Goal: Task Accomplishment & Management: Manage account settings

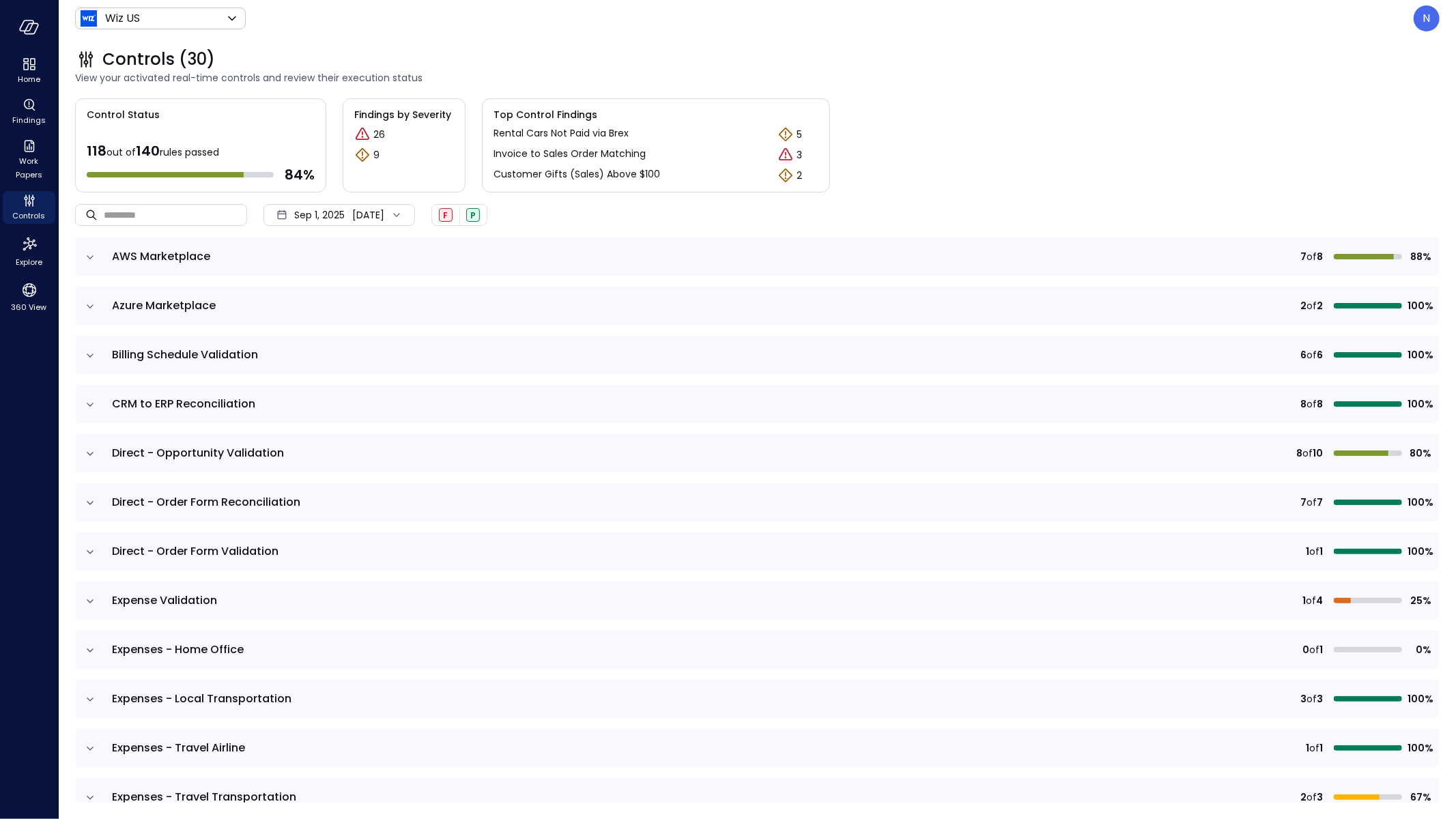
click at [95, 258] on icon "expand row" at bounding box center [89, 257] width 13 height 13
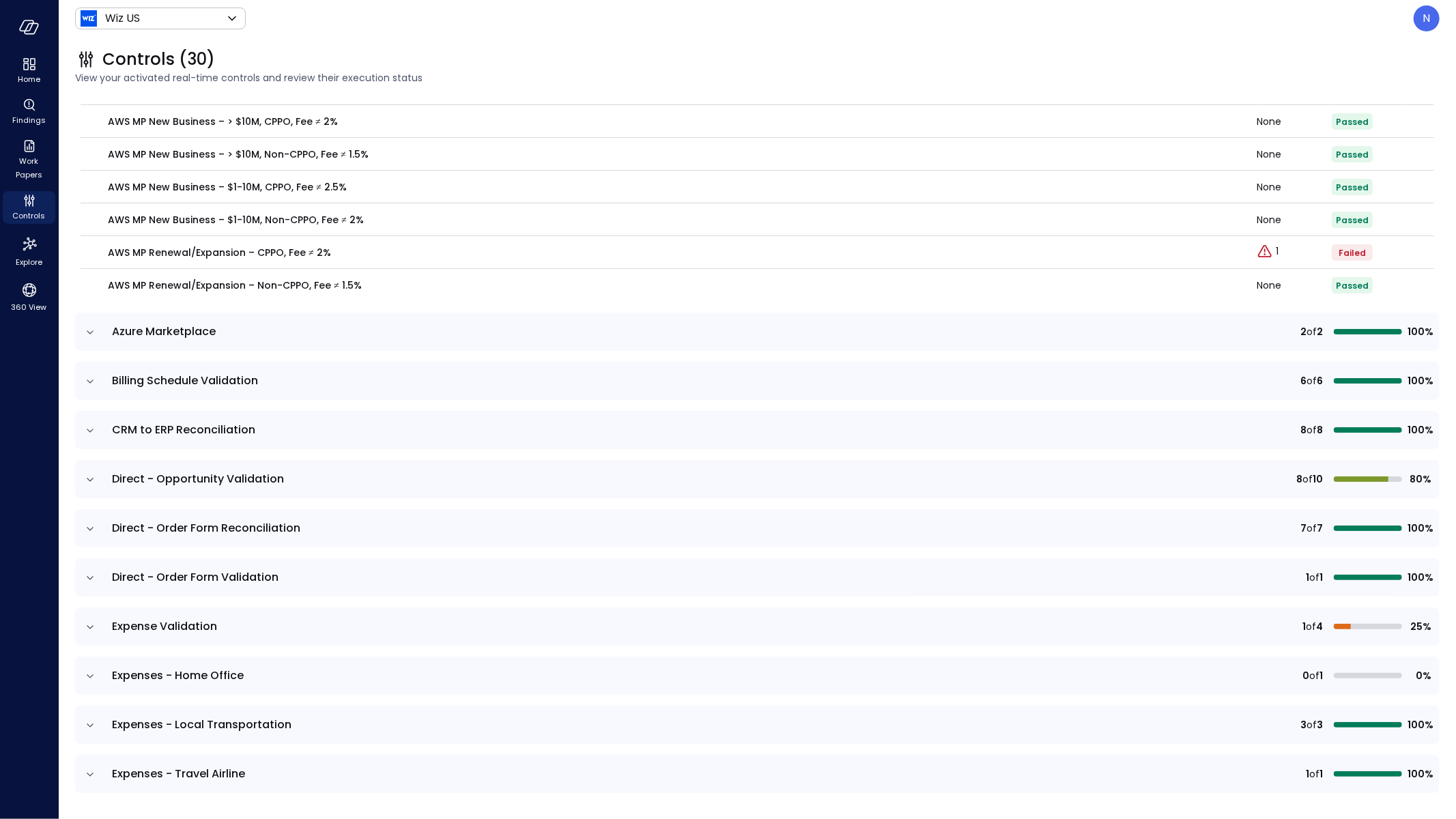
scroll to position [33, 0]
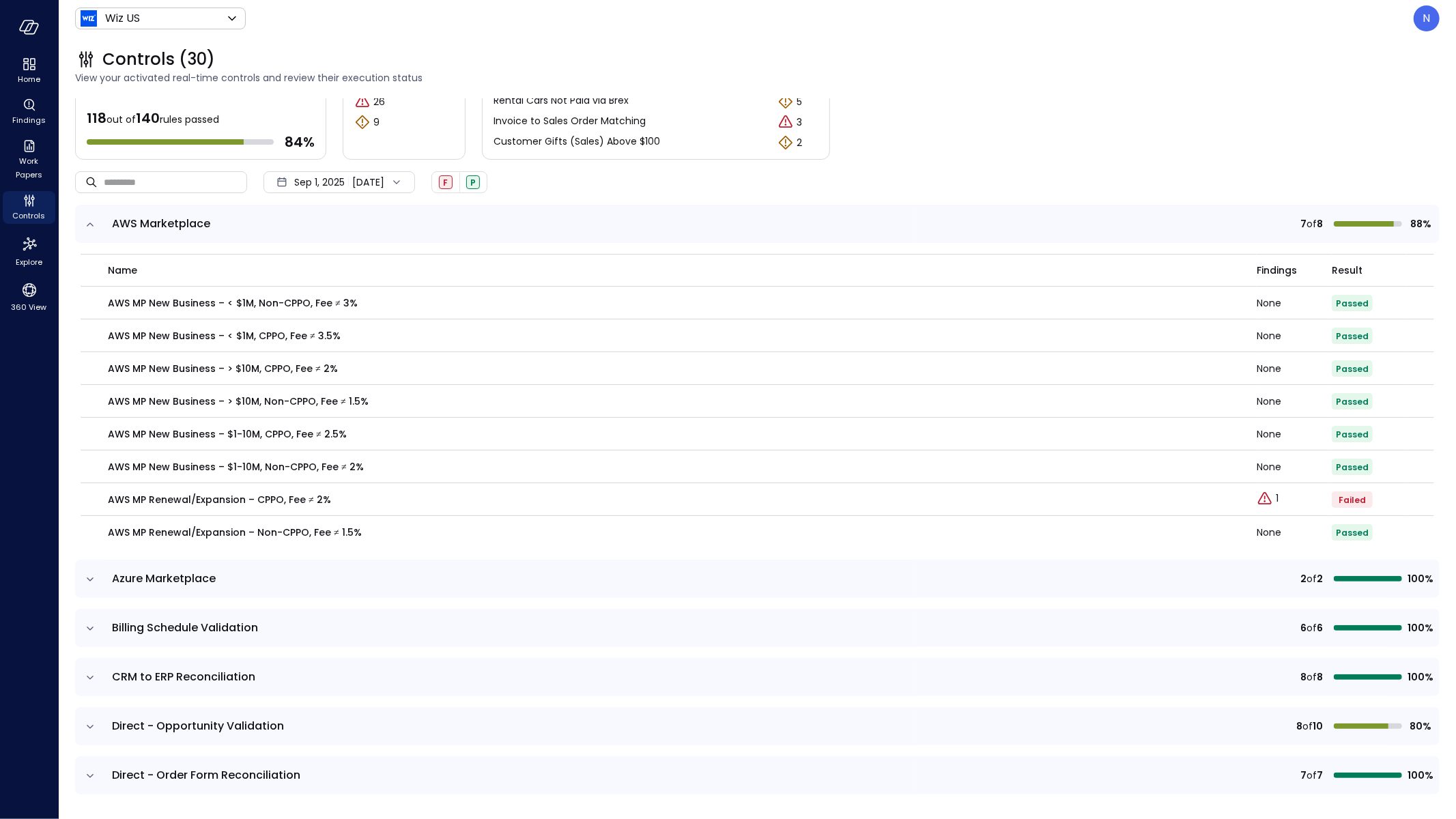
click at [84, 575] on icon "expand row" at bounding box center [89, 579] width 13 height 13
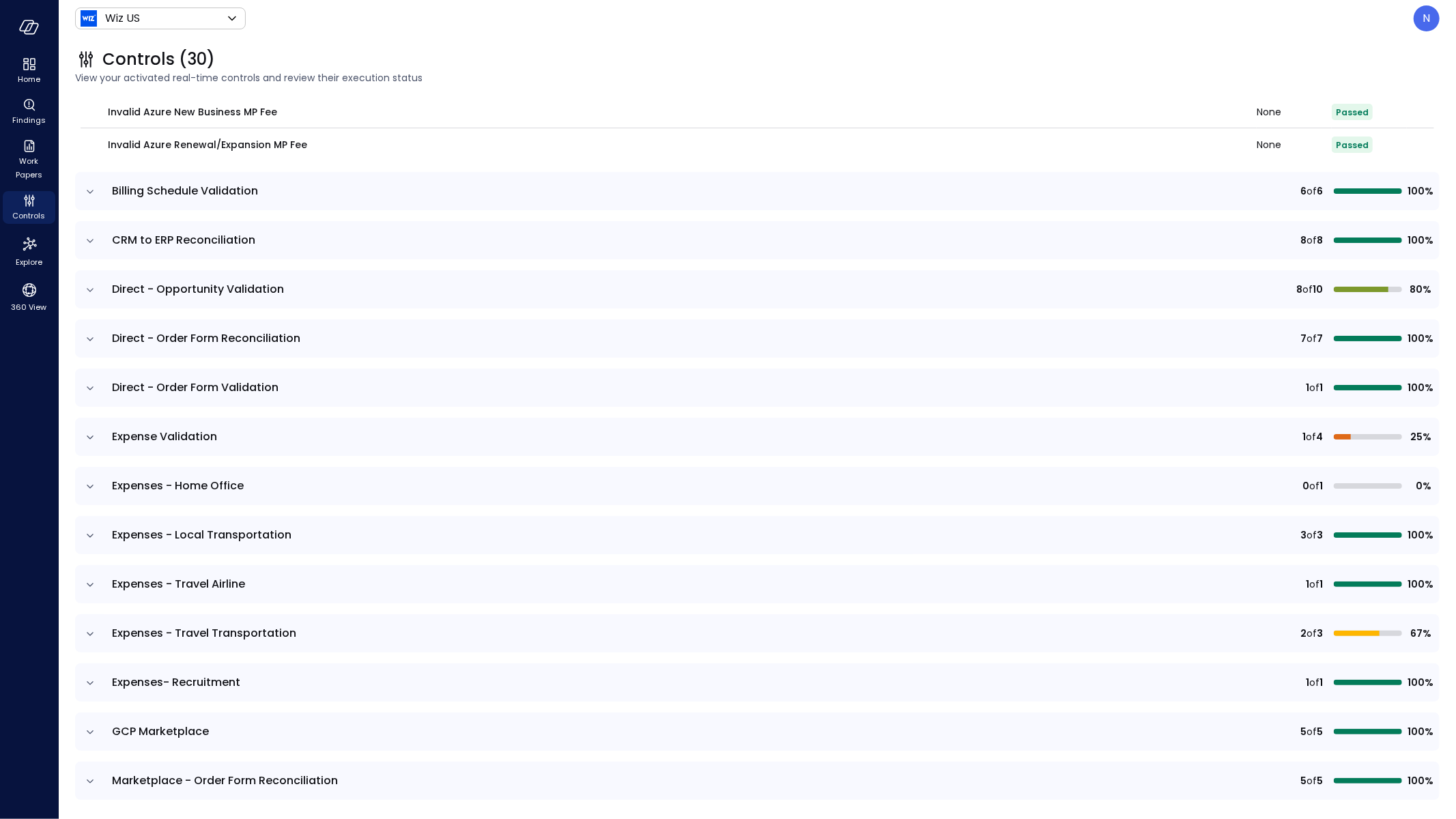
scroll to position [541, 0]
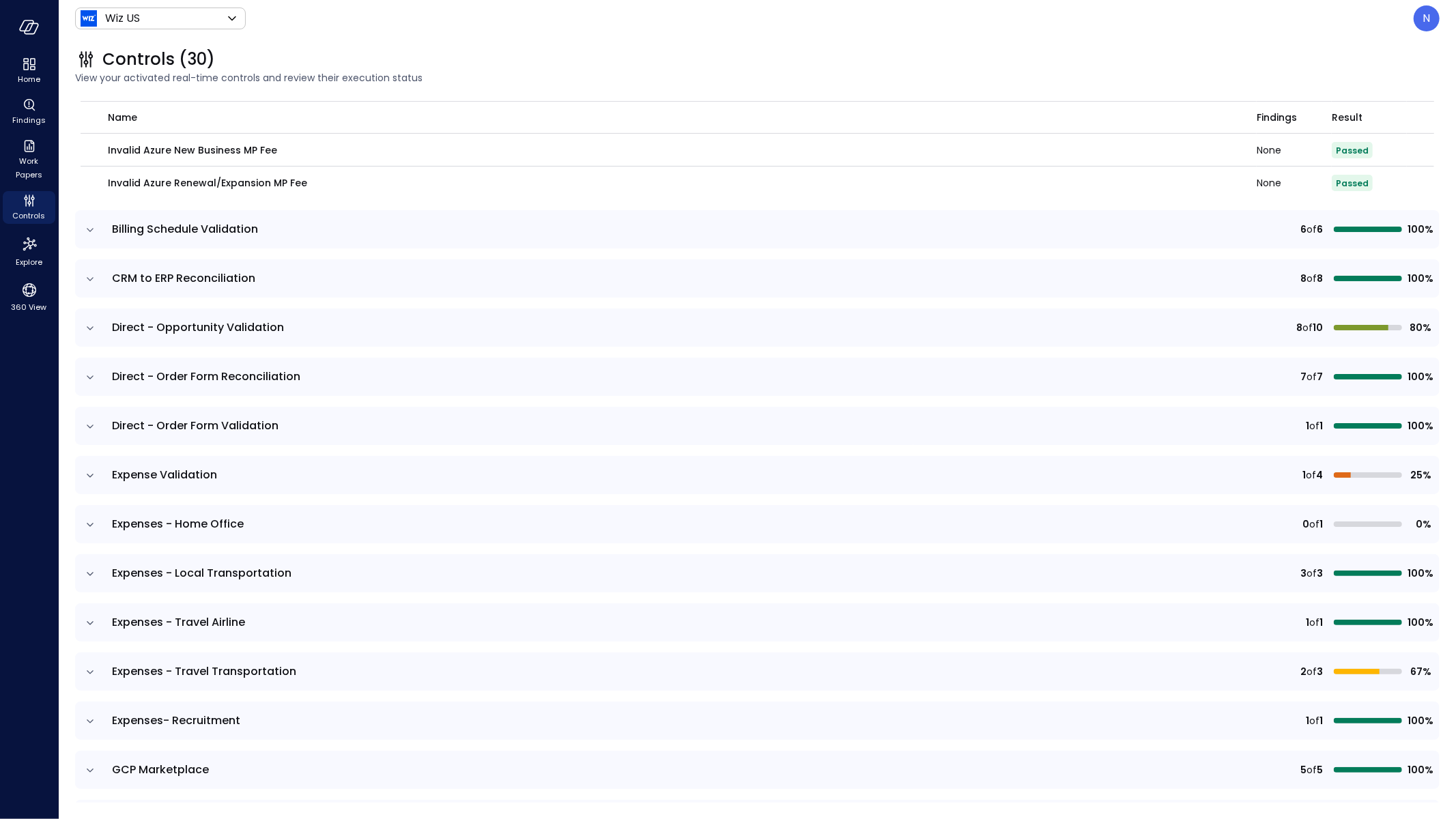
click at [89, 227] on icon "expand row" at bounding box center [89, 229] width 13 height 13
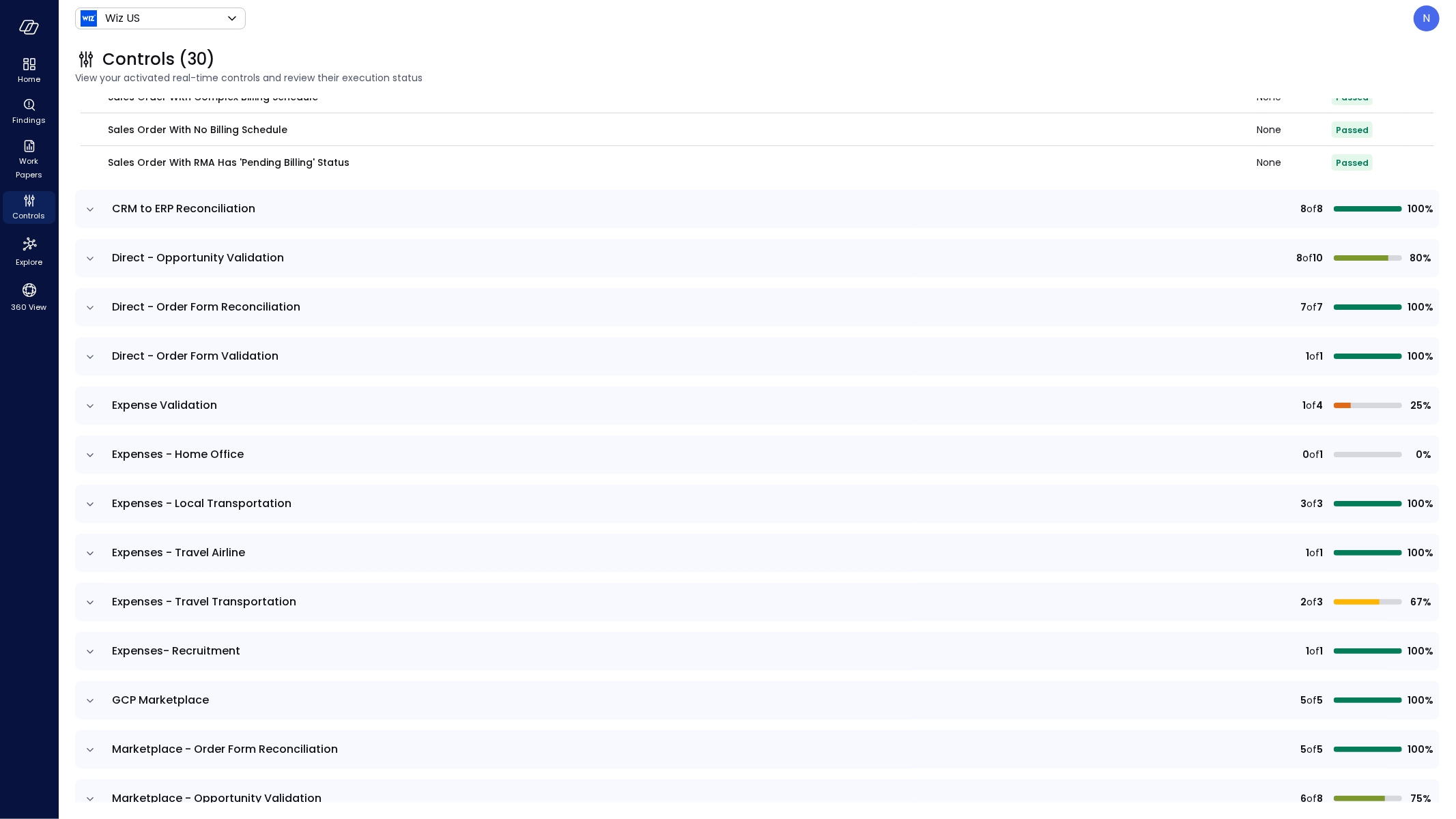
scroll to position [761, 0]
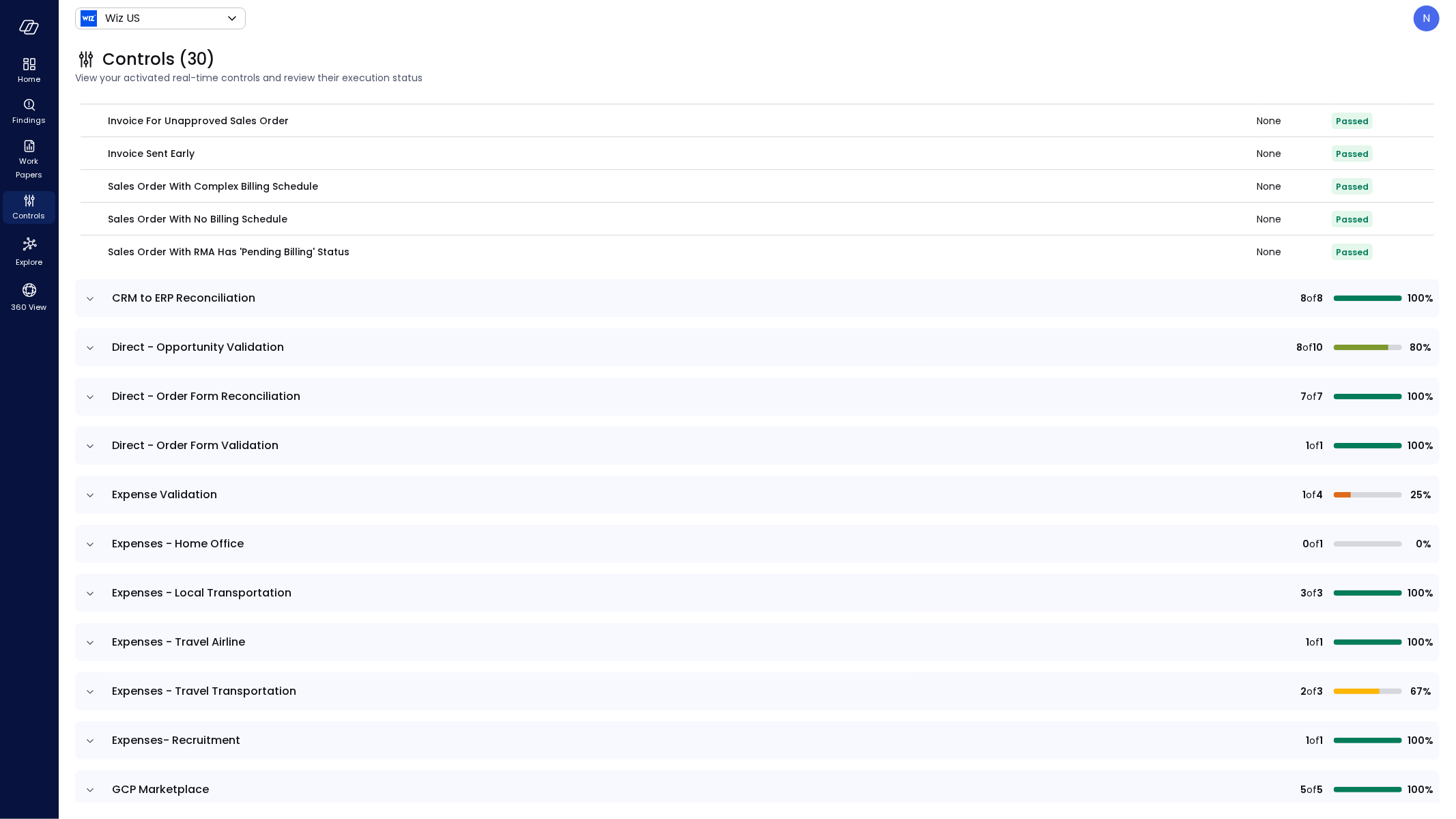
click at [94, 298] on icon "expand row" at bounding box center [89, 299] width 13 height 13
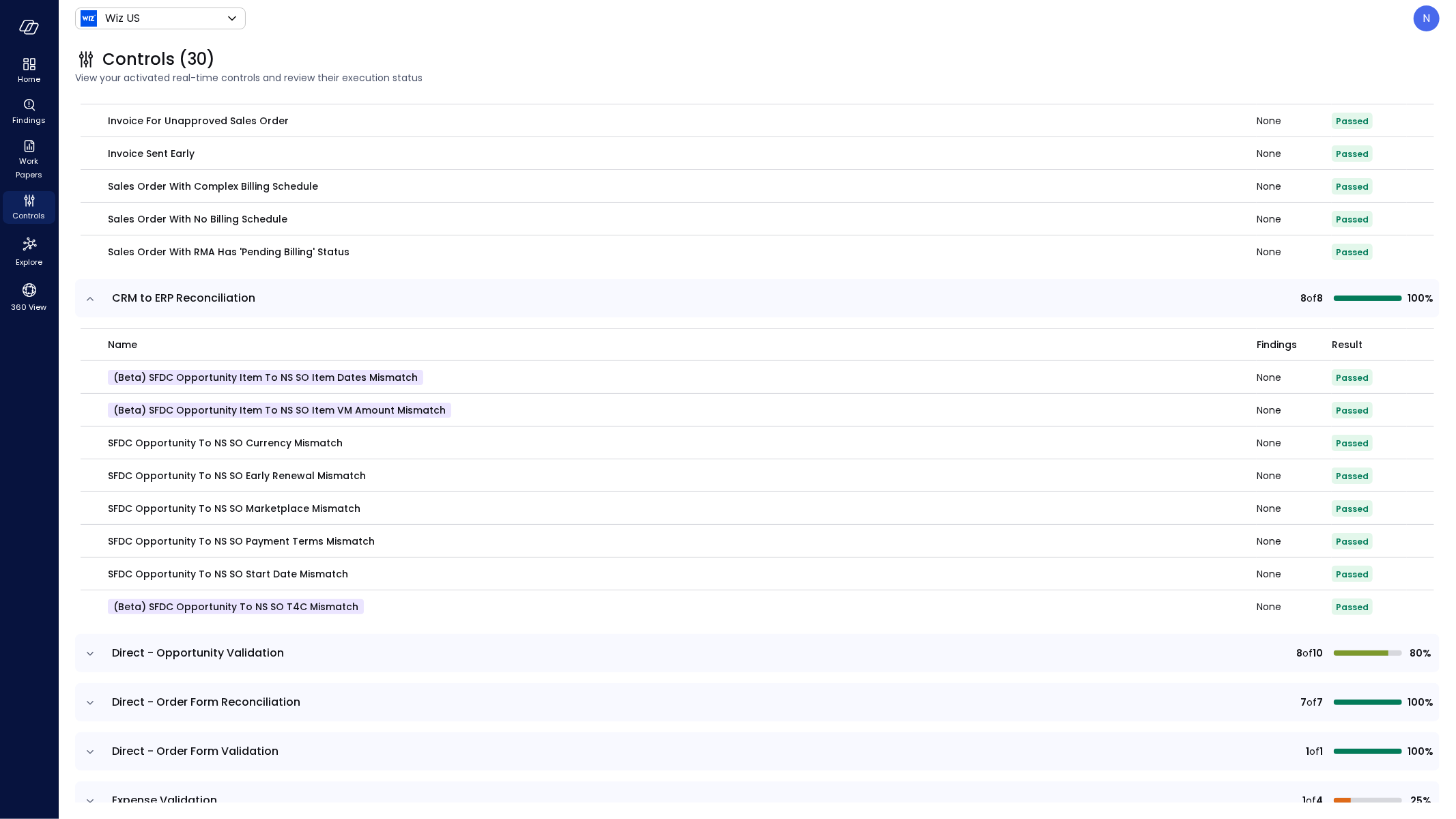
scroll to position [1021, 0]
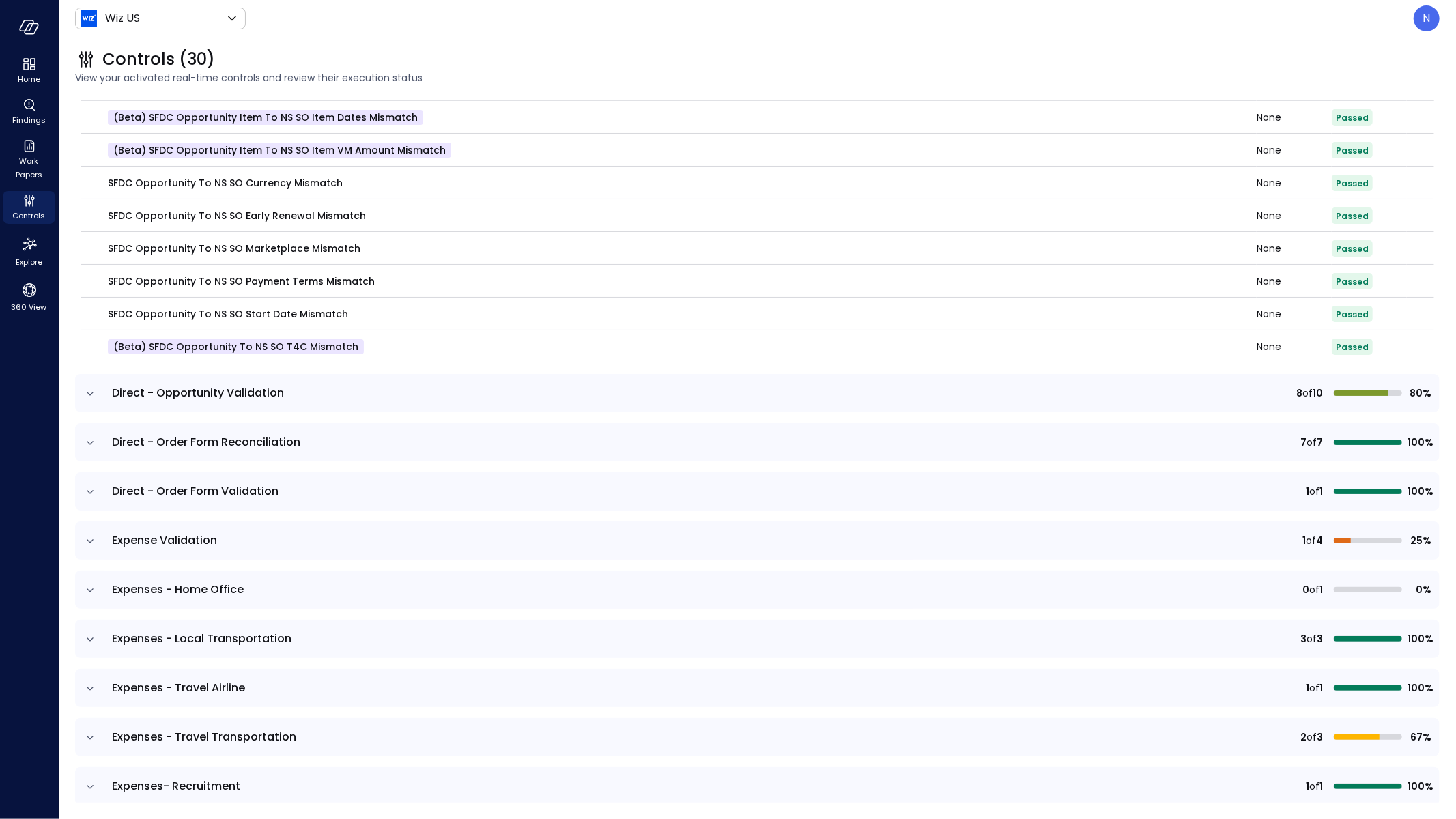
click at [92, 384] on td at bounding box center [89, 393] width 28 height 38
click at [94, 395] on icon "expand row" at bounding box center [89, 393] width 13 height 13
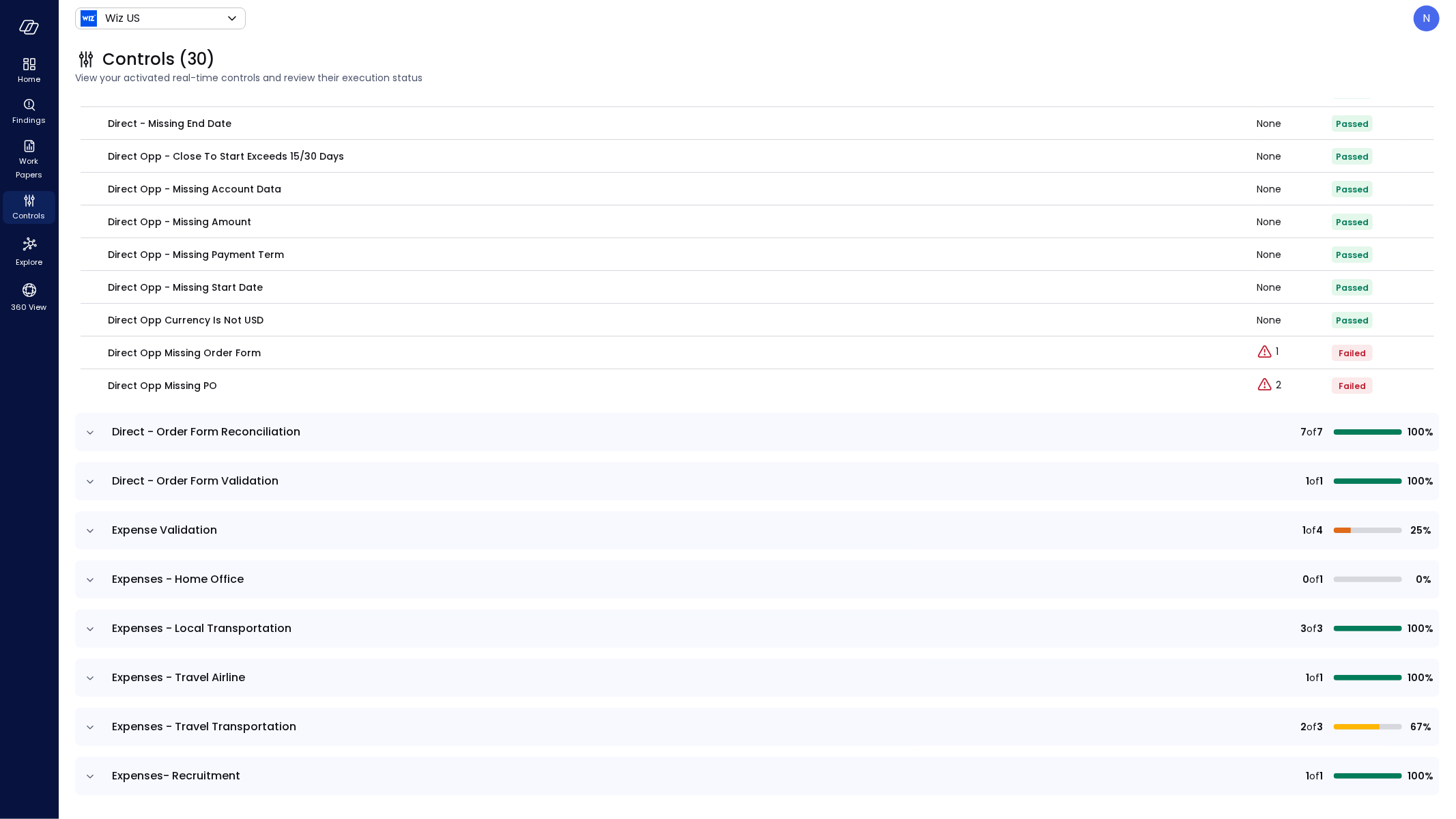
scroll to position [1400, 0]
click at [94, 426] on td at bounding box center [89, 435] width 28 height 38
click at [93, 432] on icon "expand row" at bounding box center [89, 435] width 13 height 13
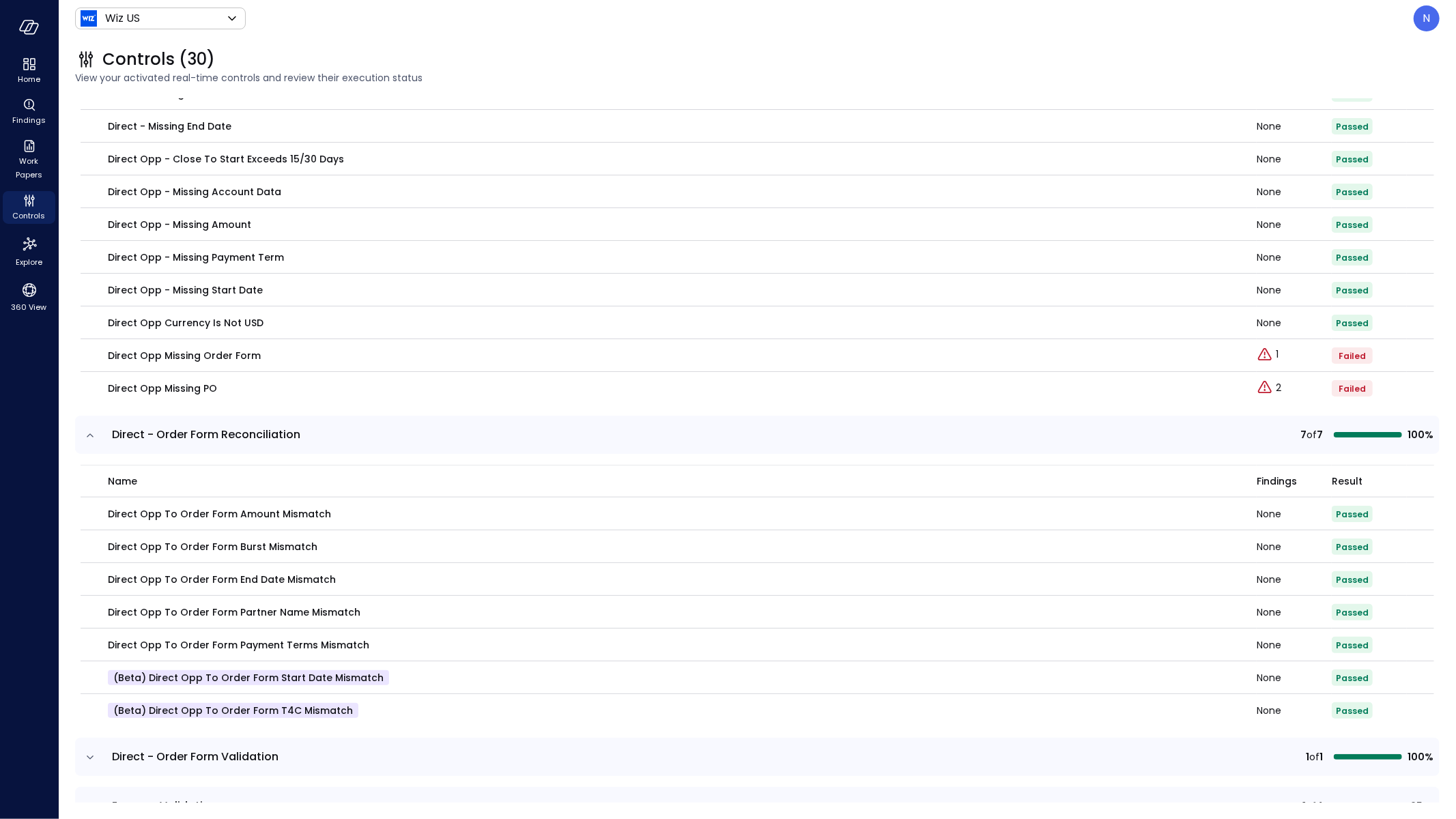
scroll to position [1733, 0]
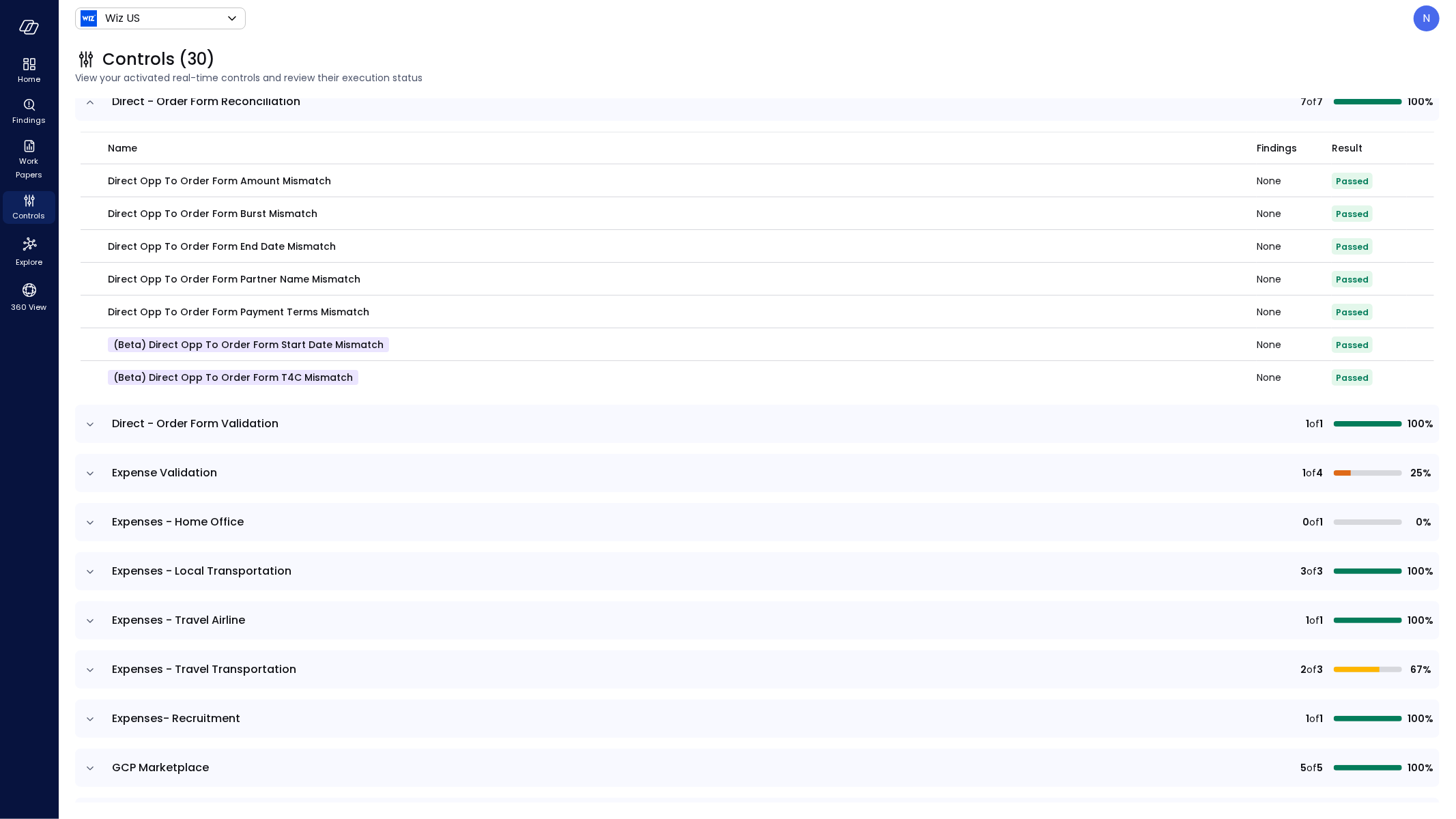
click at [92, 429] on td at bounding box center [89, 424] width 28 height 38
click at [92, 422] on icon "expand row" at bounding box center [90, 424] width 7 height 4
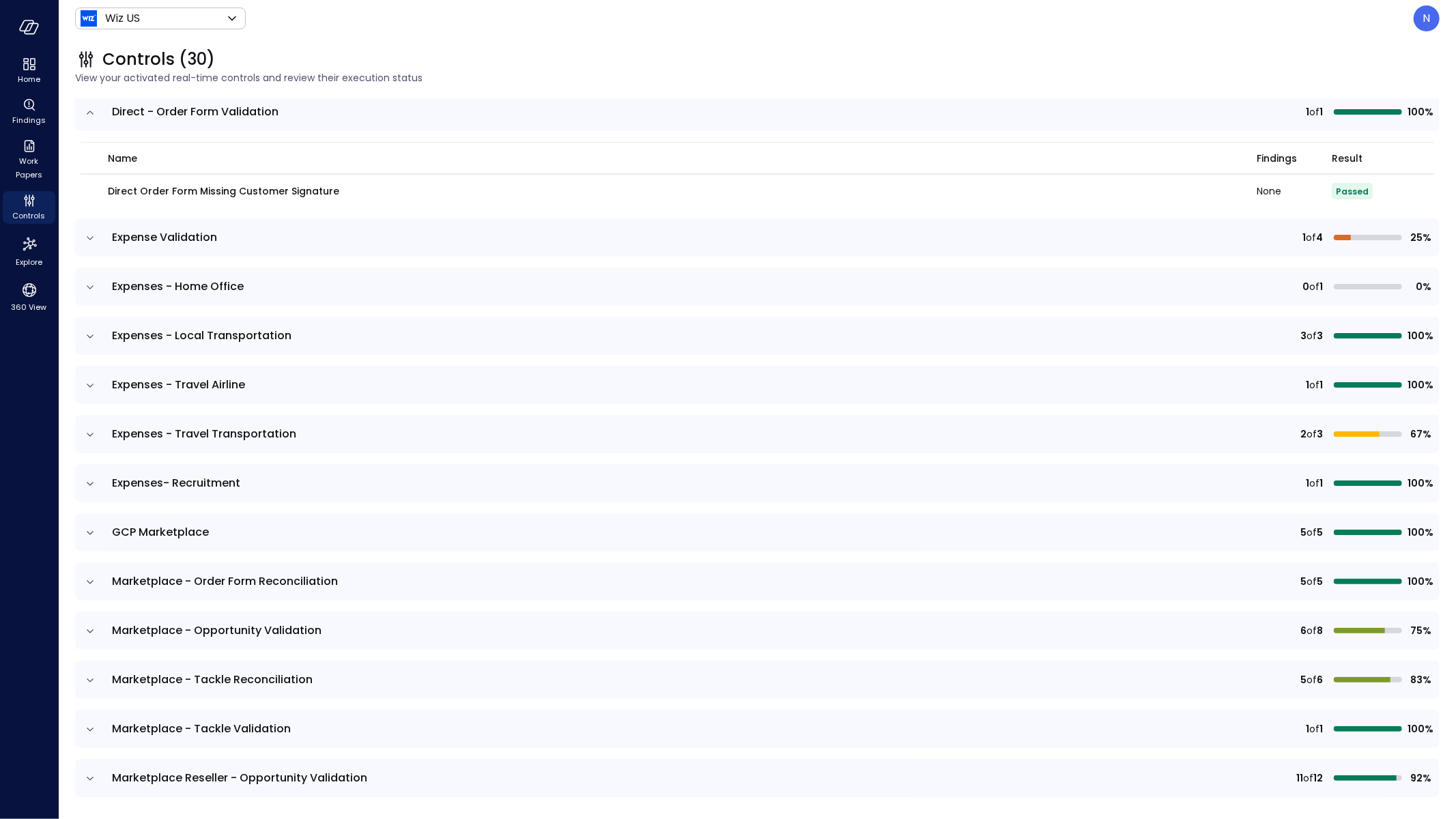
scroll to position [2005, 0]
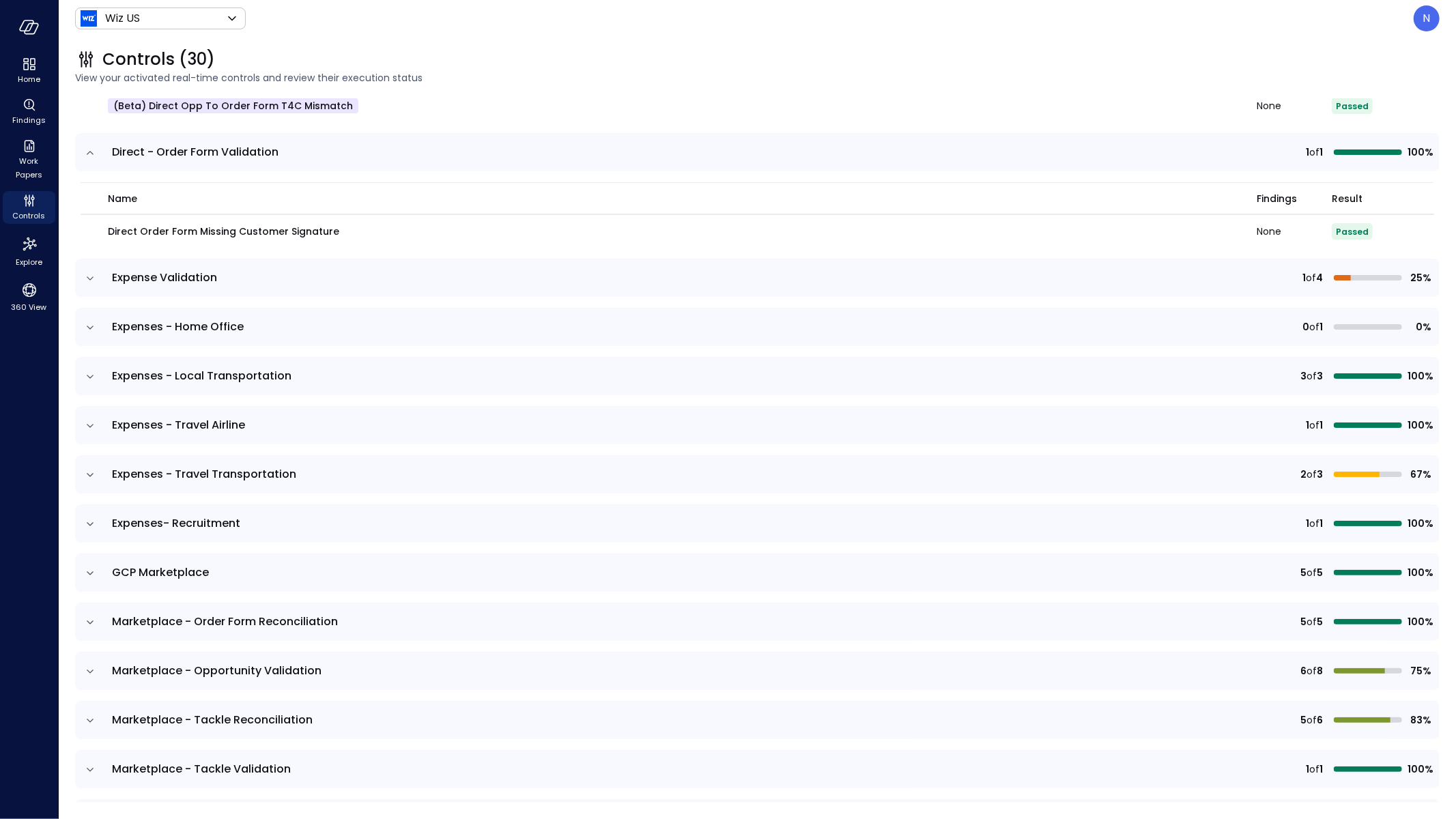
click at [93, 272] on icon "expand row" at bounding box center [89, 278] width 13 height 13
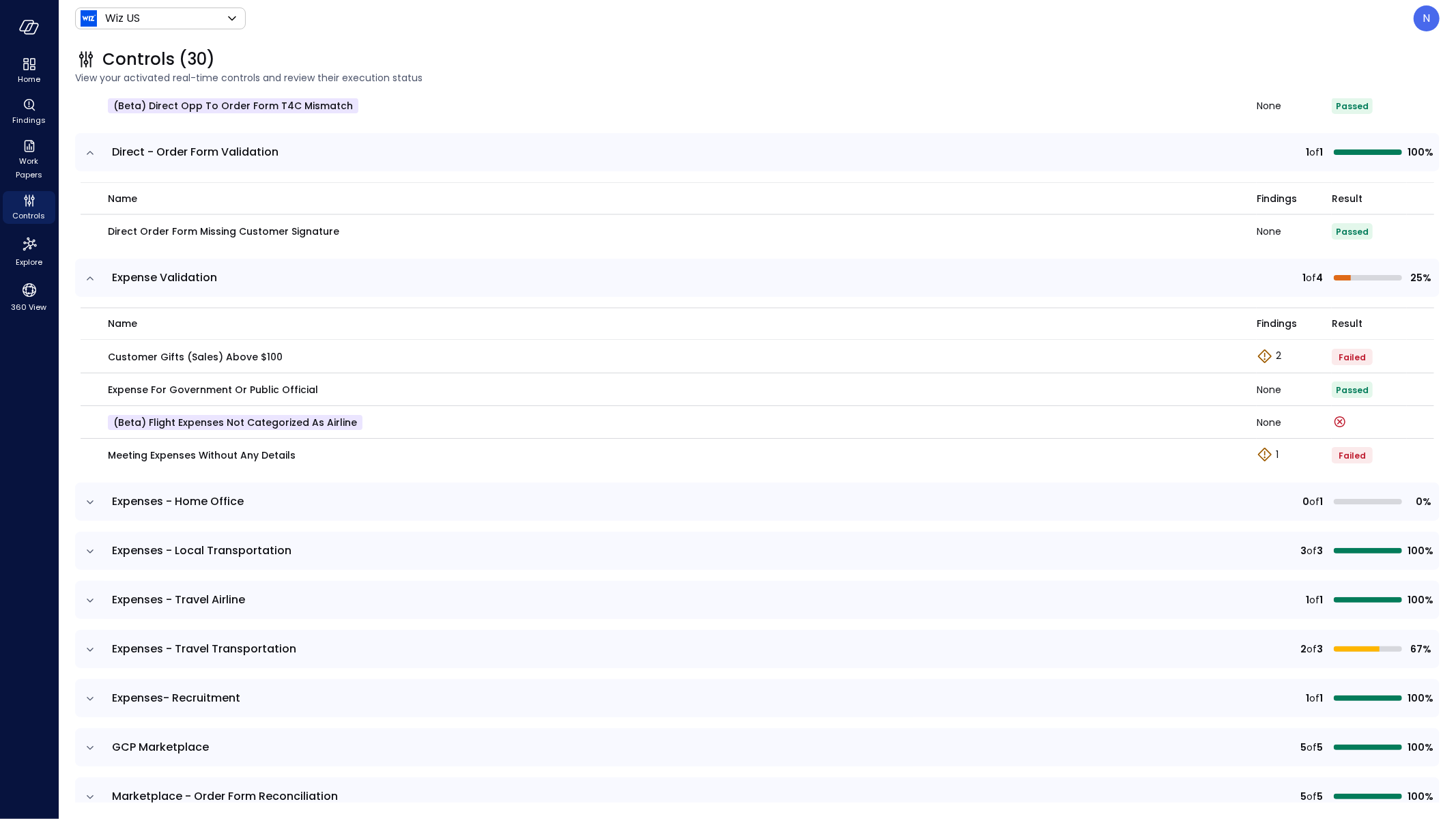
click at [94, 497] on icon "expand row" at bounding box center [89, 502] width 13 height 13
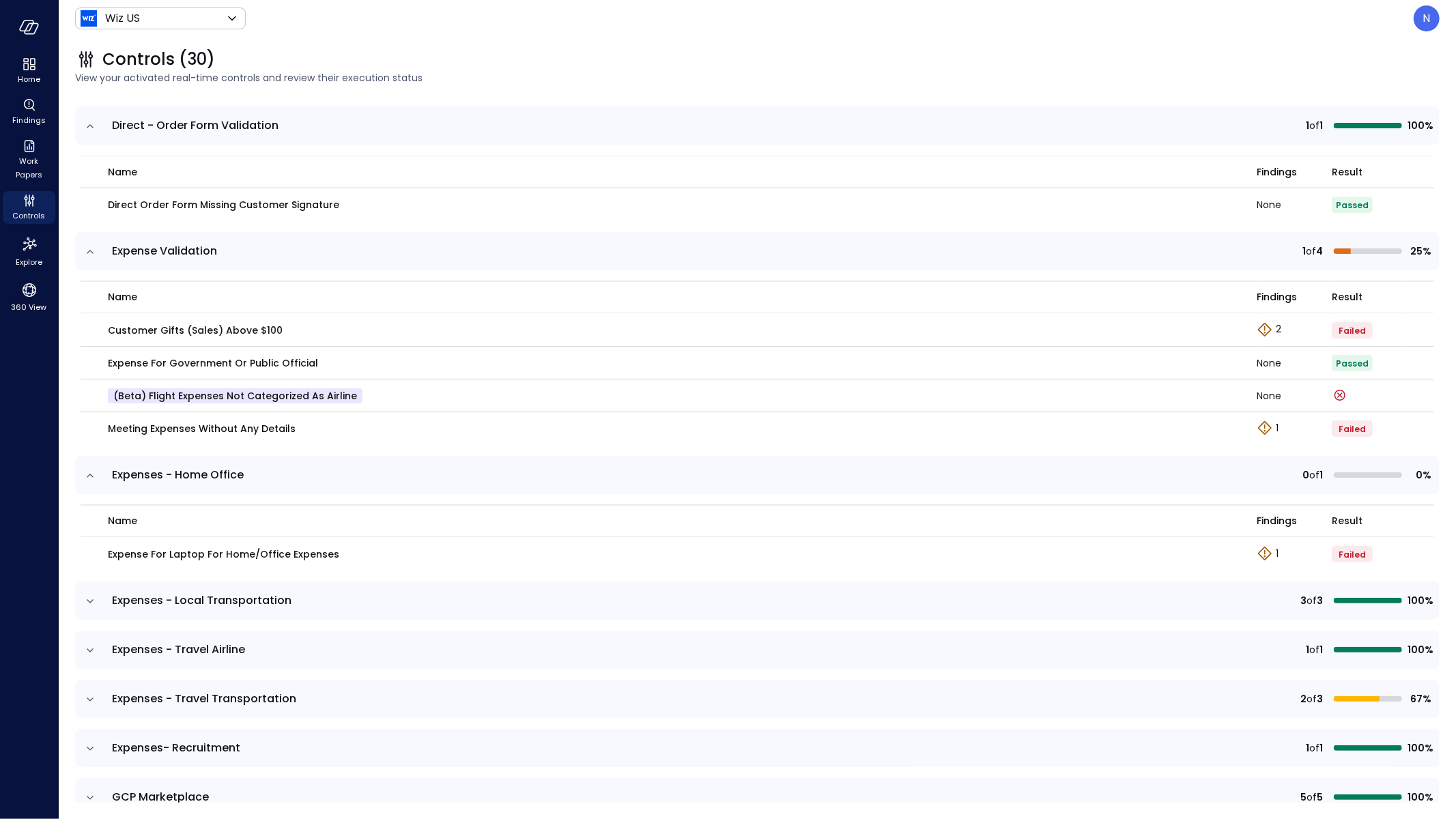
scroll to position [2032, 0]
click at [91, 603] on icon "expand row" at bounding box center [89, 600] width 13 height 13
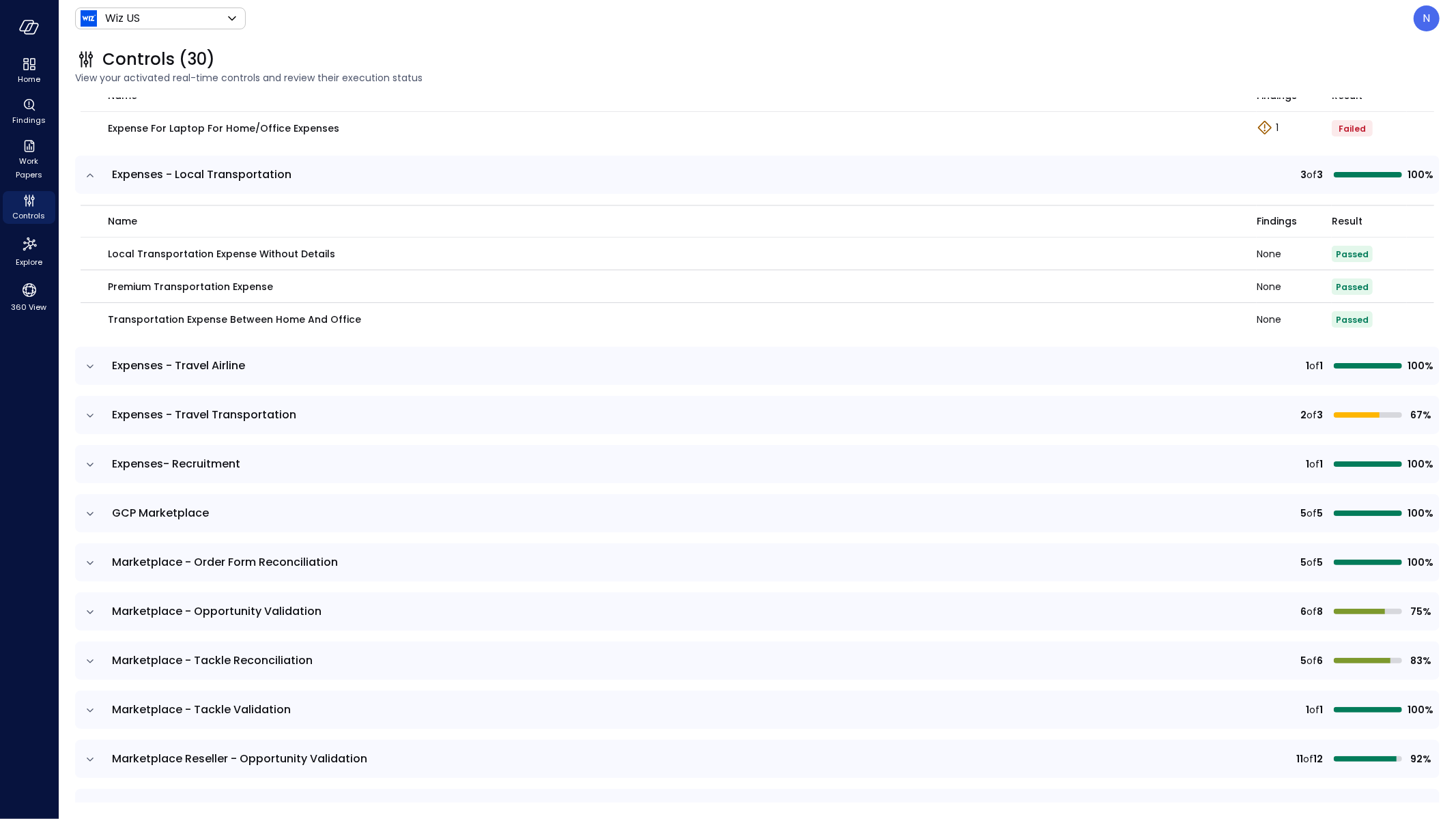
scroll to position [2523, 0]
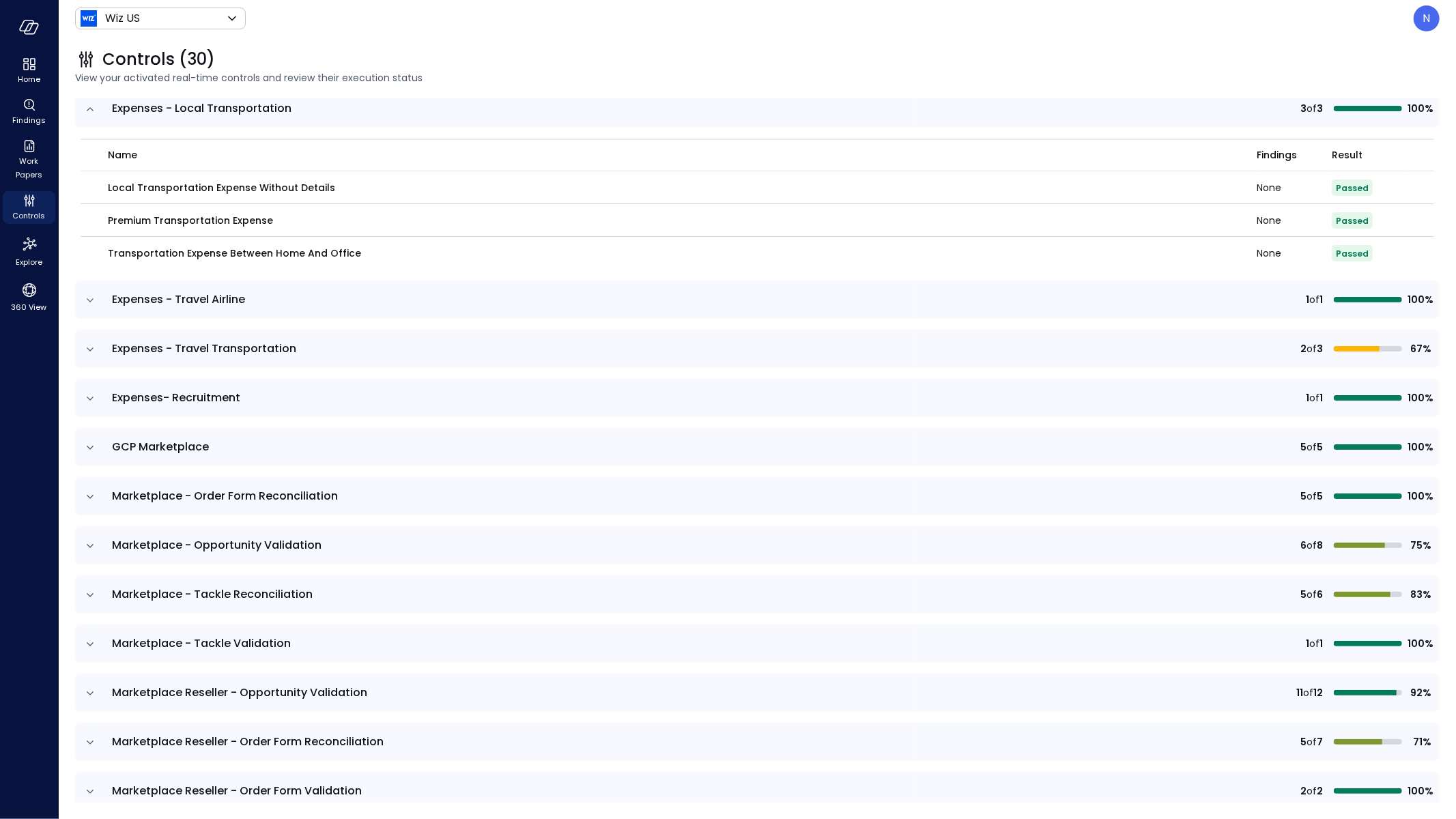
click at [87, 307] on td at bounding box center [89, 299] width 28 height 38
click at [84, 299] on icon "expand row" at bounding box center [89, 300] width 13 height 13
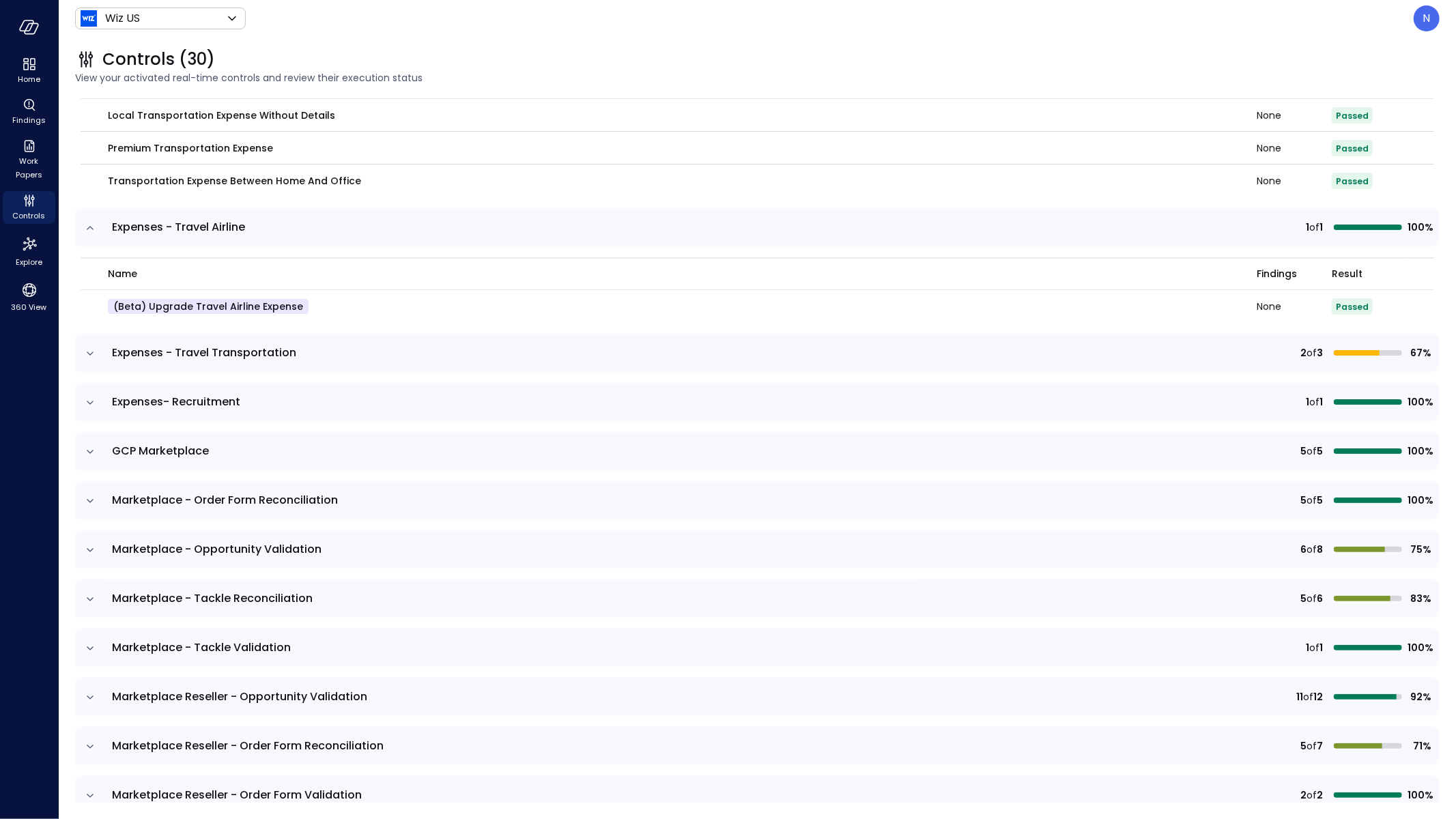
scroll to position [2605, 0]
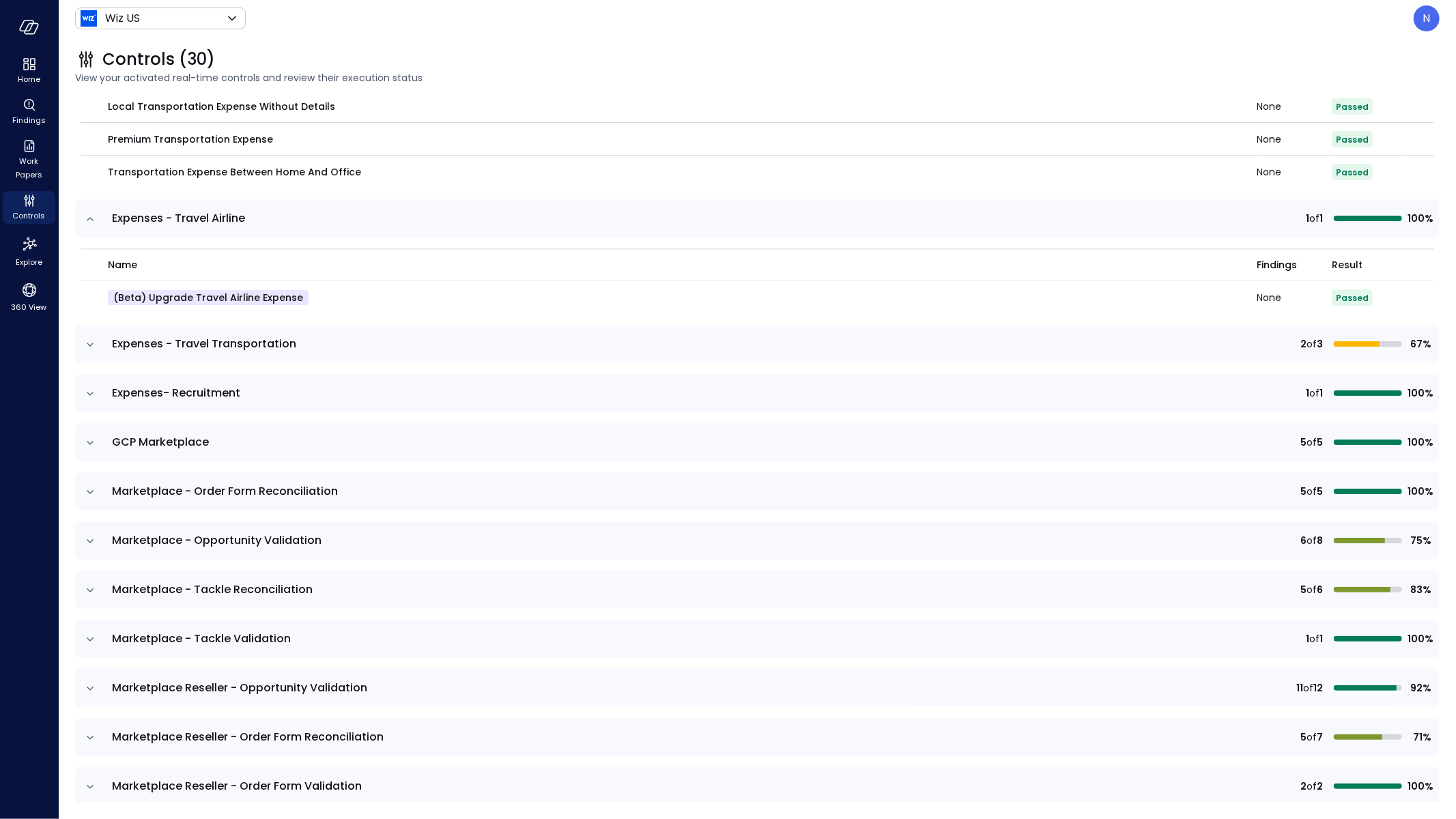
click at [98, 343] on td at bounding box center [89, 344] width 28 height 38
click at [97, 341] on td at bounding box center [89, 344] width 28 height 38
click at [94, 339] on icon "expand row" at bounding box center [89, 344] width 13 height 13
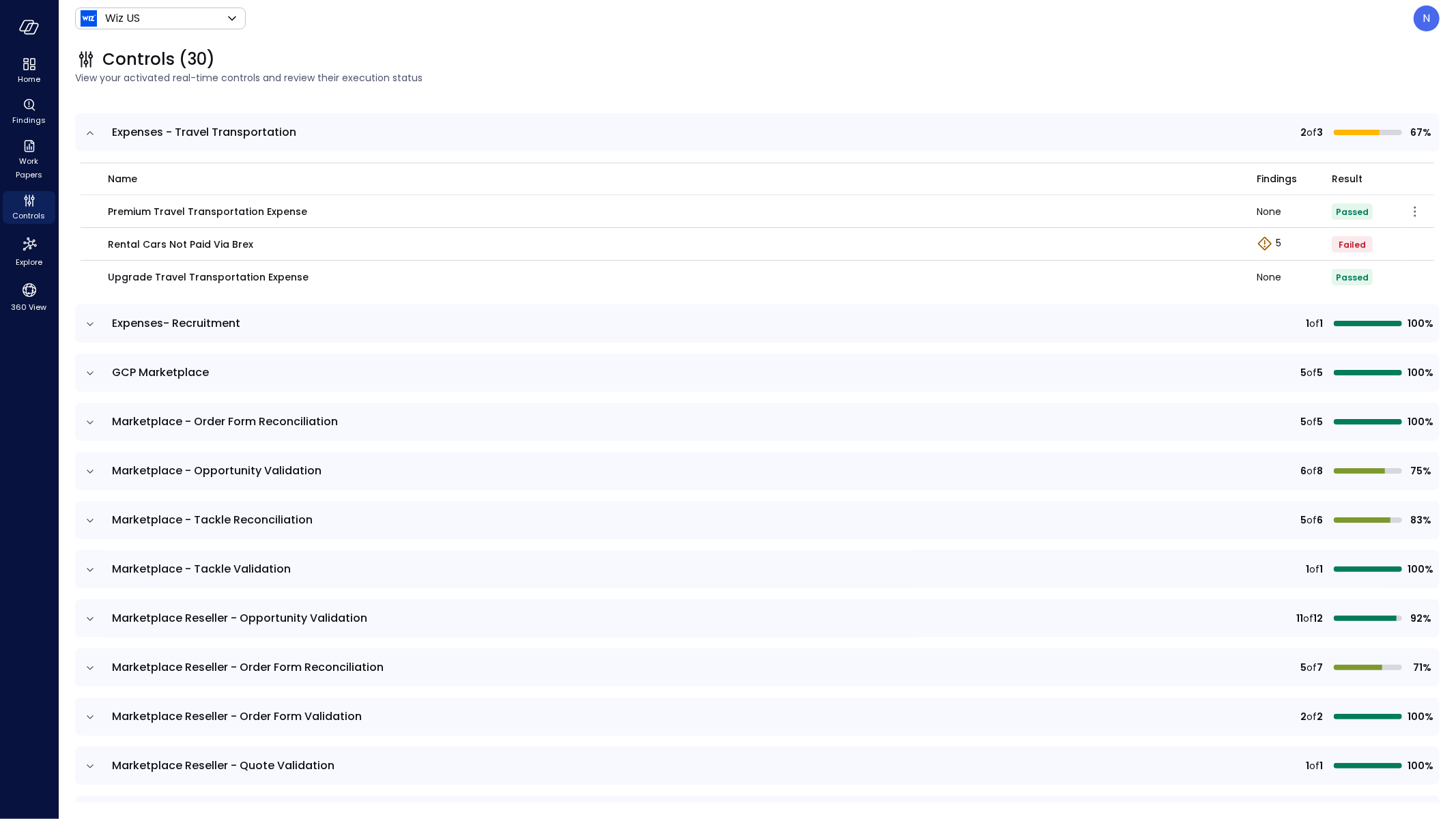
scroll to position [2847, 0]
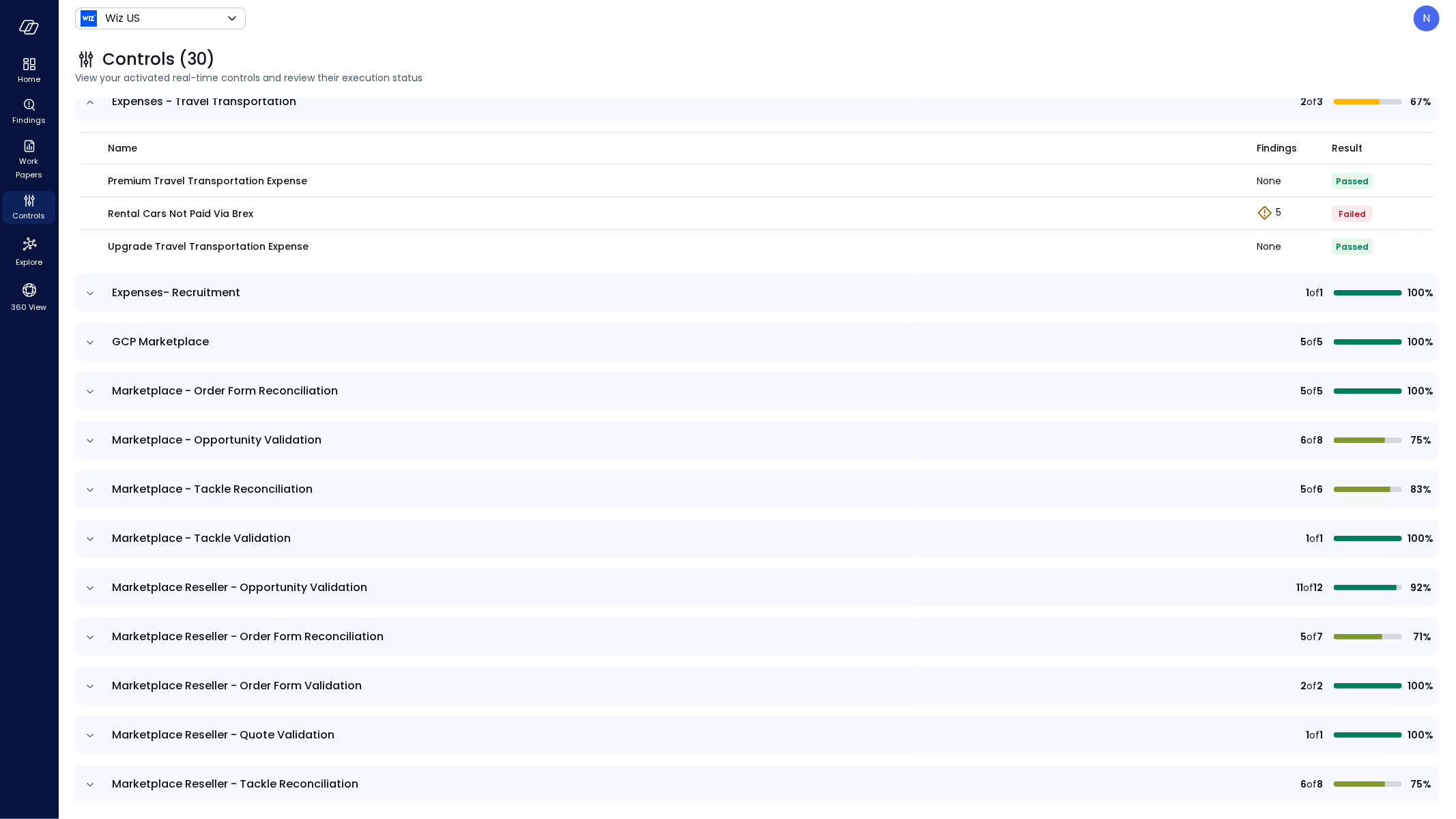
click at [86, 290] on icon "expand row" at bounding box center [89, 293] width 13 height 13
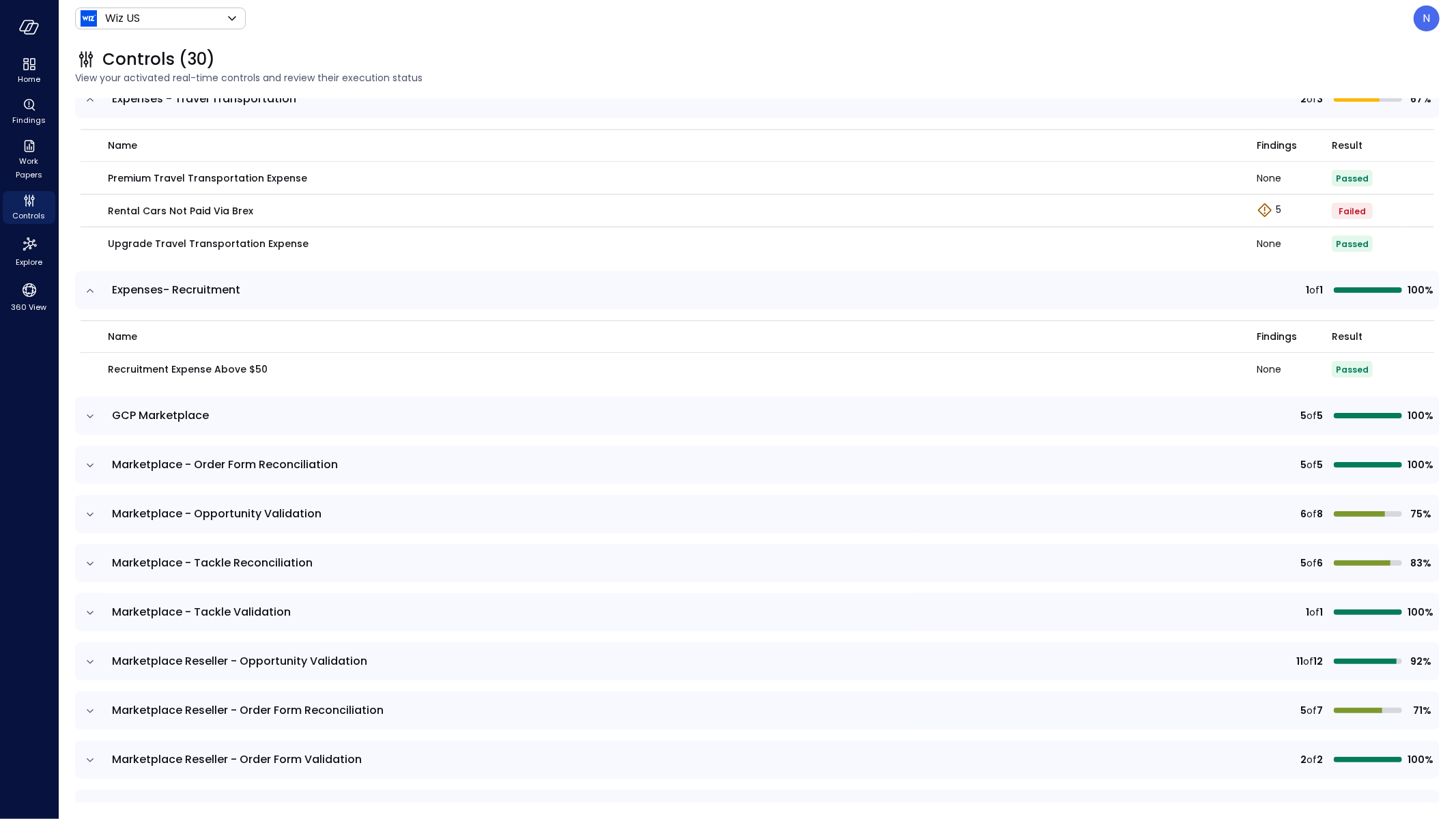
scroll to position [2850, 0]
click at [91, 409] on icon "expand row" at bounding box center [89, 415] width 13 height 13
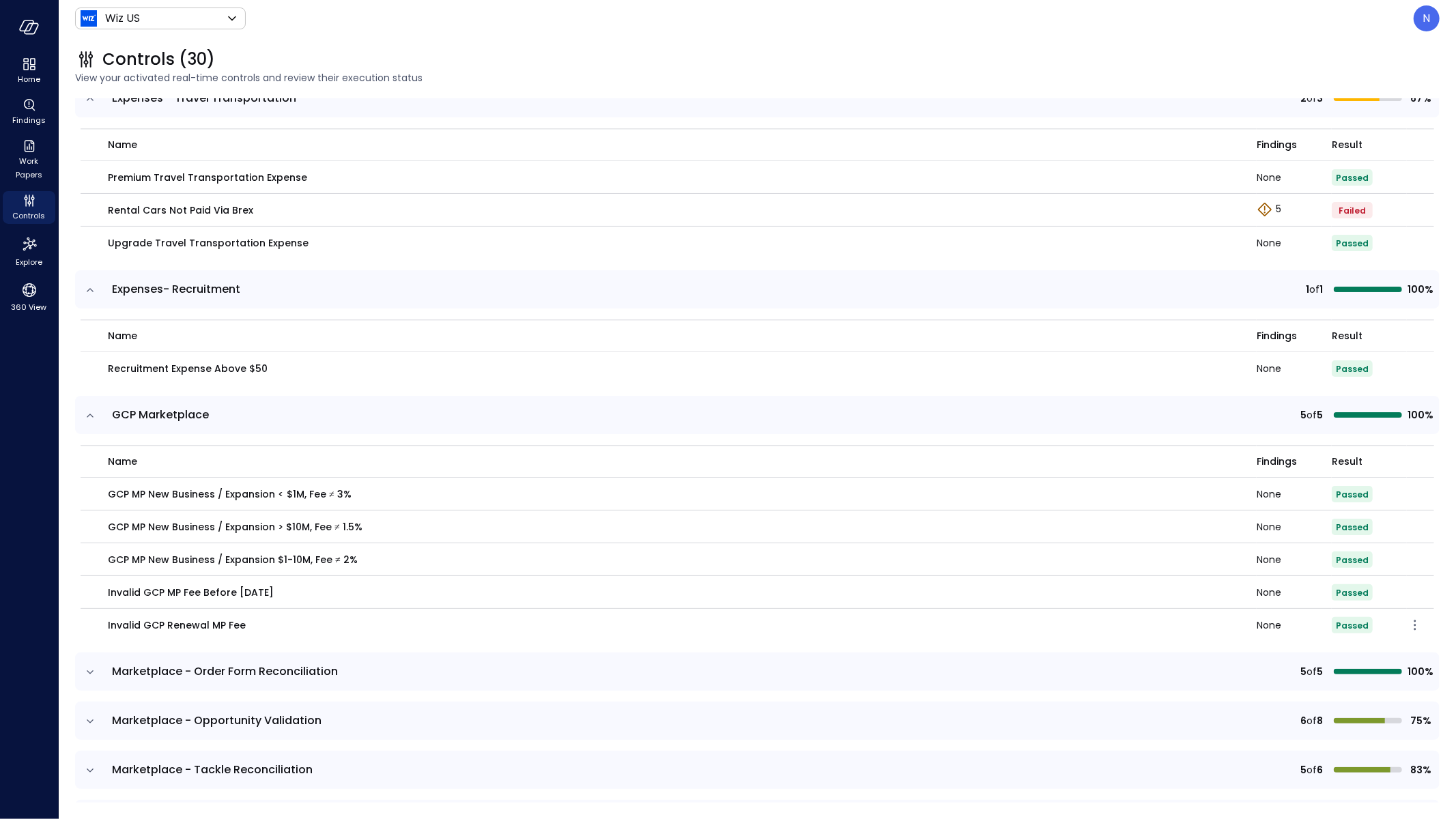
scroll to position [3062, 0]
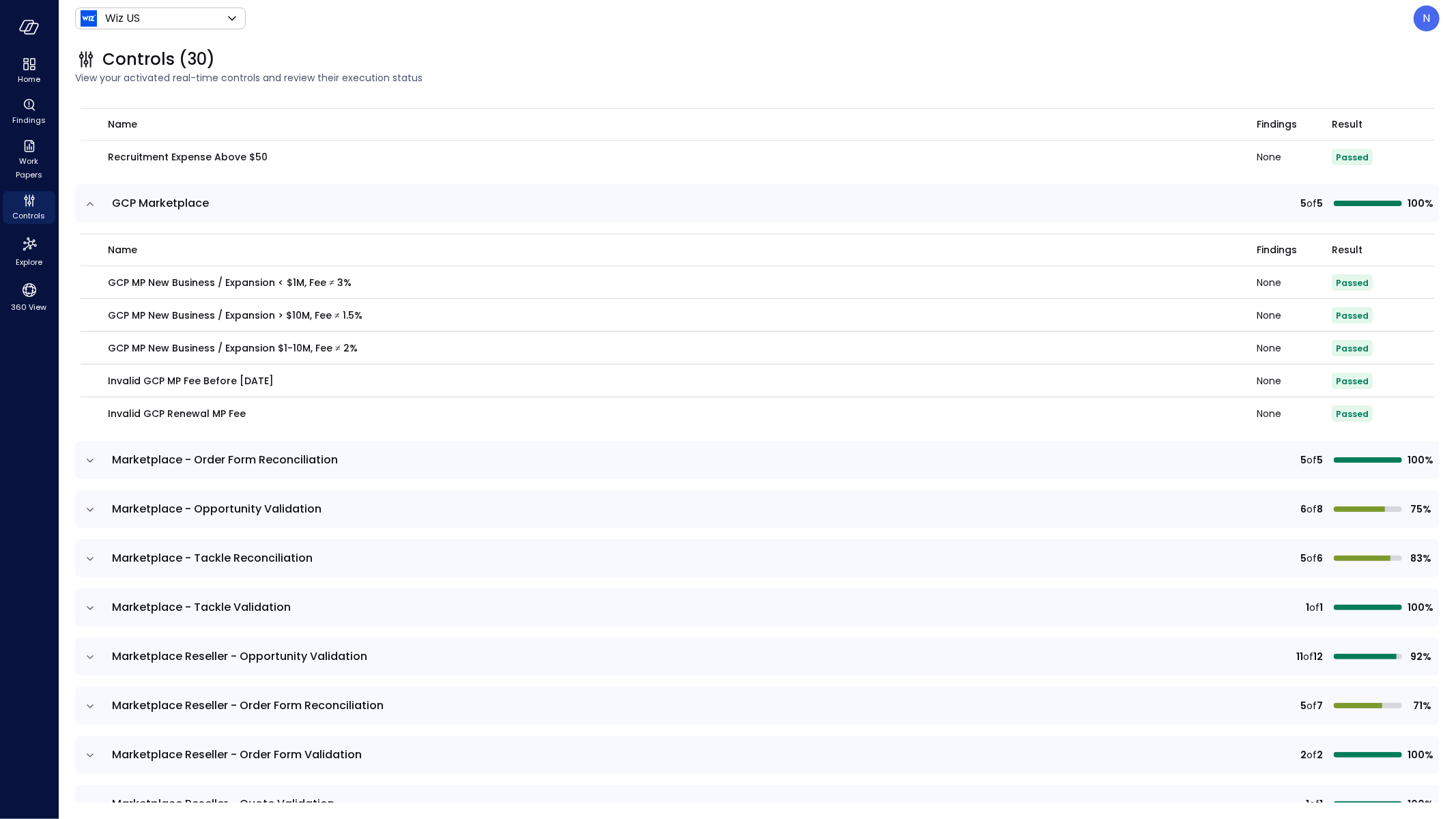
click at [91, 454] on icon "expand row" at bounding box center [89, 461] width 13 height 13
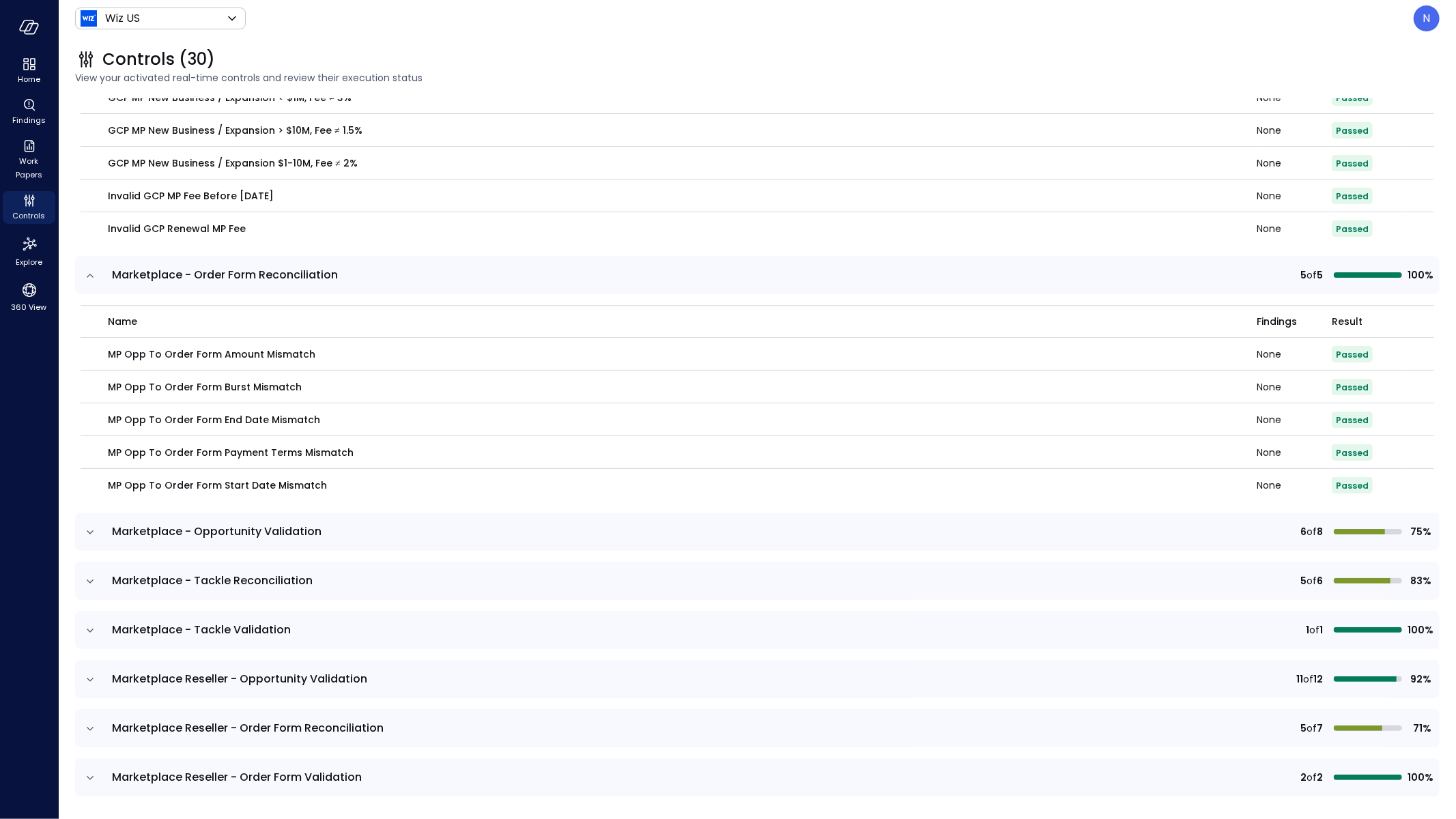
scroll to position [3295, 0]
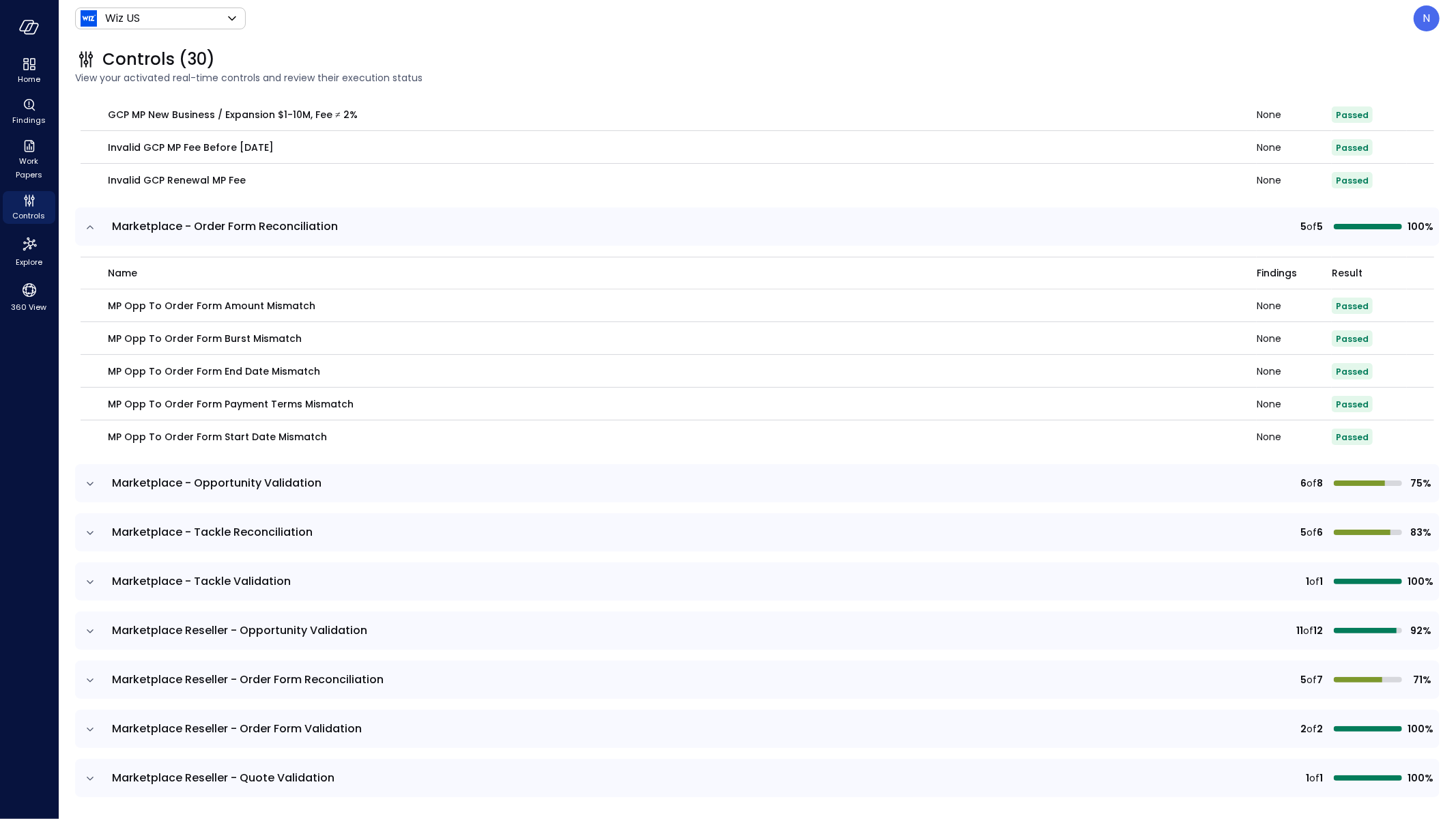
click at [87, 477] on icon "expand row" at bounding box center [89, 483] width 13 height 13
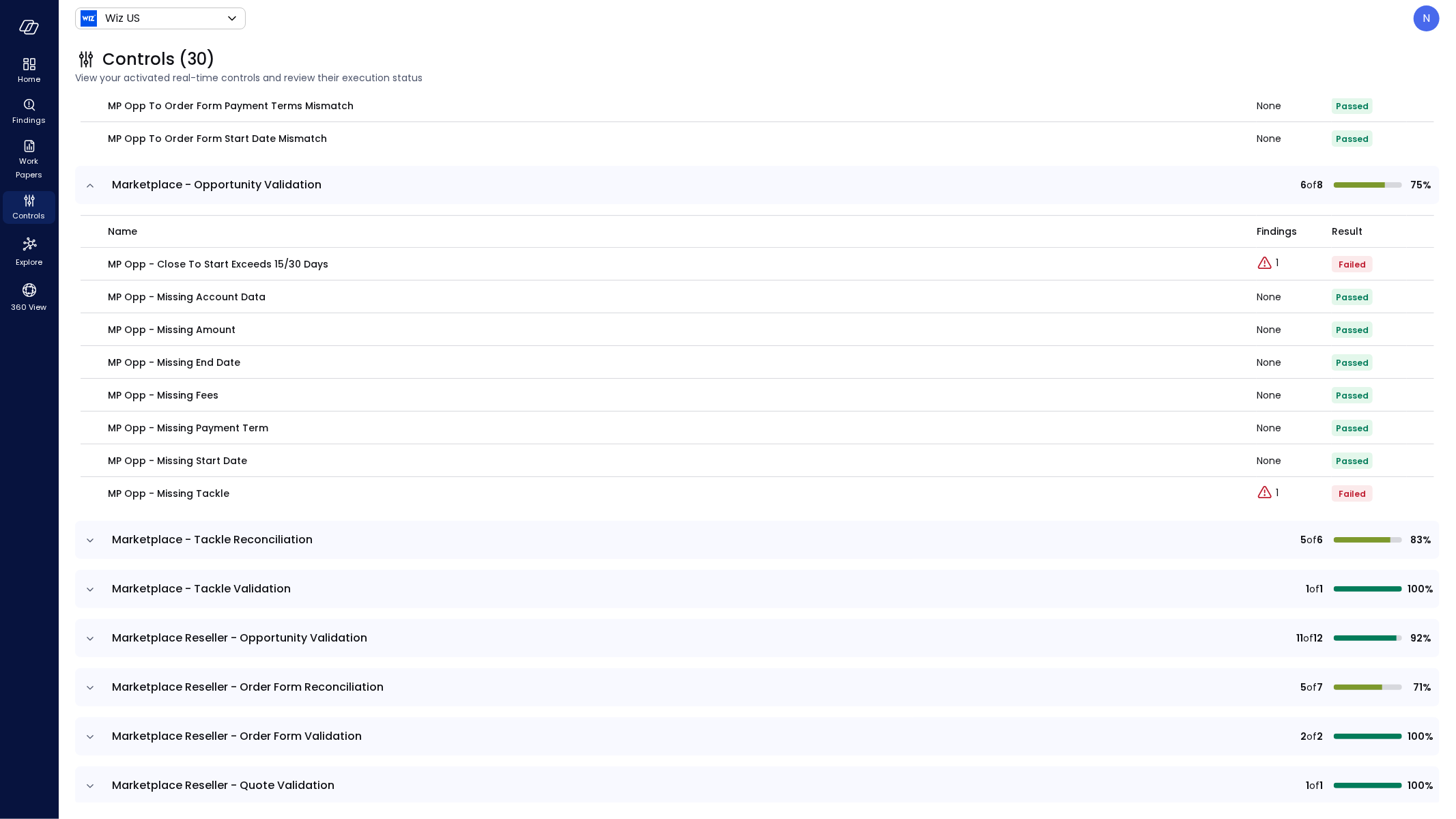
click at [96, 542] on icon "expand row" at bounding box center [89, 540] width 13 height 13
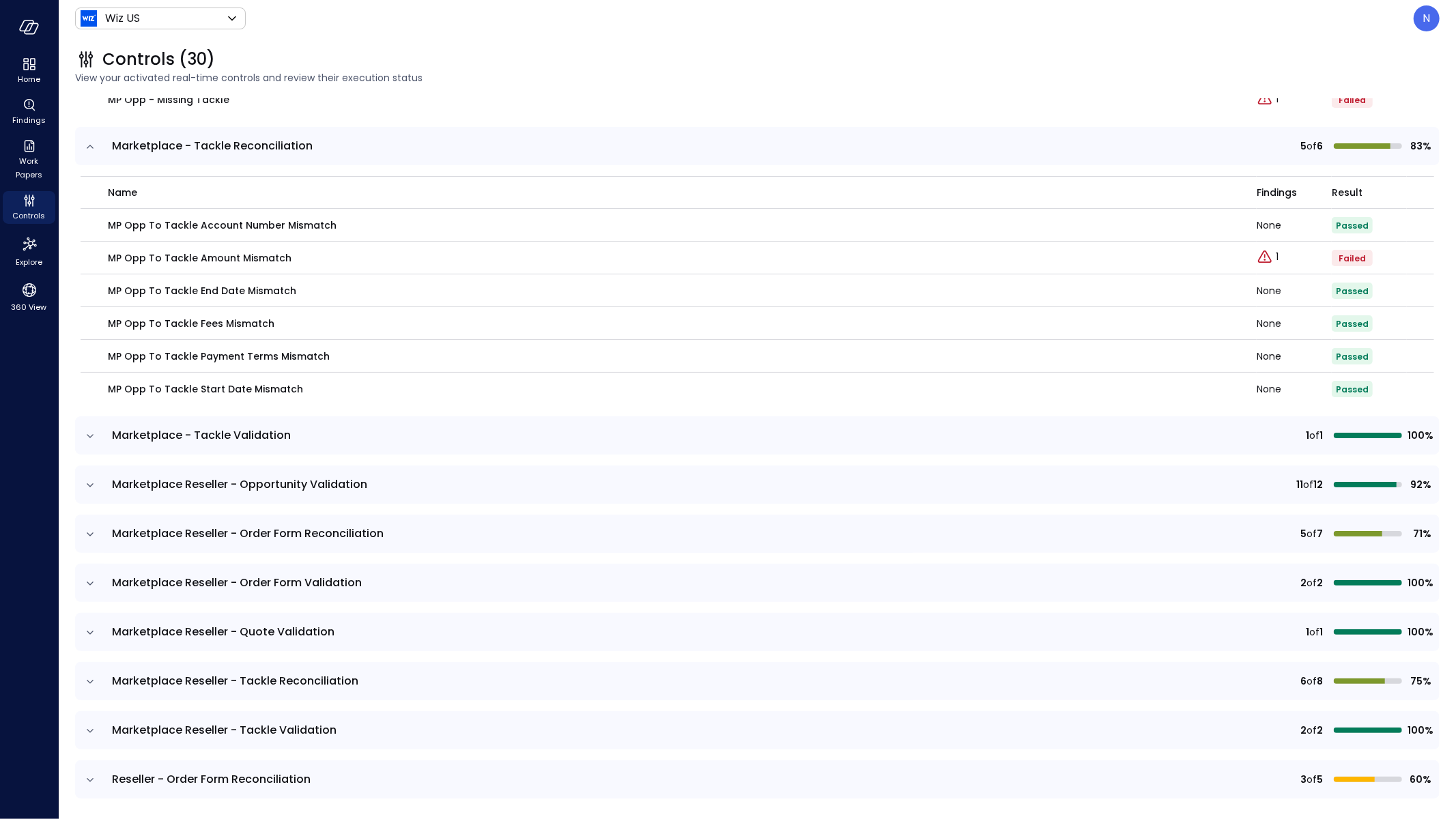
scroll to position [4102, 0]
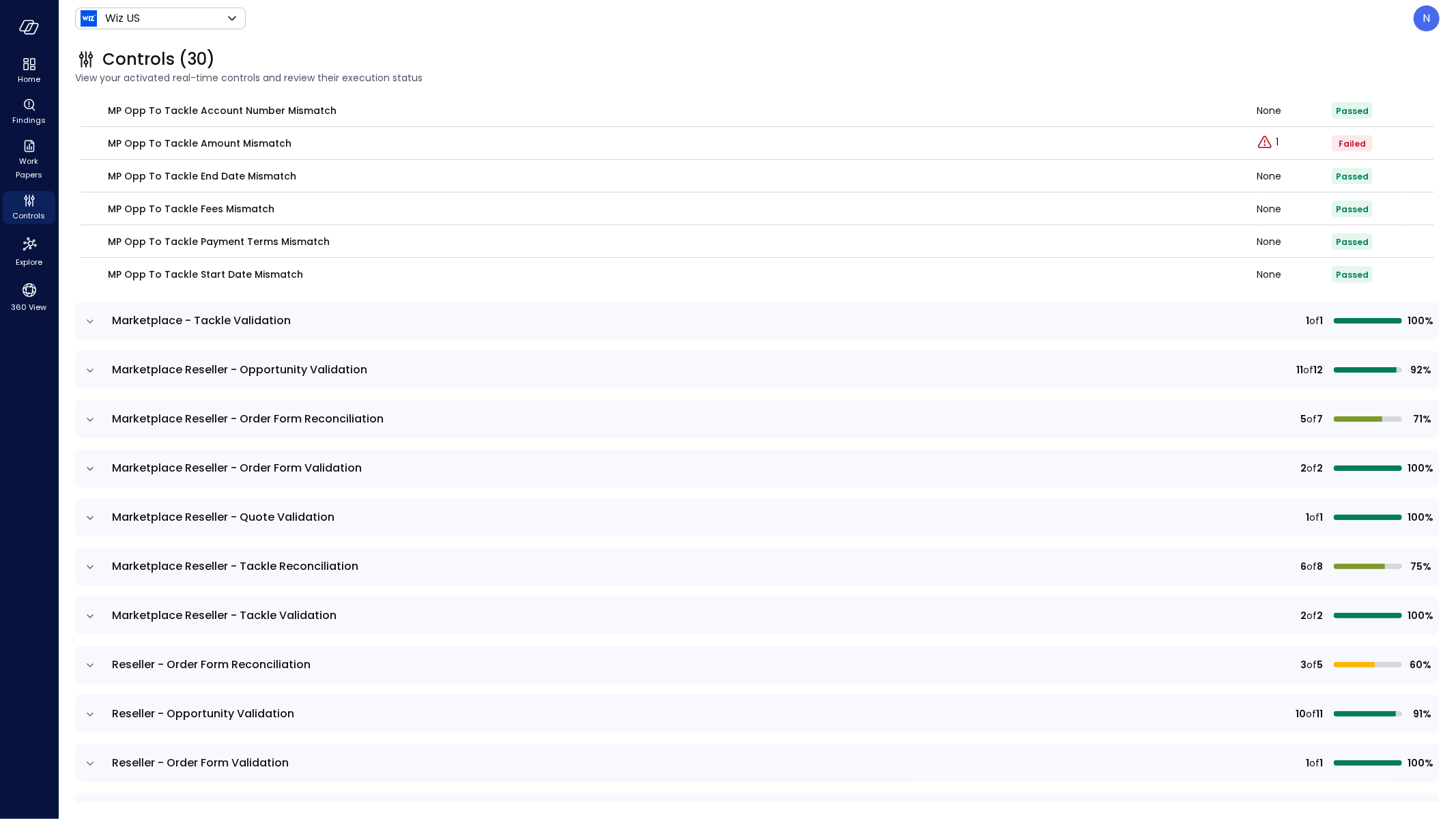
click at [92, 314] on icon "expand row" at bounding box center [89, 321] width 13 height 13
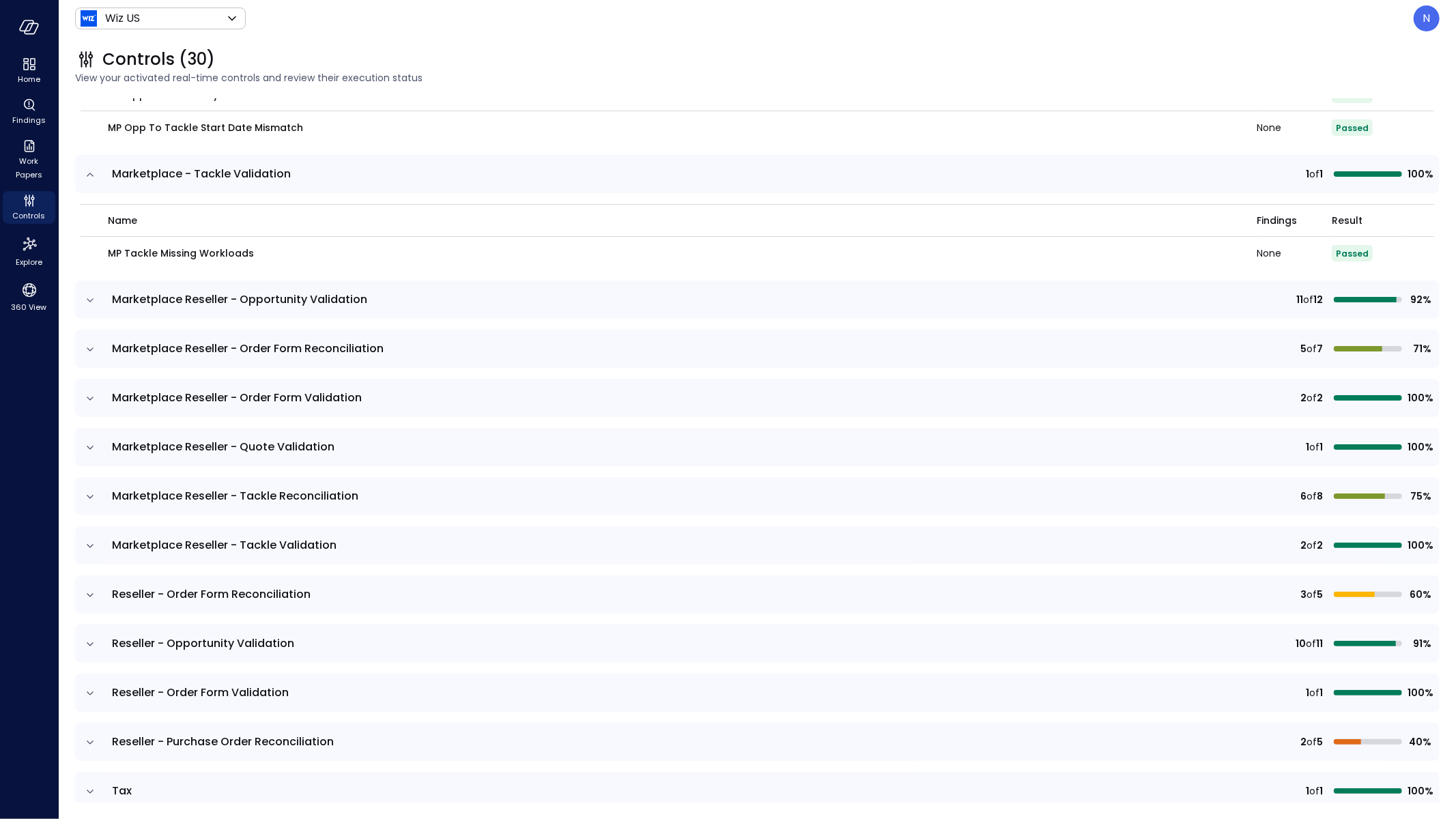
scroll to position [4260, 0]
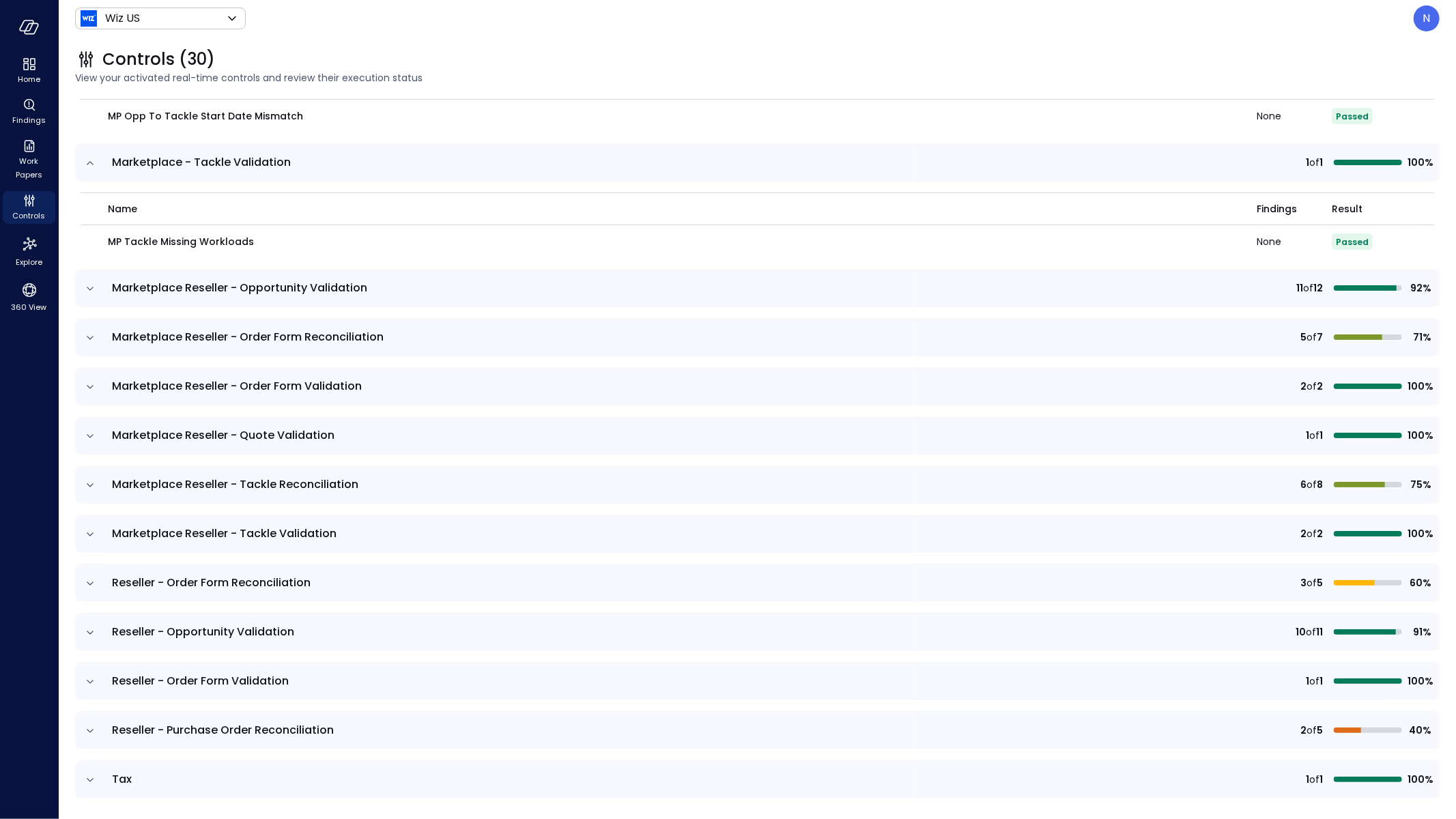
click at [89, 288] on icon "expand row" at bounding box center [90, 288] width 7 height 4
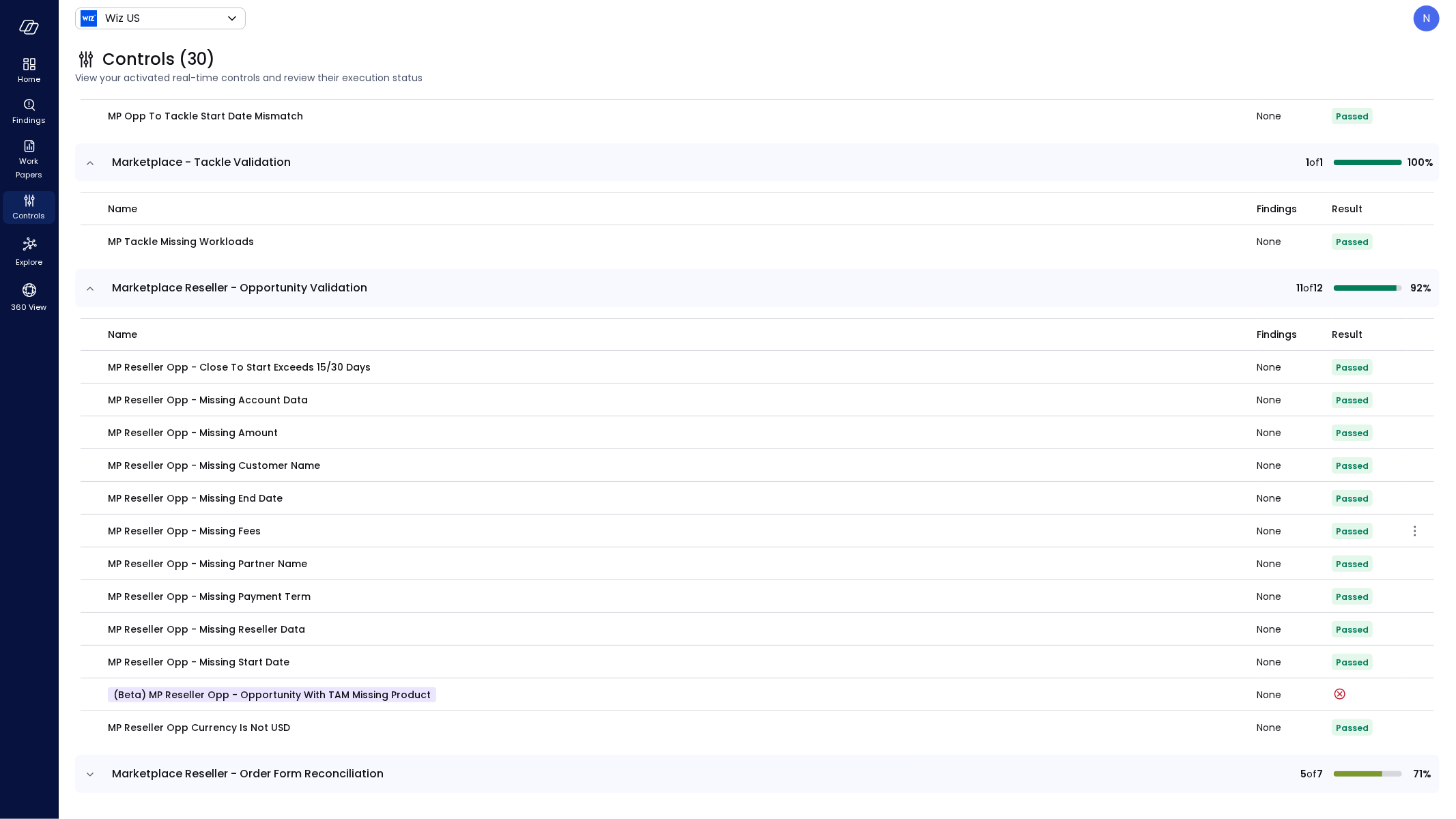
scroll to position [4497, 0]
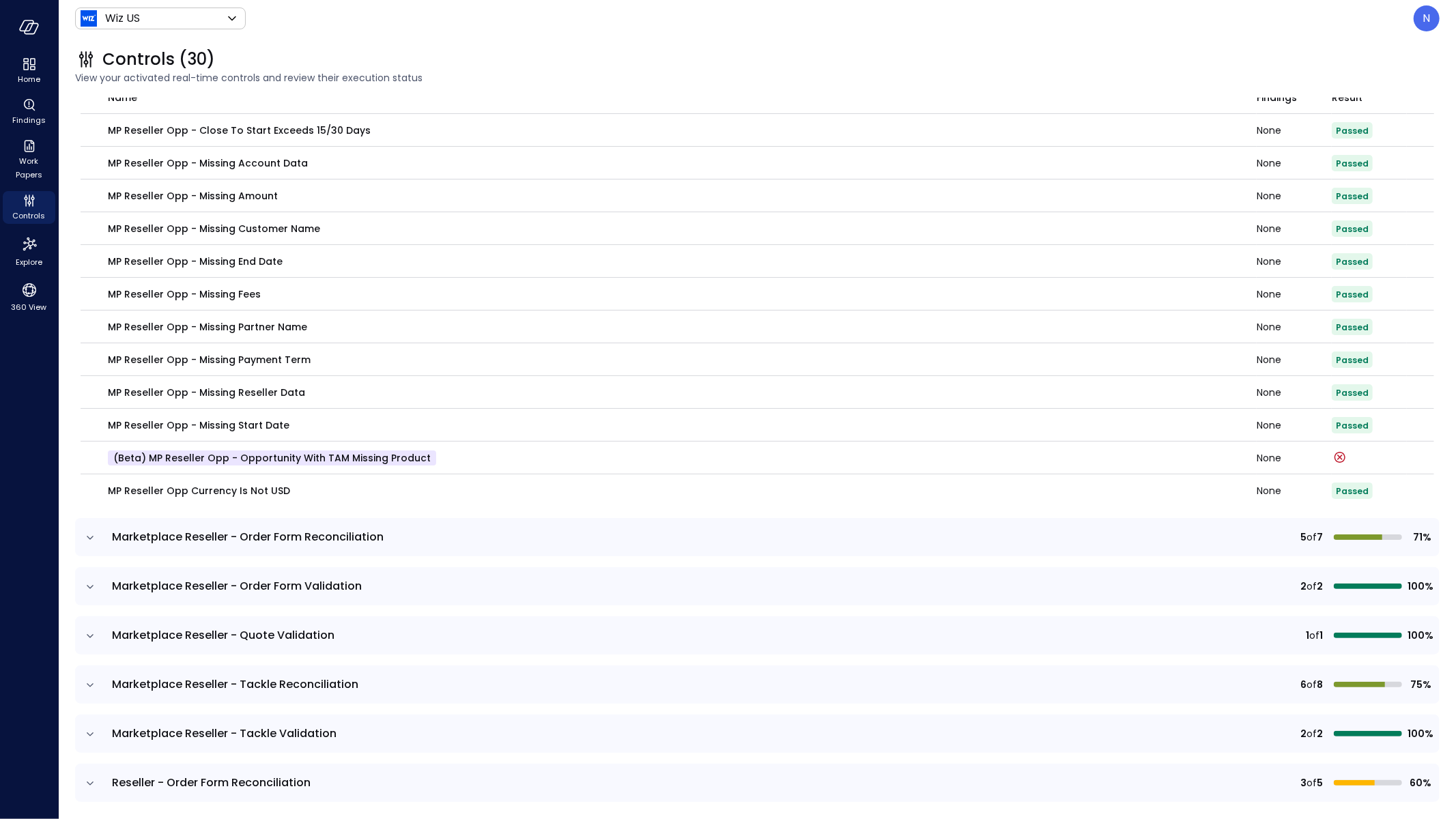
click at [93, 535] on icon "expand row" at bounding box center [89, 537] width 13 height 13
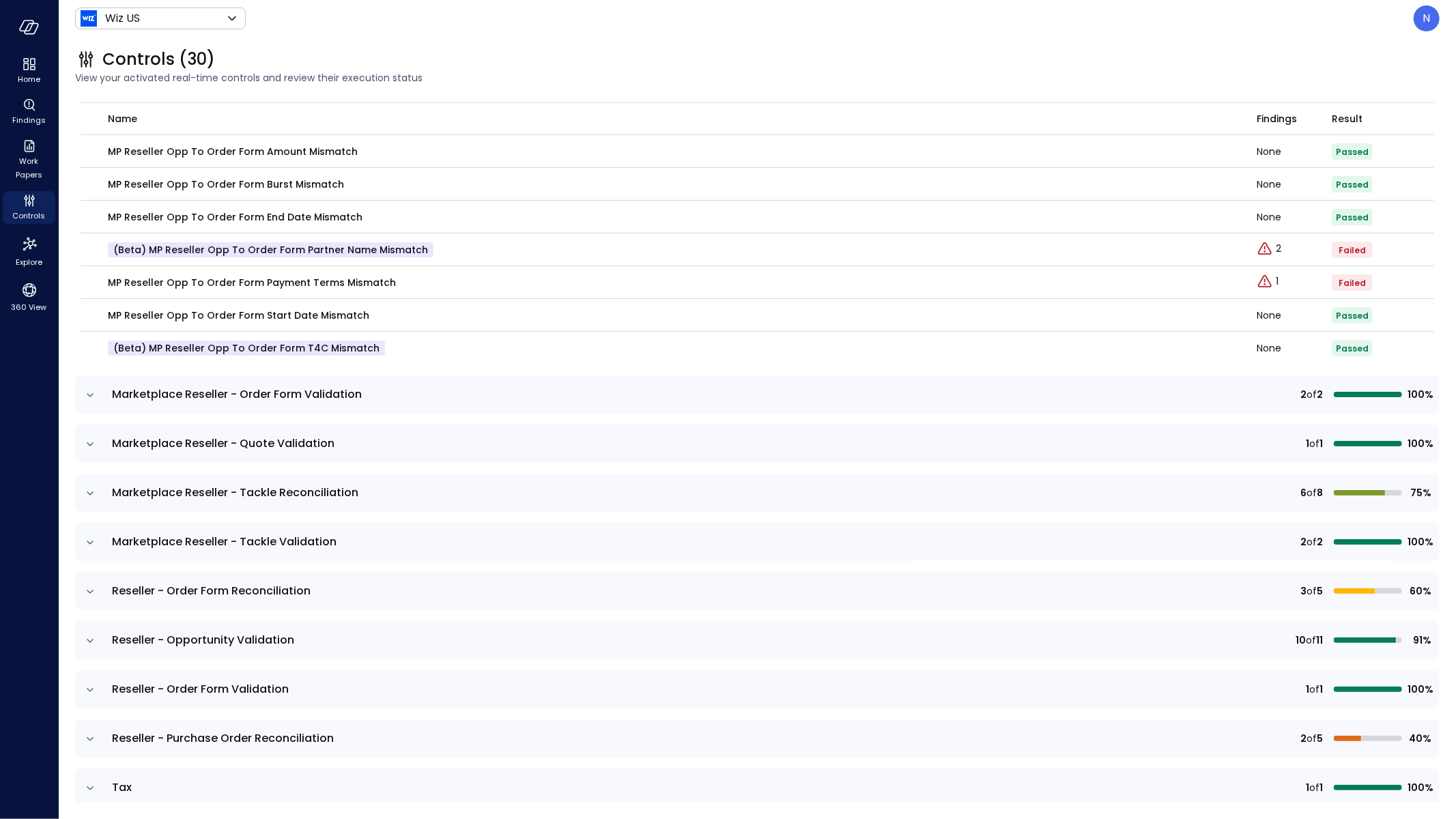
scroll to position [4957, 0]
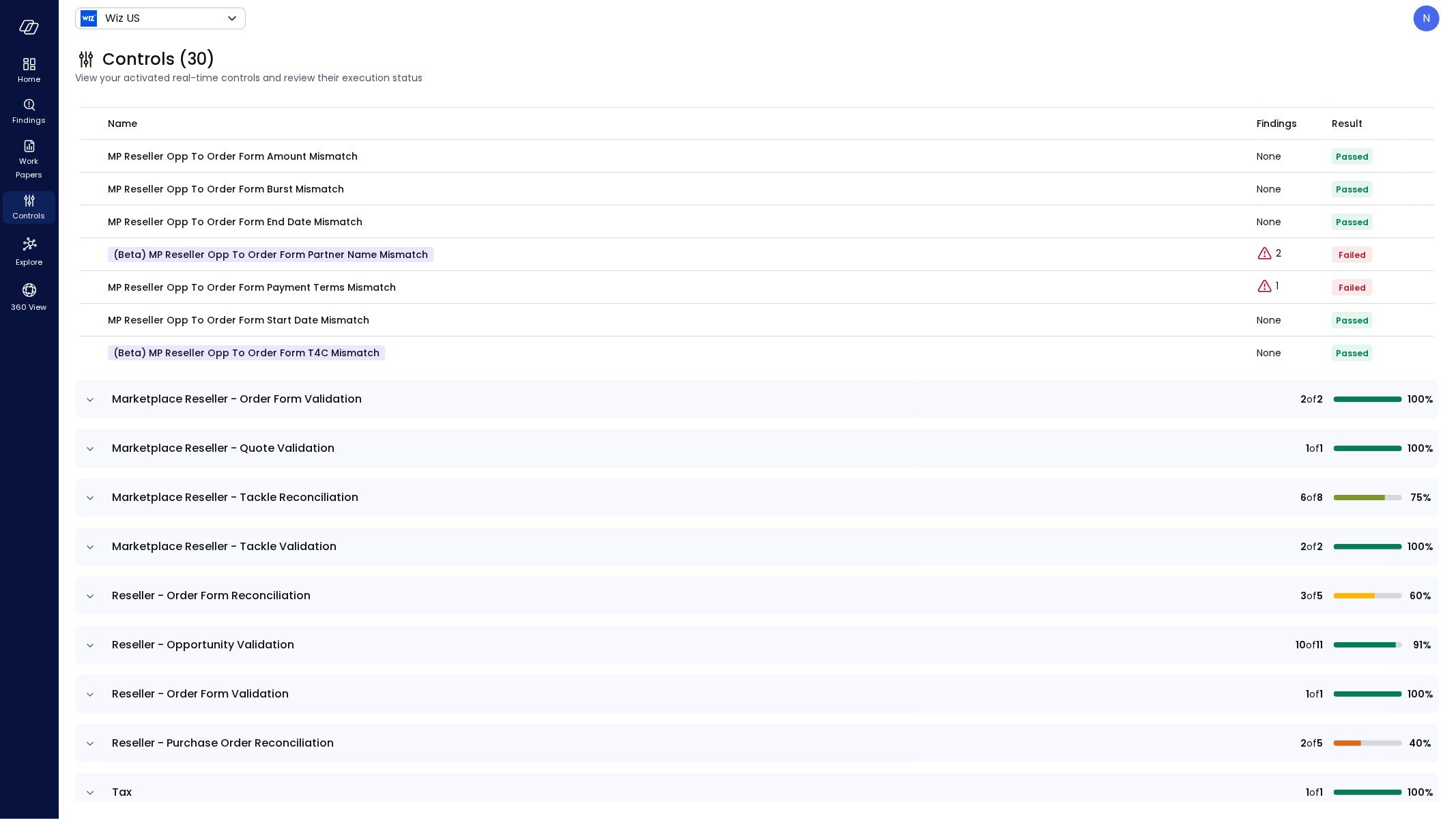
click at [94, 402] on icon "expand row" at bounding box center [89, 400] width 13 height 13
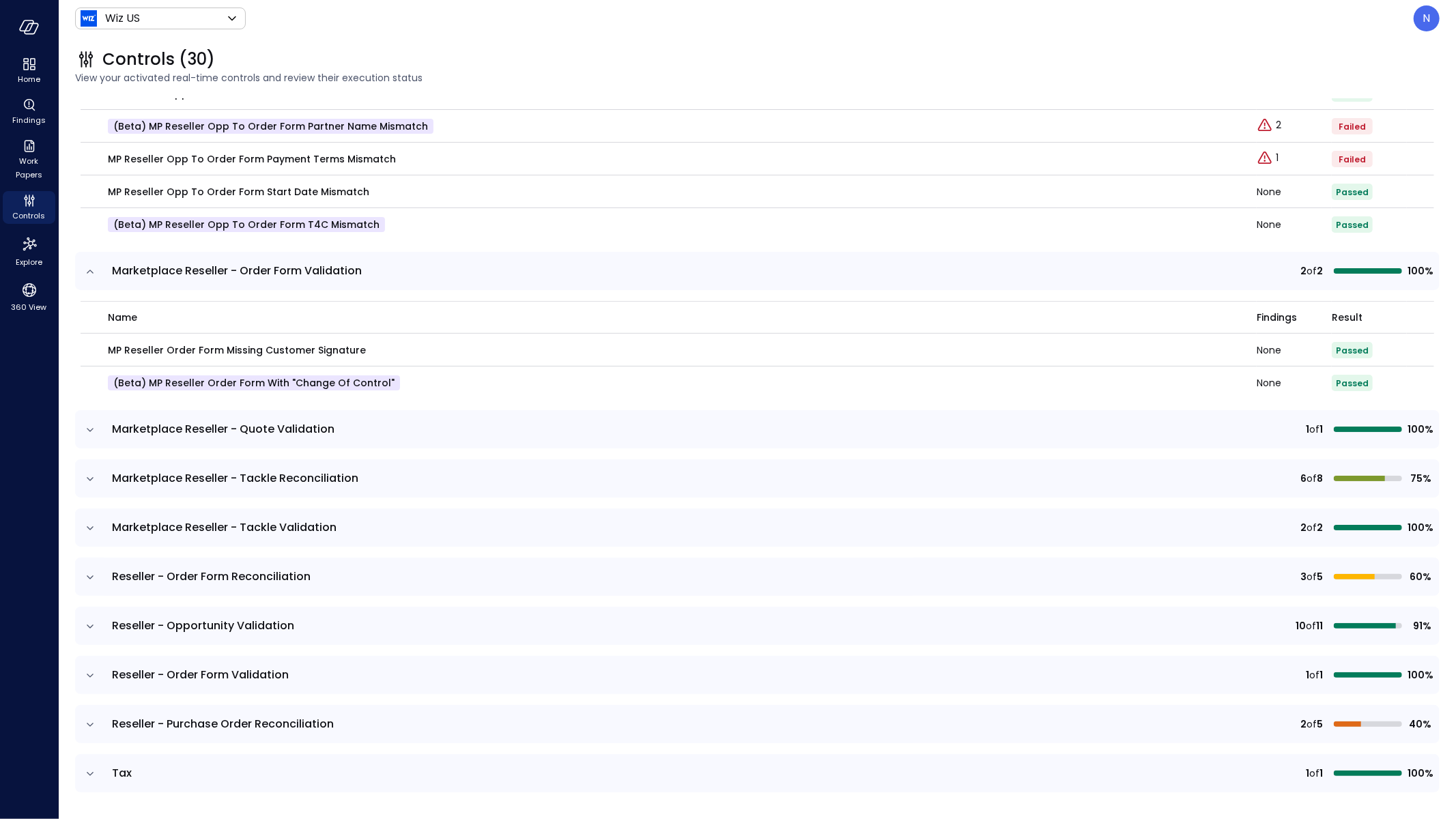
scroll to position [5133, 0]
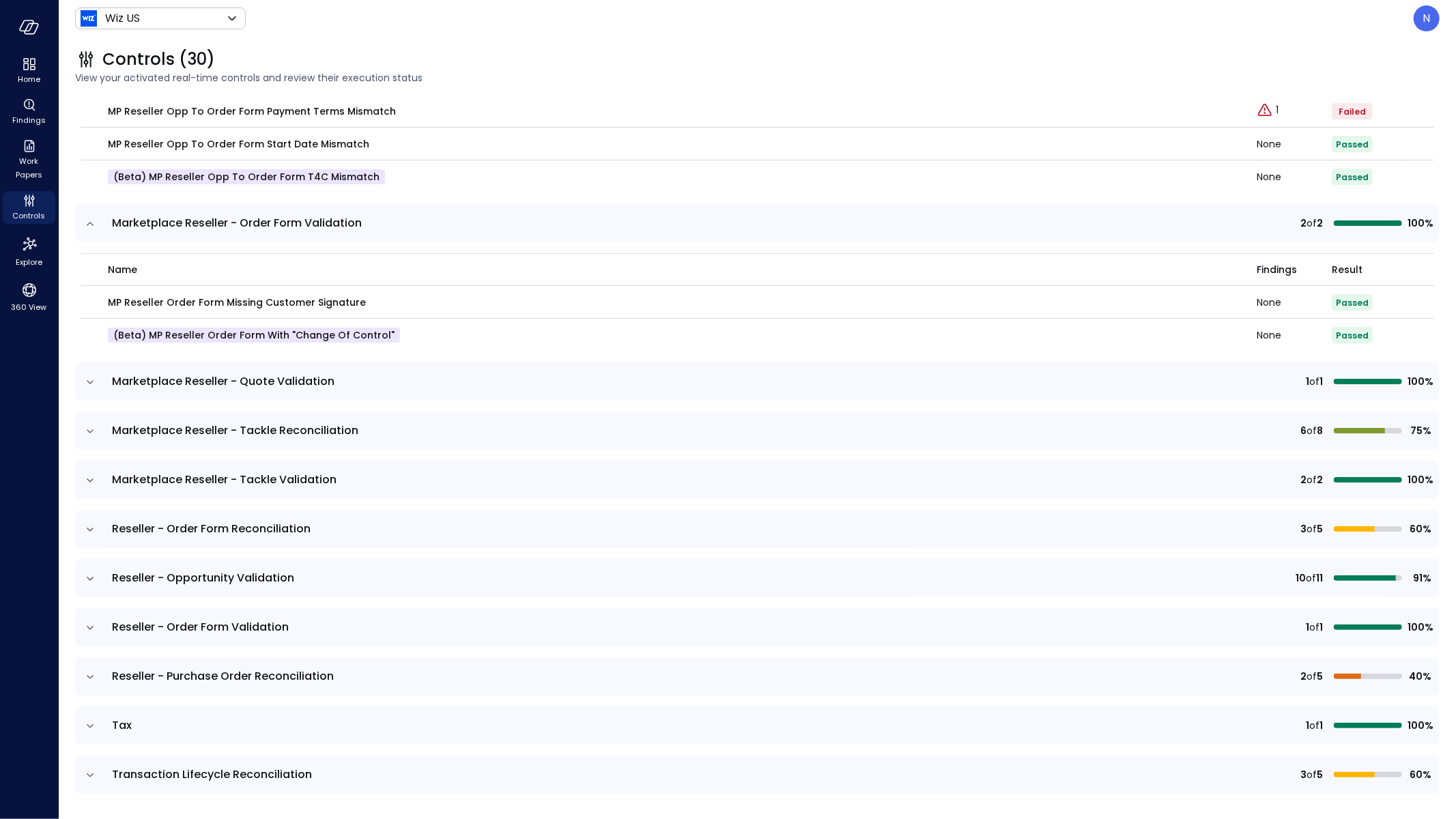
click at [88, 380] on icon "expand row" at bounding box center [89, 382] width 13 height 13
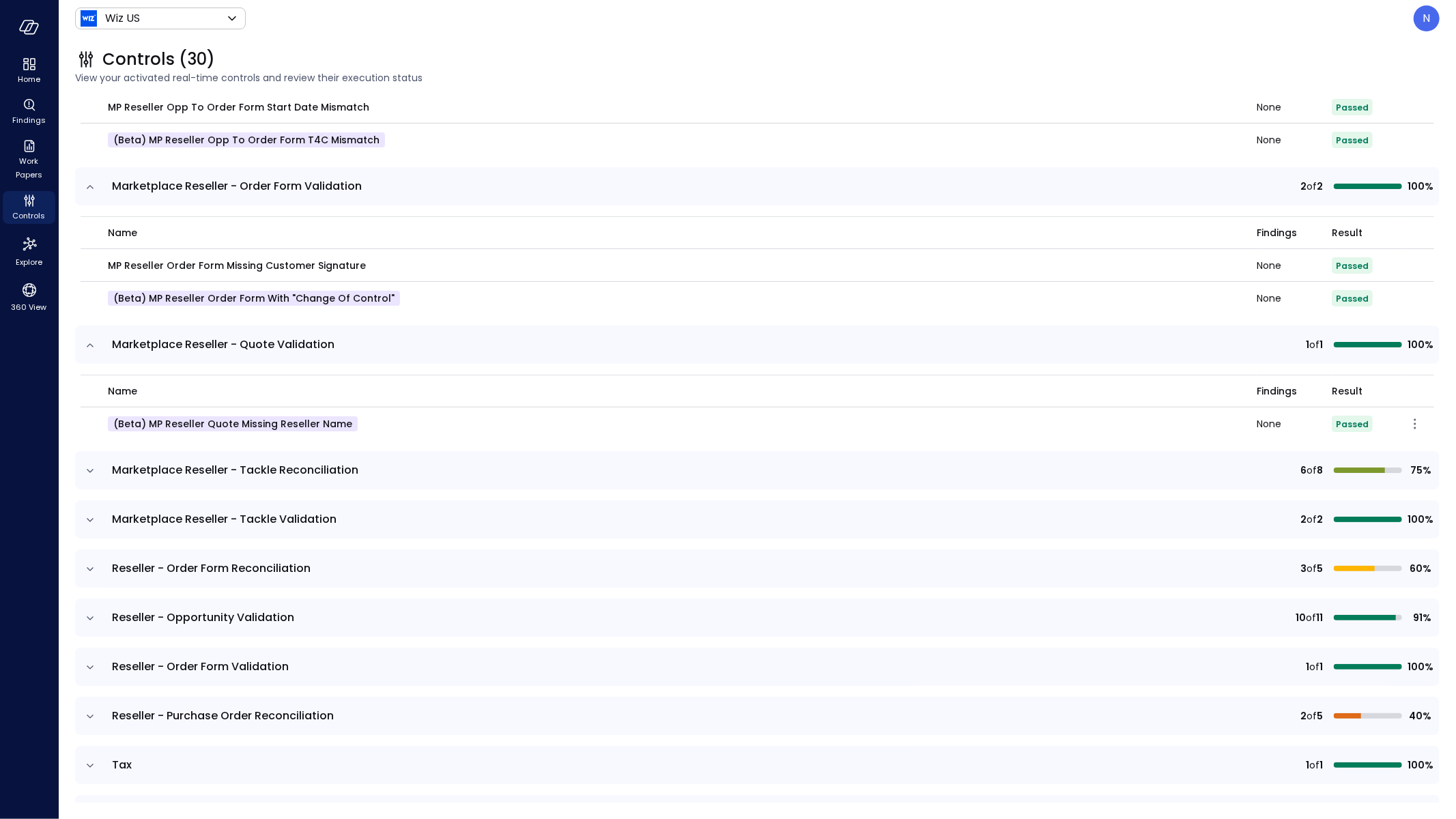
scroll to position [5209, 0]
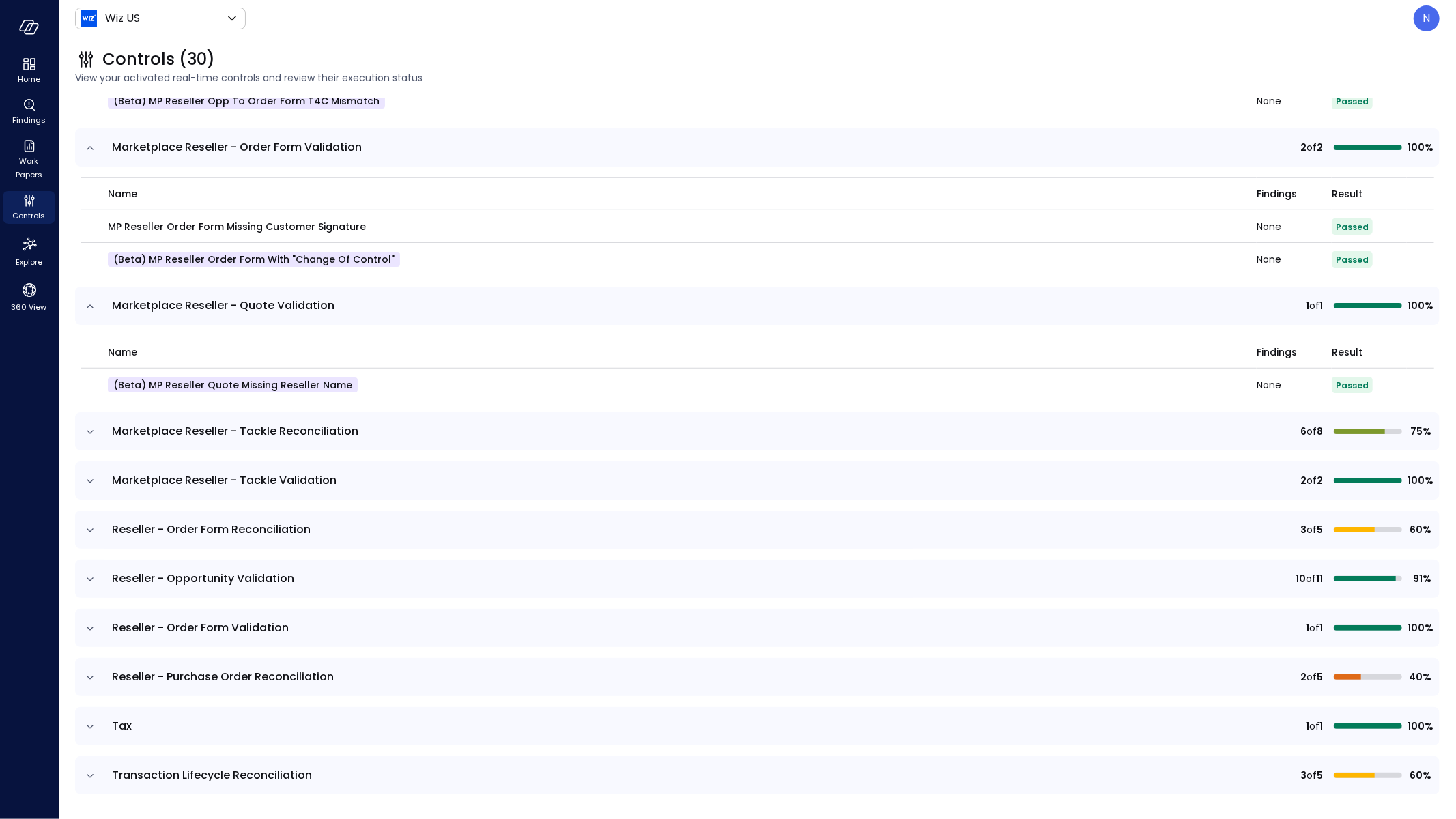
click at [92, 434] on icon "expand row" at bounding box center [89, 432] width 13 height 13
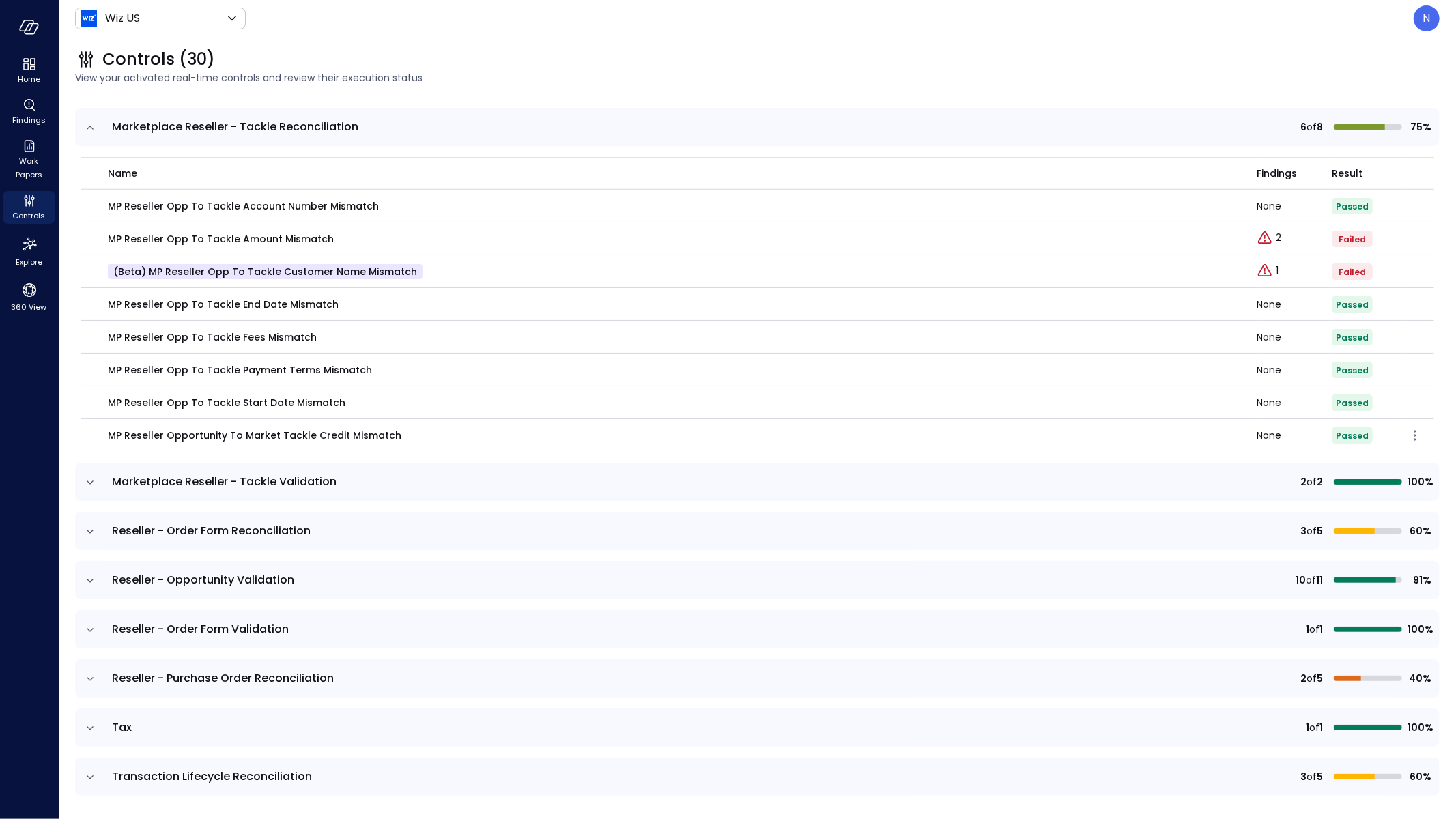
scroll to position [5516, 0]
click at [88, 479] on icon "expand row" at bounding box center [89, 480] width 13 height 13
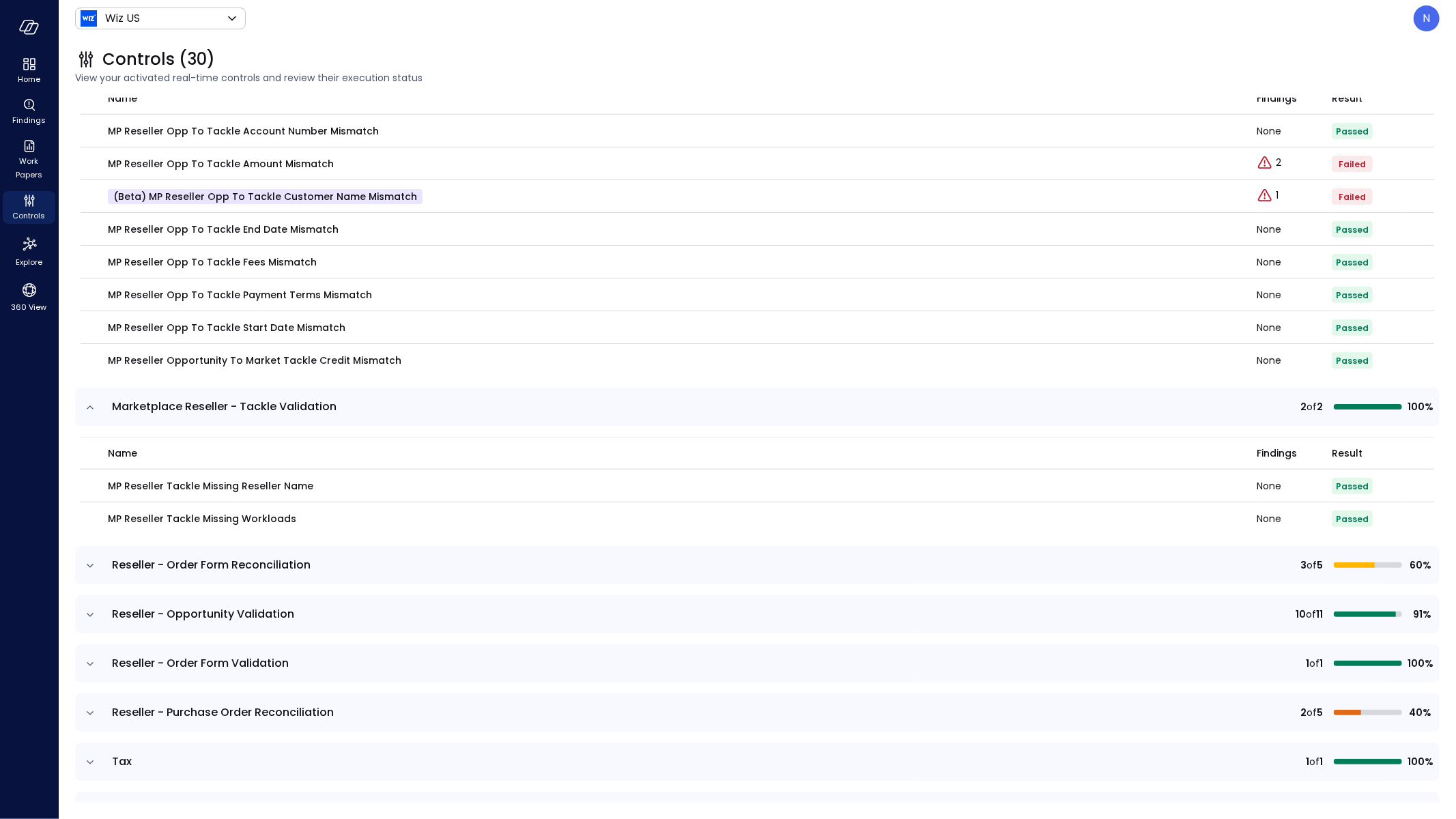
scroll to position [5625, 0]
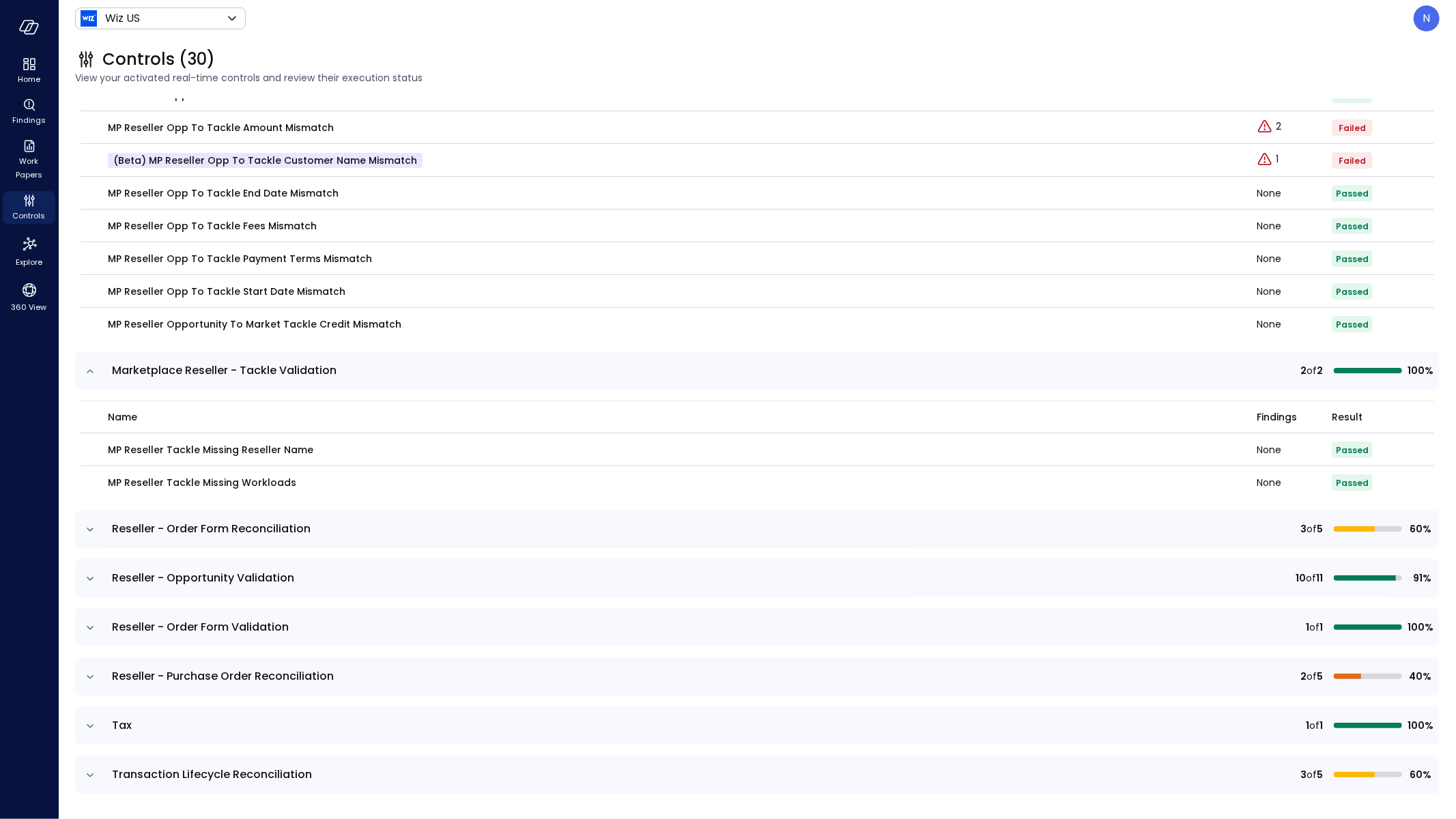
click at [91, 526] on icon "expand row" at bounding box center [89, 529] width 13 height 13
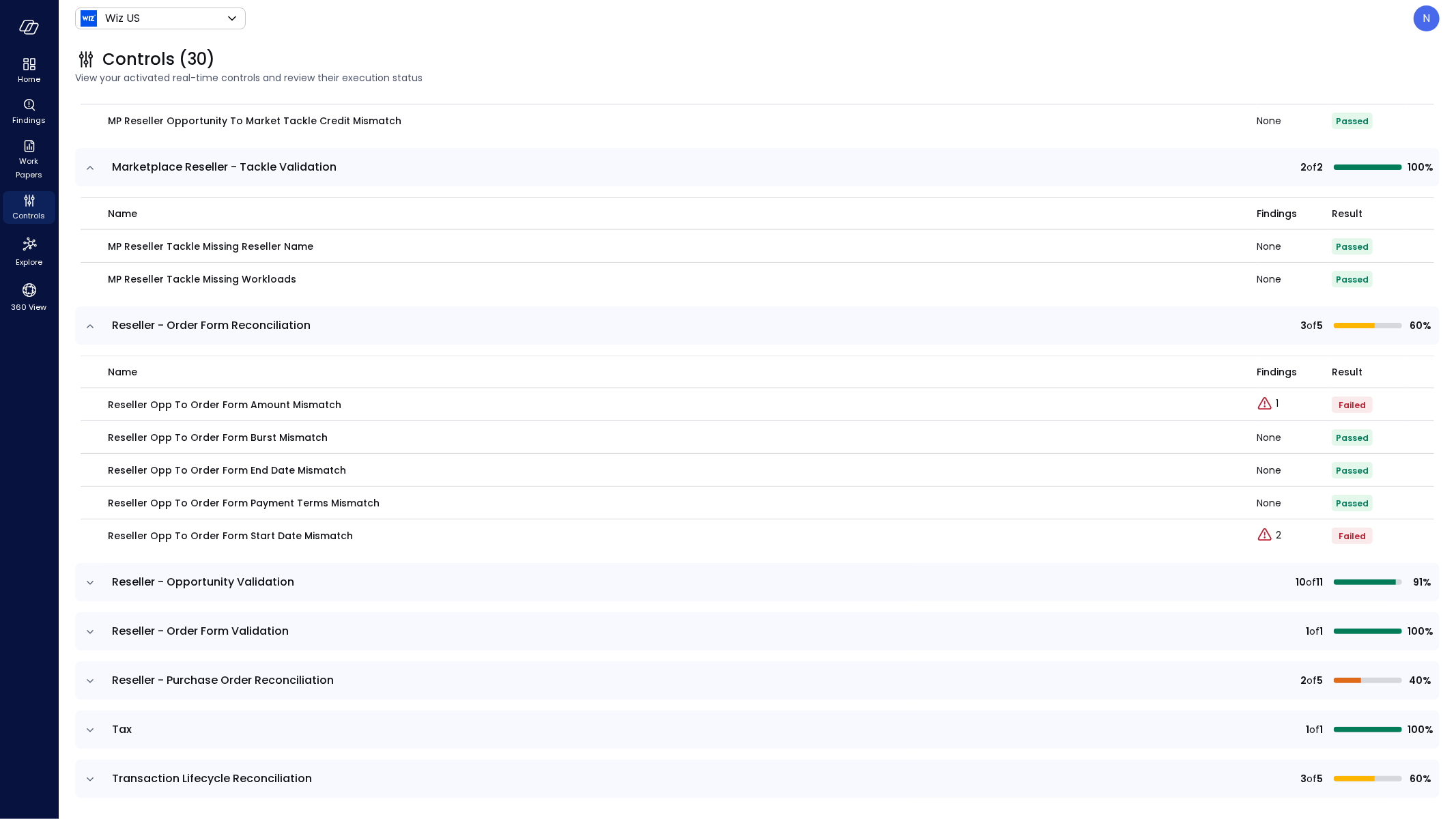
scroll to position [5831, 0]
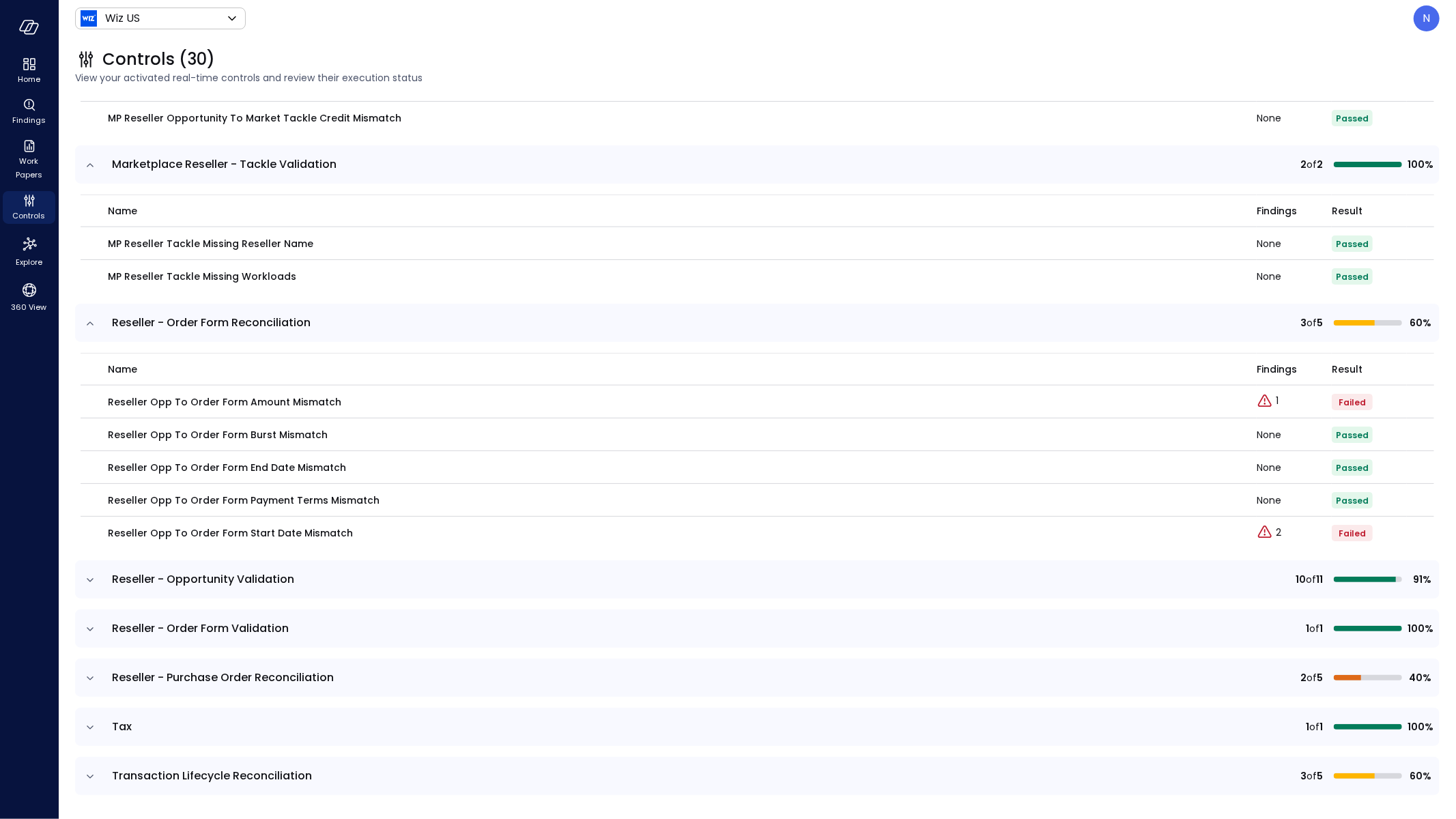
click at [92, 582] on icon "expand row" at bounding box center [89, 580] width 13 height 13
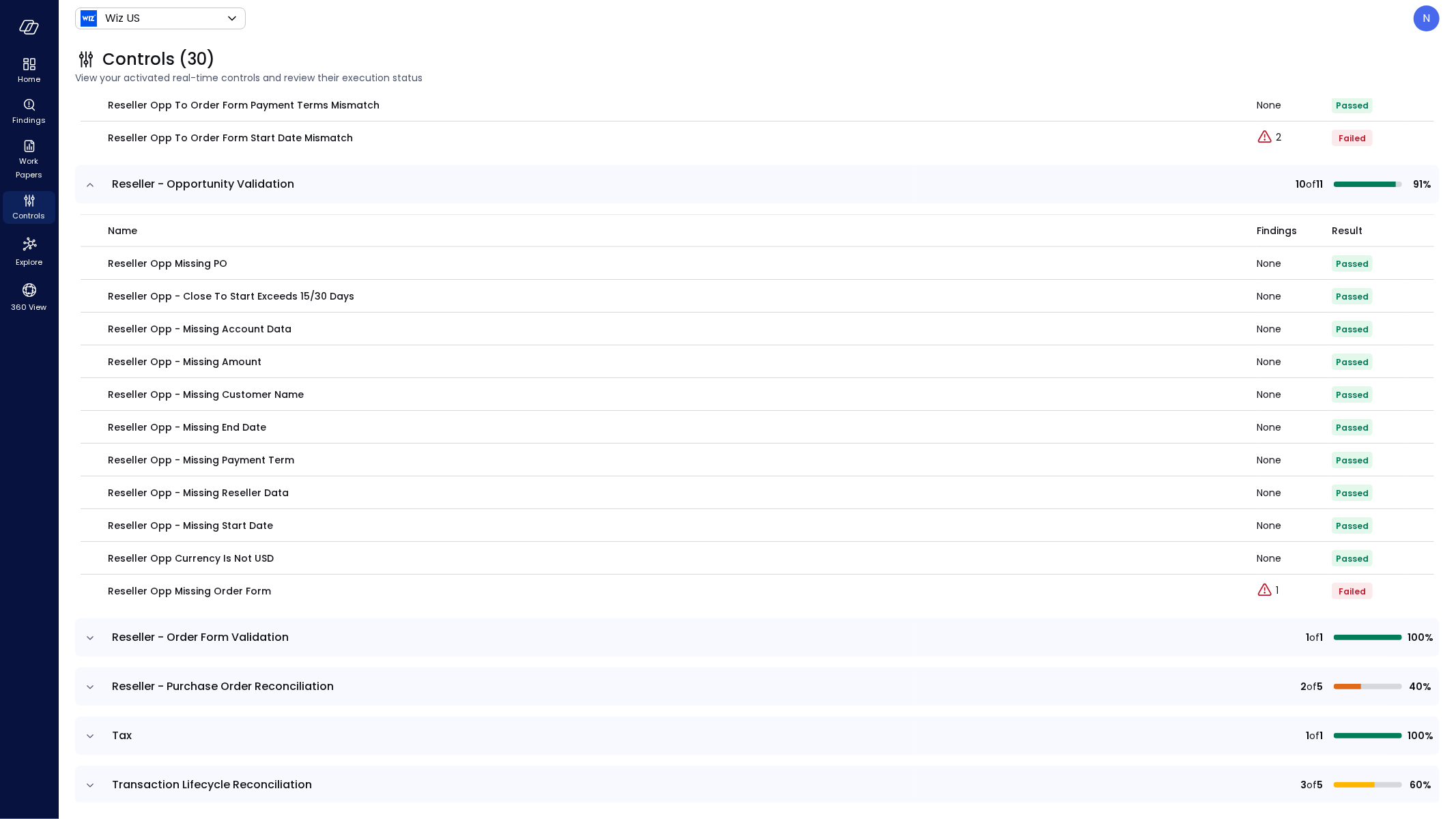
scroll to position [6236, 0]
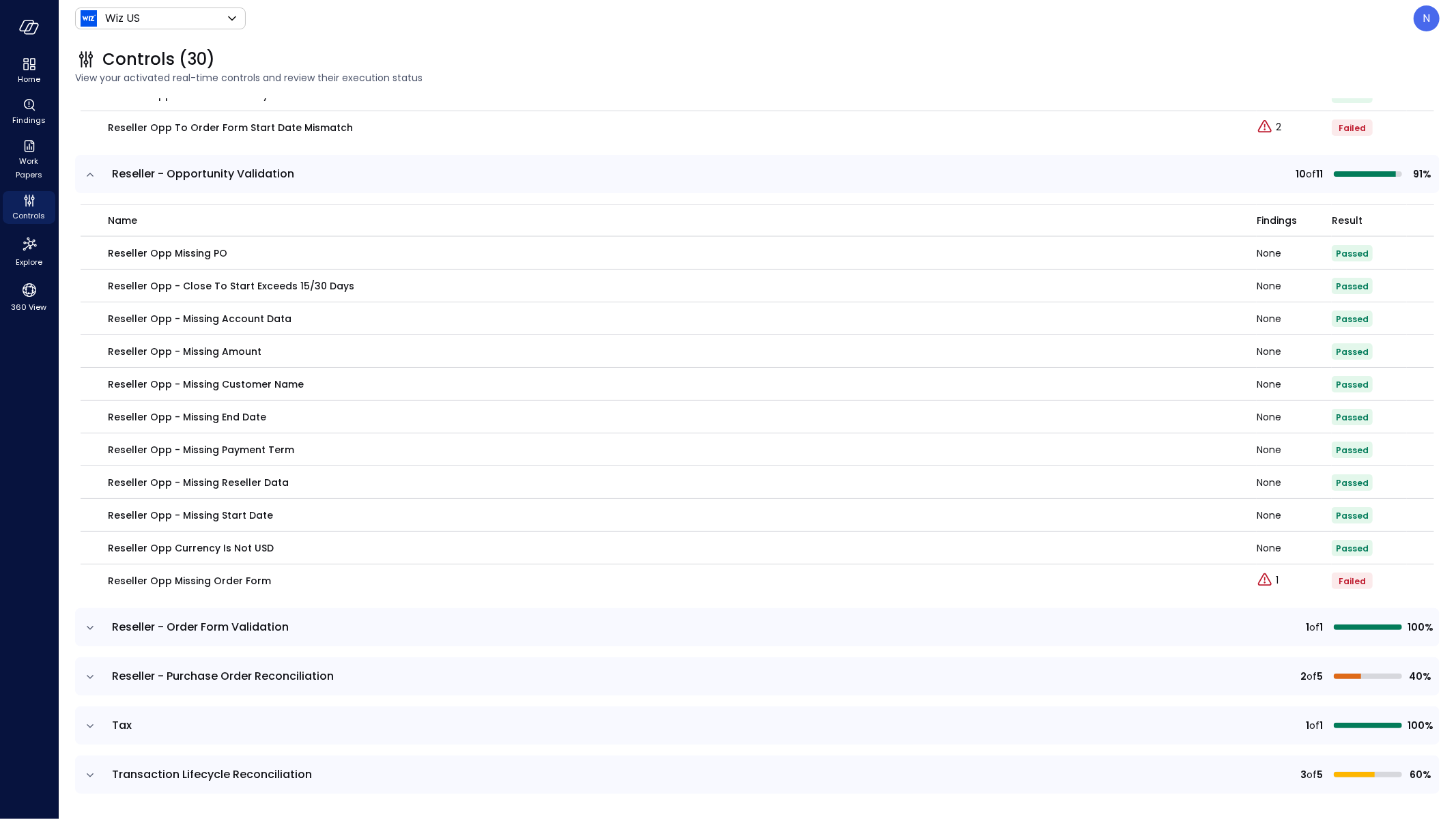
click at [95, 624] on icon "expand row" at bounding box center [89, 627] width 13 height 13
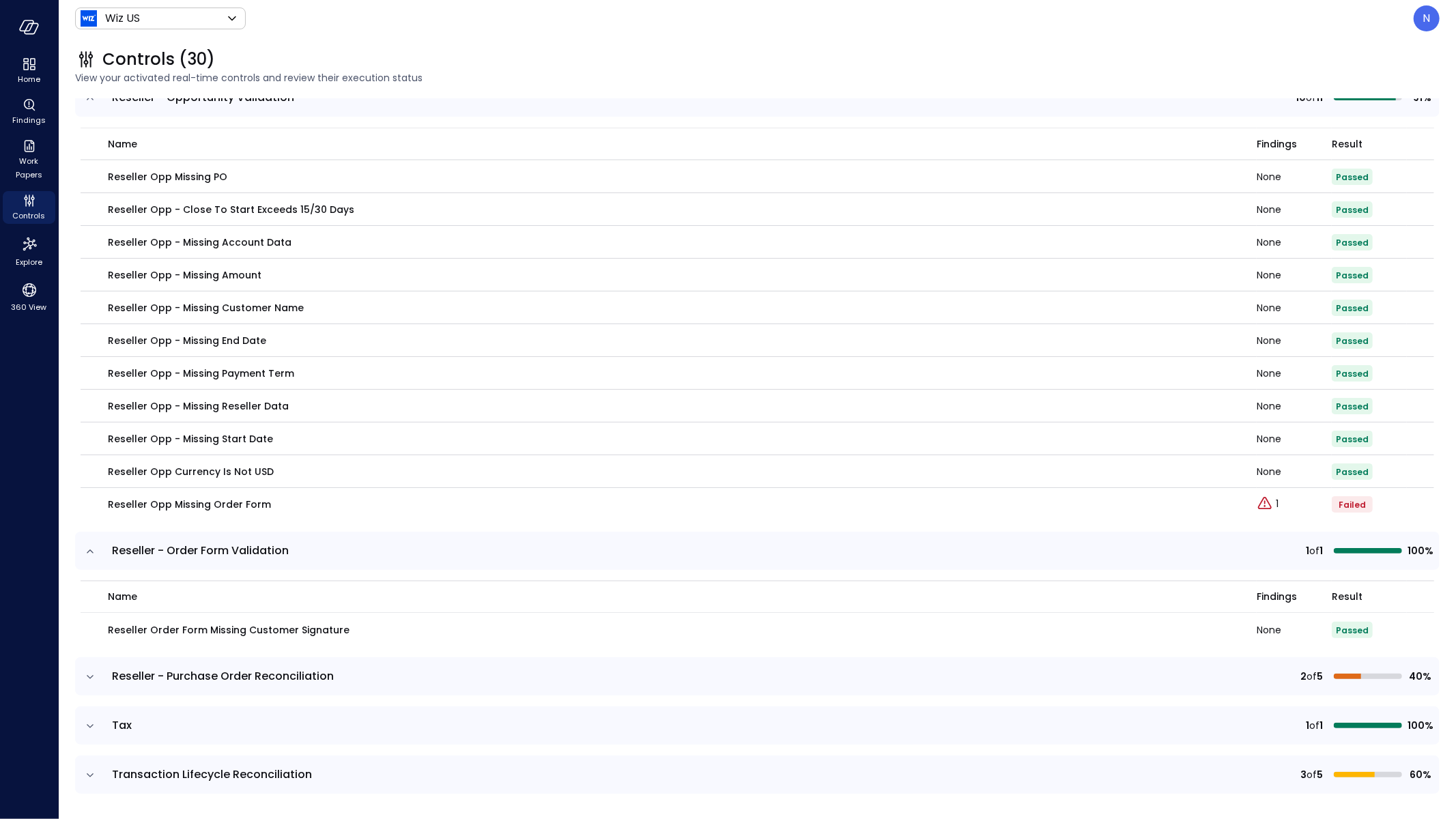
click at [90, 671] on icon "expand row" at bounding box center [89, 676] width 13 height 13
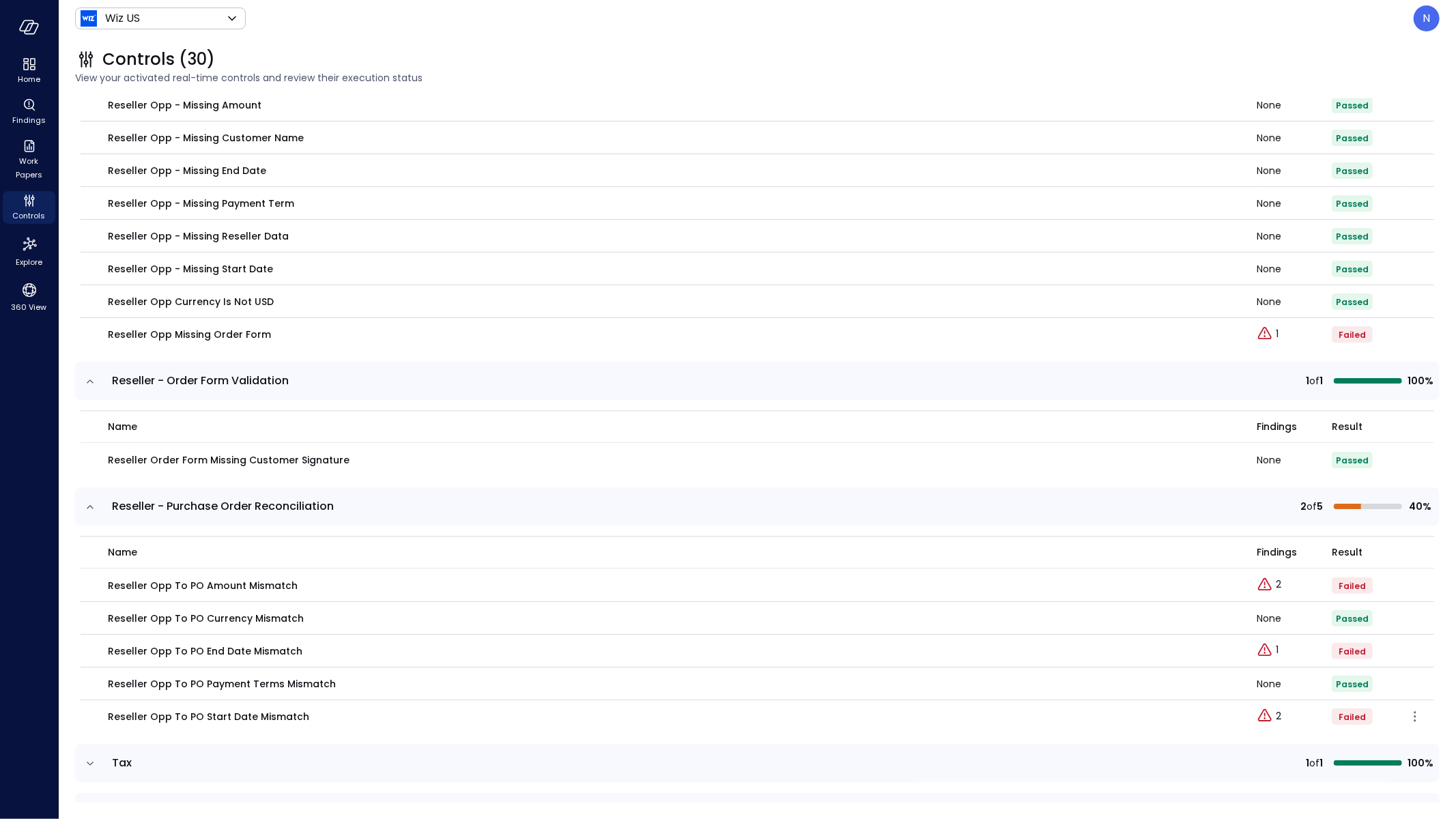
scroll to position [6520, 0]
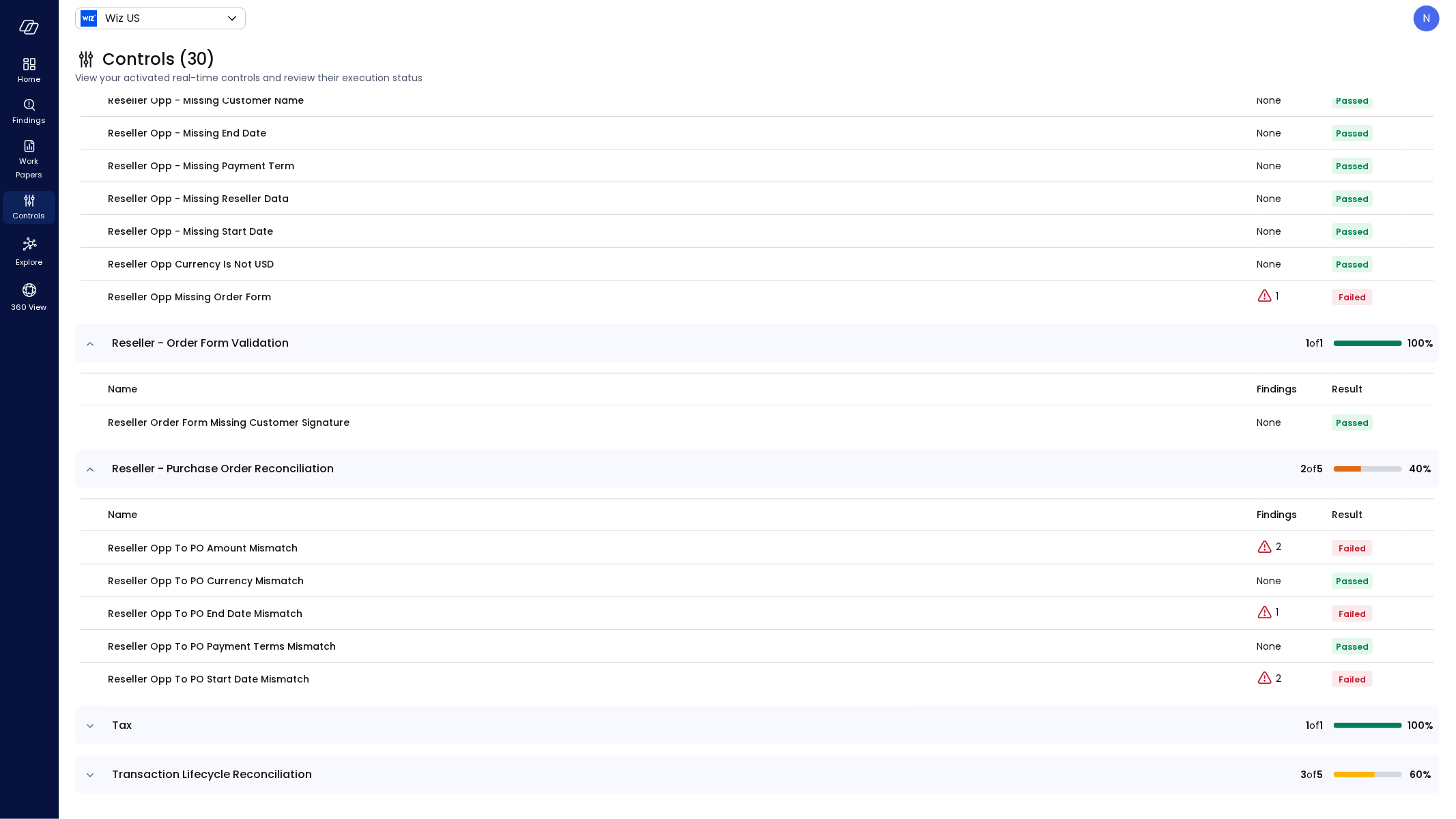
click at [86, 722] on icon "expand row" at bounding box center [89, 726] width 13 height 13
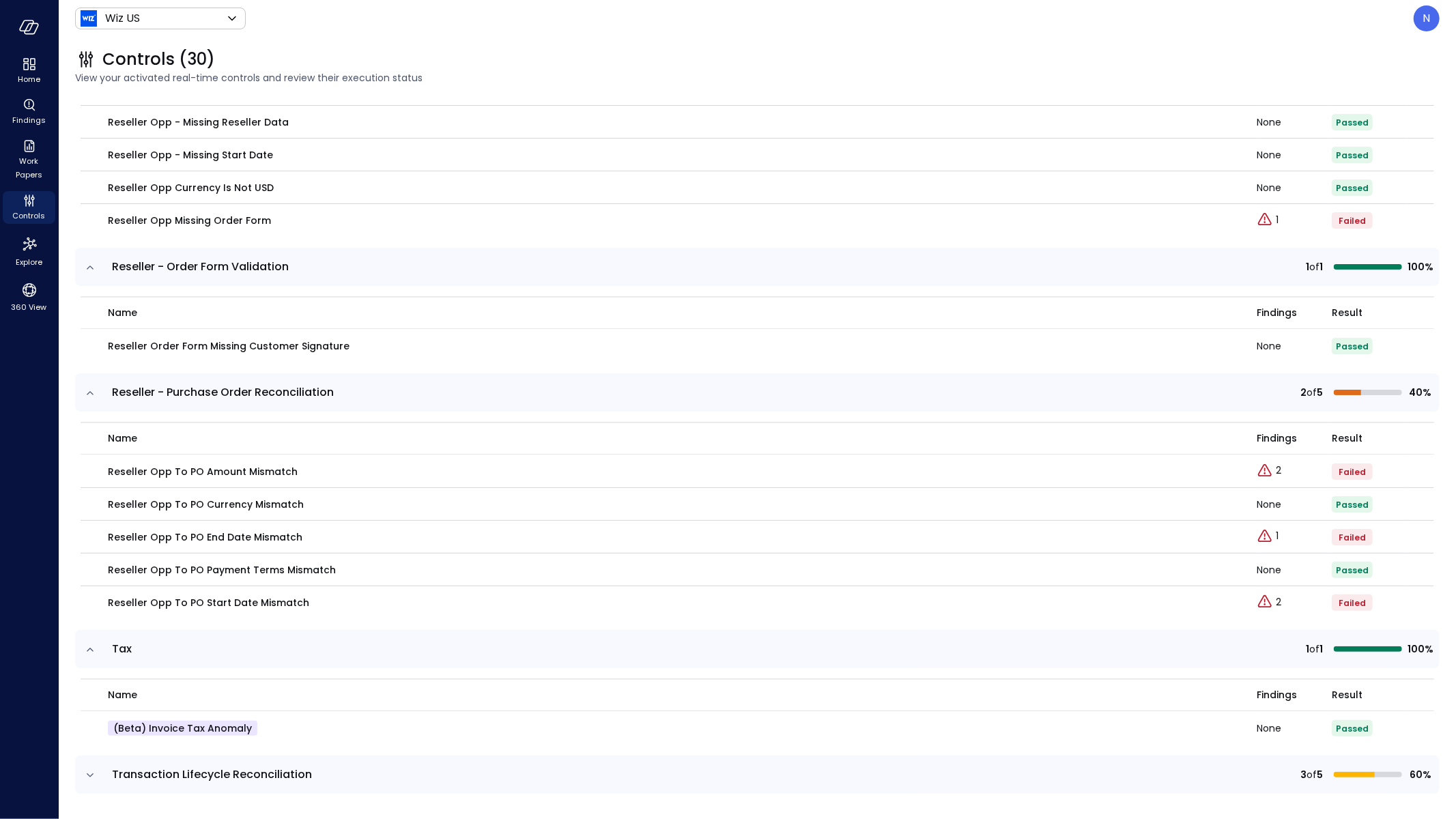
scroll to position [6597, 0]
click at [88, 773] on icon "expand row" at bounding box center [89, 775] width 13 height 13
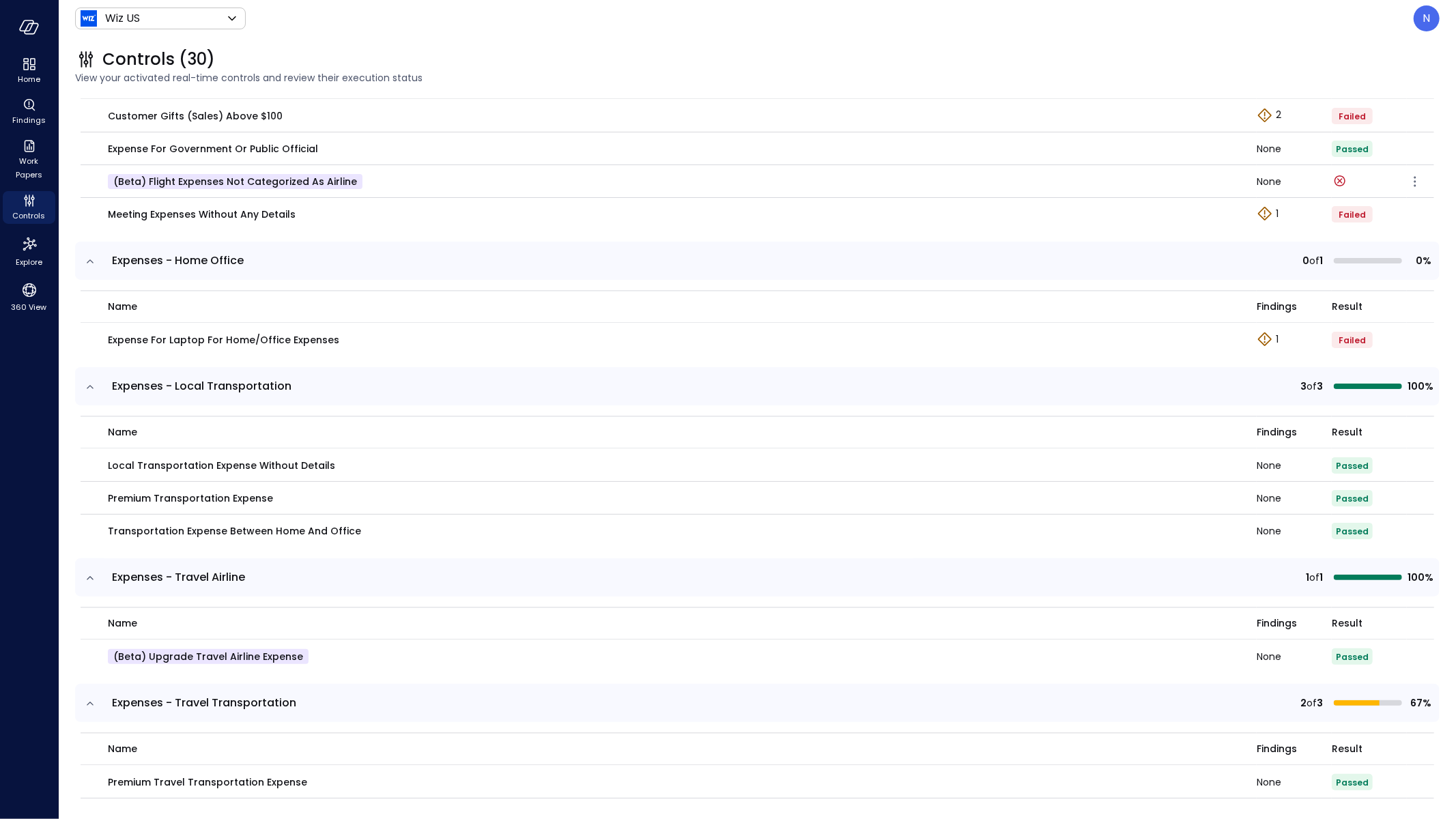
scroll to position [1967, 0]
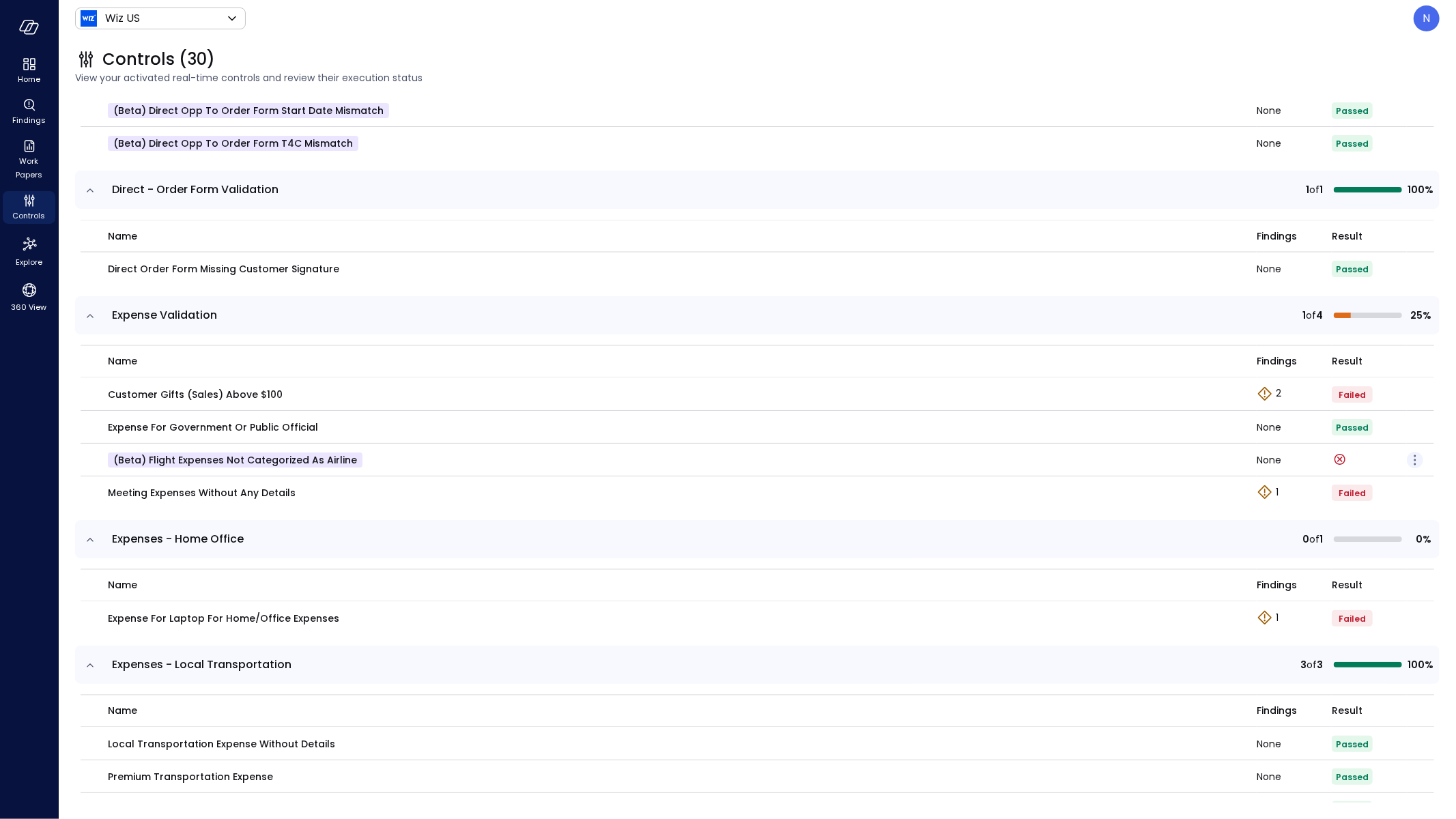
click at [1407, 454] on icon "button" at bounding box center [1415, 460] width 16 height 16
drag, startPoint x: 1370, startPoint y: 471, endPoint x: 1354, endPoint y: 467, distance: 16.5
click at [1370, 472] on p "Edit control" at bounding box center [1367, 478] width 54 height 13
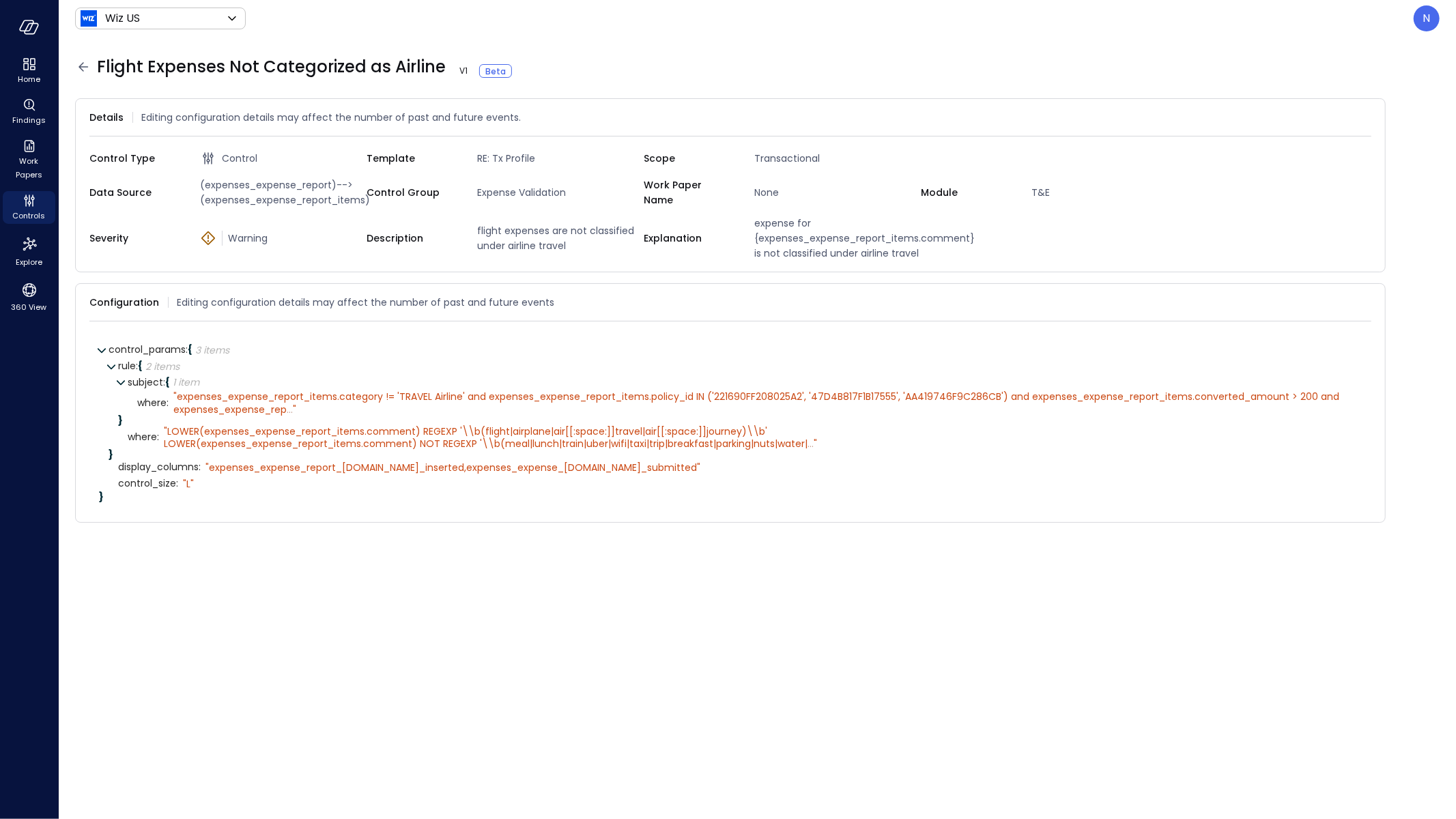
click at [82, 69] on icon at bounding box center [83, 67] width 16 height 16
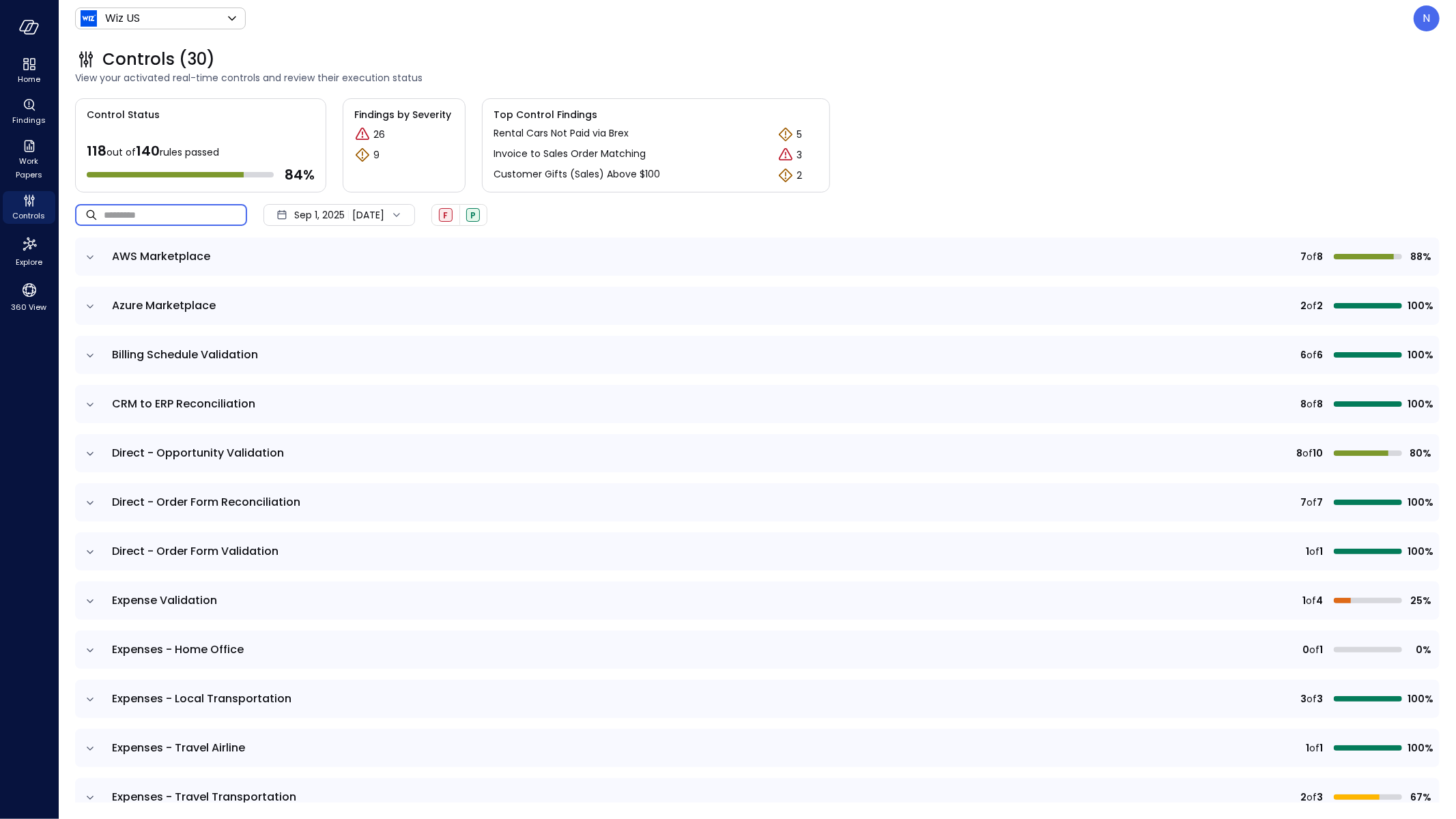
click at [172, 225] on input "text" at bounding box center [175, 214] width 143 height 36
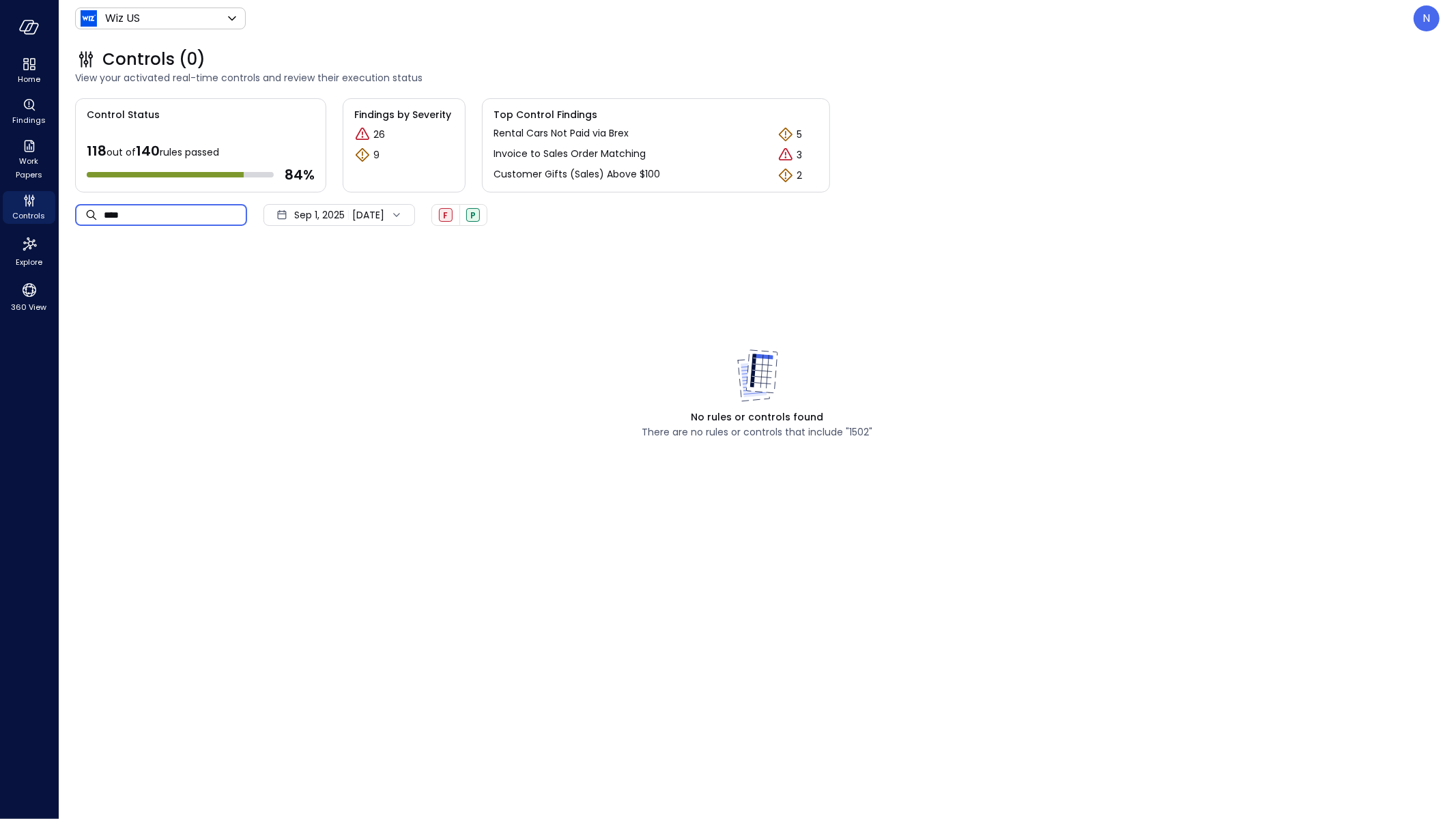
type input "****"
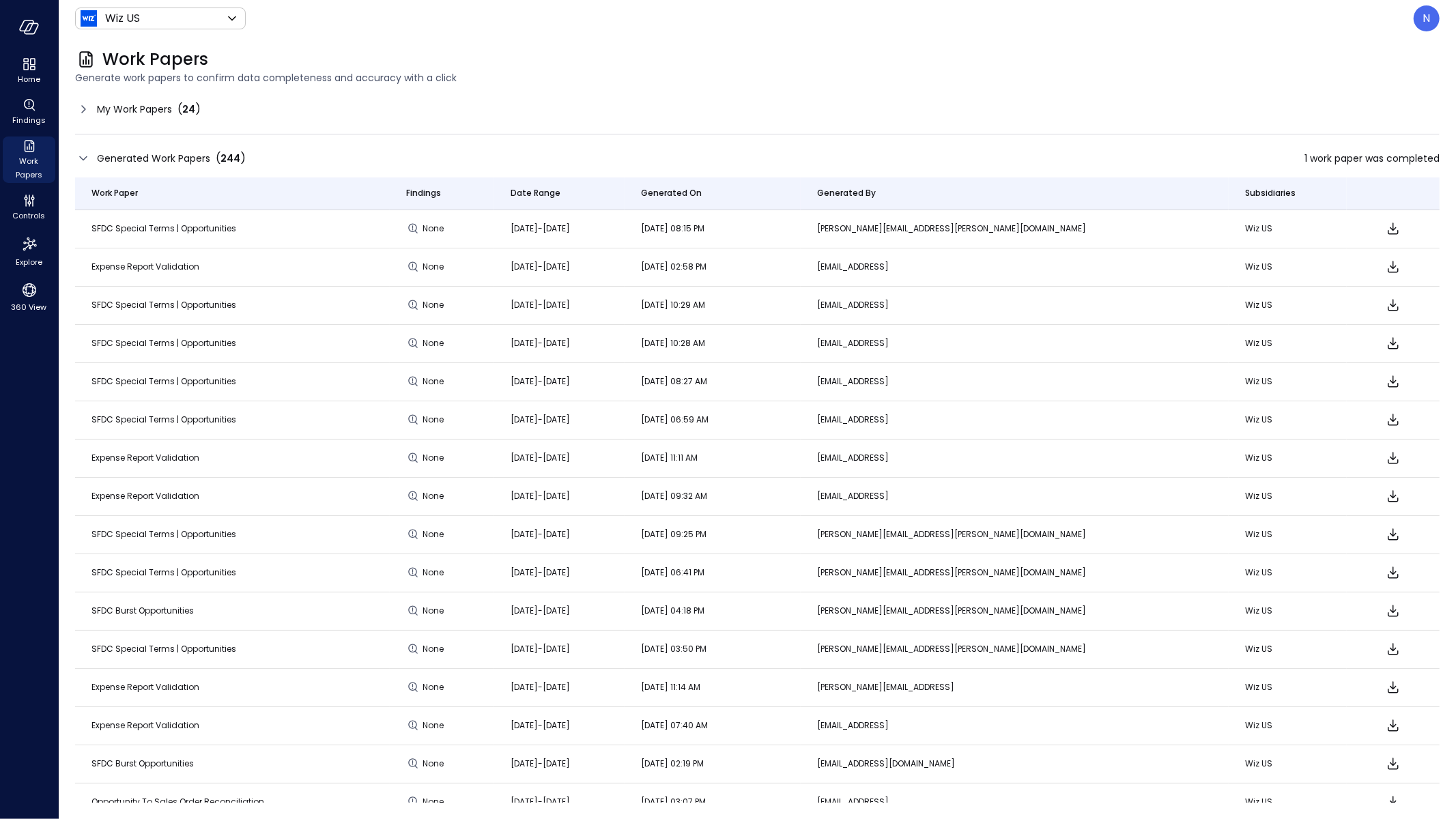
click at [1431, 2] on header "Wiz US ****** ​ N" at bounding box center [757, 18] width 1398 height 37
click at [1420, 23] on div "N" at bounding box center [1427, 18] width 26 height 26
click at [1356, 123] on li "Builder" at bounding box center [1369, 131] width 134 height 25
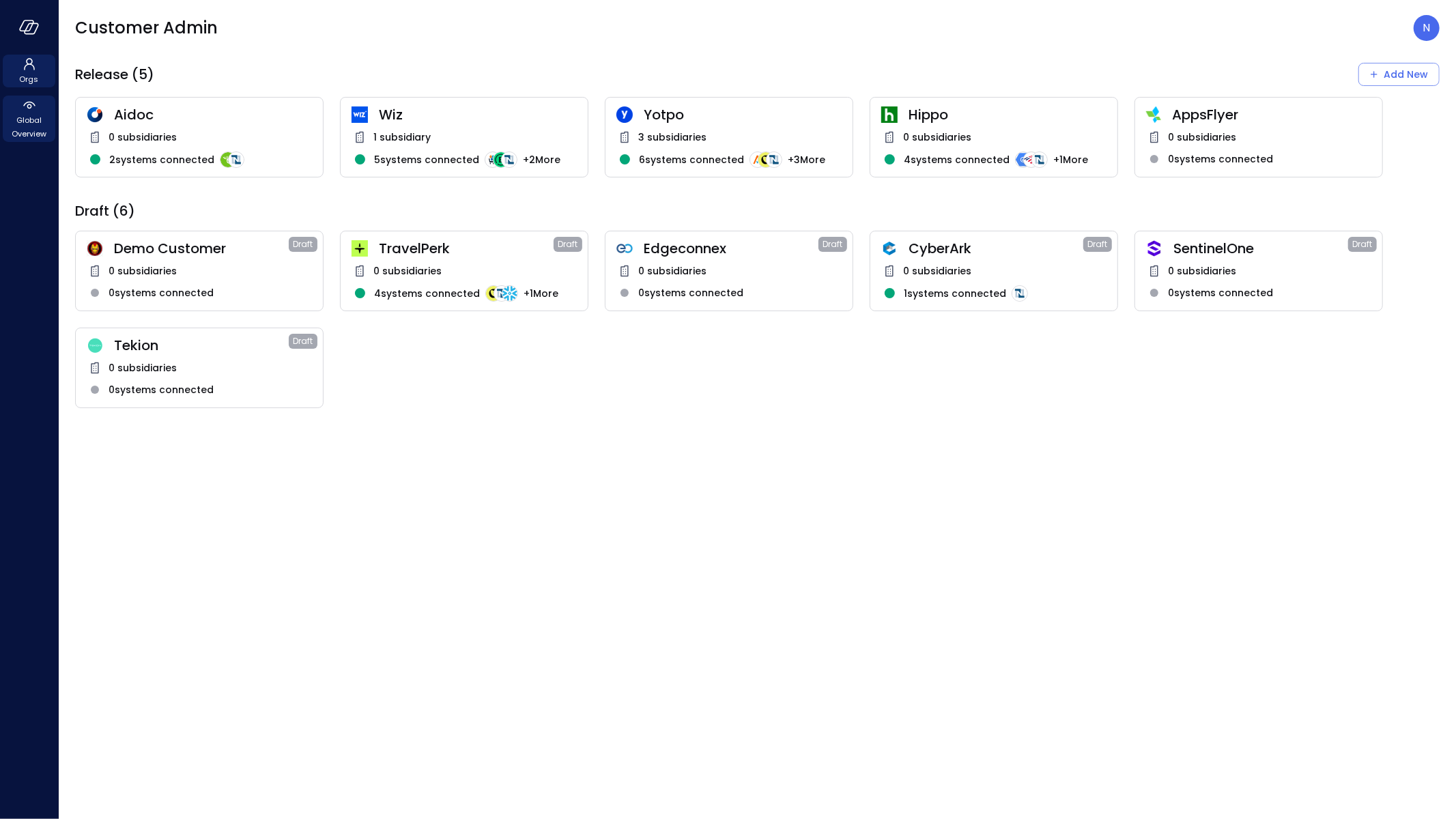
click at [35, 123] on span "Global Overview" at bounding box center [29, 127] width 42 height 27
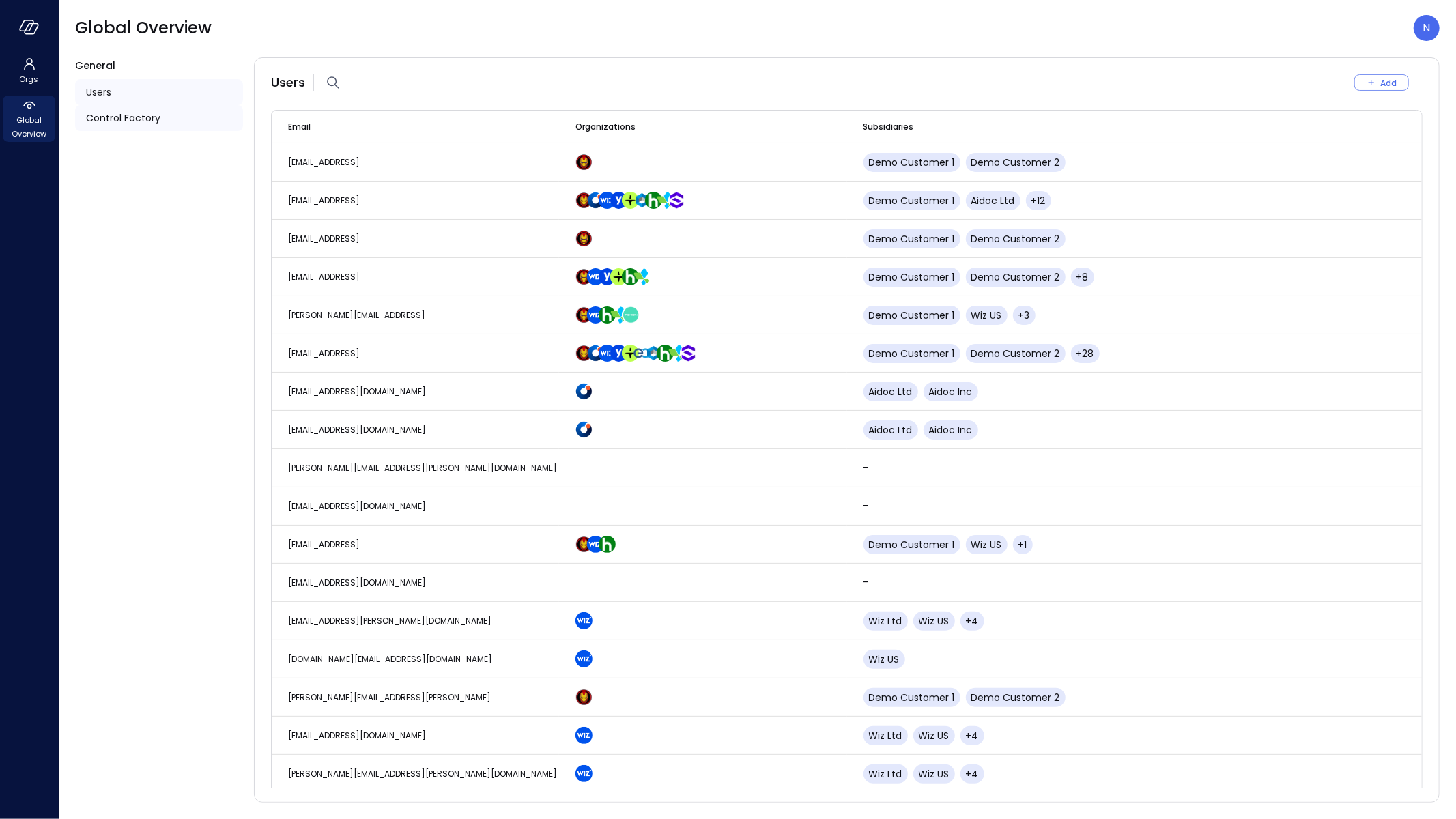
click at [116, 121] on span "Control Factory" at bounding box center [123, 118] width 75 height 15
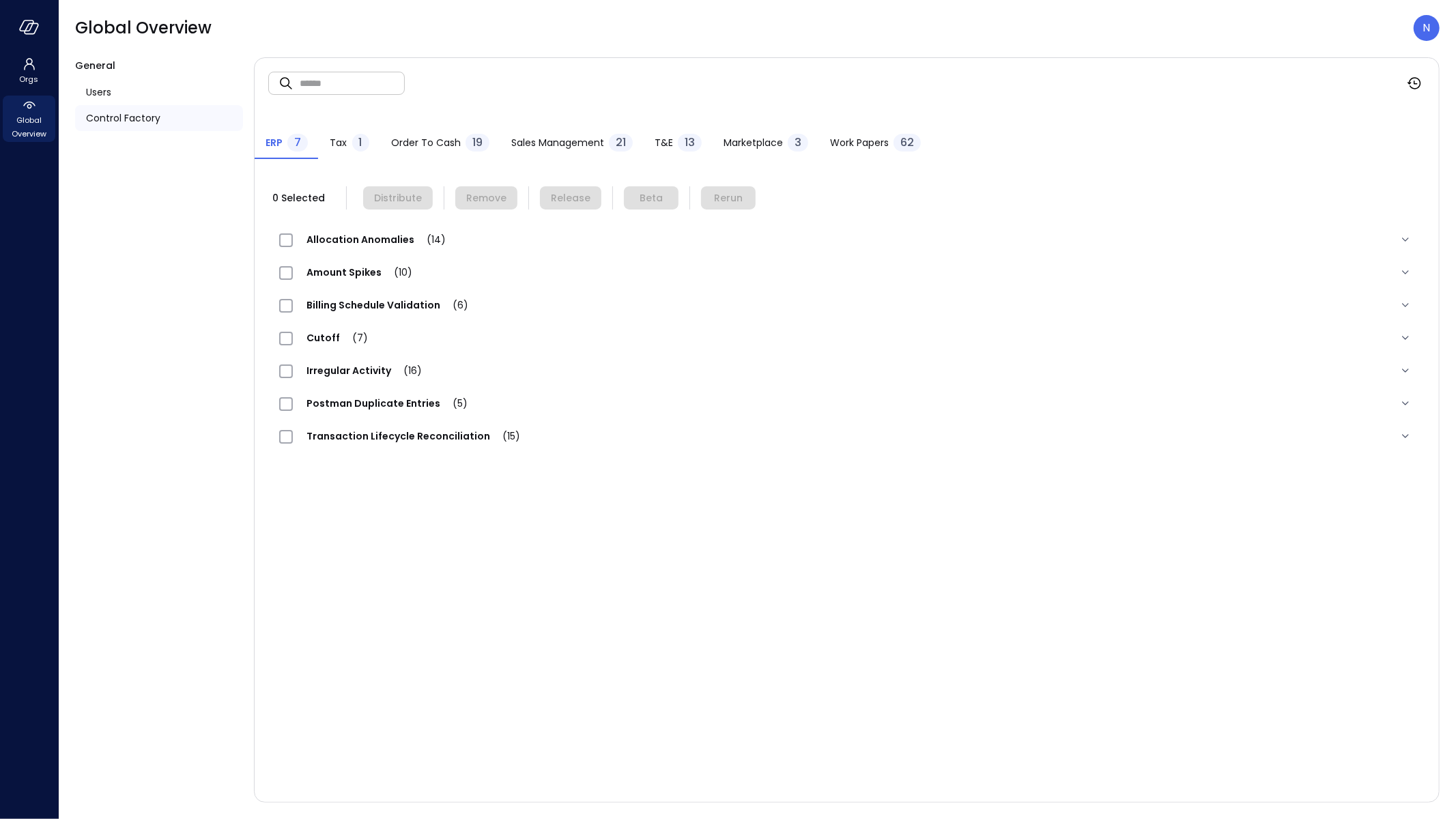
click at [552, 146] on span "Sales Management" at bounding box center [557, 142] width 93 height 15
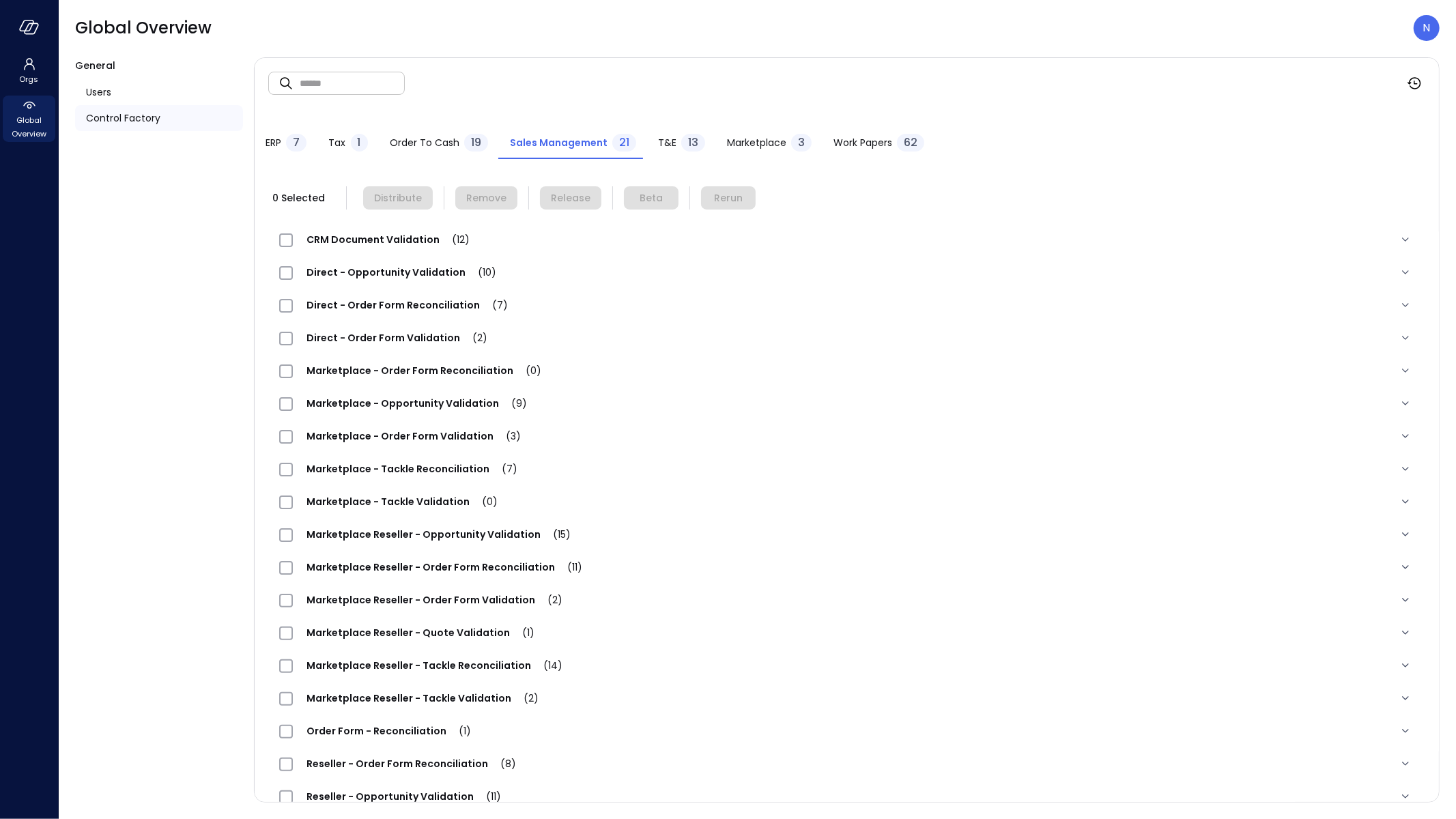
click at [1399, 241] on icon at bounding box center [1406, 239] width 13 height 13
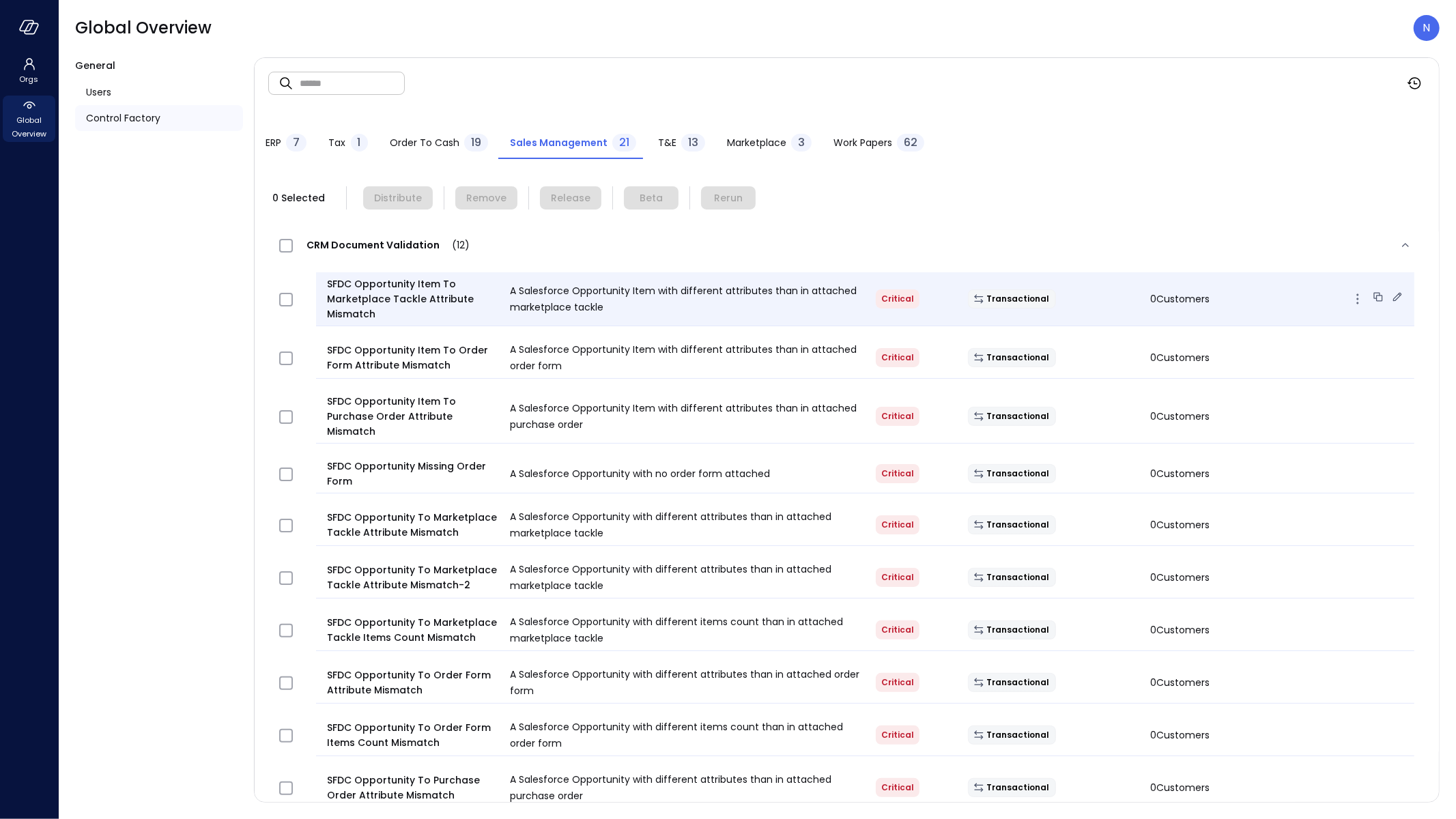
click at [682, 298] on div "A Salesforce Opportunity Item with different attributes than in attached market…" at bounding box center [682, 299] width 366 height 33
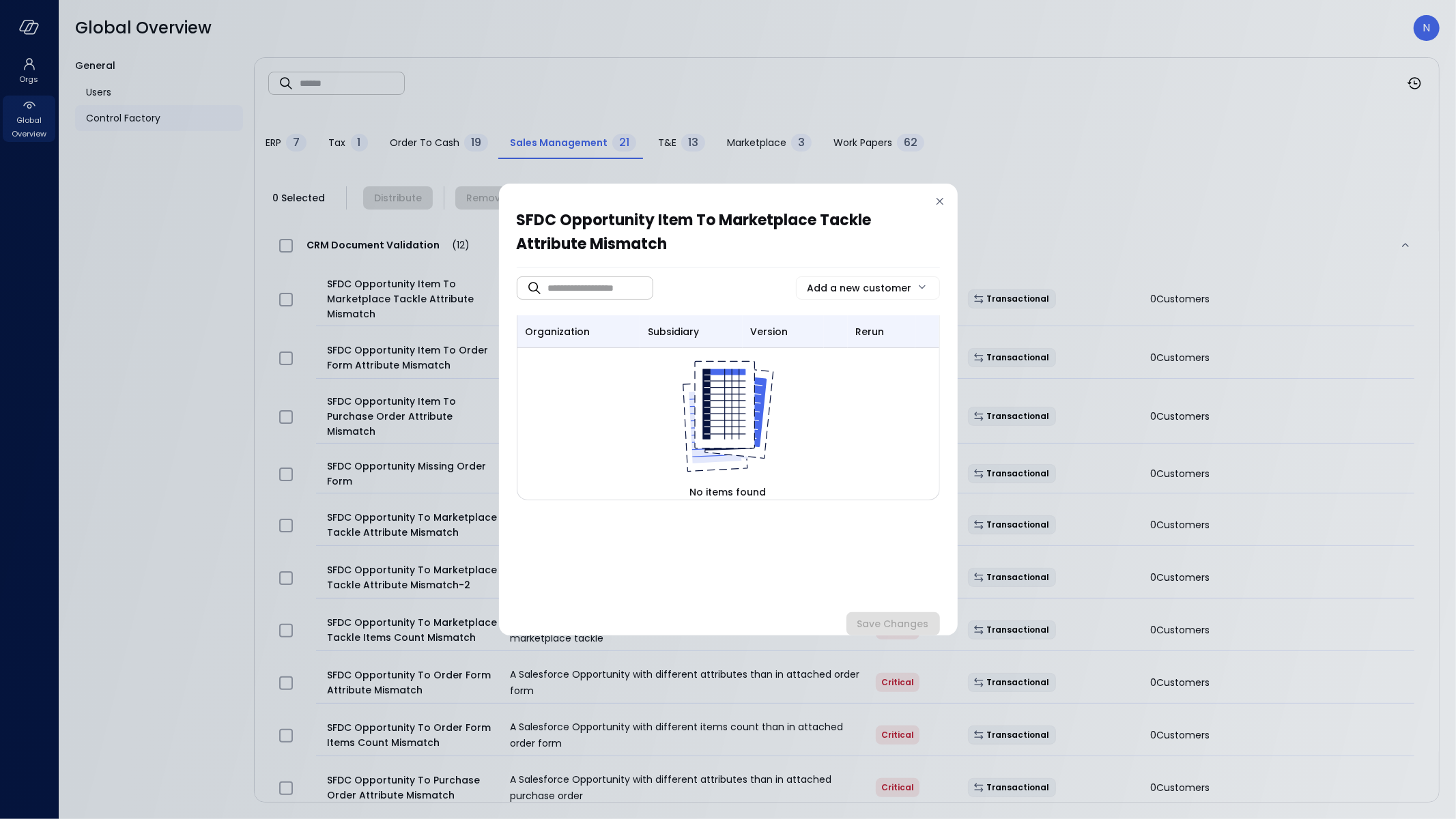
click at [938, 192] on div "SFDC Opportunity Item To Marketplace Tackle Attribute Mismatch ​ ​ Add a new cu…" at bounding box center [728, 410] width 459 height 452
click at [946, 199] on icon at bounding box center [940, 201] width 13 height 13
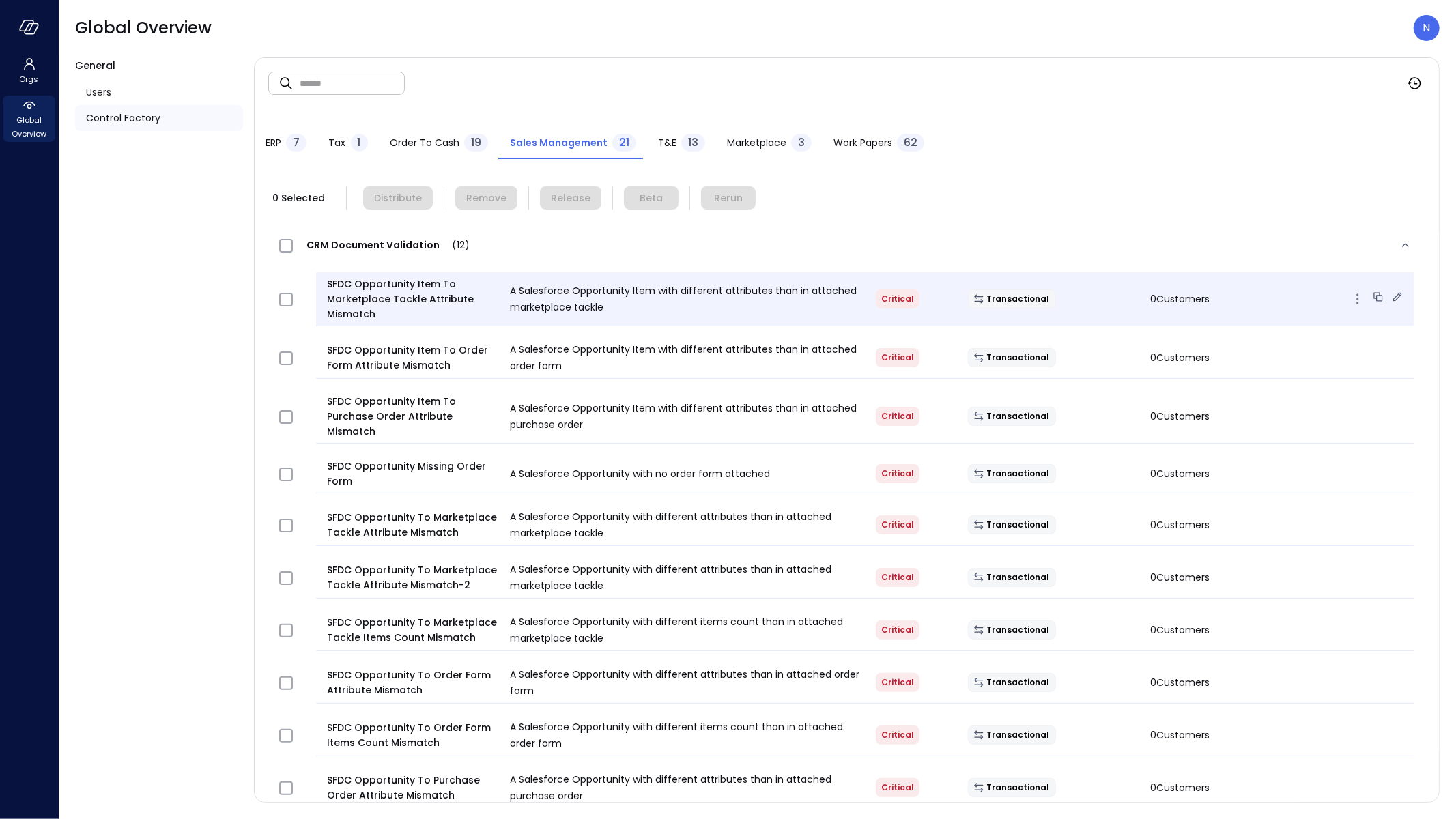
click at [586, 291] on span "A Salesforce Opportunity Item with different attributes than in attached market…" at bounding box center [683, 299] width 347 height 30
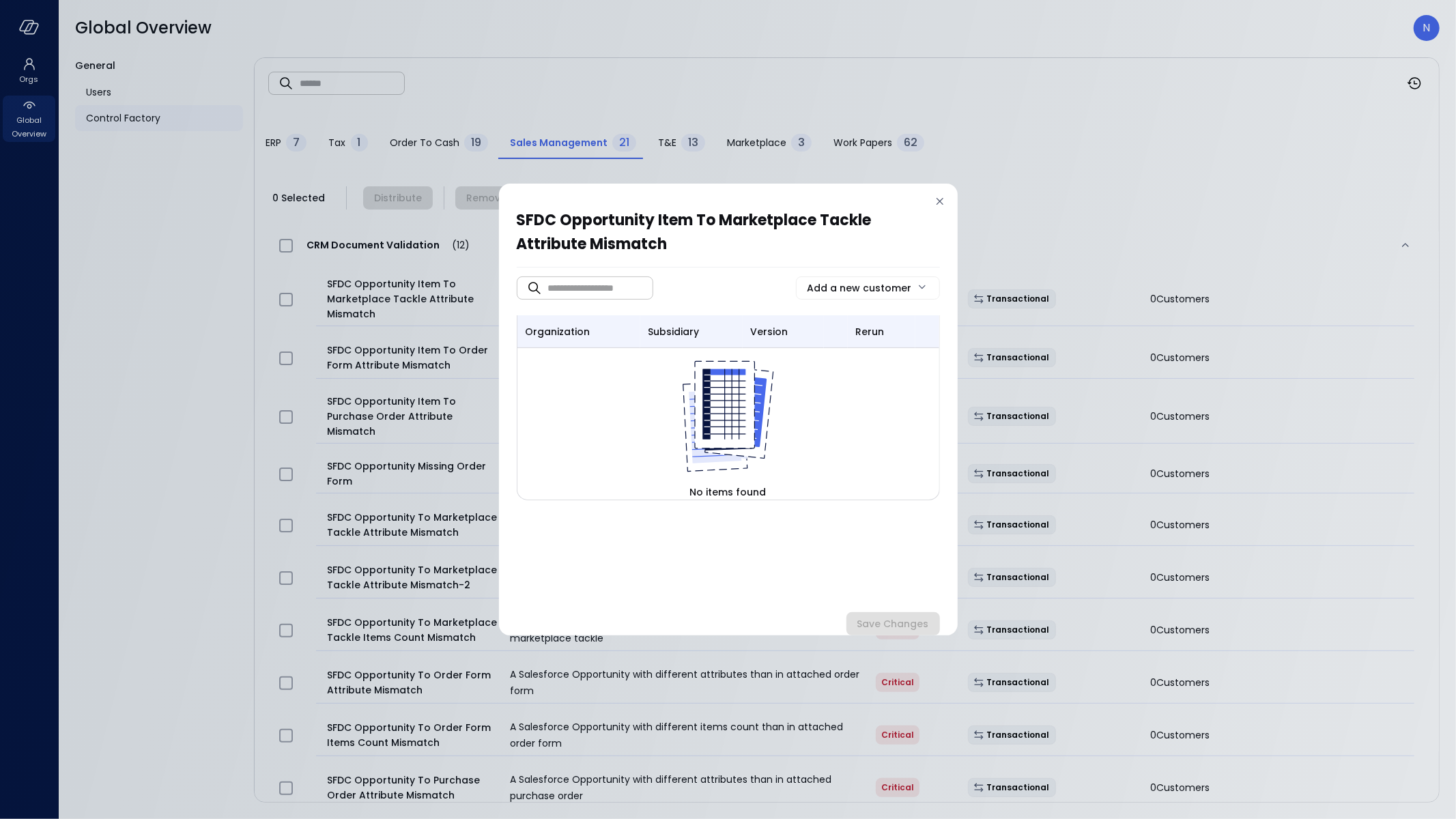
click at [968, 202] on div "SFDC Opportunity Item To Marketplace Tackle Attribute Mismatch ​ ​ Add a new cu…" at bounding box center [728, 410] width 1456 height 819
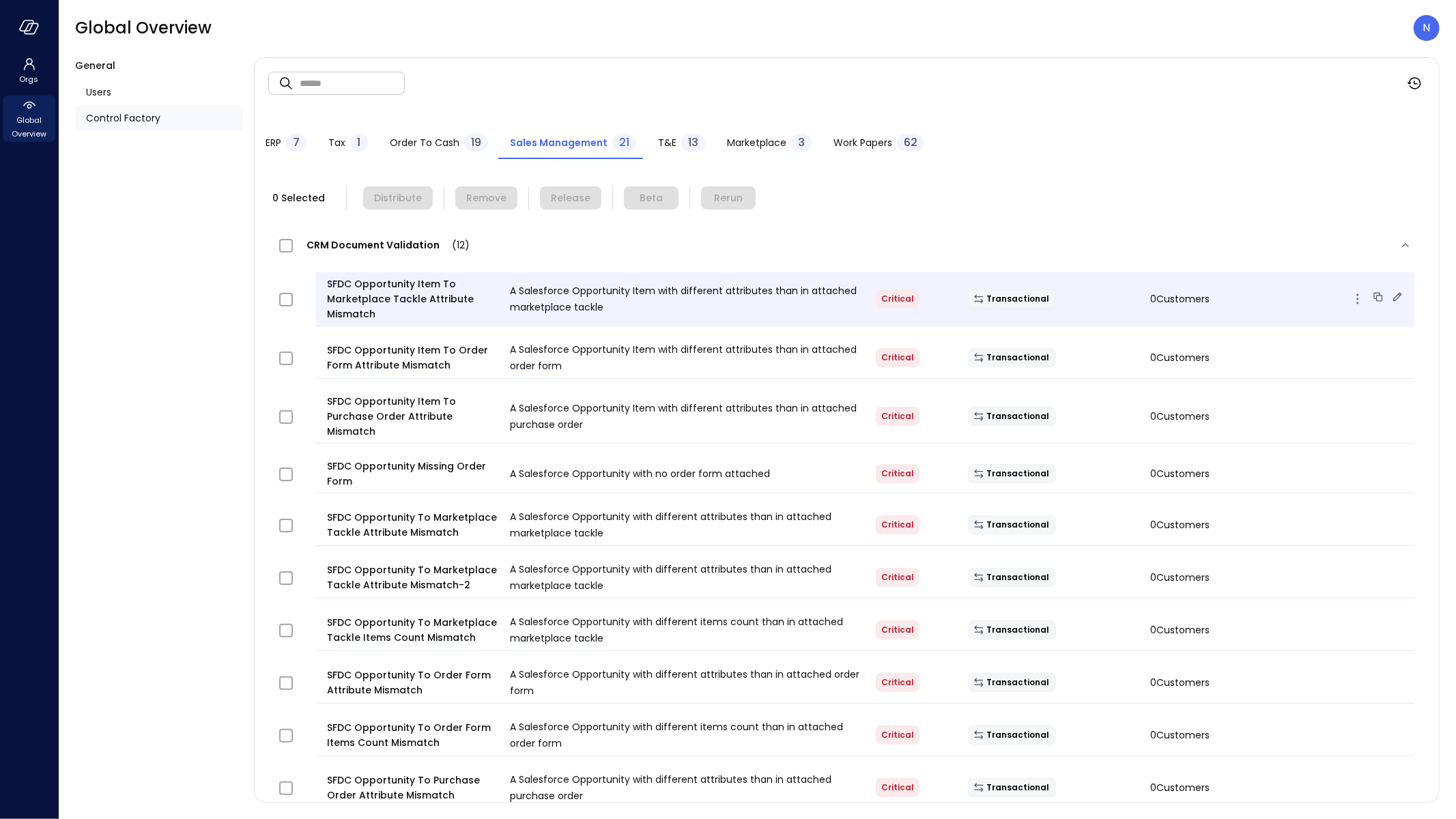
click at [1352, 298] on icon "button" at bounding box center [1357, 299] width 16 height 16
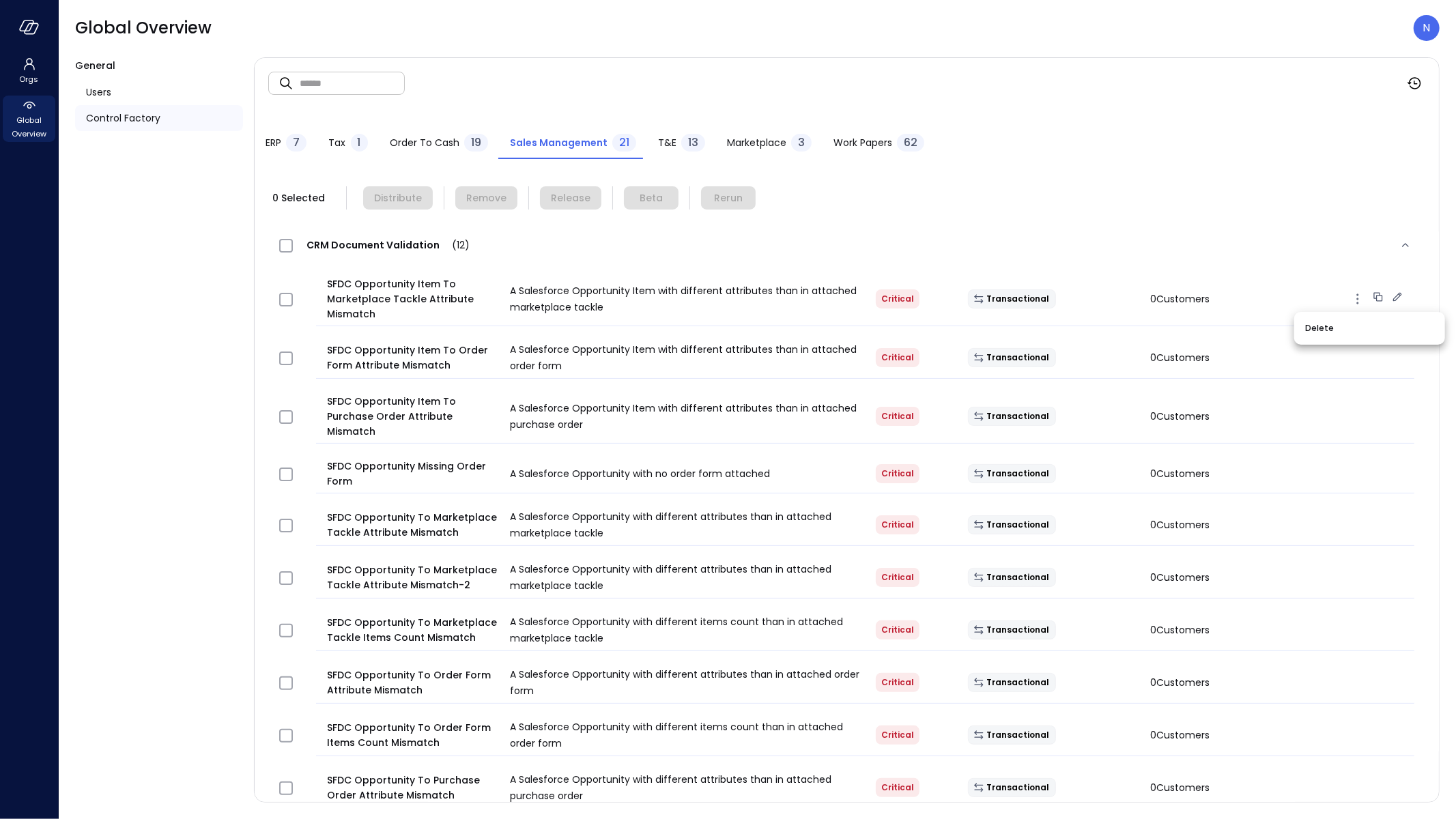
click at [1284, 256] on div at bounding box center [728, 410] width 1456 height 819
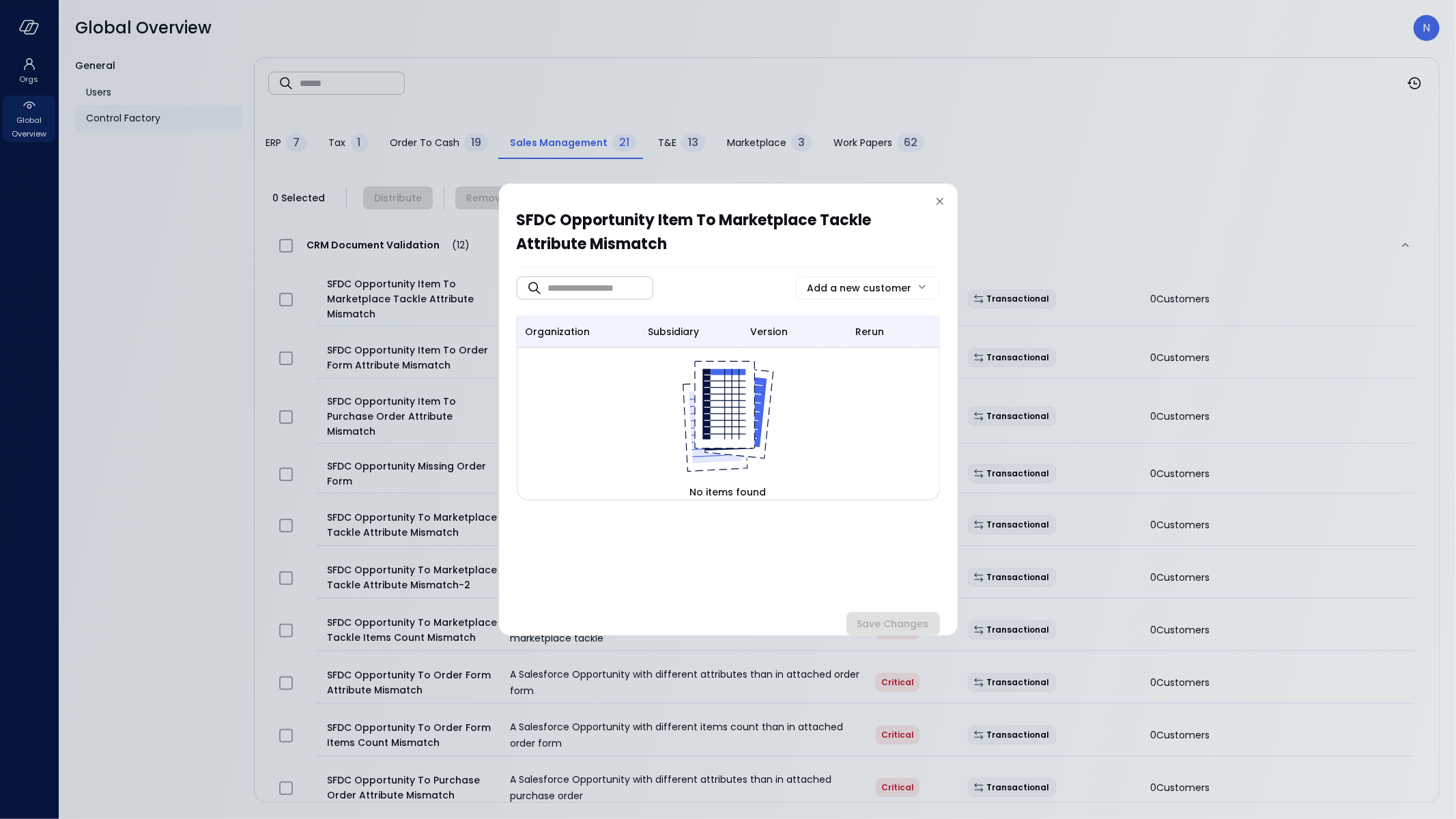
drag, startPoint x: 939, startPoint y: 202, endPoint x: 992, endPoint y: 153, distance: 72.2
click at [939, 202] on icon at bounding box center [940, 201] width 13 height 13
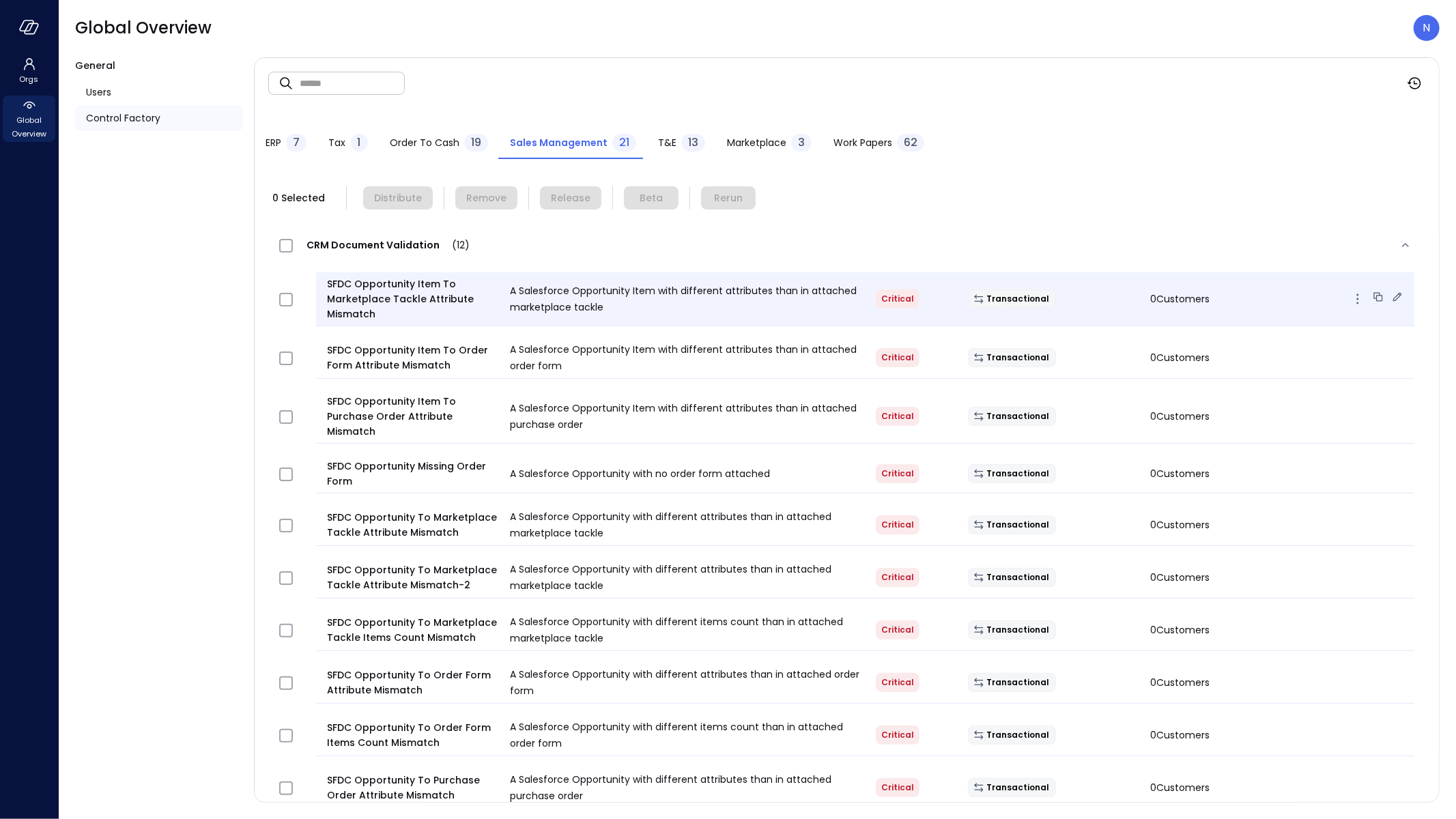
click at [1394, 294] on icon at bounding box center [1398, 297] width 9 height 9
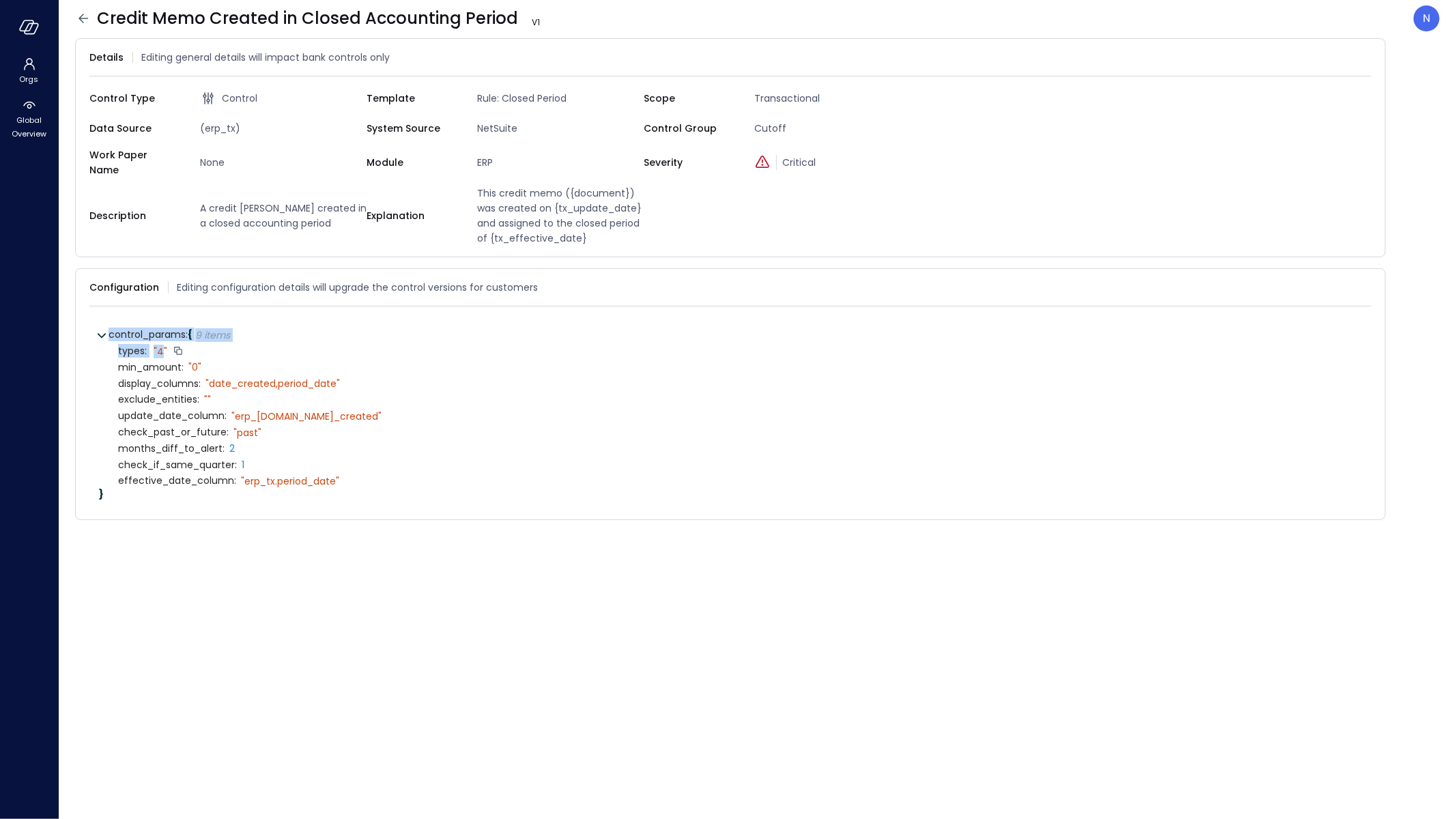
drag, startPoint x: 99, startPoint y: 345, endPoint x: 163, endPoint y: 344, distance: 64.0
click at [163, 344] on div "control_params : { 9 items } types : " 4" min_amount : " 0" display_columns : "…" at bounding box center [735, 413] width 1254 height 172
click at [78, 19] on icon at bounding box center [83, 18] width 16 height 16
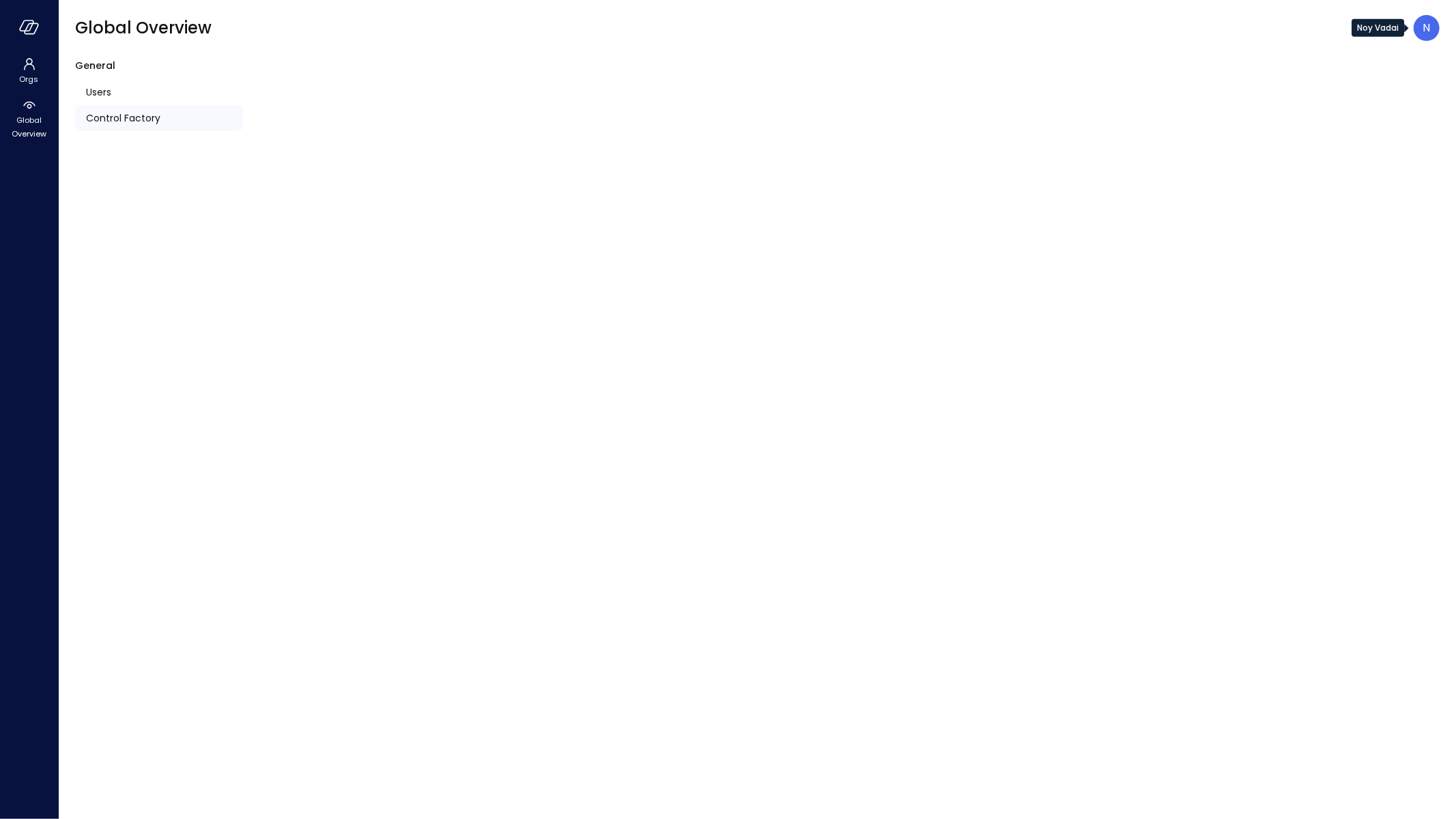
click at [1428, 23] on p "N" at bounding box center [1427, 28] width 8 height 16
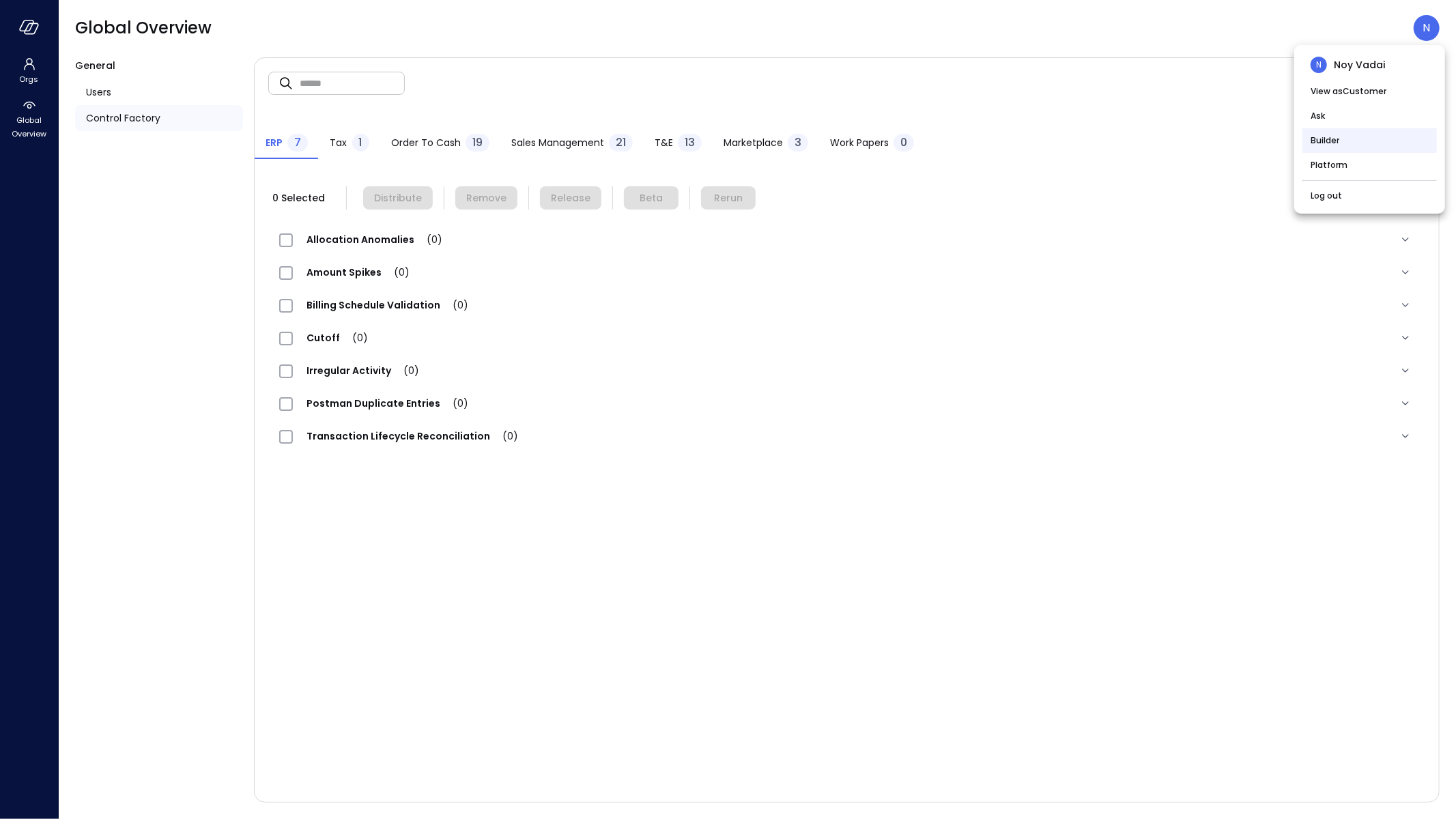
click at [1402, 137] on li "Builder" at bounding box center [1369, 141] width 134 height 25
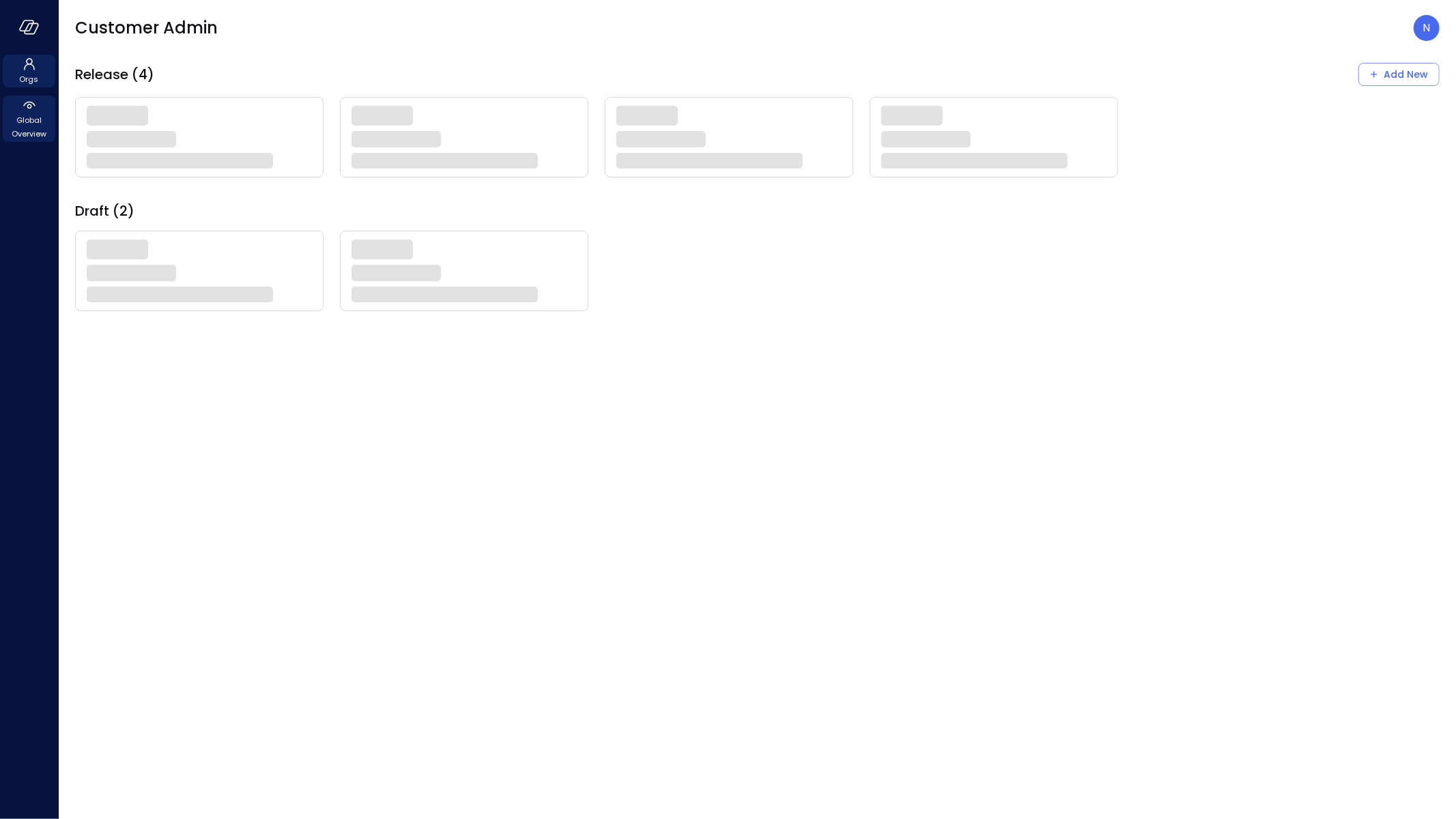
click at [25, 141] on div "Global Overview" at bounding box center [29, 119] width 53 height 46
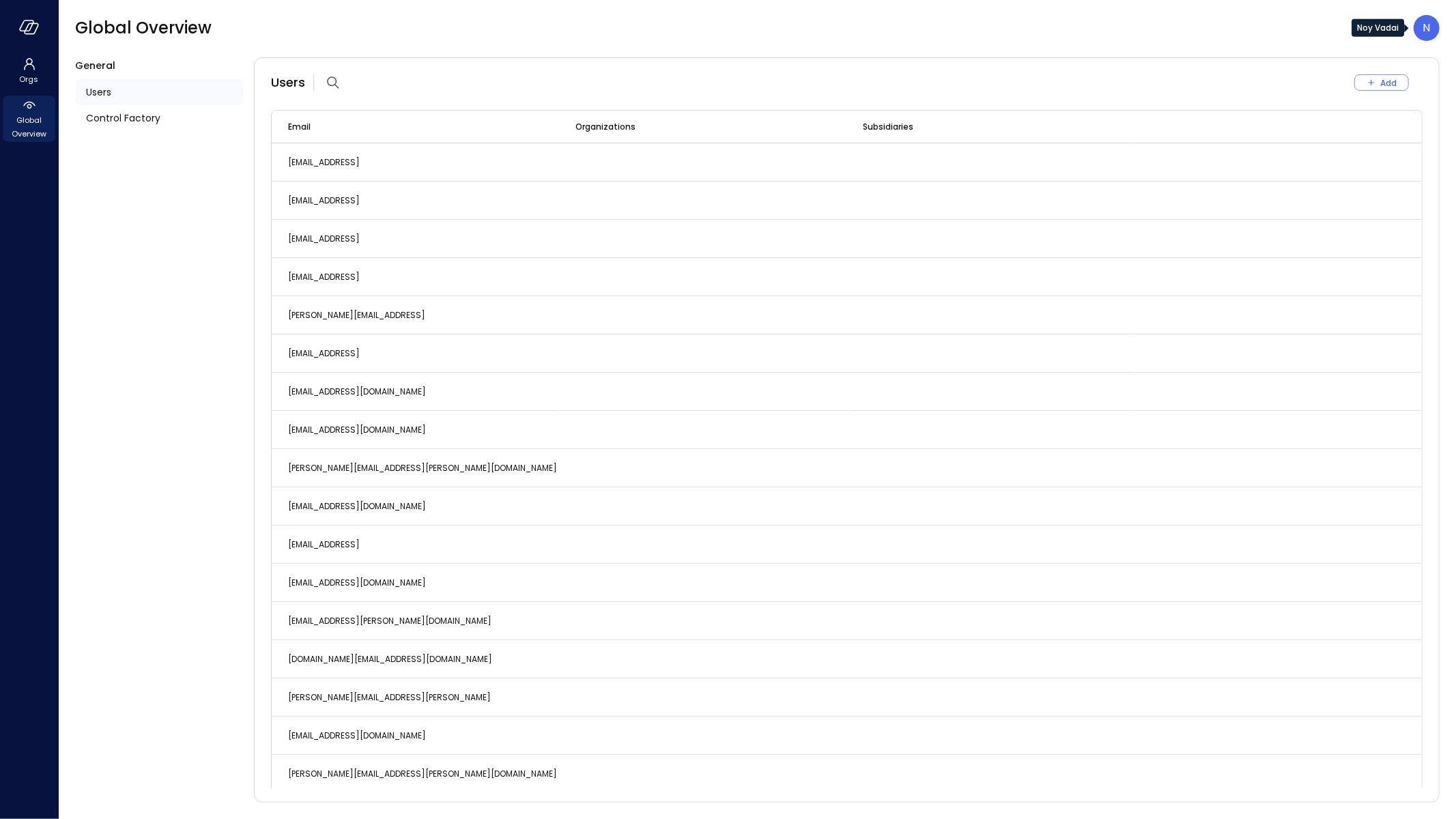
click at [1419, 29] on div "N" at bounding box center [1427, 28] width 26 height 26
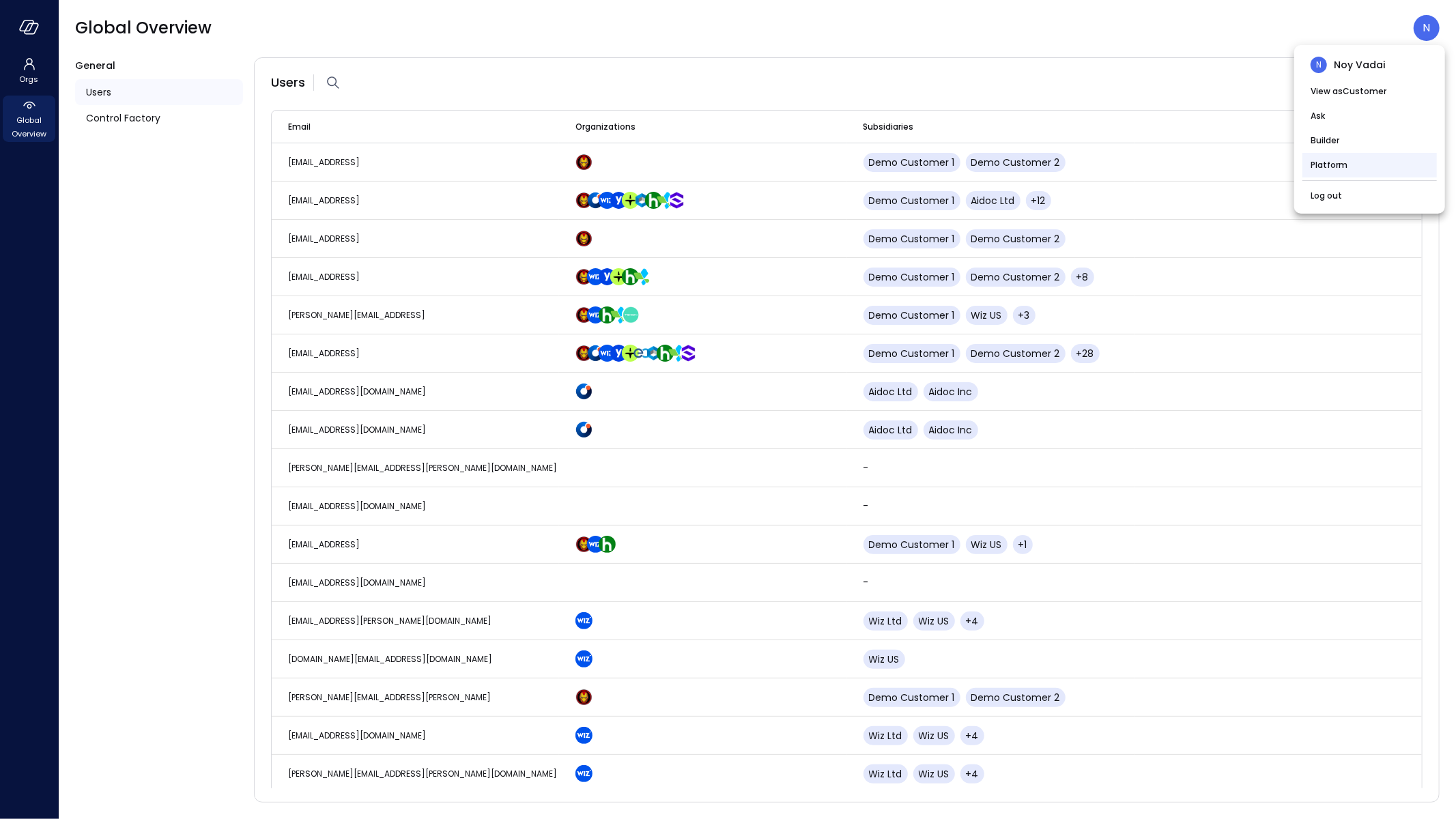
click at [1378, 154] on li "Platform" at bounding box center [1369, 165] width 134 height 25
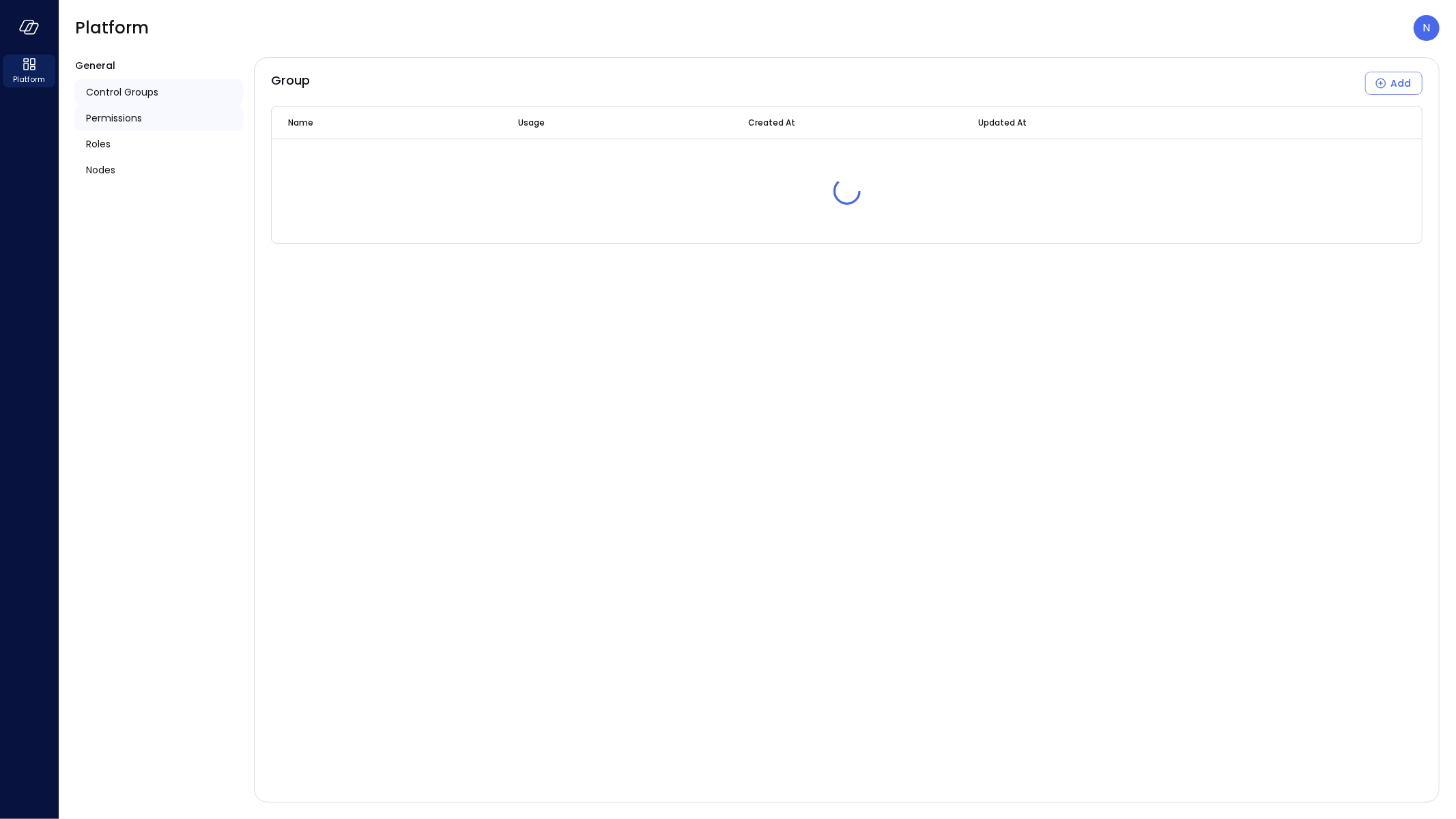
click at [156, 121] on div "Permissions" at bounding box center [159, 118] width 168 height 26
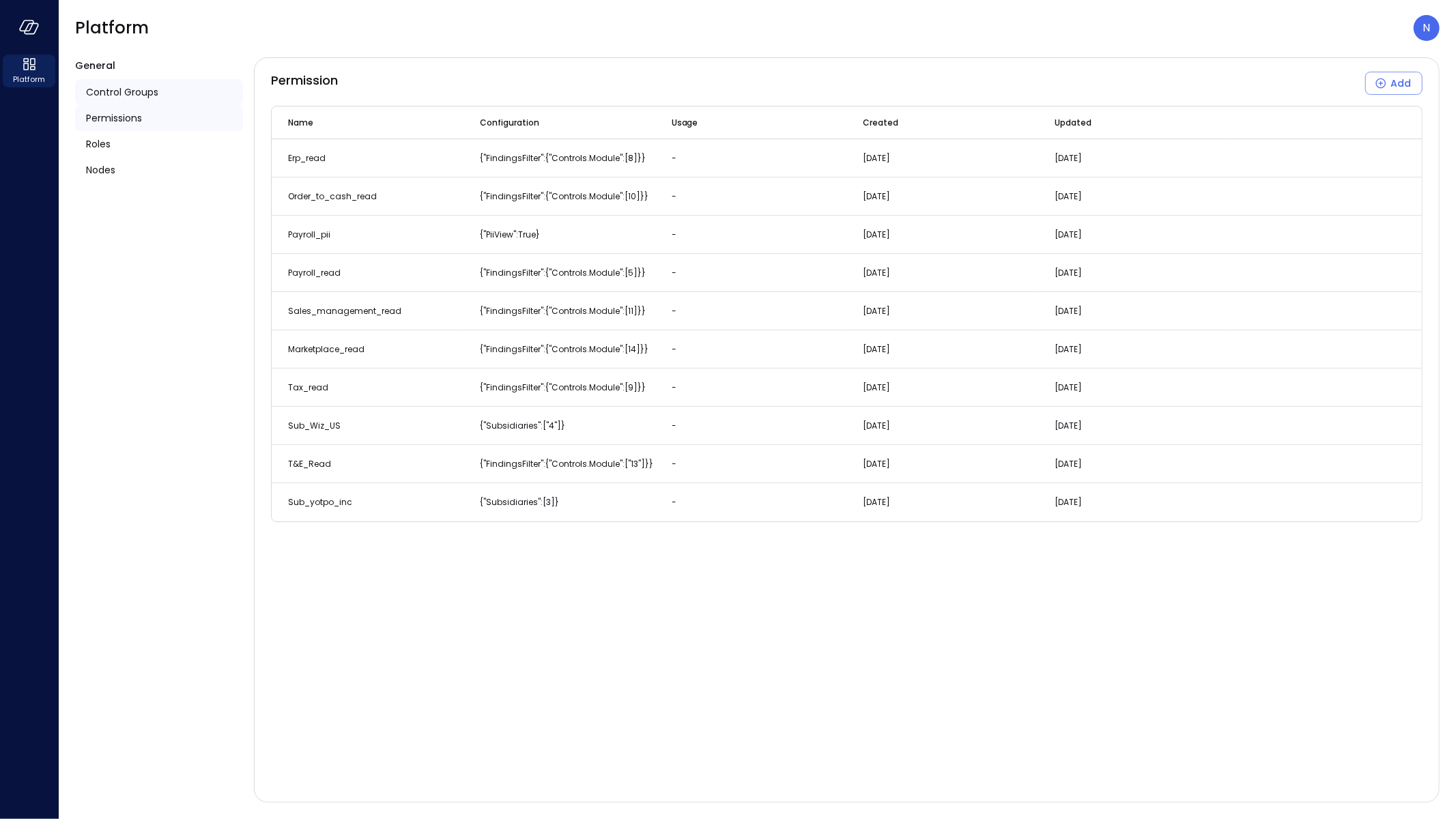
click at [170, 96] on div "Control Groups" at bounding box center [159, 92] width 168 height 26
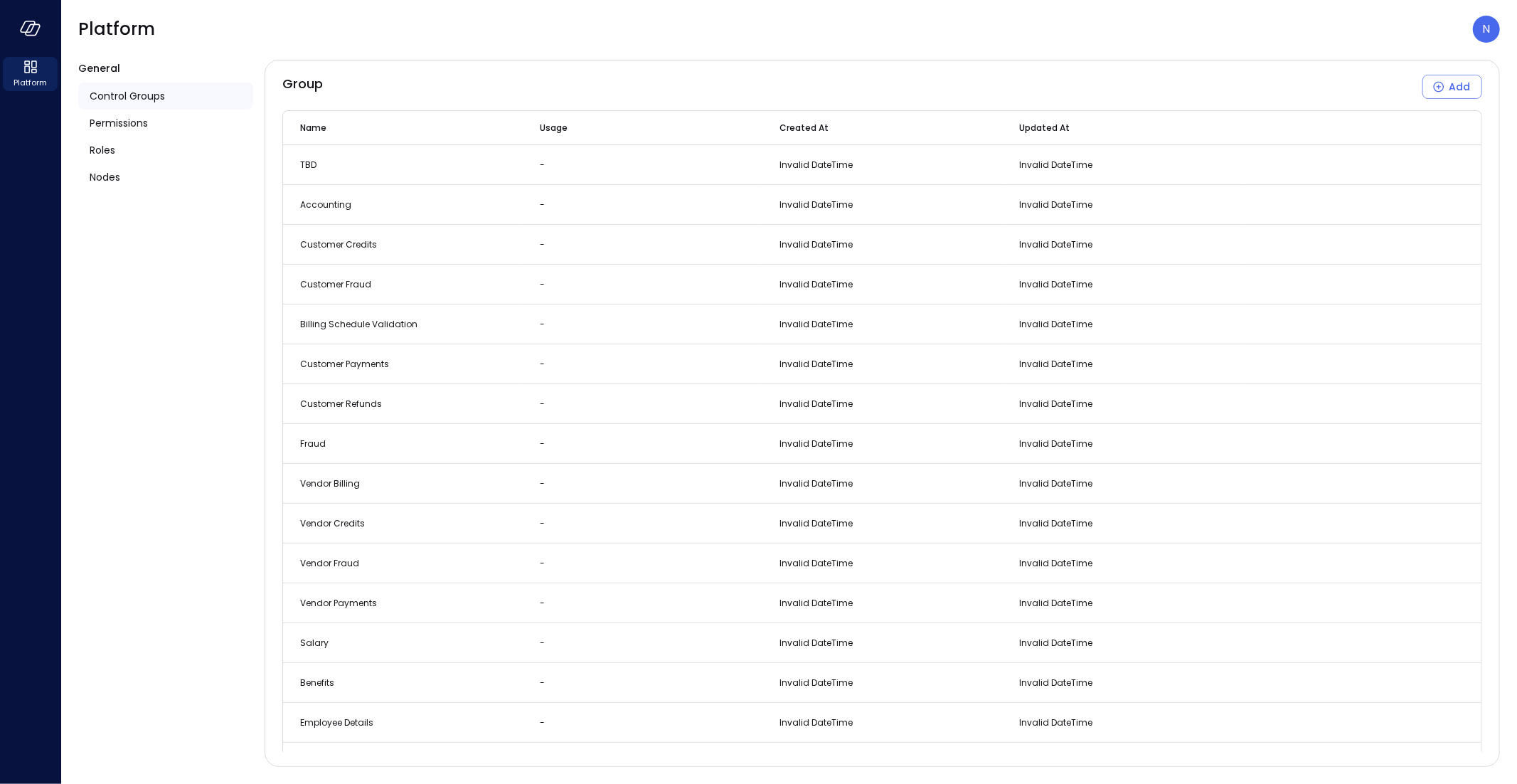
scroll to position [2521, 0]
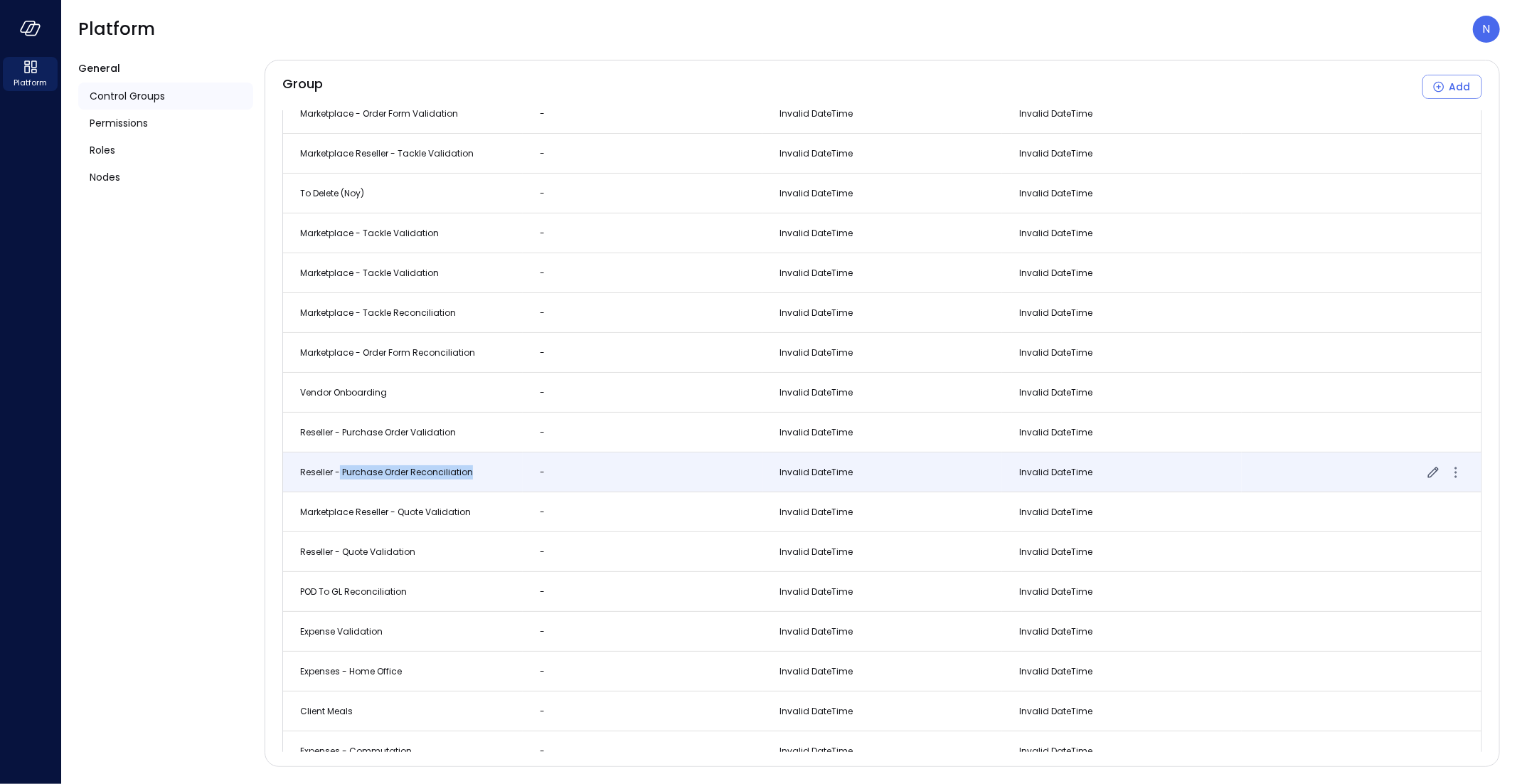
drag, startPoint x: 428, startPoint y: 473, endPoint x: 338, endPoint y: 476, distance: 90.0
click at [338, 476] on span "Reseller - Purchase Order Reconciliation" at bounding box center [387, 472] width 173 height 12
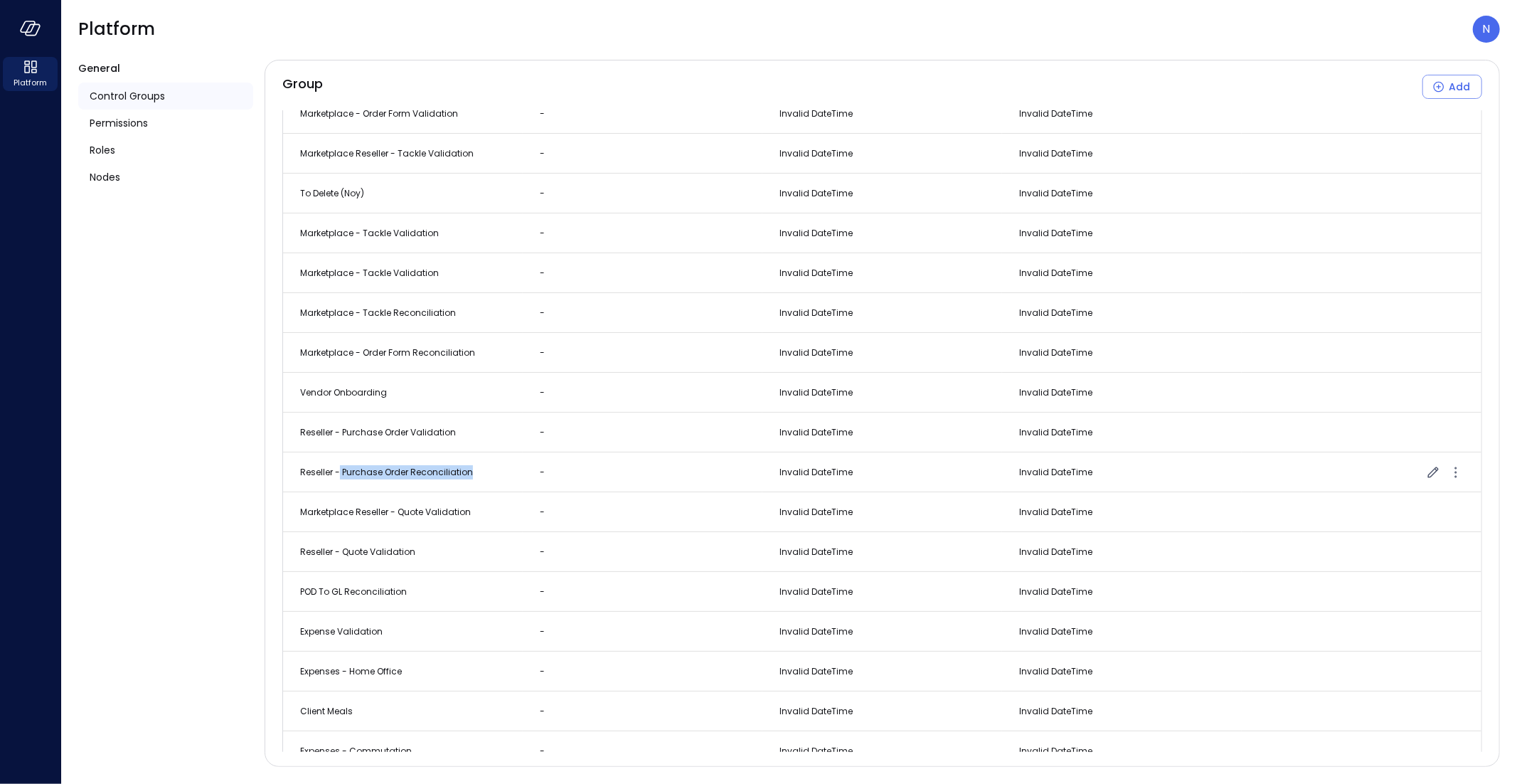
copy span "Purchase Order Reconciliation"
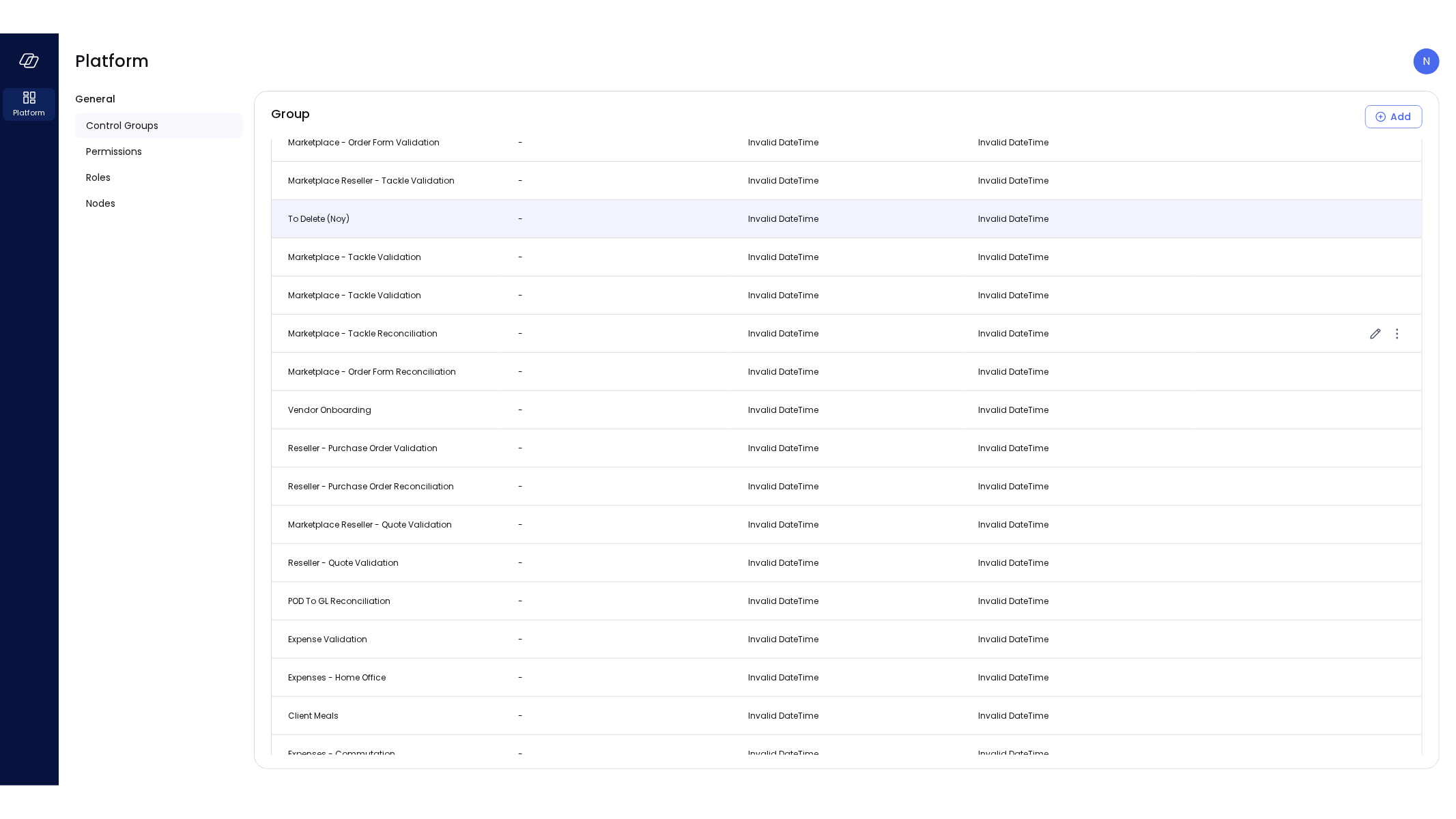
scroll to position [1925, 0]
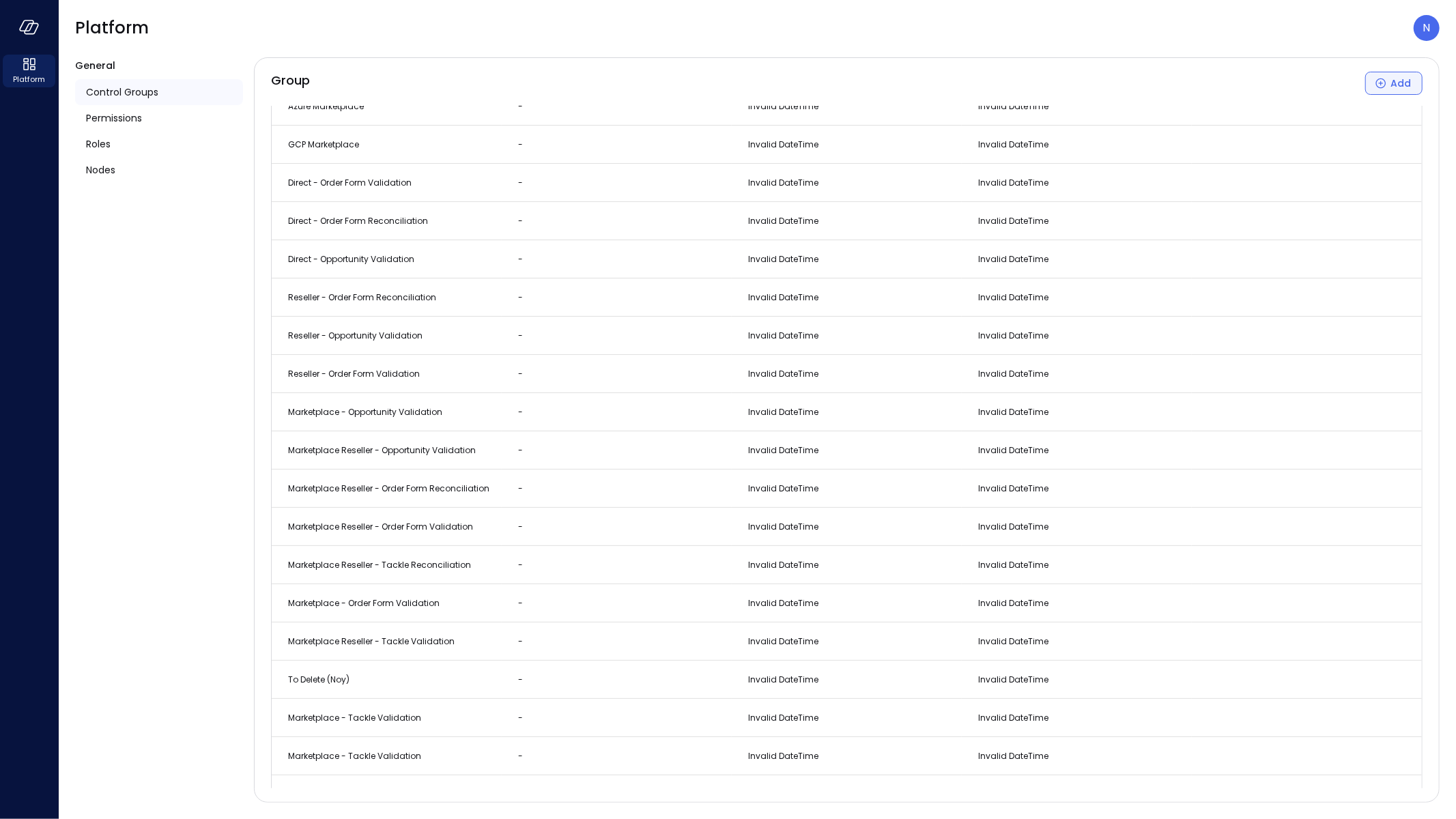
click at [1392, 80] on div "Add" at bounding box center [1401, 84] width 21 height 17
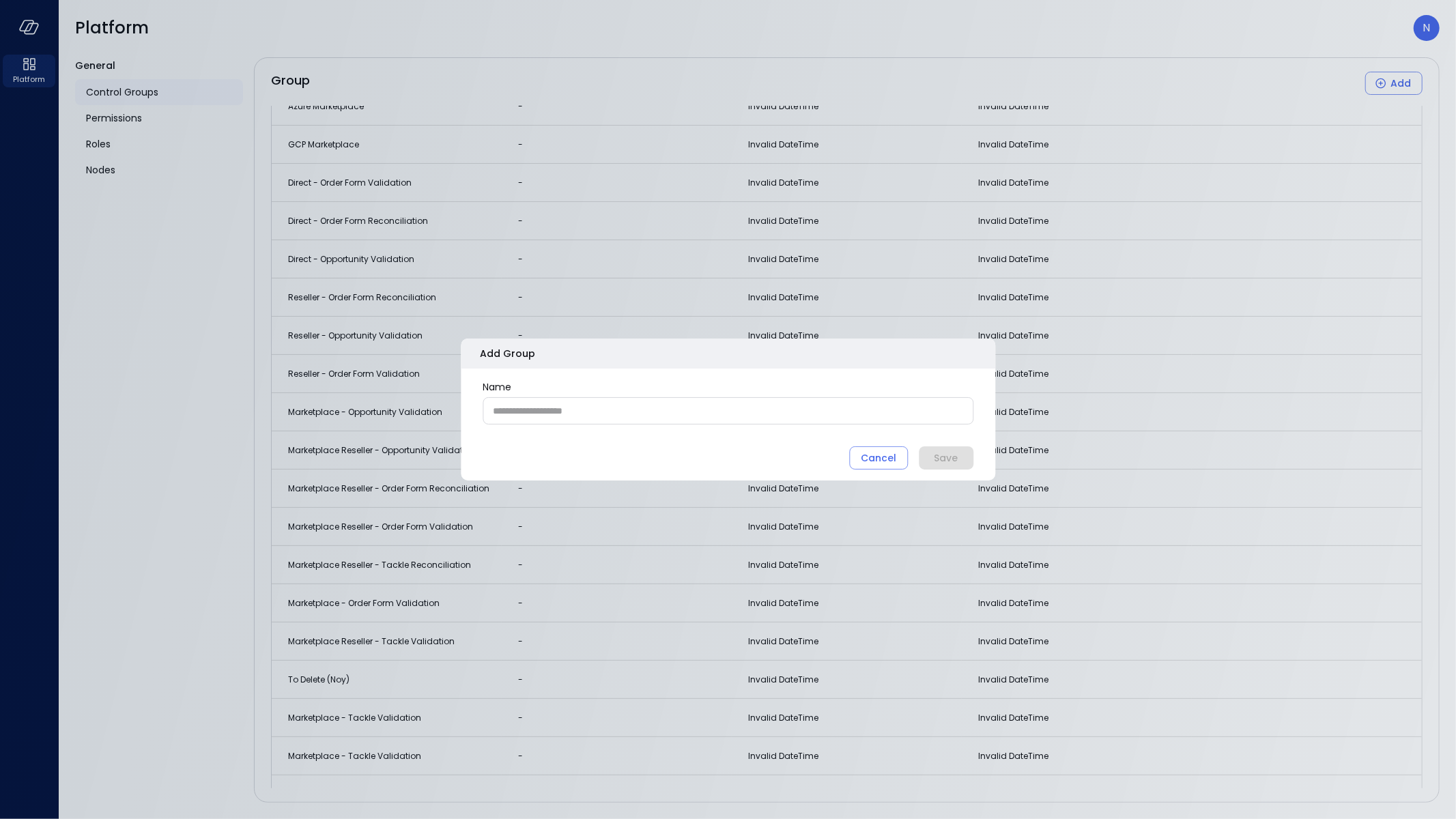
click at [588, 405] on input "Name" at bounding box center [728, 411] width 490 height 26
paste input "**********"
click at [533, 411] on input "**********" at bounding box center [728, 411] width 490 height 26
type input "**********"
click at [958, 458] on button "Save" at bounding box center [946, 458] width 55 height 23
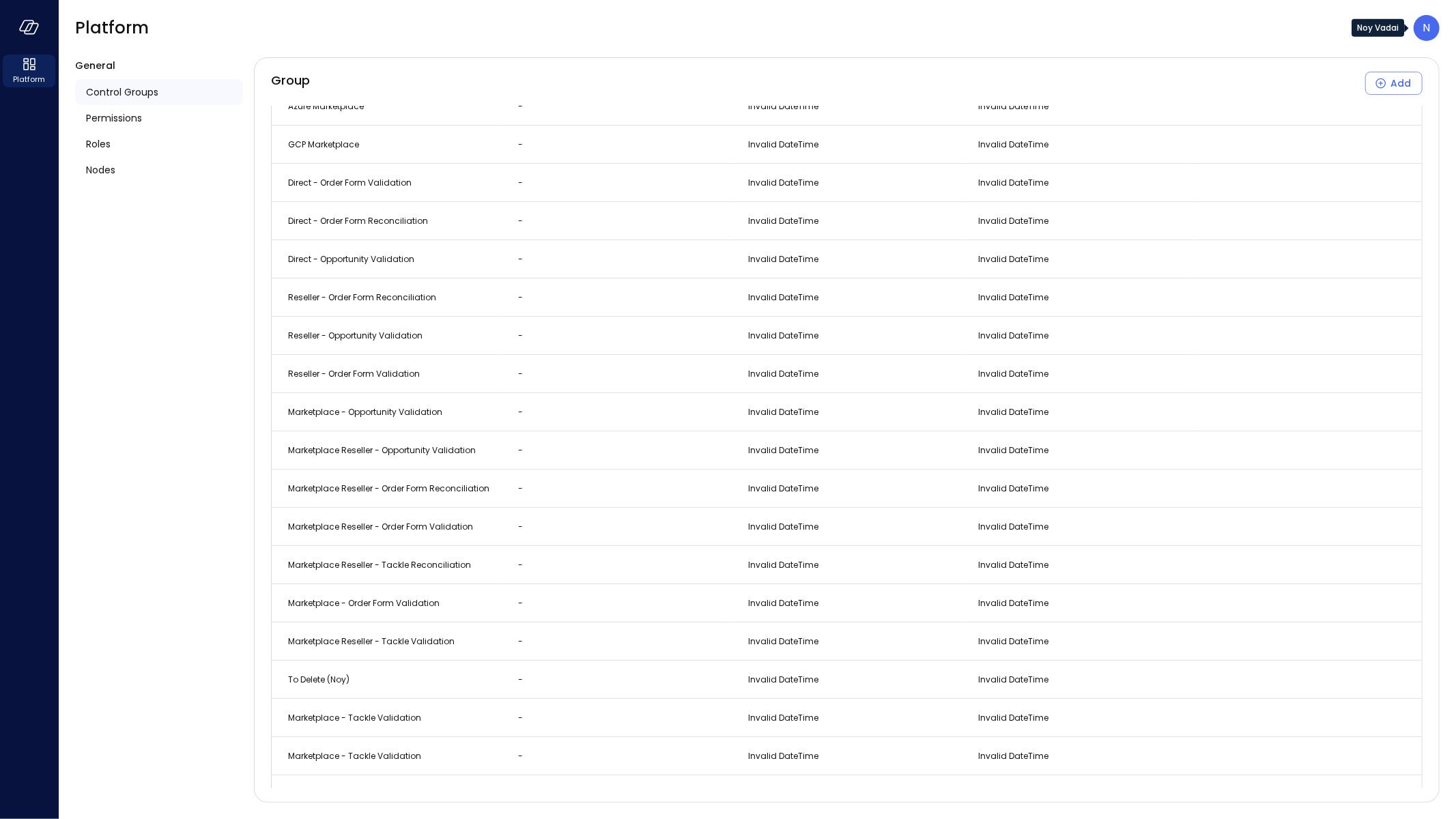
click at [1433, 31] on div "N" at bounding box center [1427, 28] width 26 height 26
click at [1378, 134] on li "Builder" at bounding box center [1369, 141] width 134 height 25
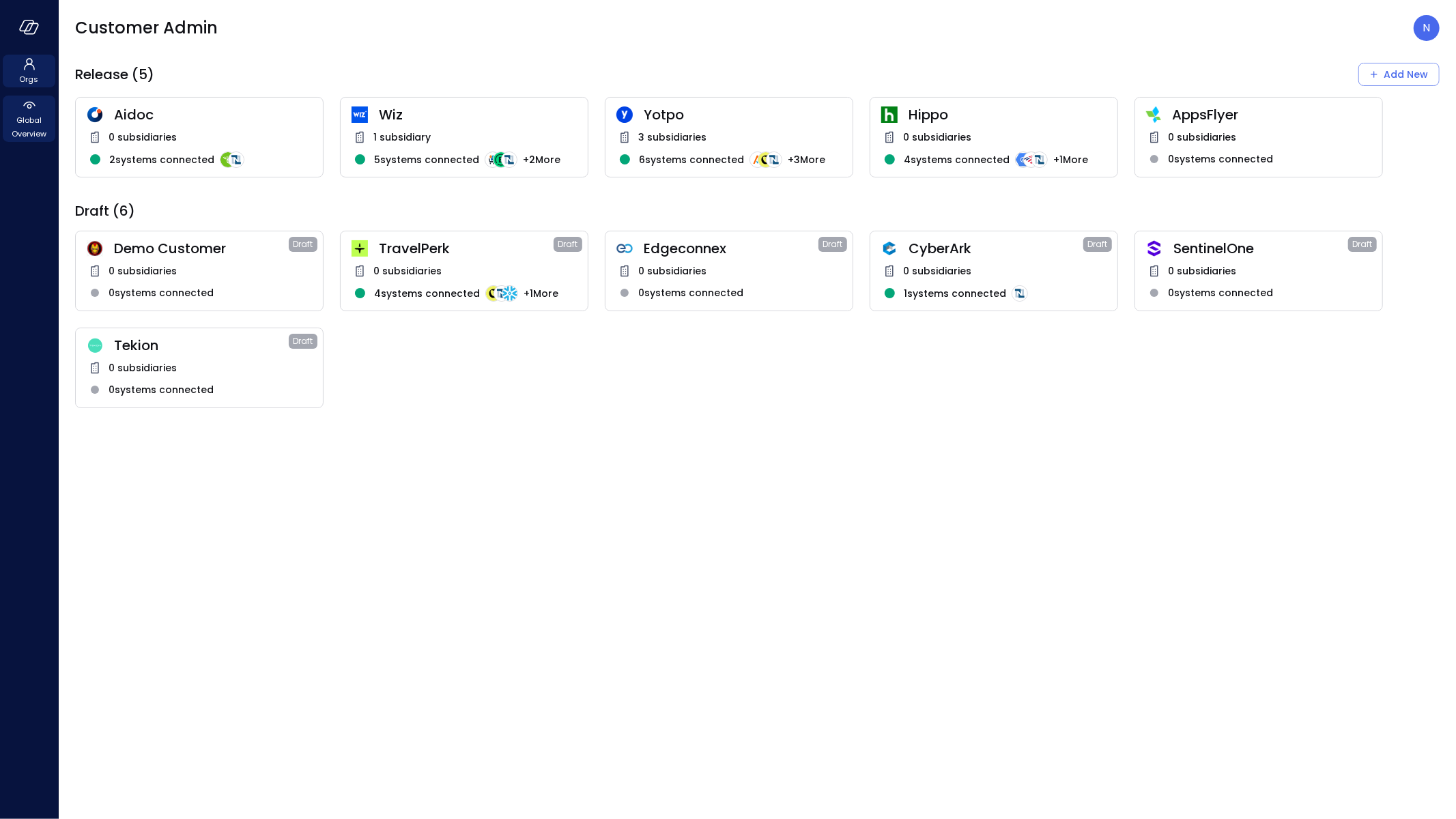
click at [43, 130] on span "Global Overview" at bounding box center [29, 127] width 42 height 27
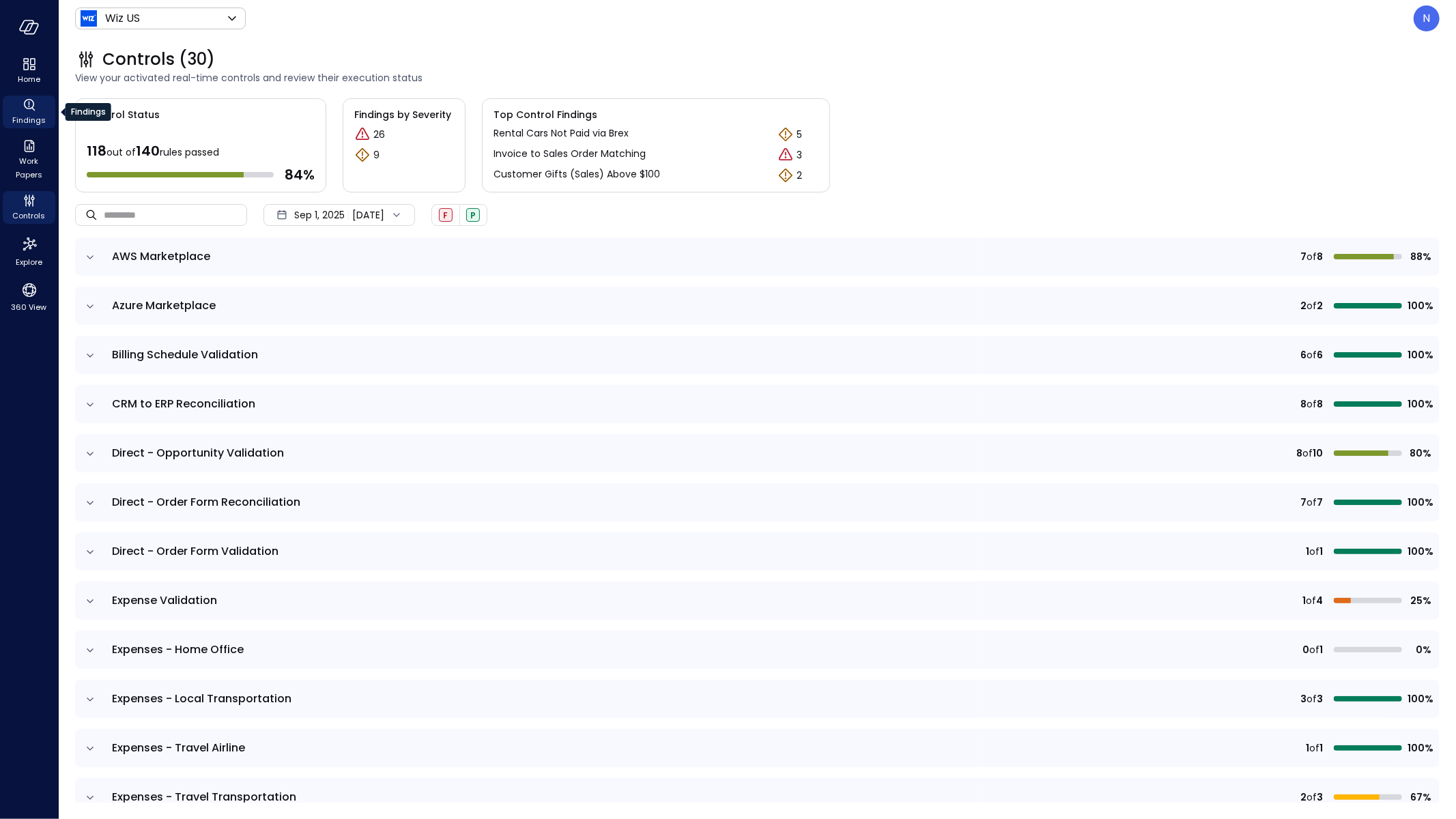
click at [28, 122] on span "Findings" at bounding box center [28, 120] width 33 height 13
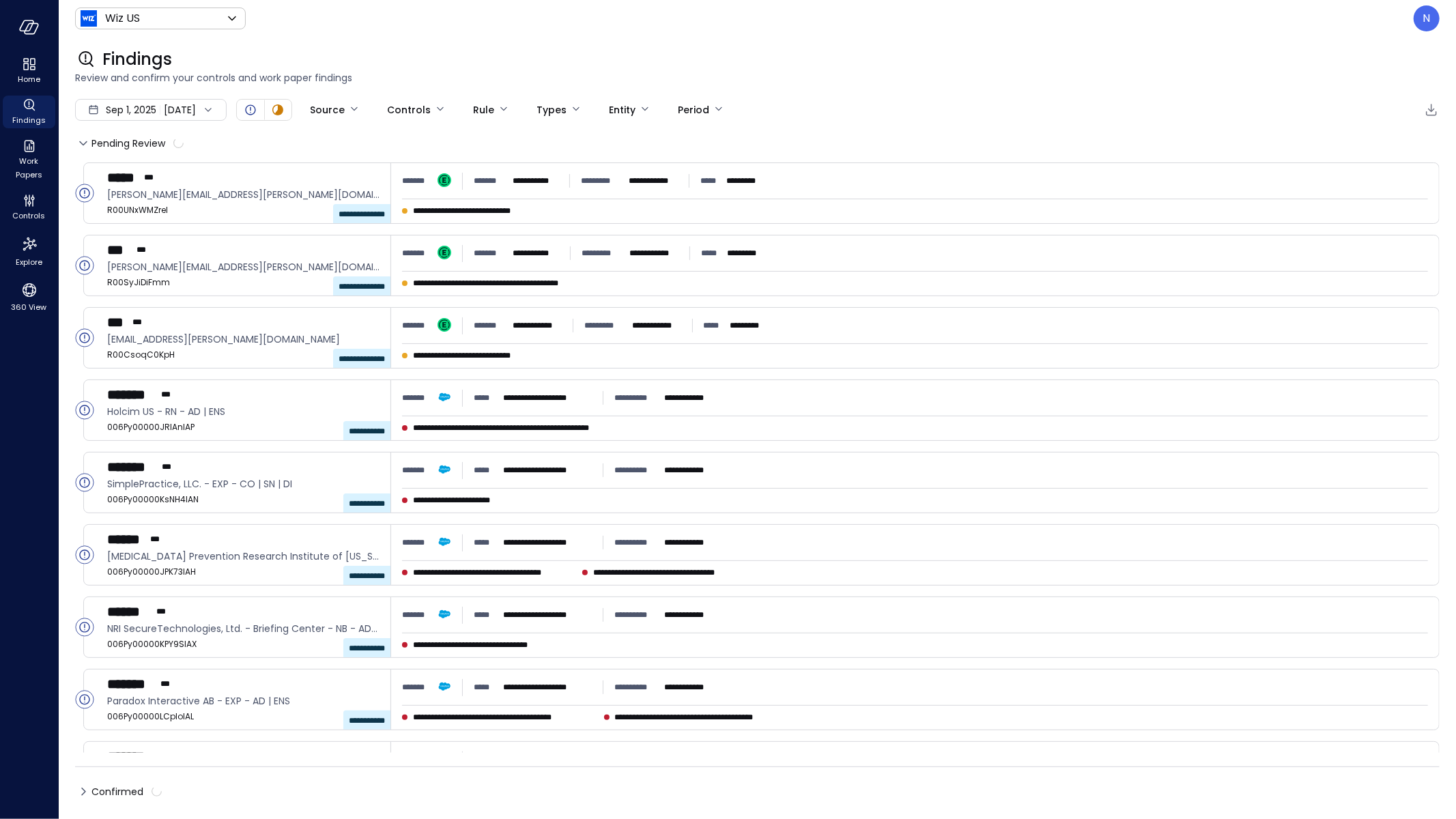
click at [81, 796] on icon at bounding box center [83, 791] width 16 height 16
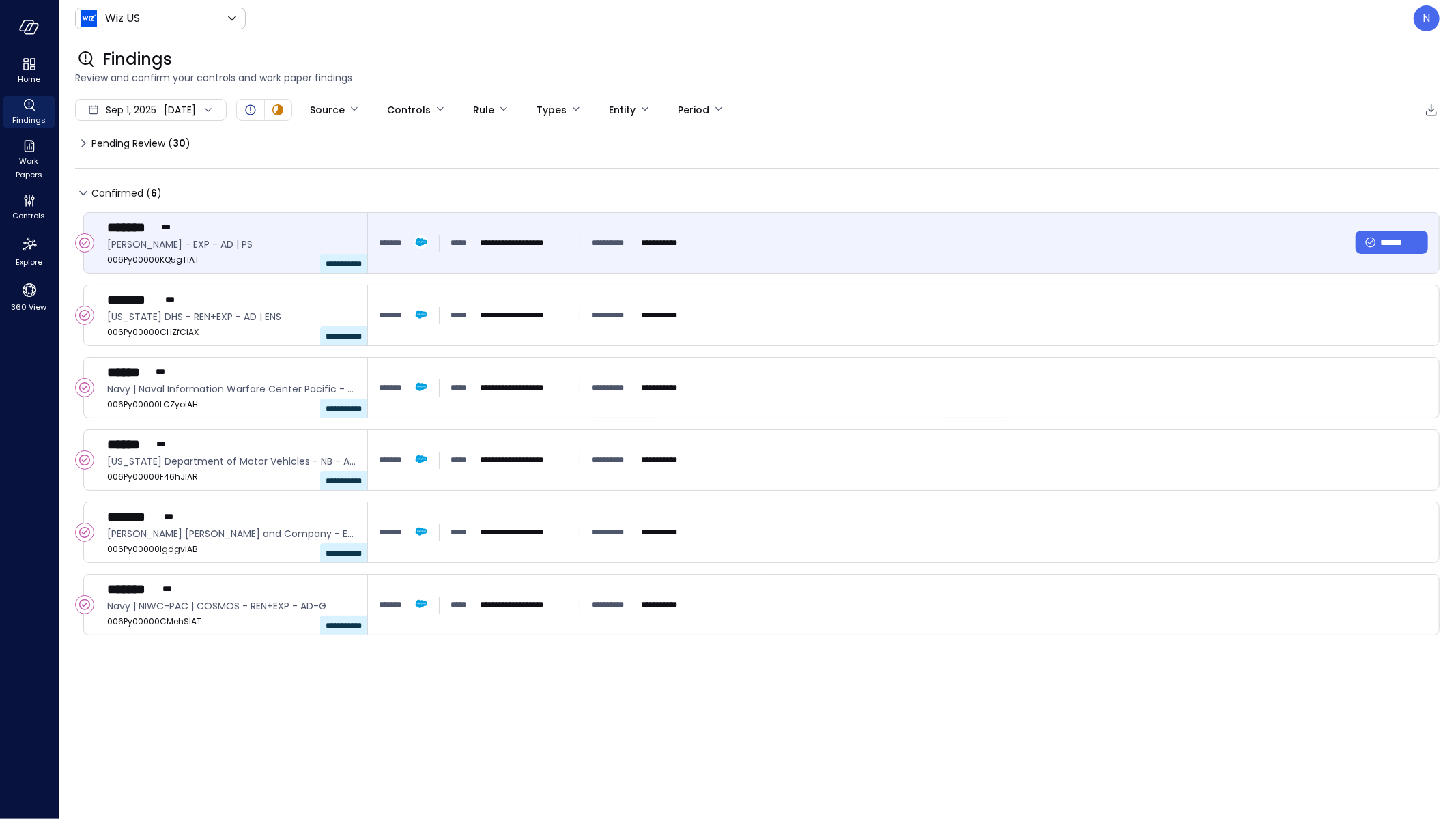
click at [714, 241] on div "**********" at bounding box center [904, 243] width 1049 height 25
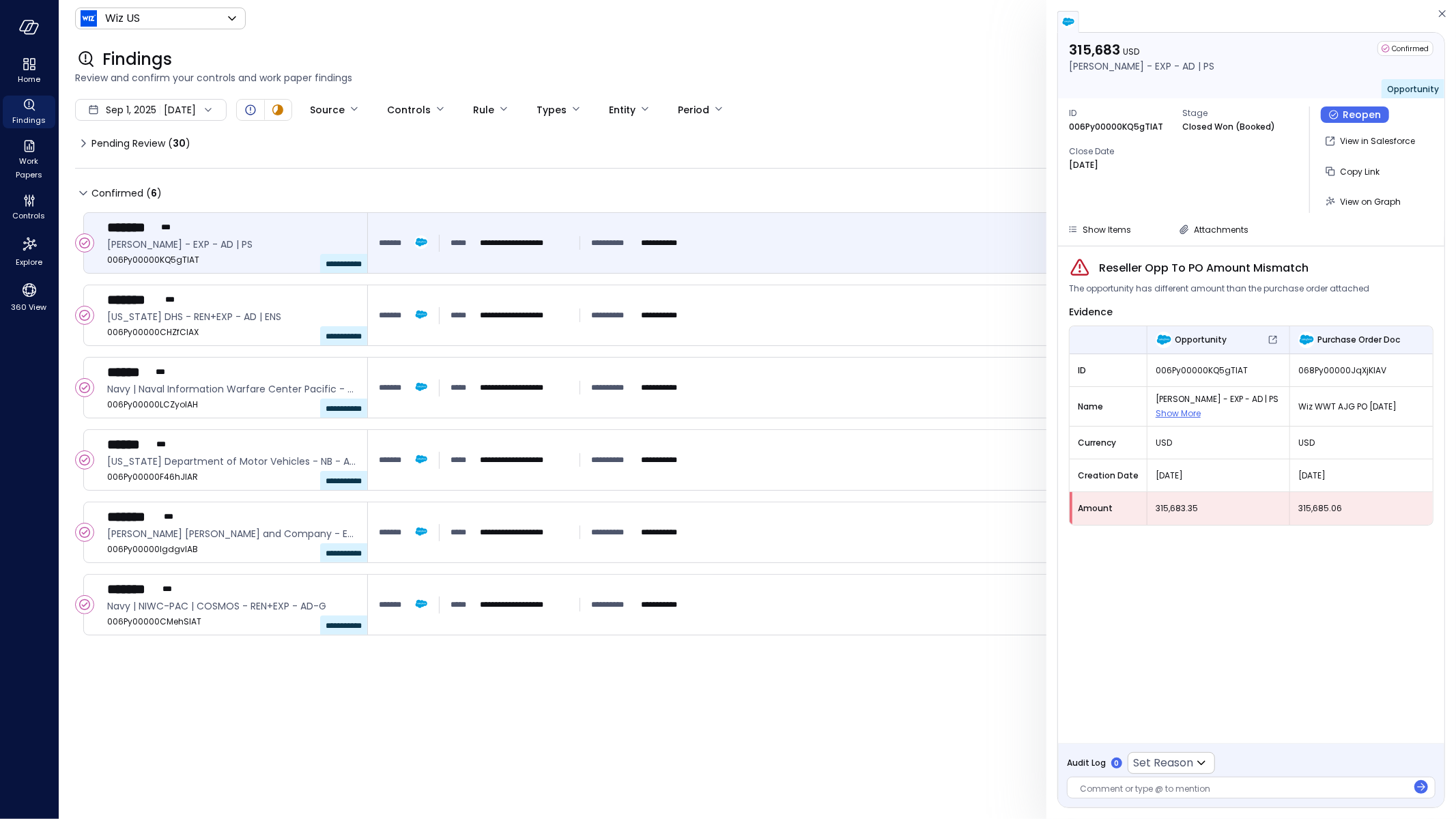
drag, startPoint x: 838, startPoint y: 331, endPoint x: 826, endPoint y: 352, distance: 24.2
click at [838, 330] on div "**********" at bounding box center [903, 315] width 1071 height 60
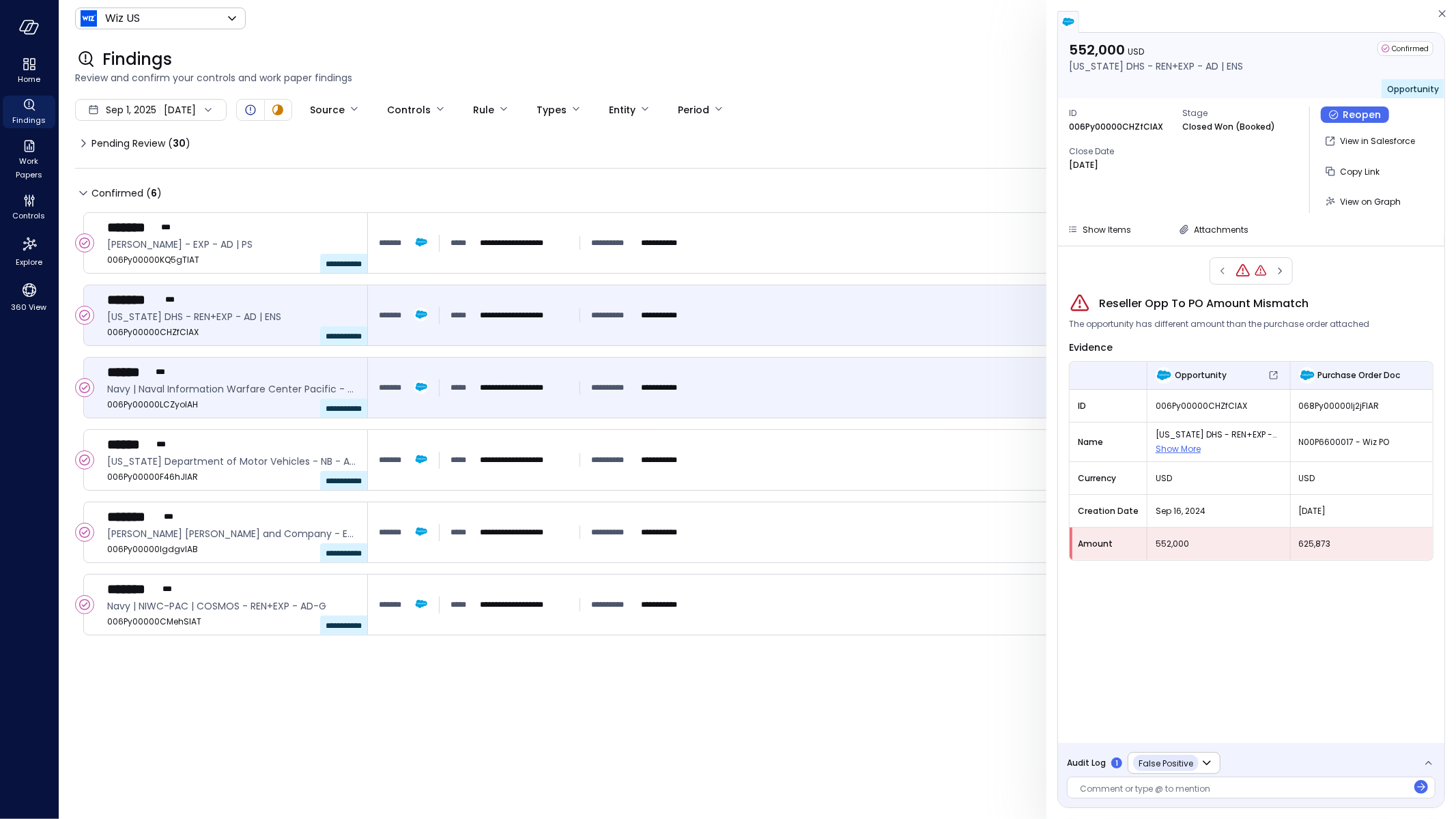
click at [805, 380] on div "**********" at bounding box center [904, 387] width 1049 height 25
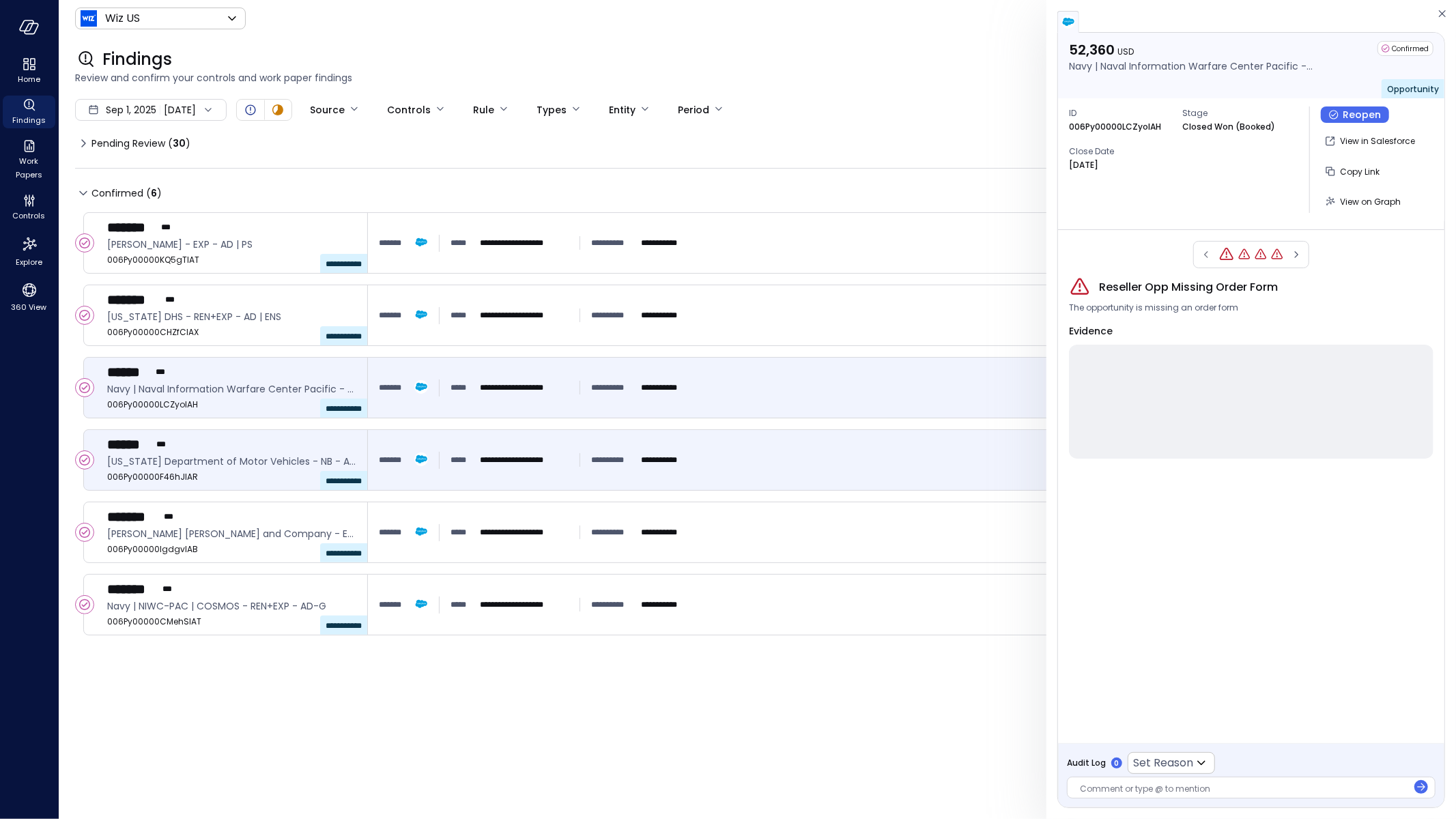
click at [789, 449] on div "**********" at bounding box center [904, 460] width 1049 height 25
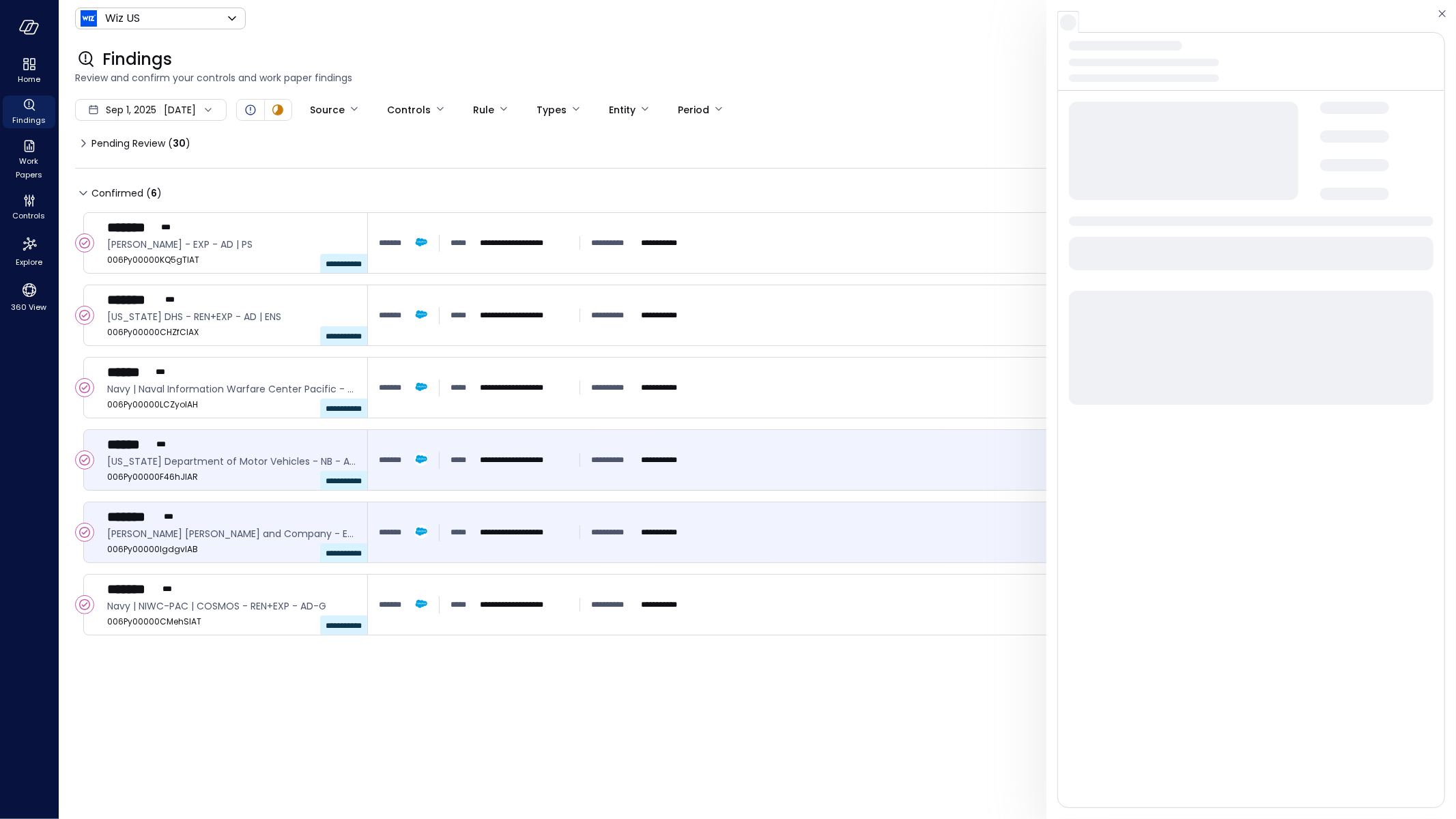
click at [799, 543] on div "**********" at bounding box center [904, 532] width 1049 height 25
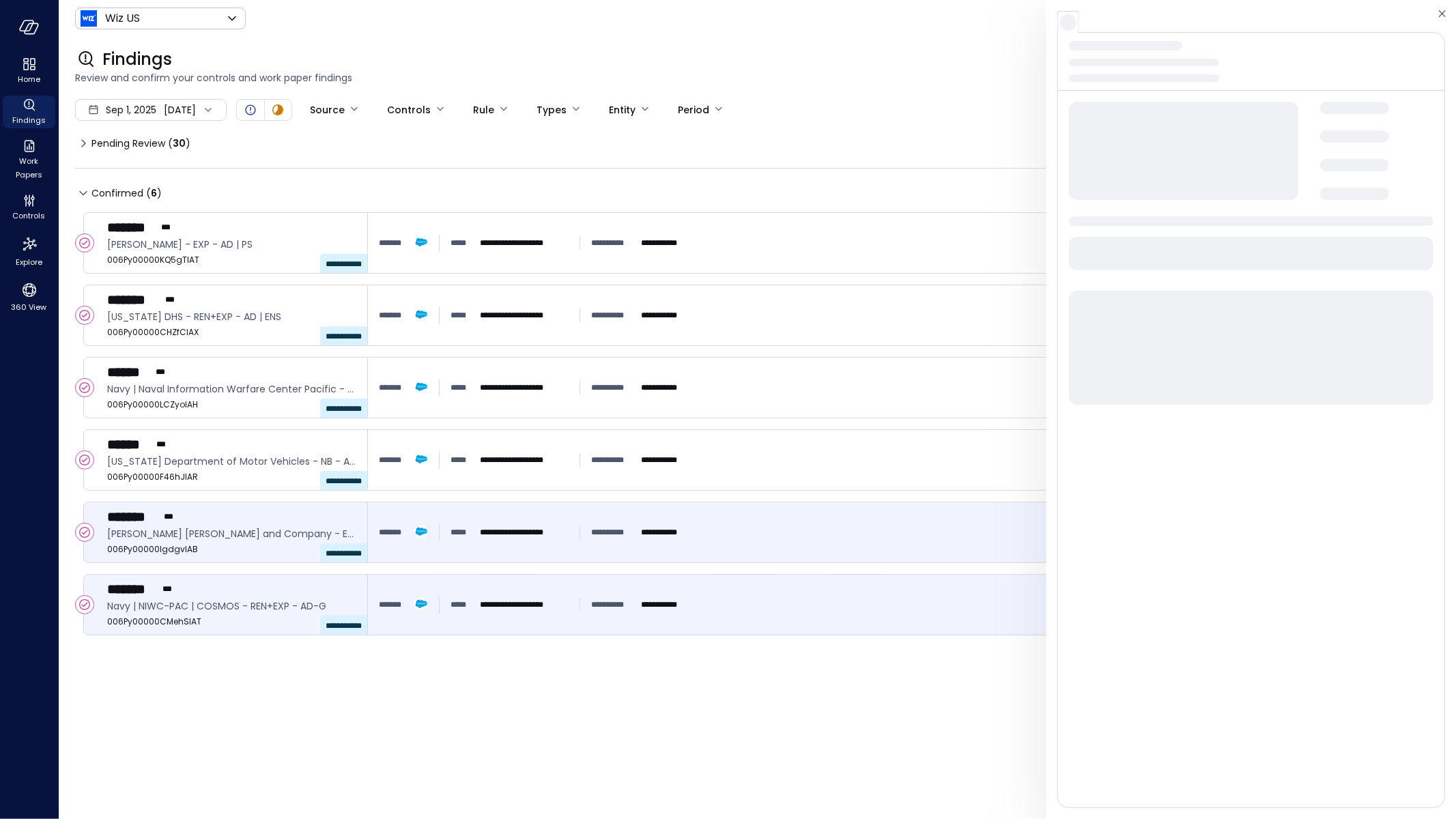
click at [799, 611] on div "**********" at bounding box center [904, 605] width 1049 height 25
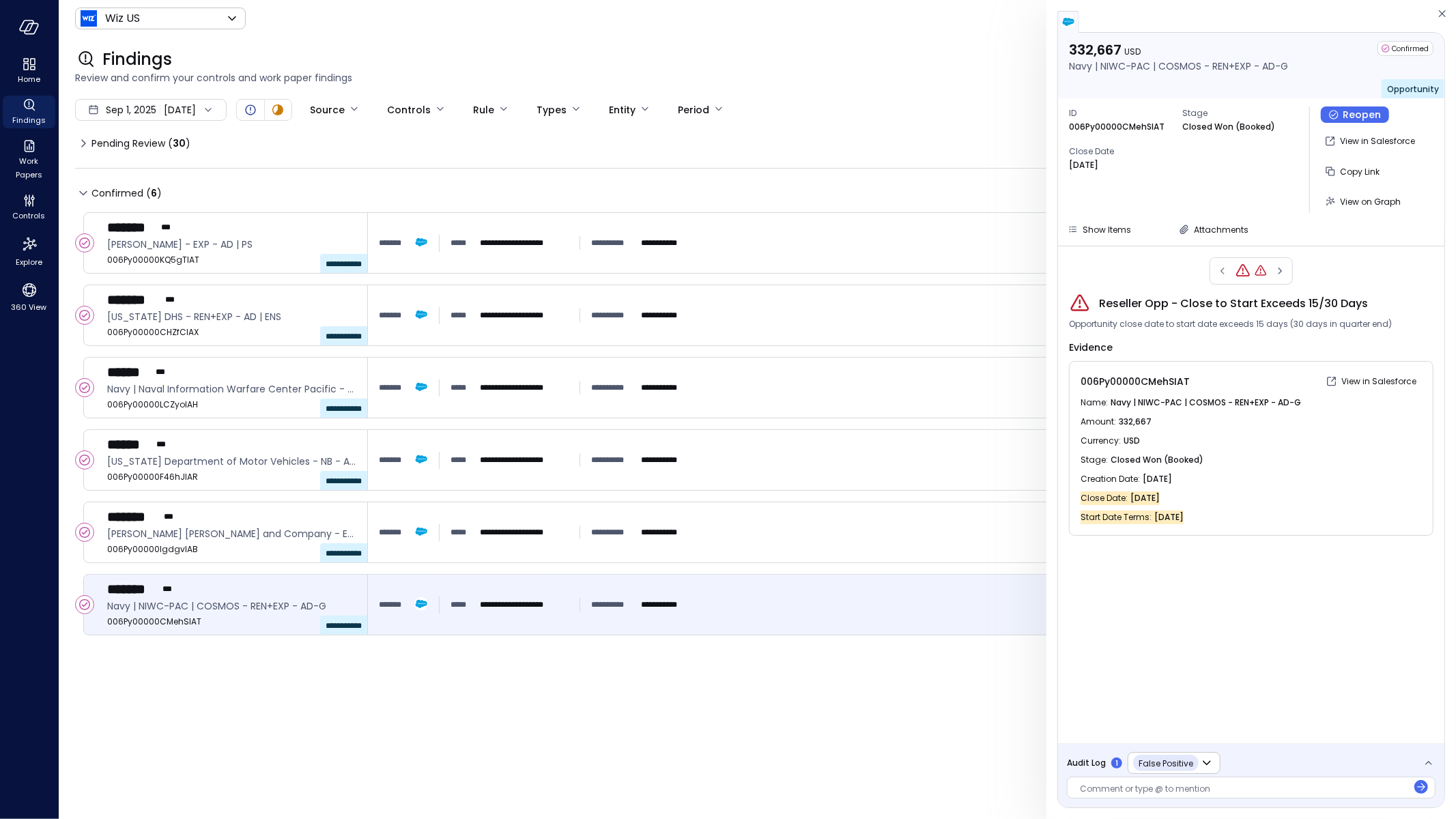
click at [1098, 770] on span "Audit Log" at bounding box center [1086, 763] width 39 height 13
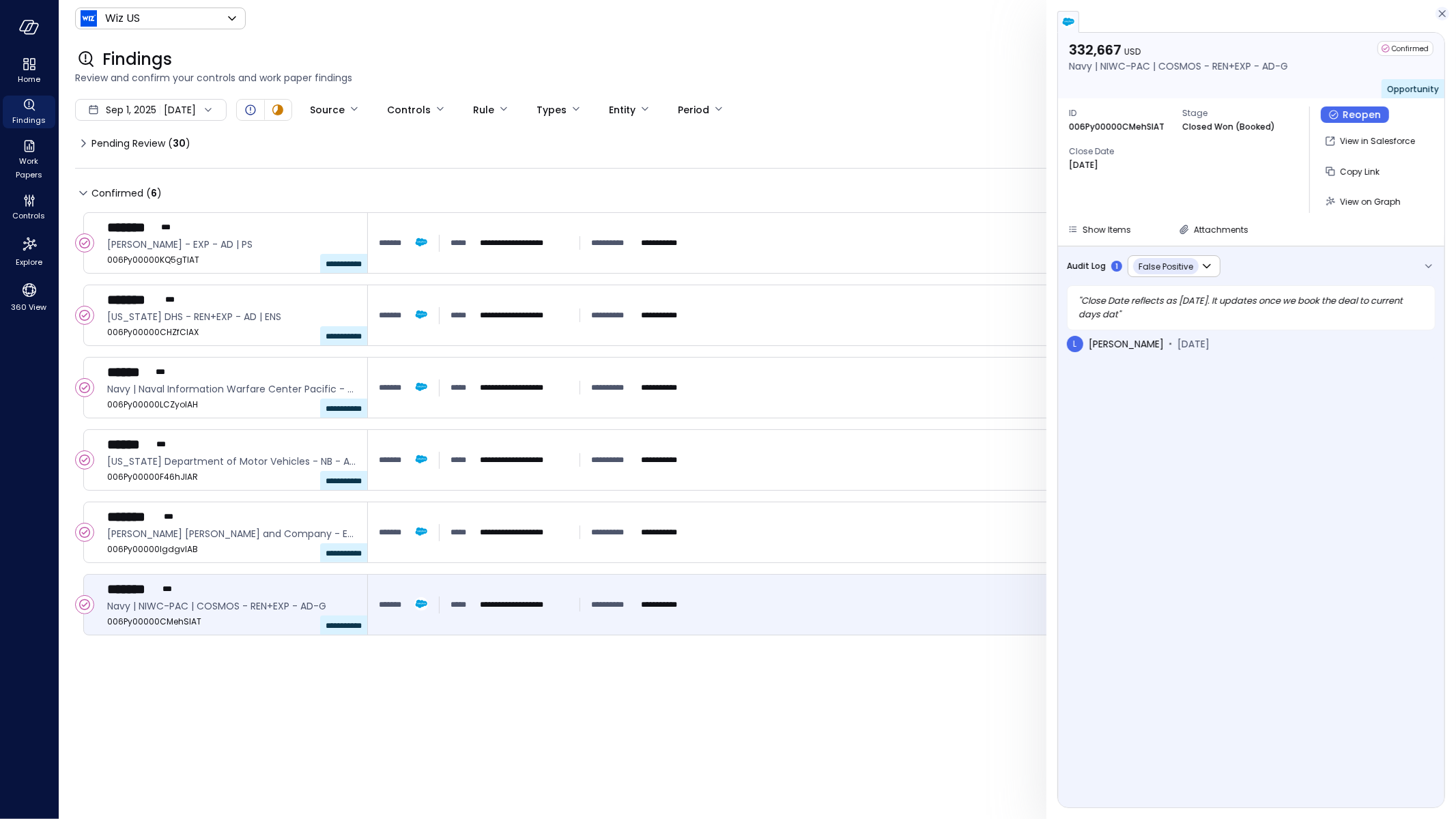
click at [1440, 9] on icon "button" at bounding box center [1443, 13] width 13 height 16
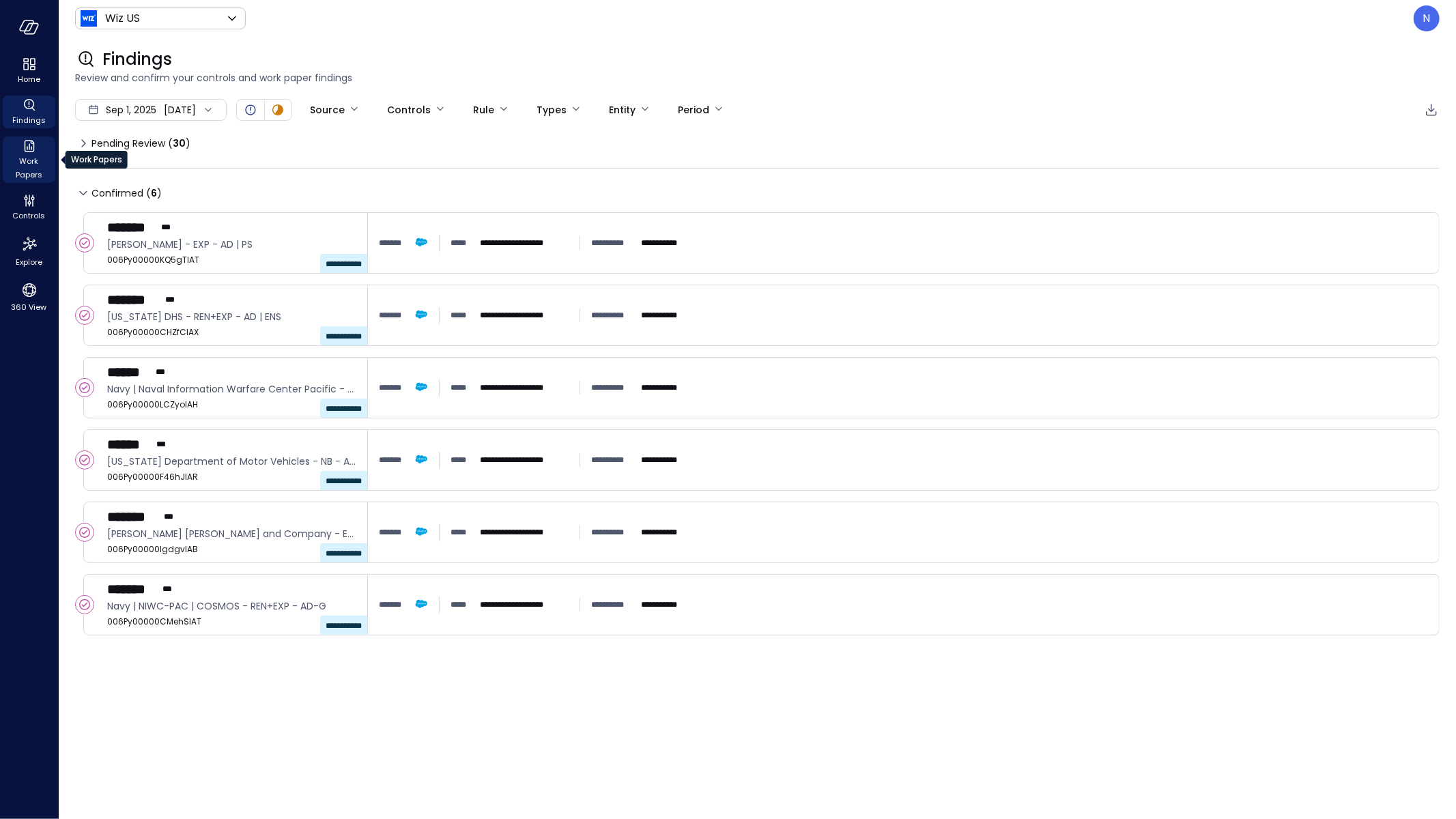
click at [33, 170] on span "Work Papers" at bounding box center [29, 167] width 42 height 27
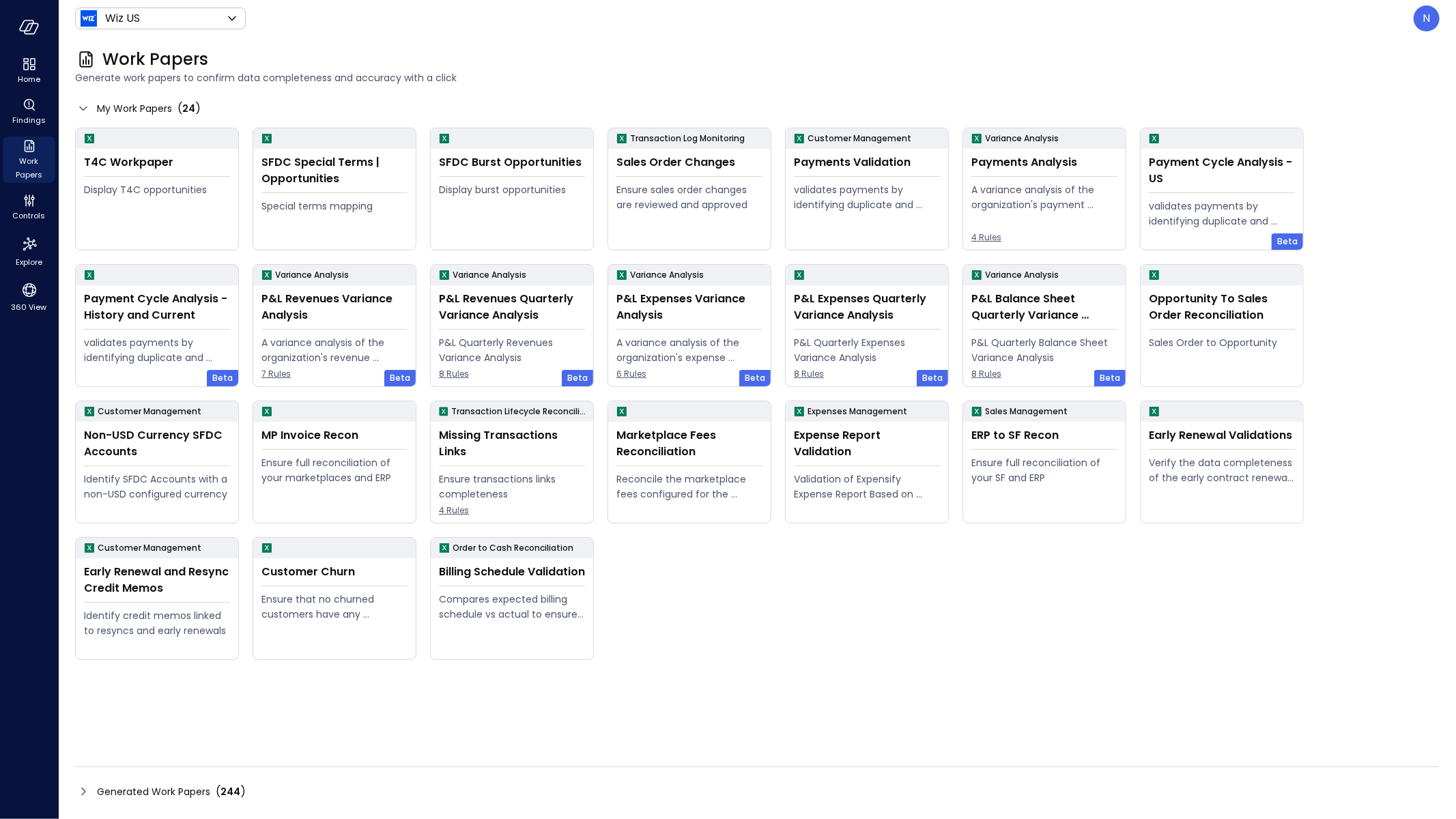
click at [86, 791] on icon at bounding box center [83, 791] width 16 height 16
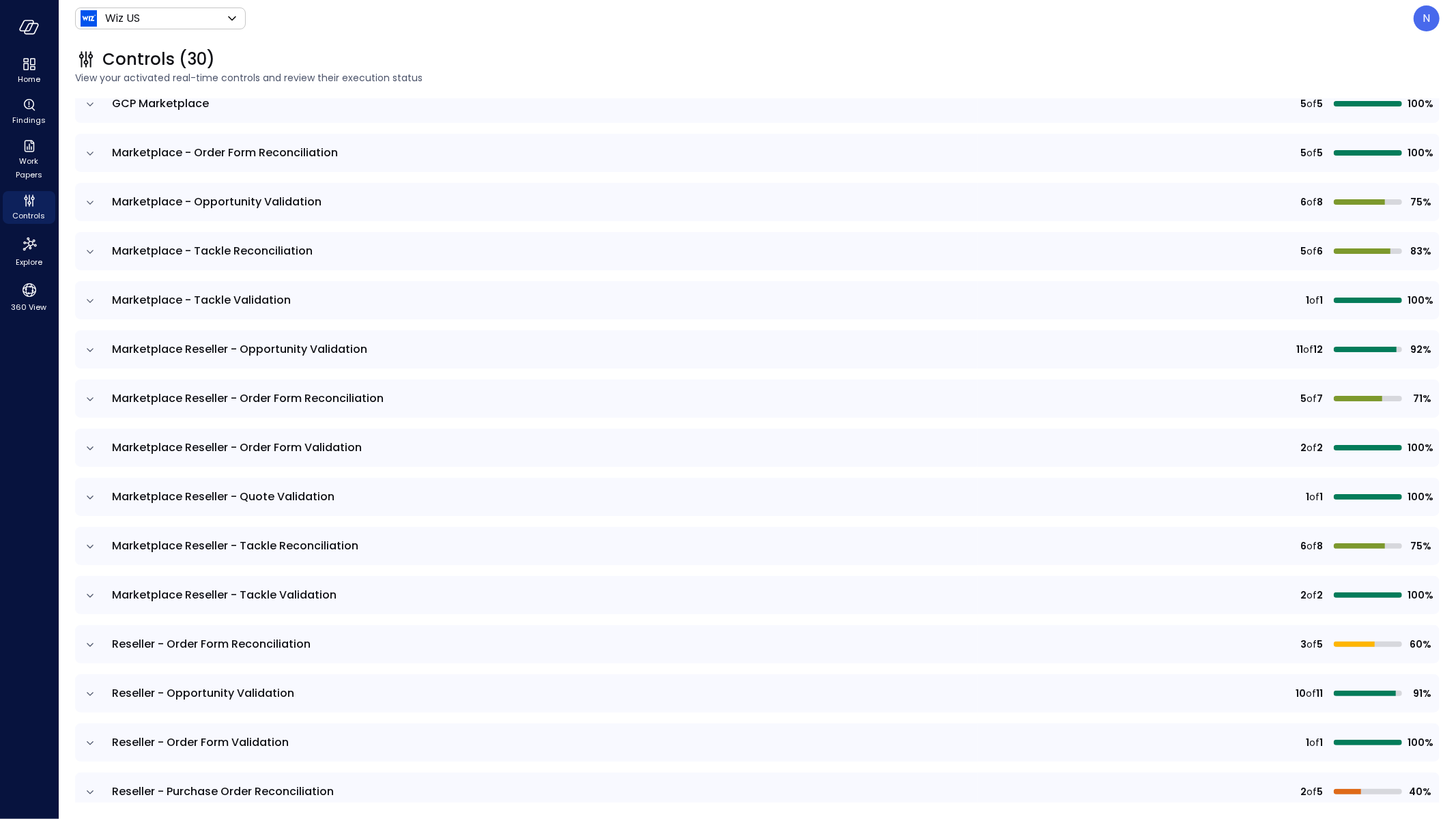
scroll to position [908, 0]
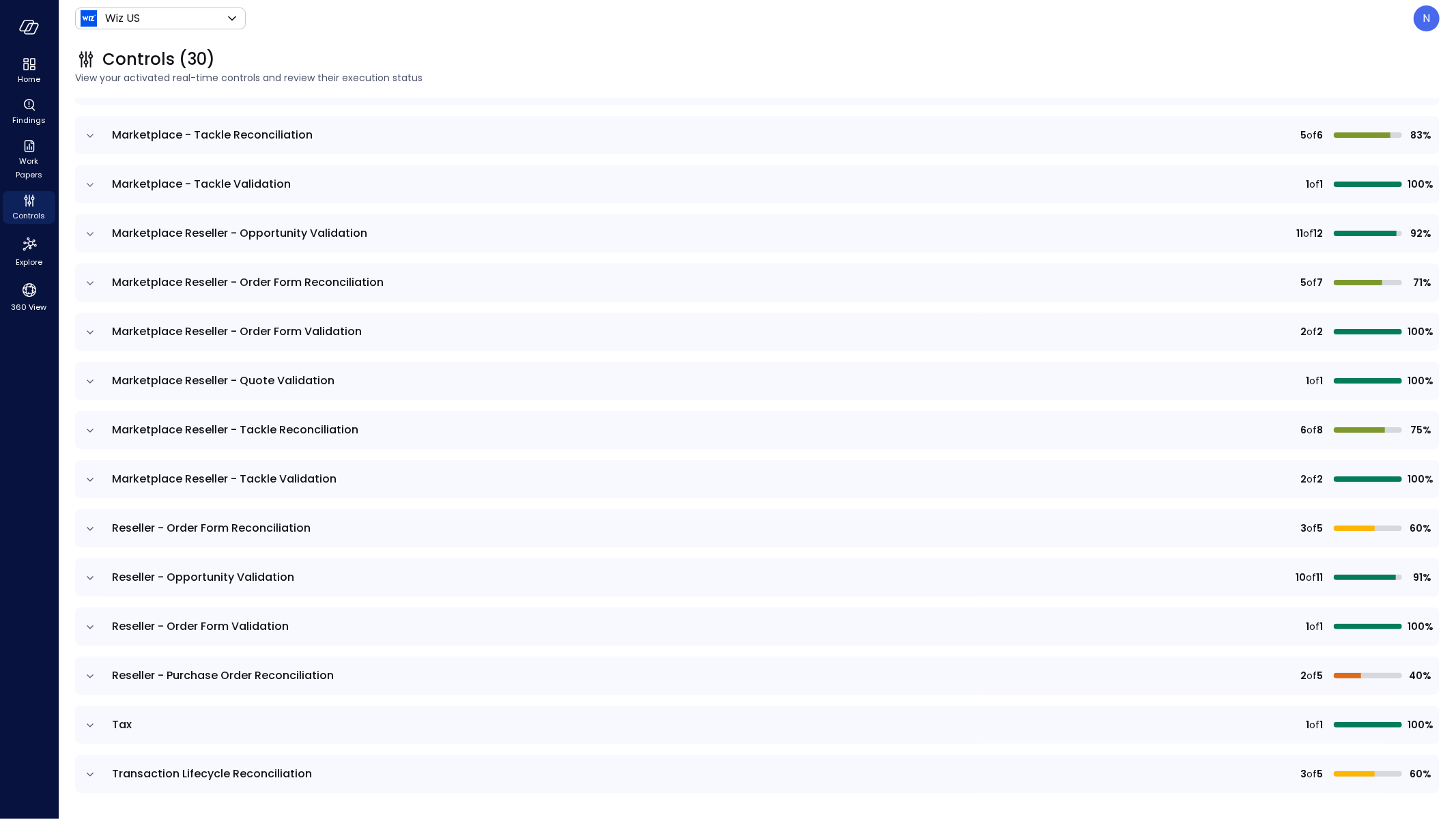
click at [94, 672] on icon "expand row" at bounding box center [89, 676] width 13 height 13
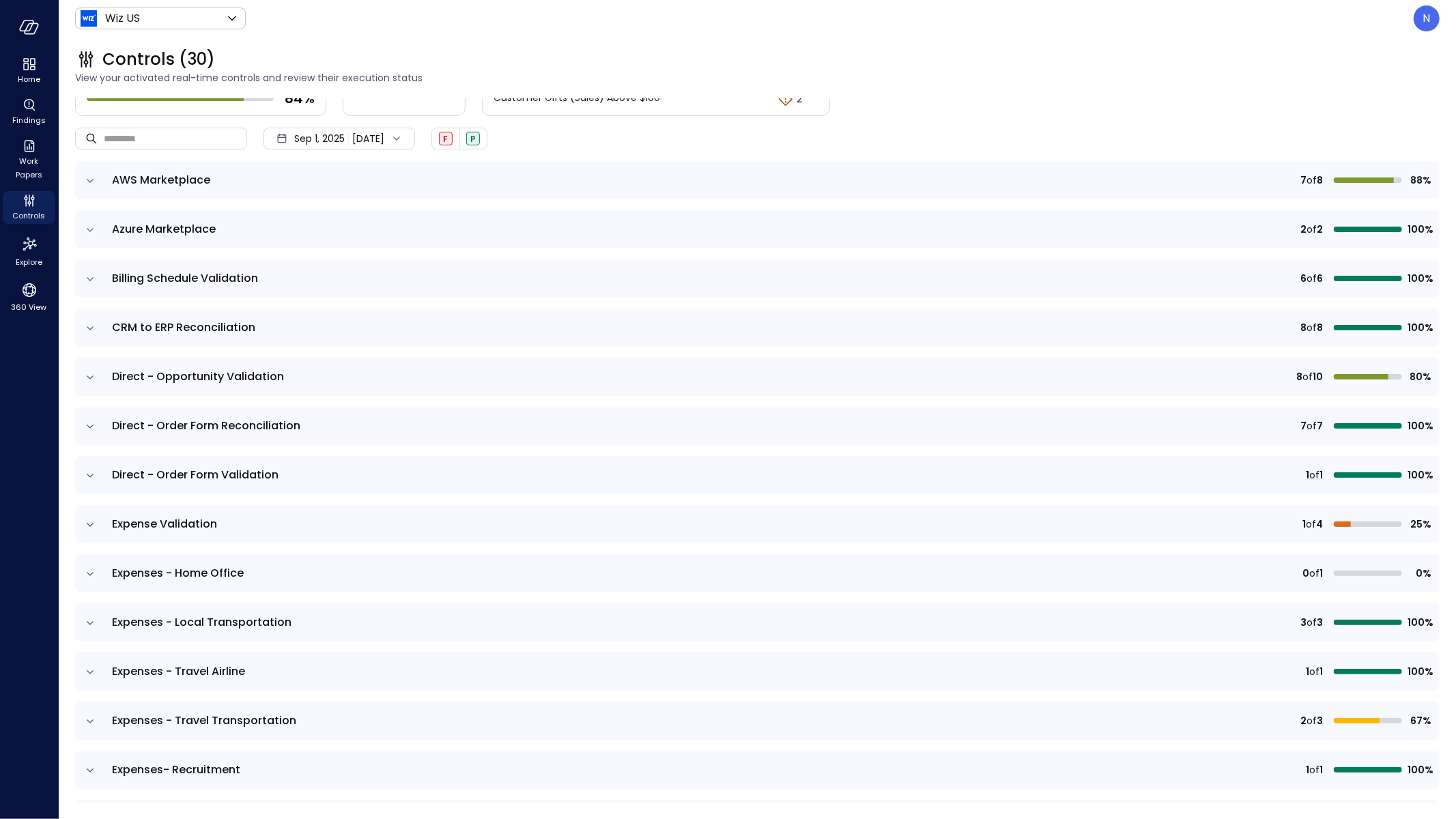
scroll to position [79, 0]
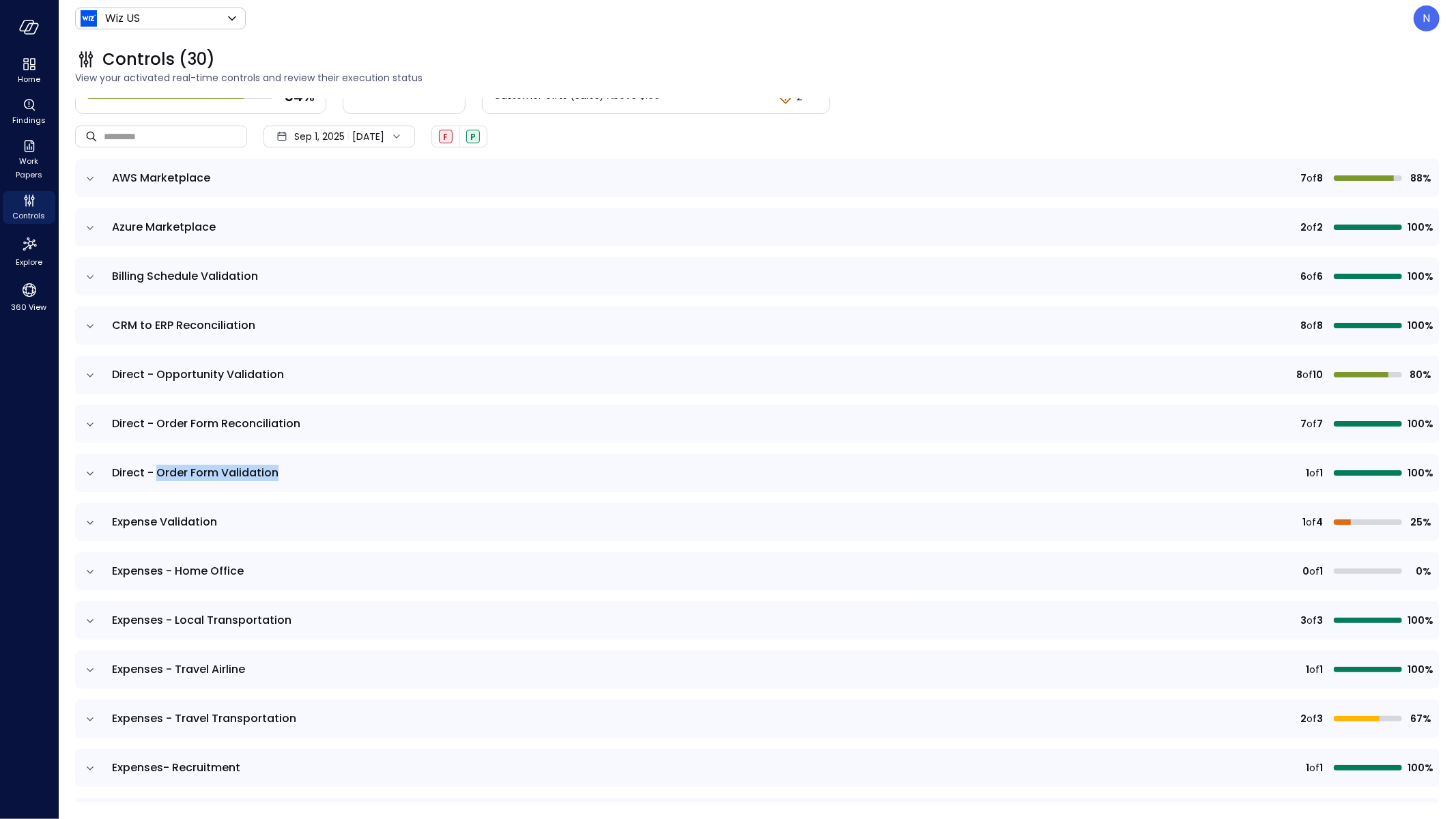
drag, startPoint x: 264, startPoint y: 469, endPoint x: 148, endPoint y: 468, distance: 116.0
click at [148, 468] on span "Direct - Order Form Validation" at bounding box center [509, 473] width 794 height 16
drag, startPoint x: 202, startPoint y: 423, endPoint x: 102, endPoint y: 426, distance: 100.0
click at [102, 426] on tr "Direct - Order Form Reconciliation 7 of 7 100%" at bounding box center [757, 424] width 1364 height 38
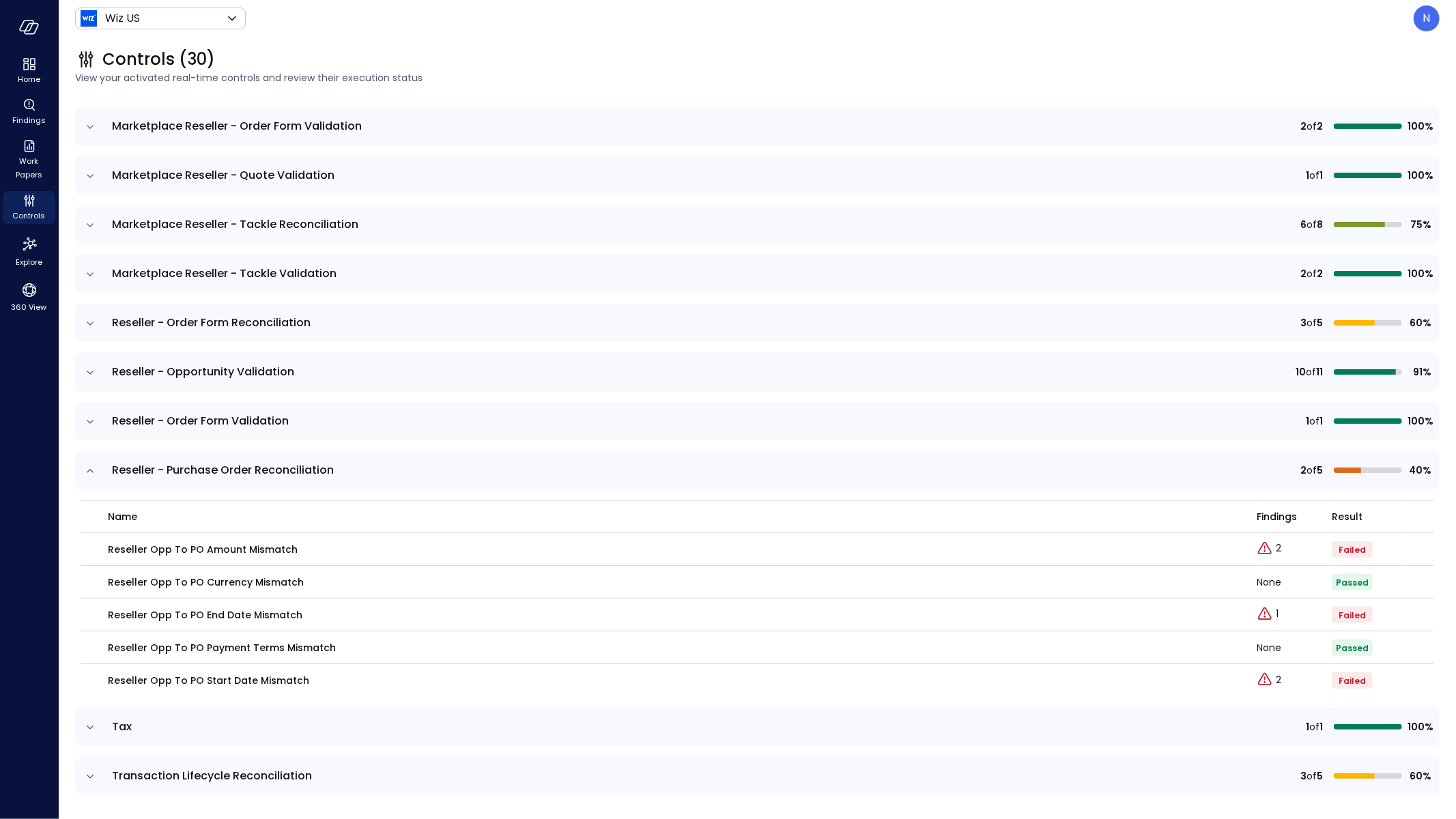
scroll to position [1115, 0]
drag, startPoint x: 170, startPoint y: 468, endPoint x: 248, endPoint y: 468, distance: 78.0
click at [248, 468] on span "Reseller - Purchase Order Reconciliation" at bounding box center [223, 468] width 222 height 16
click at [270, 468] on span "Reseller - Purchase Order Reconciliation" at bounding box center [223, 468] width 222 height 16
drag, startPoint x: 349, startPoint y: 470, endPoint x: 178, endPoint y: 473, distance: 171.0
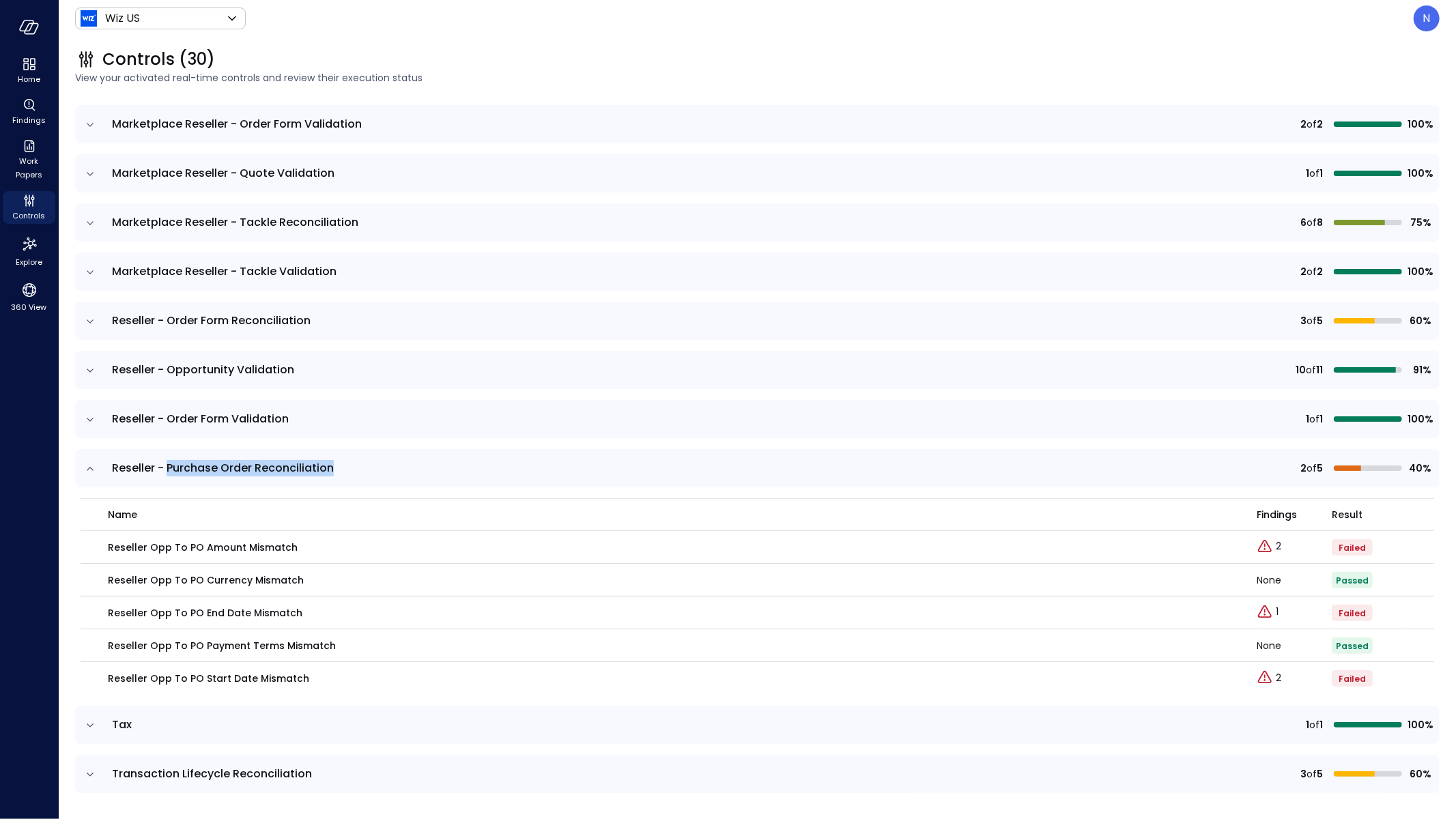
click at [170, 472] on span "Reseller - Purchase Order Reconciliation" at bounding box center [509, 468] width 794 height 16
copy span "Purchase Order Reconciliation"
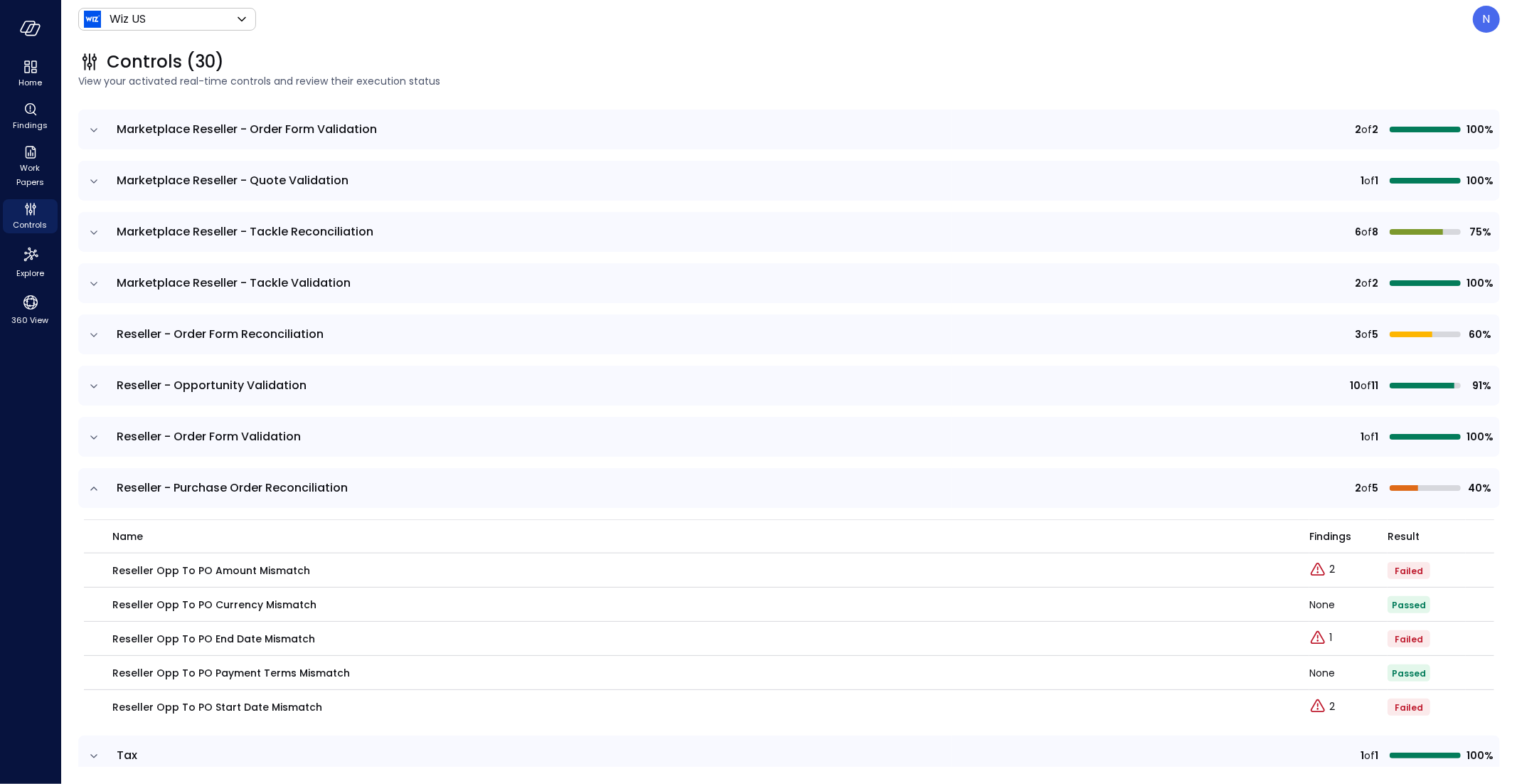
click at [1471, 17] on div "Wiz US ****** ​ N" at bounding box center [789, 19] width 1422 height 27
click at [1478, 28] on div "N" at bounding box center [1487, 19] width 27 height 27
click at [1408, 141] on li "Builder" at bounding box center [1427, 136] width 140 height 26
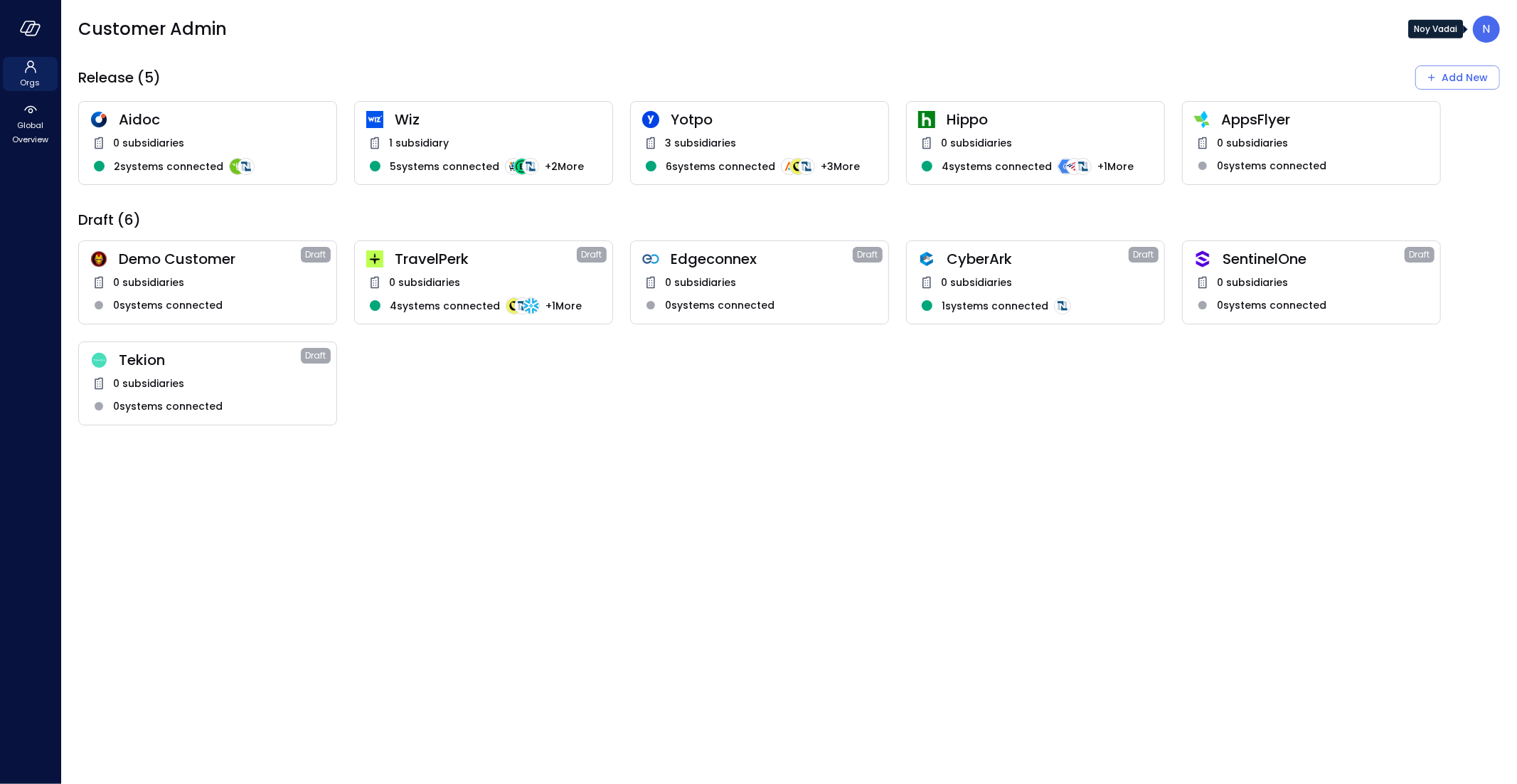
click at [1487, 40] on div "N" at bounding box center [1487, 29] width 27 height 27
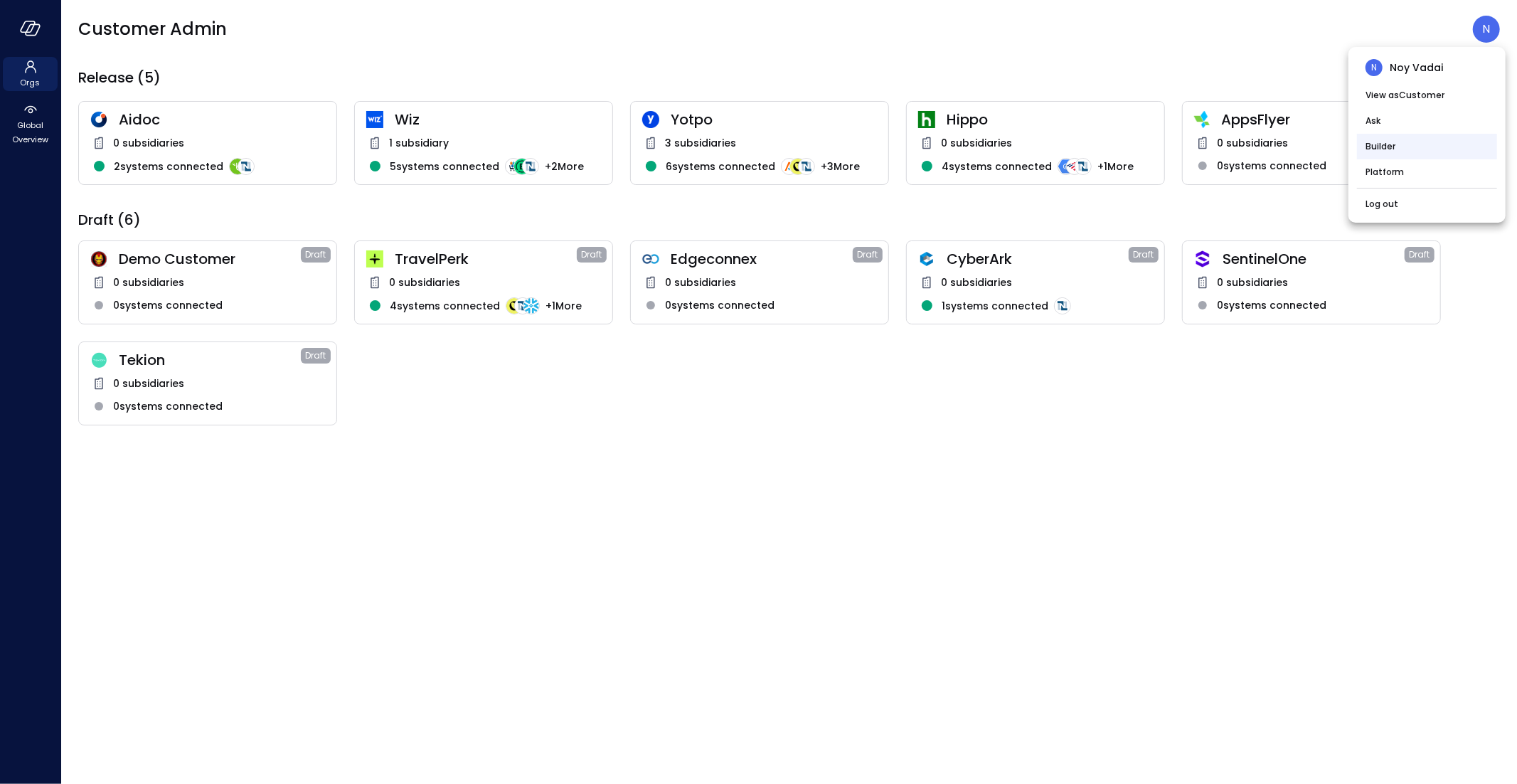
click at [1399, 150] on li "Builder" at bounding box center [1427, 146] width 140 height 26
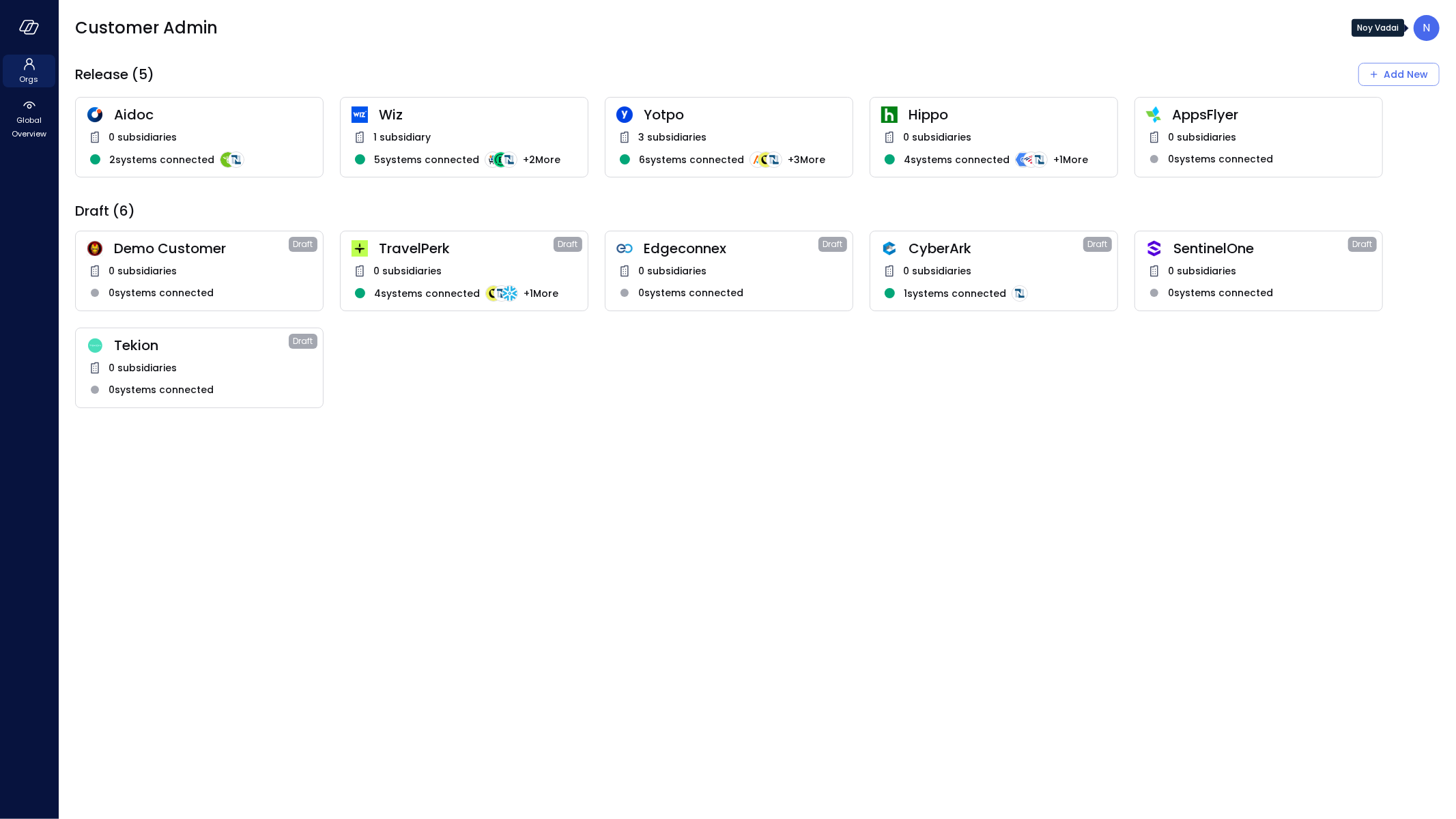
click at [1428, 32] on p "N" at bounding box center [1427, 28] width 8 height 16
click at [1342, 133] on li "Builder" at bounding box center [1369, 141] width 134 height 25
click at [1418, 28] on div "N" at bounding box center [1427, 28] width 26 height 26
click at [1322, 145] on li "Builder" at bounding box center [1369, 141] width 134 height 25
click at [48, 127] on span "Global Overview" at bounding box center [29, 127] width 42 height 27
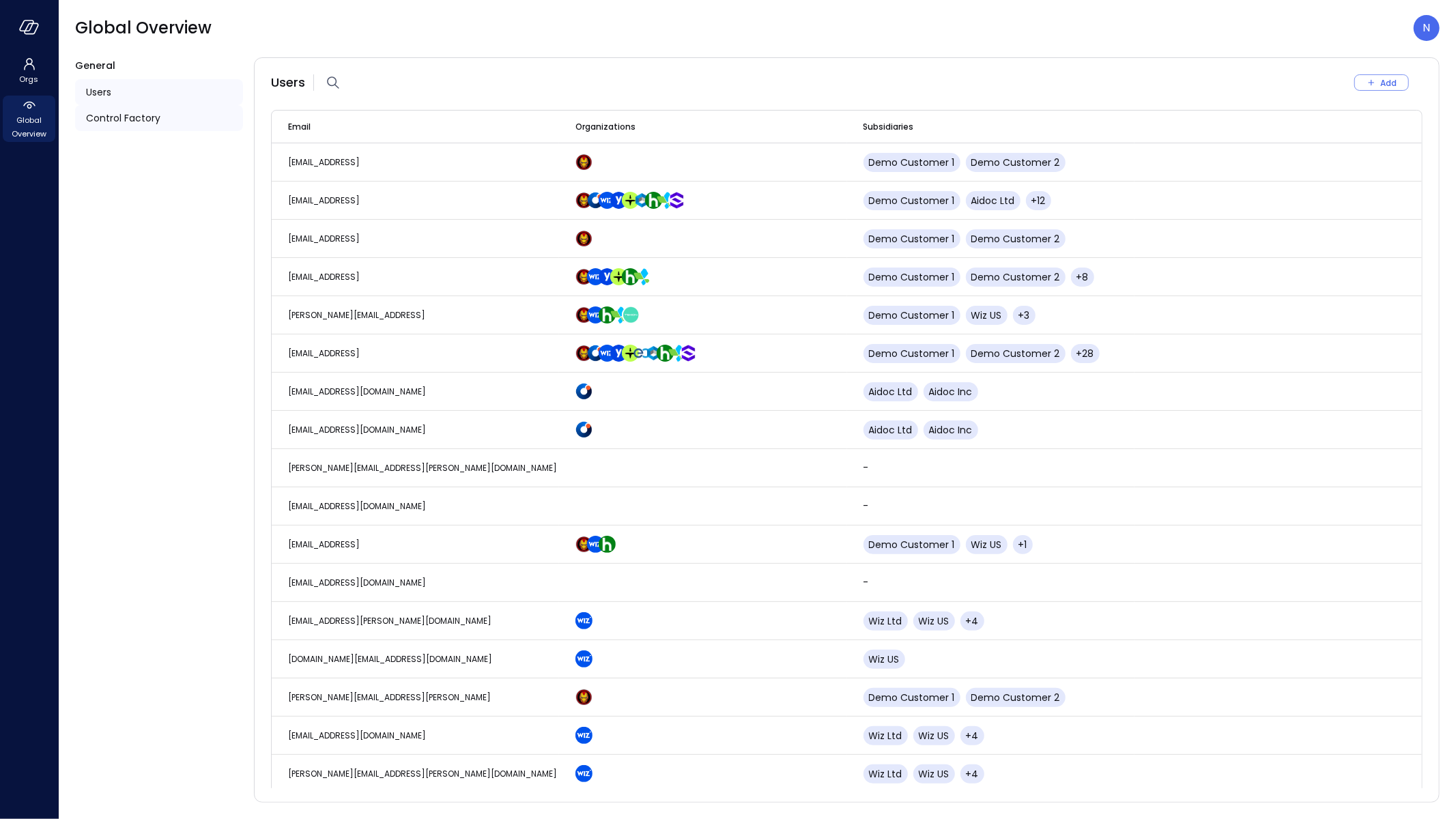
click at [158, 119] on span "Control Factory" at bounding box center [123, 118] width 75 height 15
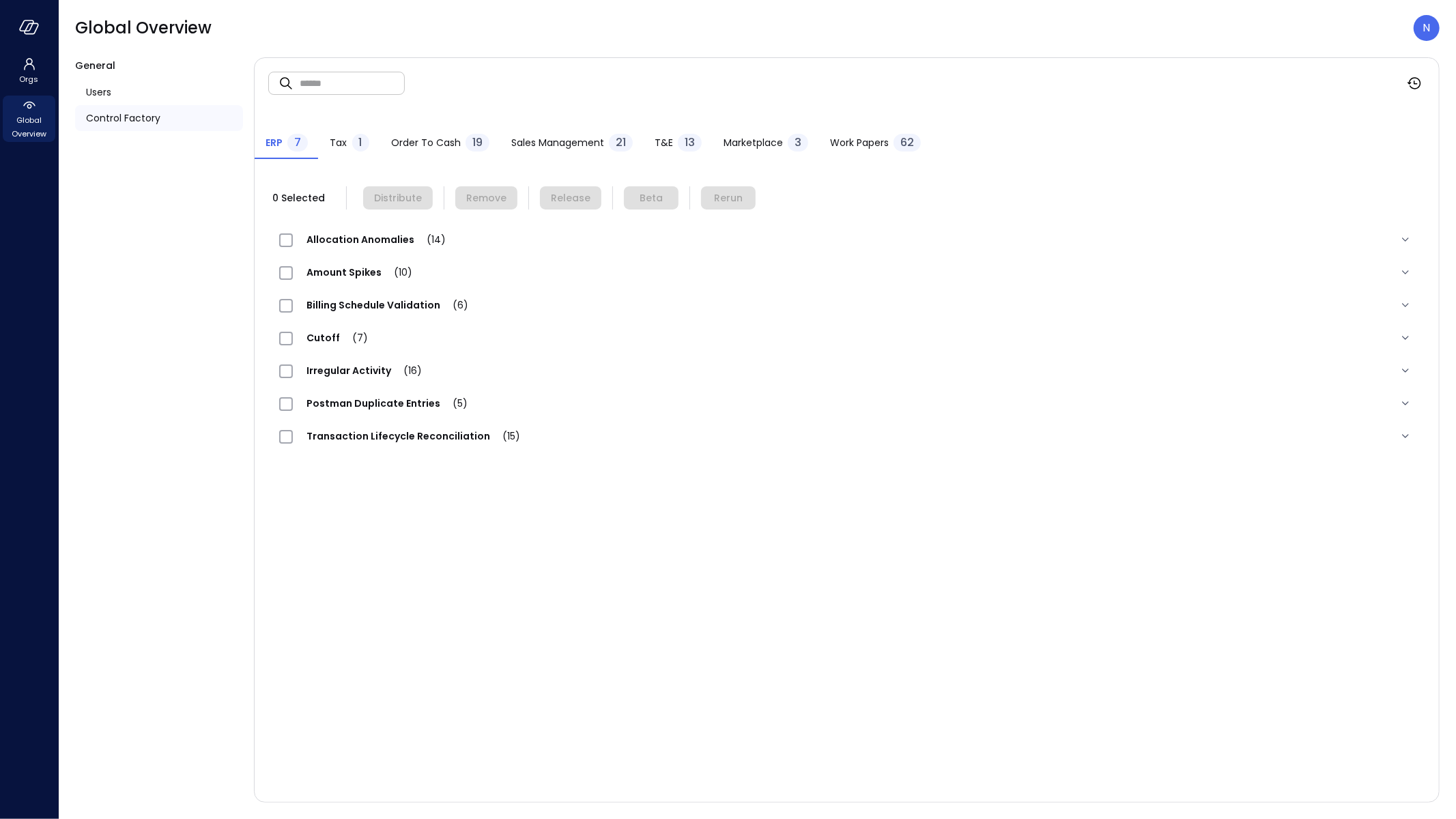
click at [678, 138] on div "13" at bounding box center [690, 142] width 24 height 18
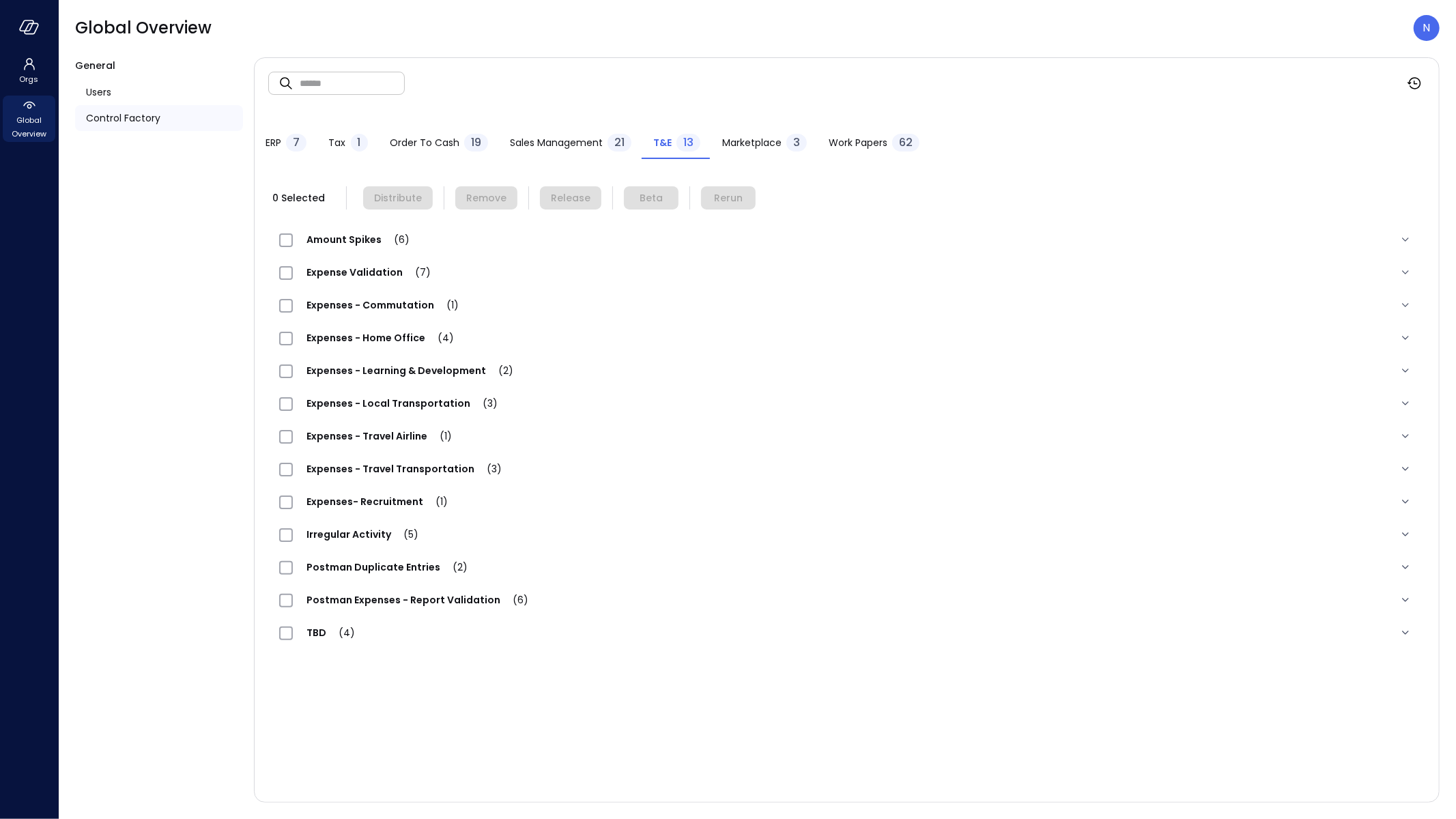
click at [757, 141] on span "Marketplace" at bounding box center [752, 142] width 60 height 15
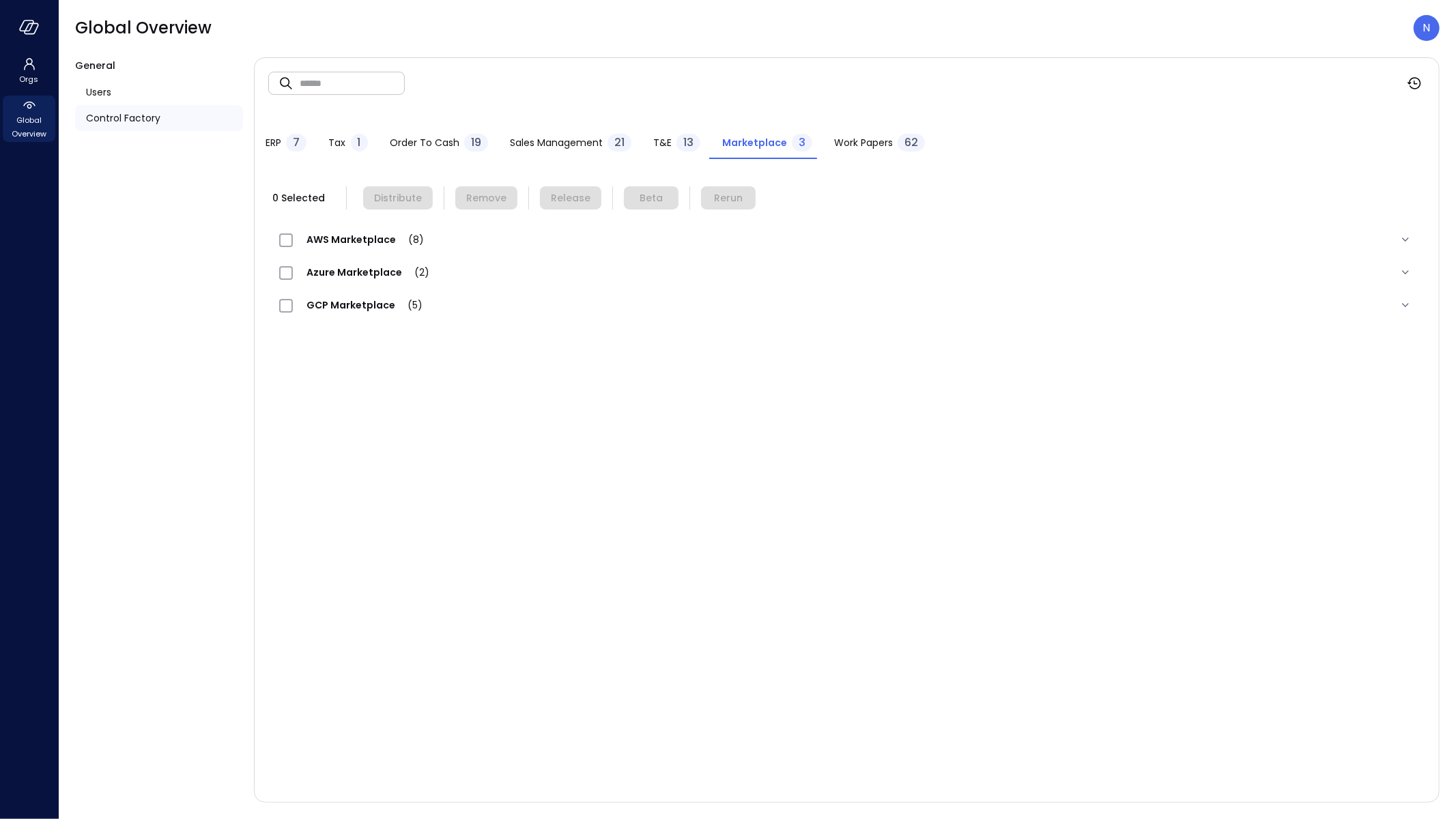
click at [581, 141] on span "Sales Management" at bounding box center [556, 142] width 93 height 15
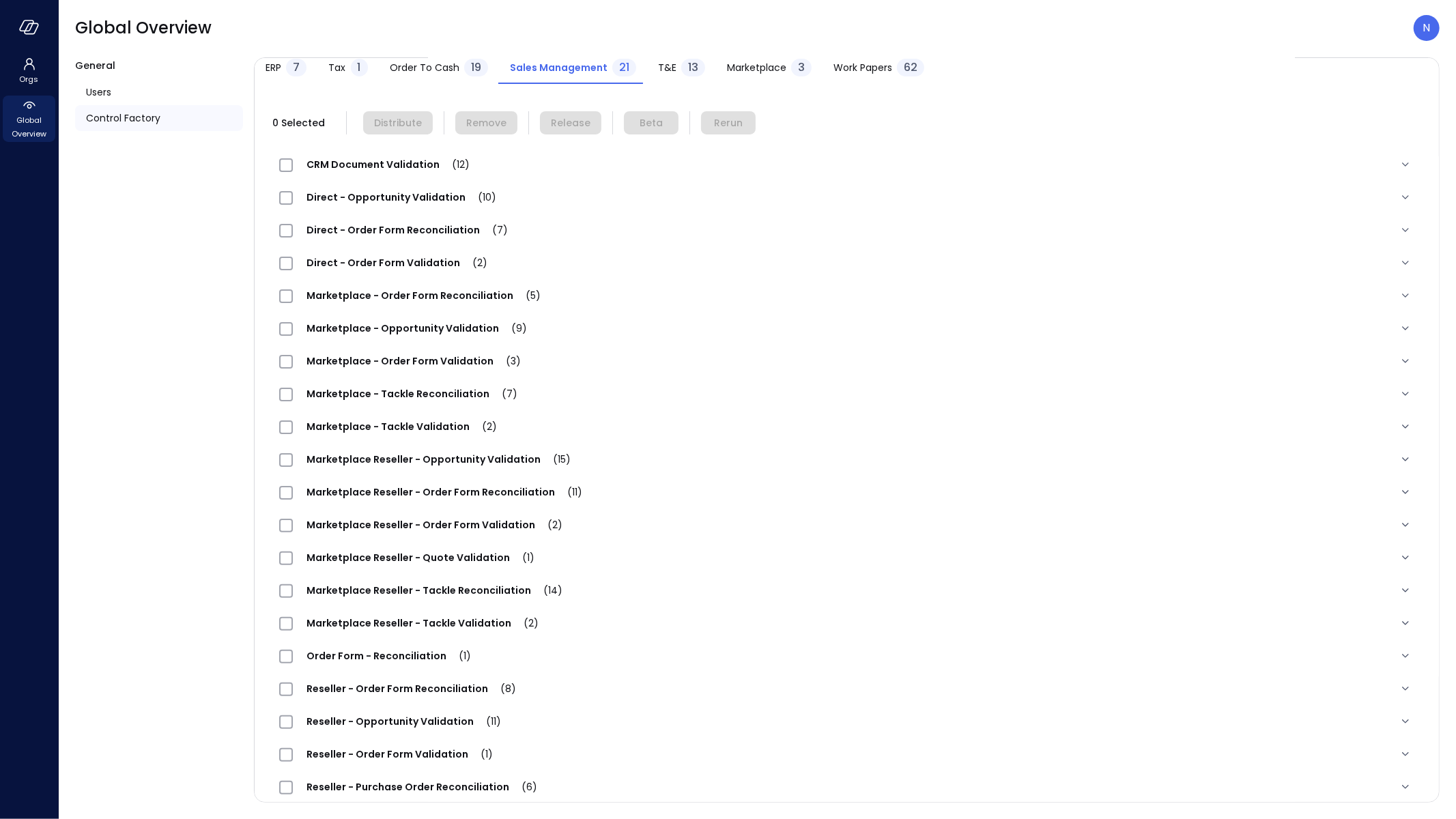
scroll to position [121, 0]
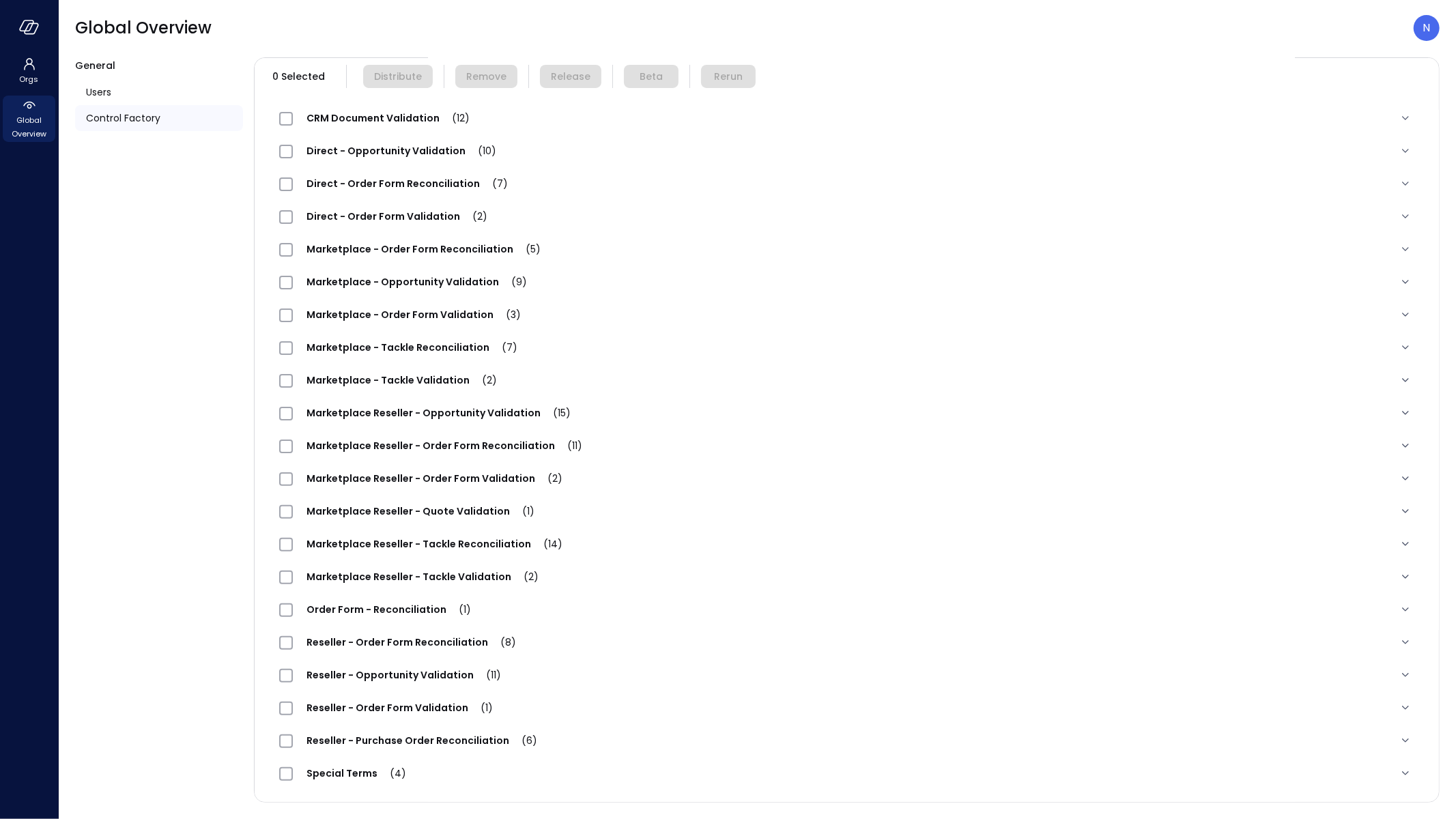
click at [441, 740] on span "Reseller - Purchase Order Reconciliation (6)" at bounding box center [422, 740] width 258 height 13
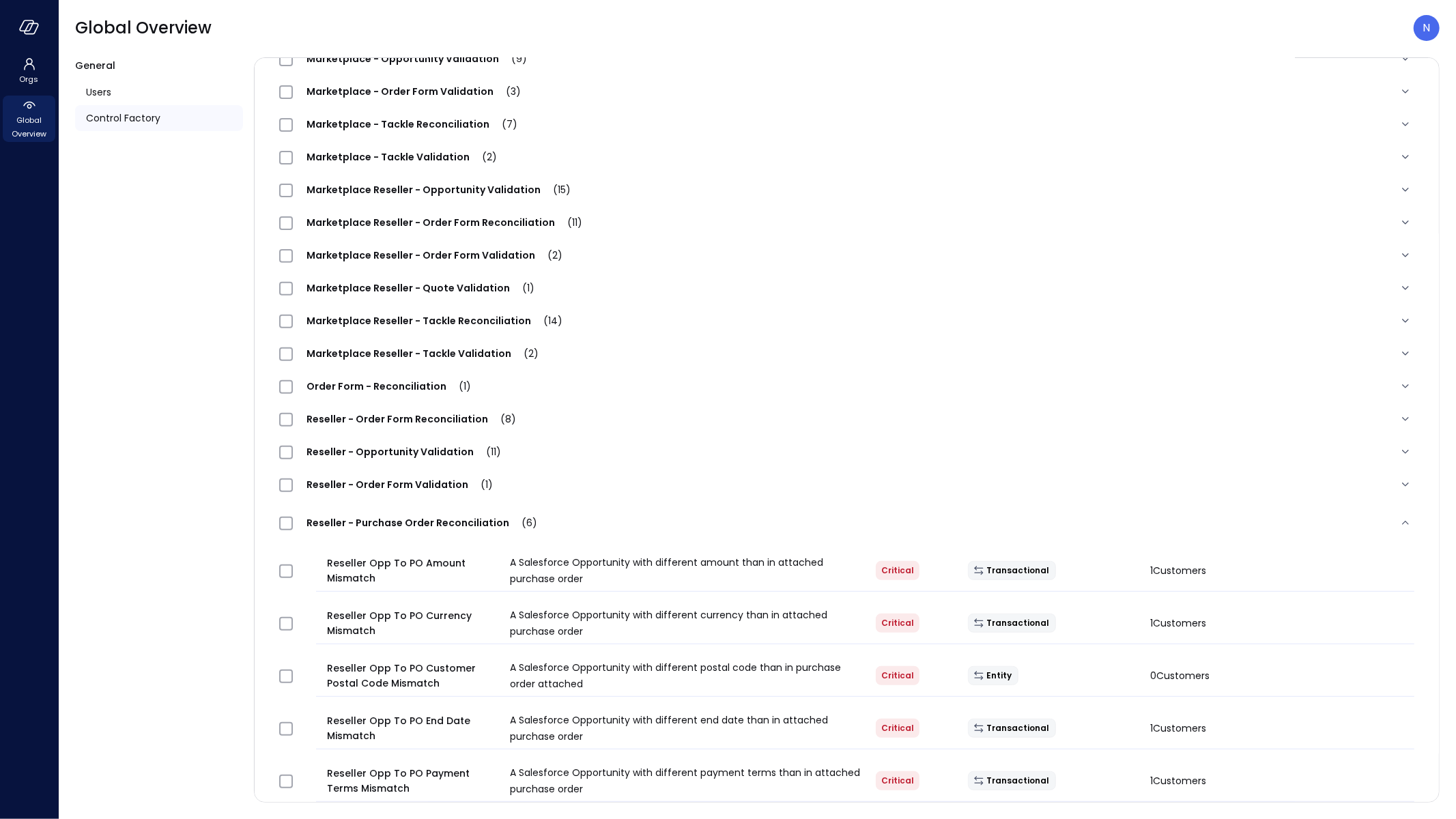
scroll to position [451, 0]
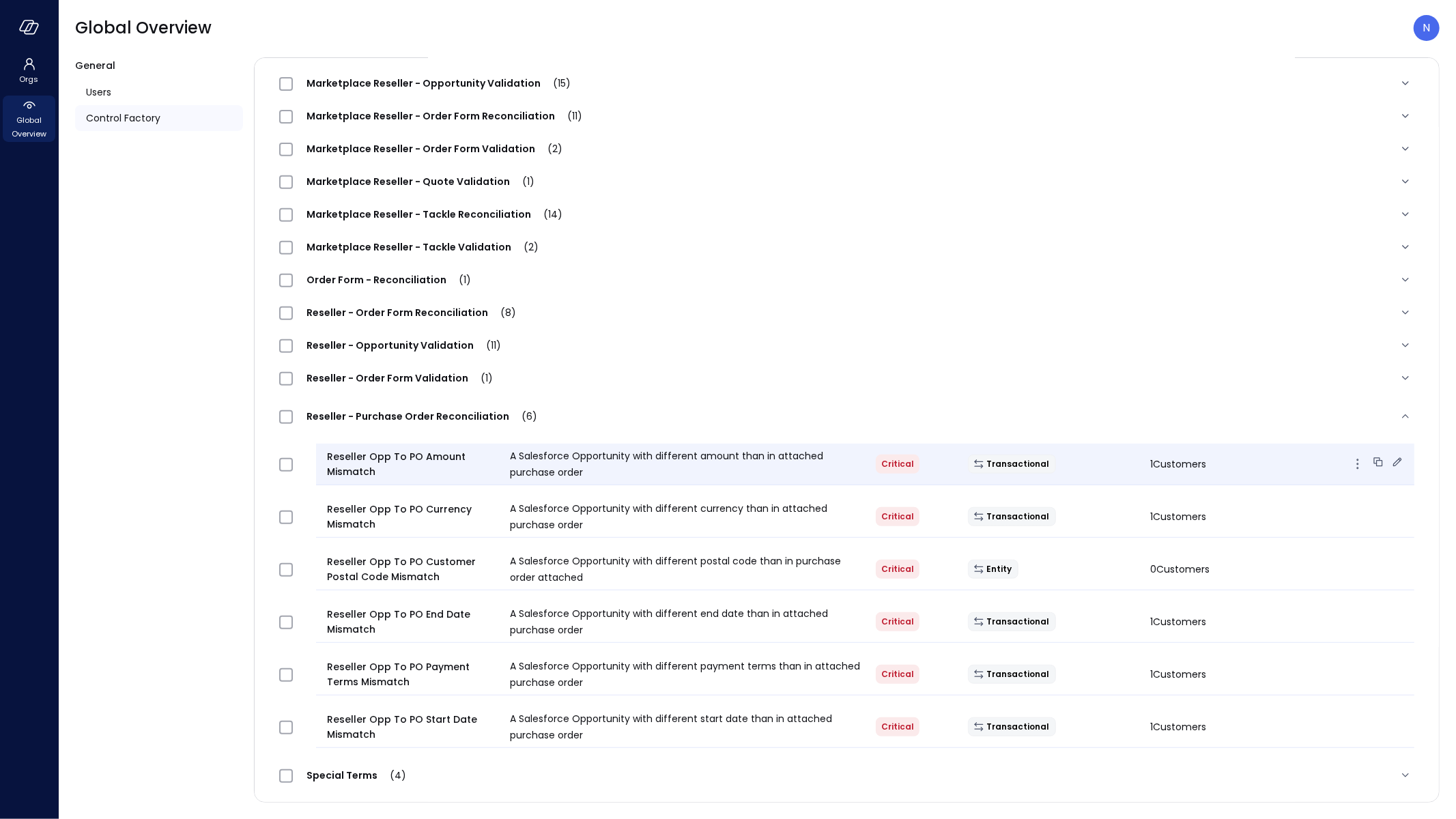
click at [1376, 463] on icon at bounding box center [1379, 463] width 6 height 6
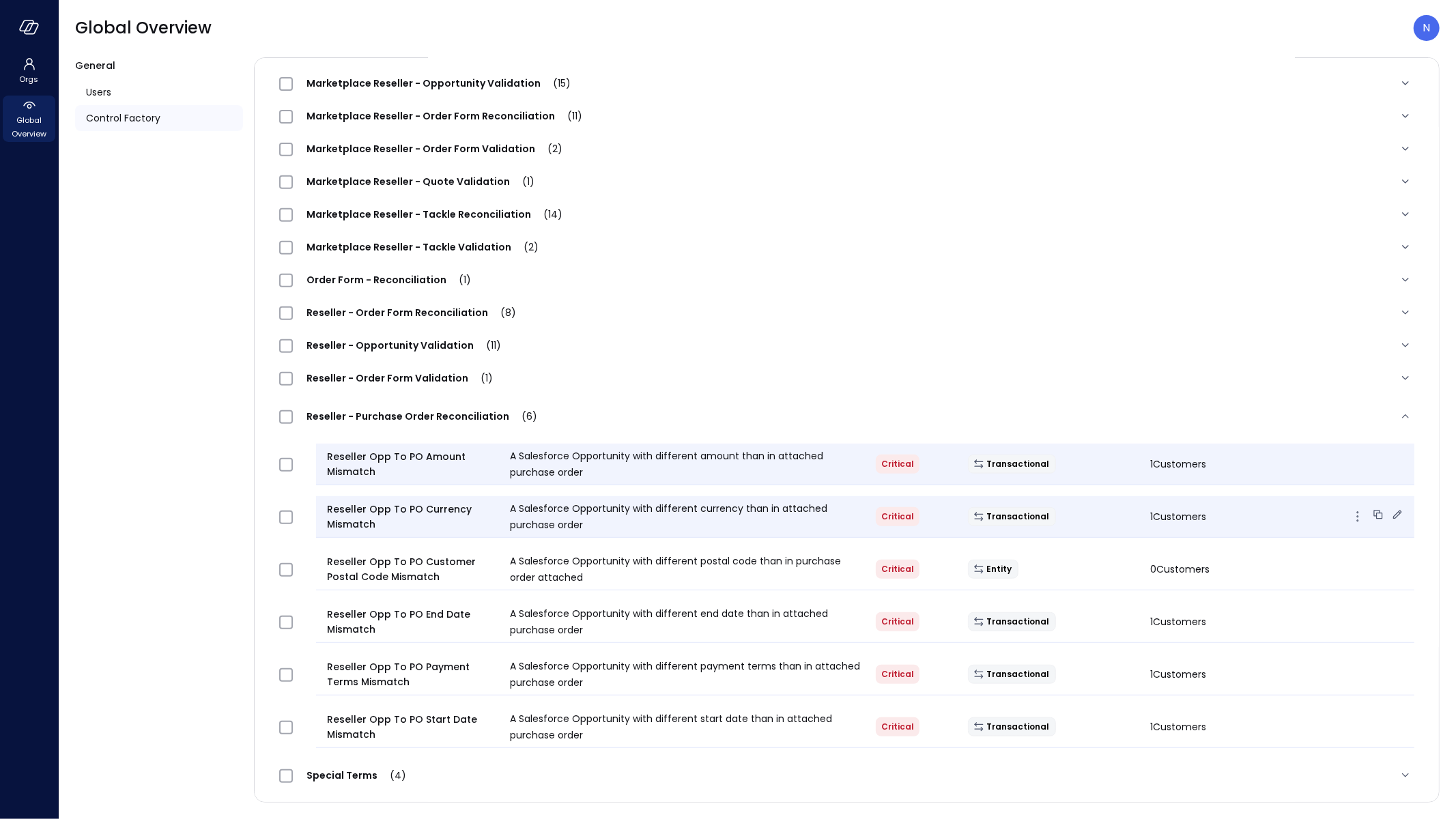
click at [1376, 512] on icon at bounding box center [1379, 515] width 6 height 6
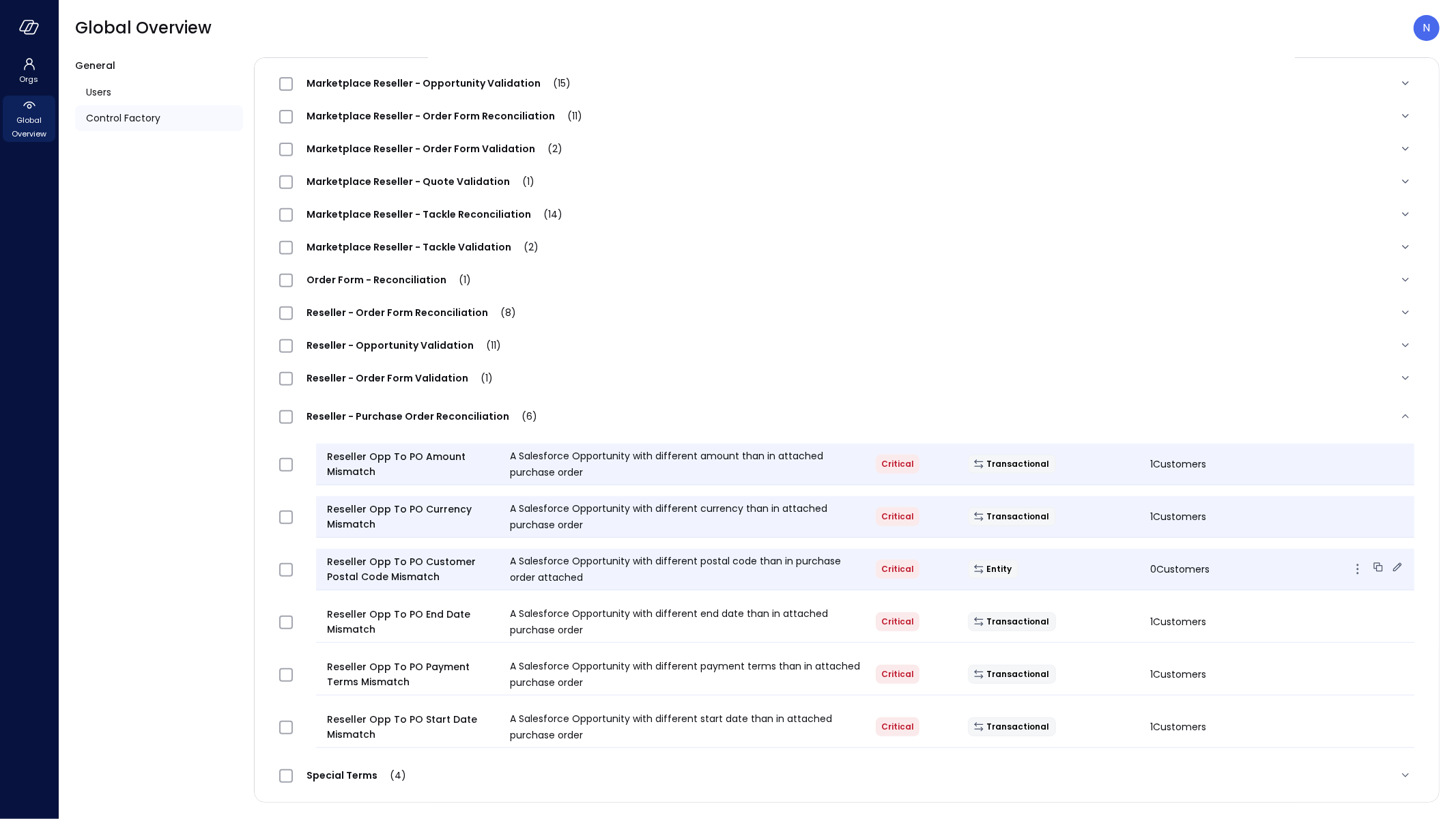
click at [1376, 565] on icon at bounding box center [1379, 568] width 6 height 6
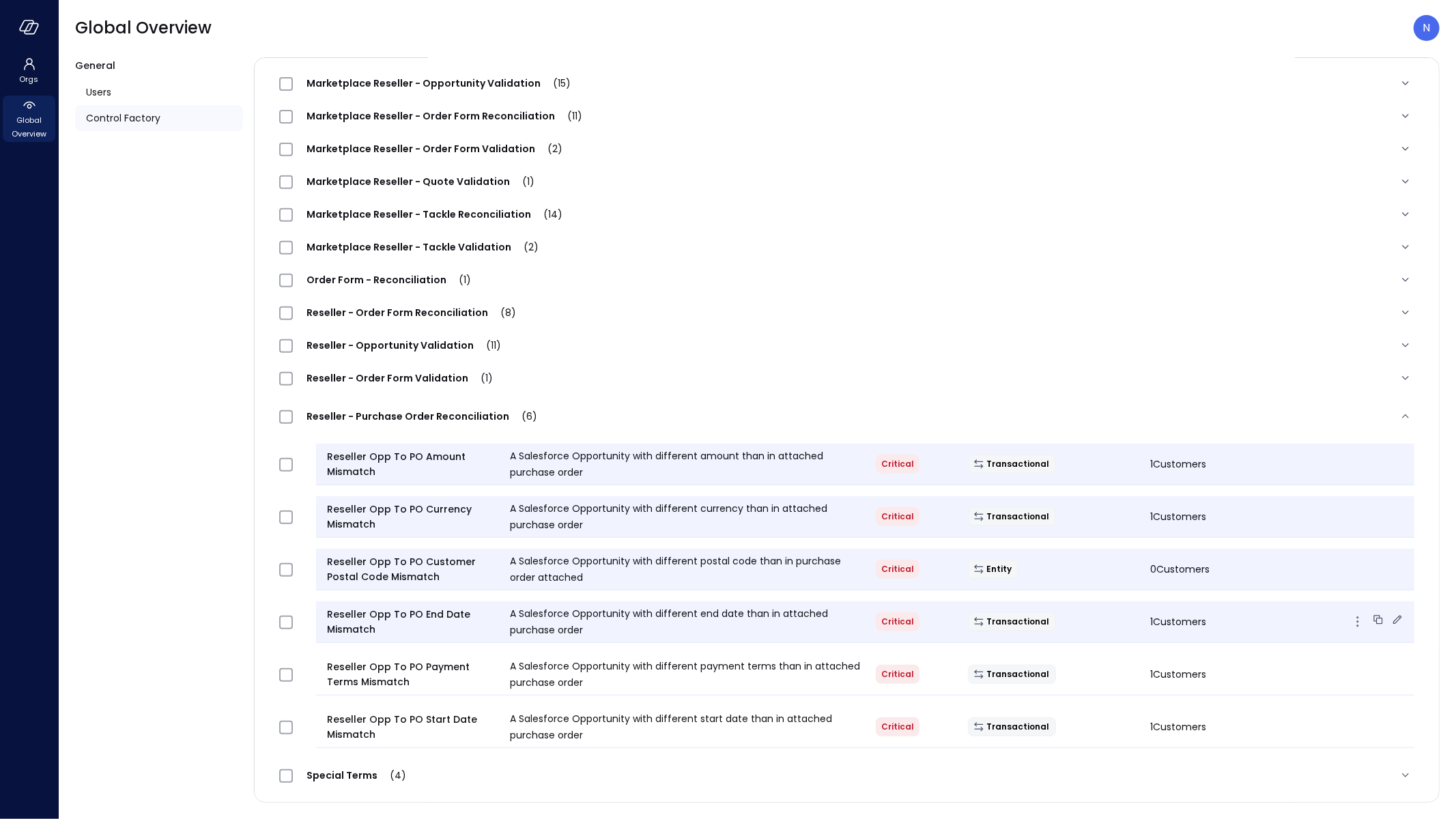
click at [1376, 617] on icon at bounding box center [1379, 620] width 6 height 6
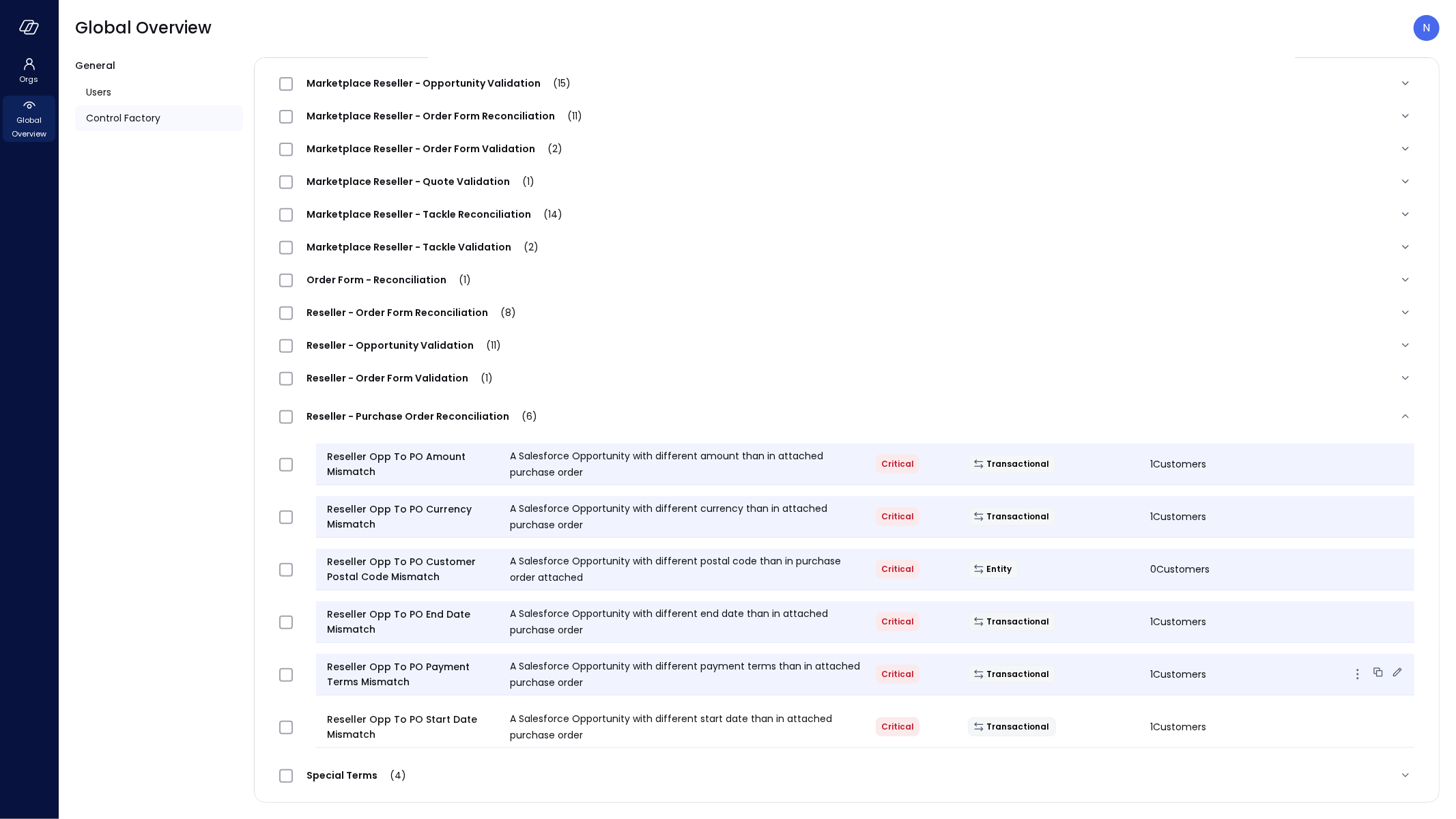
click at [1372, 671] on icon at bounding box center [1378, 672] width 13 height 13
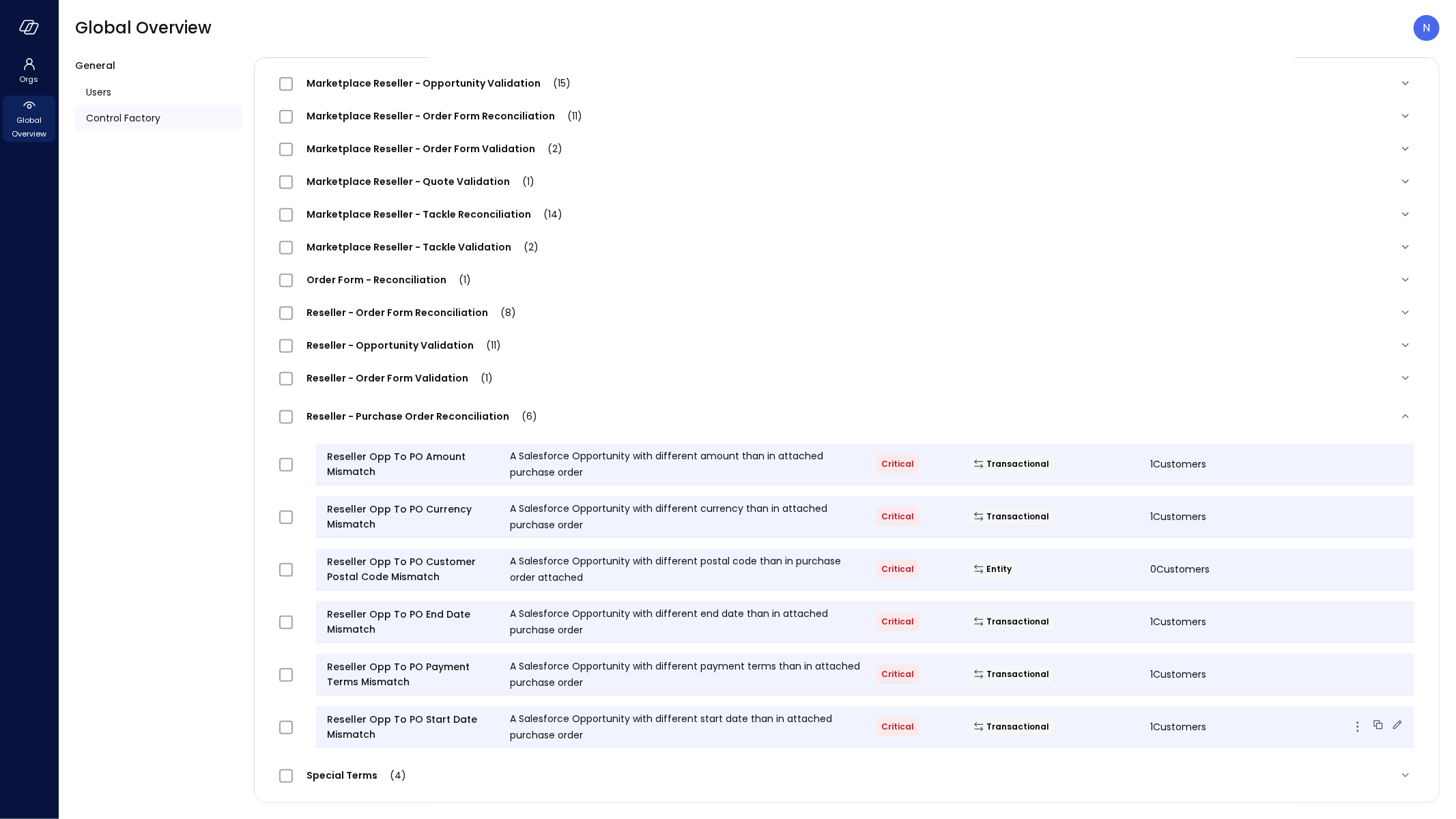
click at [1376, 722] on icon at bounding box center [1379, 725] width 6 height 6
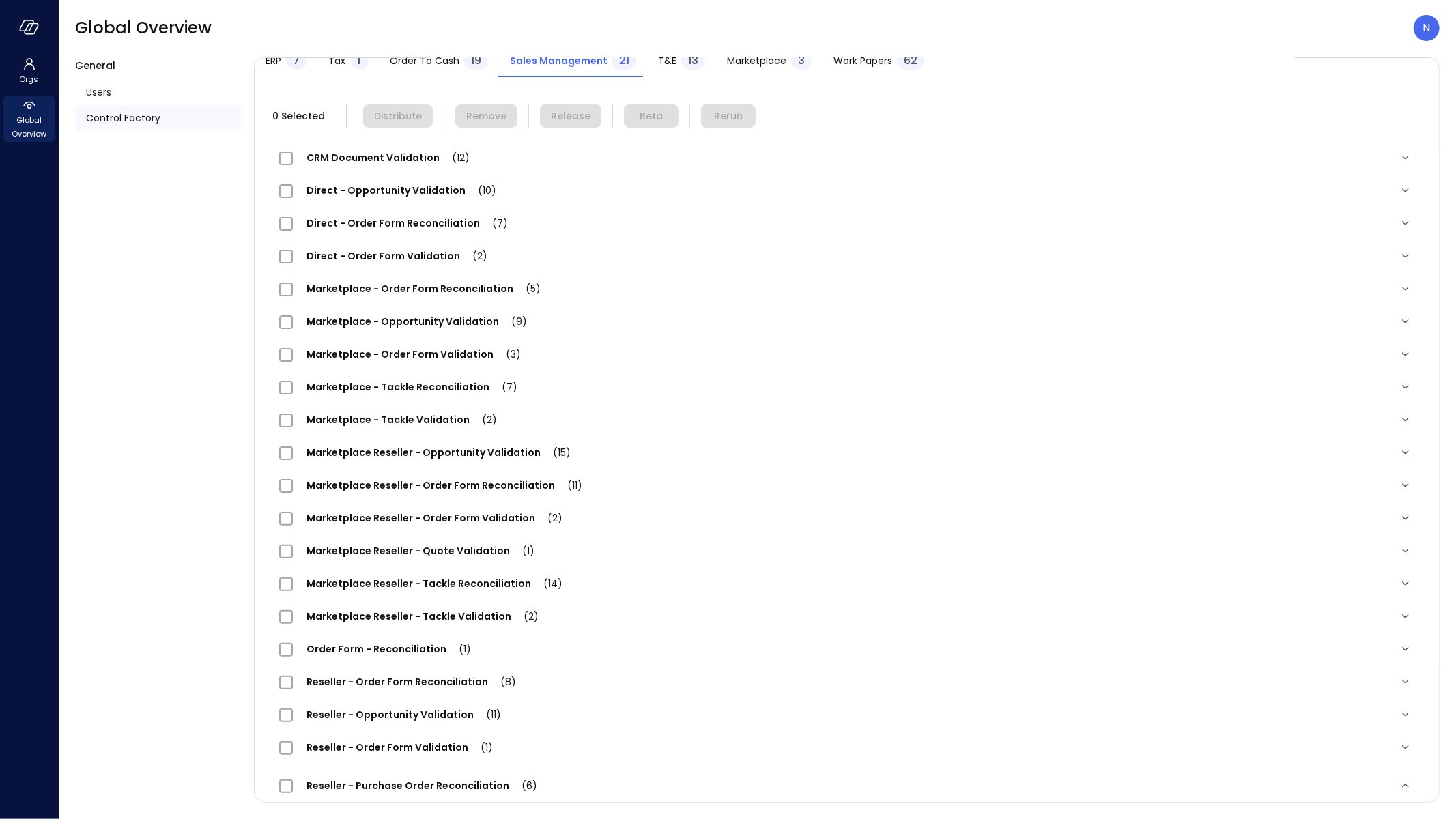
scroll to position [0, 0]
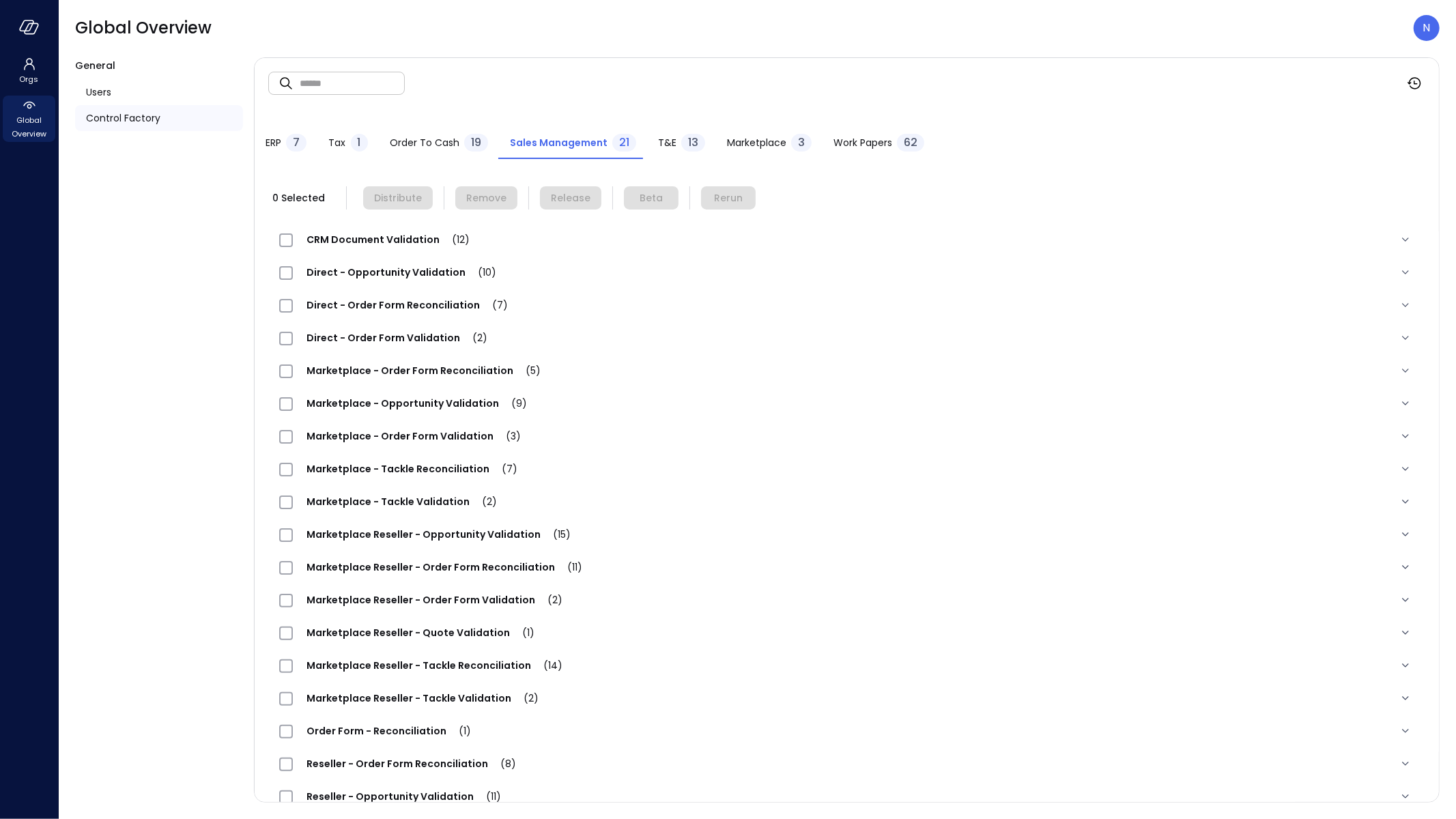
click at [434, 342] on span "Direct - Order Form Validation (2)" at bounding box center [397, 337] width 208 height 13
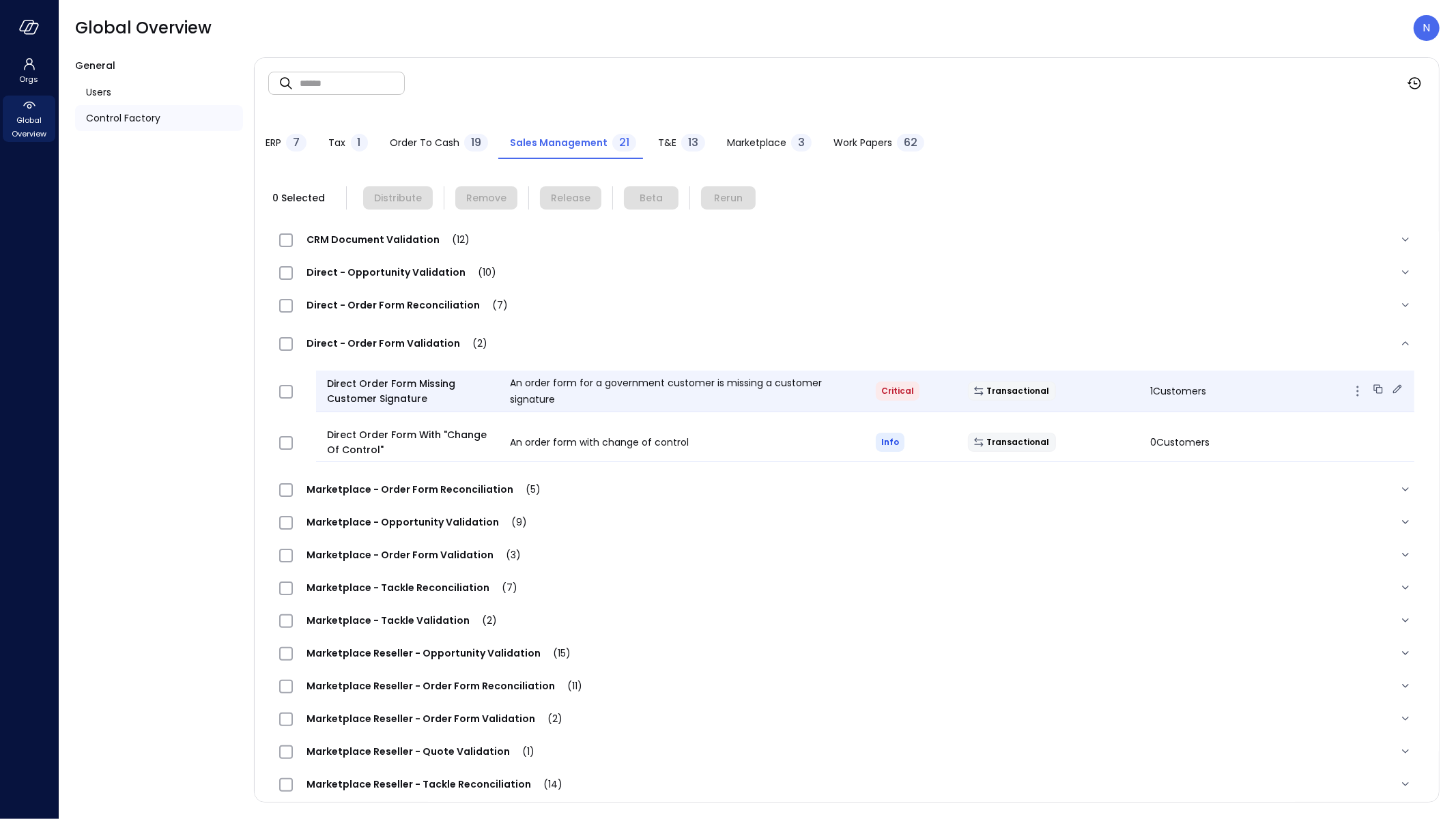
click at [1394, 386] on icon at bounding box center [1398, 388] width 9 height 9
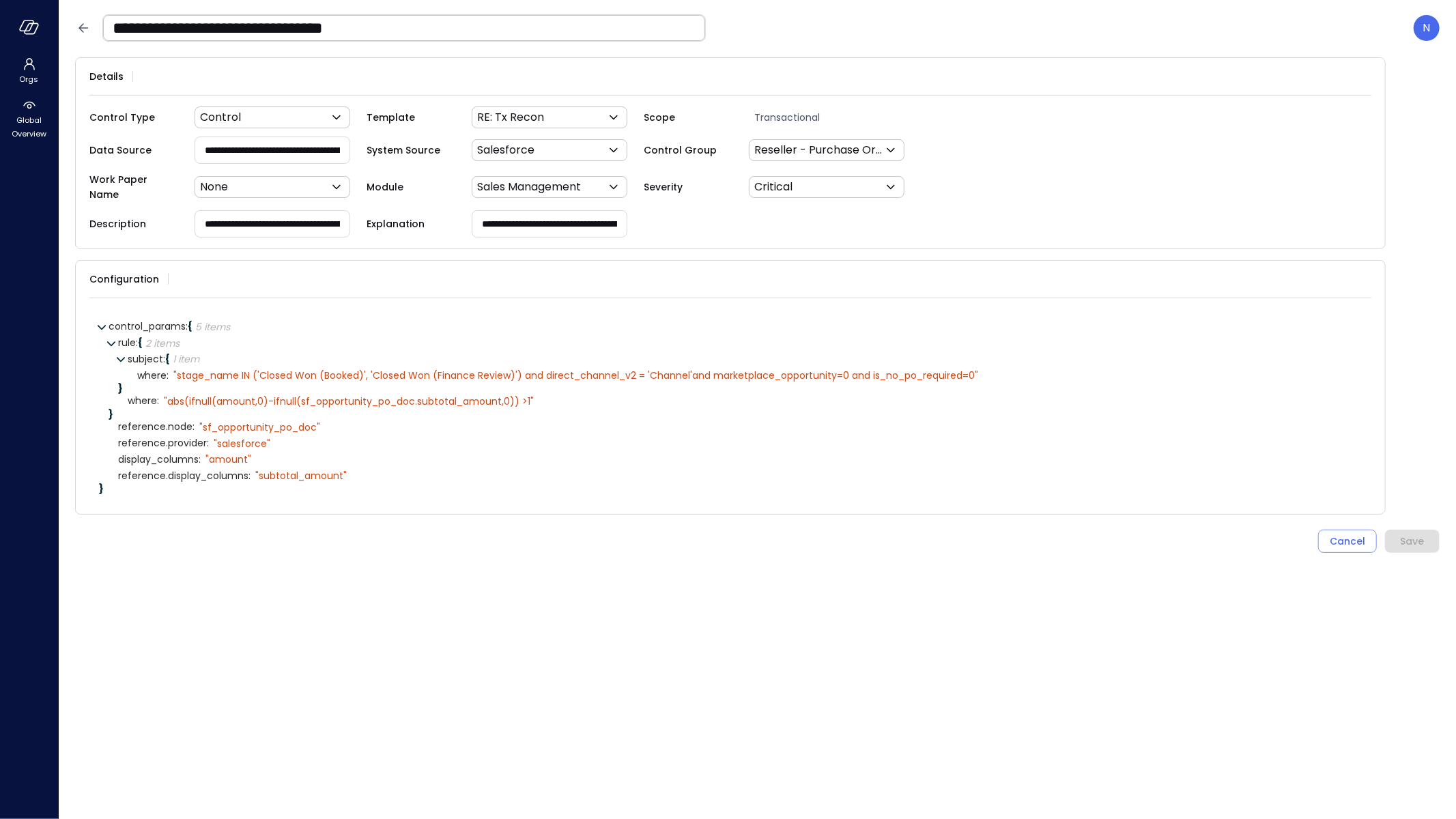
click at [136, 26] on input "**********" at bounding box center [404, 28] width 602 height 35
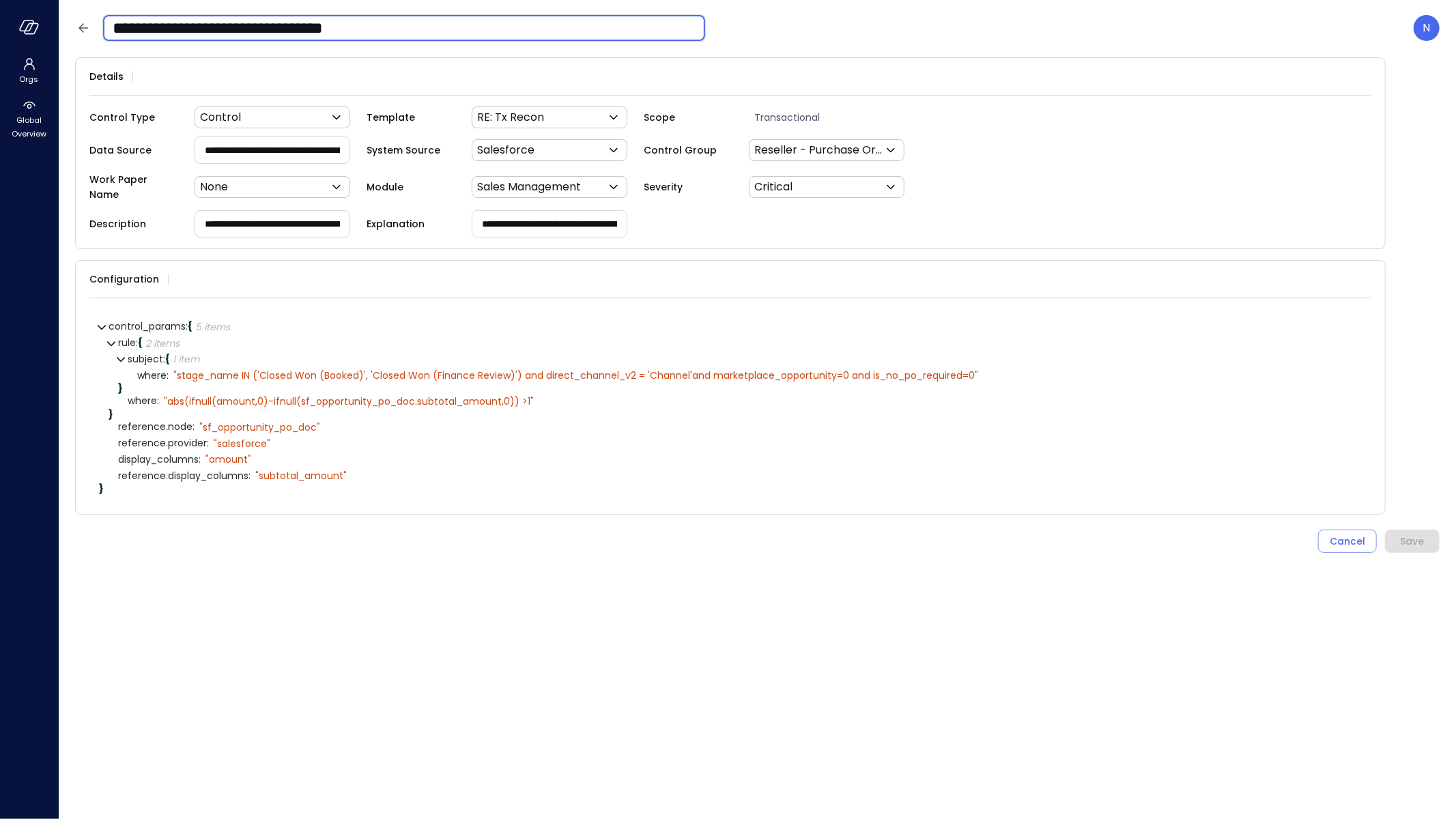
click at [136, 26] on input "**********" at bounding box center [404, 28] width 602 height 35
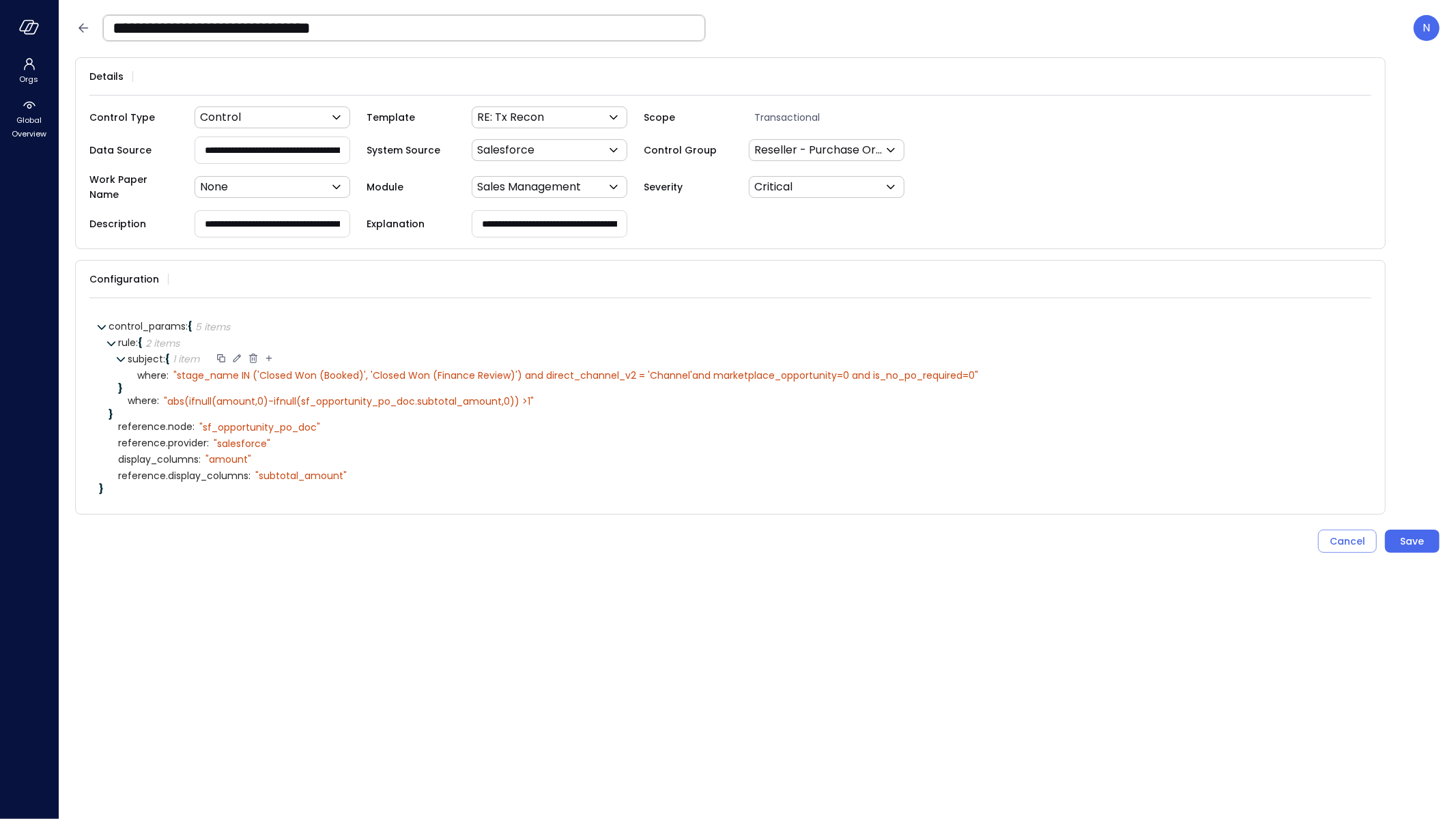
click at [238, 355] on icon at bounding box center [237, 358] width 8 height 8
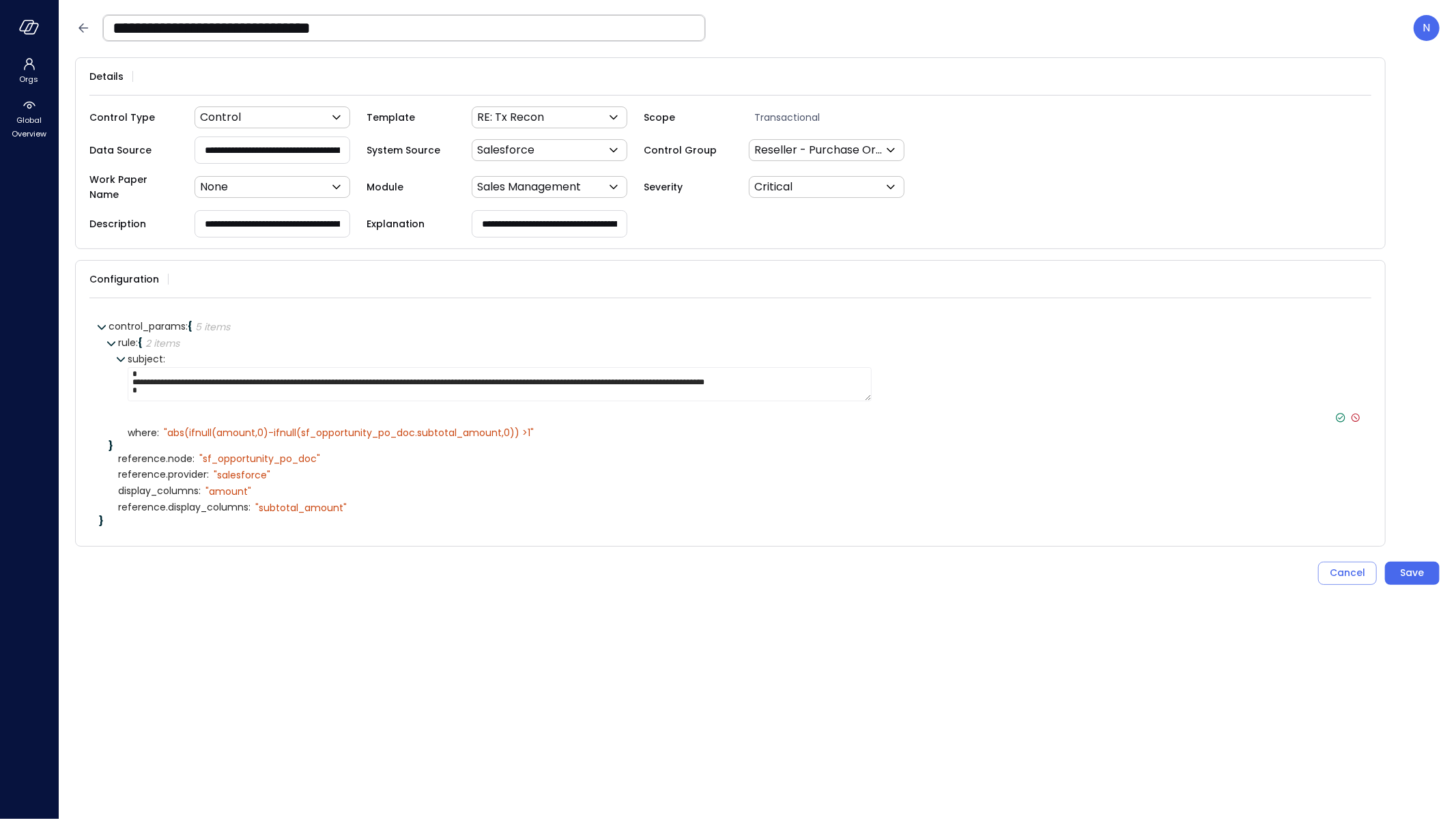
click at [1342, 412] on icon at bounding box center [1340, 417] width 12 height 12
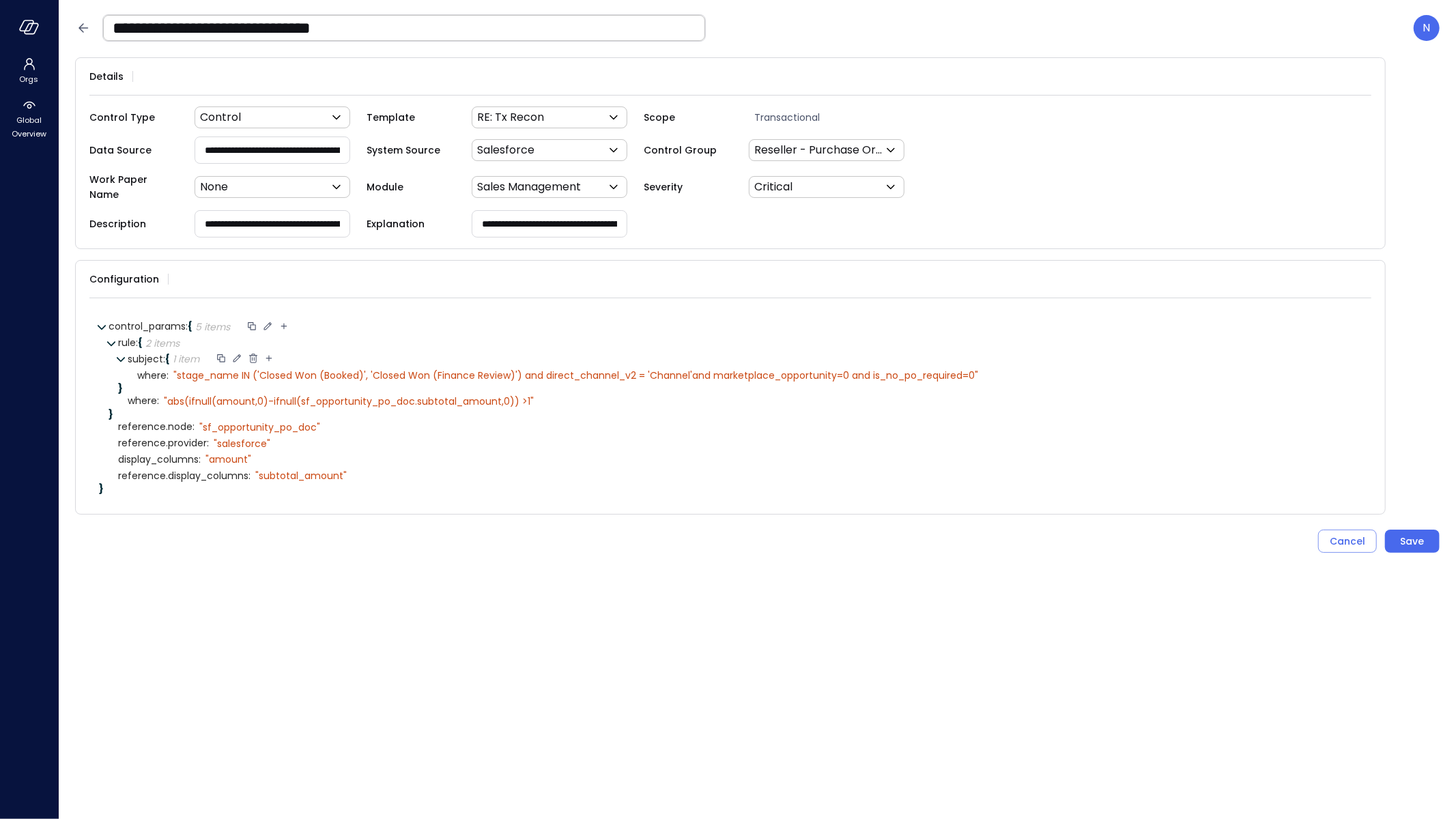
click at [270, 322] on icon at bounding box center [268, 326] width 8 height 8
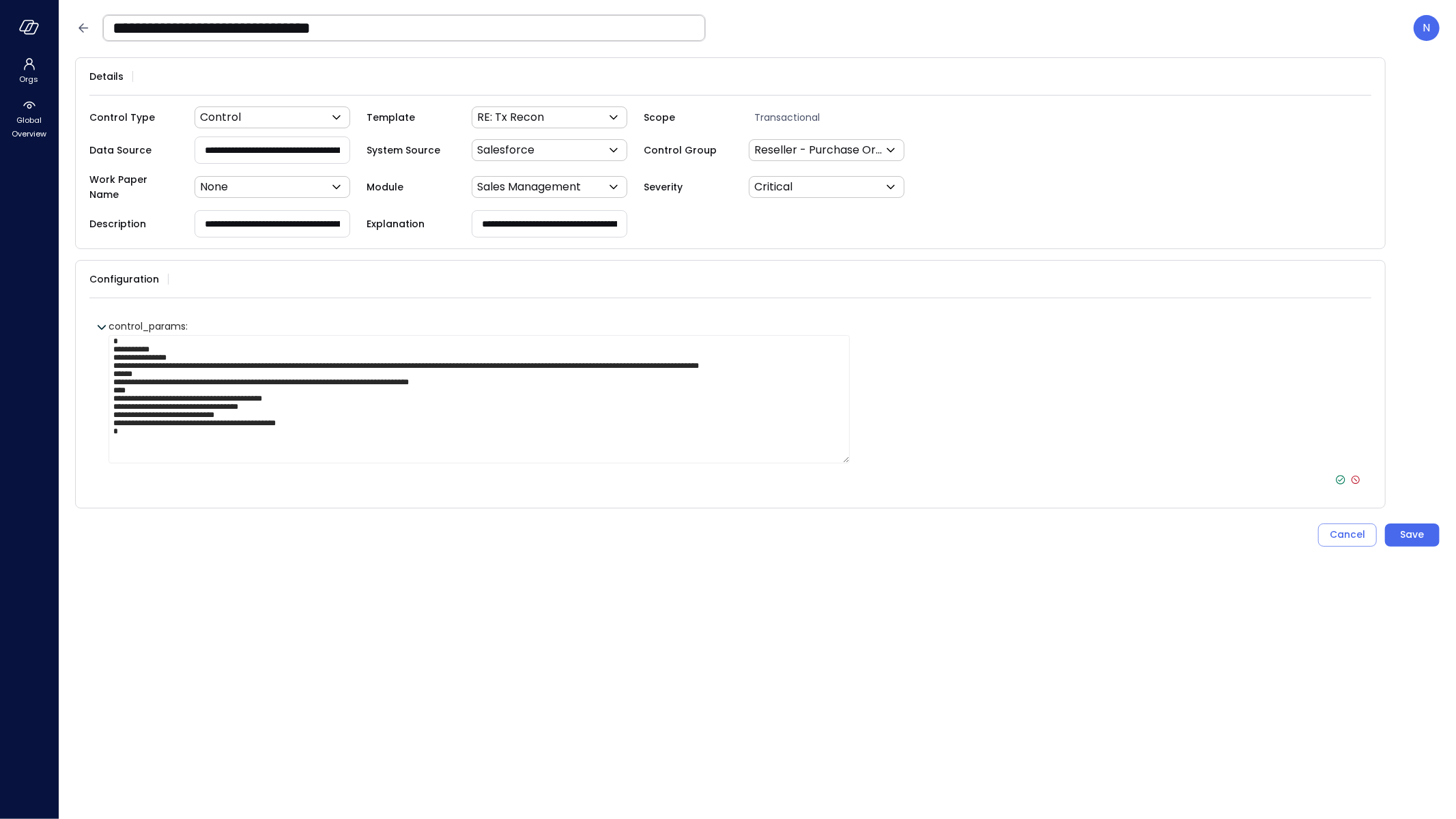
click at [1339, 473] on icon at bounding box center [1340, 479] width 12 height 12
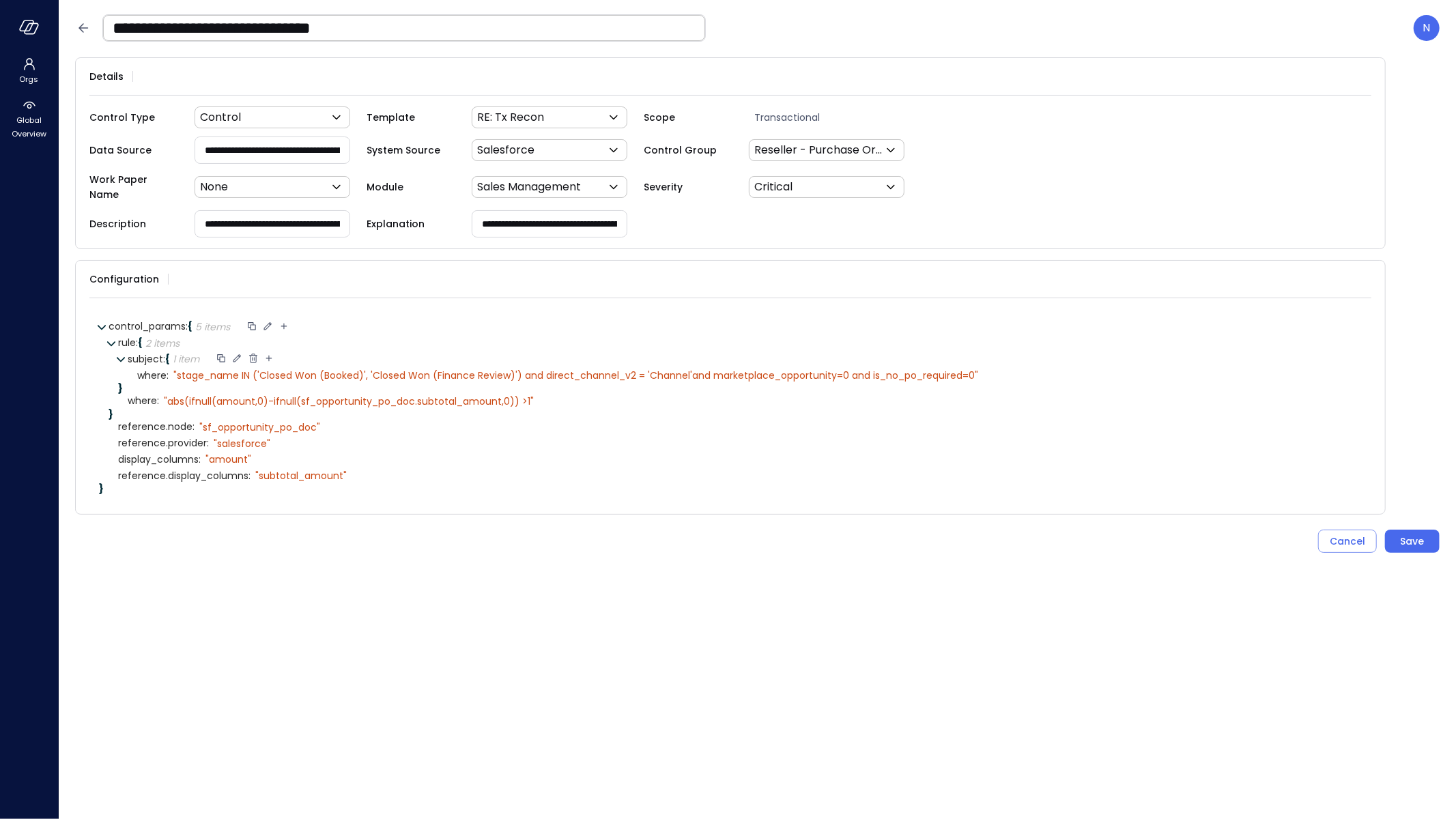
click at [241, 352] on icon at bounding box center [236, 358] width 12 height 12
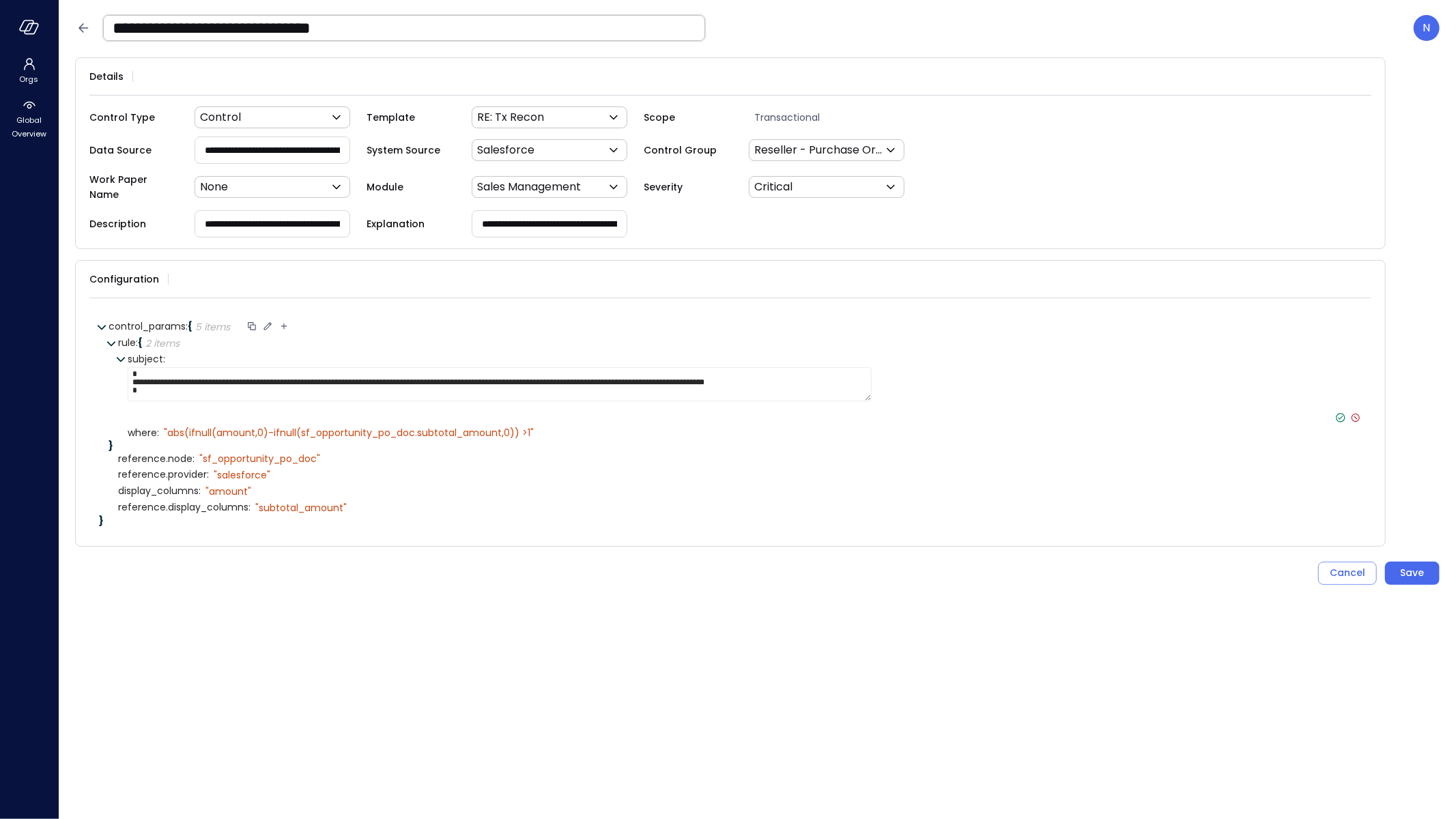
click at [608, 376] on textarea "**********" at bounding box center [500, 384] width 744 height 34
click at [596, 377] on textarea "**********" at bounding box center [500, 384] width 746 height 34
type textarea "**********"
click at [1342, 416] on icon at bounding box center [1340, 417] width 5 height 4
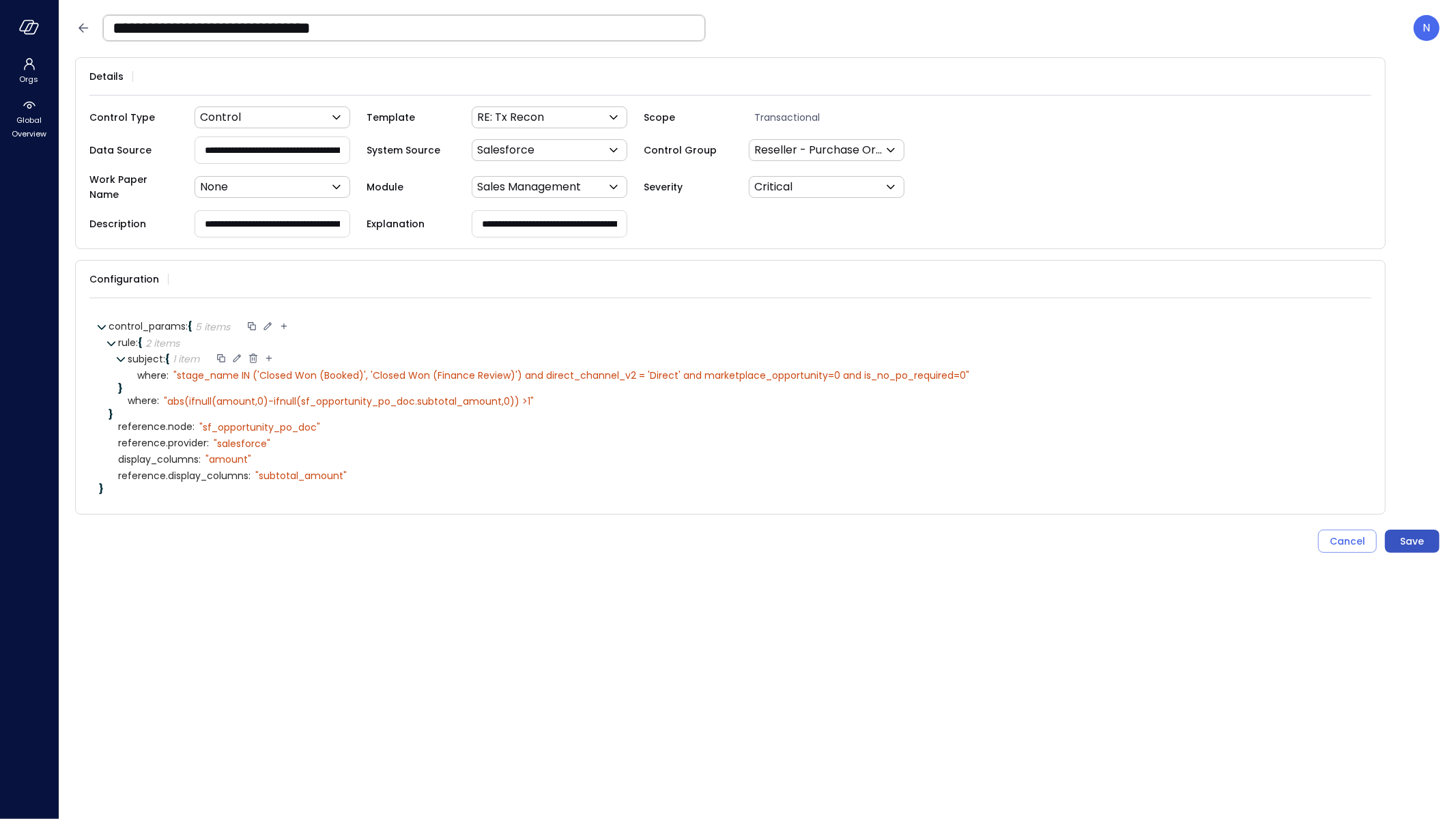
click at [1413, 533] on div "Save" at bounding box center [1413, 542] width 24 height 17
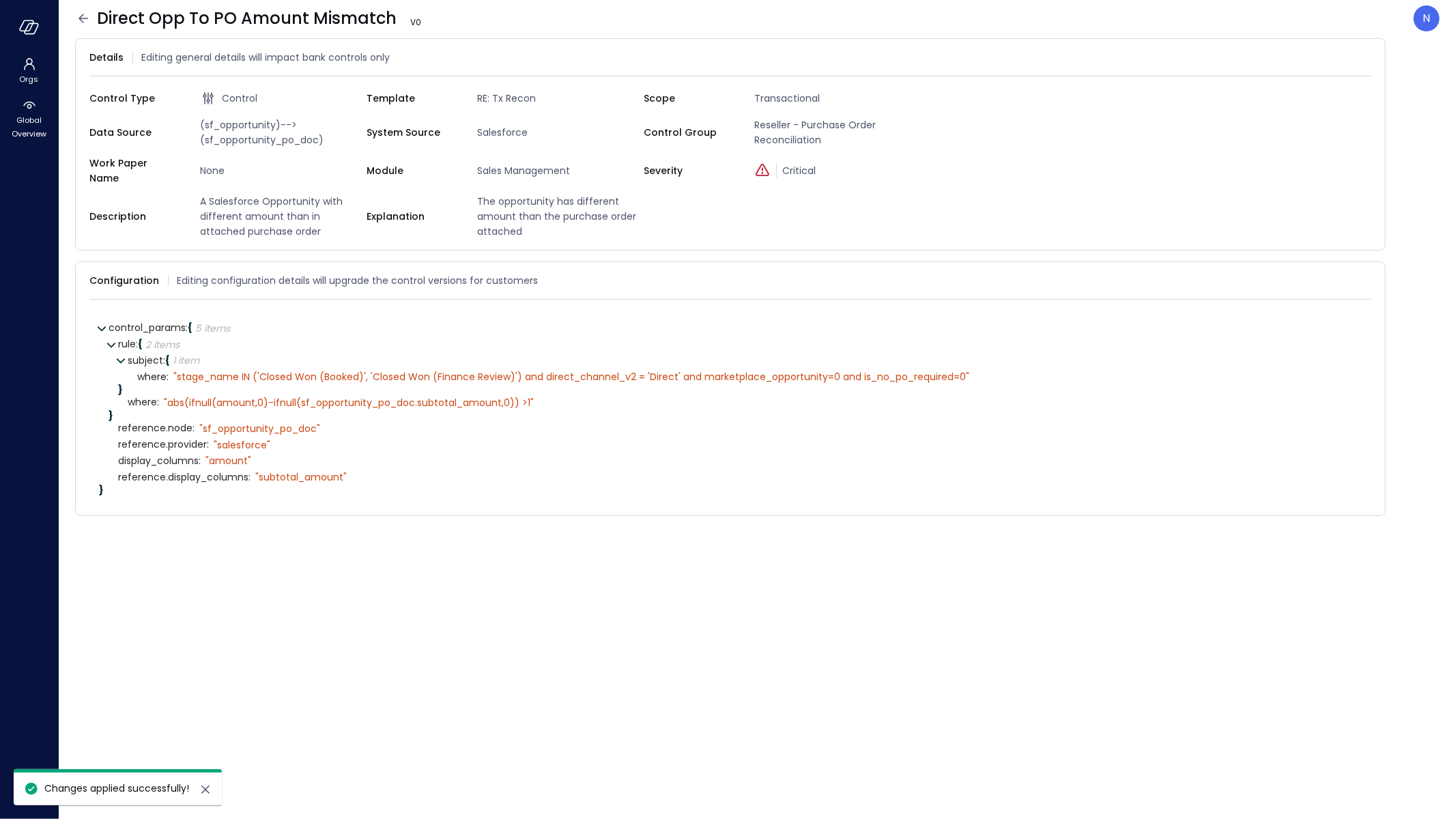
click at [660, 368] on div "where : " stage_name IN ('Closed Won (Booked)', 'Closed Won (Finance Review)') …" at bounding box center [749, 376] width 1225 height 16
click at [657, 370] on div "" stage_name IN ('Closed Won (Booked)', 'Closed Won (Finance Review)') and dire…" at bounding box center [571, 376] width 796 height 12
copy div "Direct"
drag, startPoint x: 814, startPoint y: 139, endPoint x: 964, endPoint y: 114, distance: 152.1
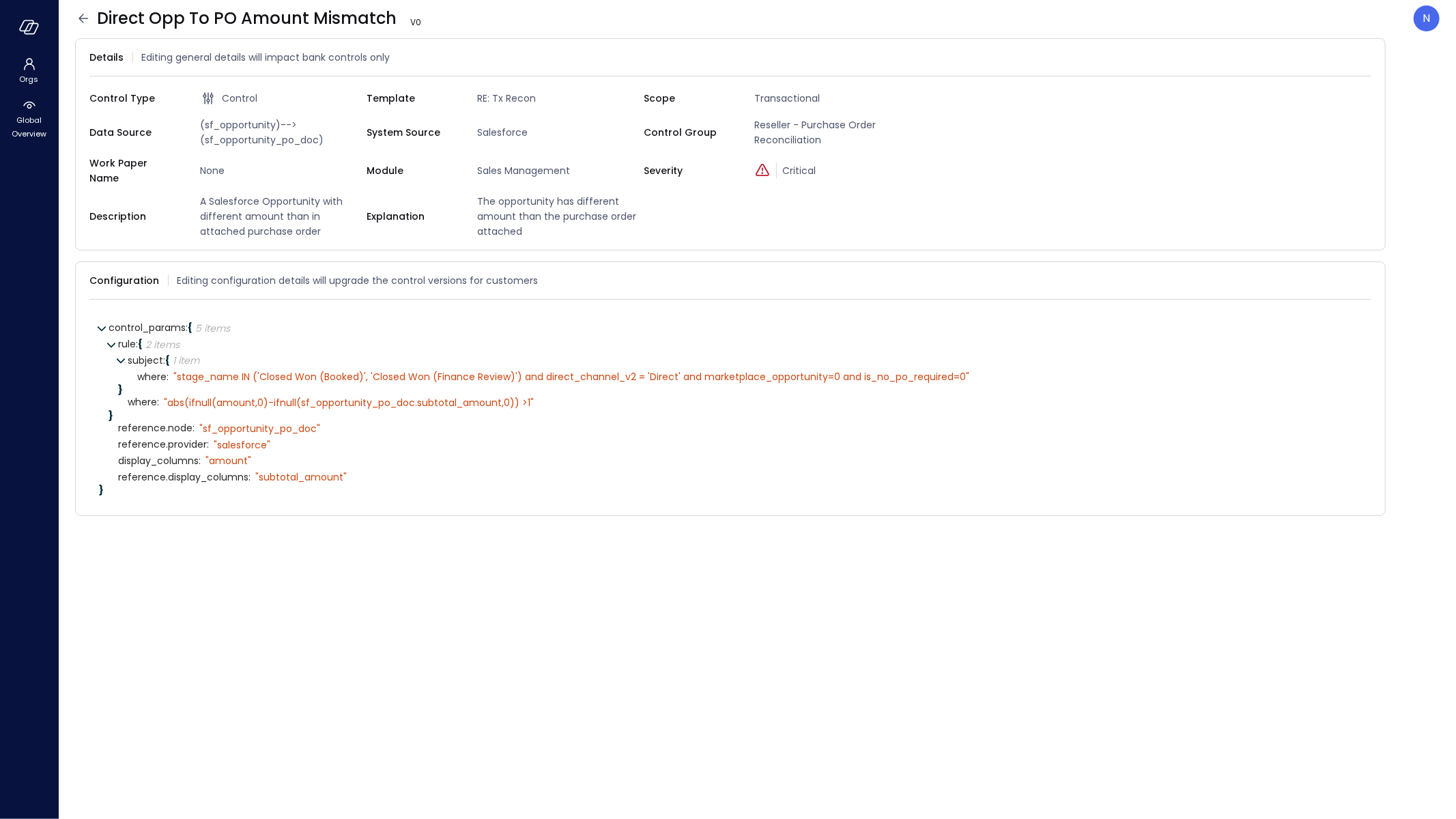
click at [814, 139] on span "Reseller - Purchase Order Reconciliation" at bounding box center [835, 132] width 172 height 30
click at [1364, 55] on icon at bounding box center [1364, 57] width 13 height 13
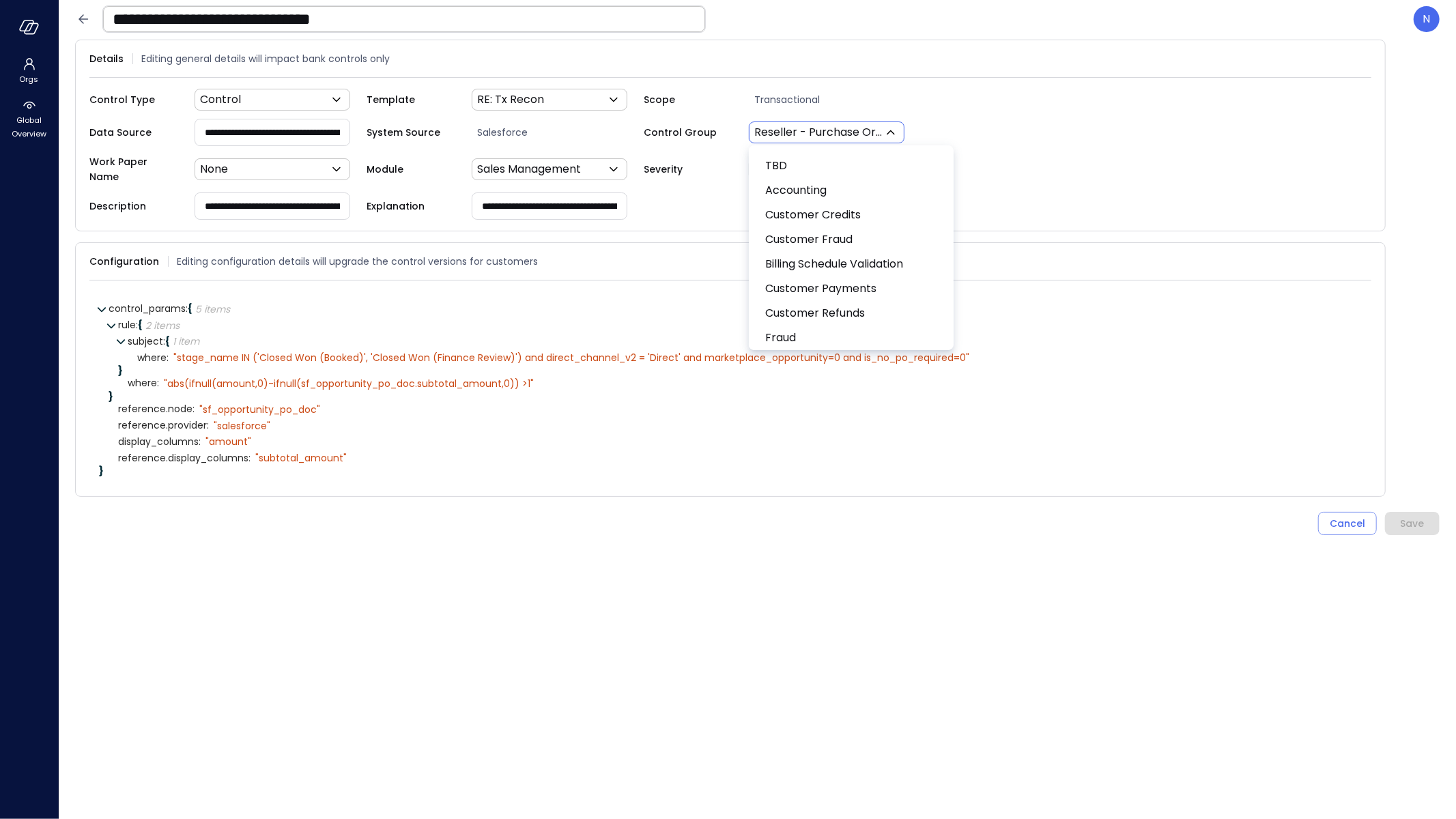
click at [861, 127] on body "**********" at bounding box center [728, 410] width 1456 height 819
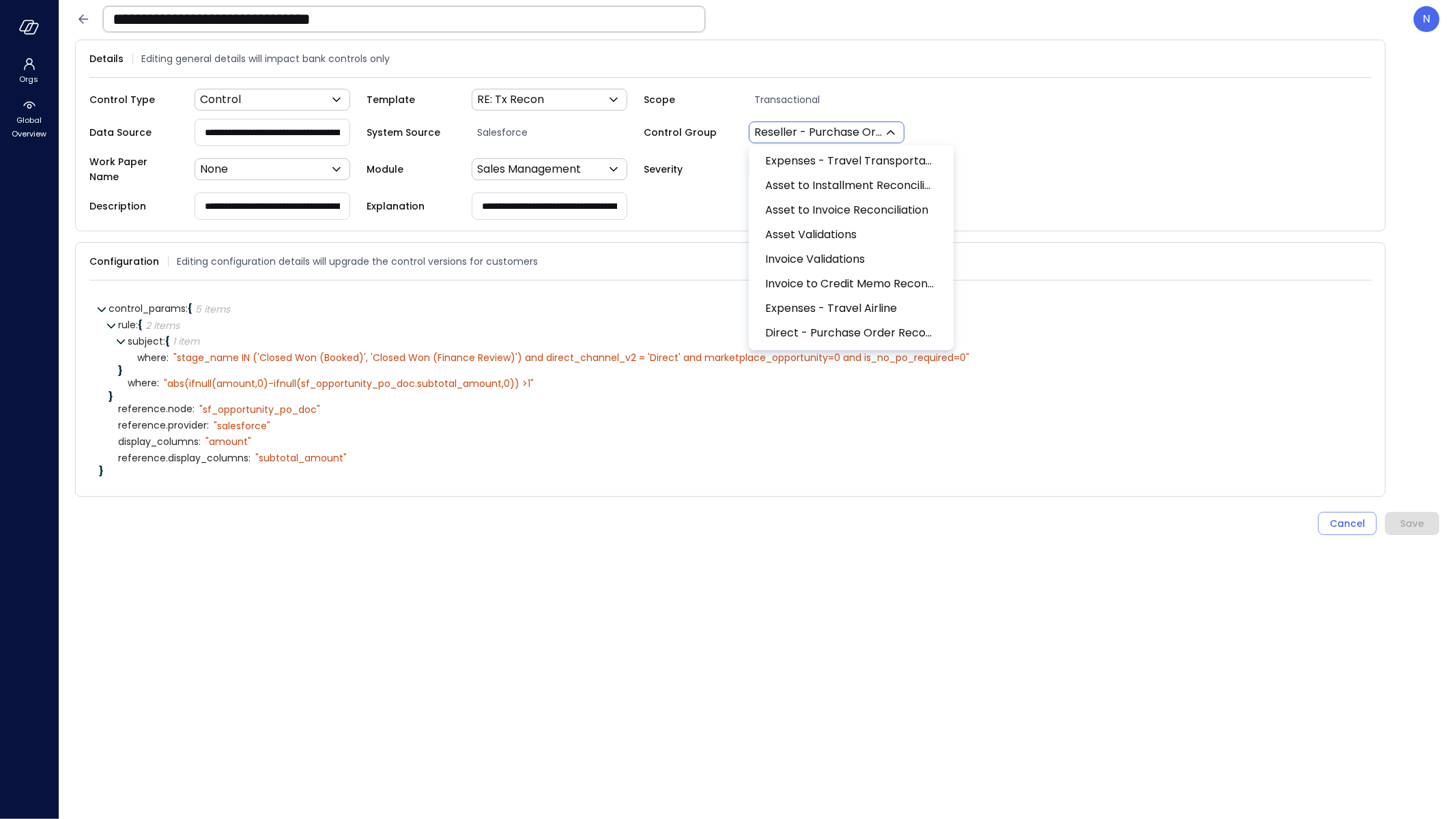
scroll to position [2268, 0]
click at [902, 330] on span "Direct - Purchase Order Reconciliation" at bounding box center [850, 331] width 170 height 16
type input "***"
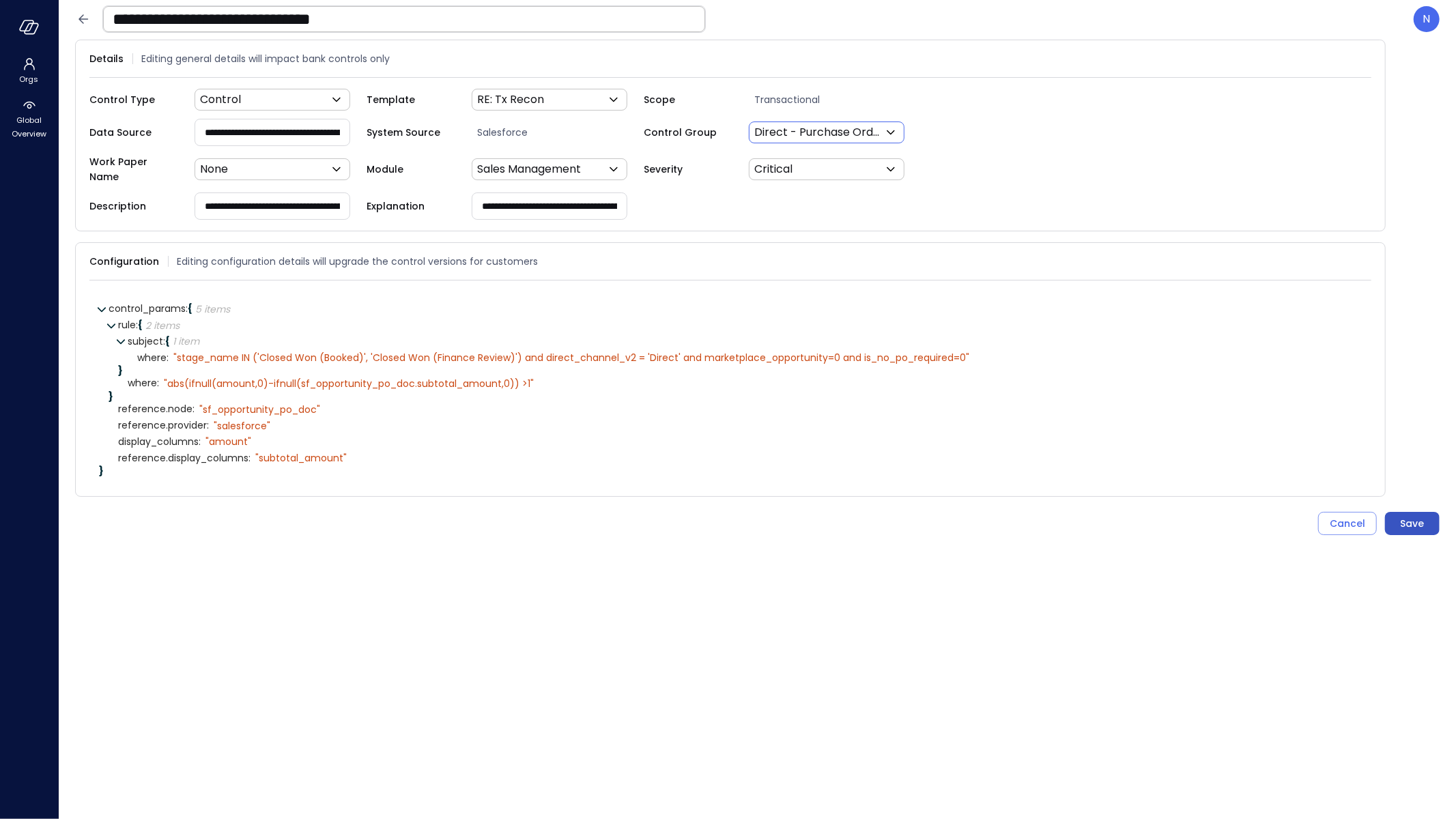
click at [1406, 515] on div "Save" at bounding box center [1413, 524] width 24 height 17
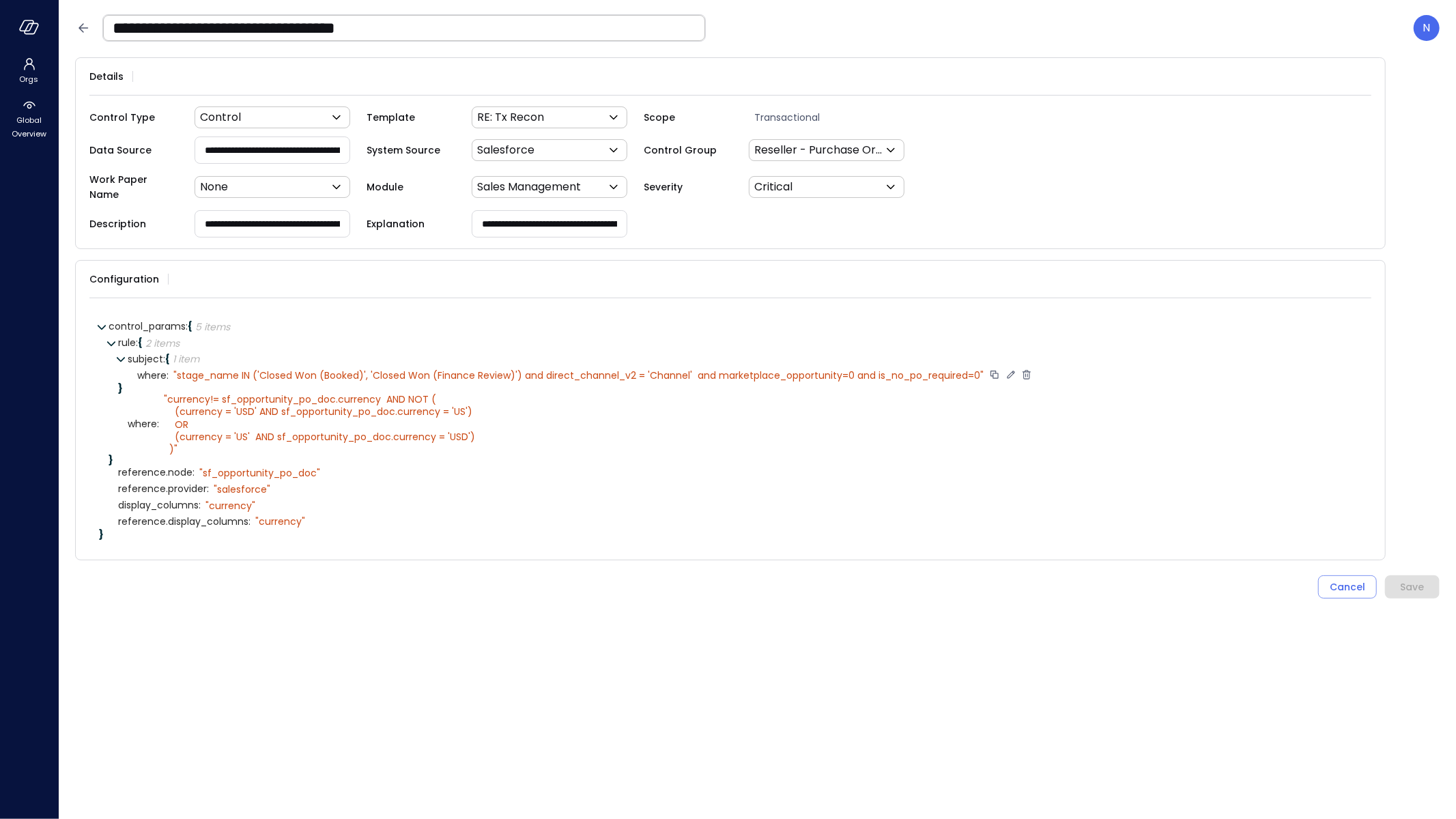
click at [1012, 368] on icon at bounding box center [1011, 374] width 12 height 12
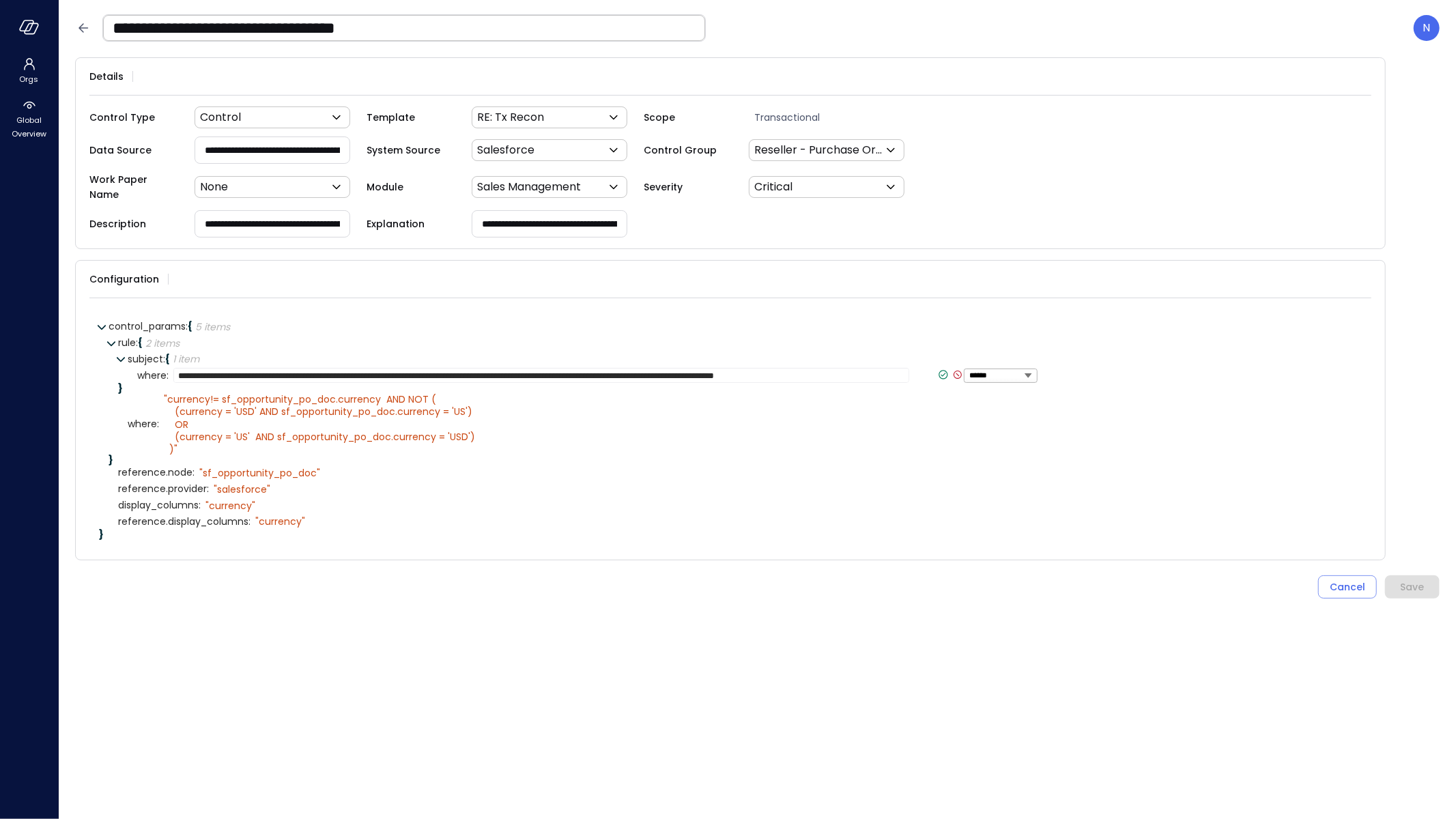
click at [627, 368] on textarea "**********" at bounding box center [541, 375] width 736 height 15
type textarea "**********"
click at [926, 368] on icon at bounding box center [931, 374] width 12 height 12
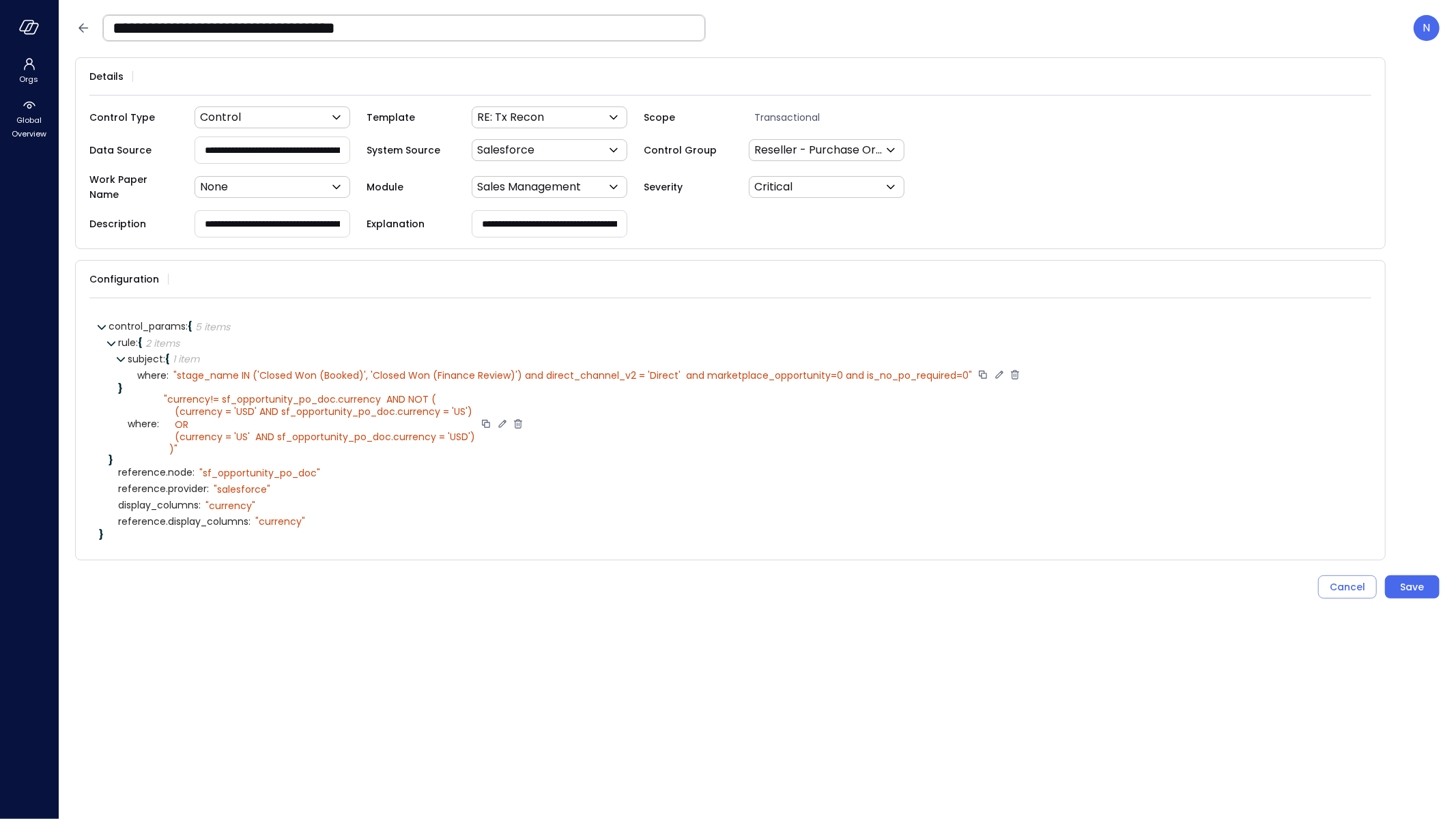
click at [497, 418] on icon at bounding box center [502, 424] width 12 height 12
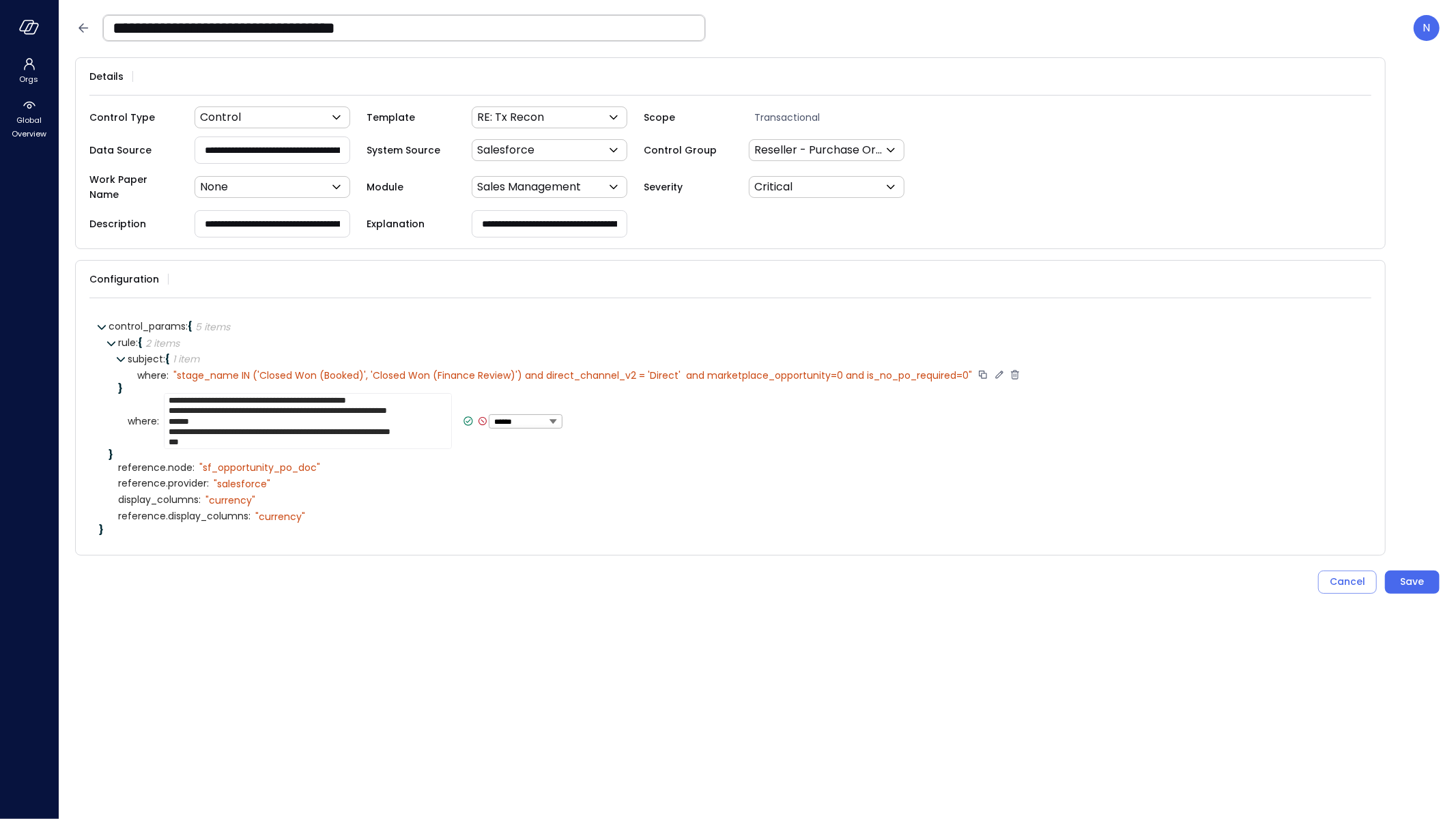
scroll to position [21, 0]
click at [292, 428] on textarea "**********" at bounding box center [308, 421] width 288 height 56
click at [291, 425] on textarea "**********" at bounding box center [308, 421] width 288 height 56
click at [248, 413] on textarea "**********" at bounding box center [312, 416] width 297 height 45
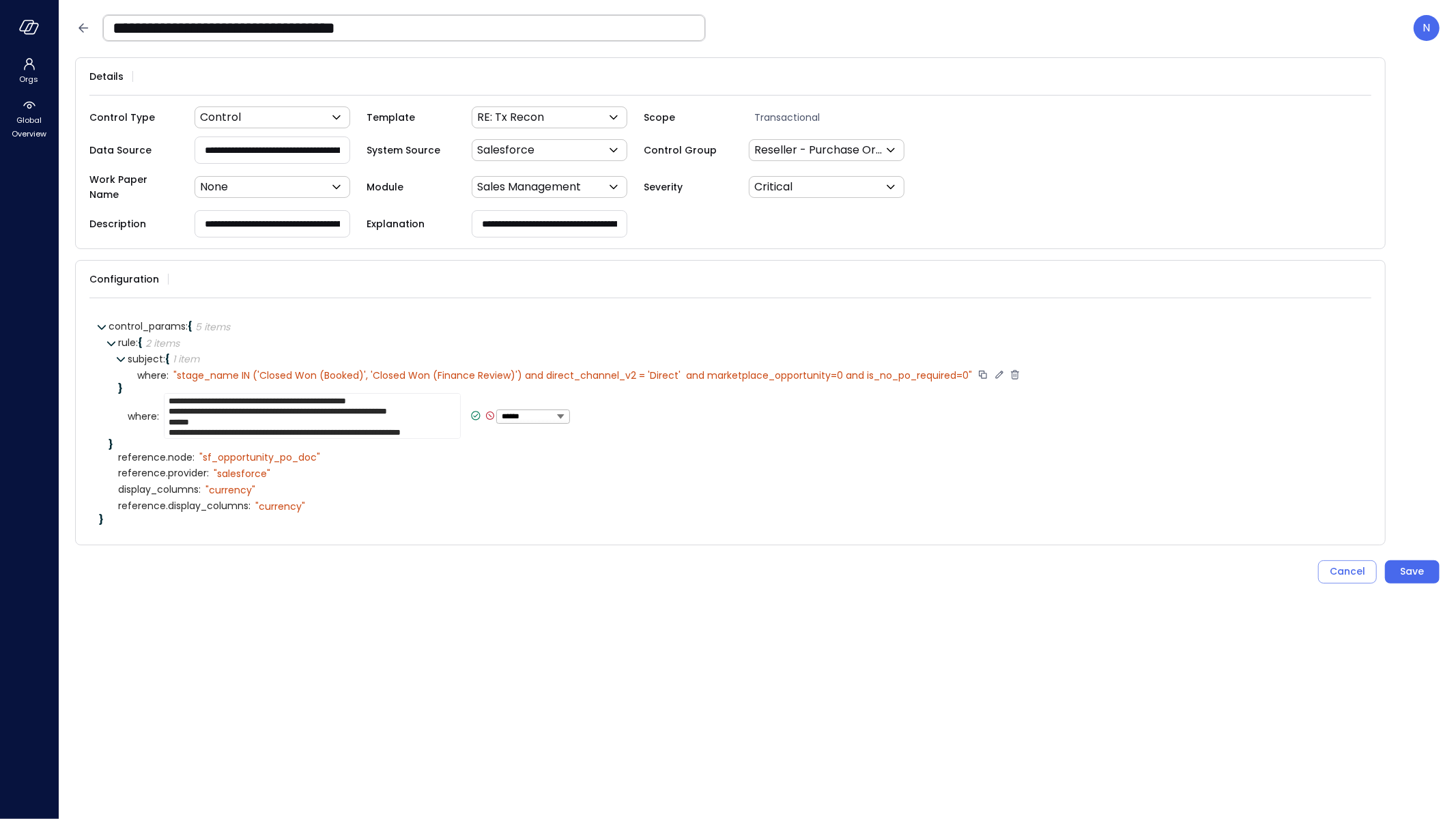
type textarea "**********"
click at [471, 410] on icon at bounding box center [476, 415] width 12 height 12
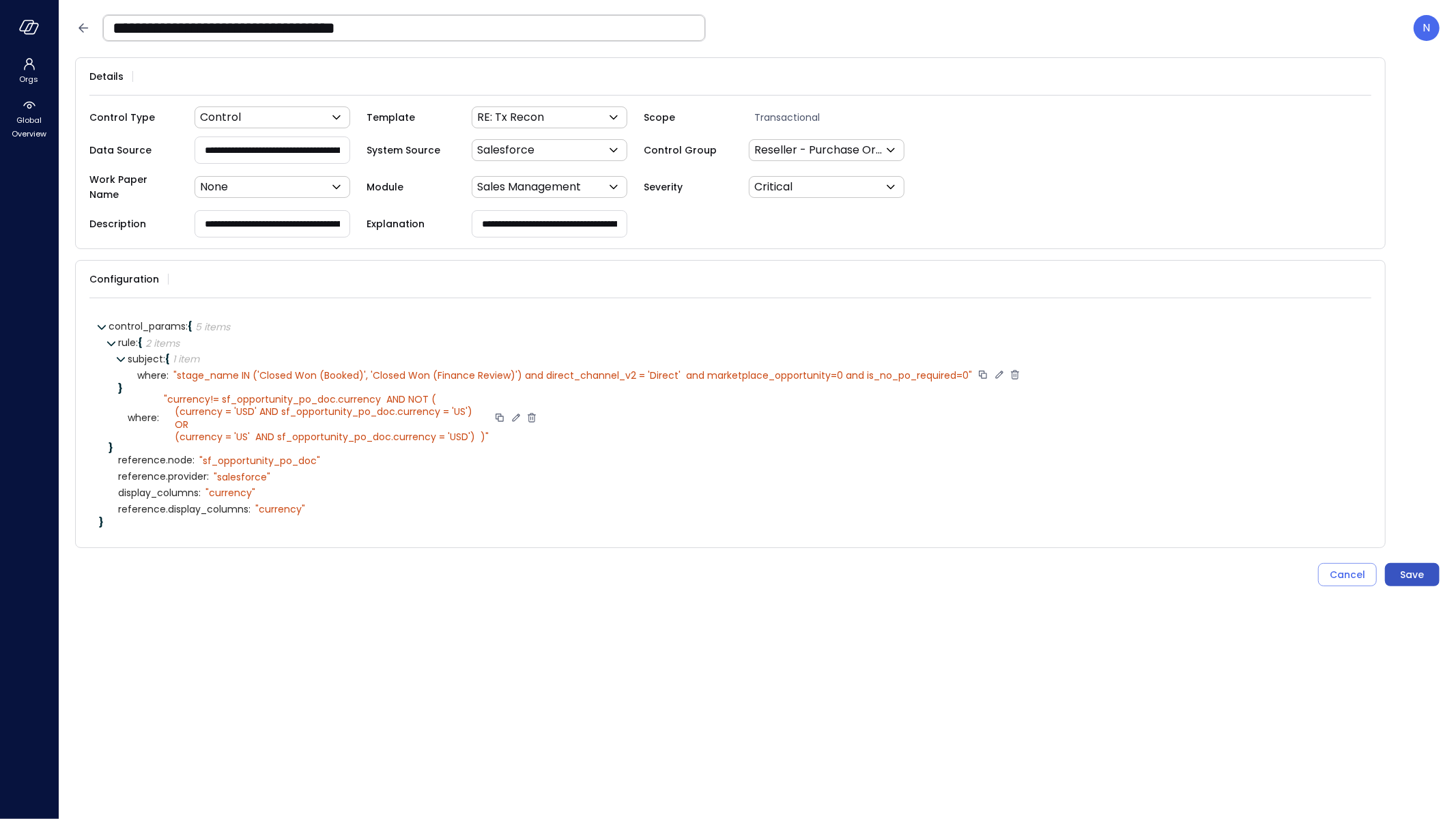
click at [1411, 566] on div "Save" at bounding box center [1413, 575] width 24 height 17
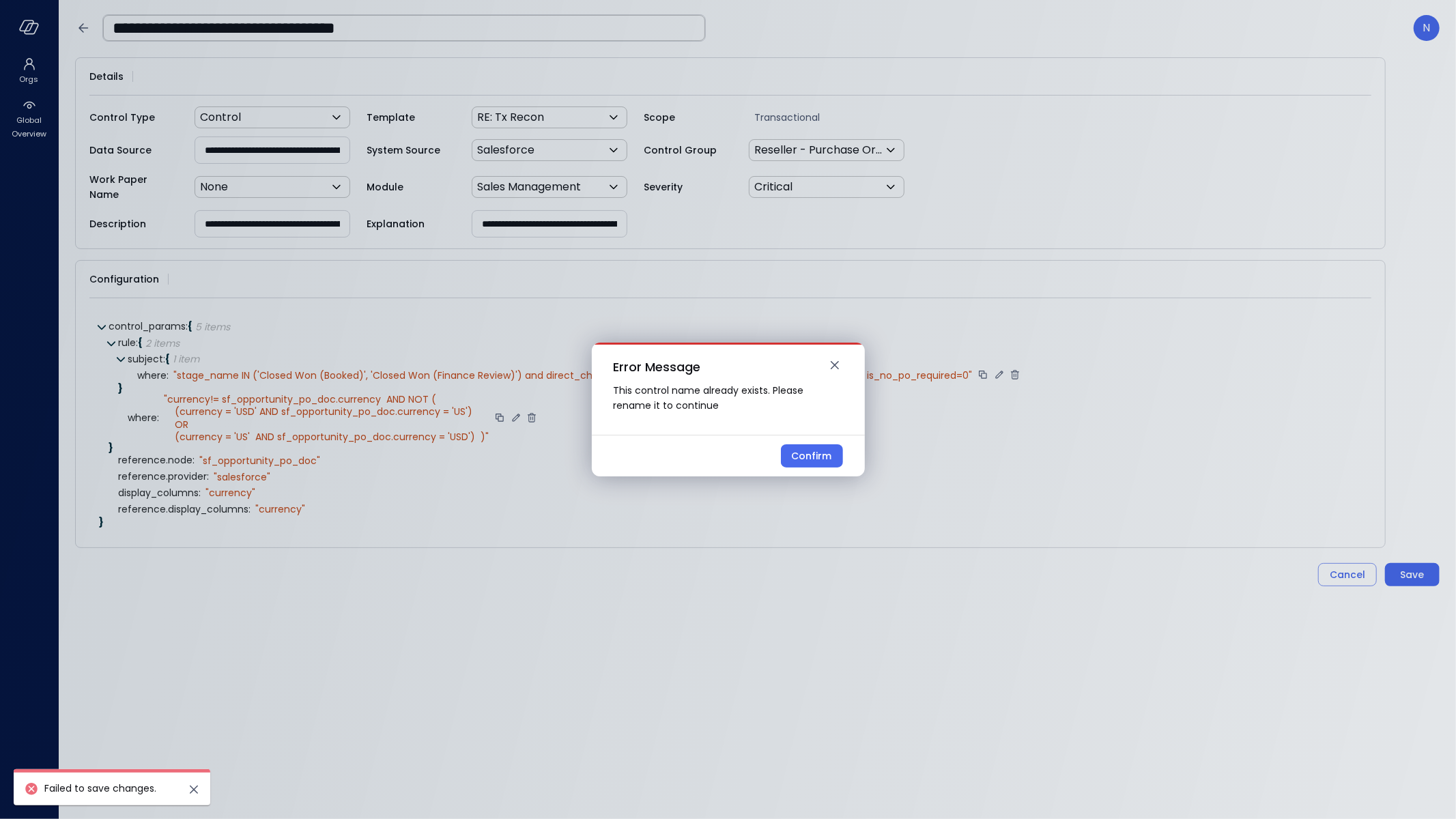
click at [836, 351] on h2 "Error Message" at bounding box center [728, 364] width 273 height 38
click at [841, 363] on icon "button" at bounding box center [835, 365] width 16 height 16
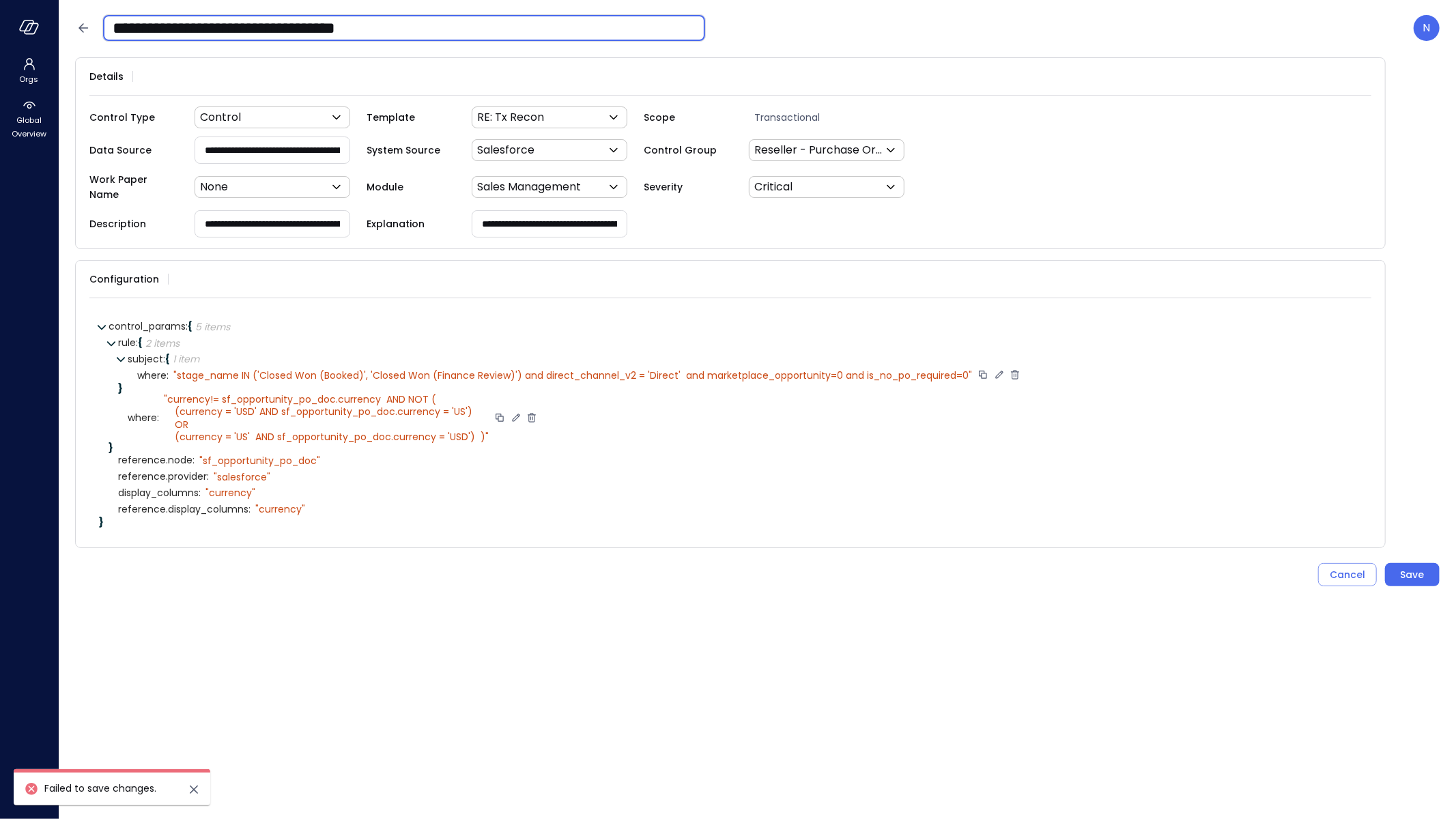
click at [141, 30] on input "**********" at bounding box center [404, 28] width 602 height 35
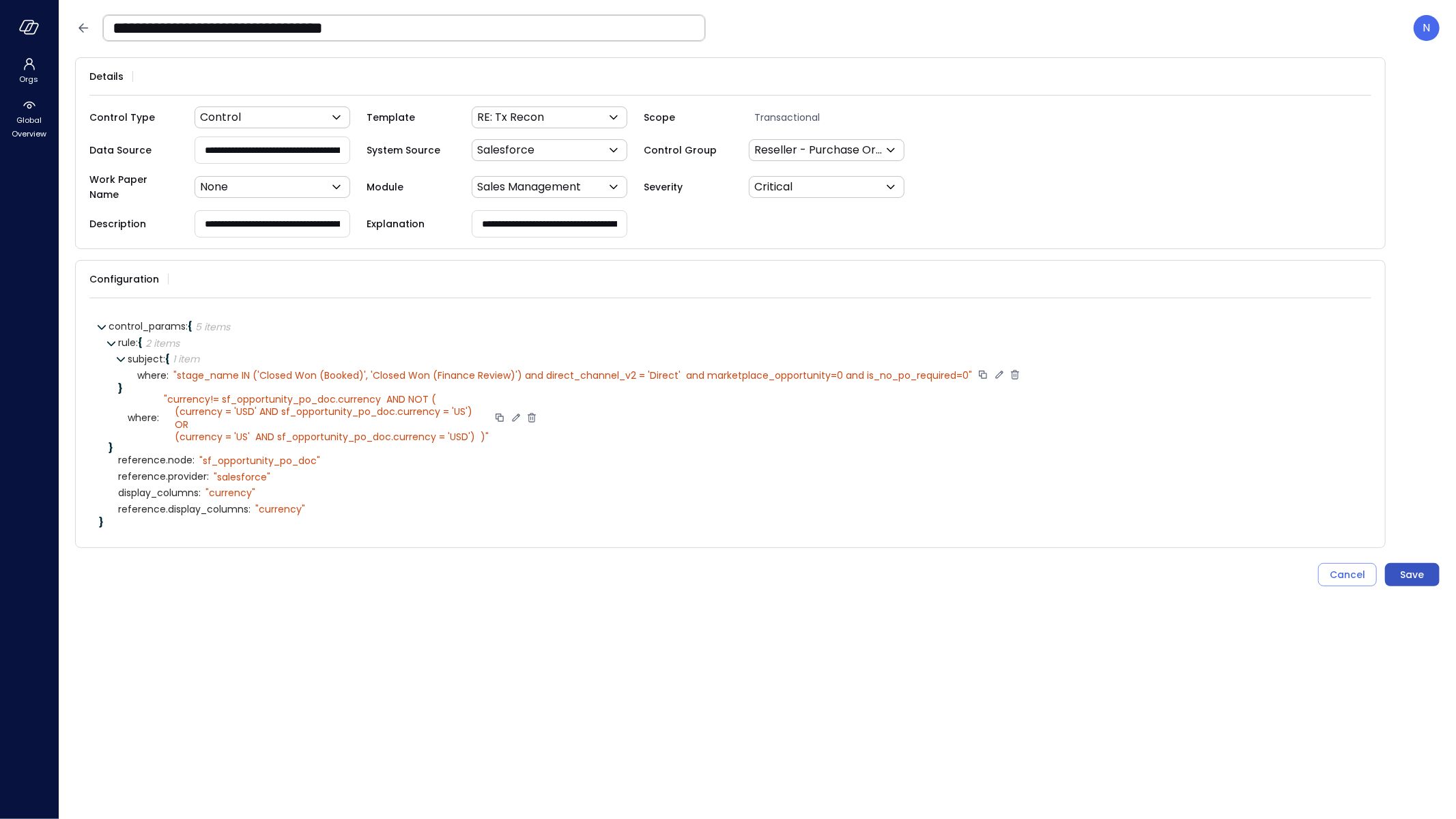
click at [1403, 566] on div "Save" at bounding box center [1413, 575] width 24 height 17
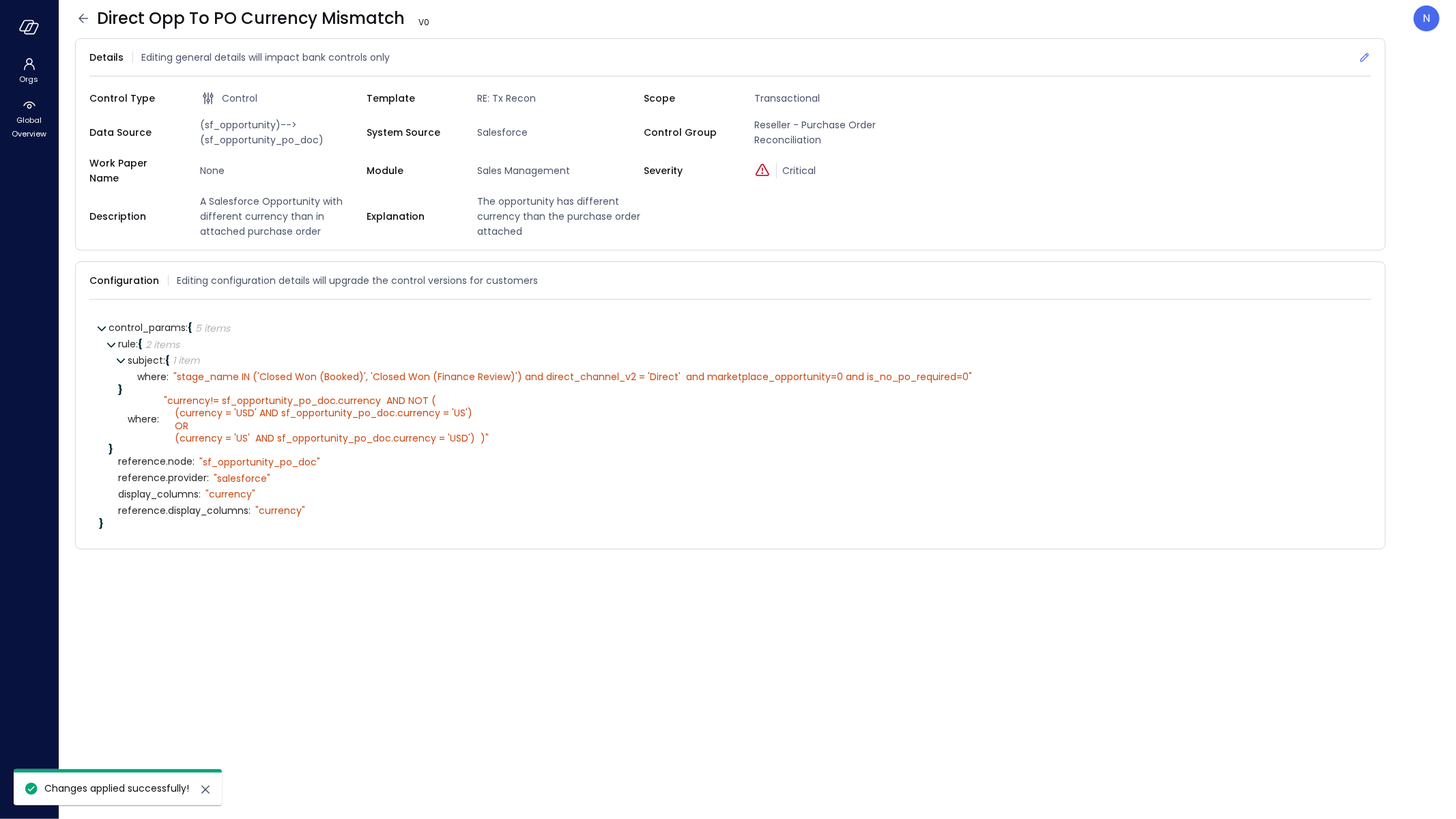
click at [1364, 55] on icon at bounding box center [1364, 57] width 13 height 13
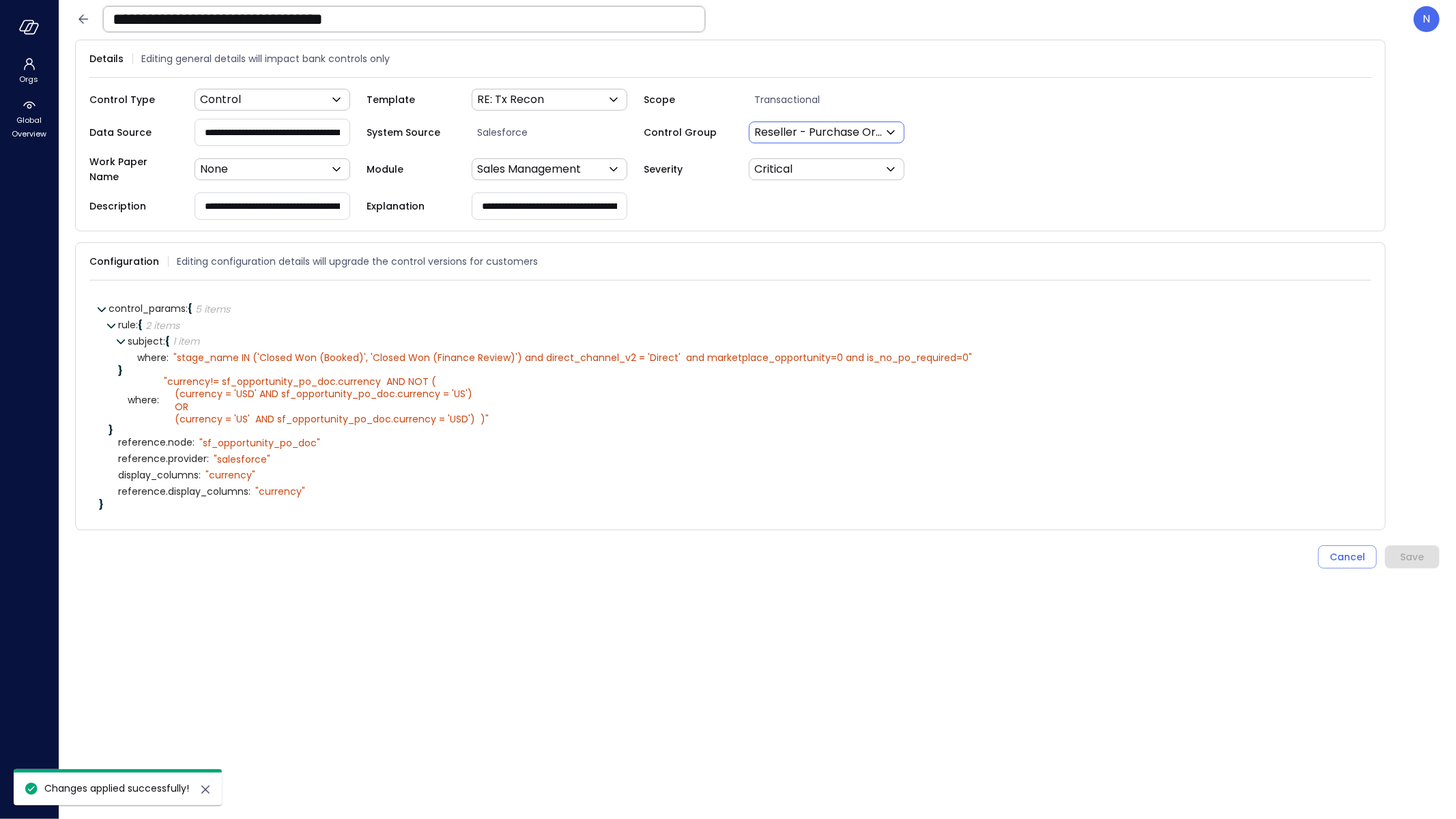
click at [840, 136] on body "**********" at bounding box center [728, 410] width 1456 height 819
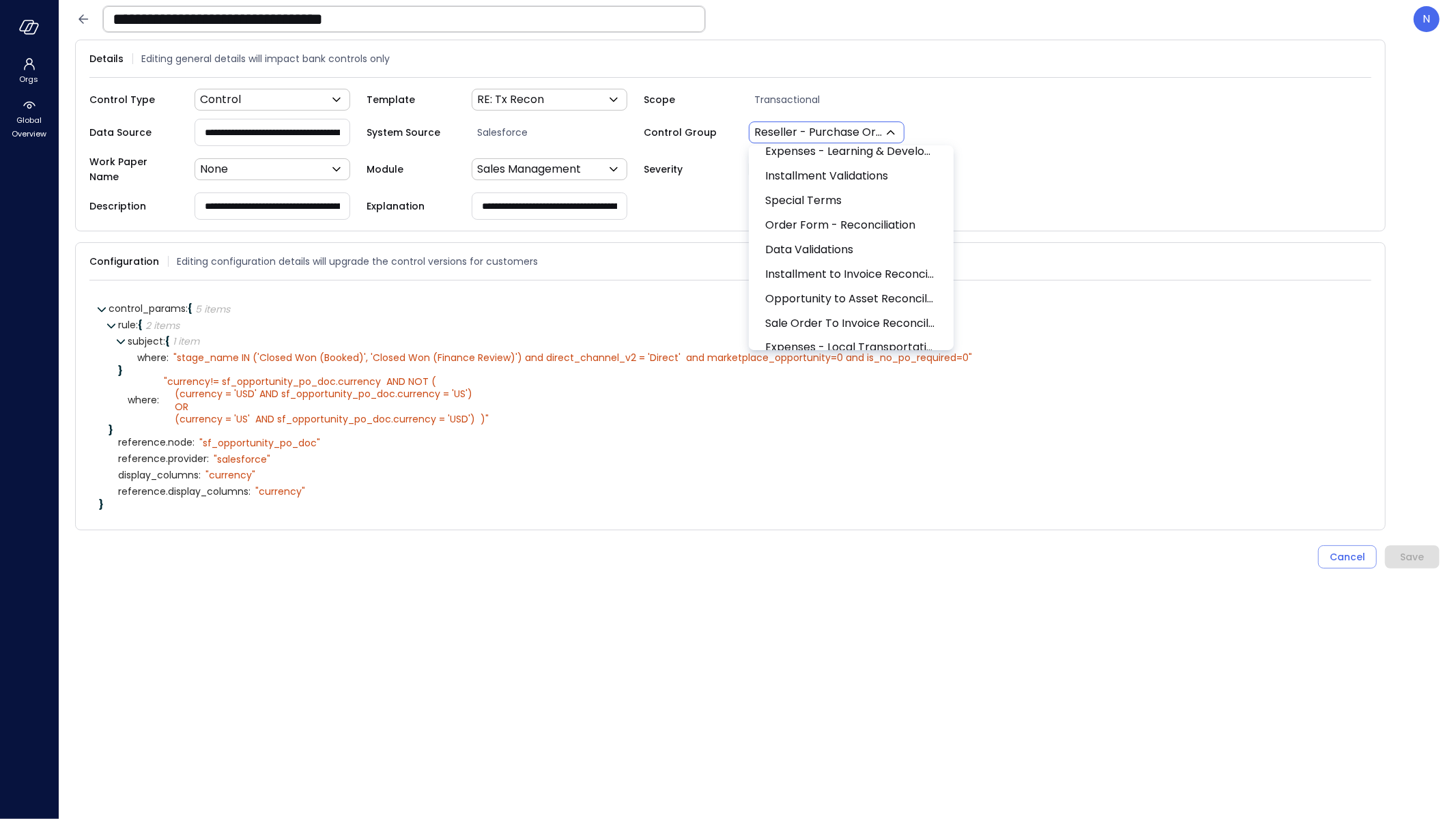
scroll to position [2268, 0]
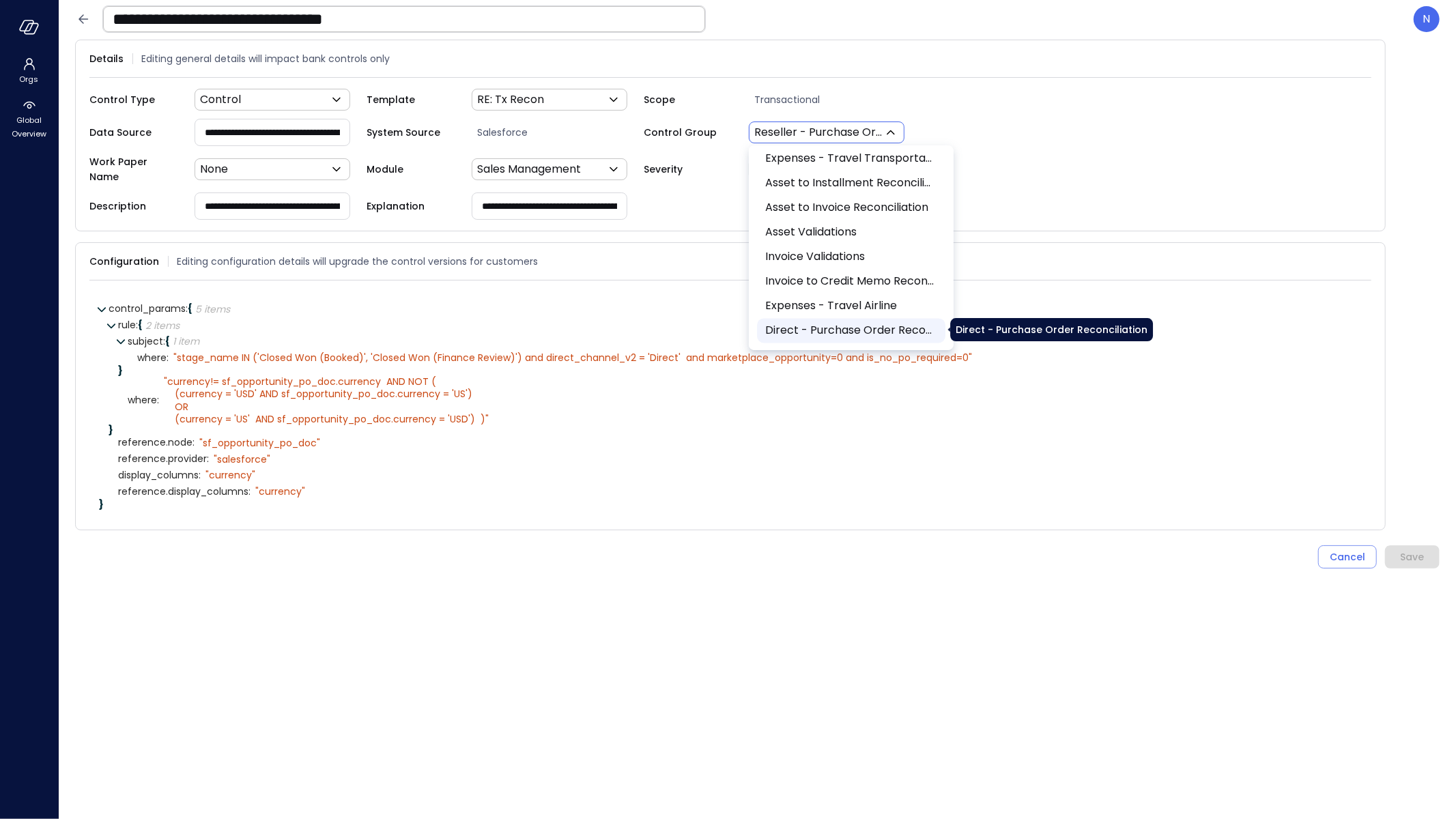
click at [835, 339] on li "Direct - Purchase Order Reconciliation" at bounding box center [851, 331] width 188 height 25
type input "***"
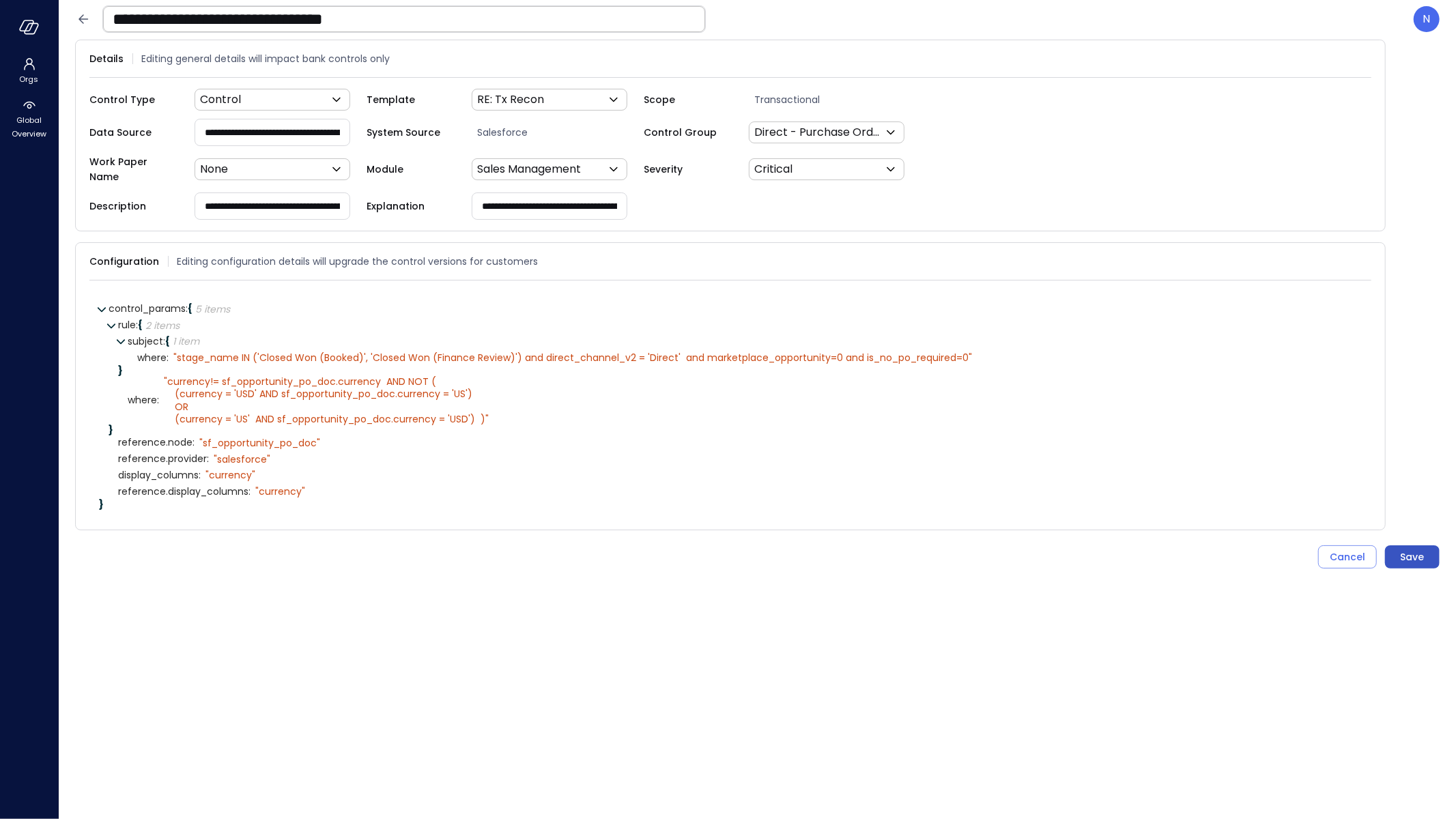
click at [1413, 549] on div "Save" at bounding box center [1413, 557] width 24 height 17
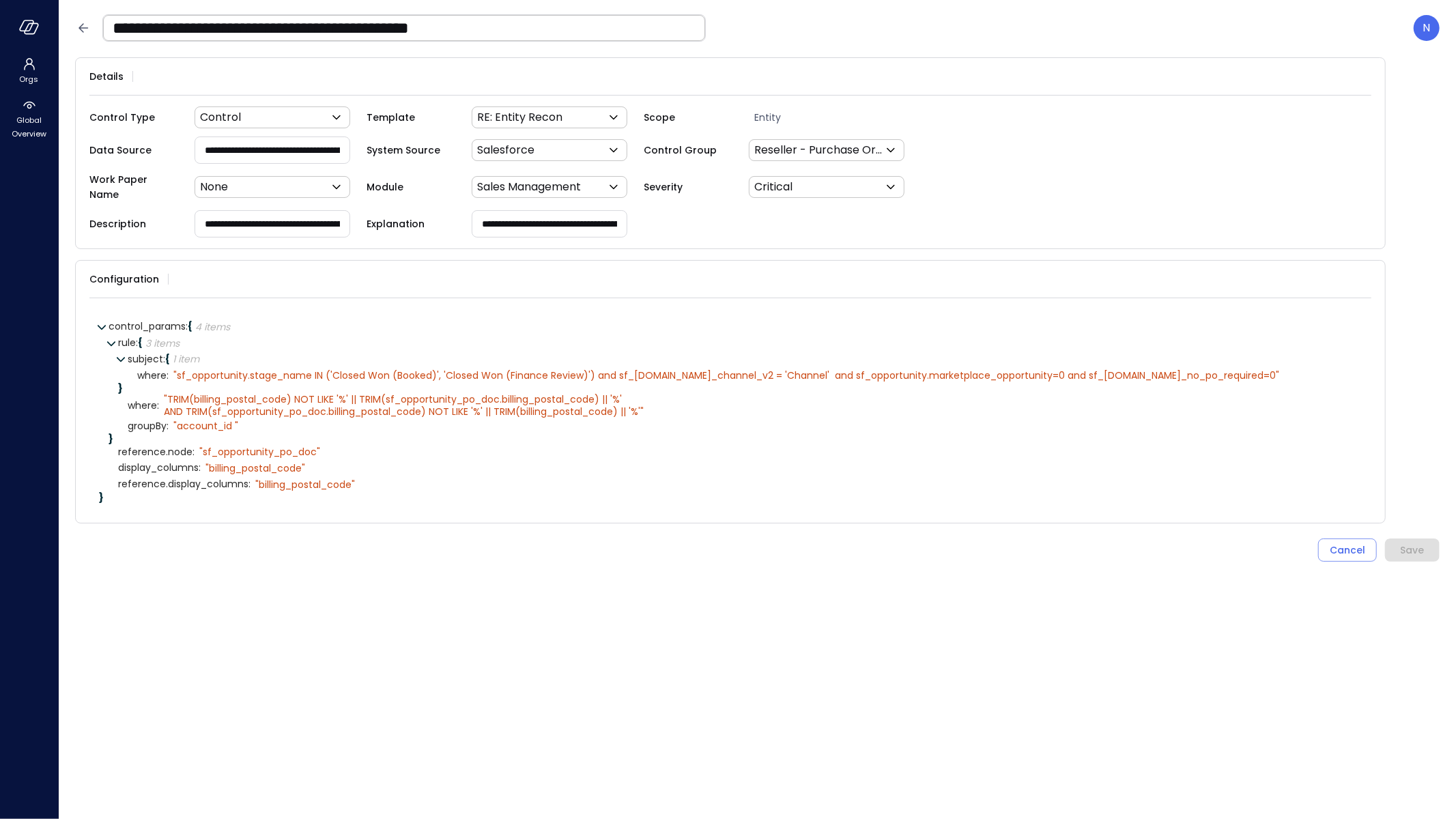
click at [143, 21] on input "**********" at bounding box center [404, 28] width 602 height 35
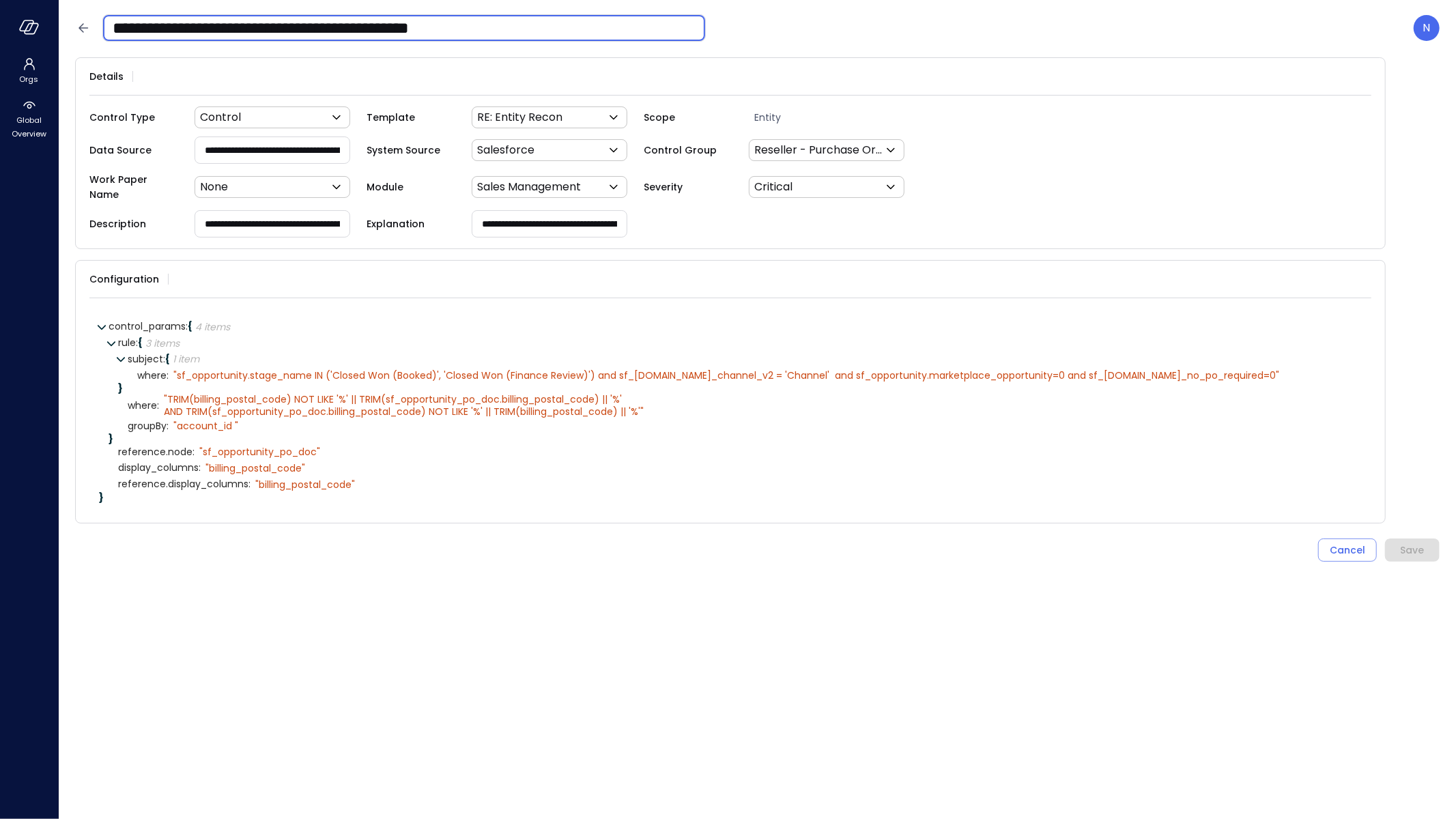
click at [143, 21] on input "**********" at bounding box center [404, 28] width 602 height 35
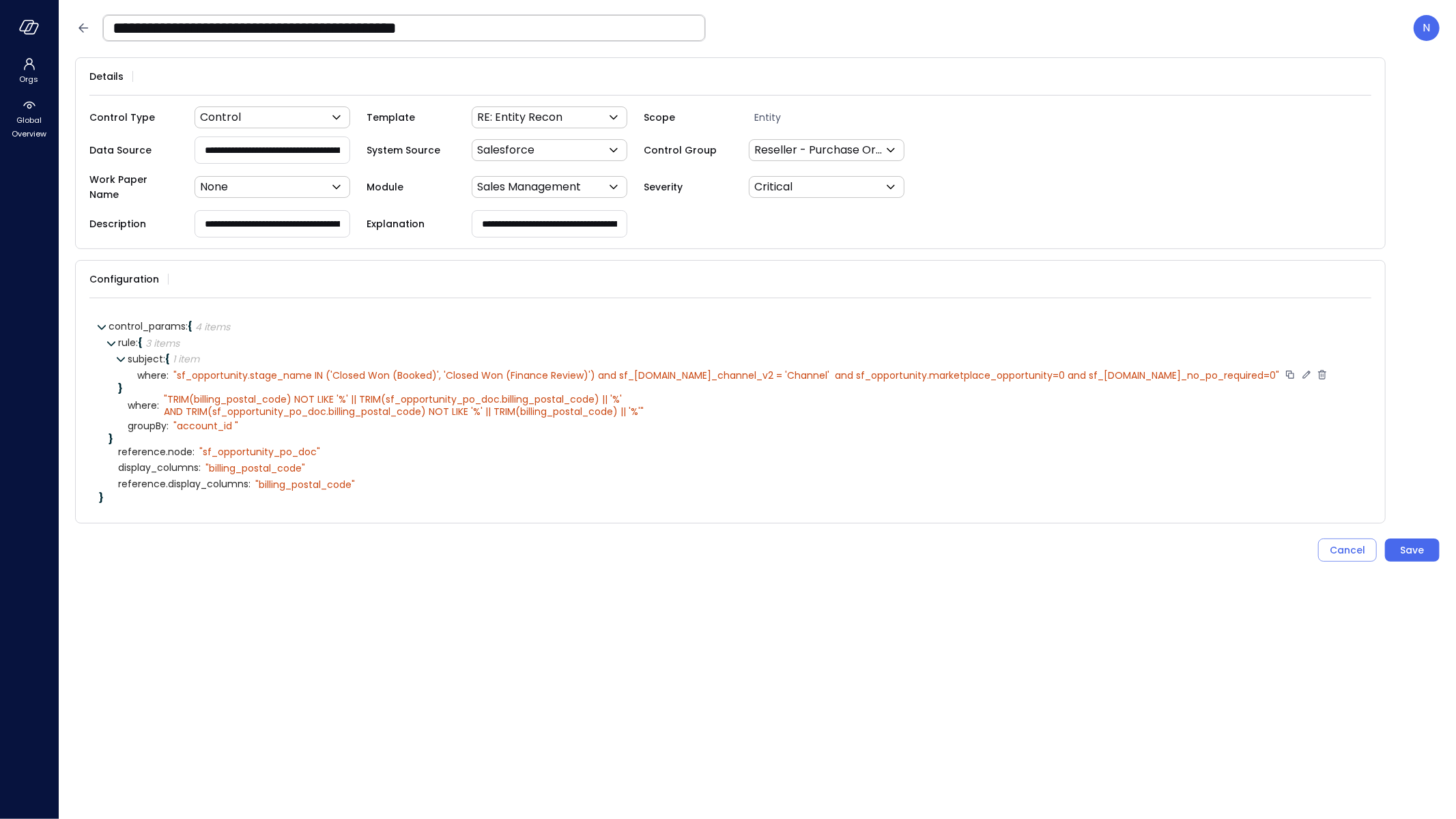
click at [1304, 368] on icon at bounding box center [1306, 374] width 12 height 12
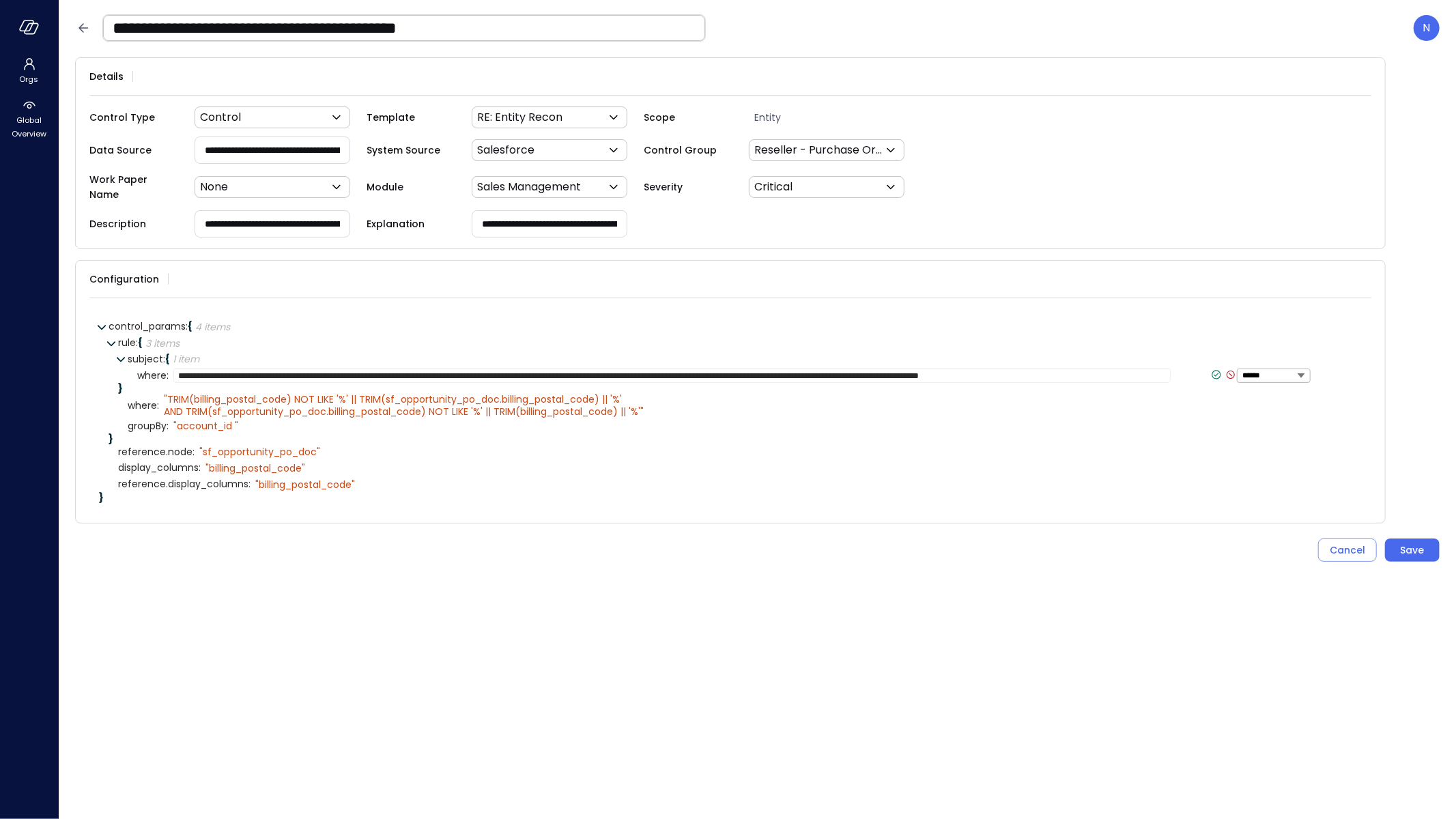
click at [745, 368] on textarea "**********" at bounding box center [672, 375] width 997 height 15
type textarea "**********"
click at [1199, 368] on icon at bounding box center [1205, 374] width 12 height 12
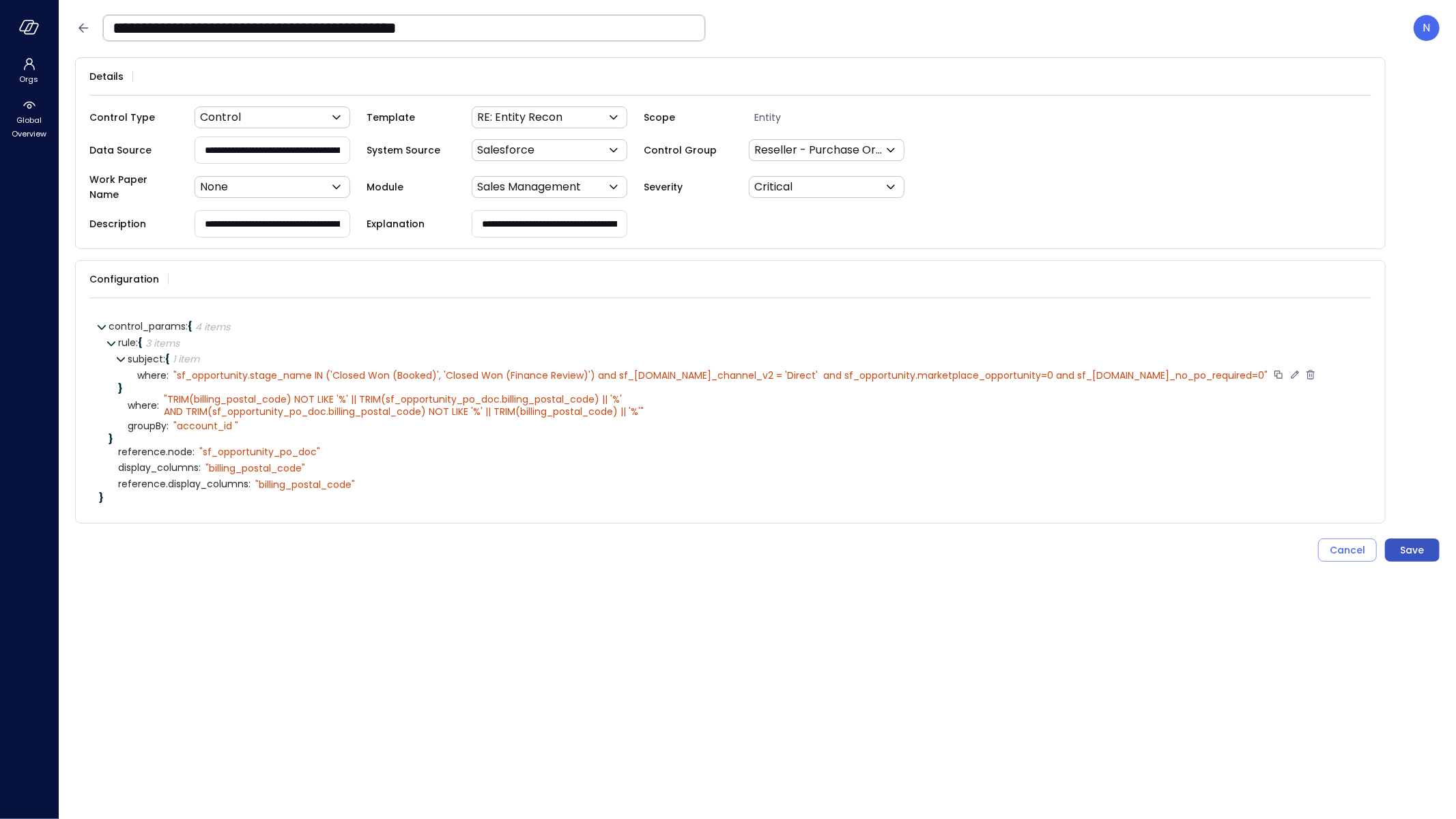
click at [1433, 539] on button "Save" at bounding box center [1412, 550] width 55 height 23
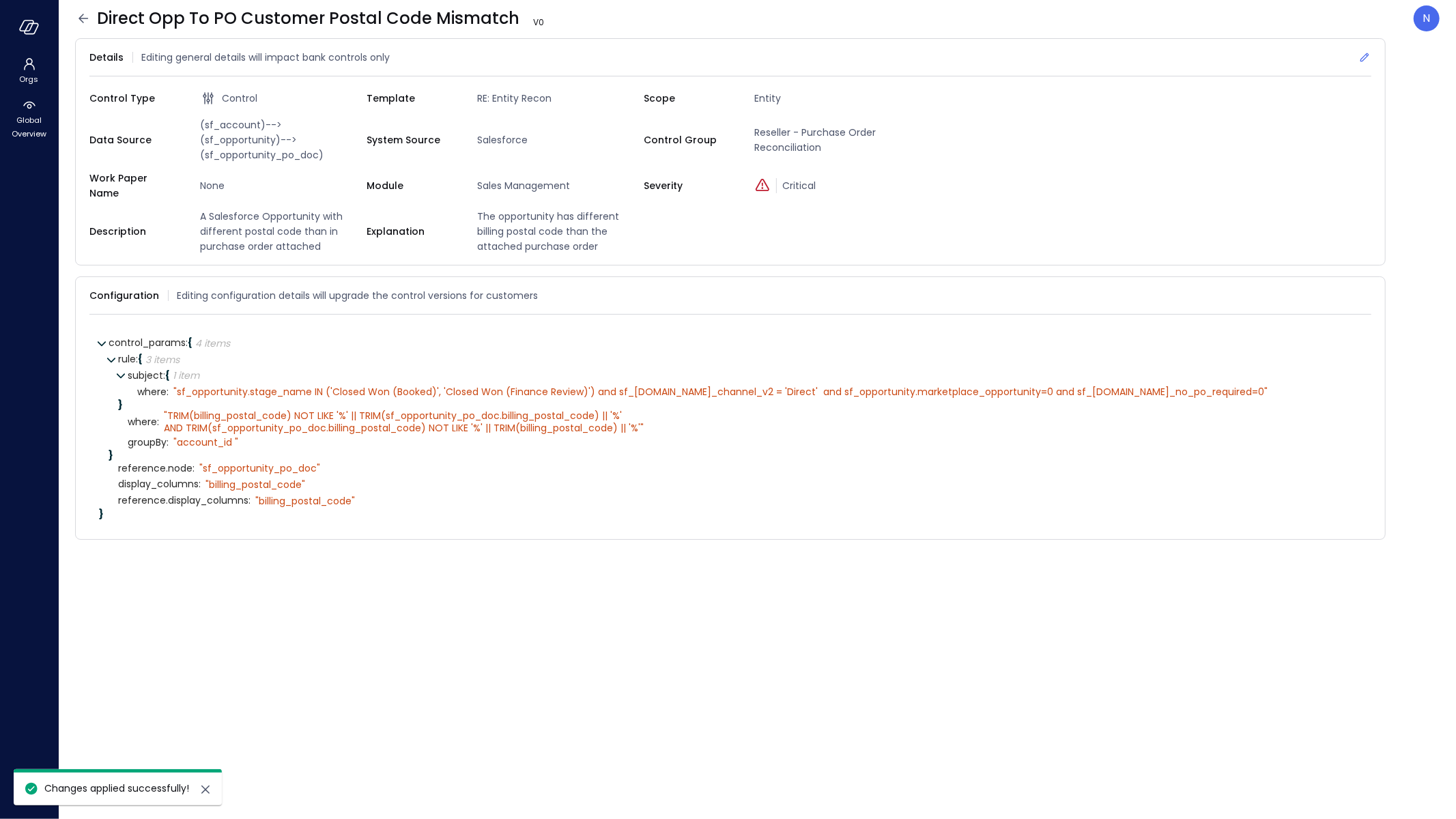
click at [1362, 59] on icon at bounding box center [1365, 57] width 9 height 9
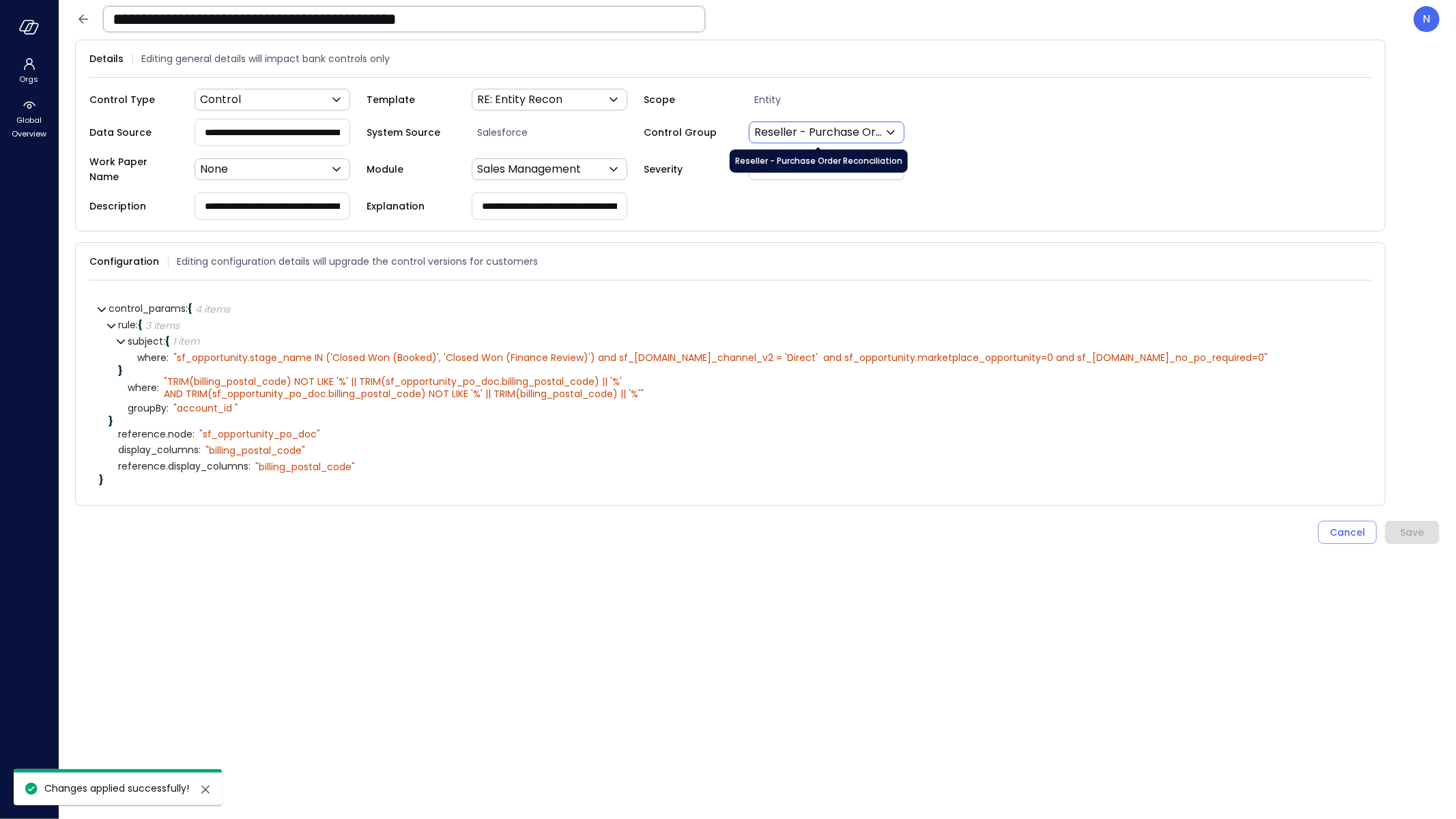
click at [794, 136] on body "**********" at bounding box center [728, 410] width 1456 height 819
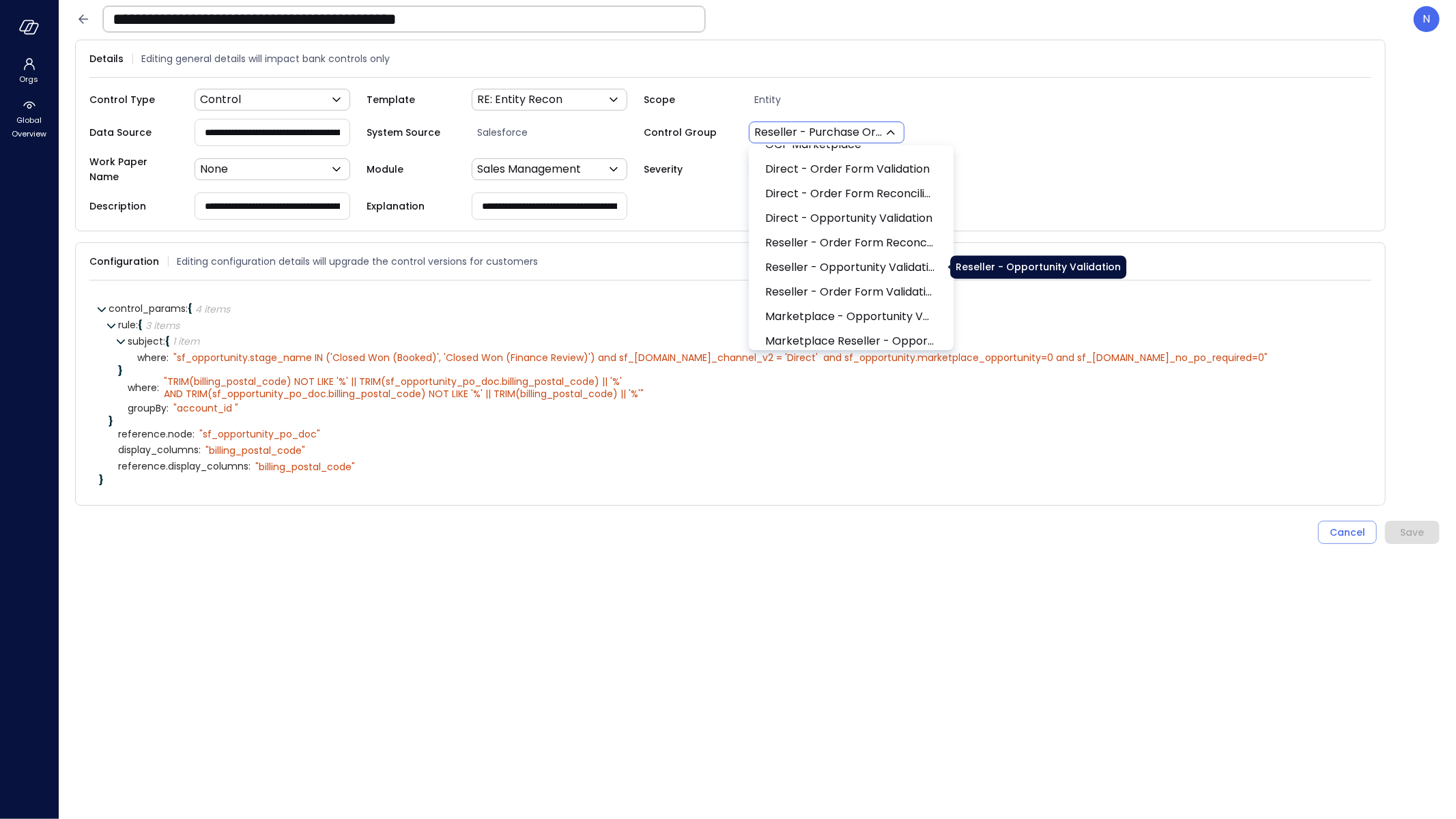
scroll to position [2268, 0]
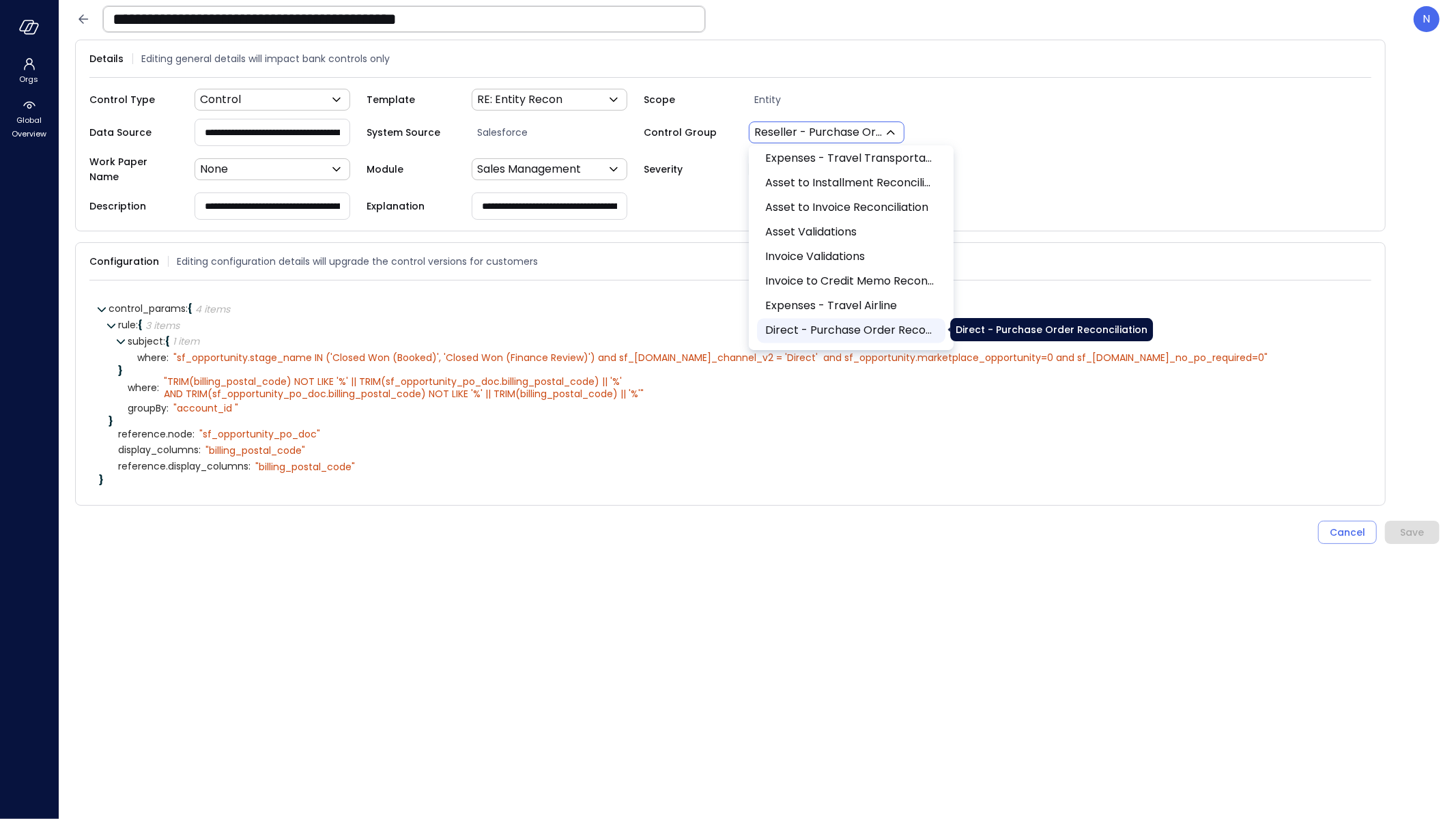
click at [861, 333] on span "Direct - Purchase Order Reconciliation" at bounding box center [850, 331] width 170 height 16
type input "***"
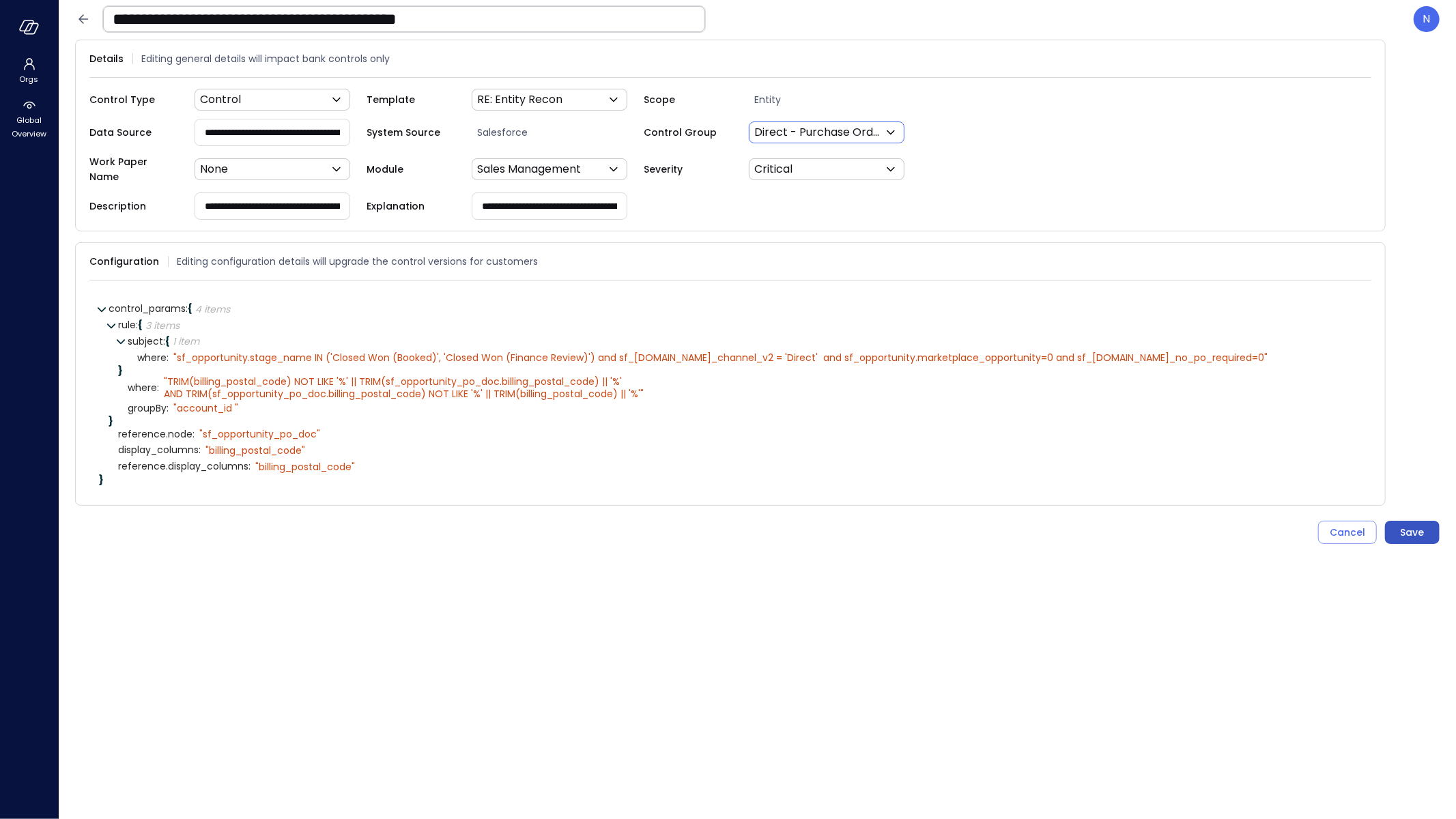
click at [1423, 524] on div "Save" at bounding box center [1413, 533] width 24 height 17
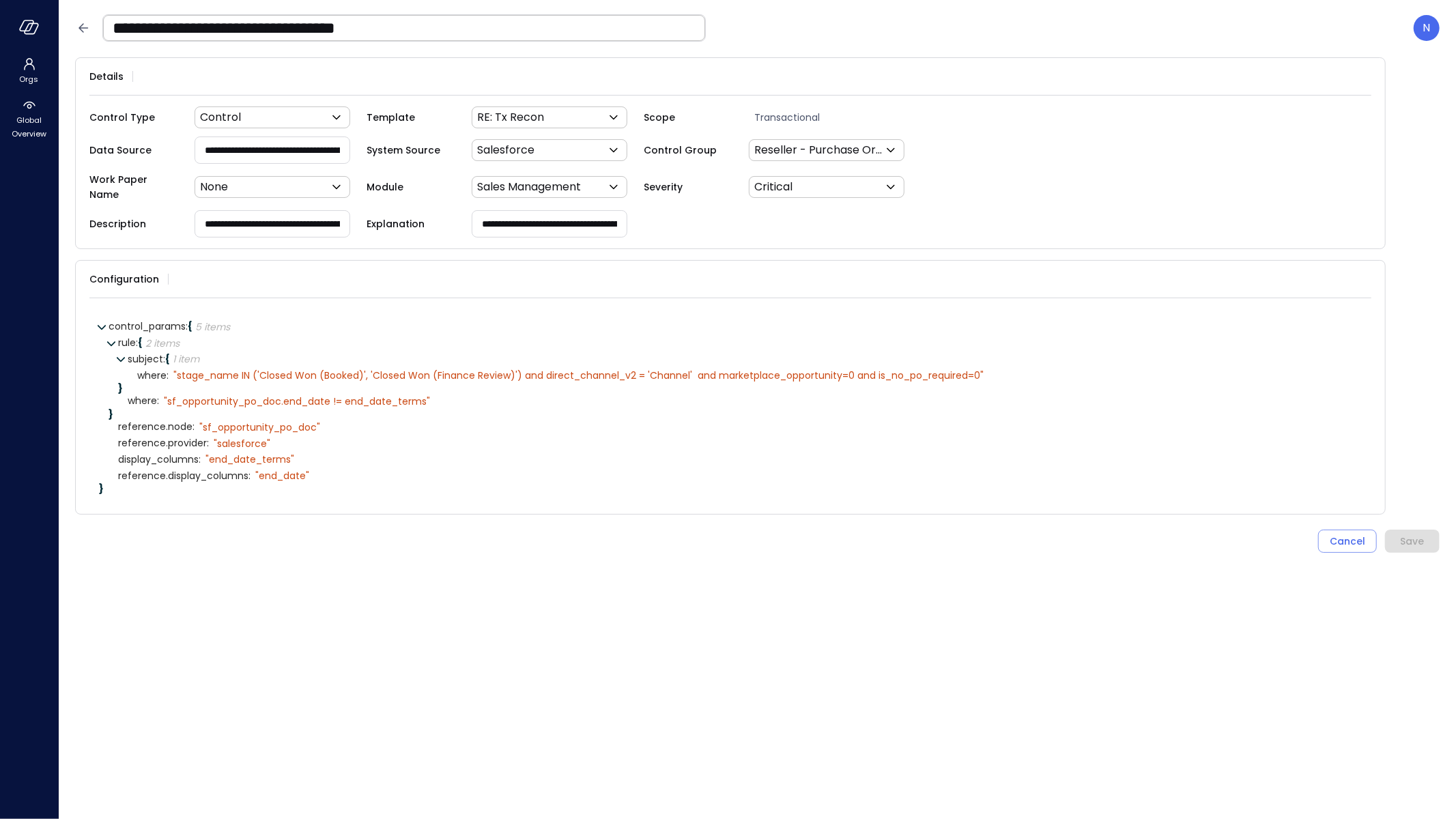
click at [138, 27] on input "**********" at bounding box center [404, 28] width 602 height 35
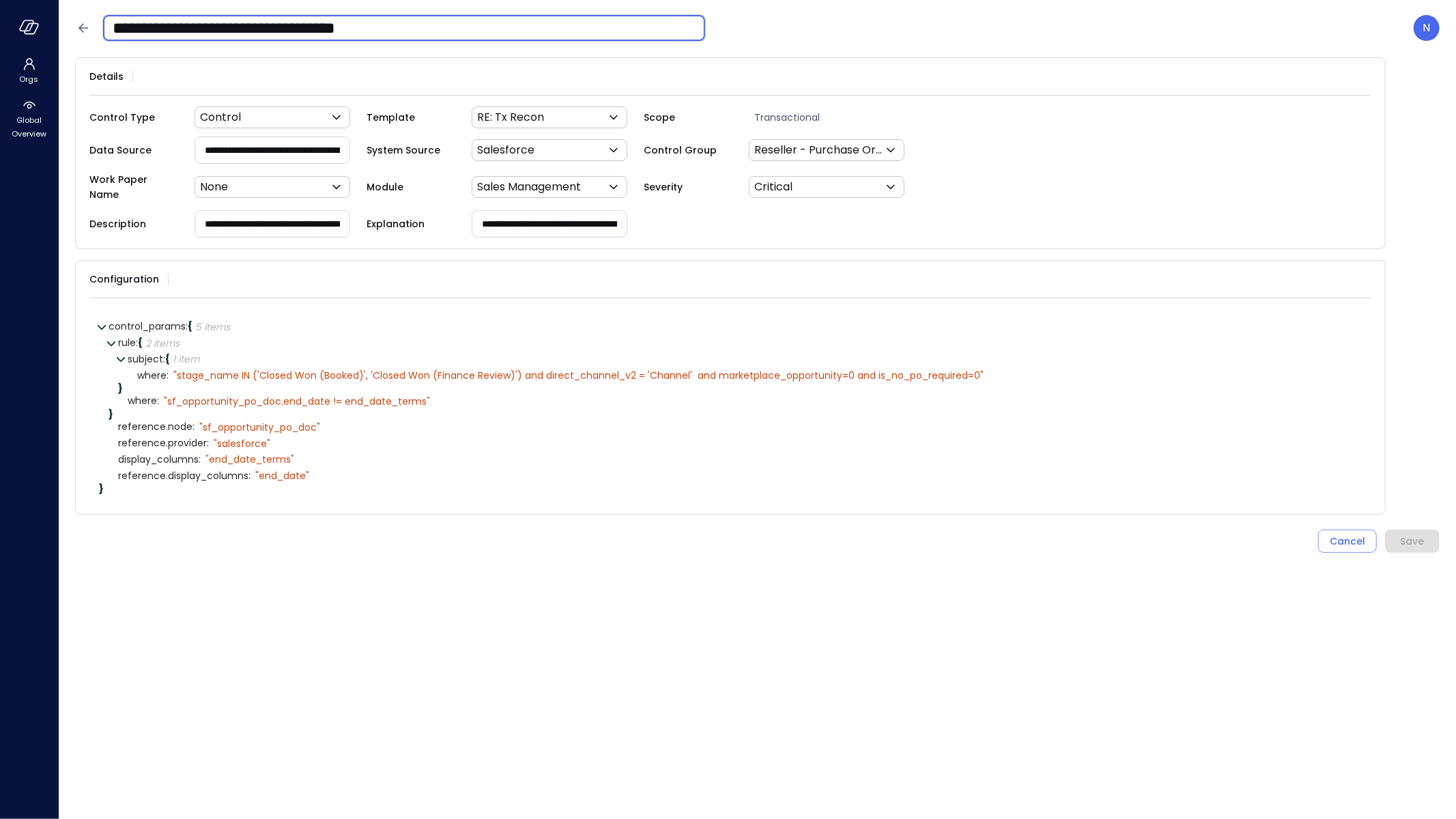
click at [138, 27] on input "**********" at bounding box center [404, 28] width 602 height 35
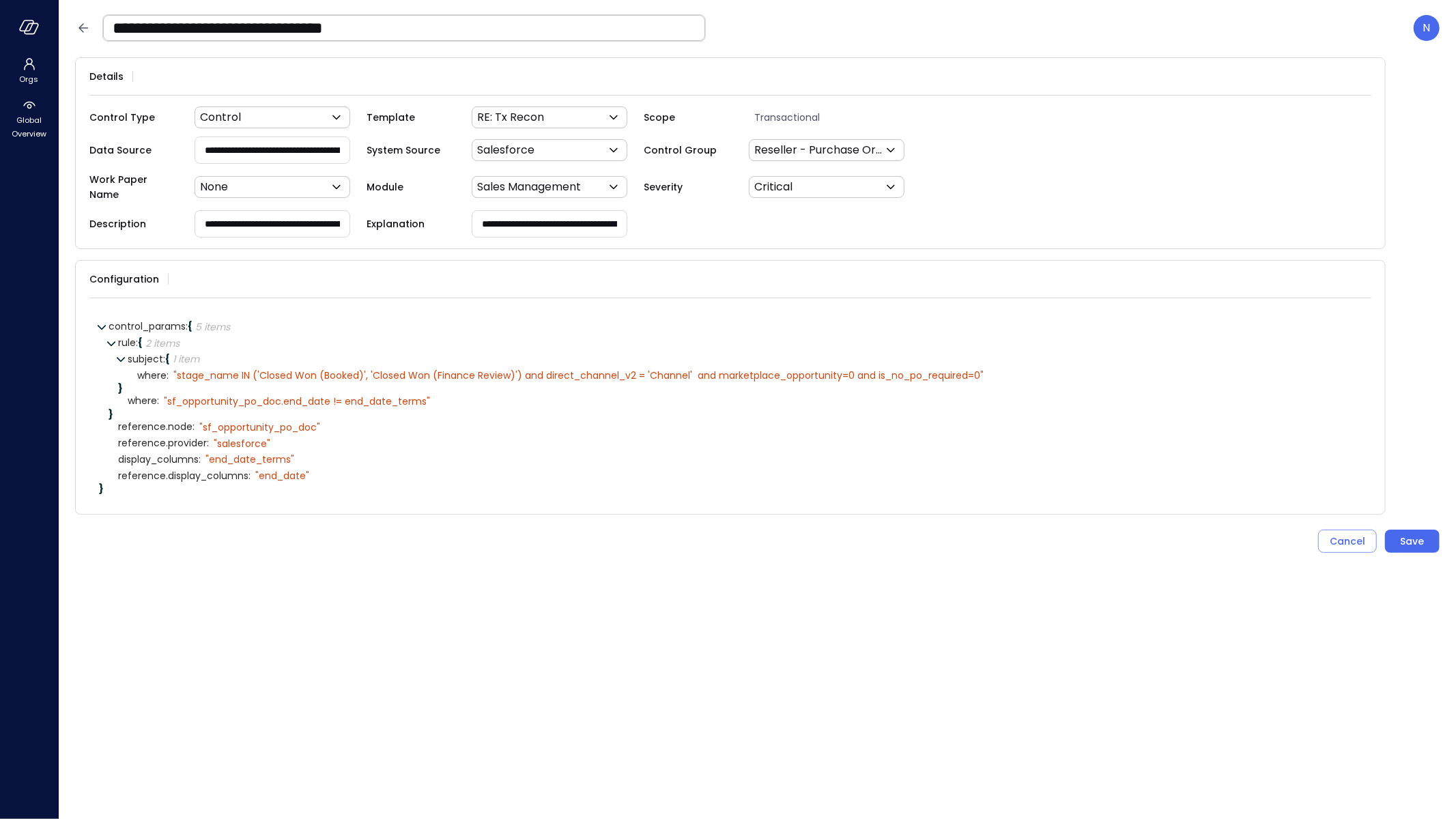
click at [1017, 368] on icon at bounding box center [1011, 374] width 12 height 12
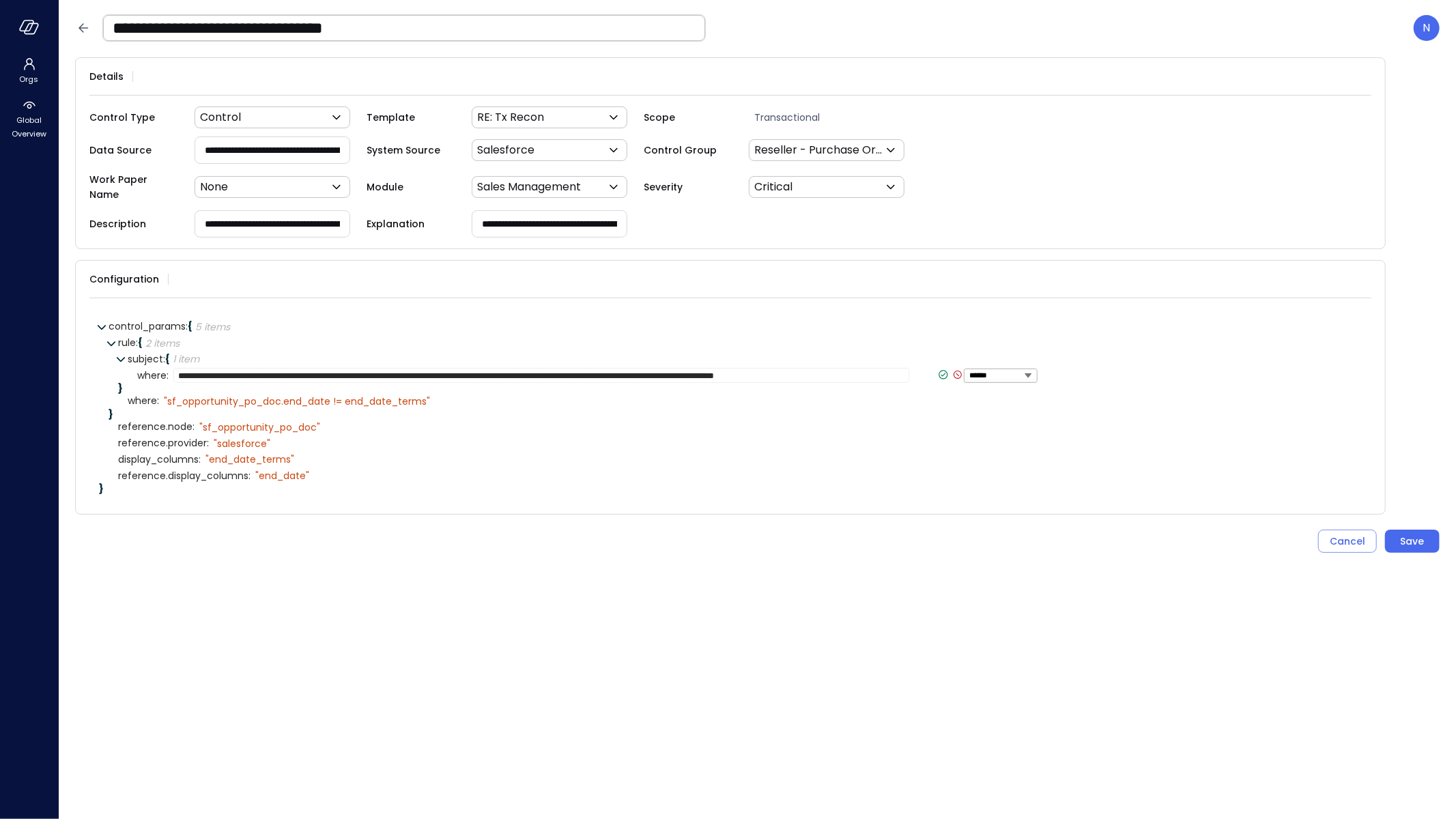
click at [606, 368] on textarea "**********" at bounding box center [541, 375] width 736 height 15
type textarea "**********"
click at [930, 373] on icon at bounding box center [932, 375] width 5 height 4
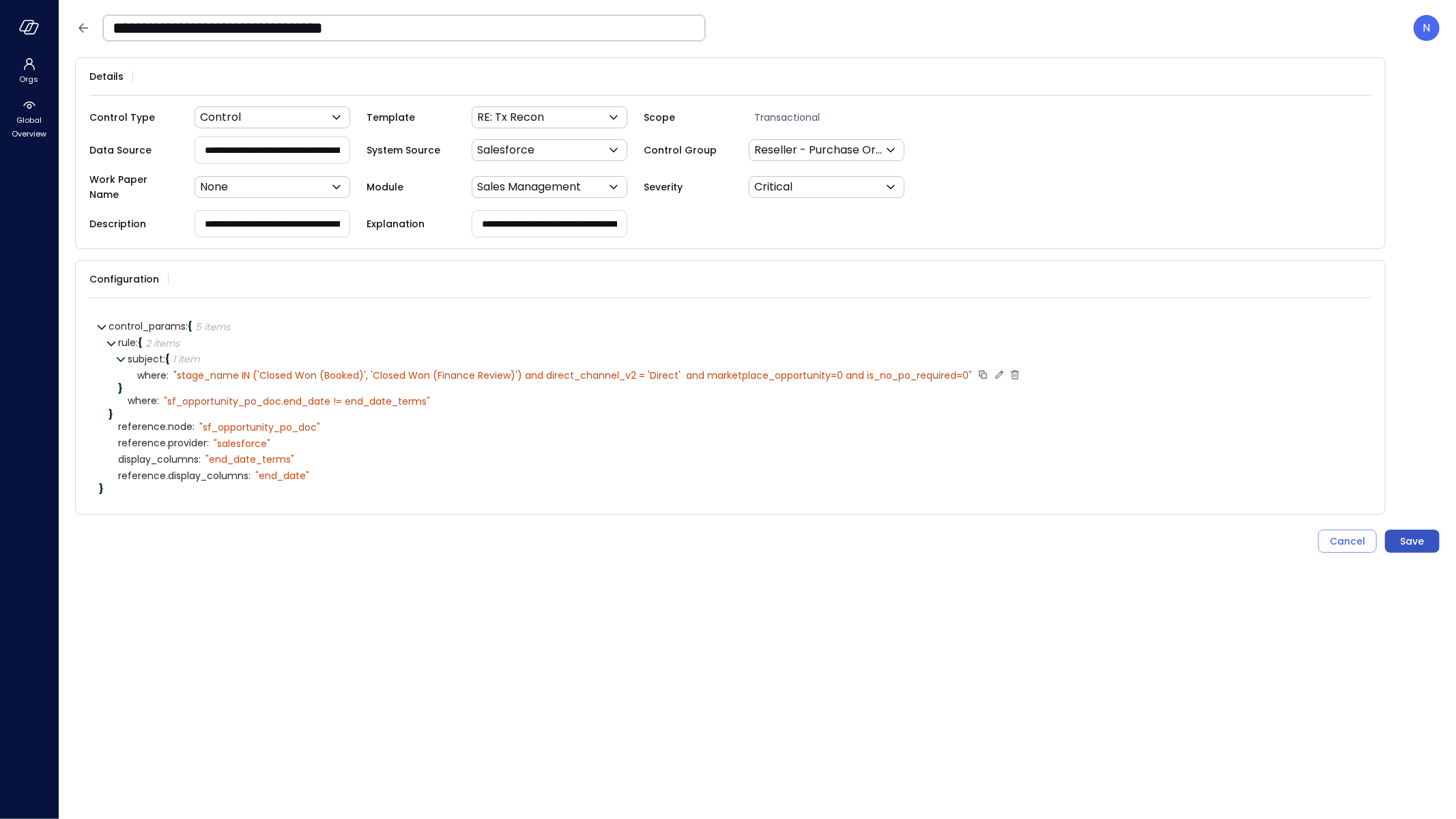
click at [1400, 529] on button "Save" at bounding box center [1412, 541] width 55 height 23
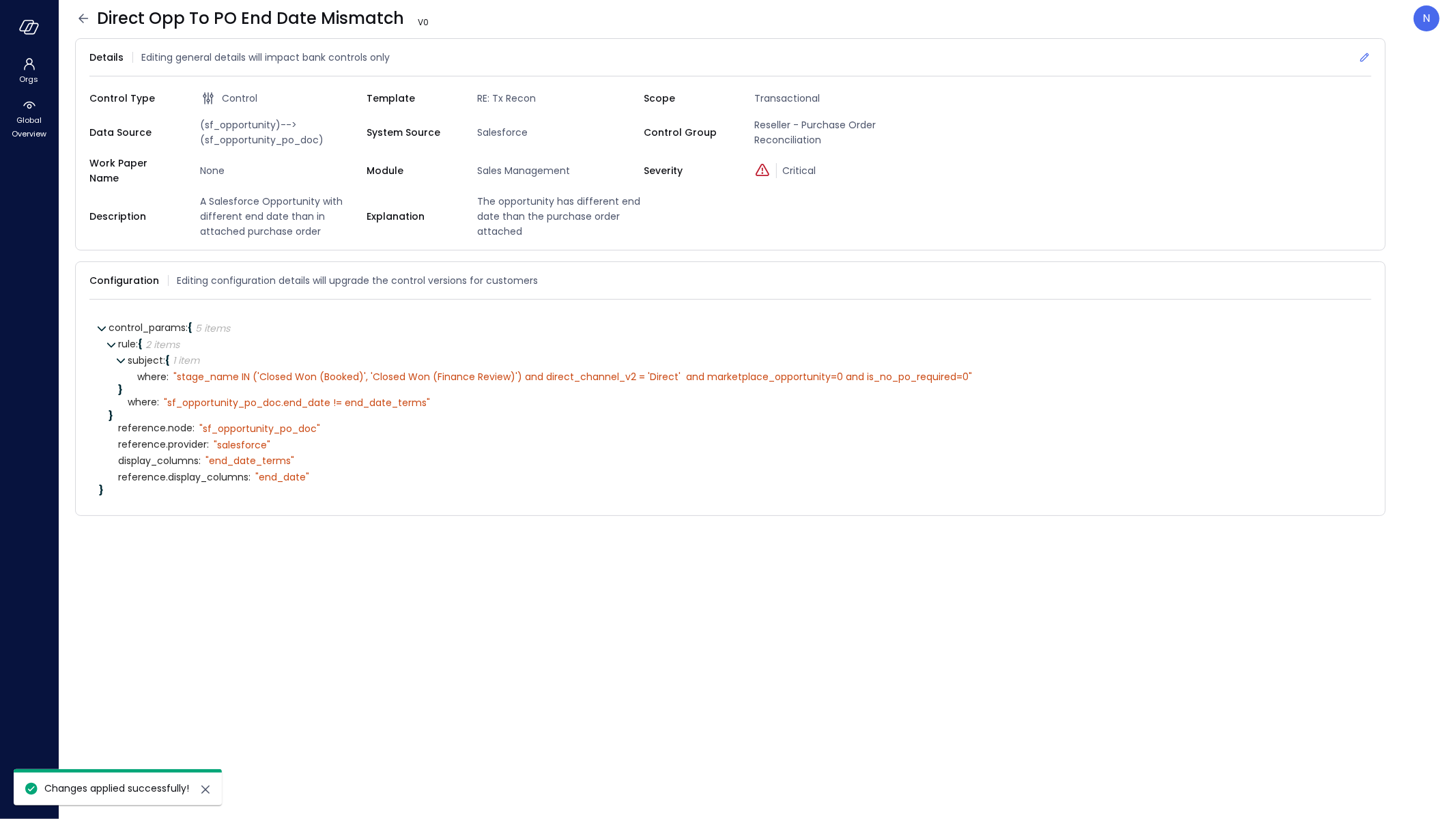
click at [1363, 57] on icon at bounding box center [1365, 57] width 9 height 9
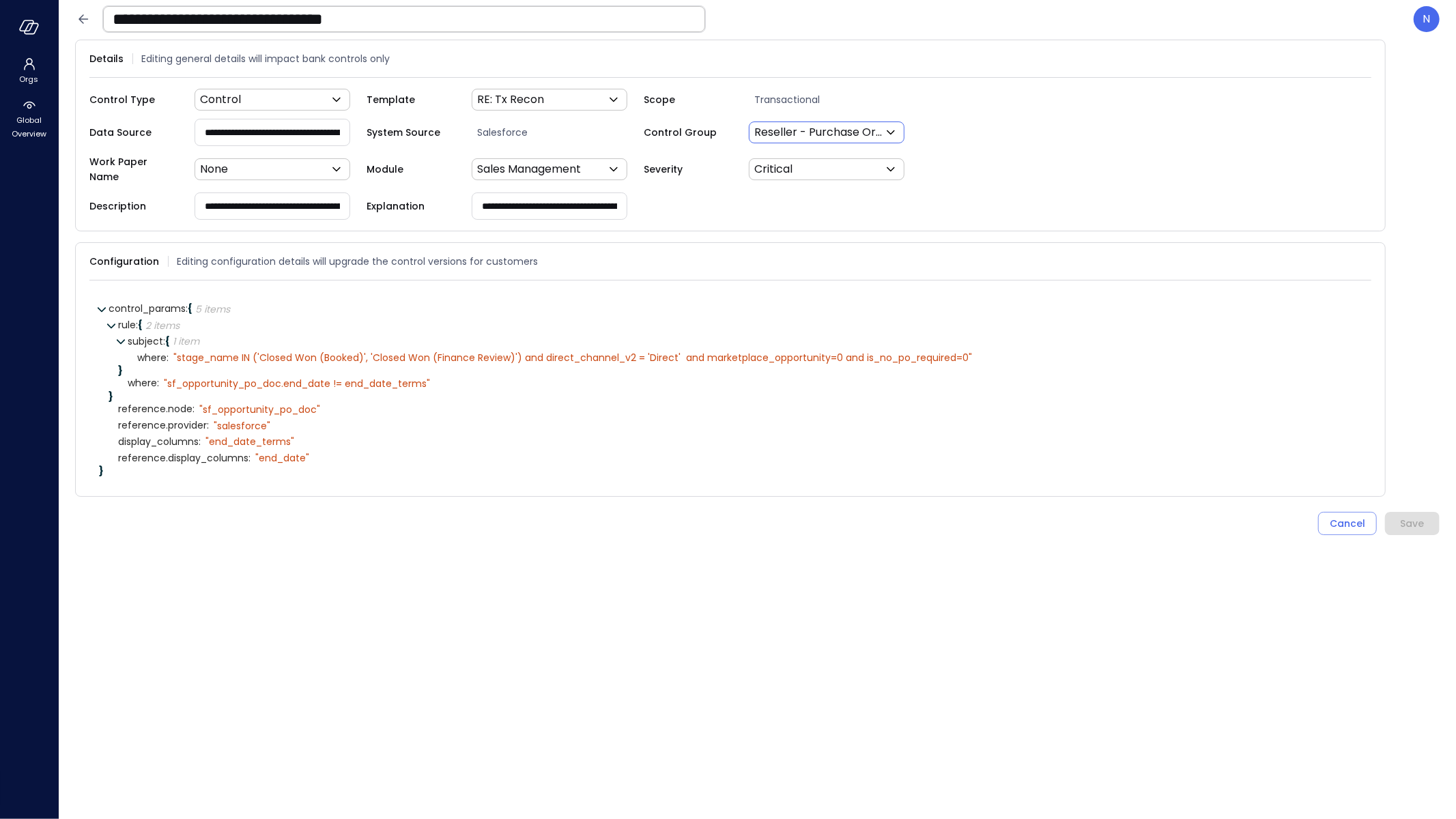
click at [792, 123] on body "**********" at bounding box center [728, 410] width 1456 height 819
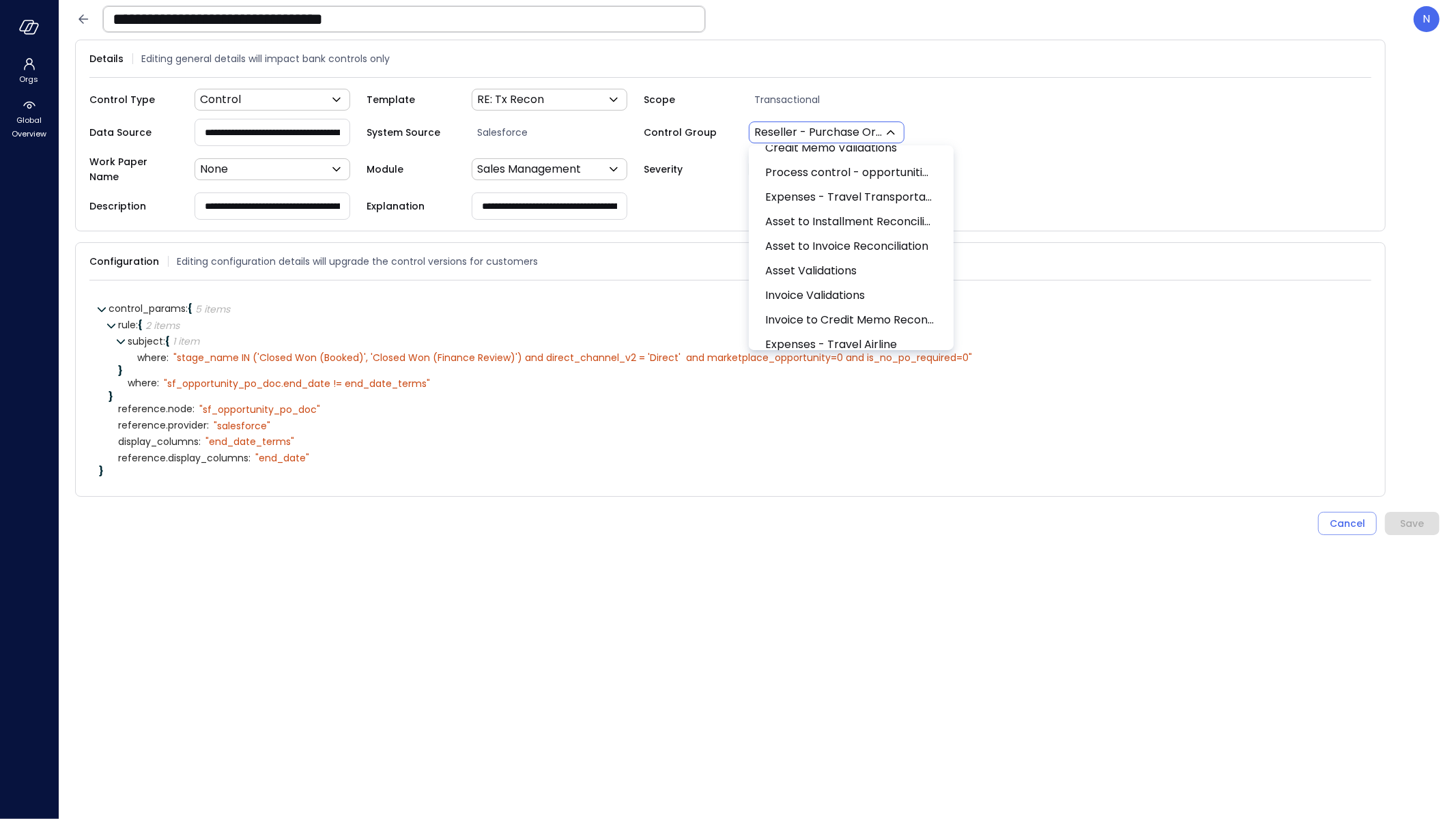
scroll to position [2268, 0]
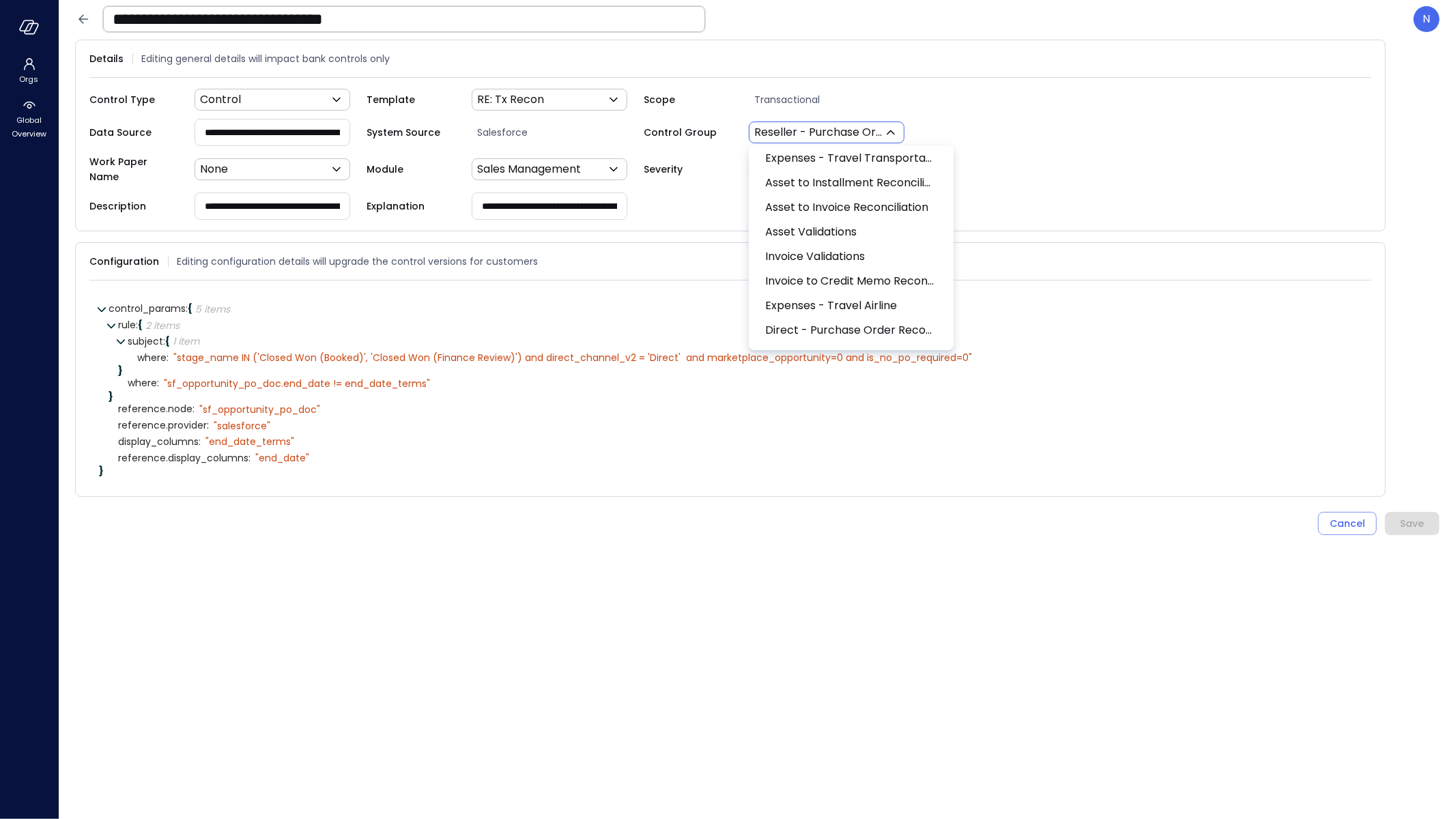
click at [936, 348] on div "TBD Accounting Customer Credits Customer Fraud Billing Schedule Validation Cust…" at bounding box center [851, 248] width 205 height 205
click at [919, 334] on span "Direct - Purchase Order Reconciliation" at bounding box center [850, 331] width 170 height 16
type input "***"
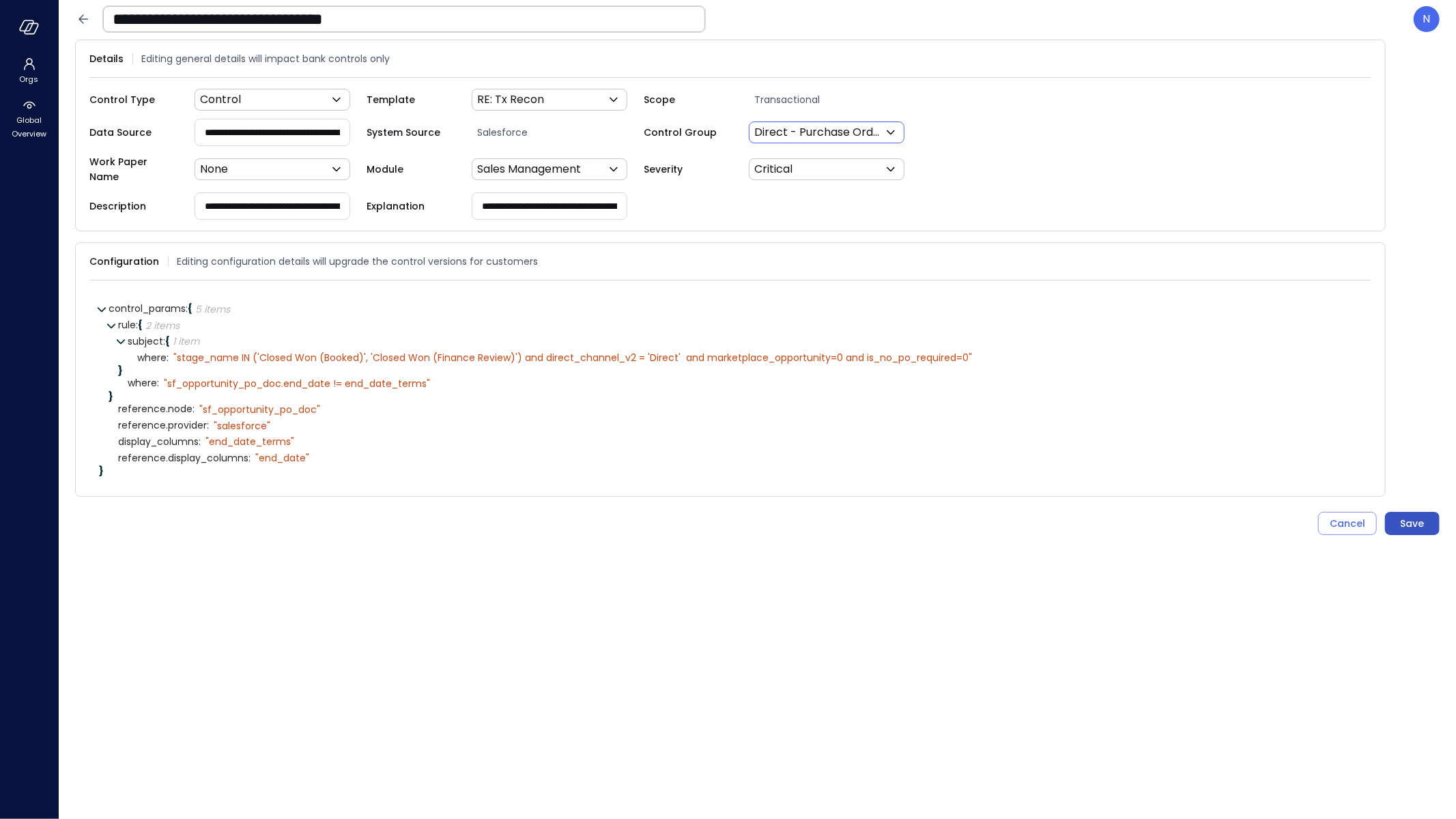
click at [1418, 524] on button "Save" at bounding box center [1412, 523] width 55 height 23
click at [1417, 517] on div ". . ." at bounding box center [1412, 523] width 55 height 23
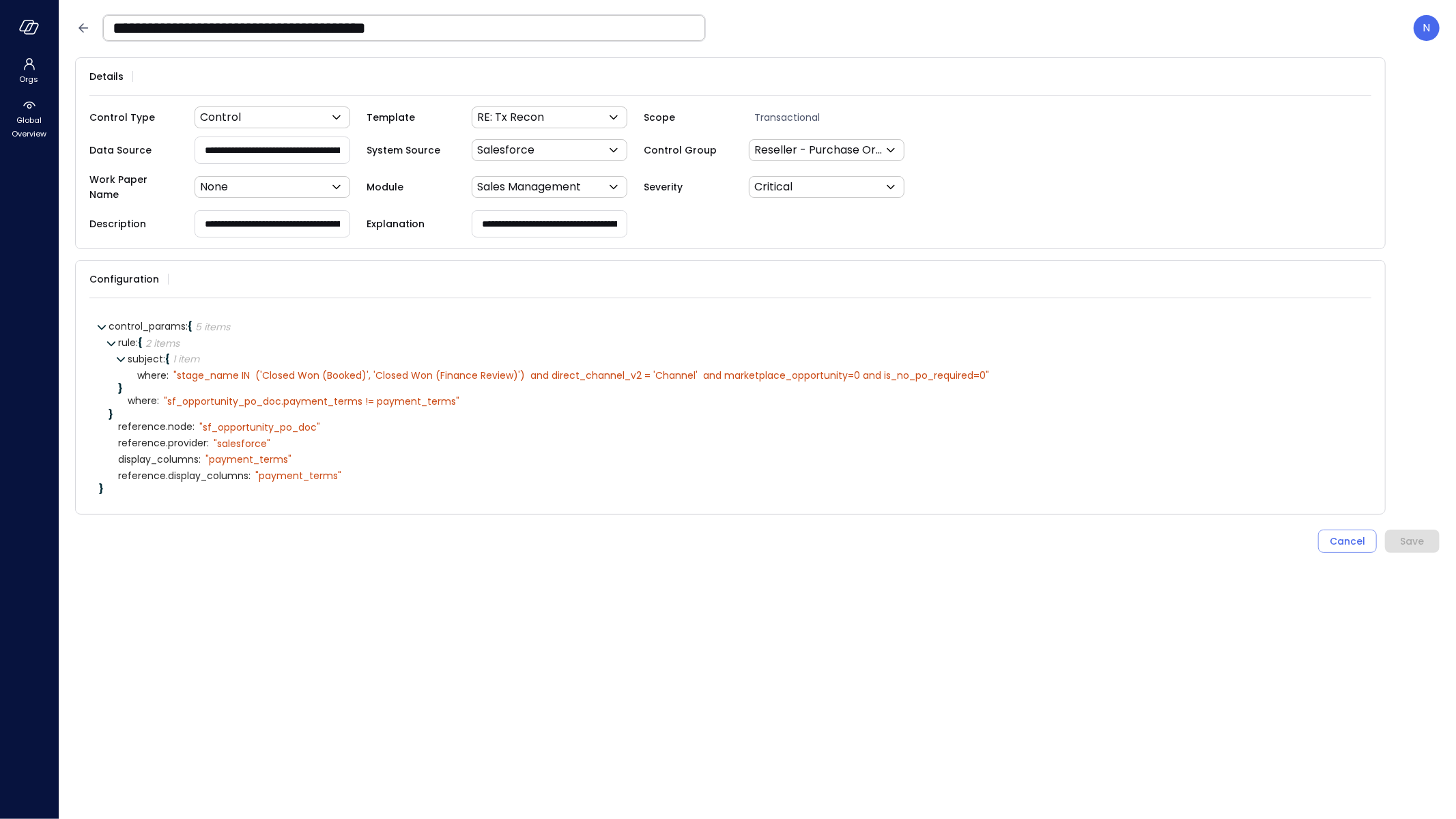
click at [1019, 371] on icon at bounding box center [1016, 375] width 8 height 8
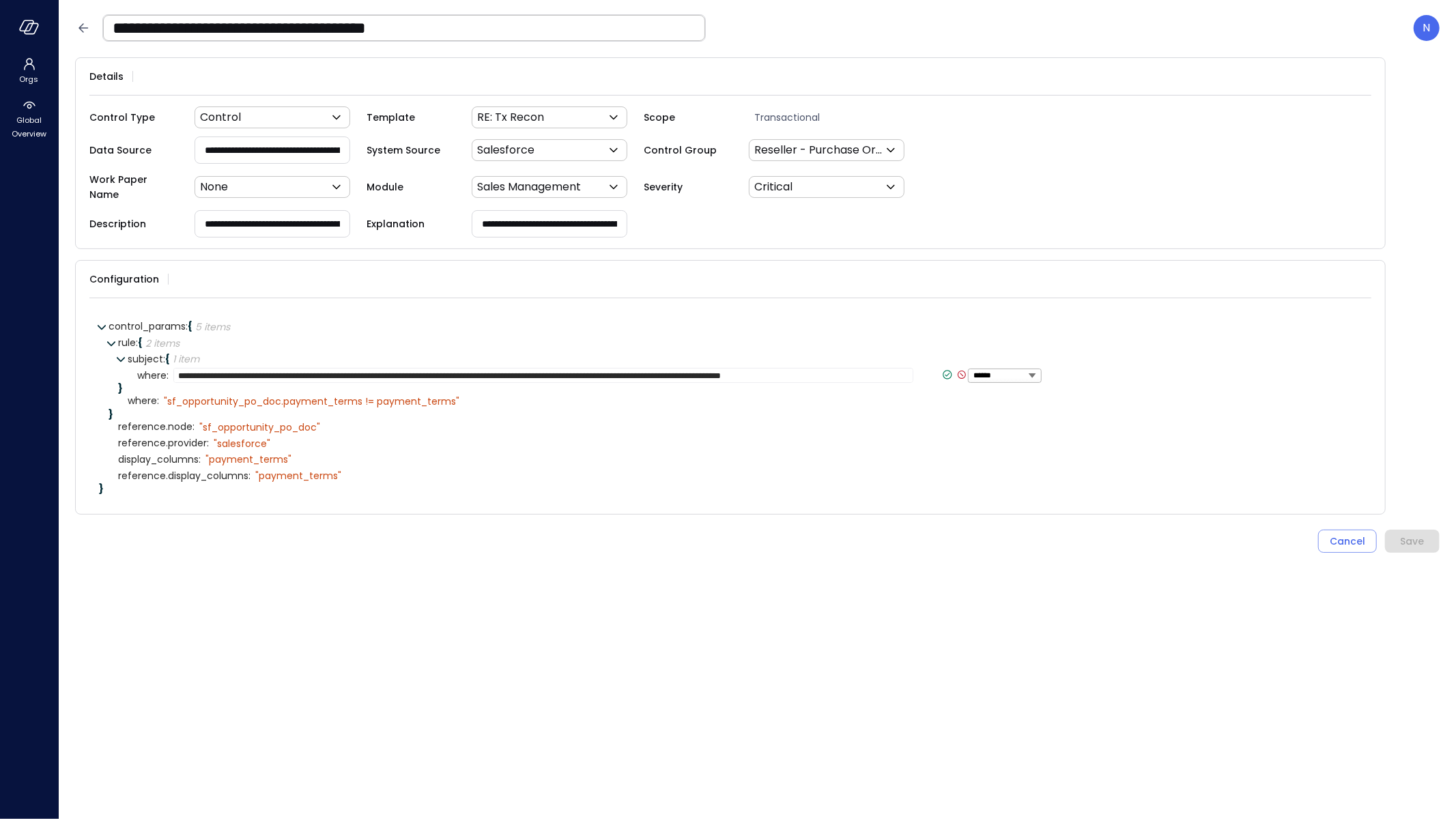
click at [635, 368] on textarea "**********" at bounding box center [543, 375] width 740 height 15
type textarea "**********"
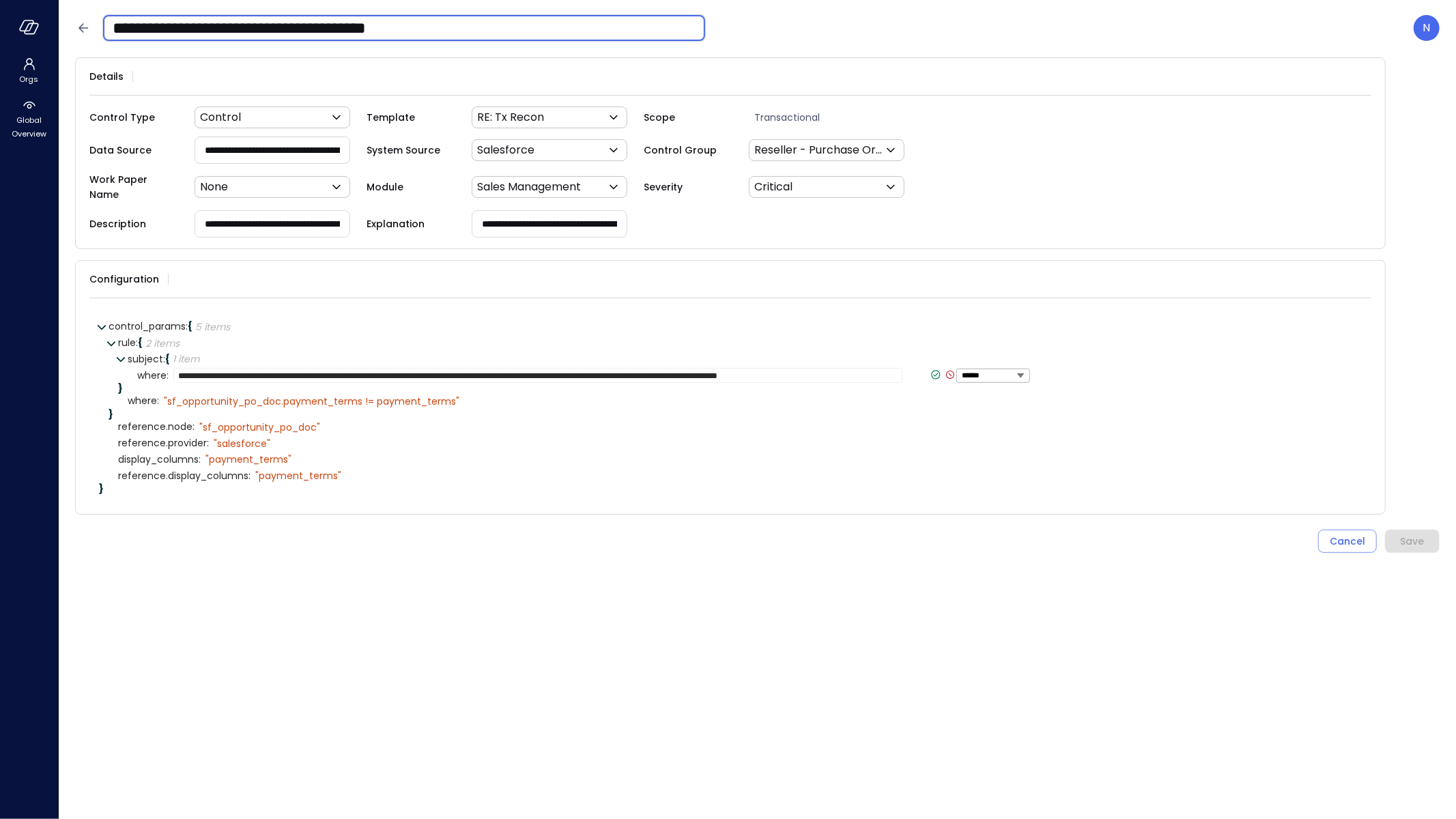
click at [157, 28] on input "**********" at bounding box center [404, 28] width 602 height 35
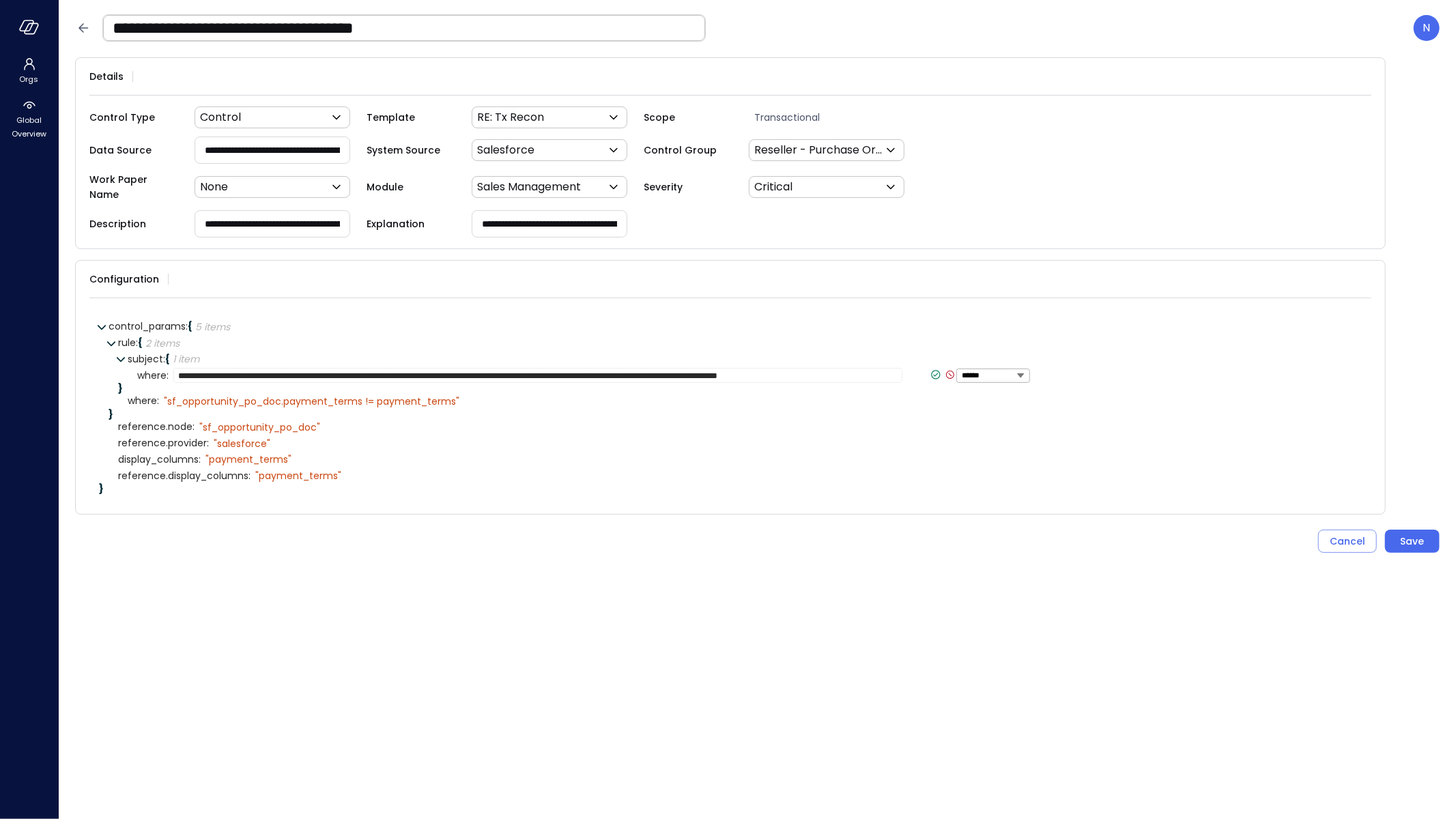
click at [934, 373] on icon at bounding box center [936, 375] width 5 height 4
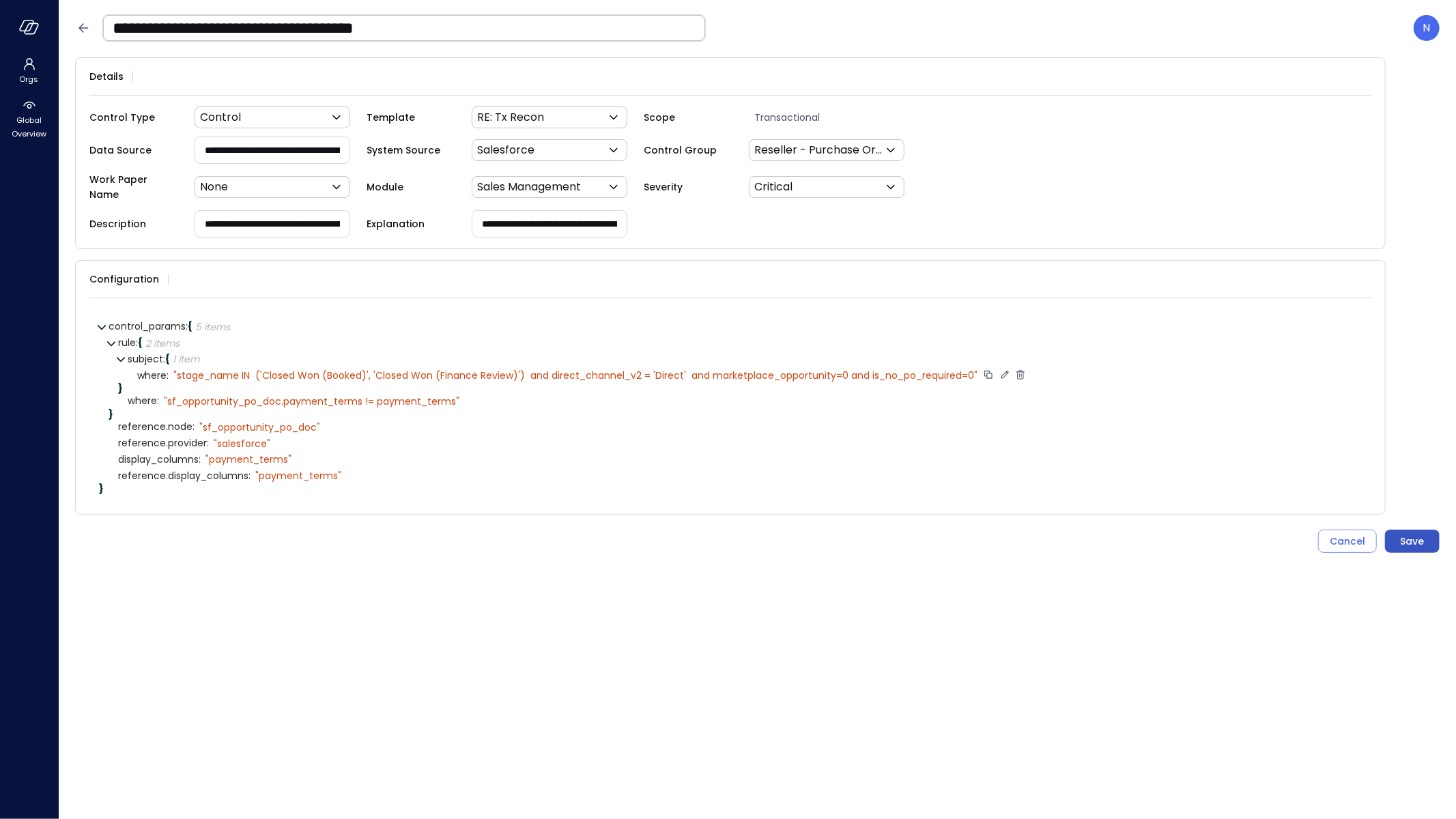
click at [1425, 529] on button "Save" at bounding box center [1412, 541] width 55 height 23
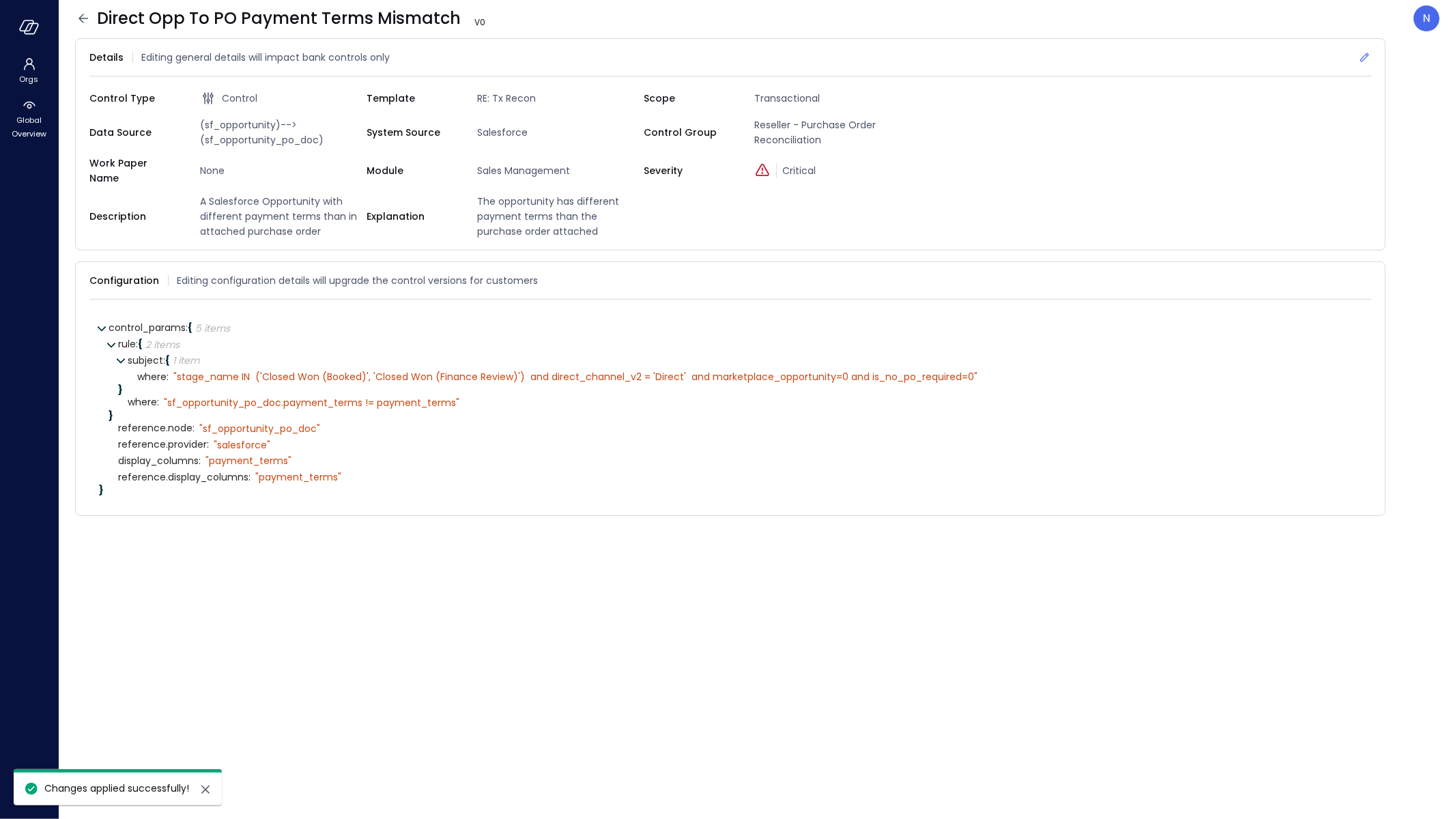
click at [1365, 61] on icon at bounding box center [1364, 57] width 13 height 13
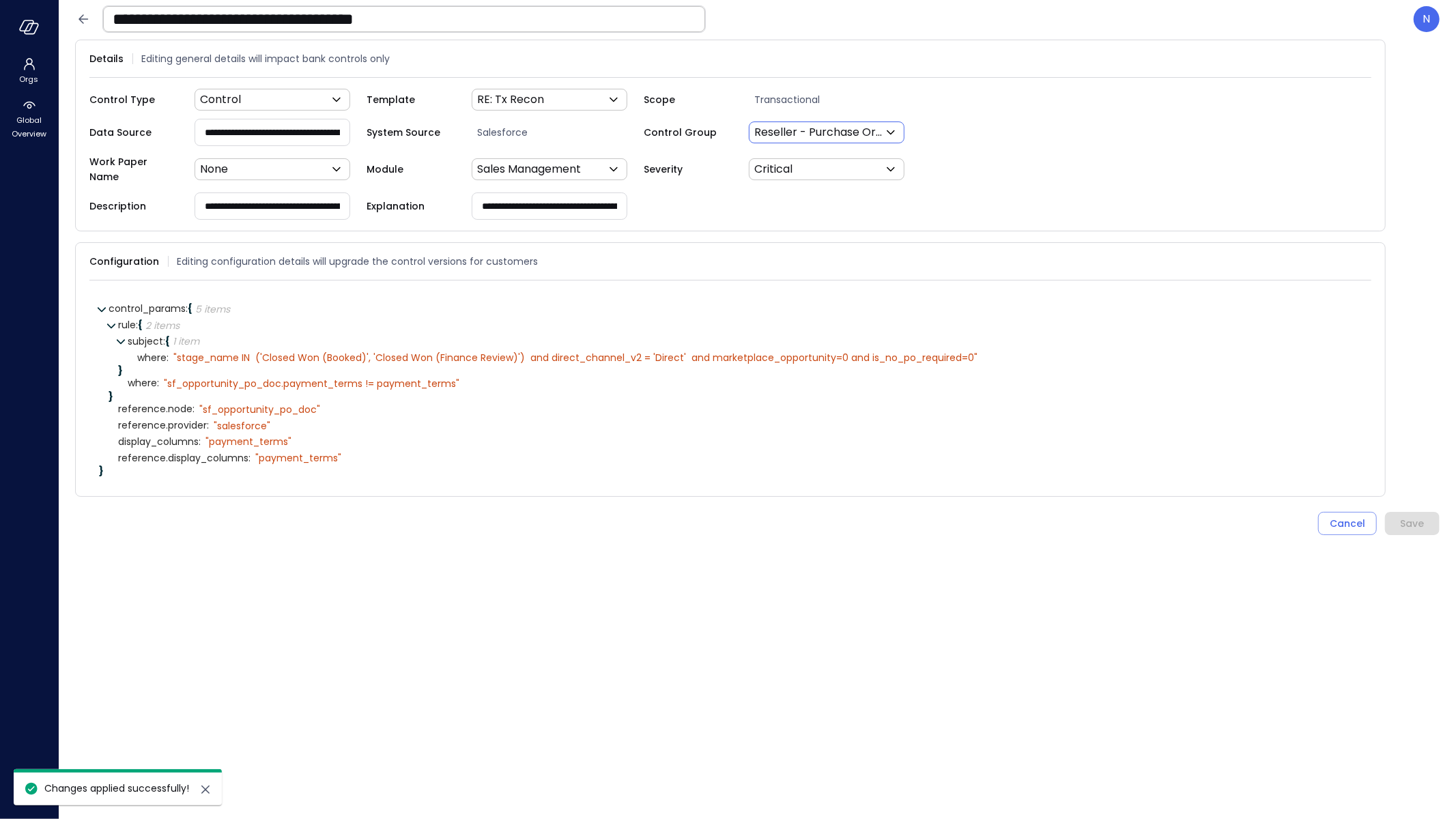
click at [820, 126] on body "**********" at bounding box center [728, 410] width 1456 height 819
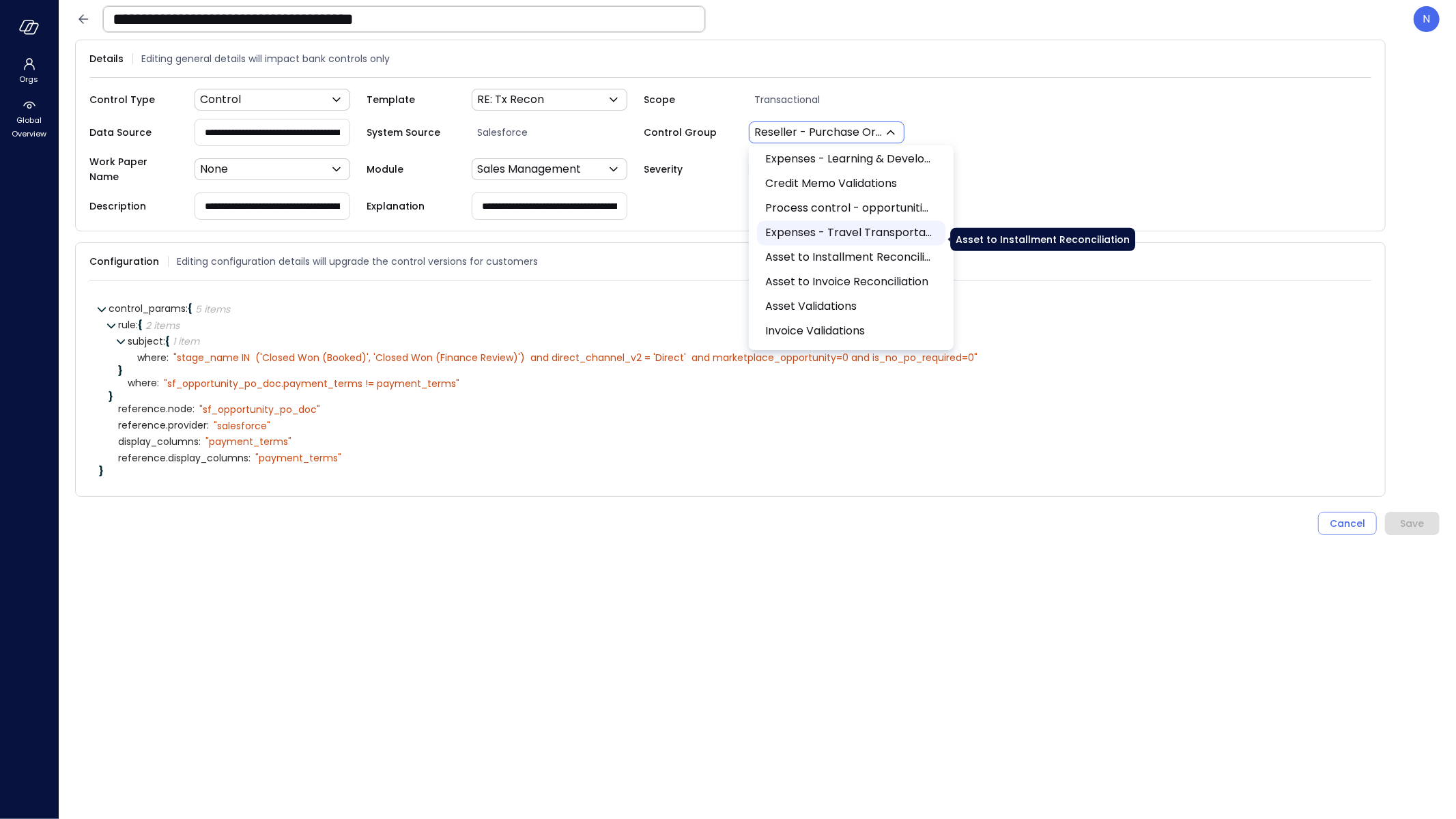
scroll to position [2268, 0]
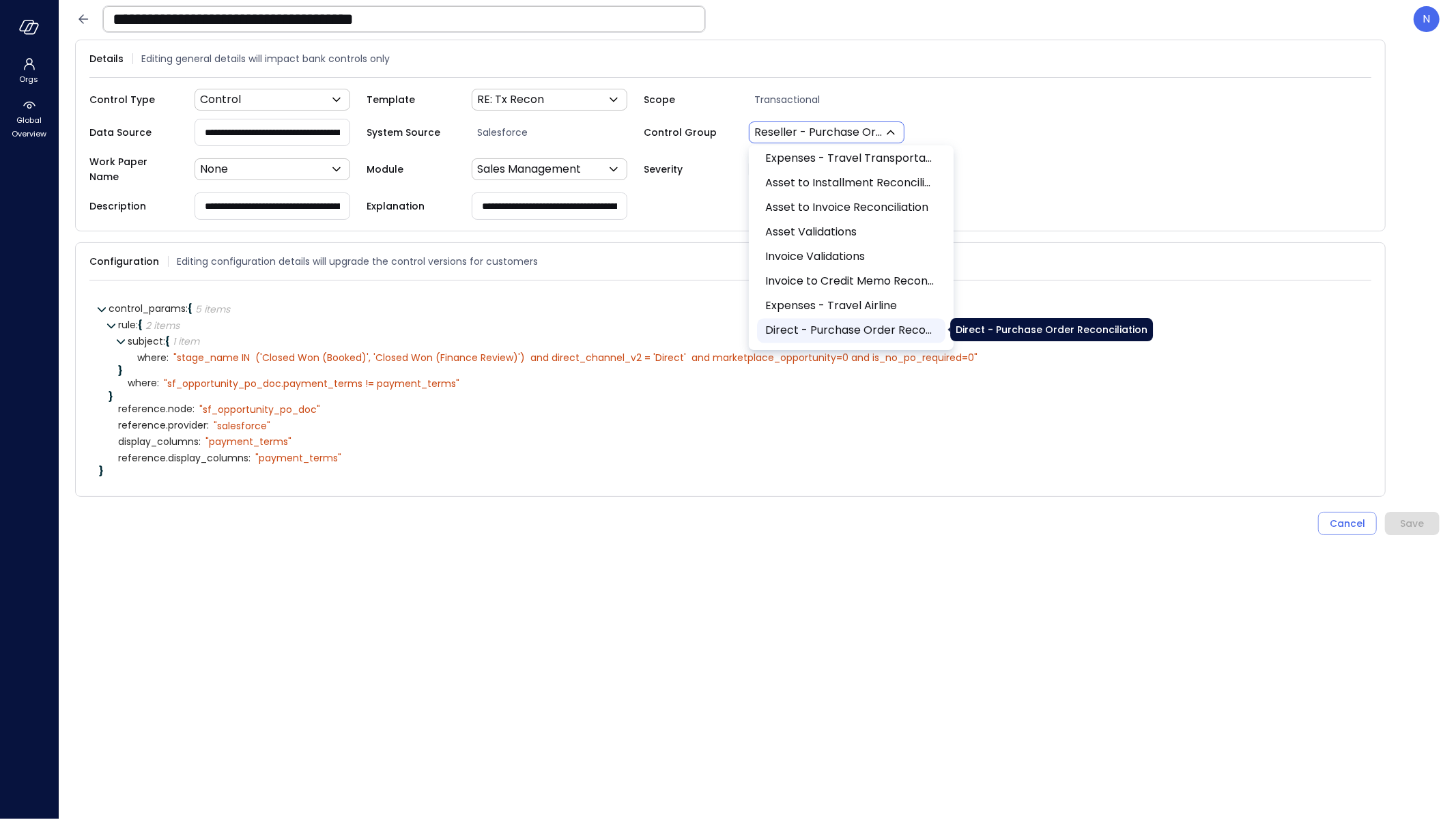
click at [845, 323] on span "Direct - Purchase Order Reconciliation" at bounding box center [850, 331] width 170 height 16
type input "***"
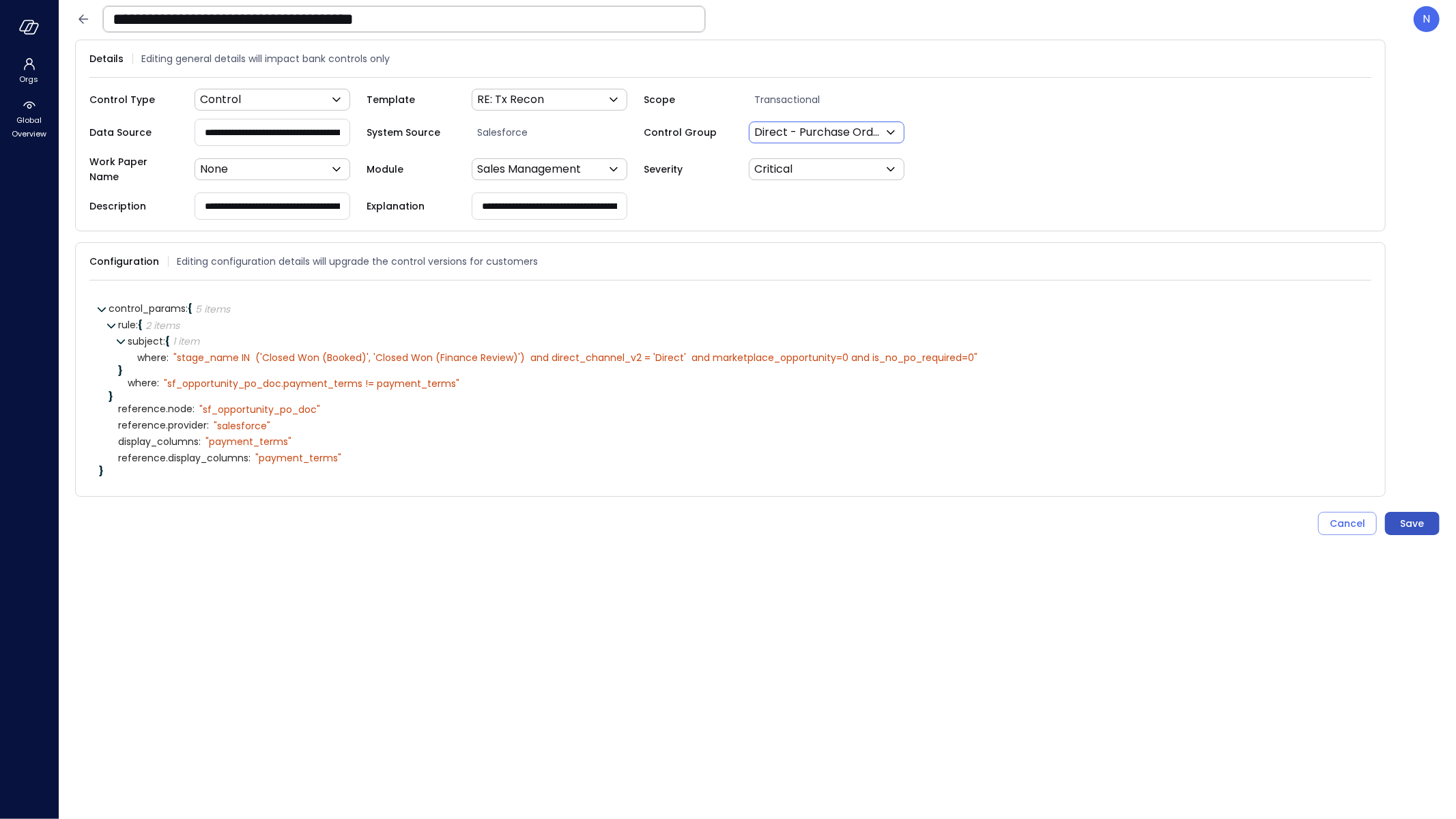
click at [1394, 512] on button "Save" at bounding box center [1412, 523] width 55 height 23
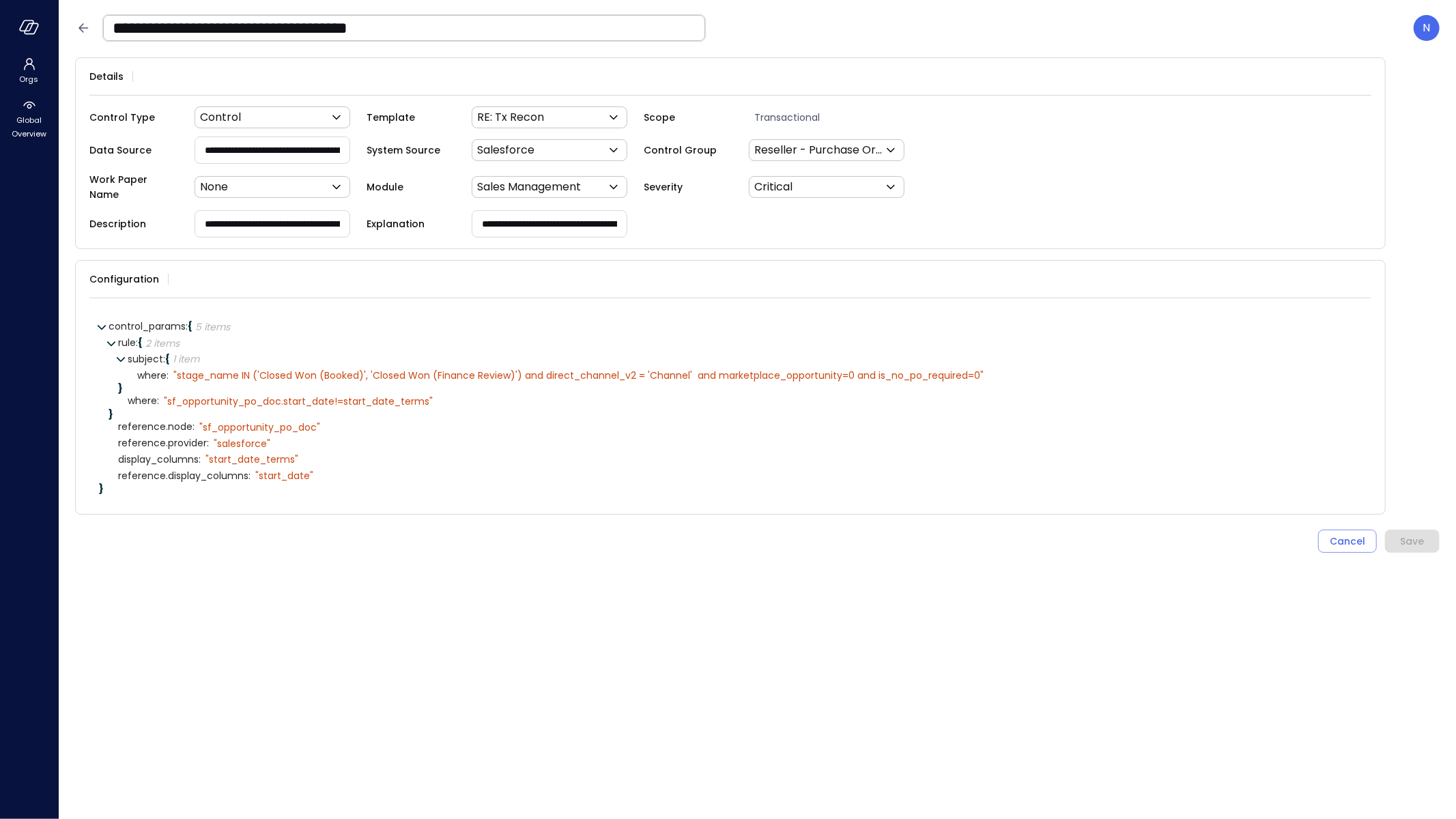
click at [116, 28] on input "**********" at bounding box center [404, 28] width 602 height 35
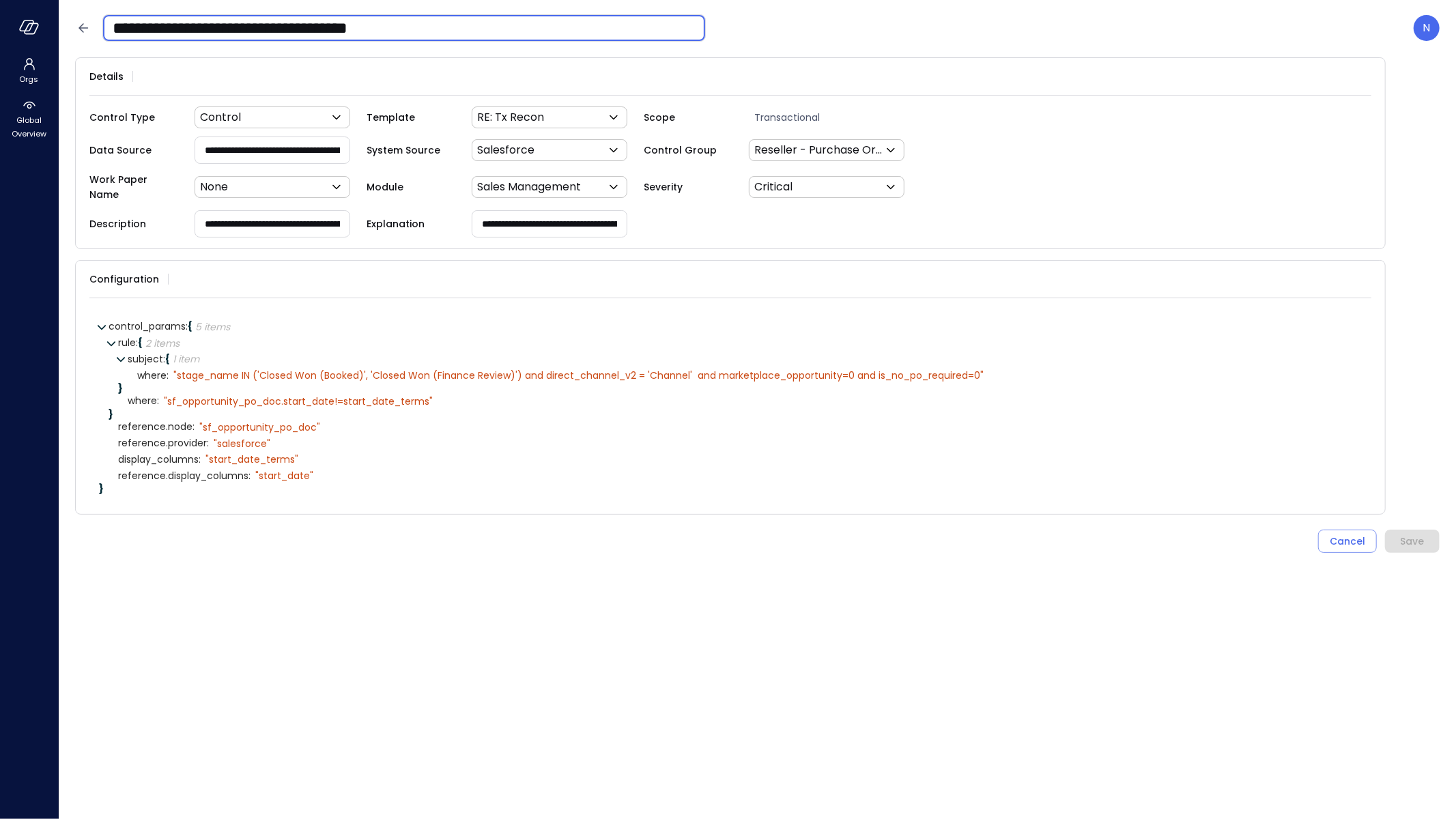
click at [116, 28] on input "**********" at bounding box center [404, 28] width 602 height 35
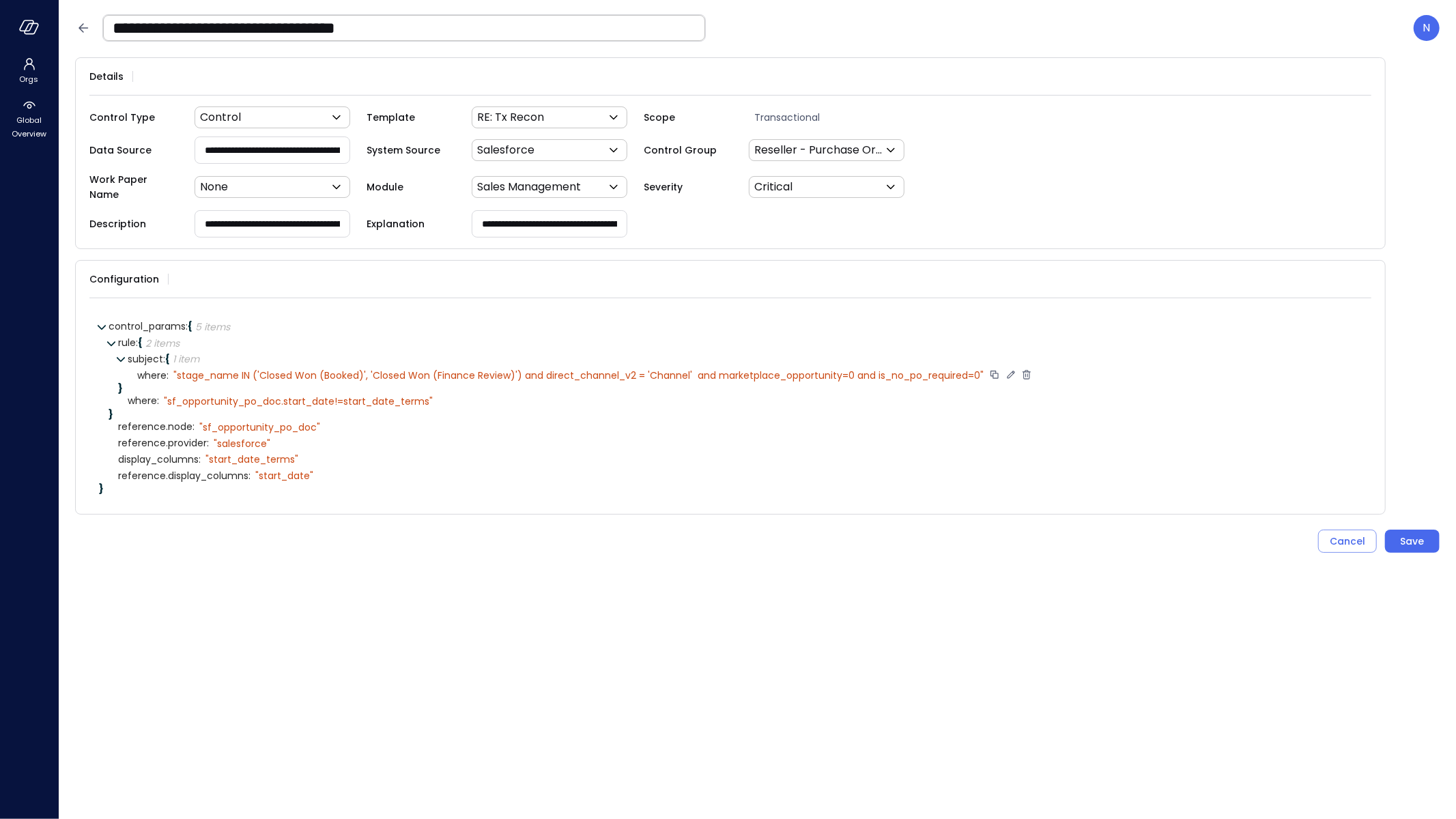
click at [1017, 368] on icon at bounding box center [1011, 374] width 12 height 12
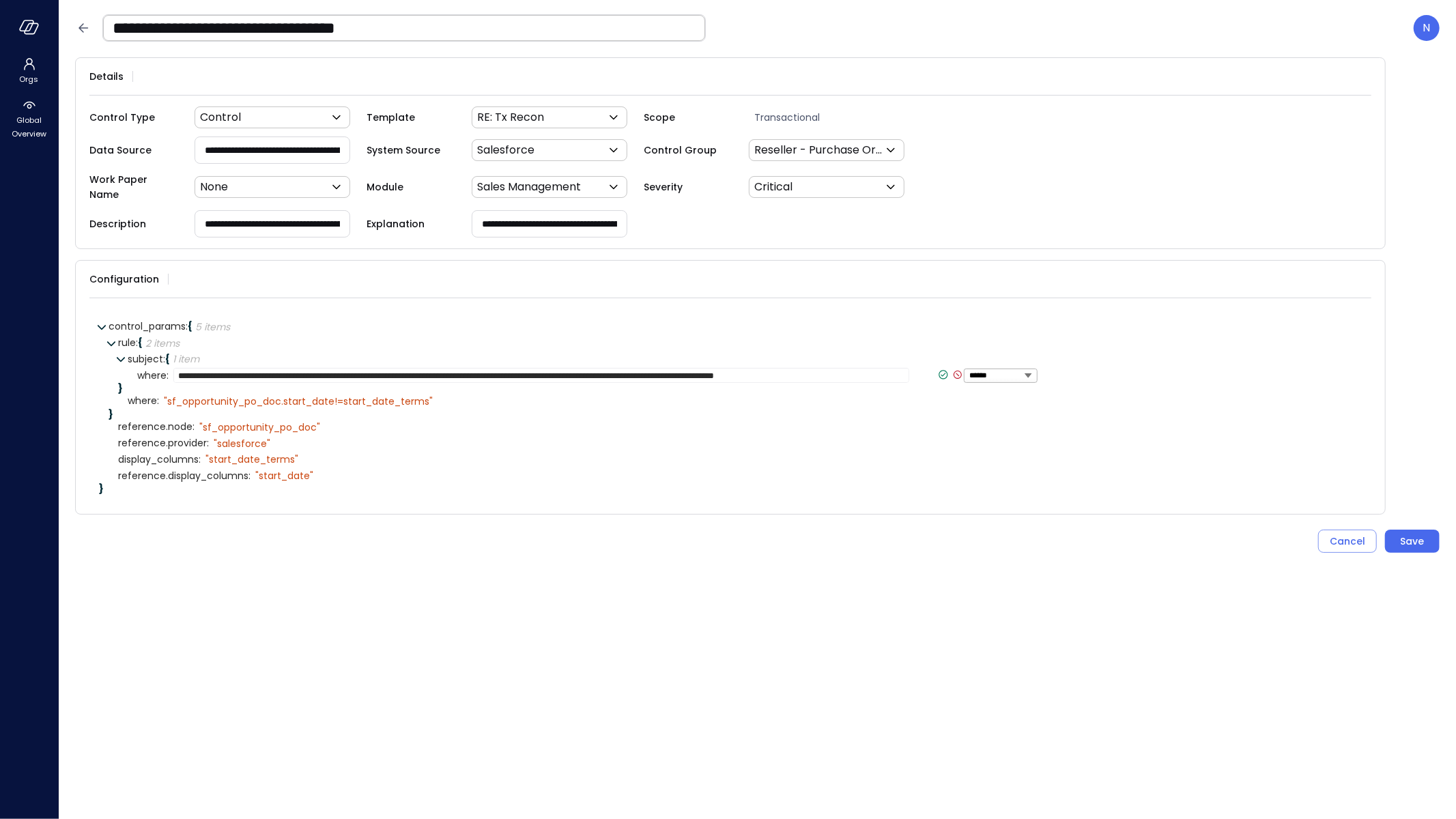
click at [615, 368] on textarea "**********" at bounding box center [541, 375] width 736 height 15
type textarea "**********"
click at [926, 368] on icon at bounding box center [931, 374] width 12 height 12
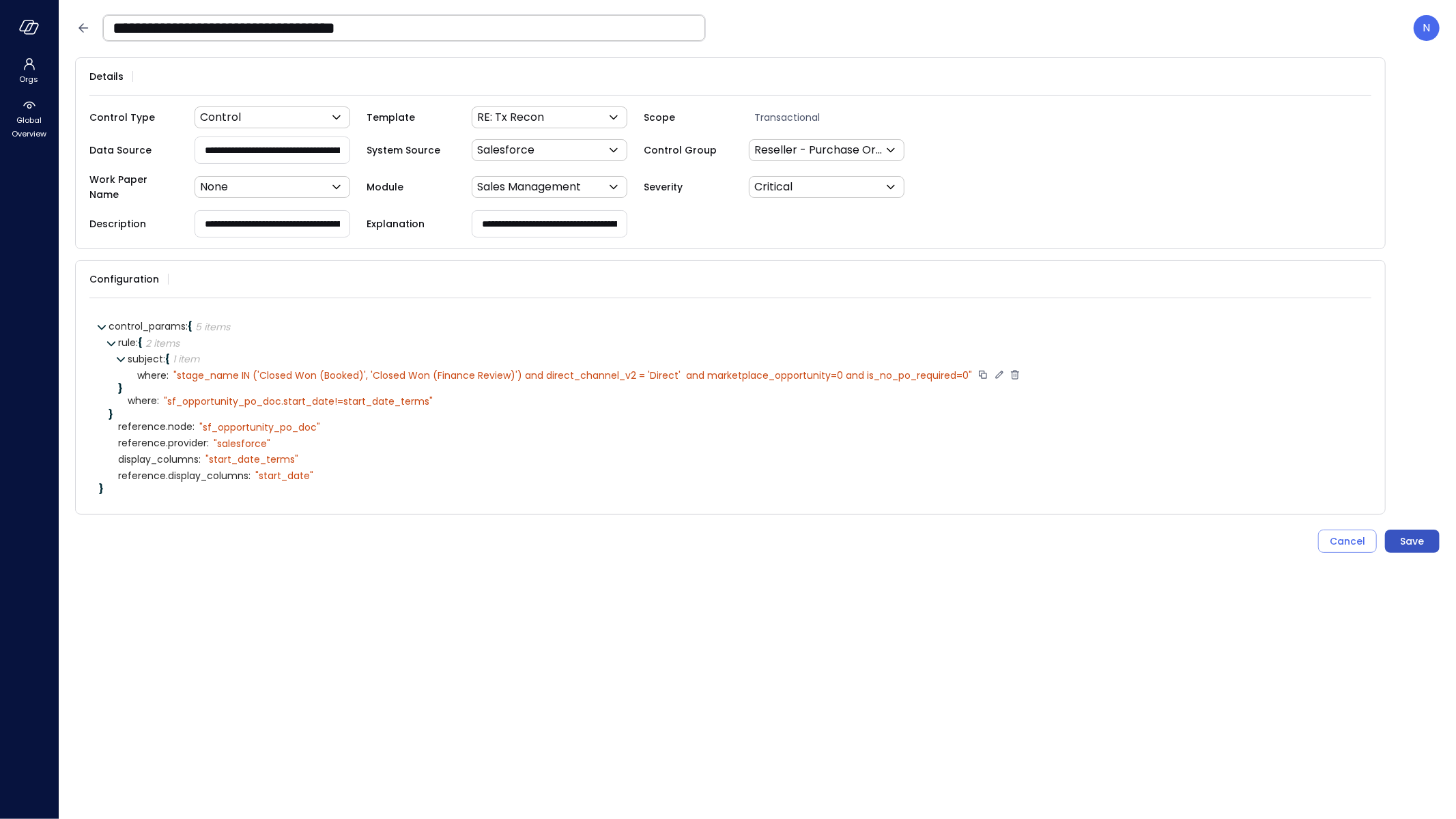
click at [1393, 529] on button "Save" at bounding box center [1412, 541] width 55 height 23
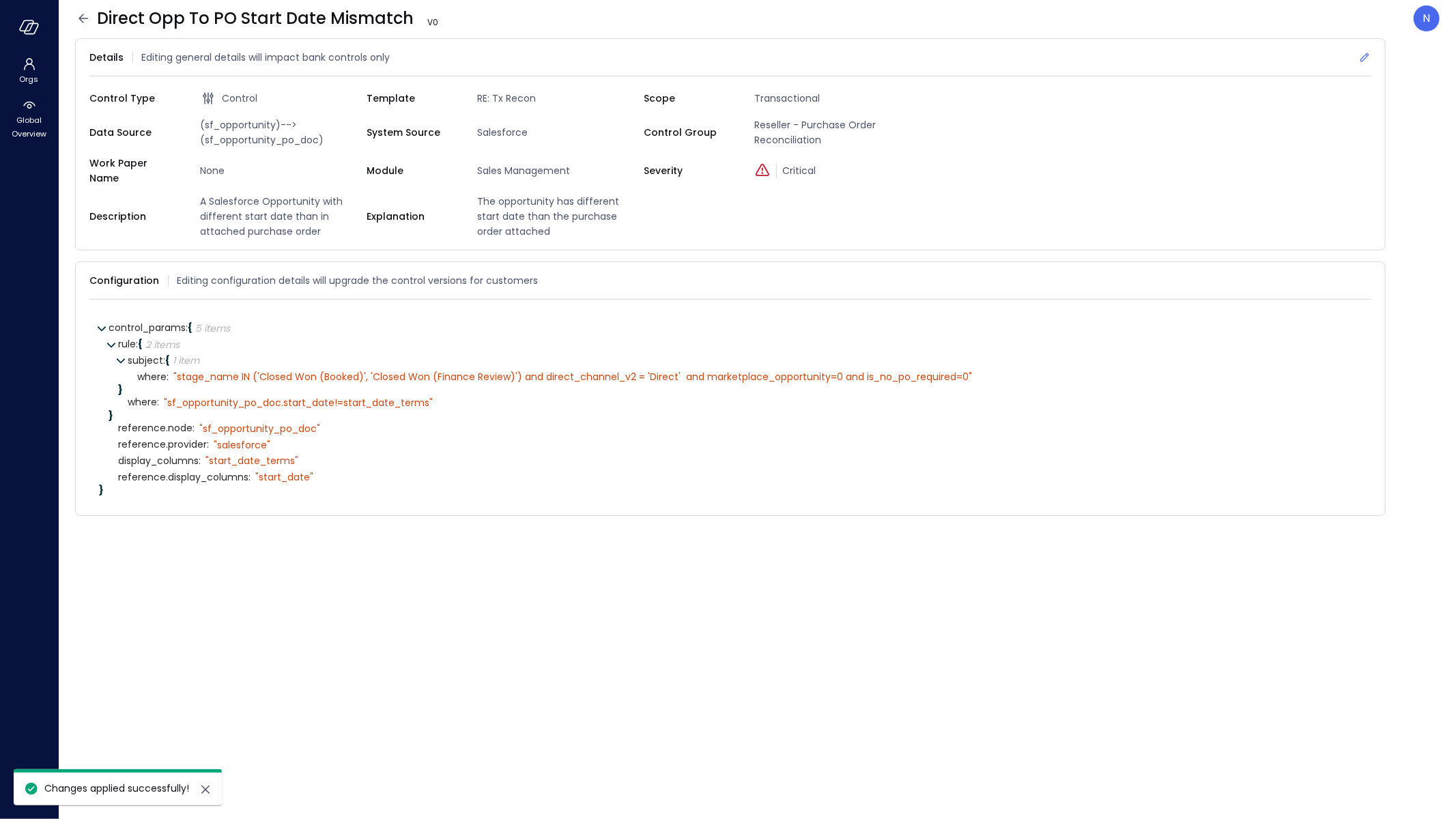
click at [1364, 45] on div "Details Editing general details will impact bank controls only" at bounding box center [730, 57] width 1282 height 38
click at [1362, 57] on icon at bounding box center [1364, 57] width 13 height 13
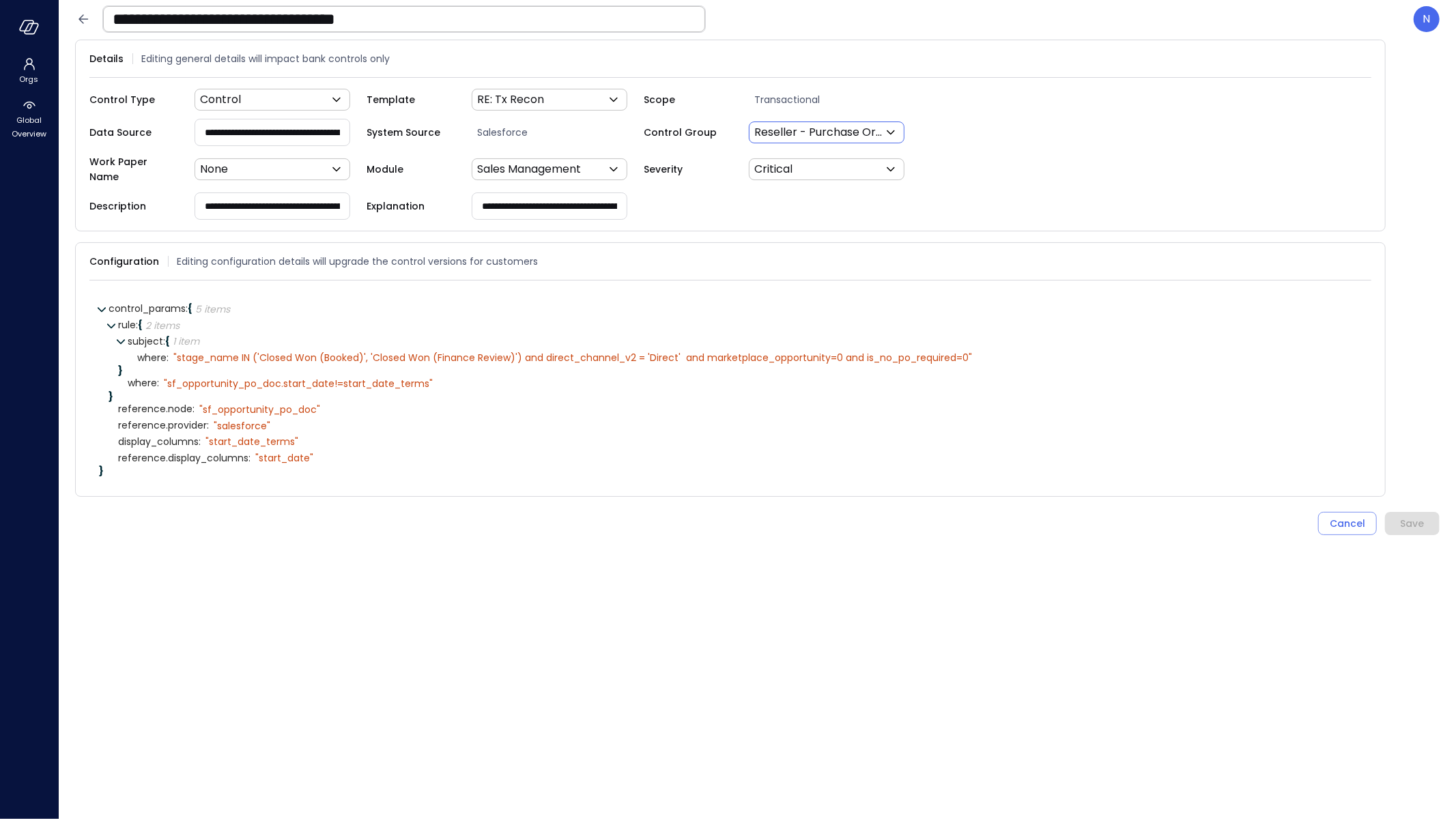
click at [835, 134] on body "**********" at bounding box center [728, 410] width 1456 height 819
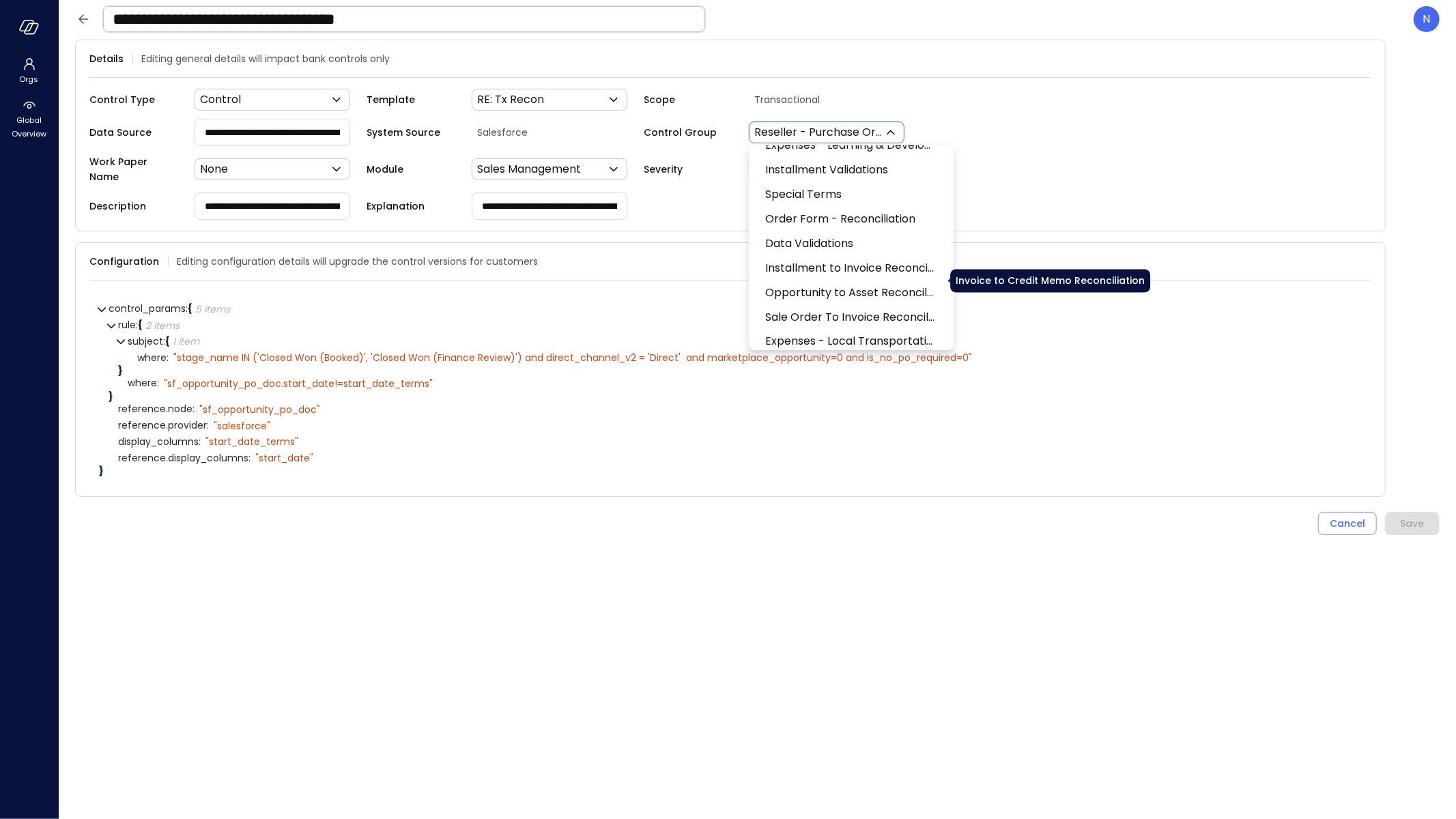
scroll to position [2268, 0]
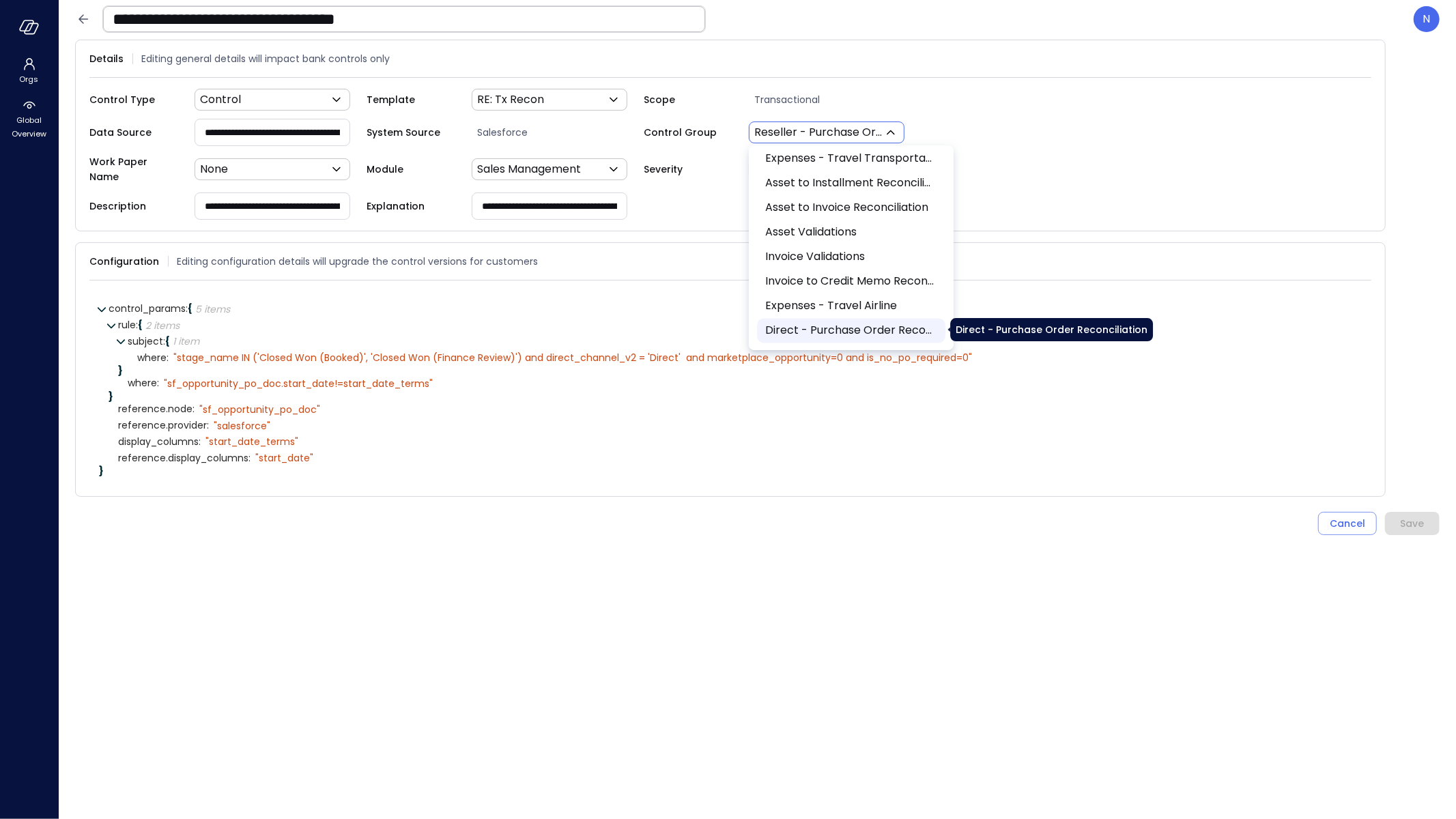
click at [877, 332] on span "Direct - Purchase Order Reconciliation" at bounding box center [850, 331] width 170 height 16
type input "***"
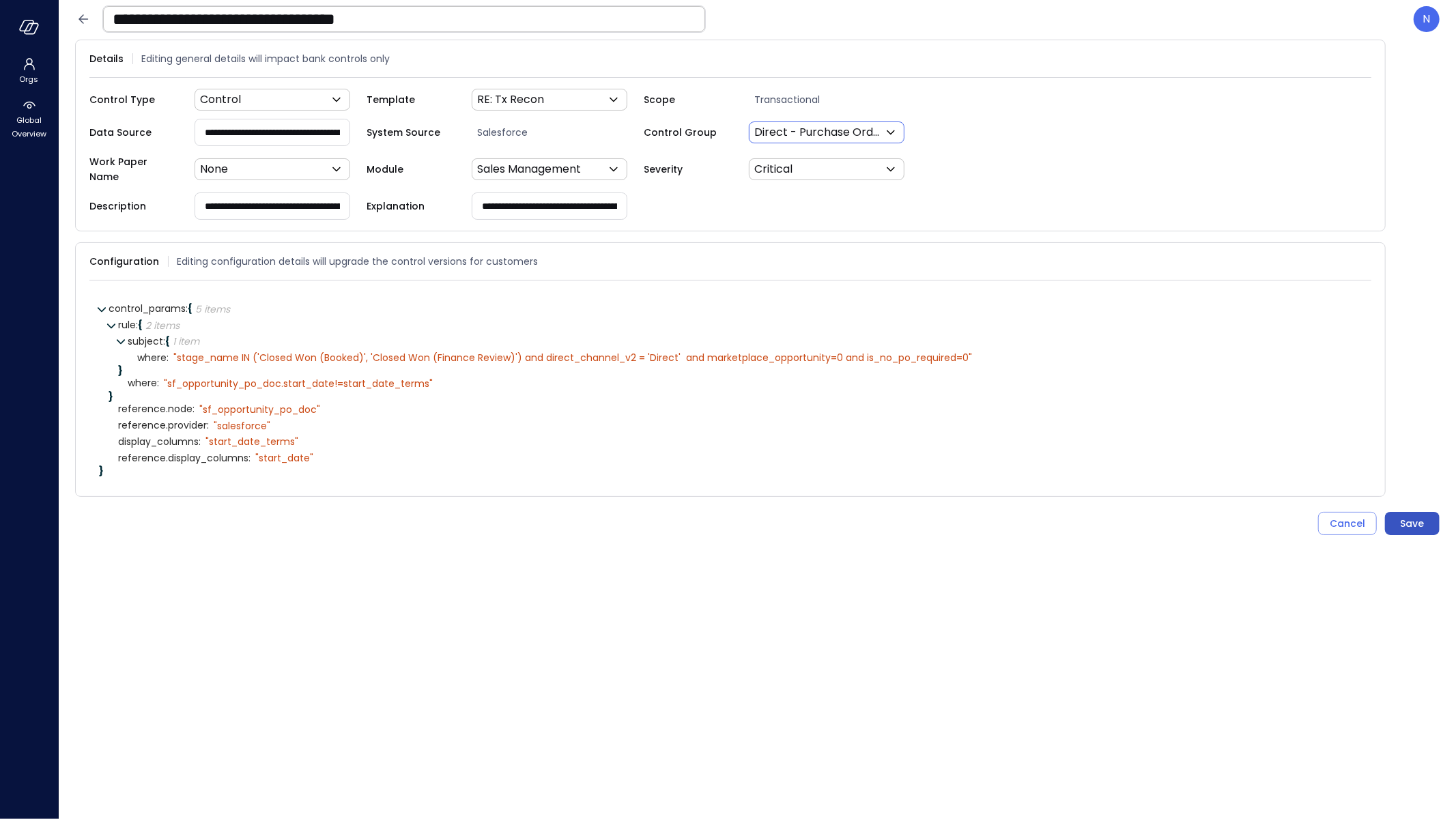
click at [1438, 512] on button "Save" at bounding box center [1412, 523] width 55 height 23
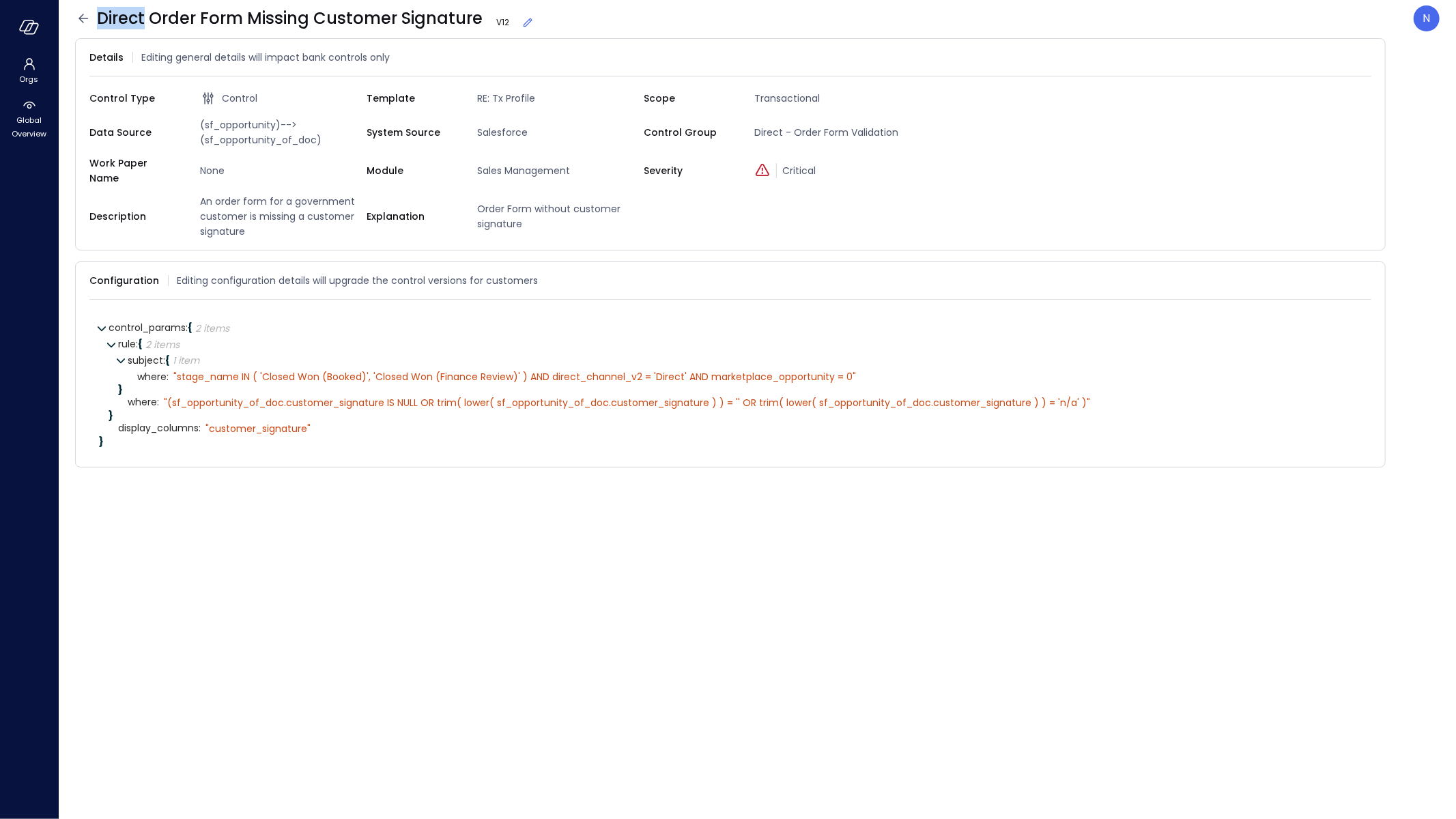
copy span "Direct"
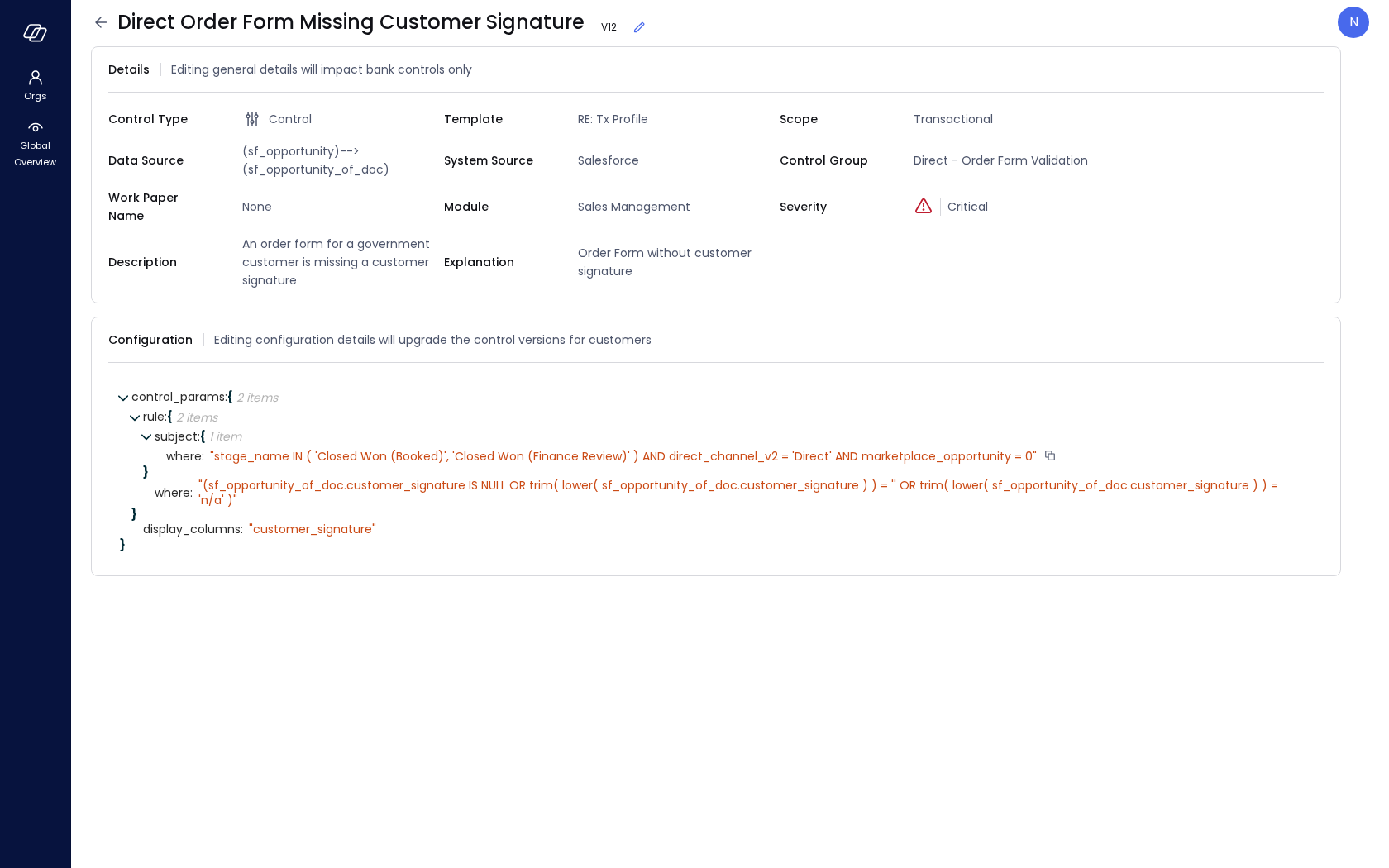
click at [725, 449] on div "" stage_name IN ( 'Closed Won (Booked)', 'Closed Won (Finance Review)' ) AND di…" at bounding box center [623, 455] width 827 height 15
click at [808, 449] on div "" stage_name IN ( 'Closed Won (Booked)', 'Closed Won (Finance Review)' ) AND di…" at bounding box center [623, 455] width 827 height 15
copy div "Direct"
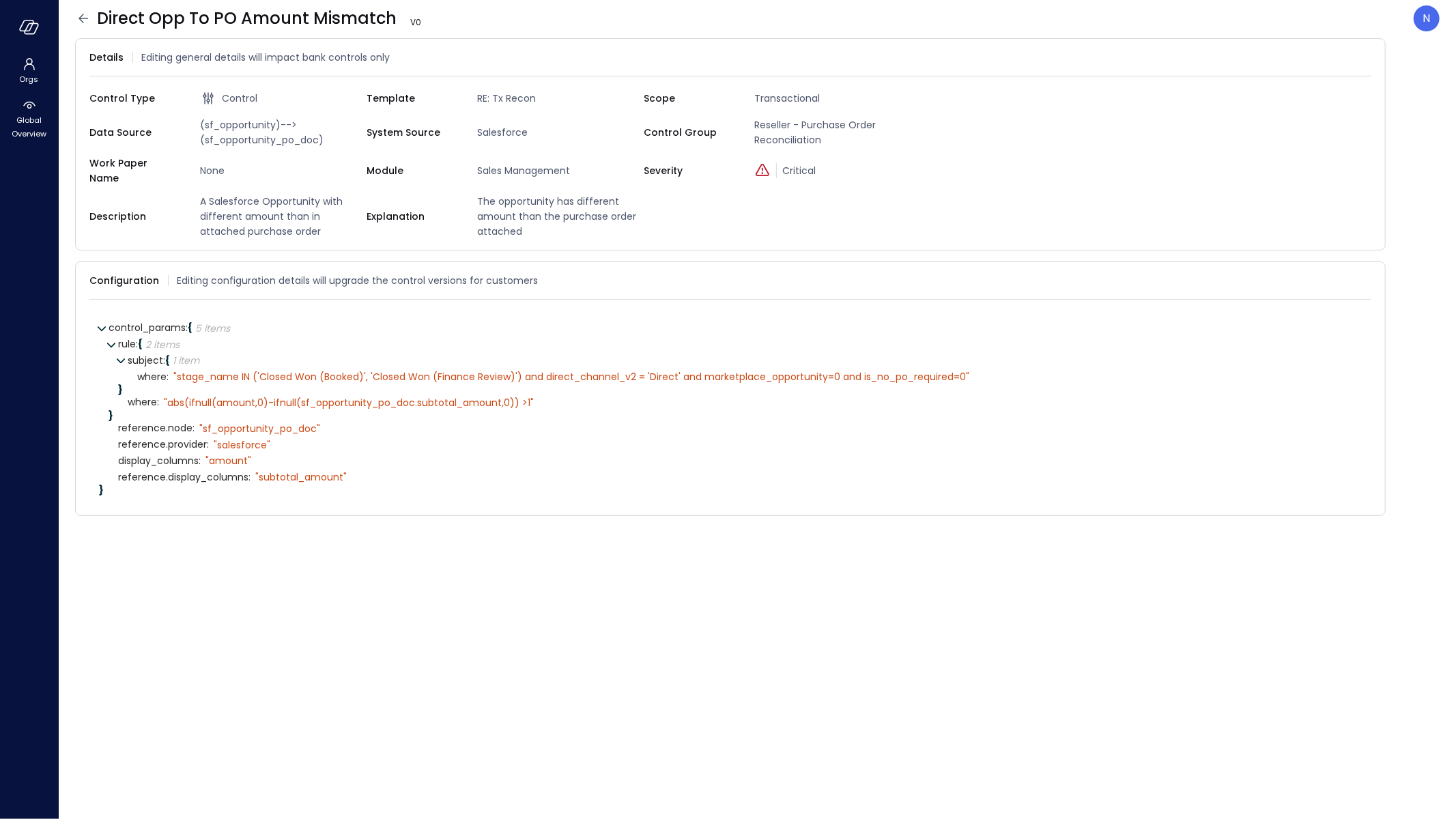
click at [83, 18] on icon at bounding box center [83, 18] width 9 height 9
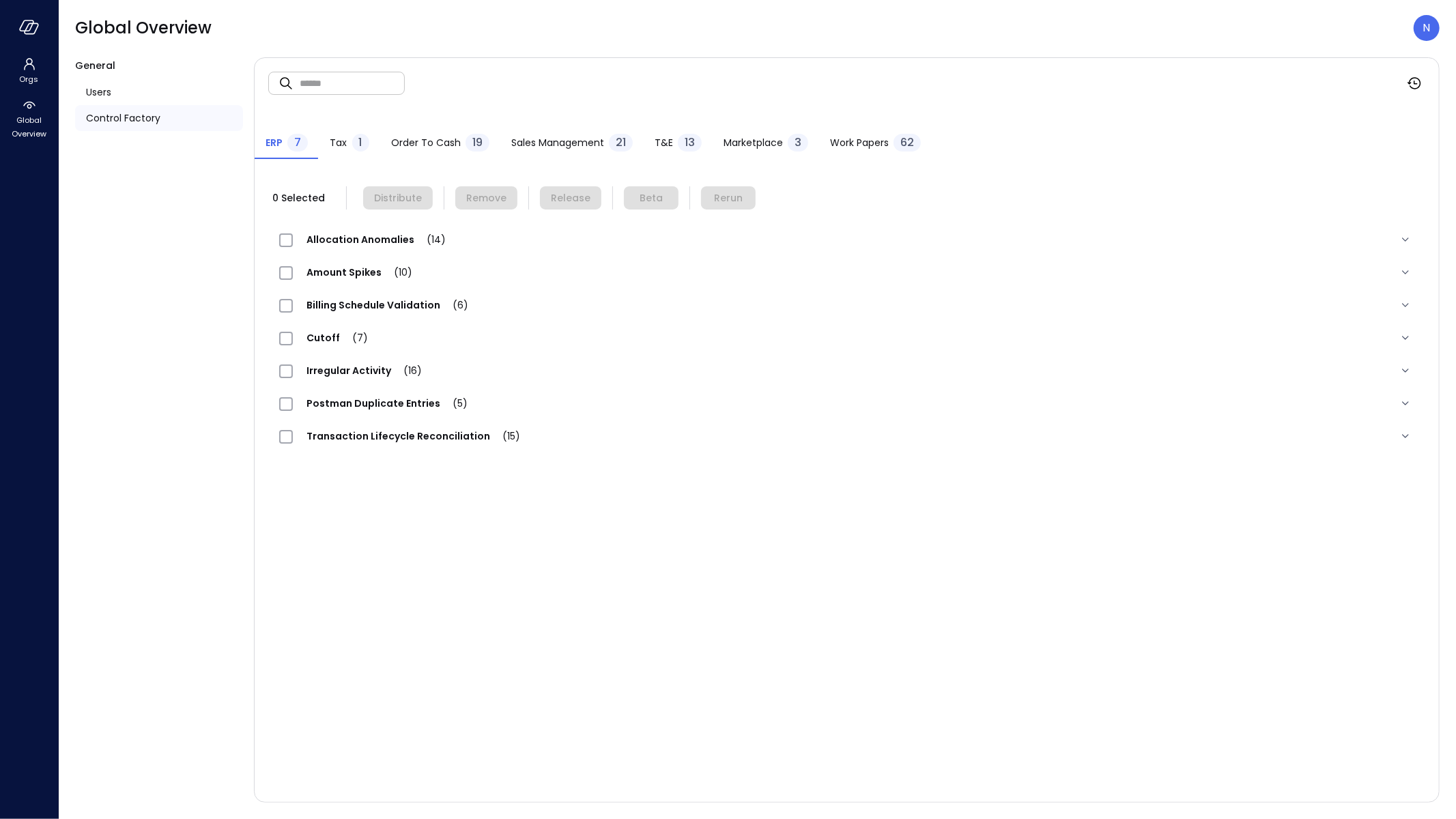
click at [662, 142] on span "T&E" at bounding box center [664, 142] width 18 height 15
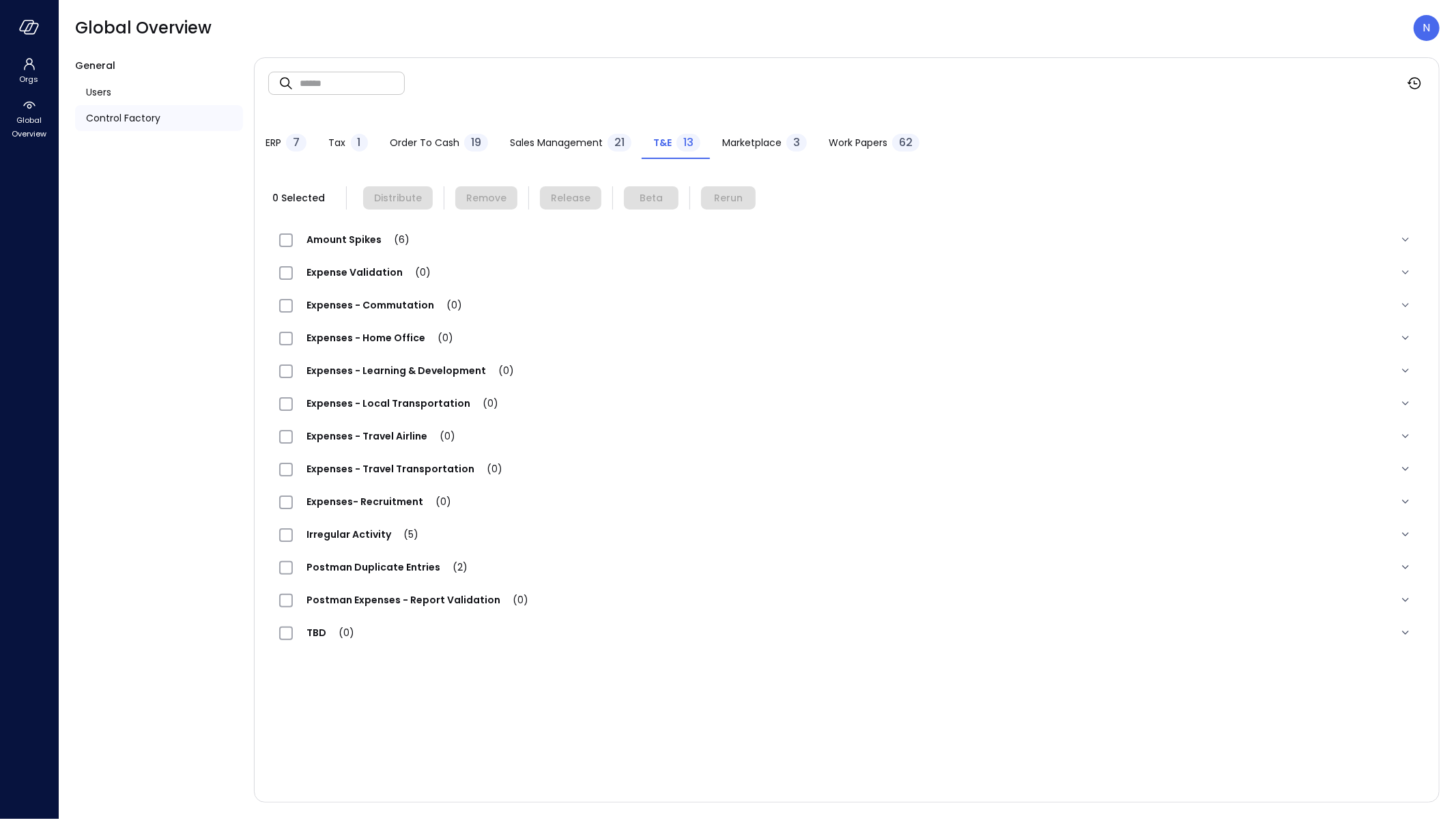
click at [579, 143] on span "Sales Management" at bounding box center [556, 142] width 93 height 15
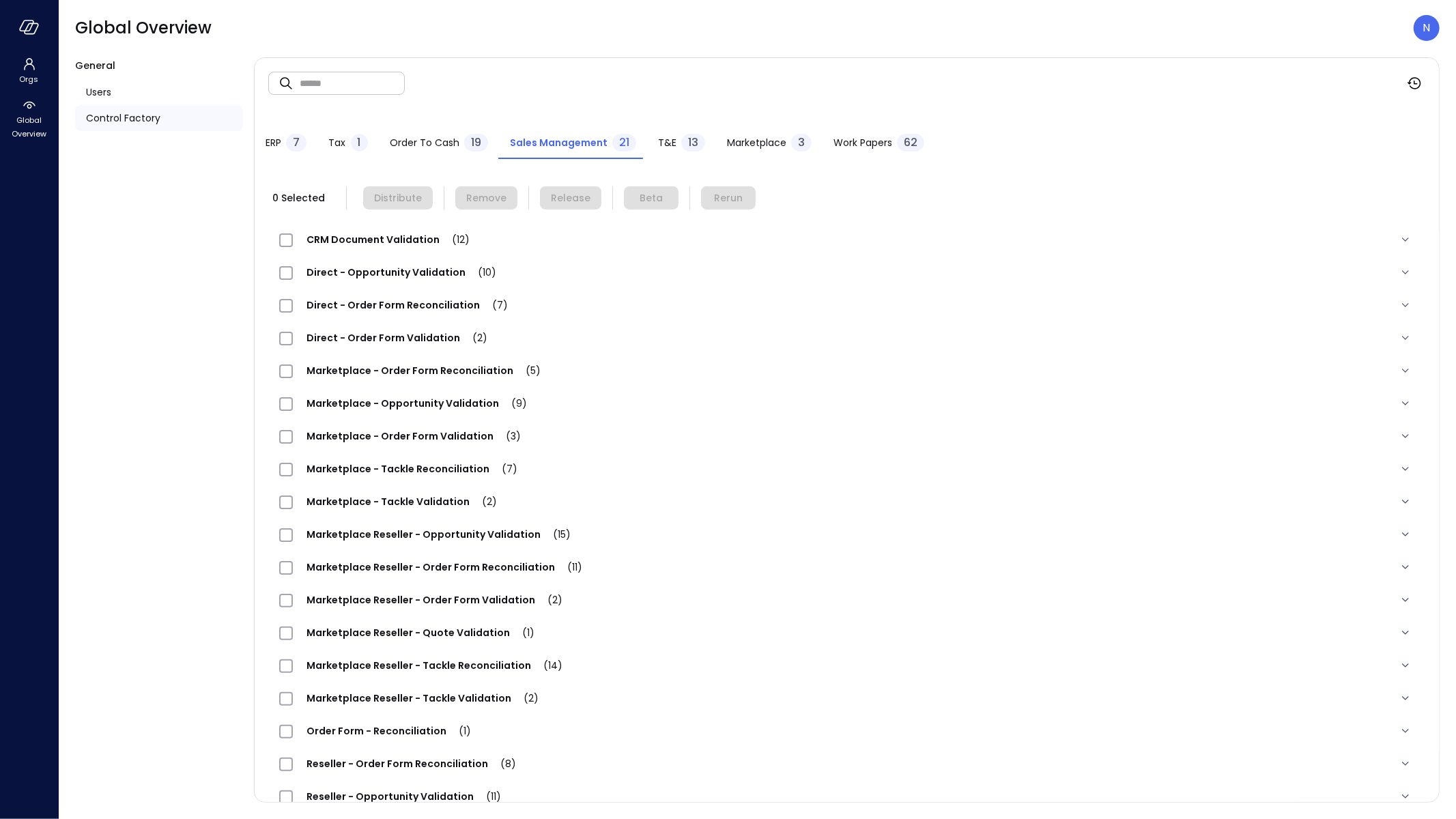
scroll to position [121, 0]
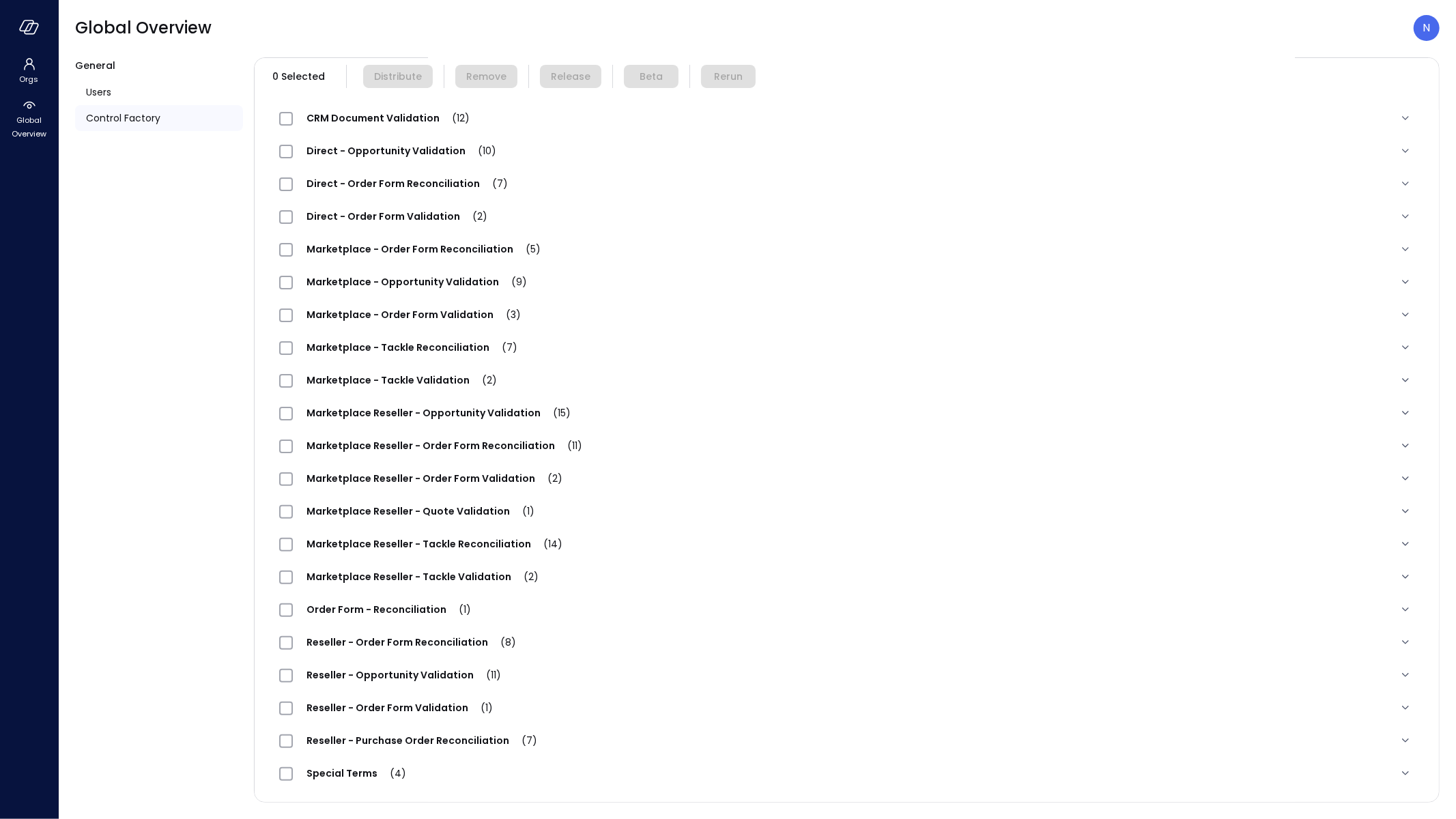
click at [451, 742] on span "Reseller - Purchase Order Reconciliation (7)" at bounding box center [422, 740] width 258 height 13
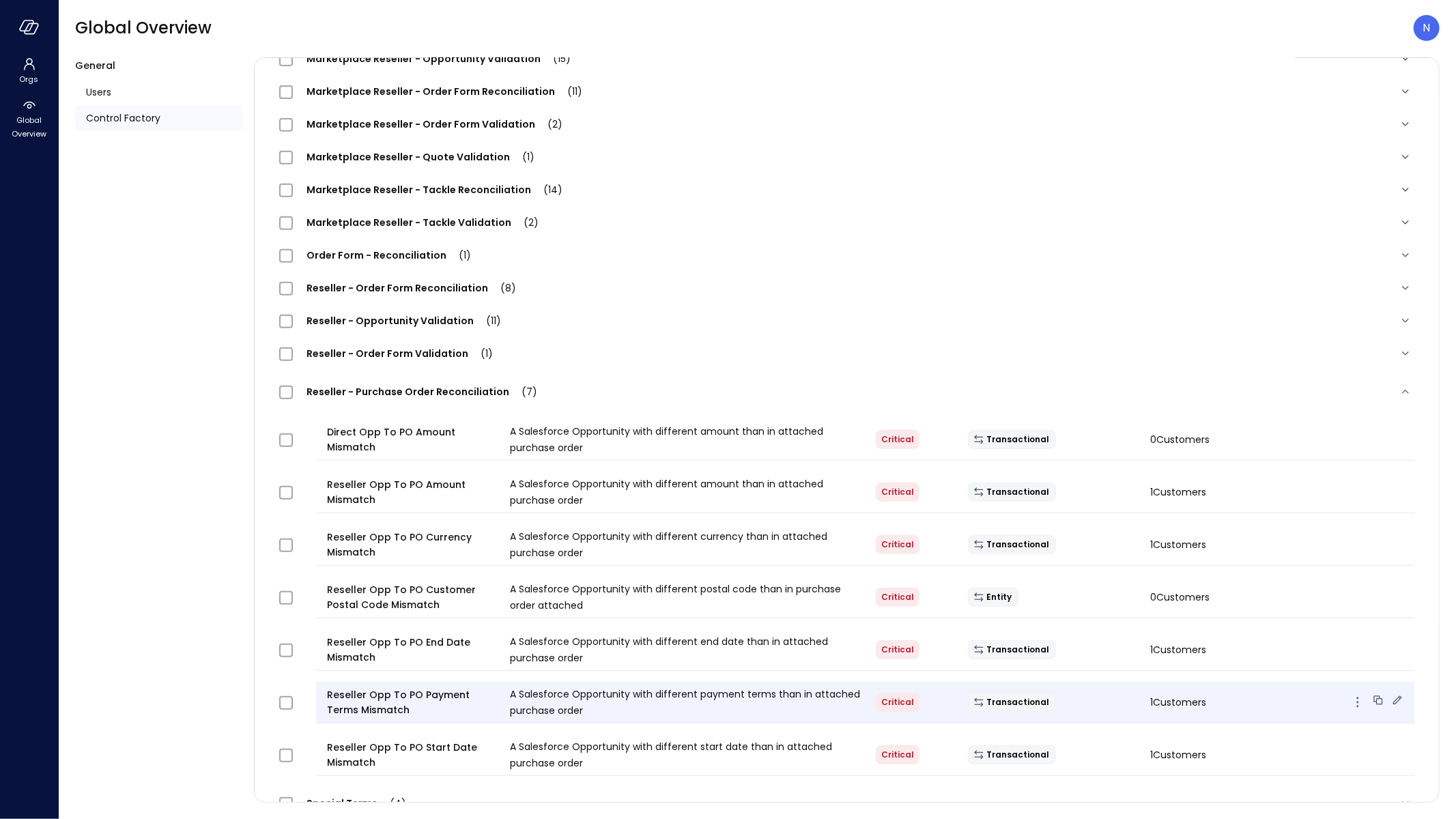
scroll to position [504, 0]
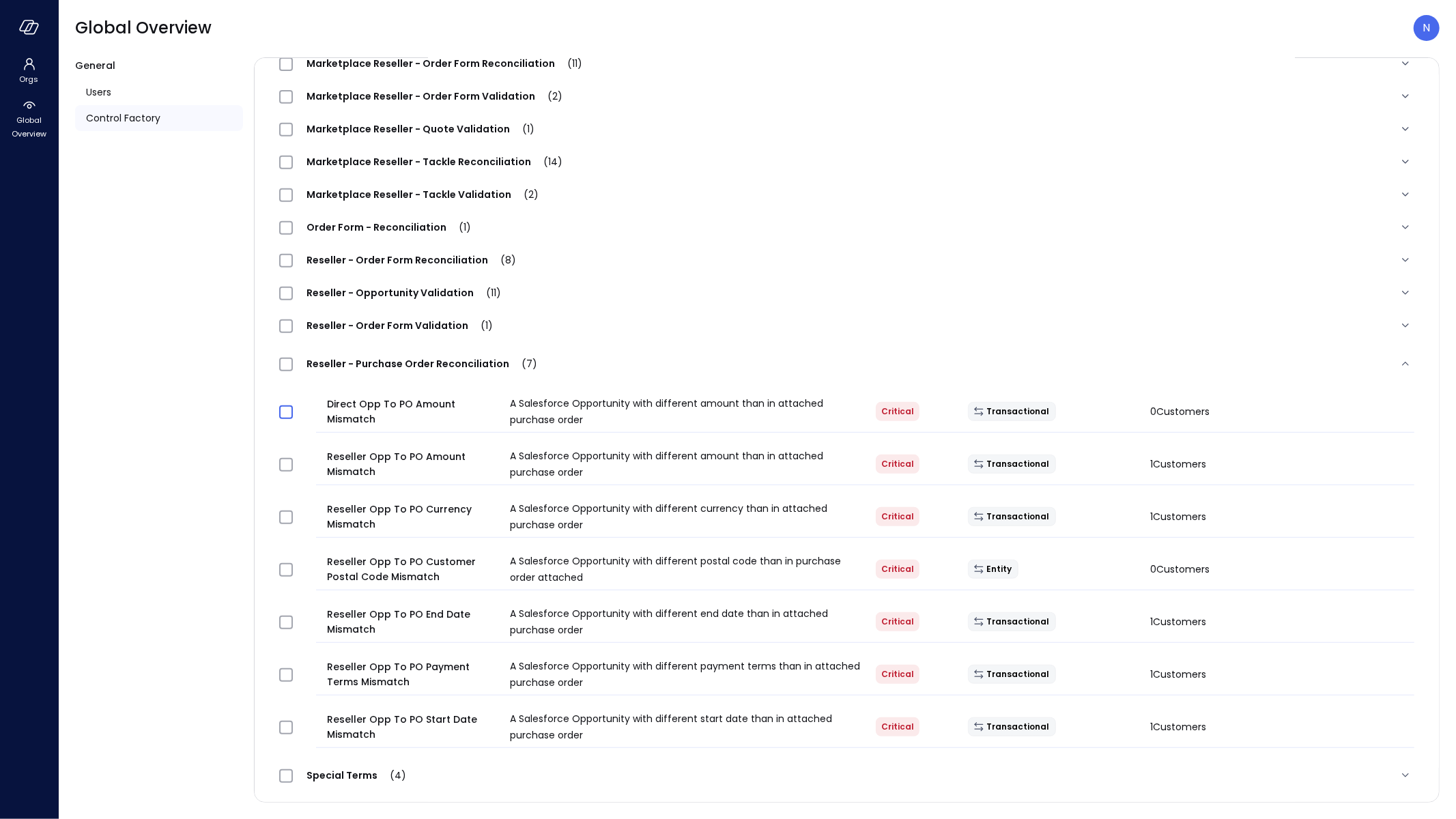
click at [292, 414] on span at bounding box center [285, 412] width 13 height 13
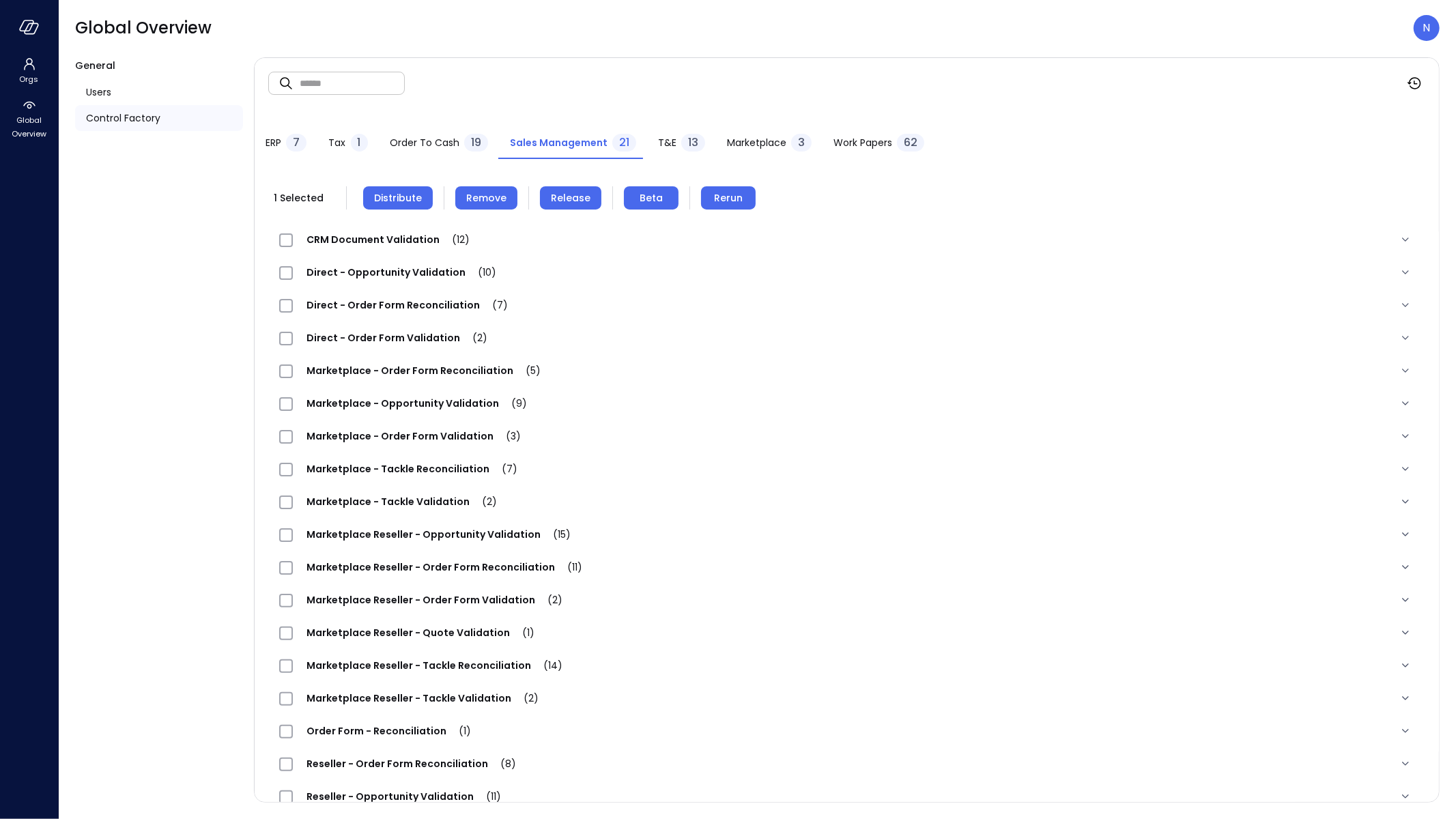
click at [384, 200] on span "Distribute" at bounding box center [398, 197] width 48 height 15
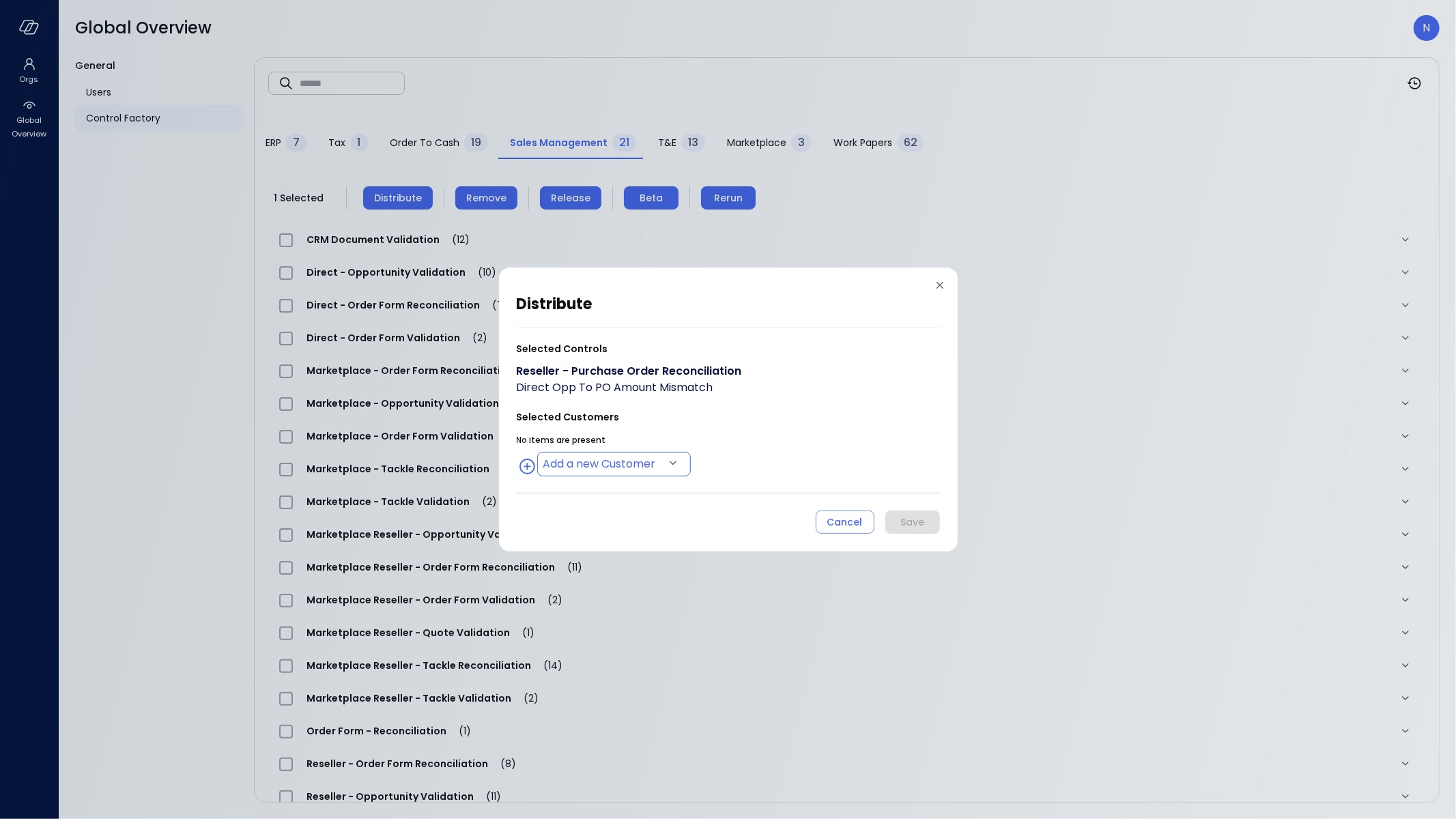
click at [598, 473] on body "Orgs Global Overview Global Overview N General Users Control Factory ​ ​ ERP 7 …" at bounding box center [728, 410] width 1456 height 819
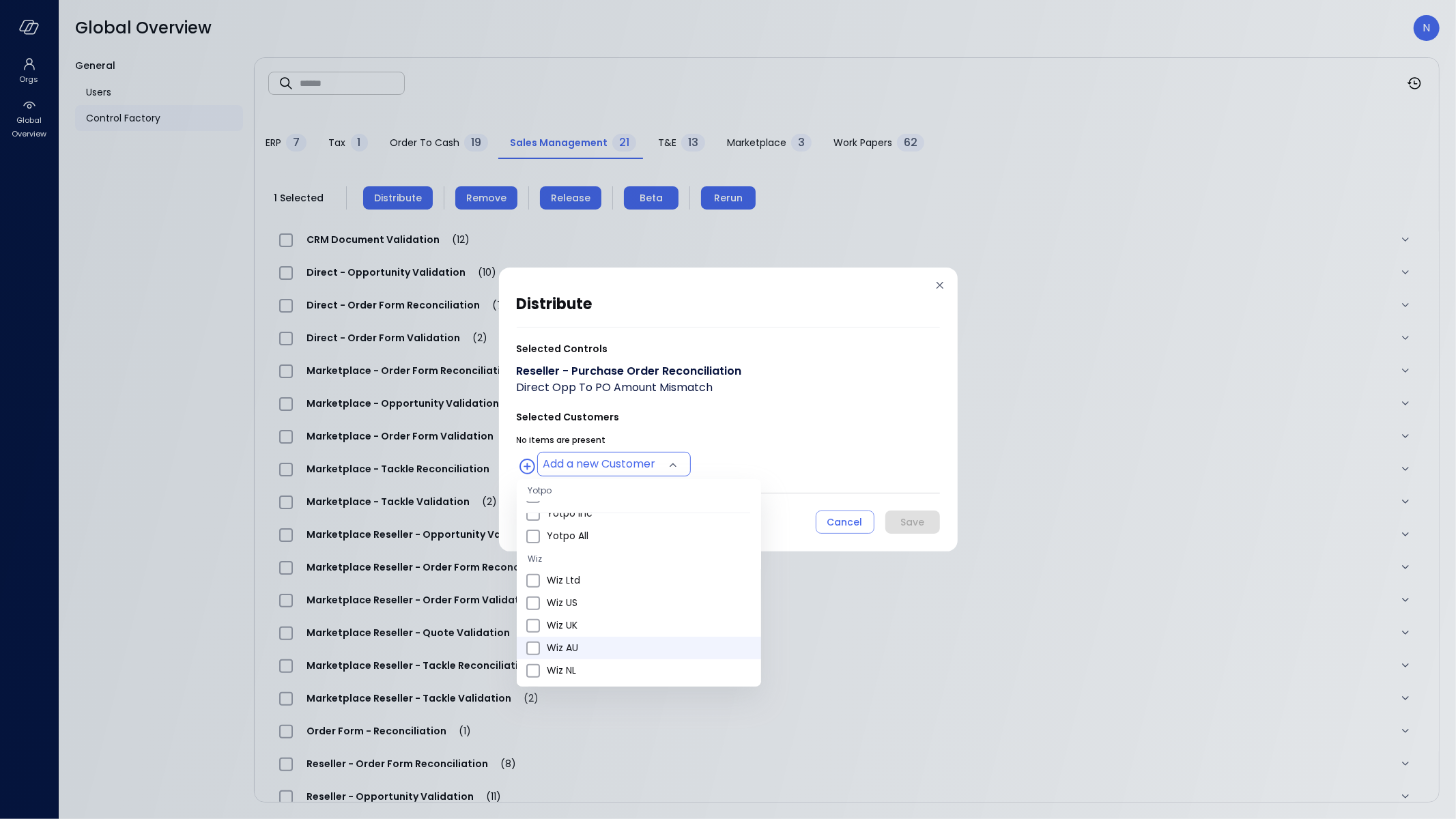
scroll to position [466, 0]
click at [574, 605] on li "Wiz US" at bounding box center [639, 599] width 244 height 23
type input "**********"
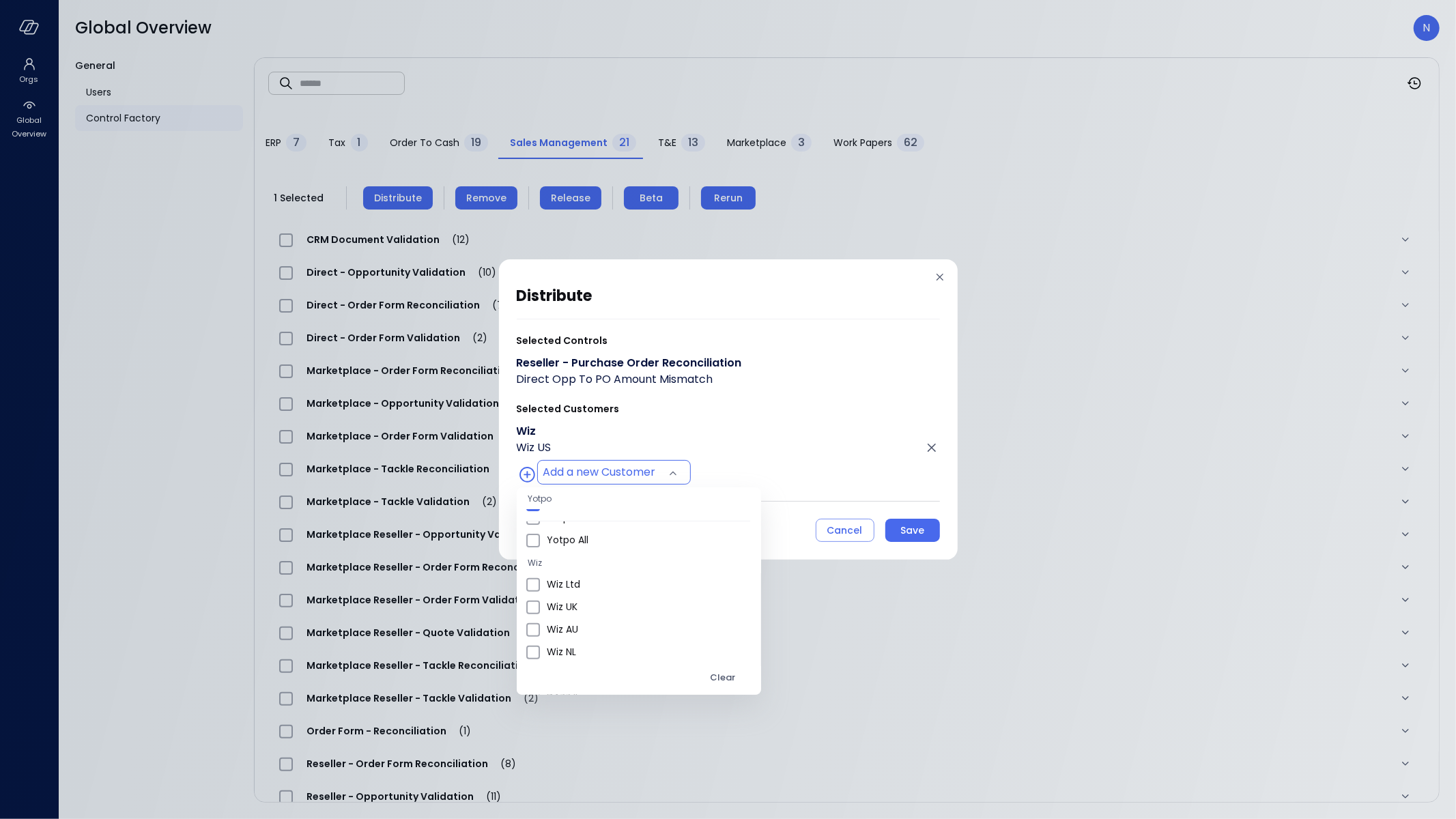
drag, startPoint x: 765, startPoint y: 432, endPoint x: 801, endPoint y: 476, distance: 56.9
click at [765, 432] on div at bounding box center [728, 410] width 1456 height 819
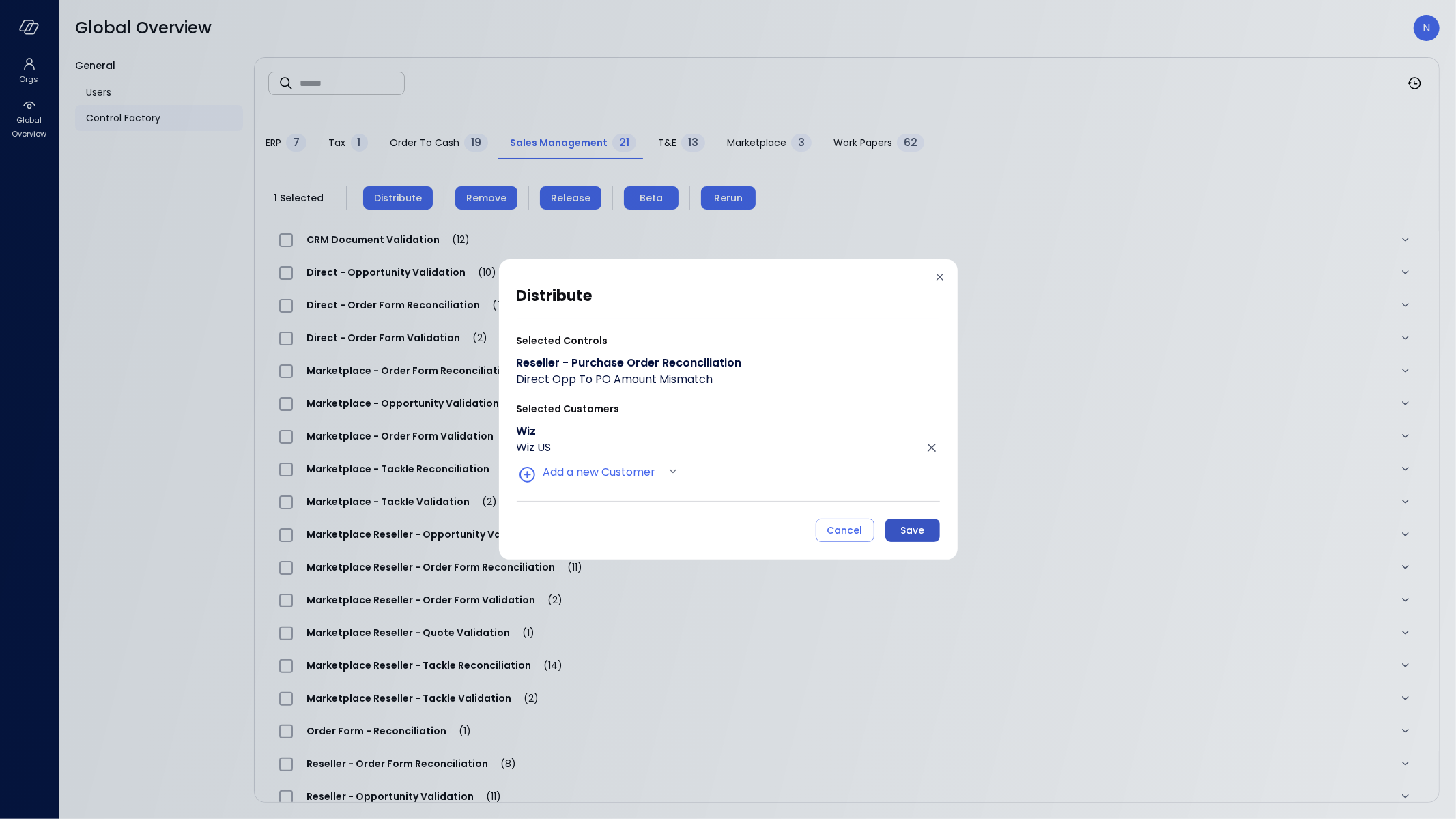
click at [903, 519] on button "Save" at bounding box center [912, 530] width 55 height 23
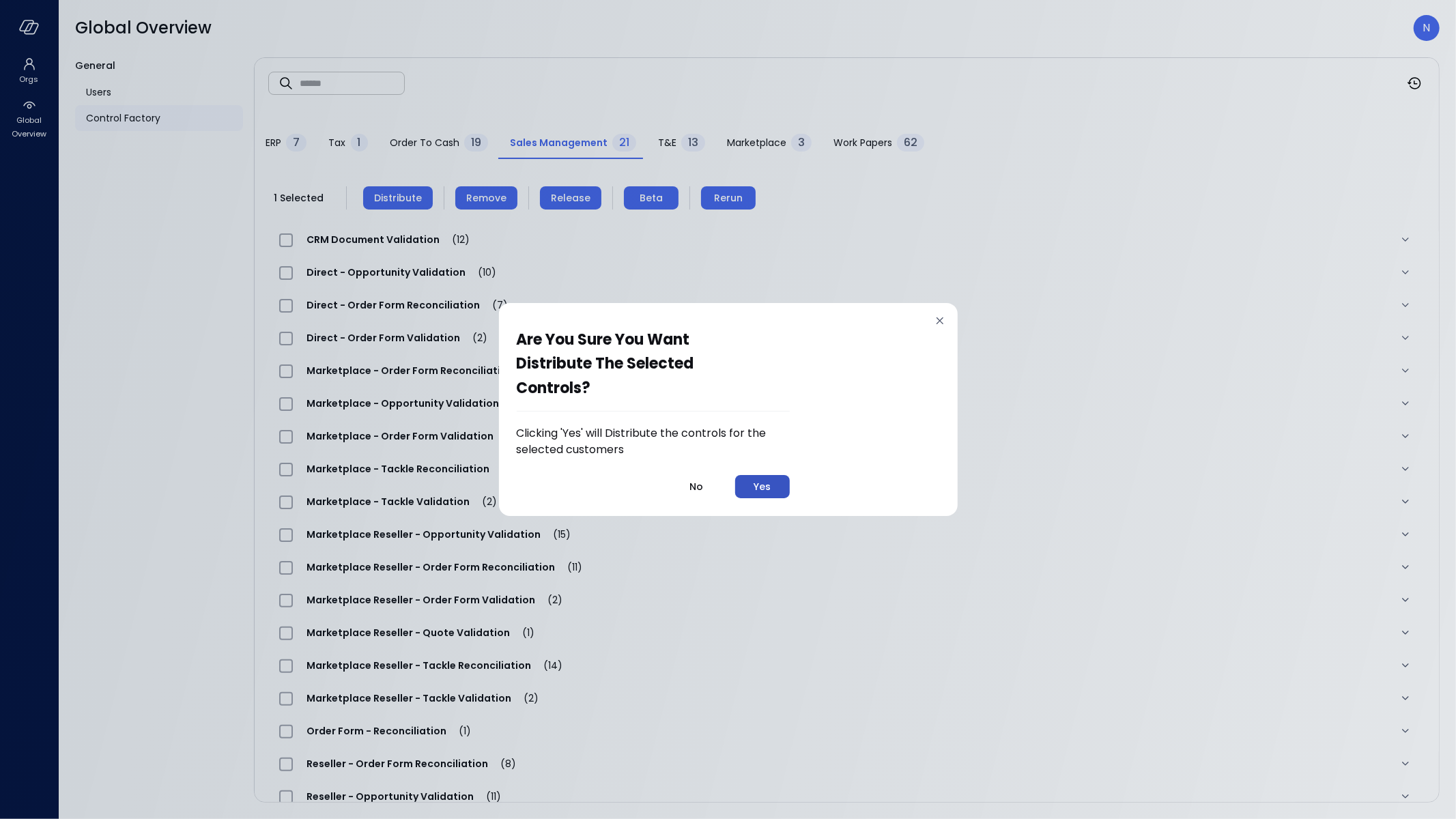
click at [760, 489] on div "Yes" at bounding box center [762, 487] width 17 height 17
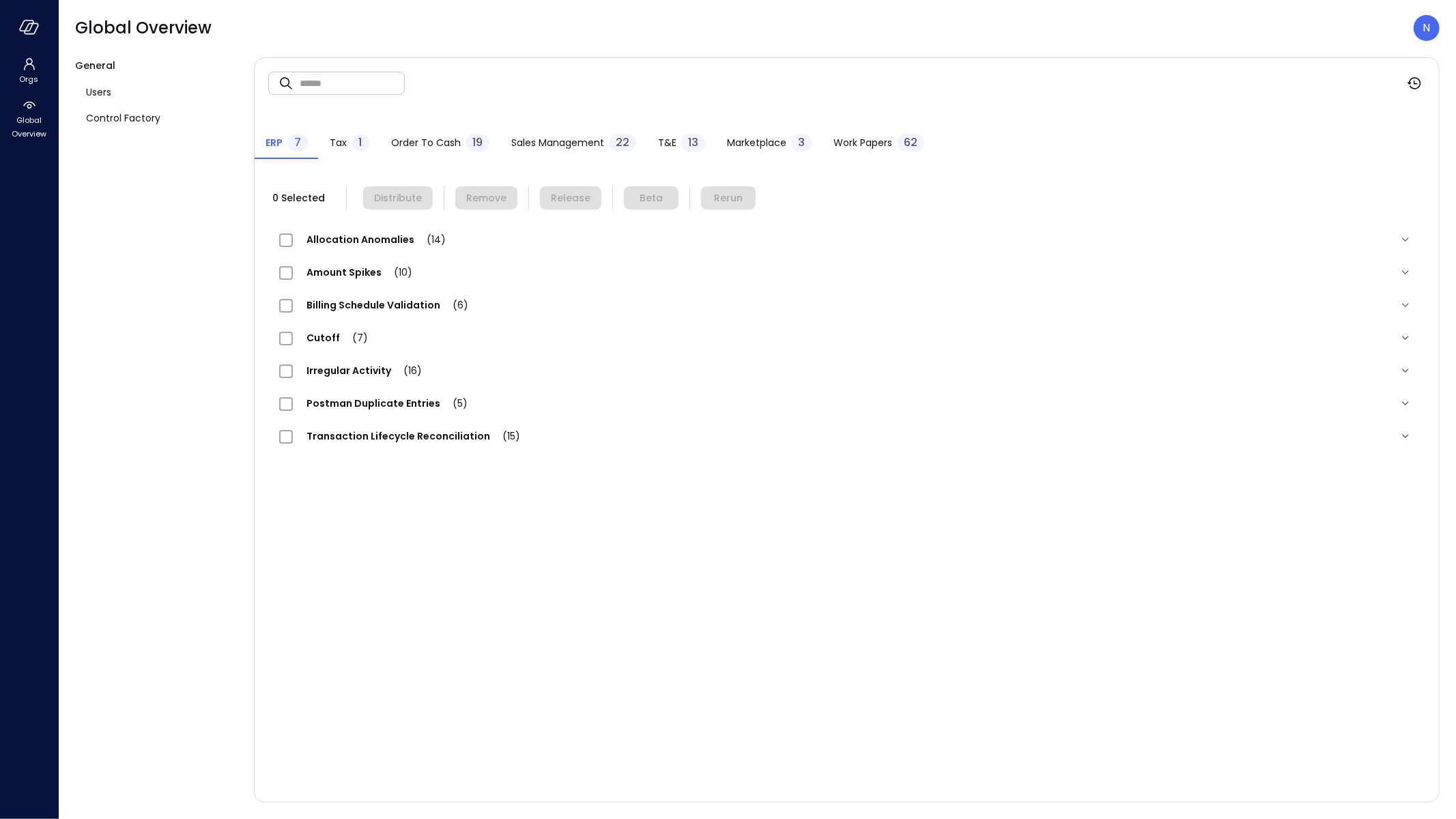
click at [549, 148] on span "Sales Management" at bounding box center [557, 142] width 93 height 15
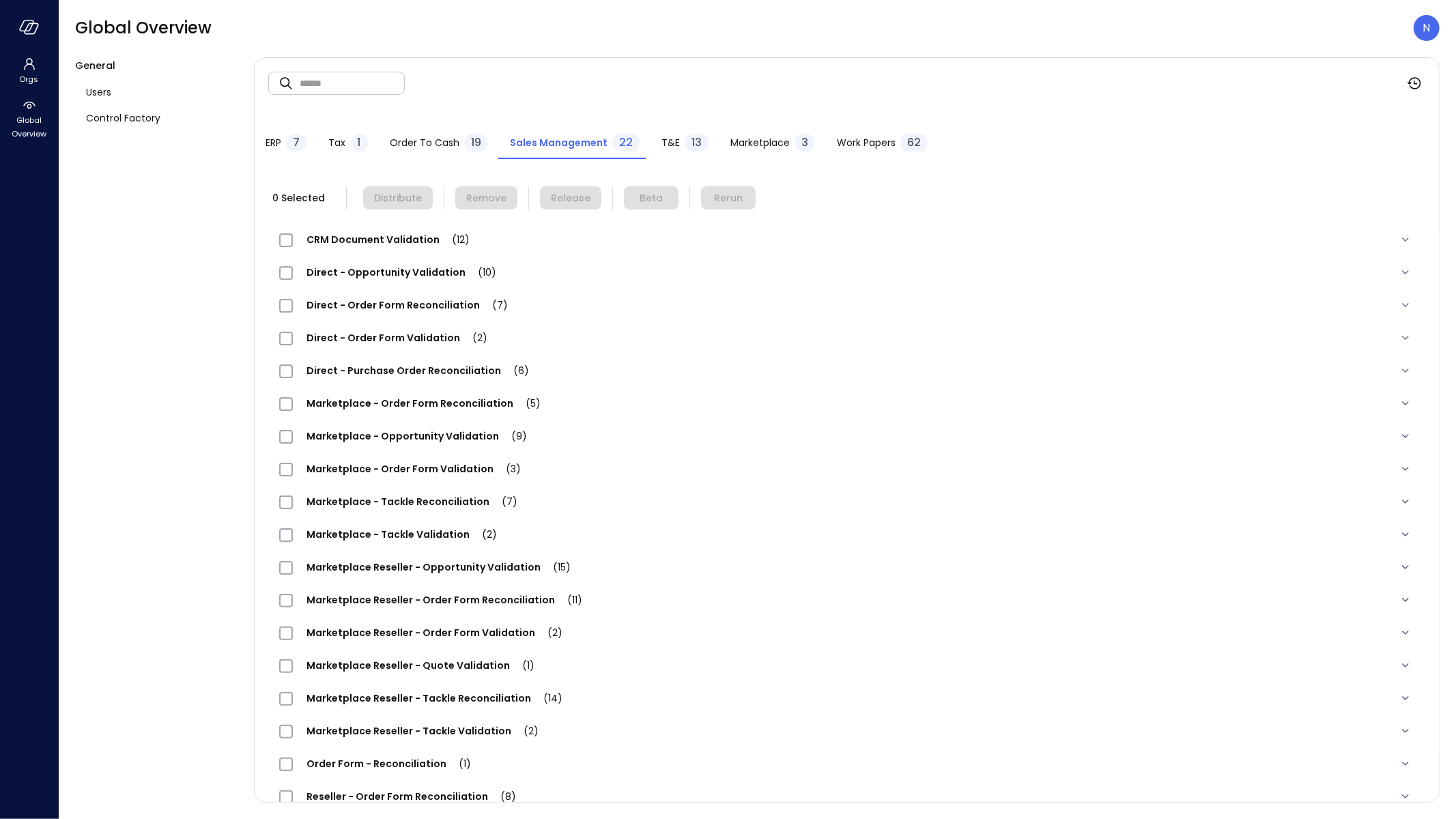
click at [475, 376] on span "Direct - Purchase Order Reconciliation (6)" at bounding box center [418, 370] width 250 height 13
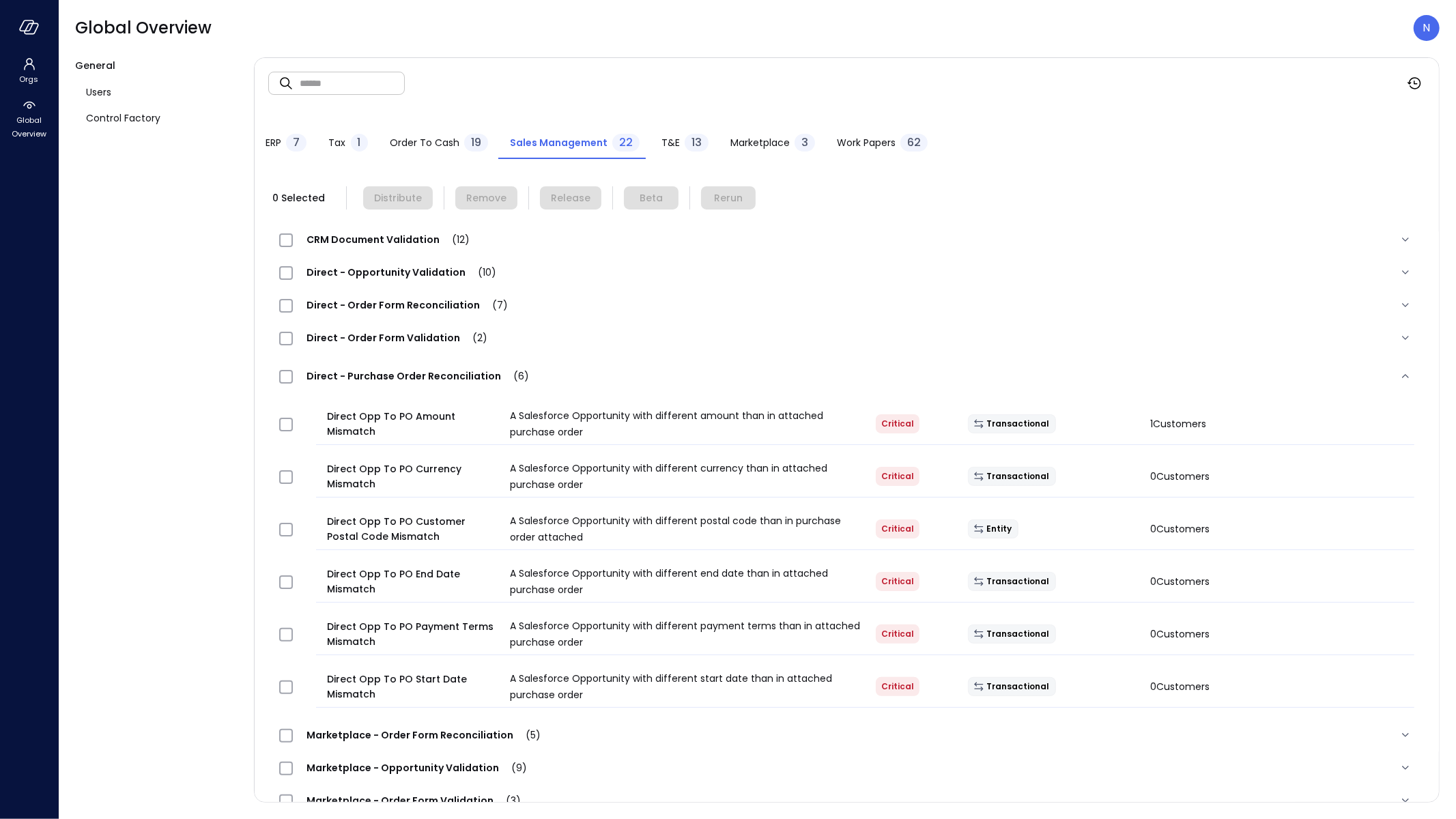
click at [289, 469] on div at bounding box center [297, 477] width 48 height 27
click at [290, 540] on div at bounding box center [297, 529] width 48 height 27
click at [288, 644] on div at bounding box center [297, 634] width 48 height 27
click at [285, 693] on div at bounding box center [297, 687] width 48 height 27
click at [420, 203] on button "Distribute" at bounding box center [398, 198] width 70 height 23
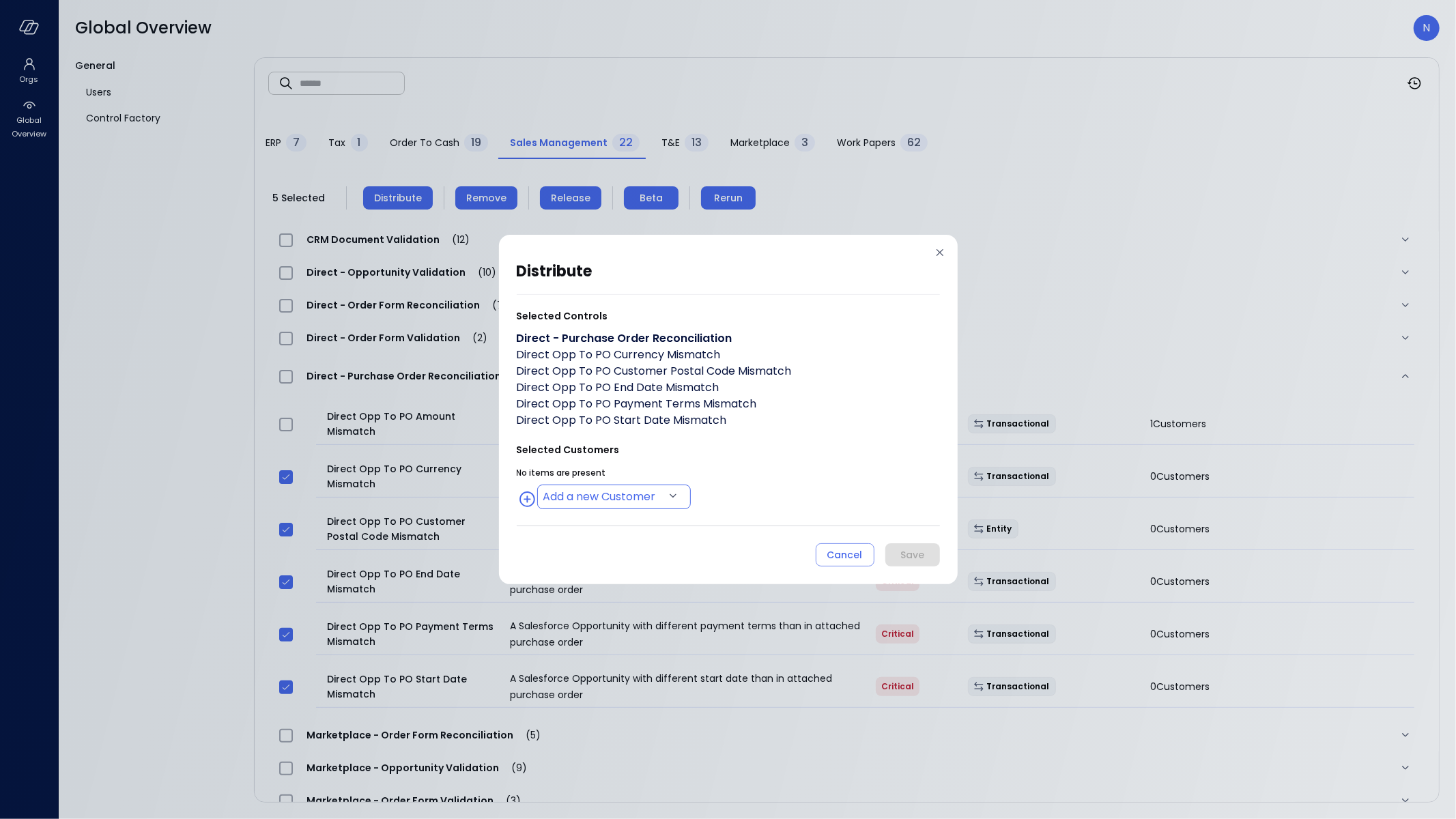
click at [628, 499] on body "Orgs Global Overview Global Overview N General Users Control Factory ​ ​ ERP 7 …" at bounding box center [728, 410] width 1456 height 819
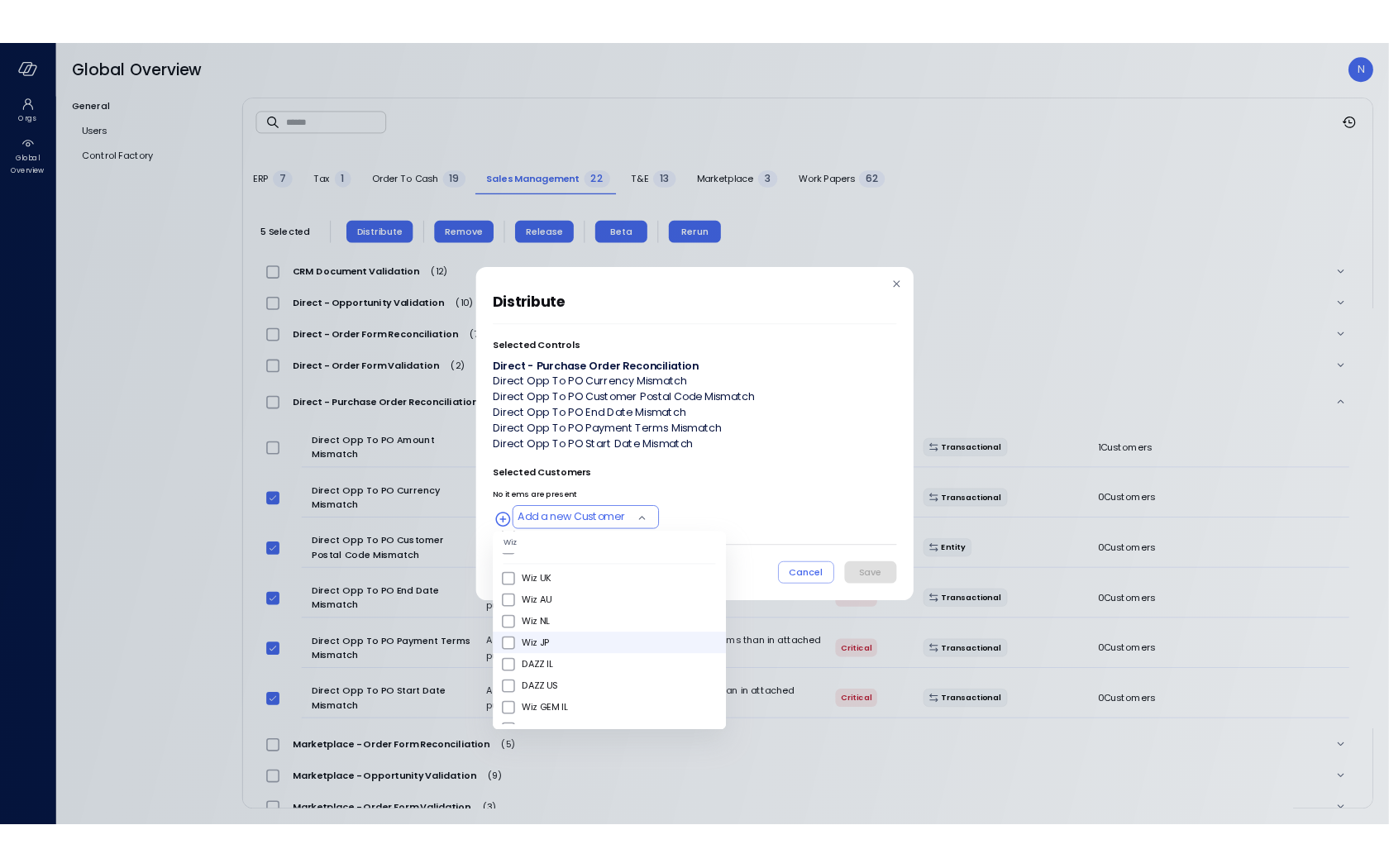
scroll to position [626, 0]
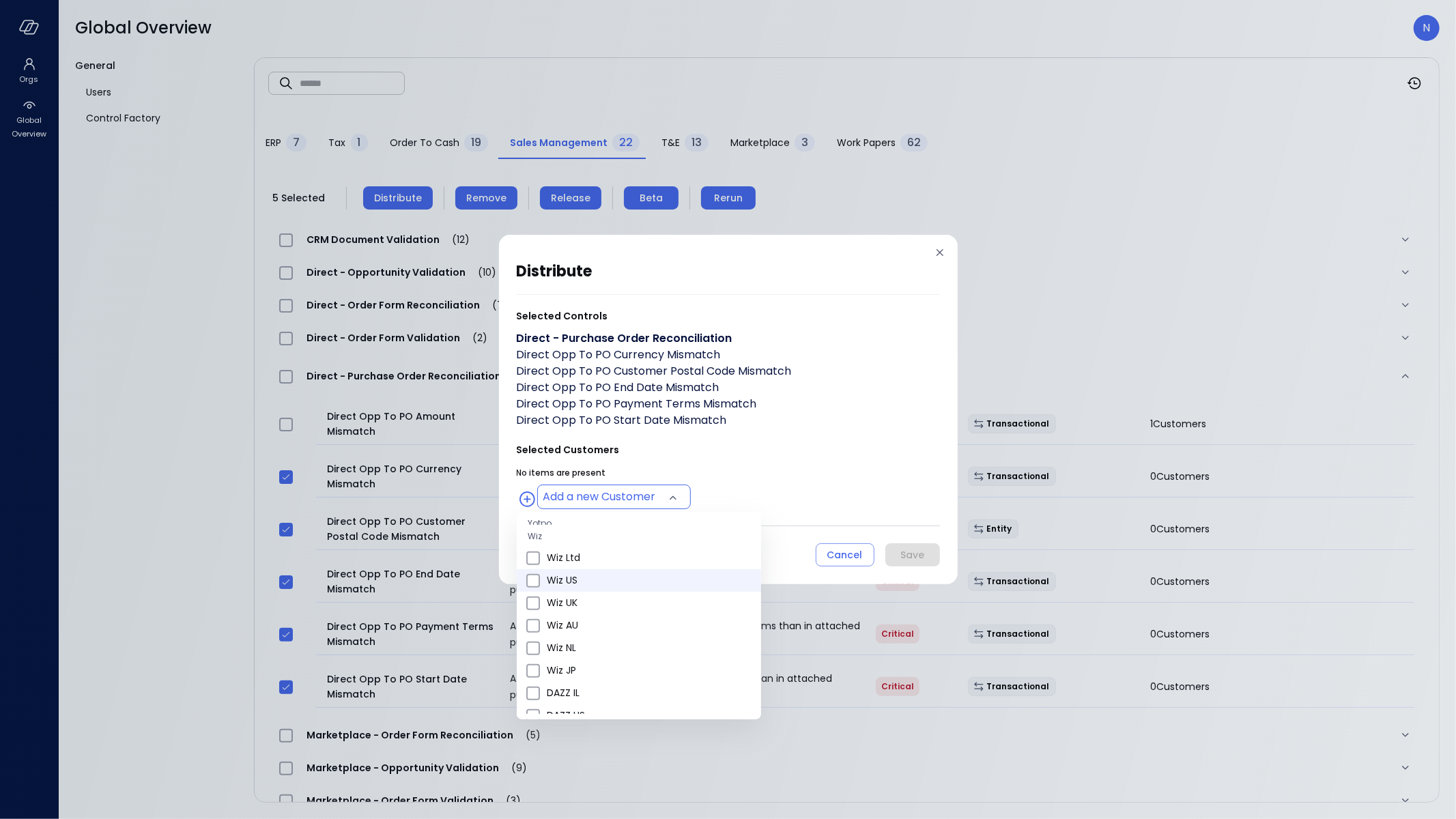
click at [587, 584] on span "Wiz US" at bounding box center [648, 581] width 204 height 14
type input "**********"
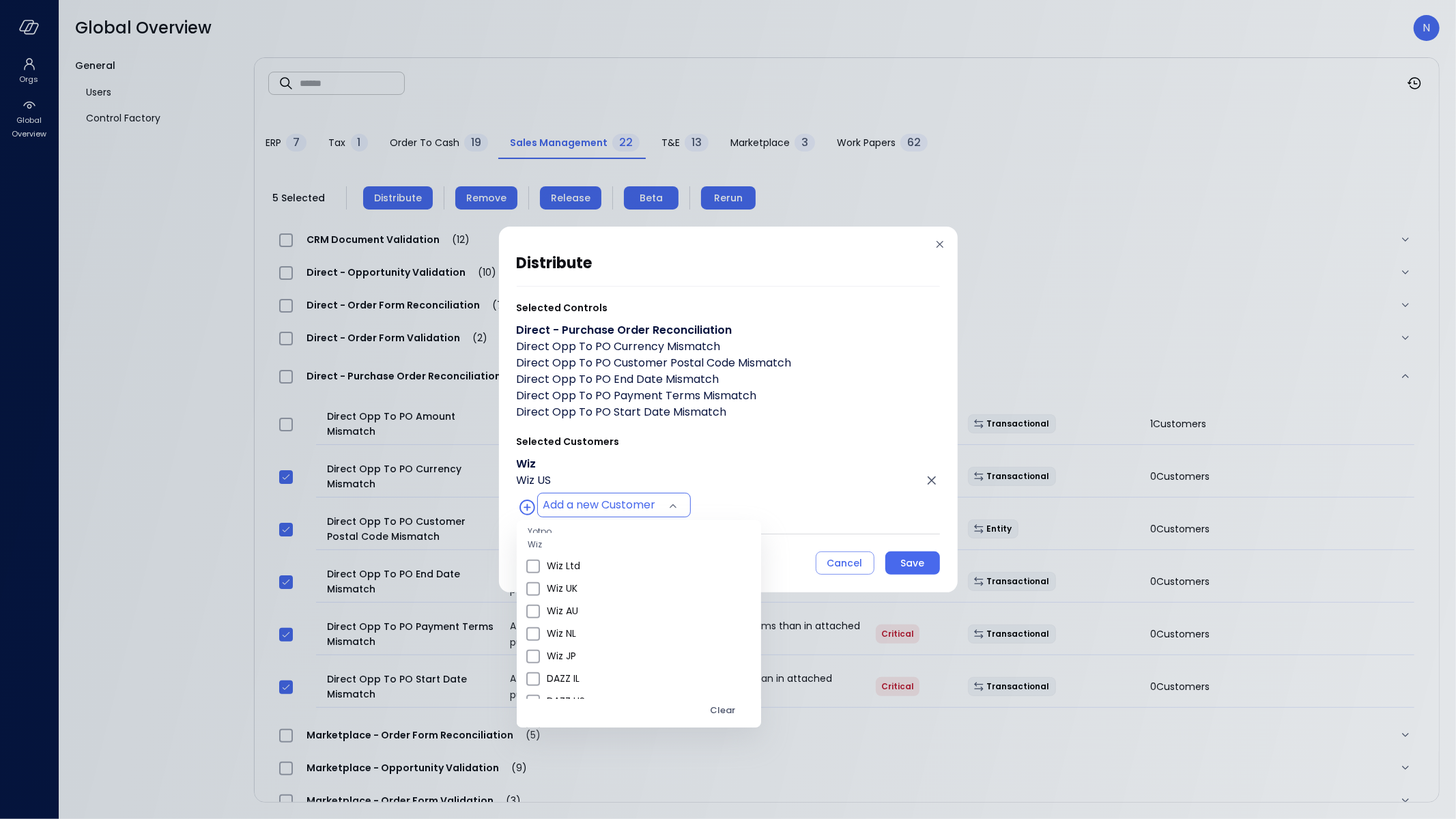
drag, startPoint x: 760, startPoint y: 473, endPoint x: 772, endPoint y: 476, distance: 12.4
click at [760, 473] on div at bounding box center [728, 410] width 1456 height 819
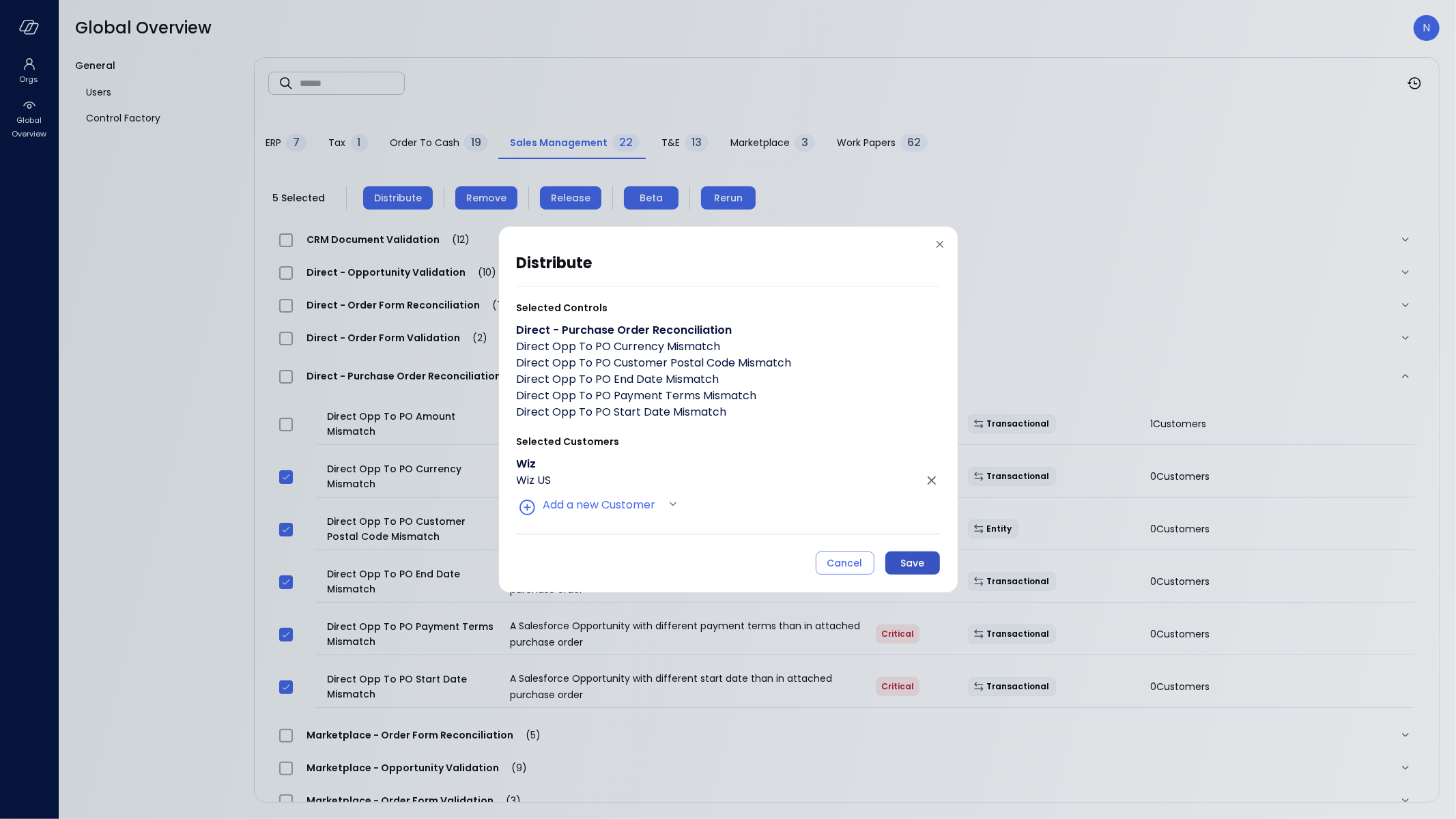
click at [901, 560] on div "Save" at bounding box center [913, 564] width 24 height 17
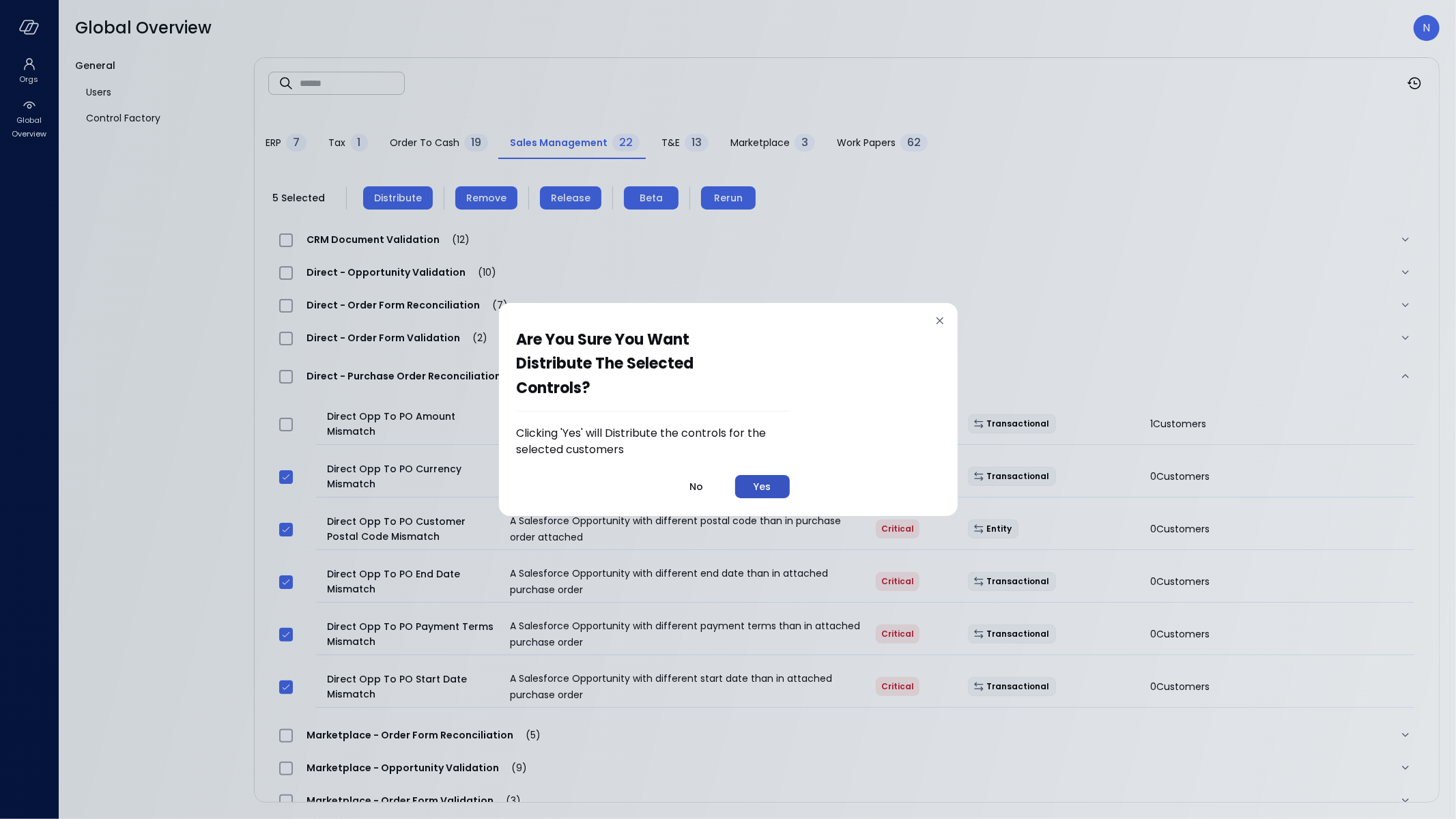
click at [774, 495] on button "Yes" at bounding box center [762, 486] width 55 height 23
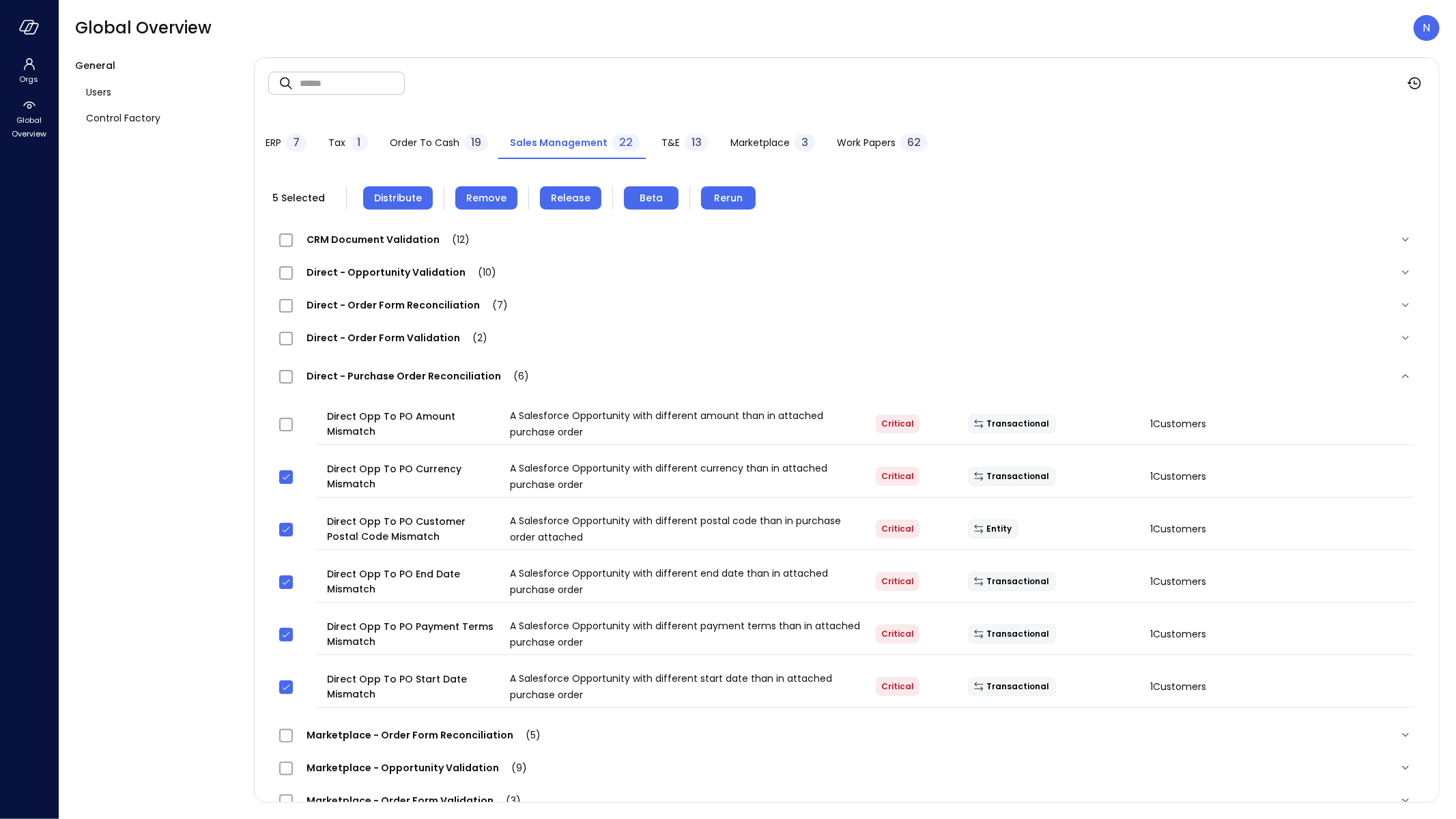
drag, startPoint x: 350, startPoint y: 373, endPoint x: 513, endPoint y: 368, distance: 163.1
click at [513, 378] on span "Direct - Purchase Order Reconciliation (6)" at bounding box center [418, 375] width 250 height 13
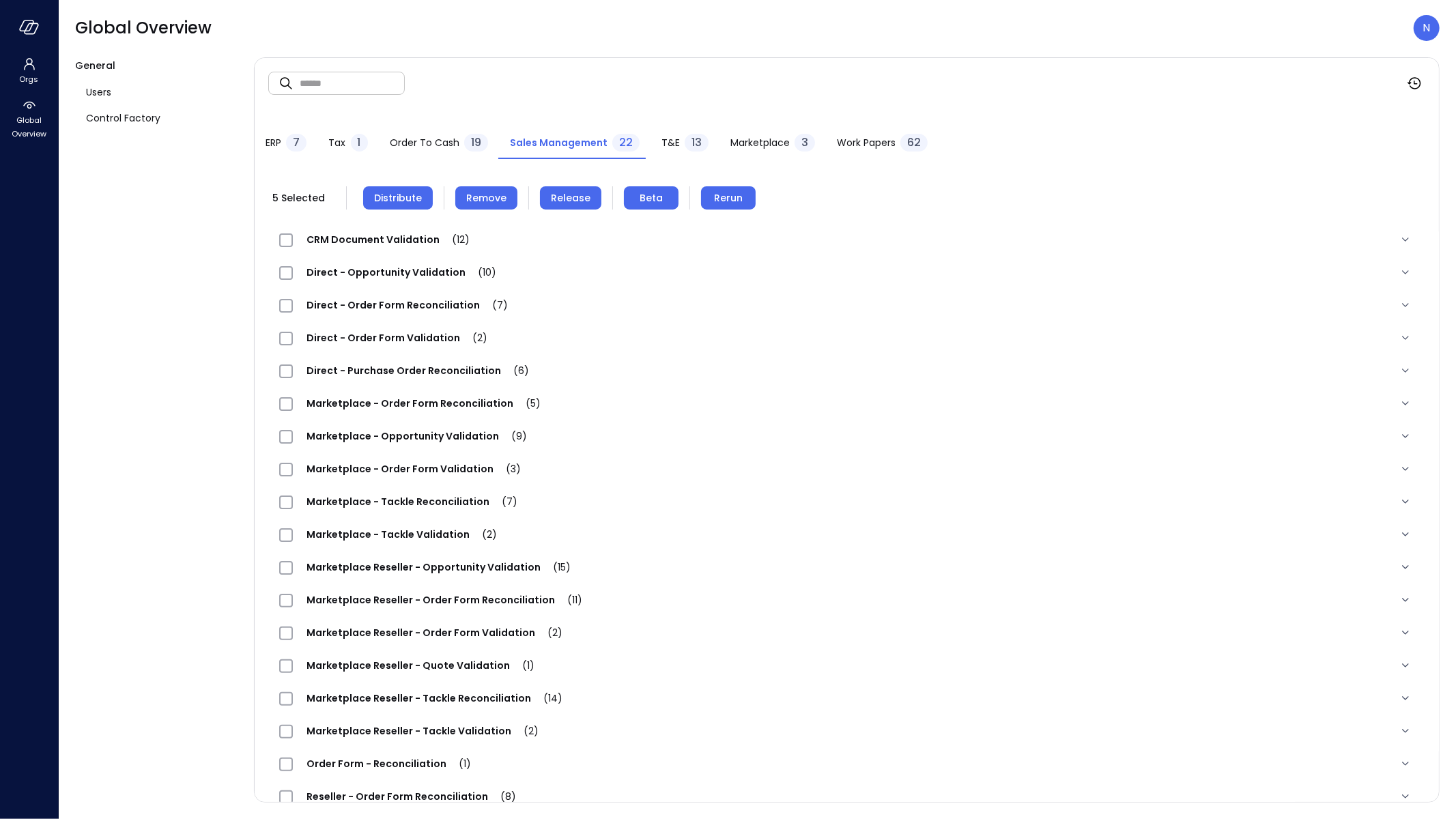
drag, startPoint x: 451, startPoint y: 373, endPoint x: 437, endPoint y: 257, distance: 116.8
click at [348, 364] on span "Direct - Purchase Order Reconciliation (6)" at bounding box center [418, 370] width 250 height 13
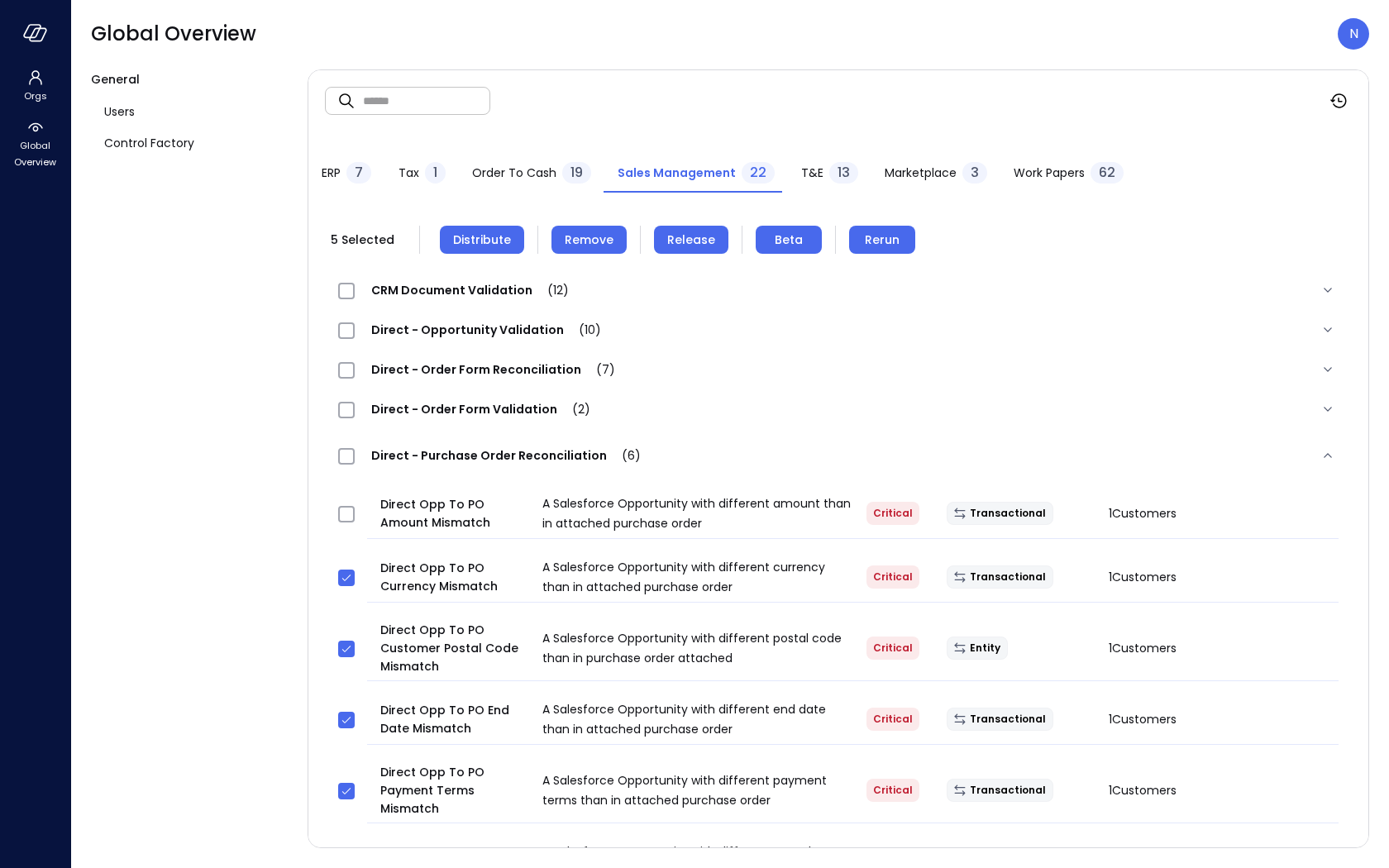
click at [598, 376] on span "(7)" at bounding box center [597, 369] width 34 height 16
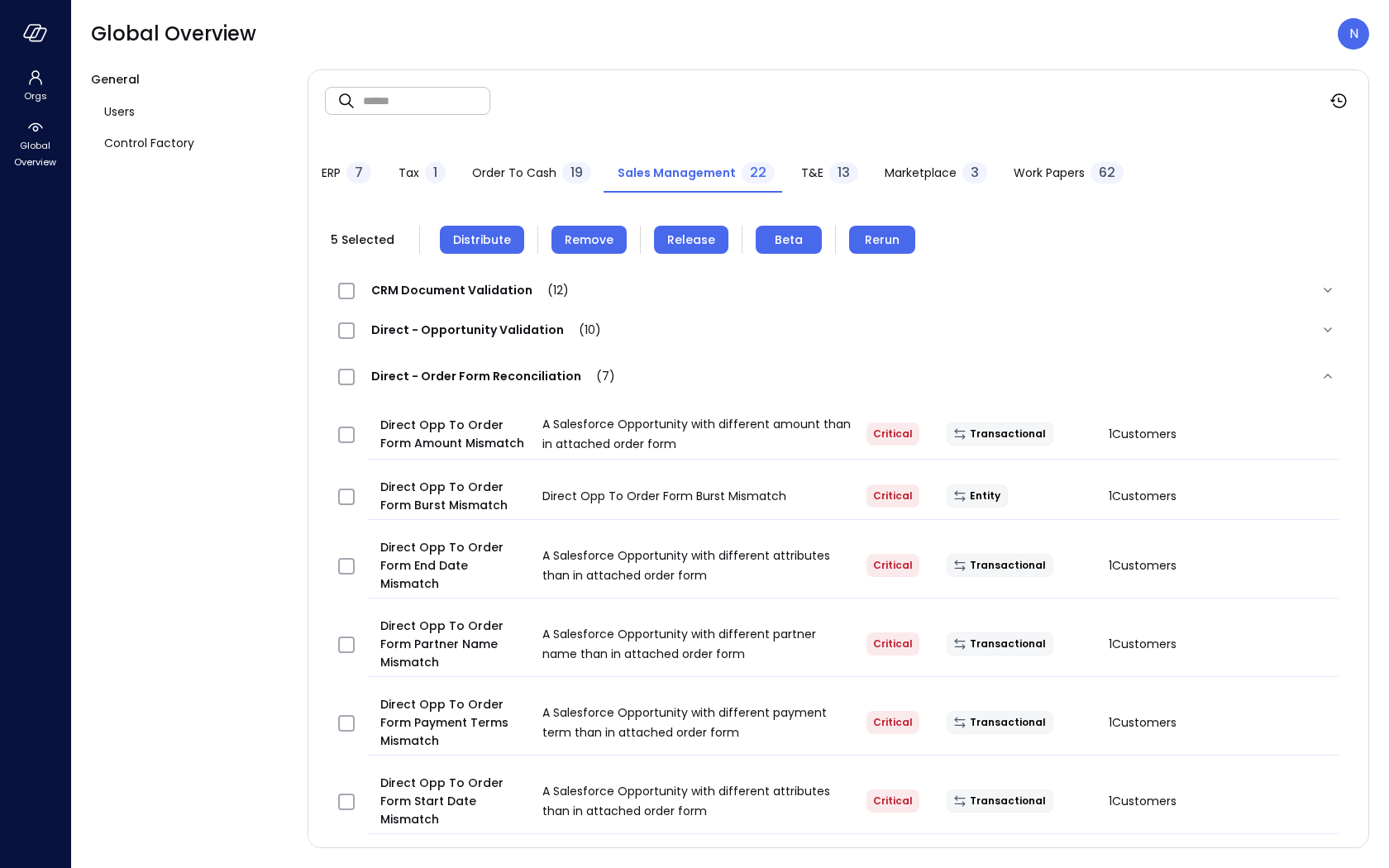
click at [511, 311] on div "Direct - Opportunity Validation (10)" at bounding box center [838, 330] width 1026 height 40
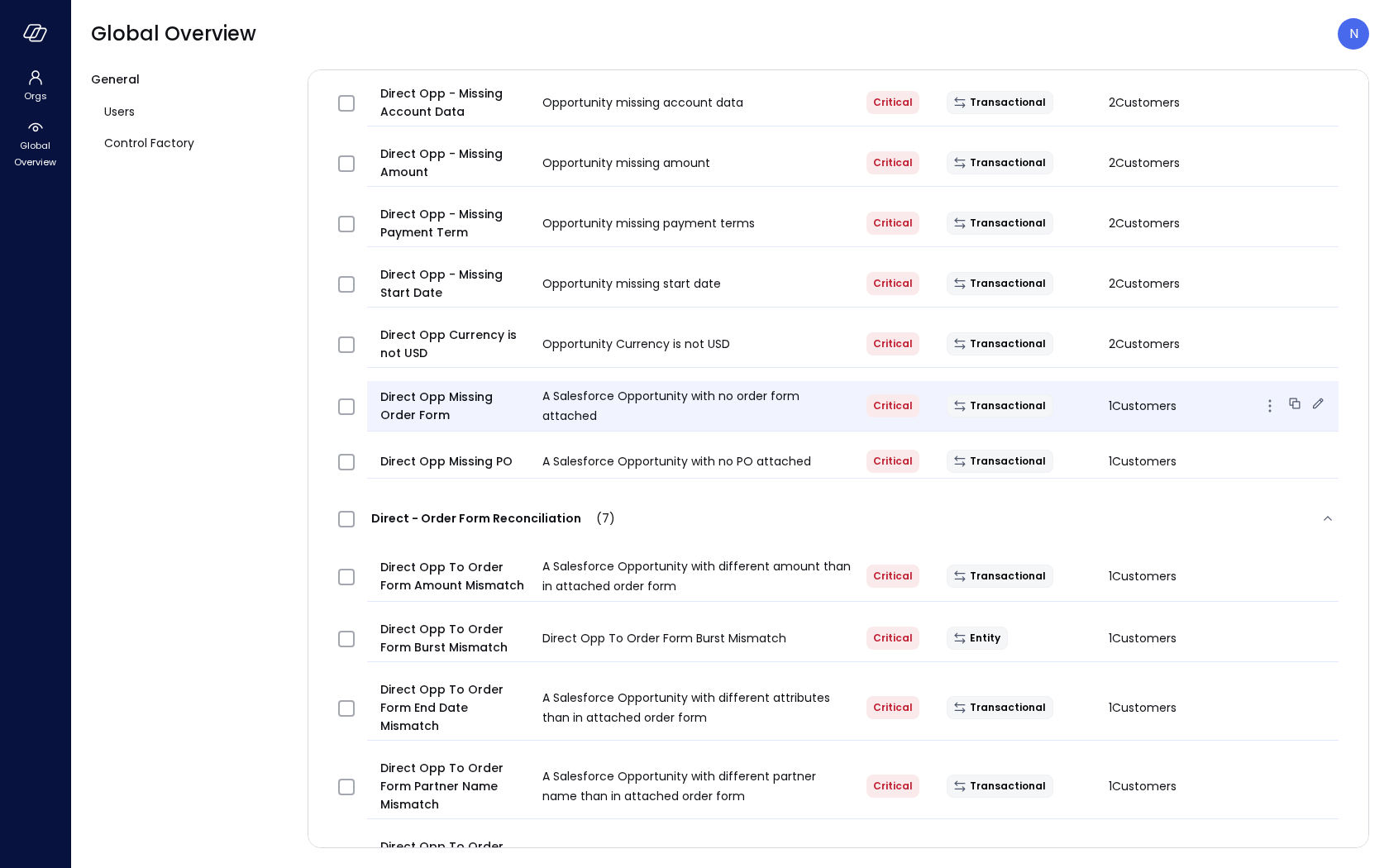
scroll to position [95, 0]
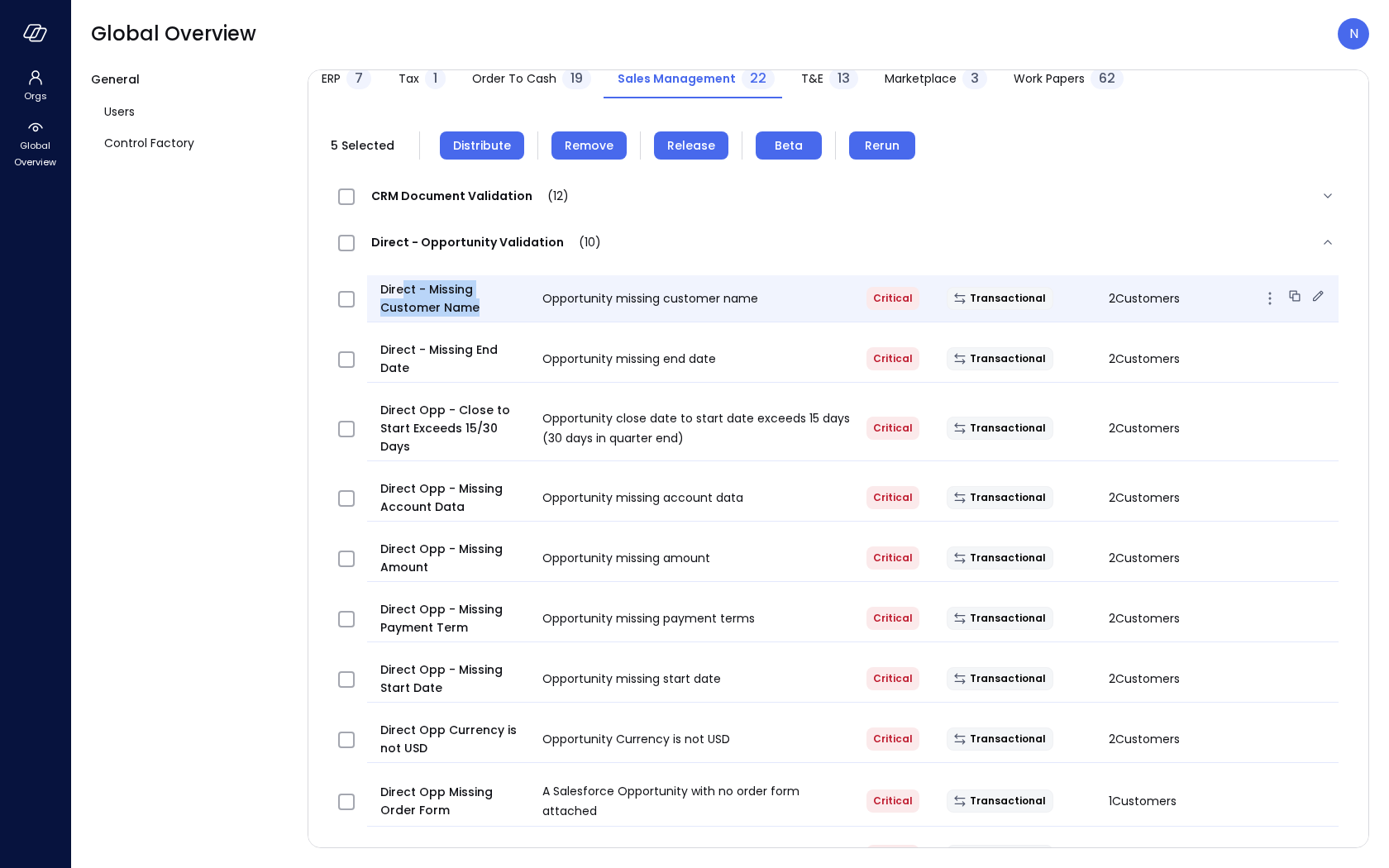
drag, startPoint x: 486, startPoint y: 309, endPoint x: 402, endPoint y: 296, distance: 85.0
click at [402, 296] on span "Direct - Missing Customer Name" at bounding box center [454, 298] width 149 height 36
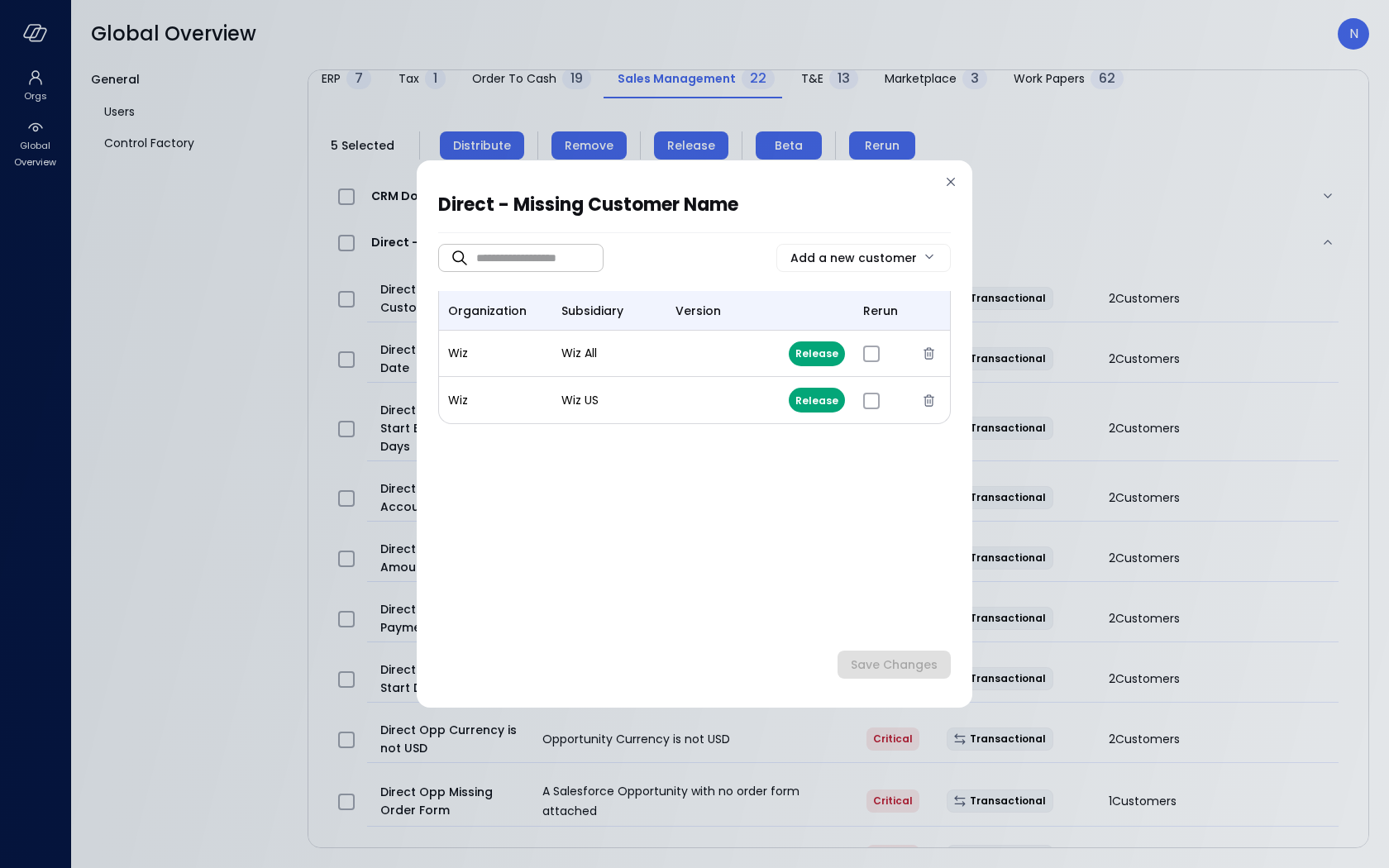
click at [952, 177] on icon at bounding box center [950, 181] width 16 height 16
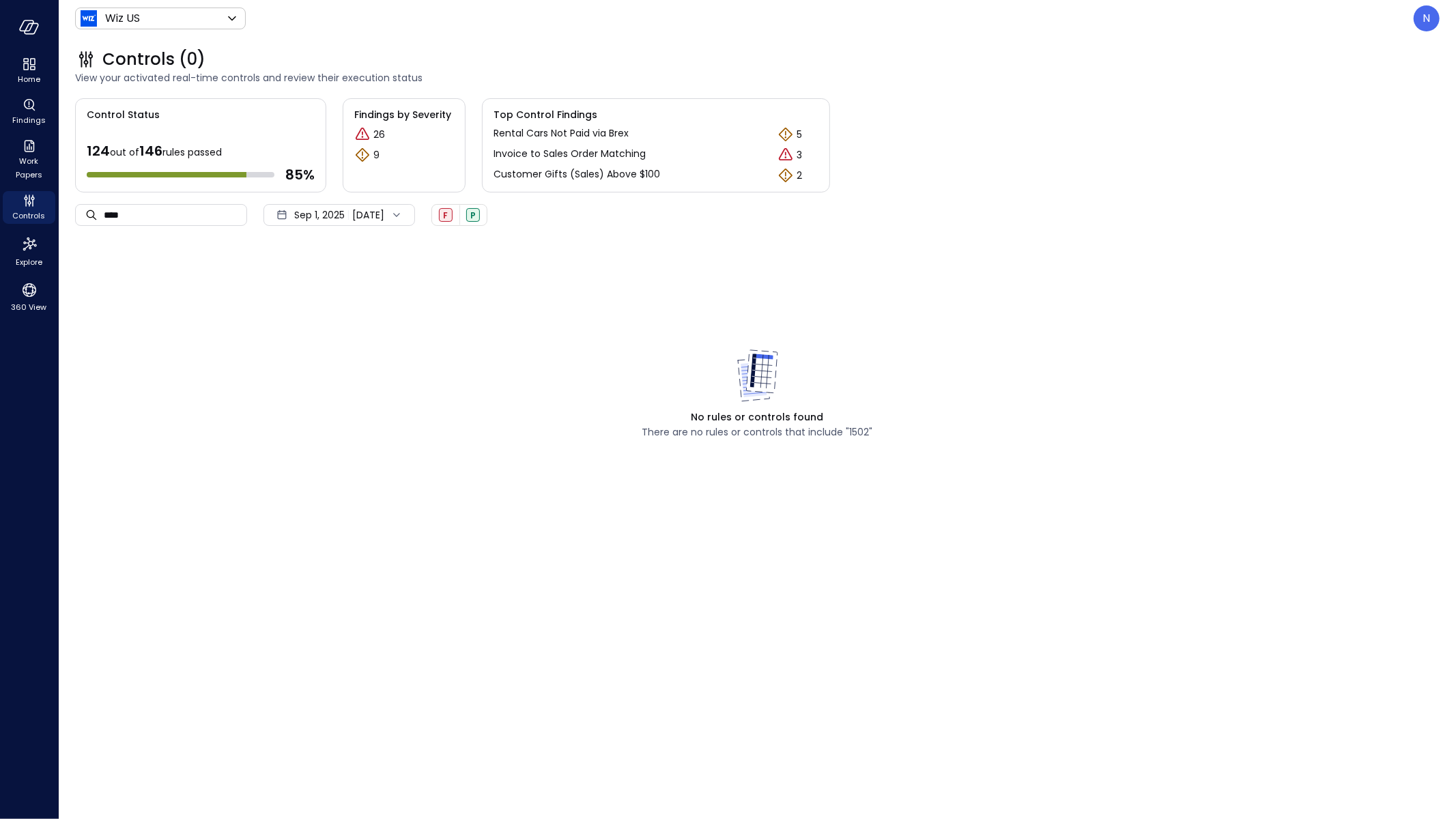
click at [322, 309] on div "No rules or controls found There are no rules or controls that include "1502"" at bounding box center [757, 339] width 1364 height 202
click at [30, 187] on ul "Home Findings Work Papers Controls Explore 360 View" at bounding box center [29, 185] width 53 height 260
click at [33, 194] on icon "Controls" at bounding box center [29, 200] width 16 height 16
drag, startPoint x: 169, startPoint y: 203, endPoint x: 103, endPoint y: 204, distance: 66.0
click at [99, 204] on div "​ **** ​" at bounding box center [161, 215] width 172 height 22
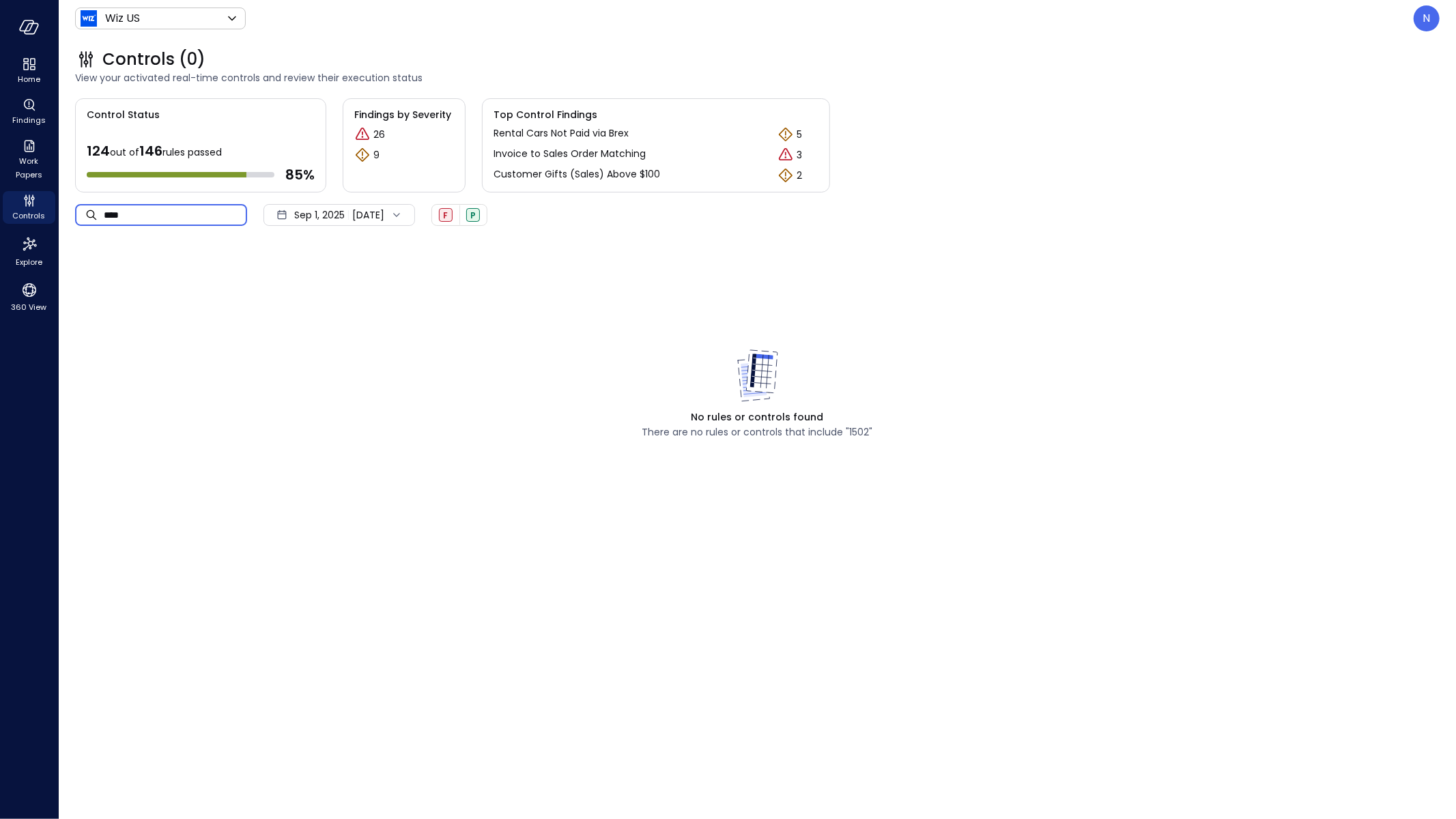
drag, startPoint x: 207, startPoint y: 209, endPoint x: 96, endPoint y: 205, distance: 111.1
click at [96, 205] on div "​ **** ​" at bounding box center [161, 215] width 172 height 22
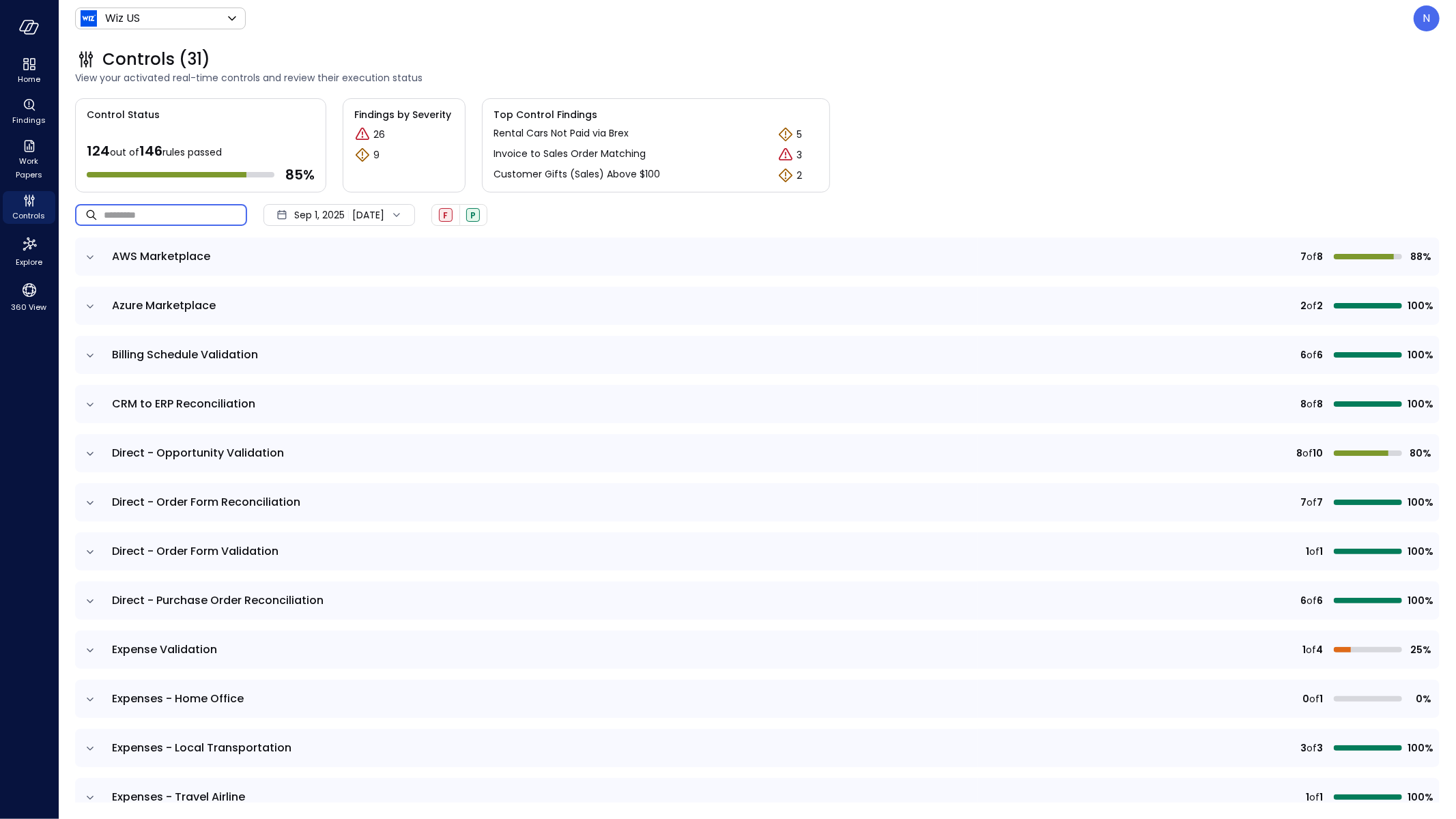
click at [84, 603] on icon "expand row" at bounding box center [89, 601] width 13 height 13
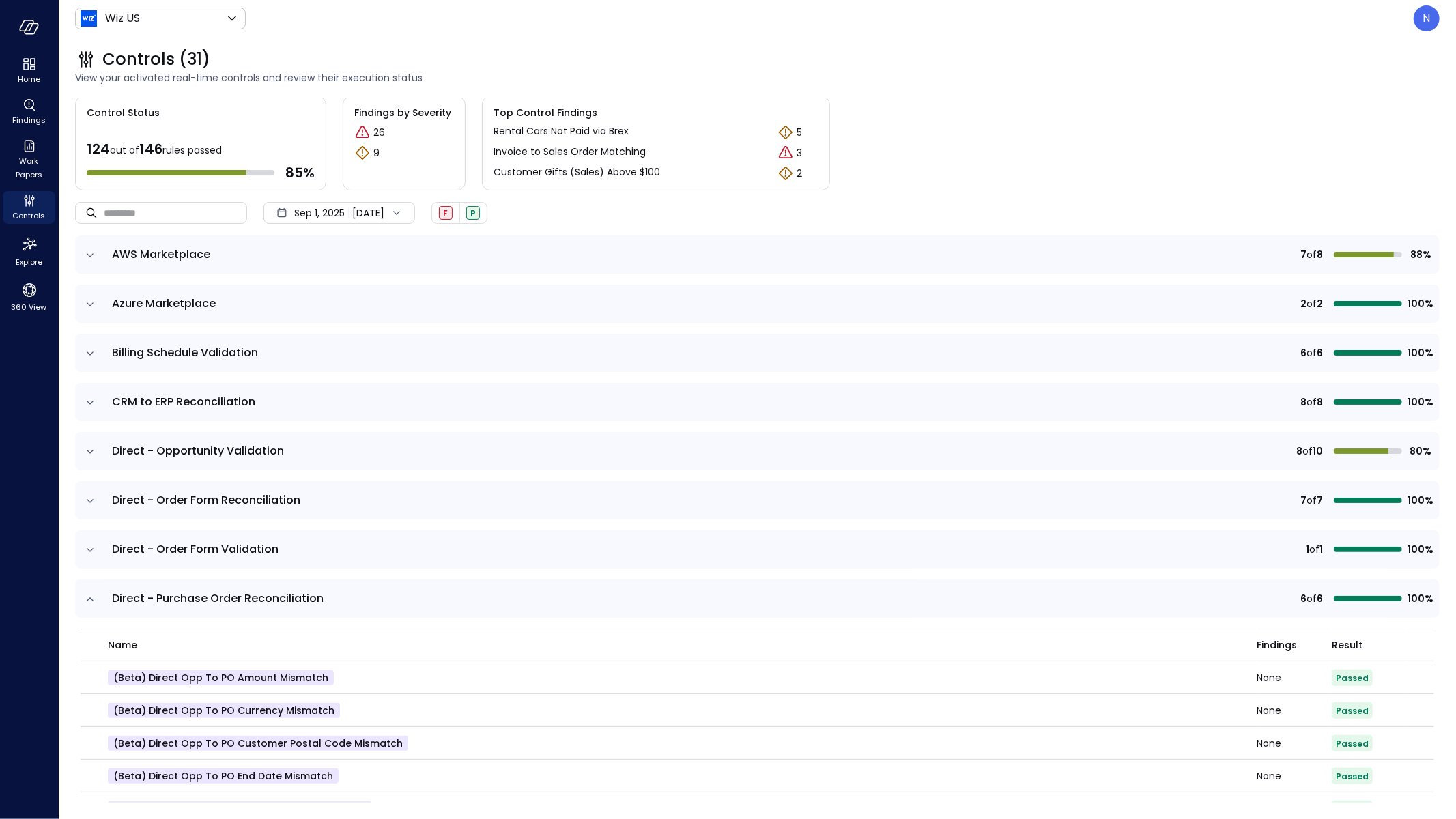
scroll to position [3, 0]
click at [303, 218] on span "Sep 1, 2025" at bounding box center [319, 212] width 50 height 15
click at [328, 273] on li "August 2025" at bounding box center [336, 270] width 109 height 23
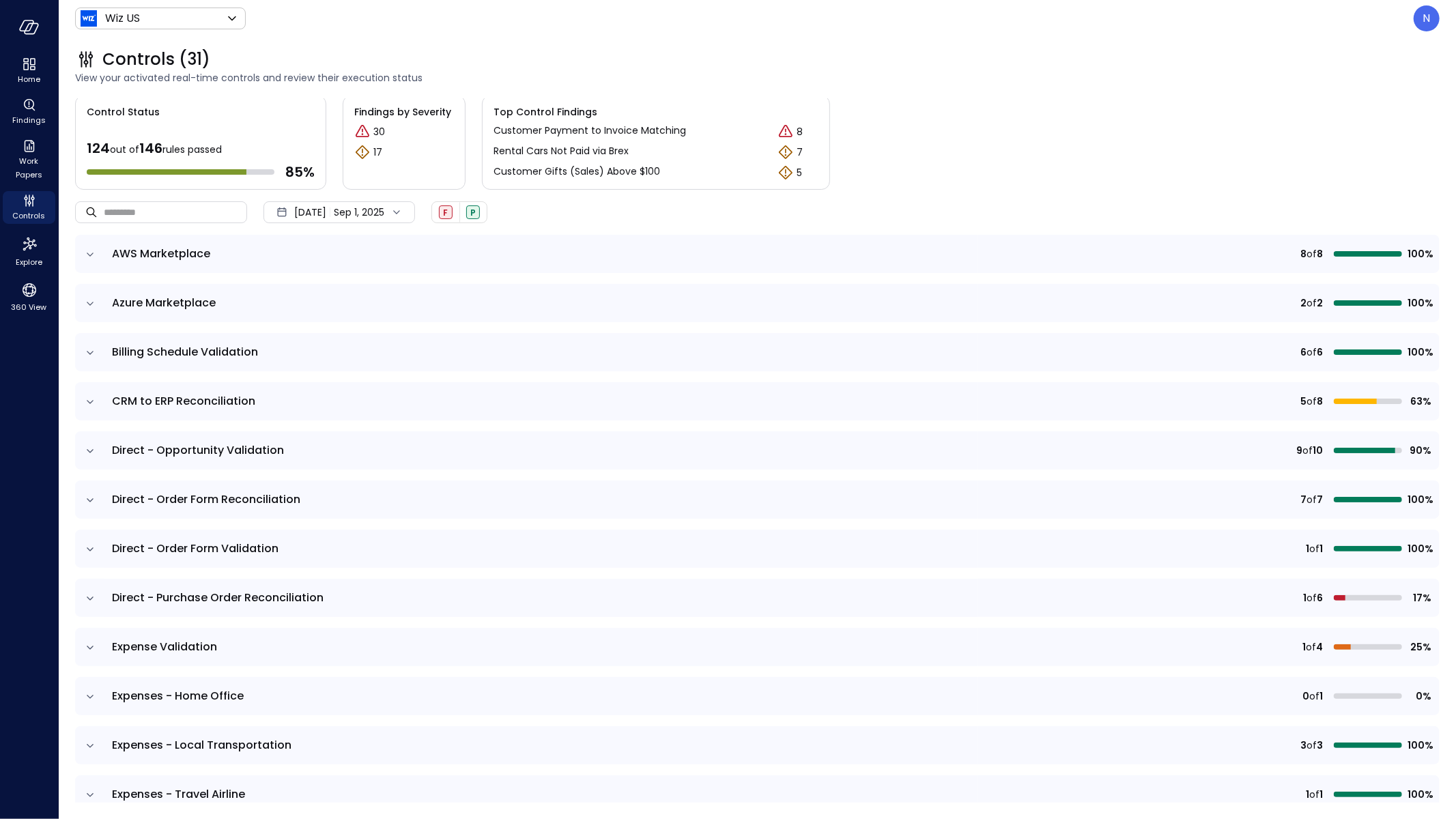
click at [86, 593] on icon "expand row" at bounding box center [89, 598] width 13 height 13
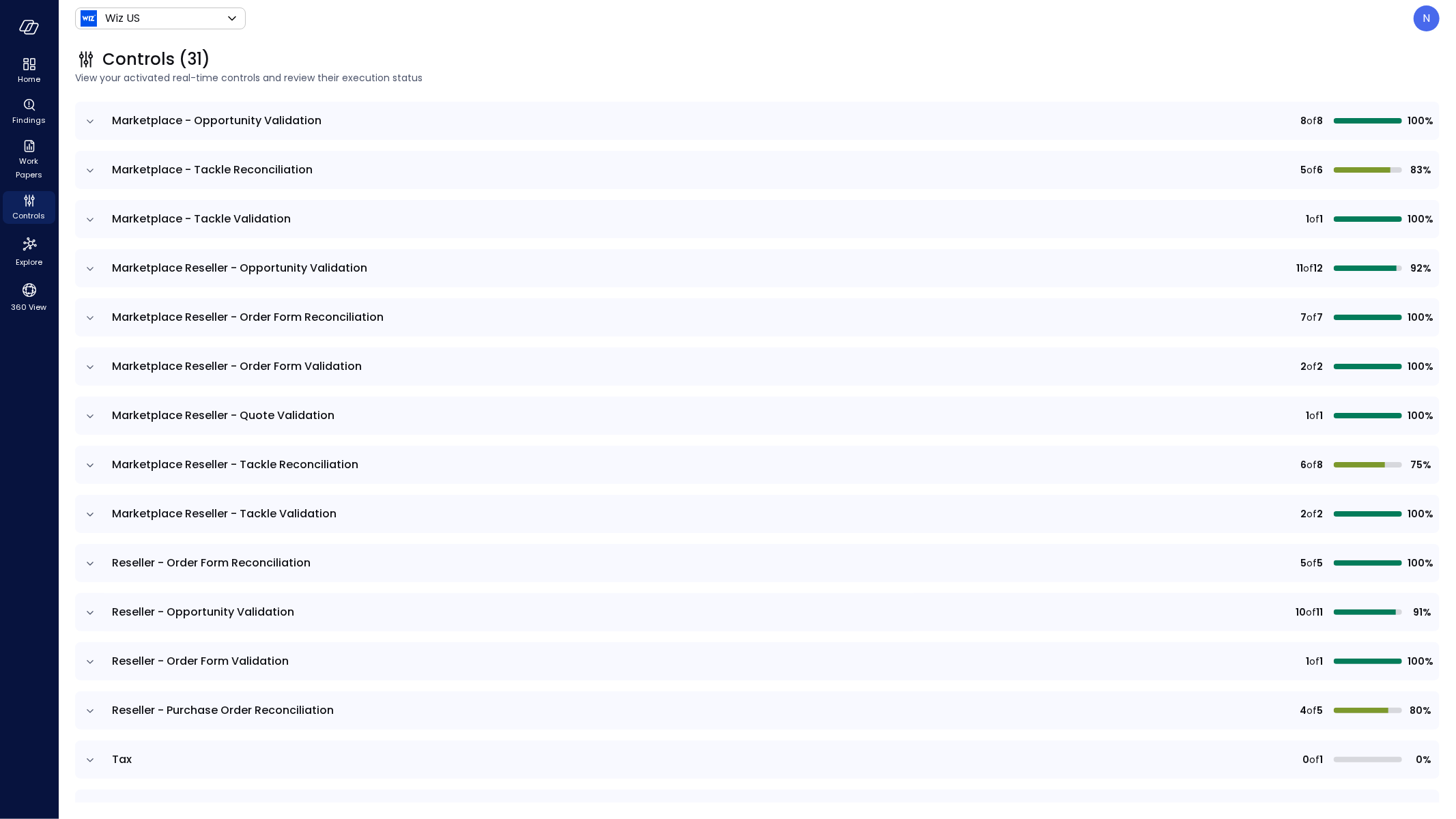
scroll to position [1197, 0]
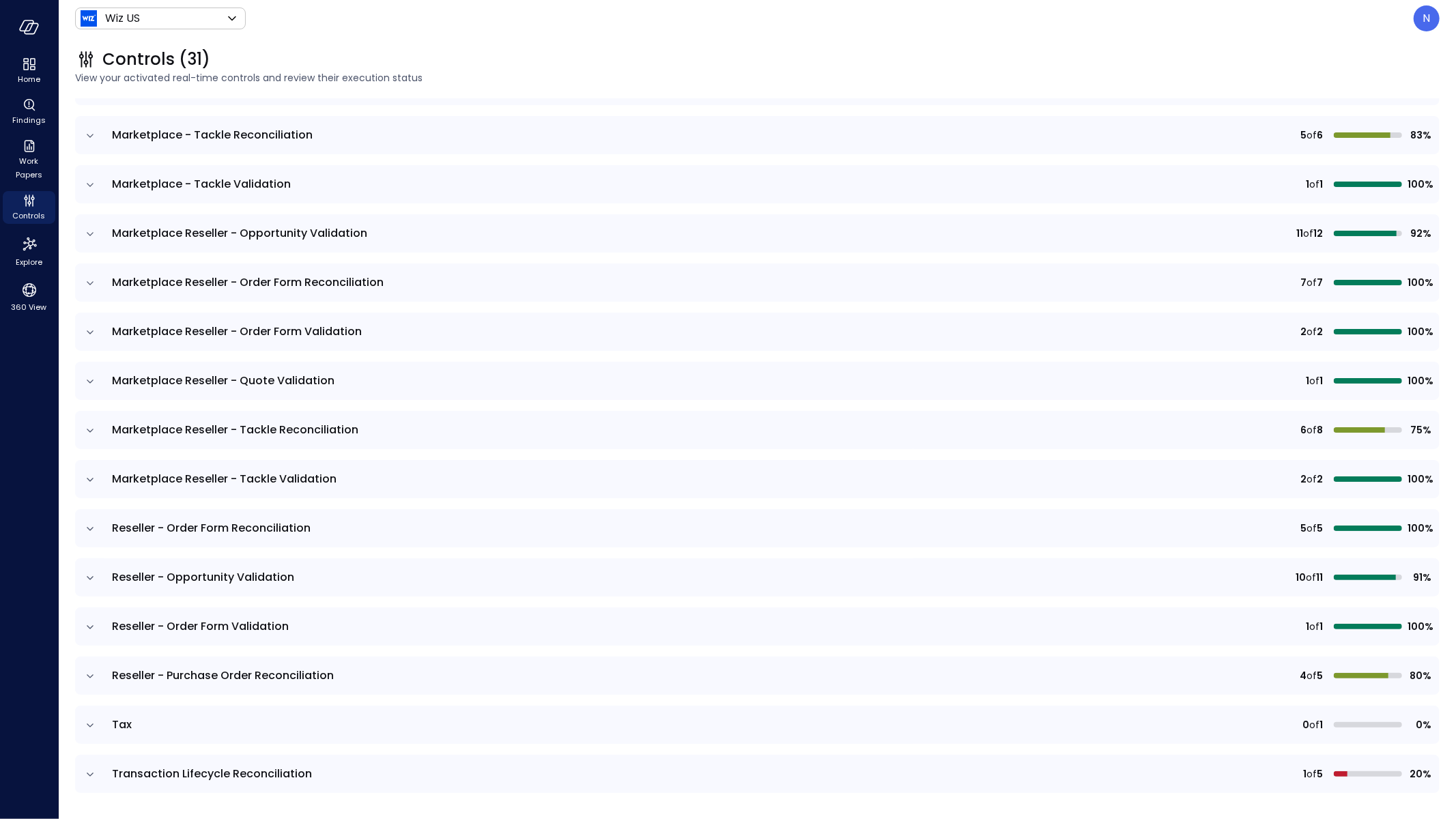
click at [98, 678] on td at bounding box center [89, 676] width 28 height 38
click at [85, 672] on icon "expand row" at bounding box center [89, 676] width 13 height 13
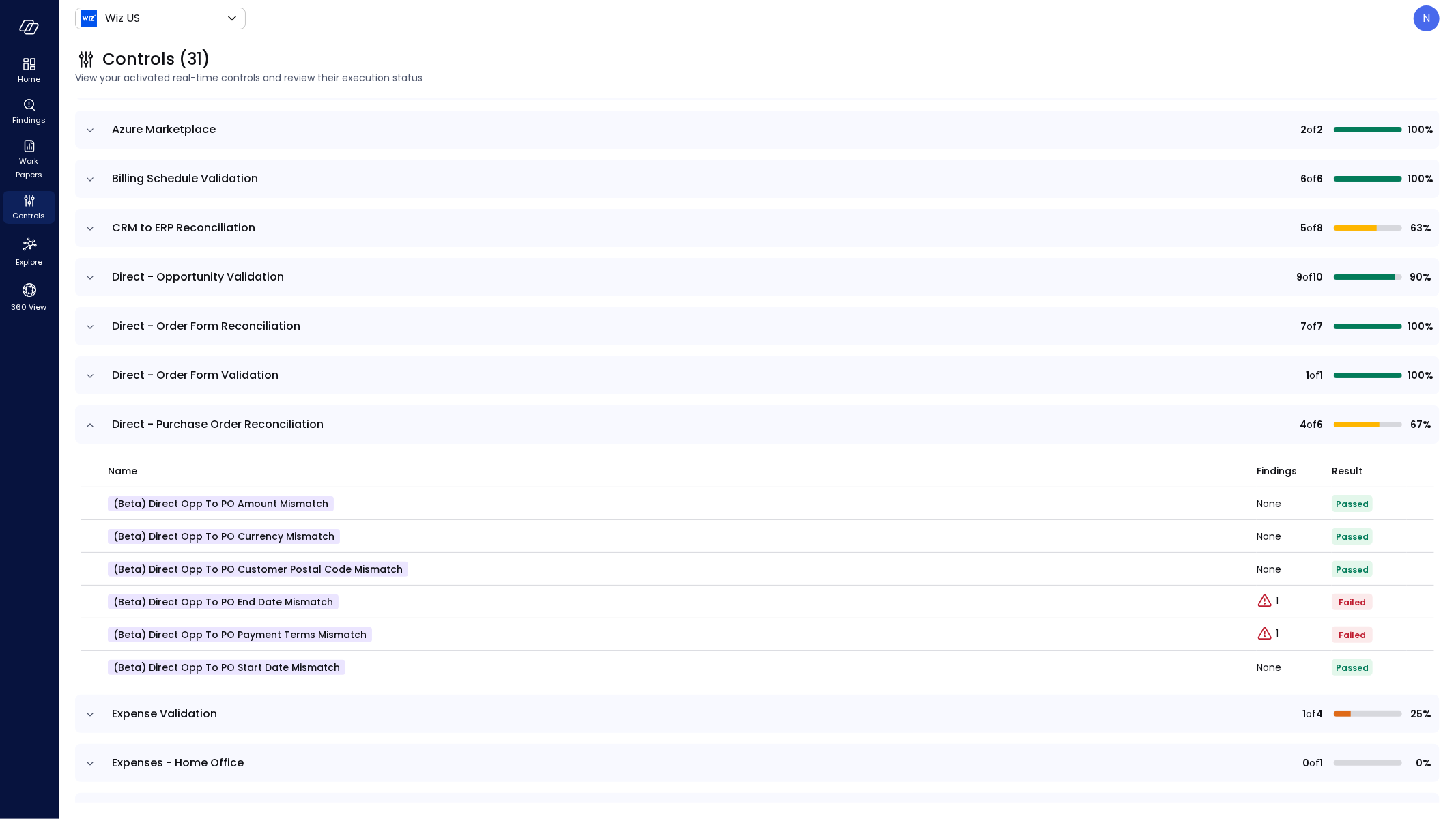
scroll to position [0, 0]
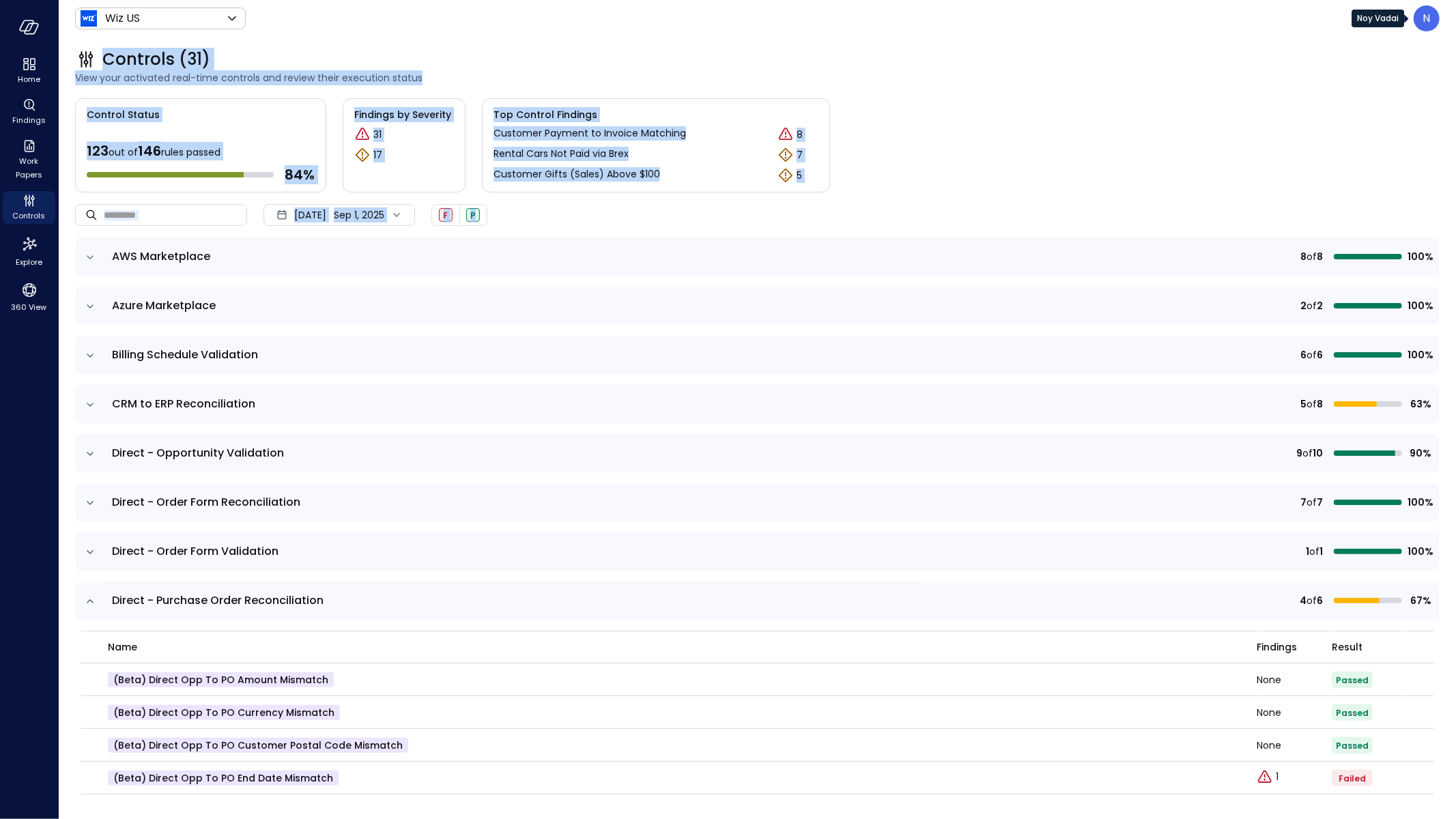
click at [1438, 9] on div "N" at bounding box center [1427, 18] width 26 height 26
click at [1431, 18] on div "N" at bounding box center [1427, 18] width 26 height 26
click at [1352, 126] on li "Builder" at bounding box center [1369, 131] width 134 height 25
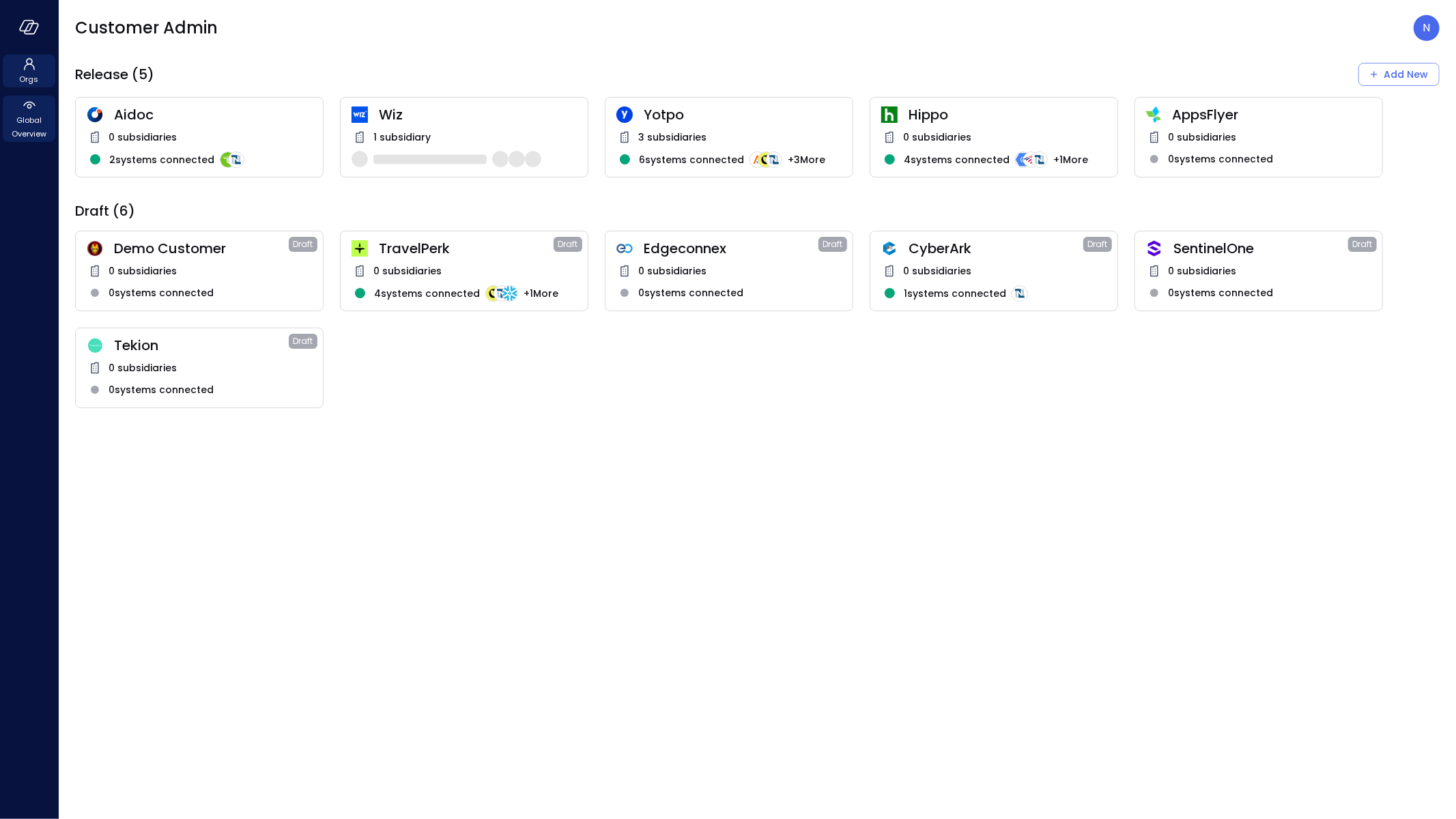
click at [43, 120] on span "Global Overview" at bounding box center [29, 127] width 42 height 27
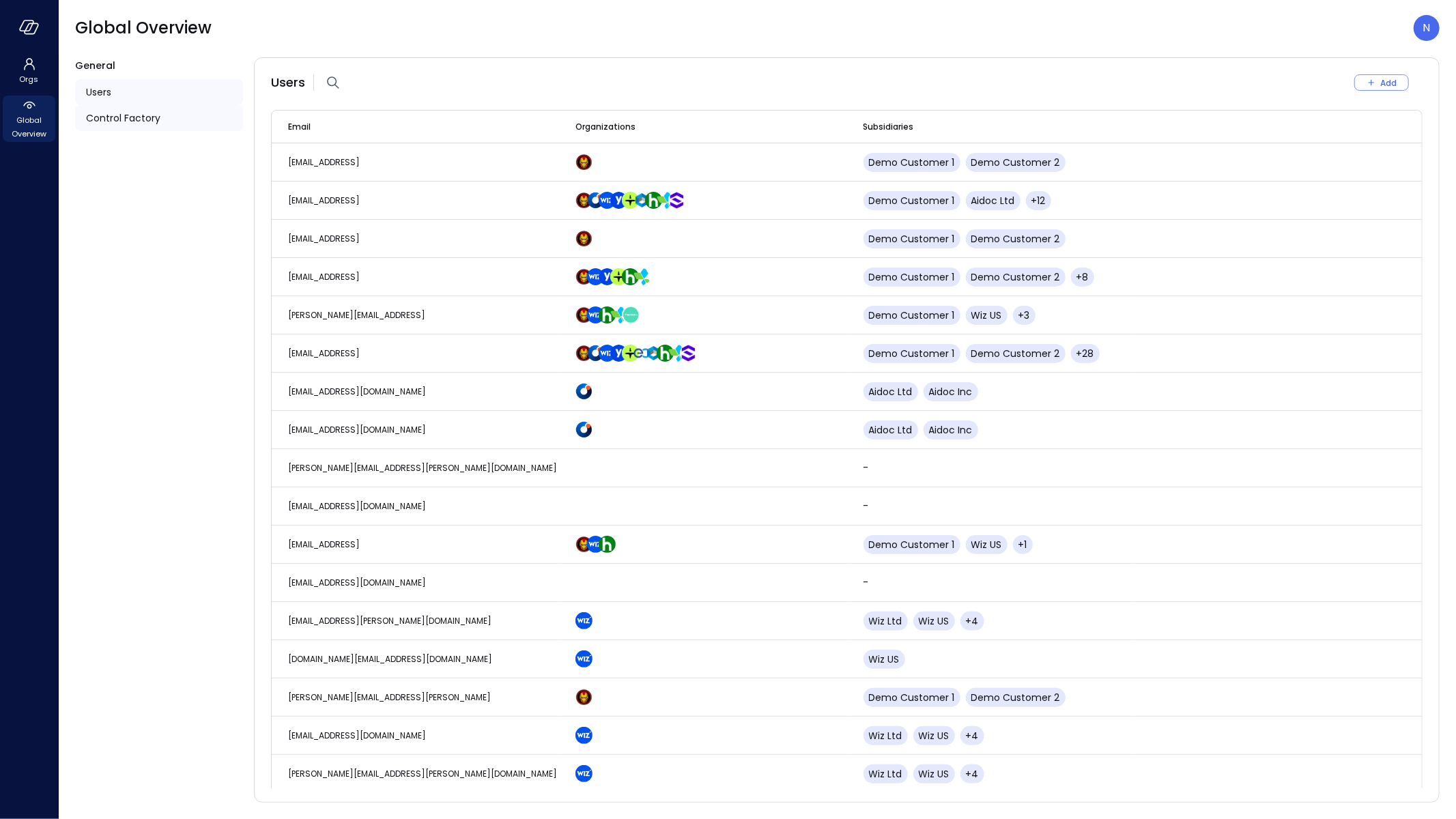
click at [179, 126] on div "Control Factory" at bounding box center [159, 118] width 168 height 26
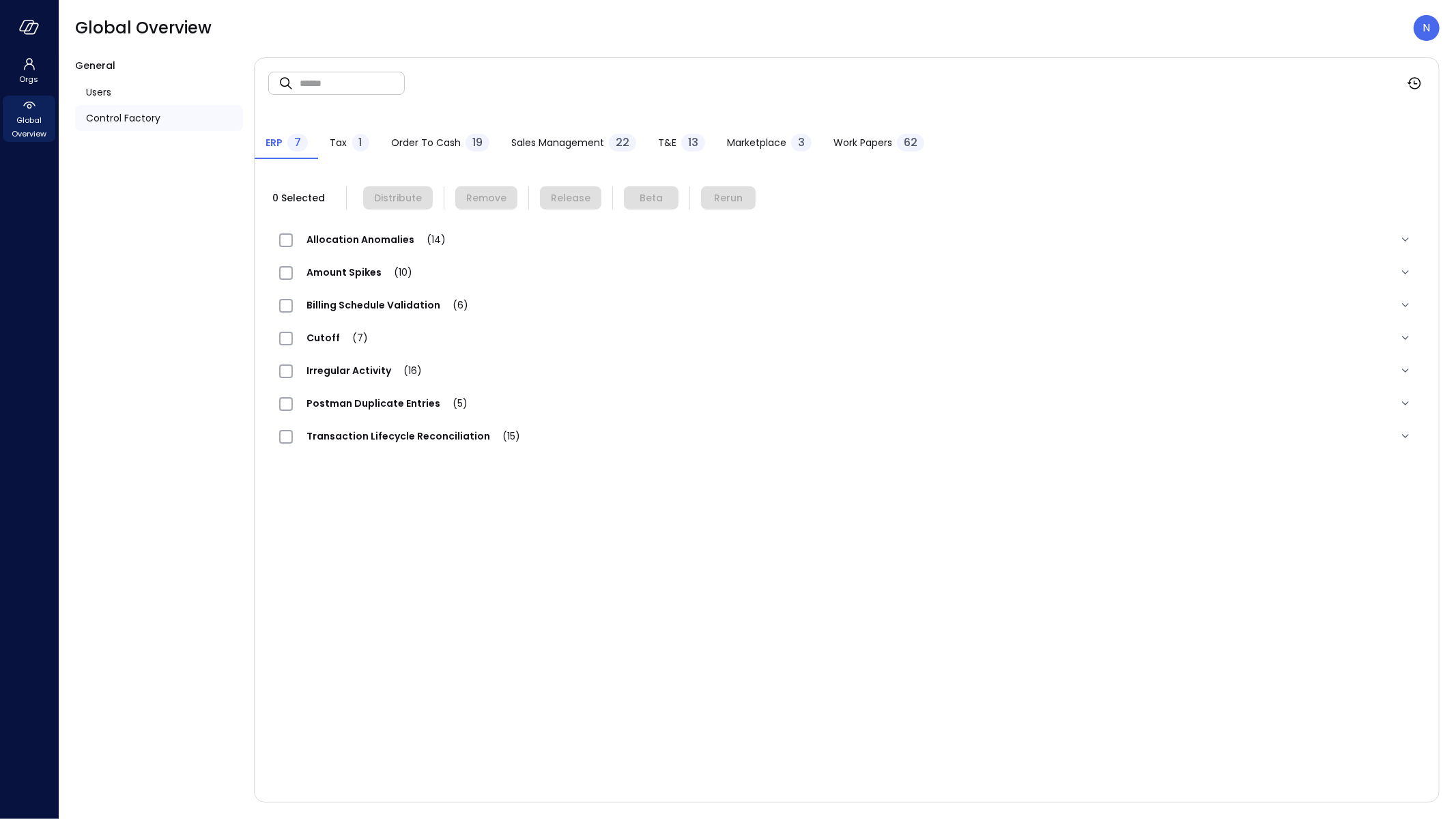
click at [667, 148] on span "T&E" at bounding box center [667, 142] width 18 height 15
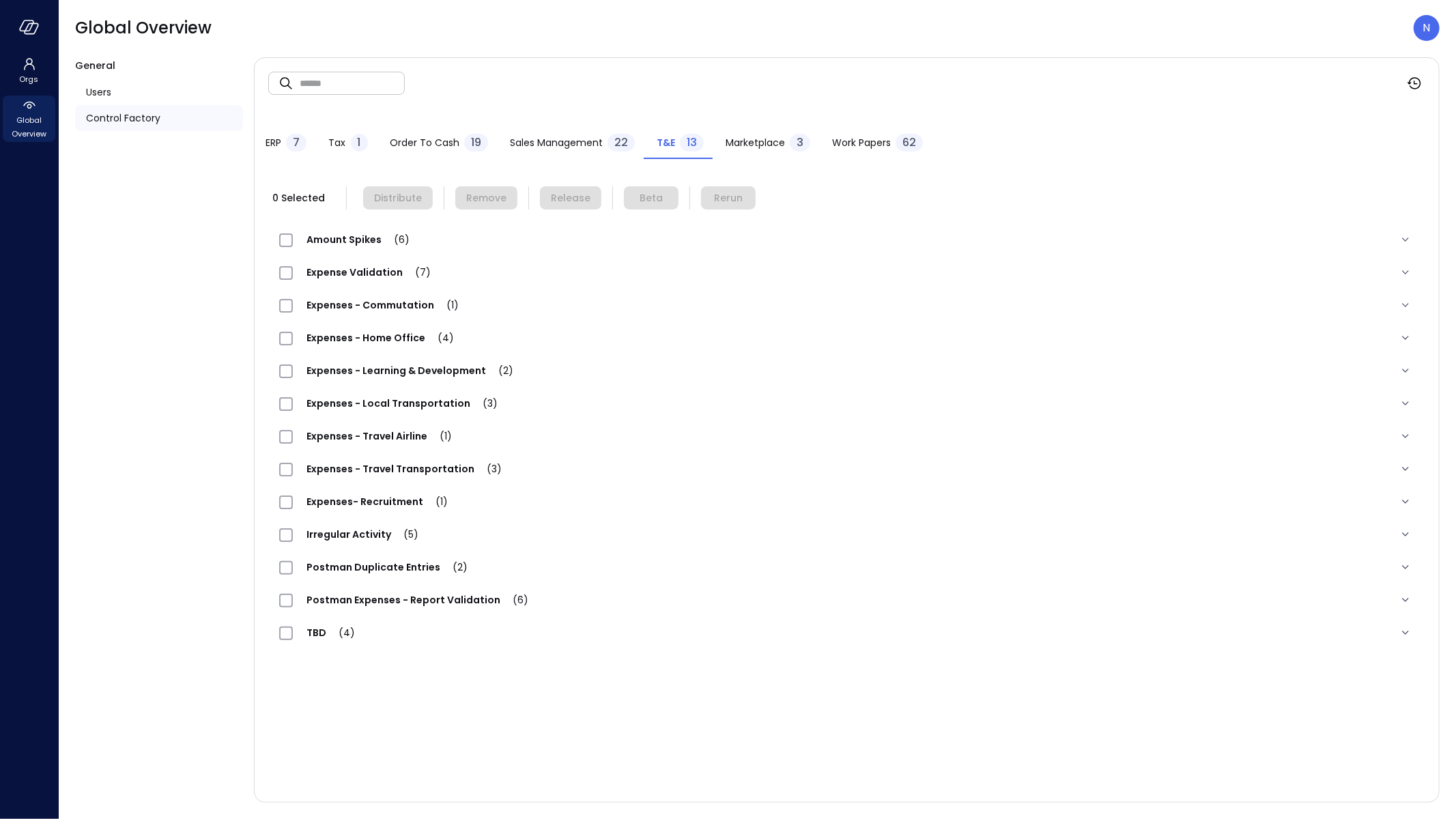
click at [571, 145] on span "Sales Management" at bounding box center [556, 142] width 93 height 15
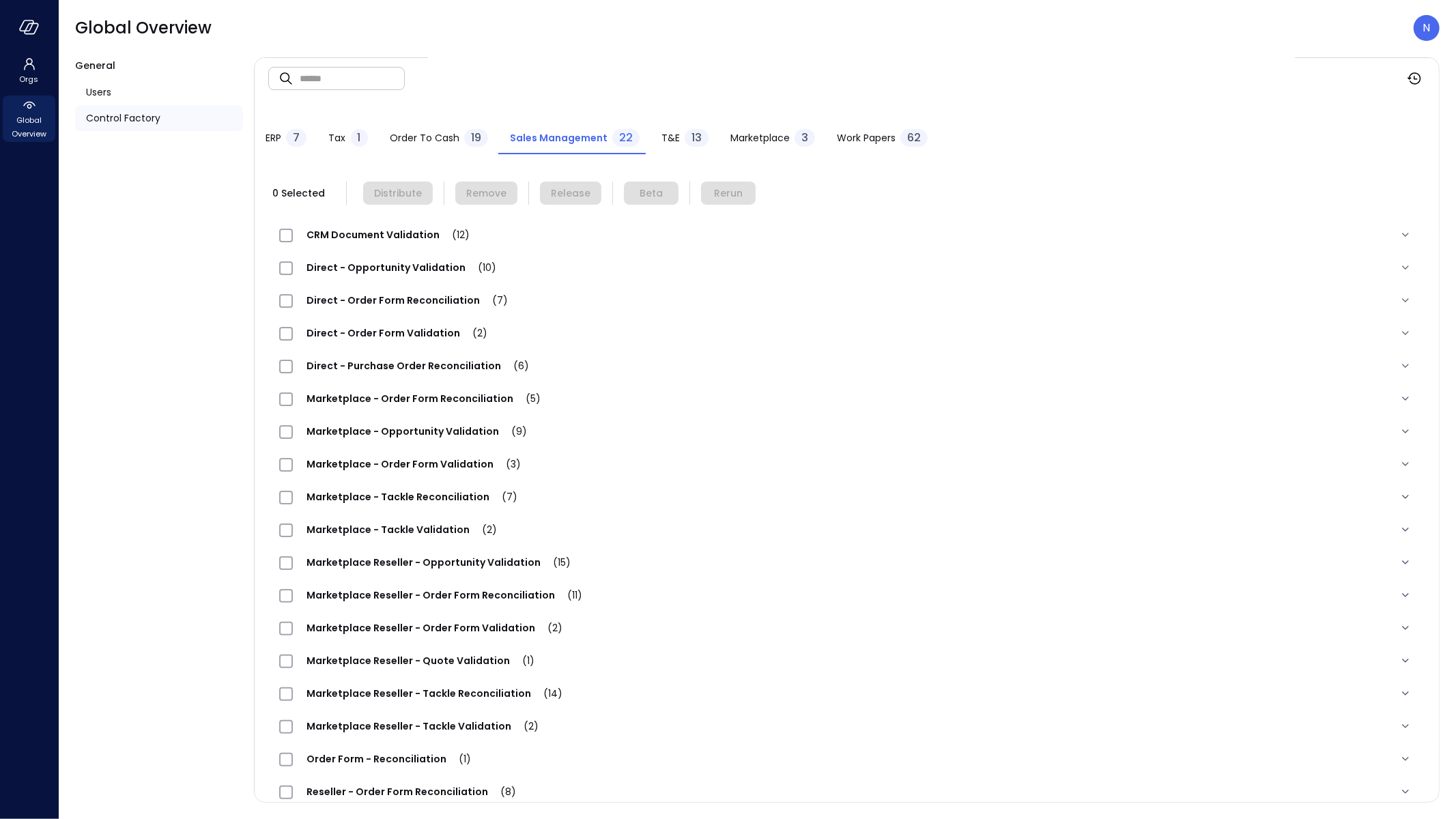
scroll to position [6, 0]
click at [427, 362] on span "Direct - Purchase Order Reconciliation (6)" at bounding box center [418, 365] width 250 height 13
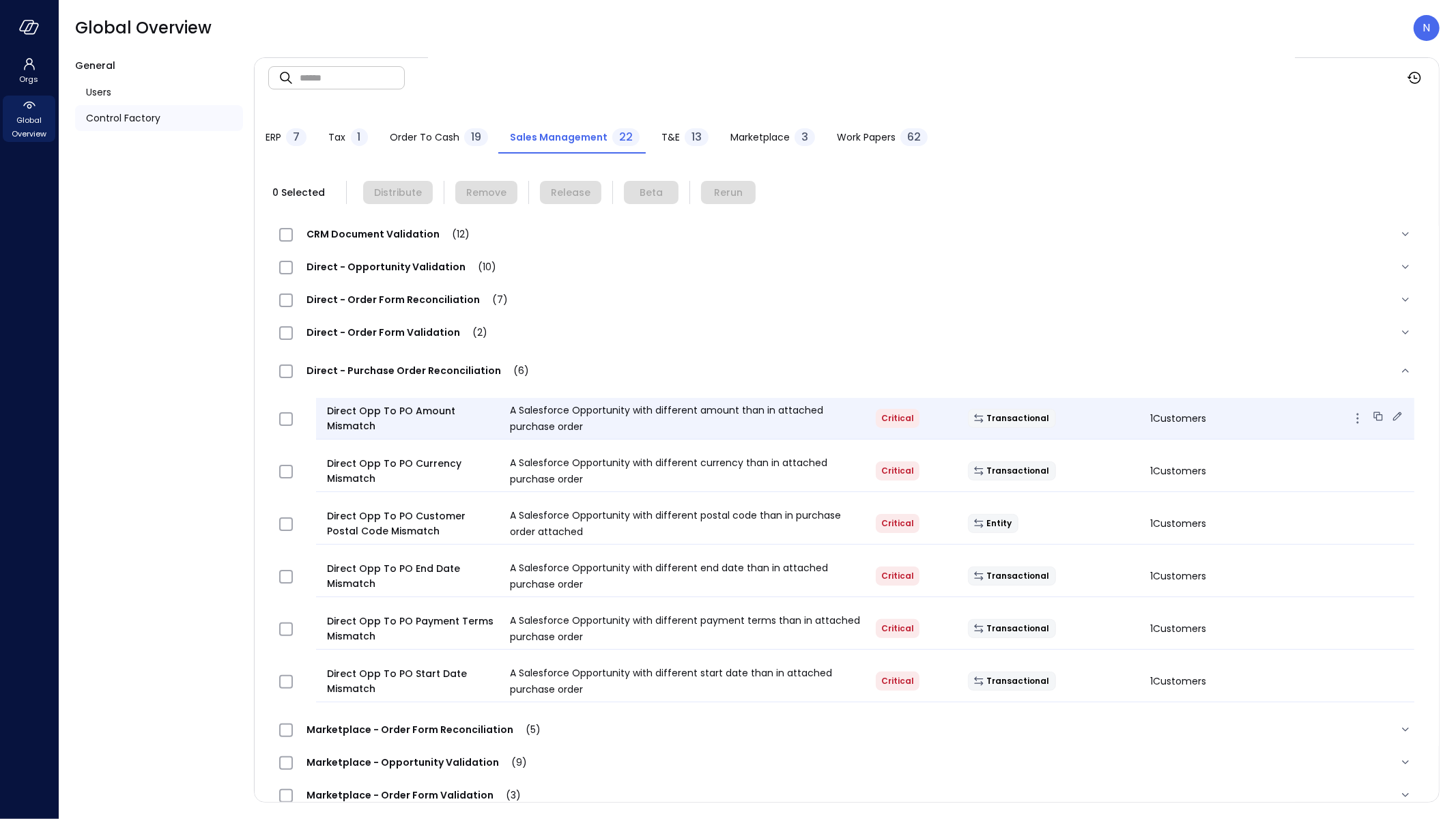
click at [1122, 421] on div "Transactional" at bounding box center [1049, 418] width 183 height 19
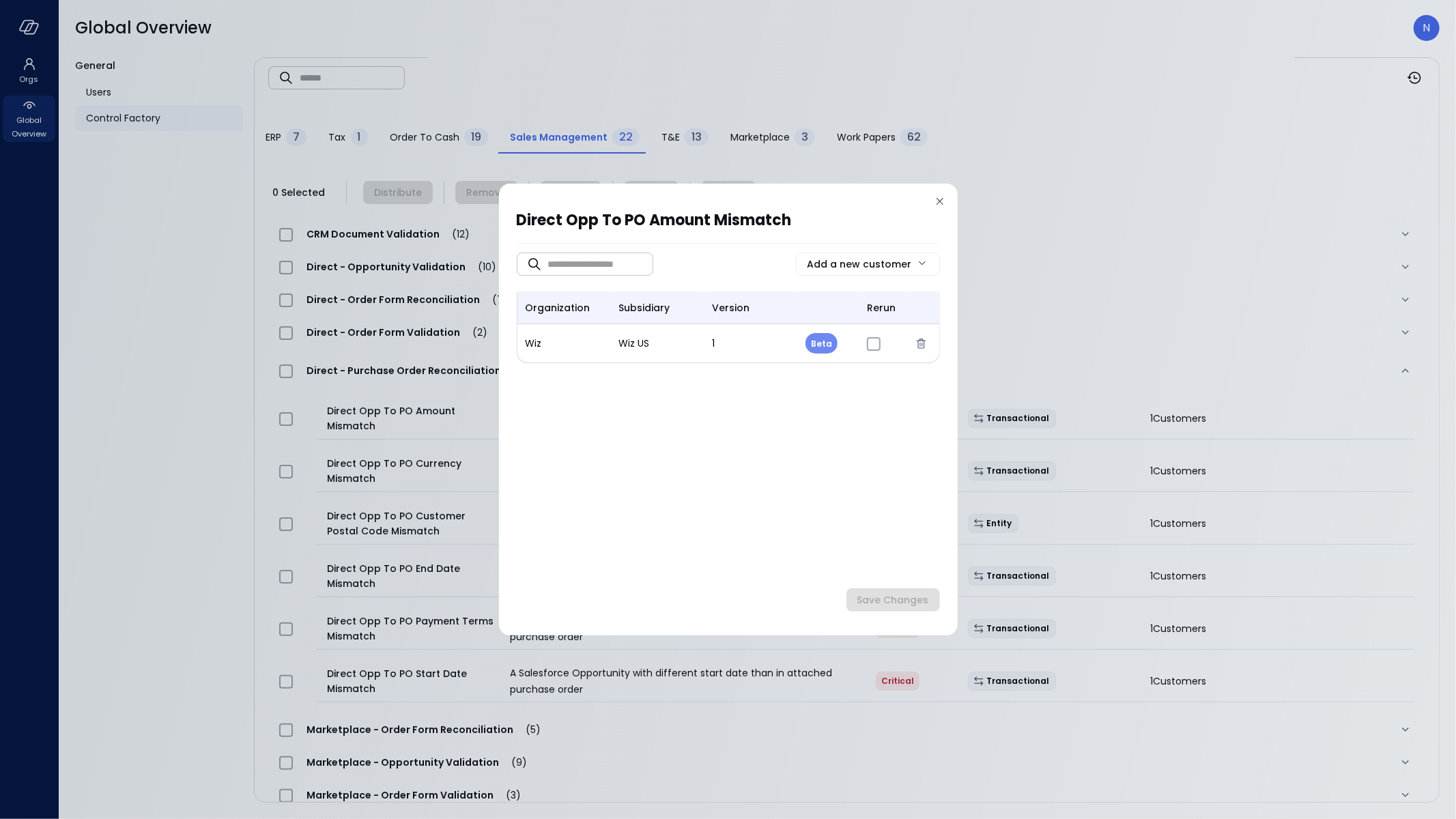
click at [816, 343] on body "Orgs Global Overview Global Overview N General Users Control Factory ​ ​ ERP 7 …" at bounding box center [728, 410] width 1456 height 819
click at [837, 417] on li "Release" at bounding box center [840, 405] width 68 height 28
type input "*"
click at [899, 620] on div "Direct Opp To PO Amount Mismatch ​ ​ Add a new customer organization subsidiary…" at bounding box center [728, 410] width 459 height 452
click at [899, 610] on button "Save Changes" at bounding box center [894, 600] width 94 height 23
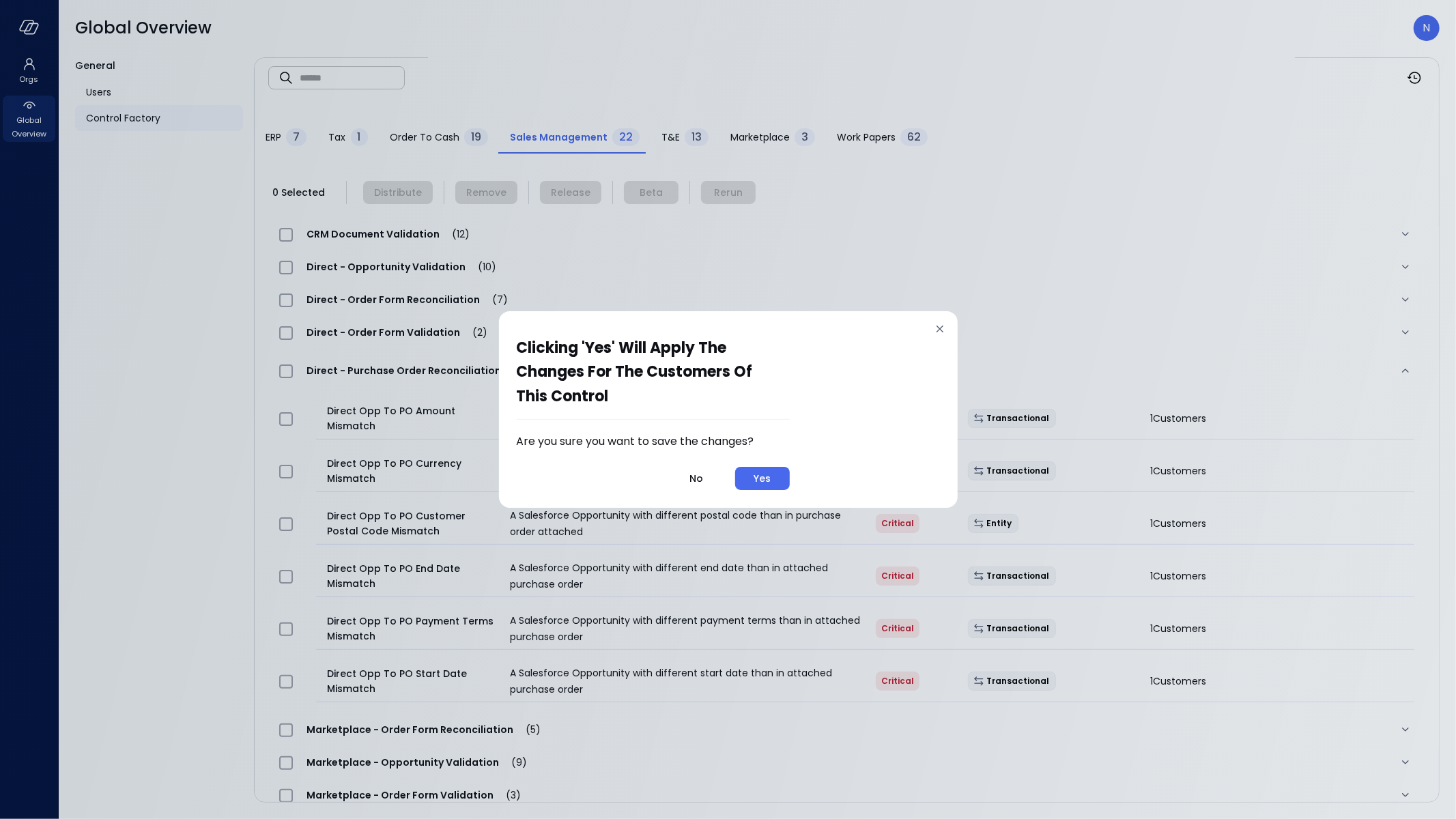
click at [763, 474] on div "Yes" at bounding box center [762, 479] width 17 height 17
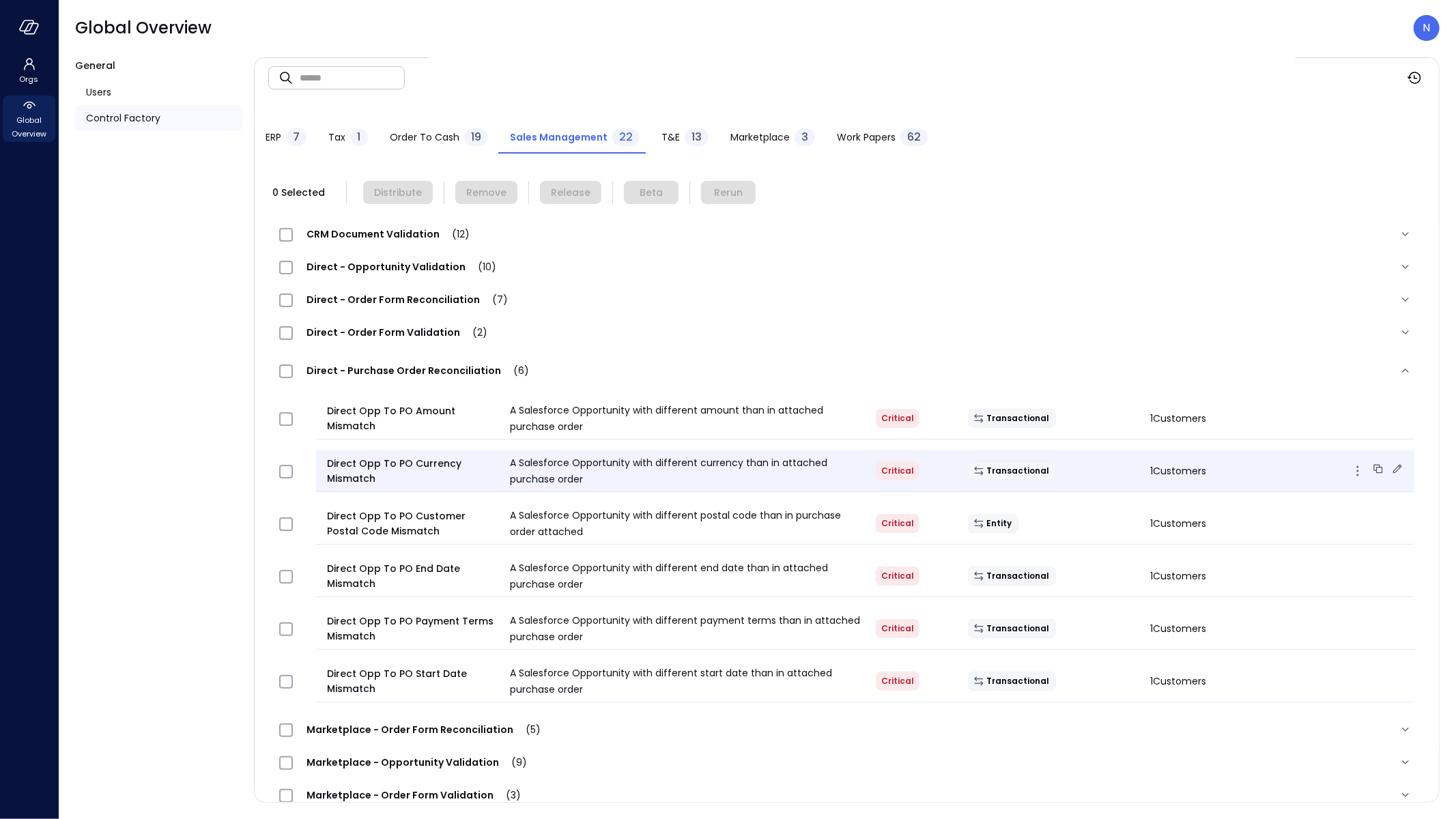
click at [1105, 481] on div "Direct Opp To PO Currency Mismatch A Salesforce Opportunity with different curr…" at bounding box center [865, 471] width 1098 height 42
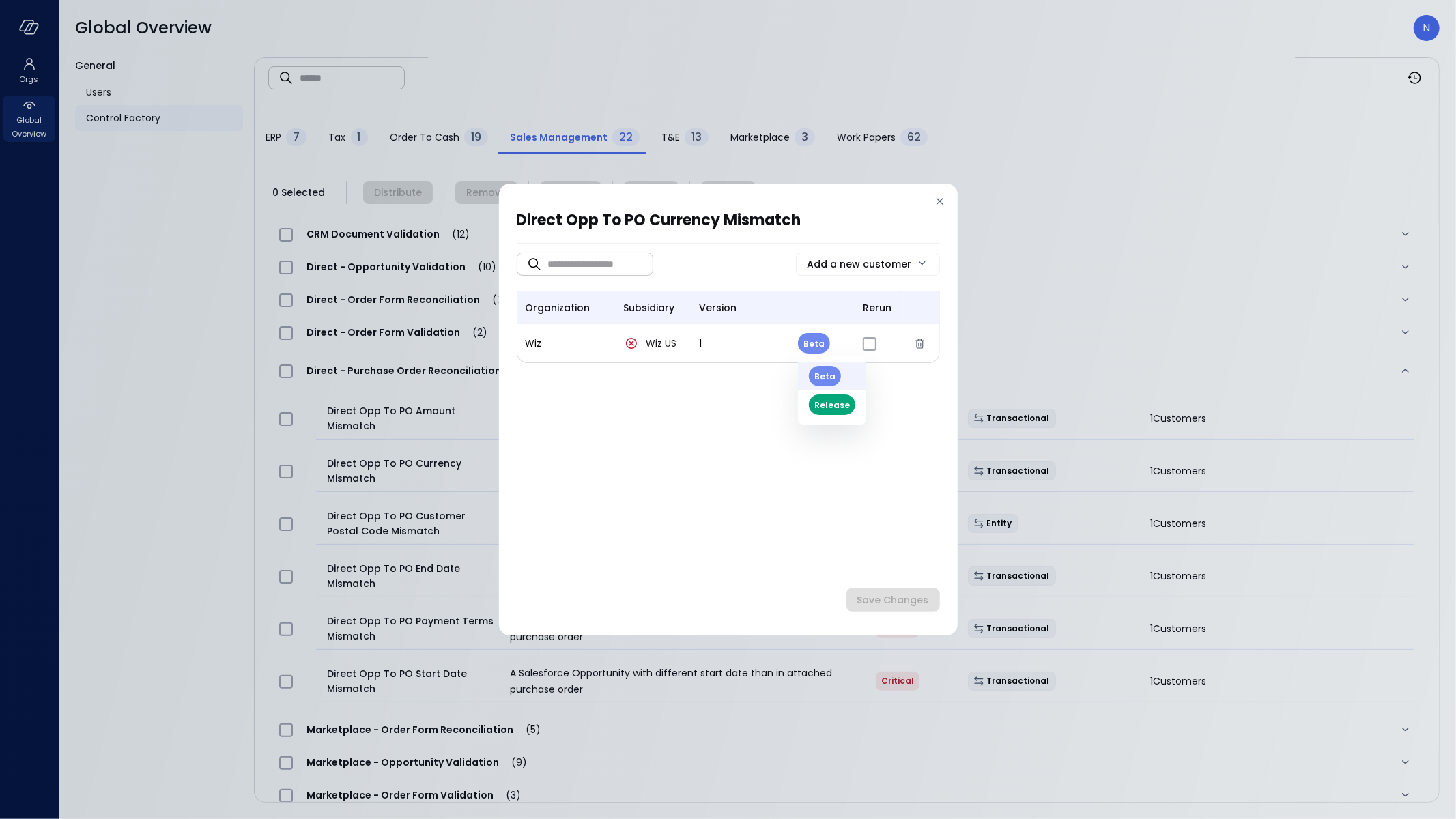
click at [810, 342] on body "Orgs Global Overview Global Overview N General Users Control Factory ​ ​ ERP 7 …" at bounding box center [728, 410] width 1456 height 819
click at [825, 412] on li "Release" at bounding box center [832, 405] width 68 height 28
type input "*"
click at [912, 608] on div "Save Changes" at bounding box center [893, 600] width 72 height 17
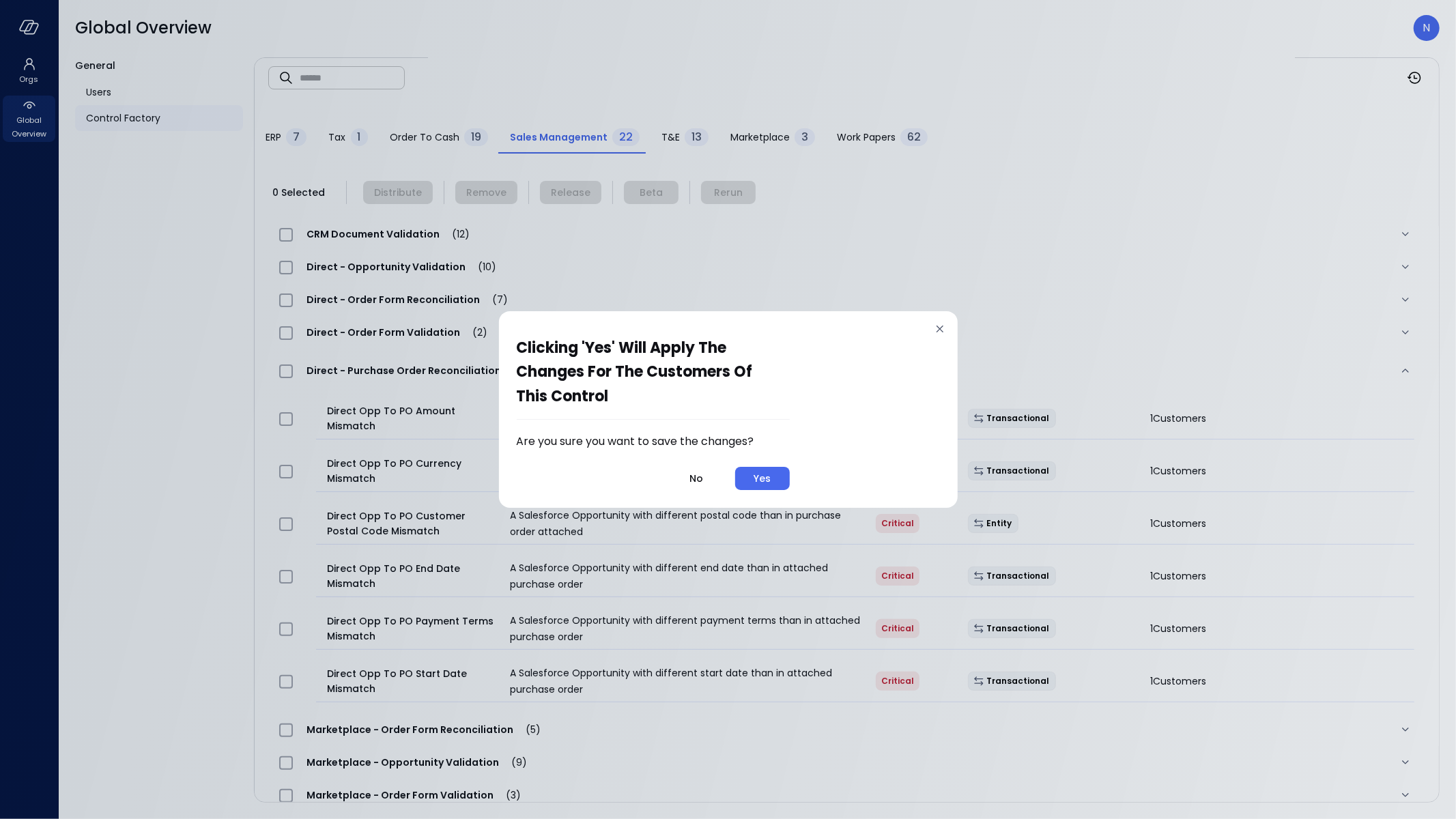
click at [739, 483] on button "Yes" at bounding box center [762, 478] width 55 height 23
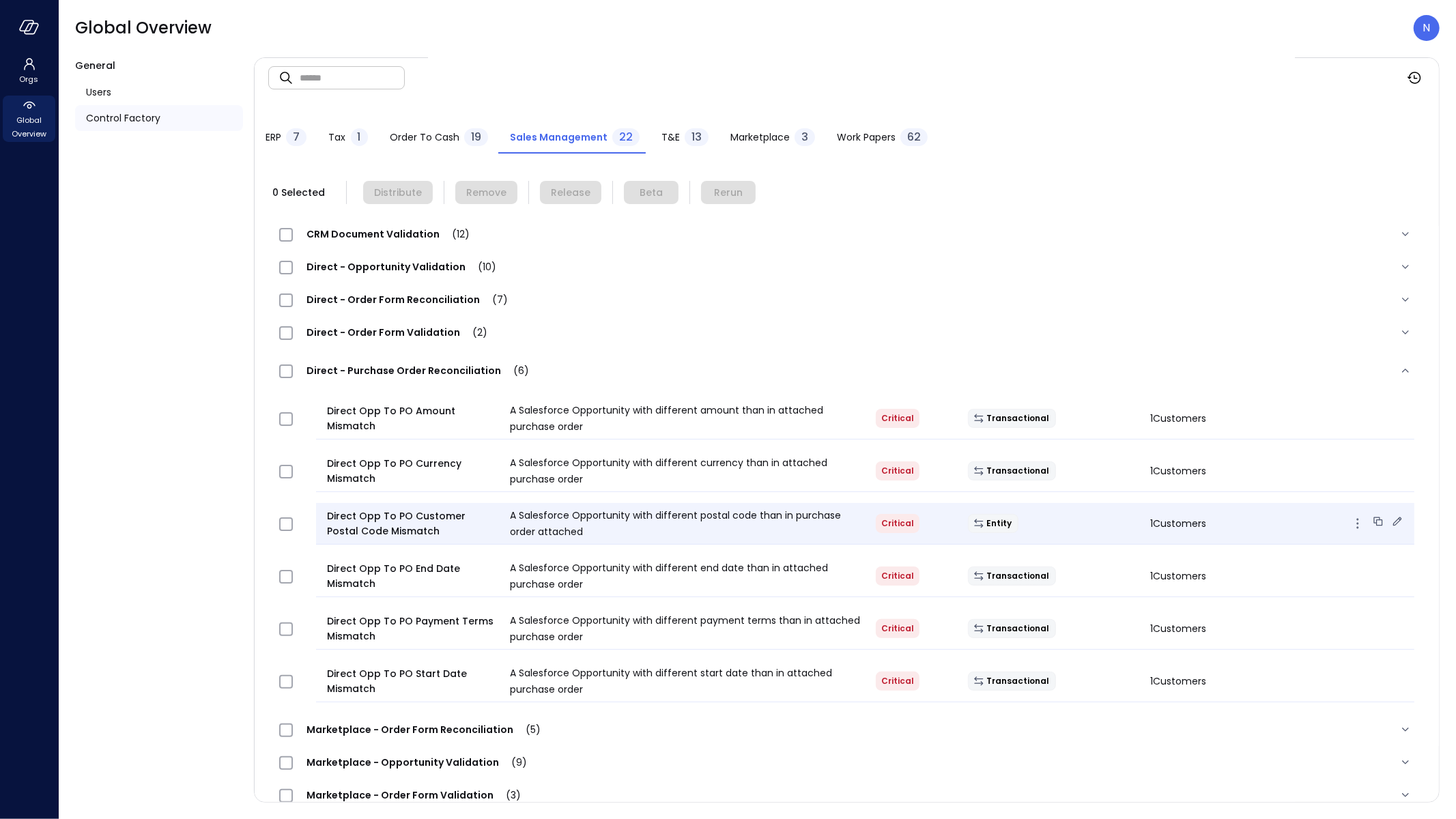
click at [1063, 514] on div "Entity" at bounding box center [1049, 523] width 183 height 19
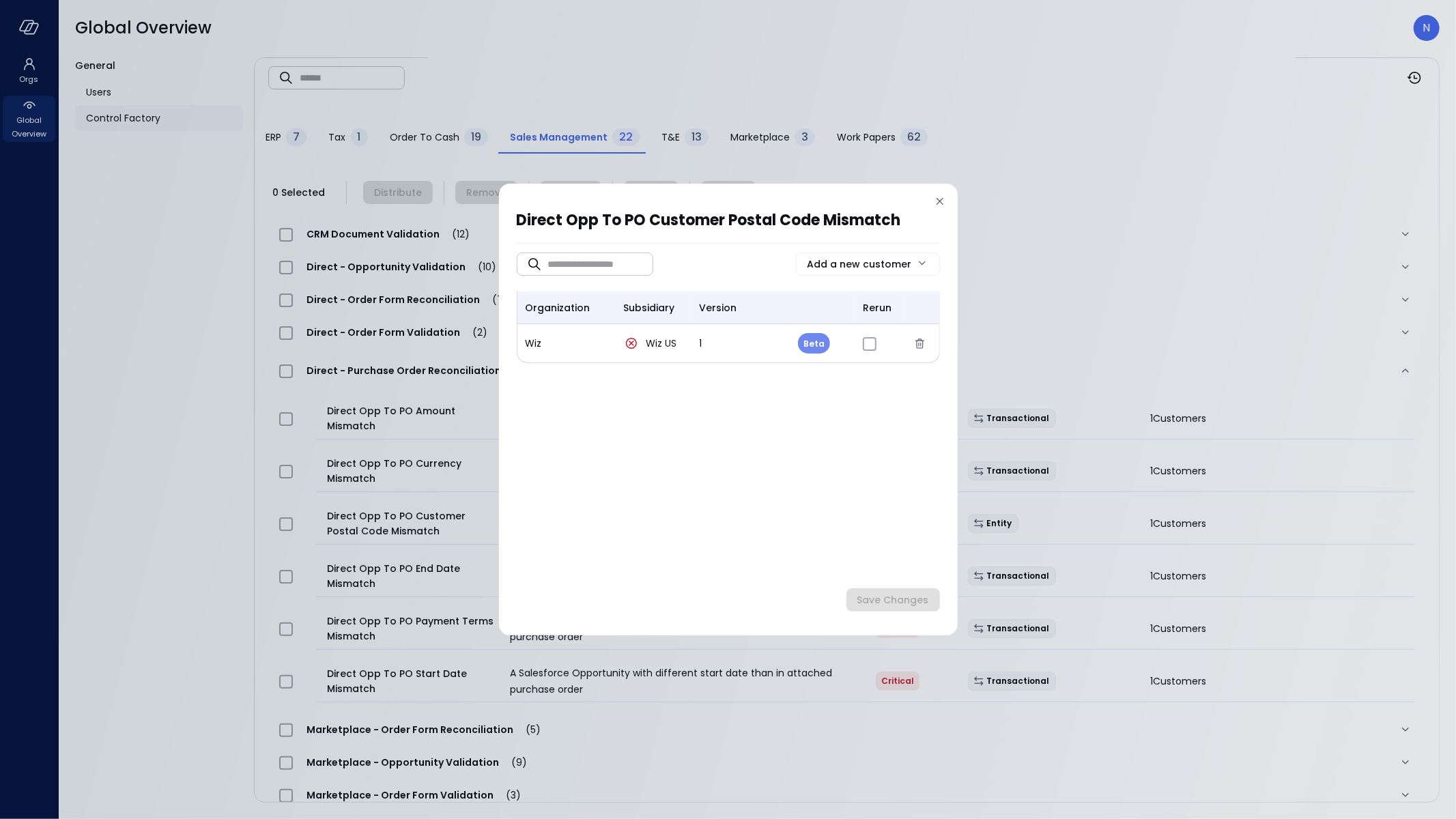
click at [822, 341] on body "Orgs Global Overview Global Overview N General Users Control Factory ​ ​ ERP 7 …" at bounding box center [728, 410] width 1456 height 819
click at [833, 401] on li "Release" at bounding box center [832, 405] width 68 height 28
type input "*"
click at [875, 581] on form "​ ​ Add a new customer organization subsidiary version rerun Wiz Wiz US 1 Relea…" at bounding box center [728, 434] width 423 height 354
click at [881, 603] on div "Save Changes" at bounding box center [893, 600] width 72 height 17
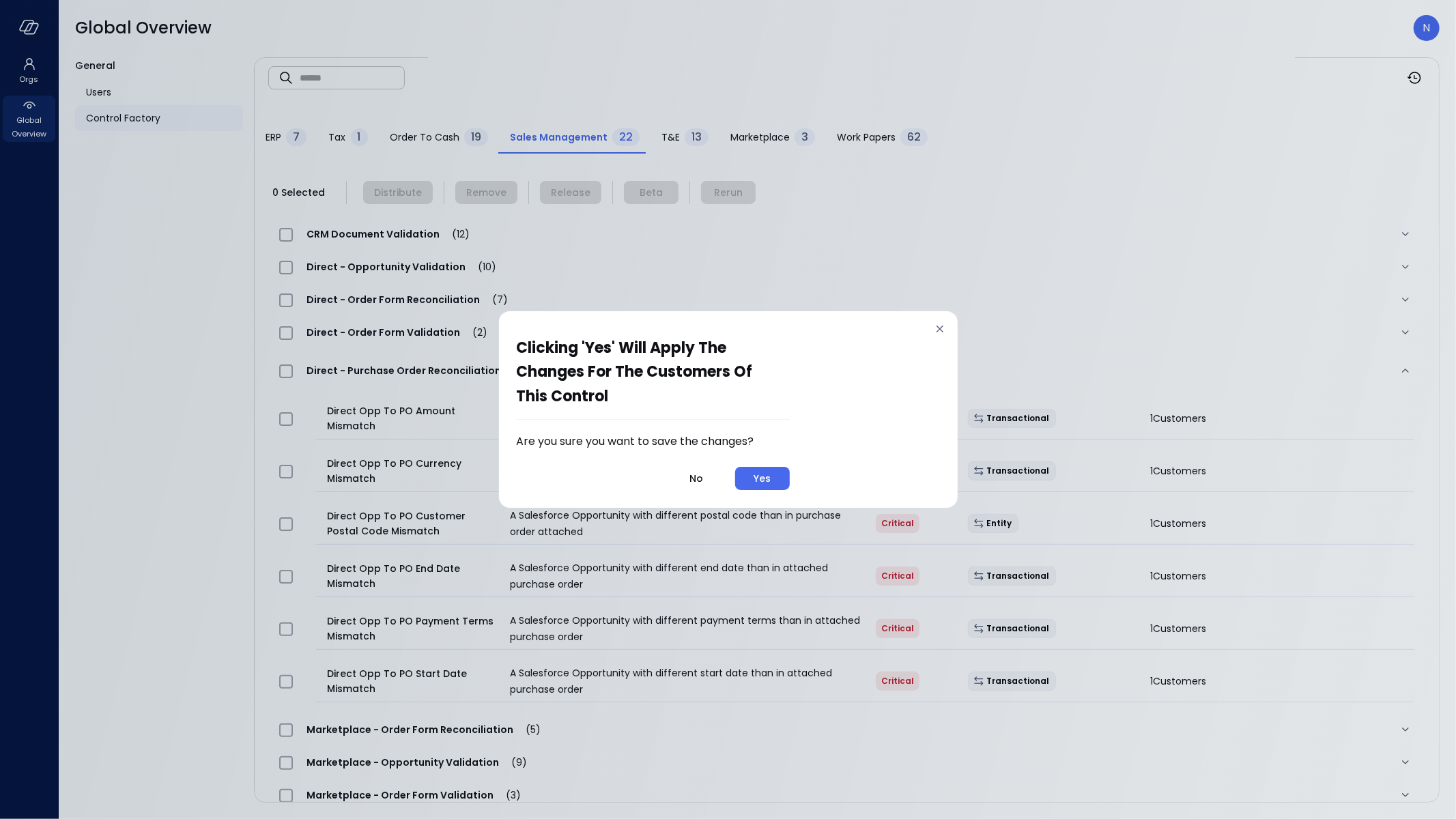
click at [757, 472] on div "Yes" at bounding box center [762, 479] width 17 height 17
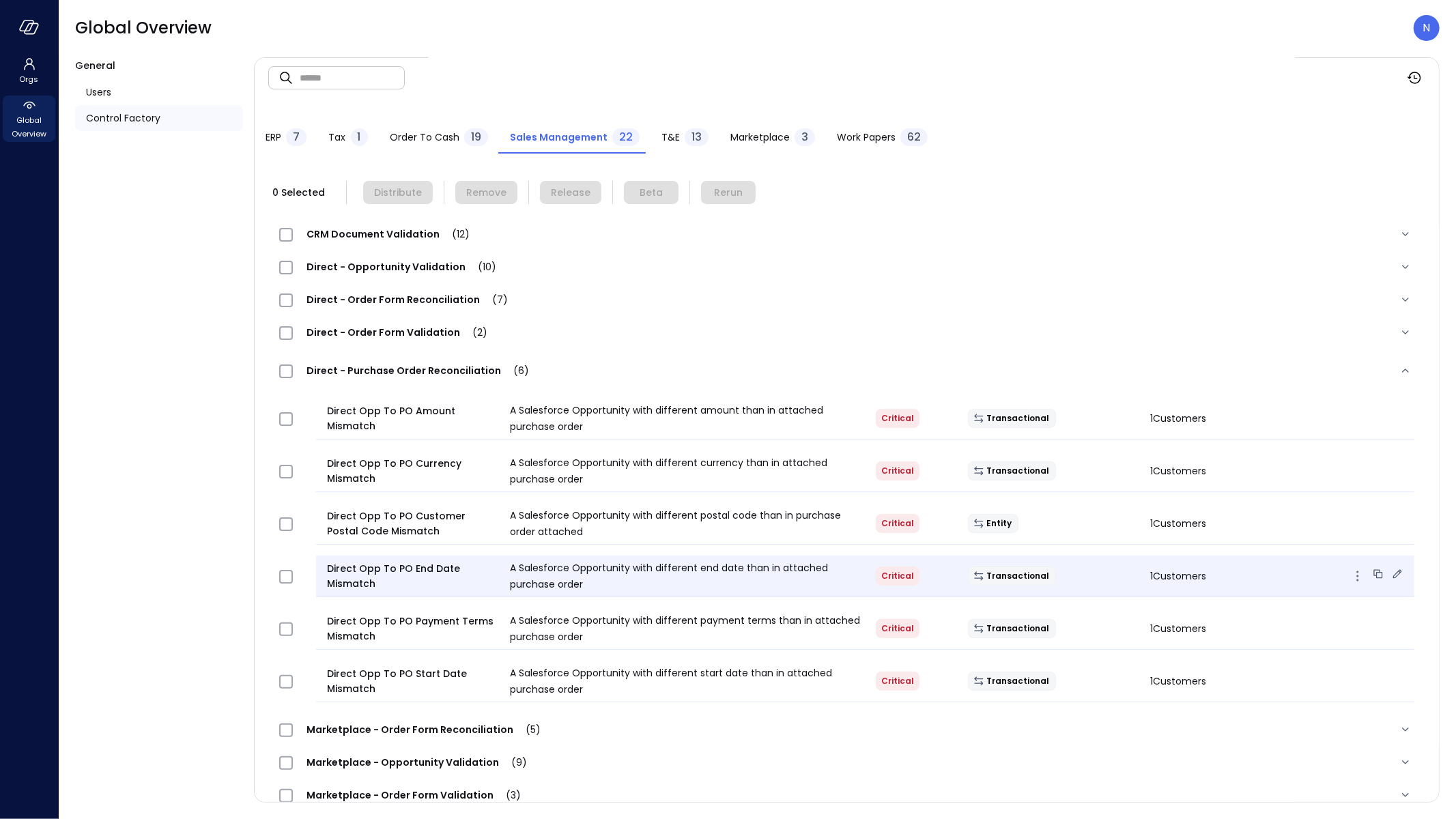
click at [1097, 585] on div "Direct Opp To PO End Date Mismatch A Salesforce Opportunity with different end …" at bounding box center [865, 576] width 1098 height 42
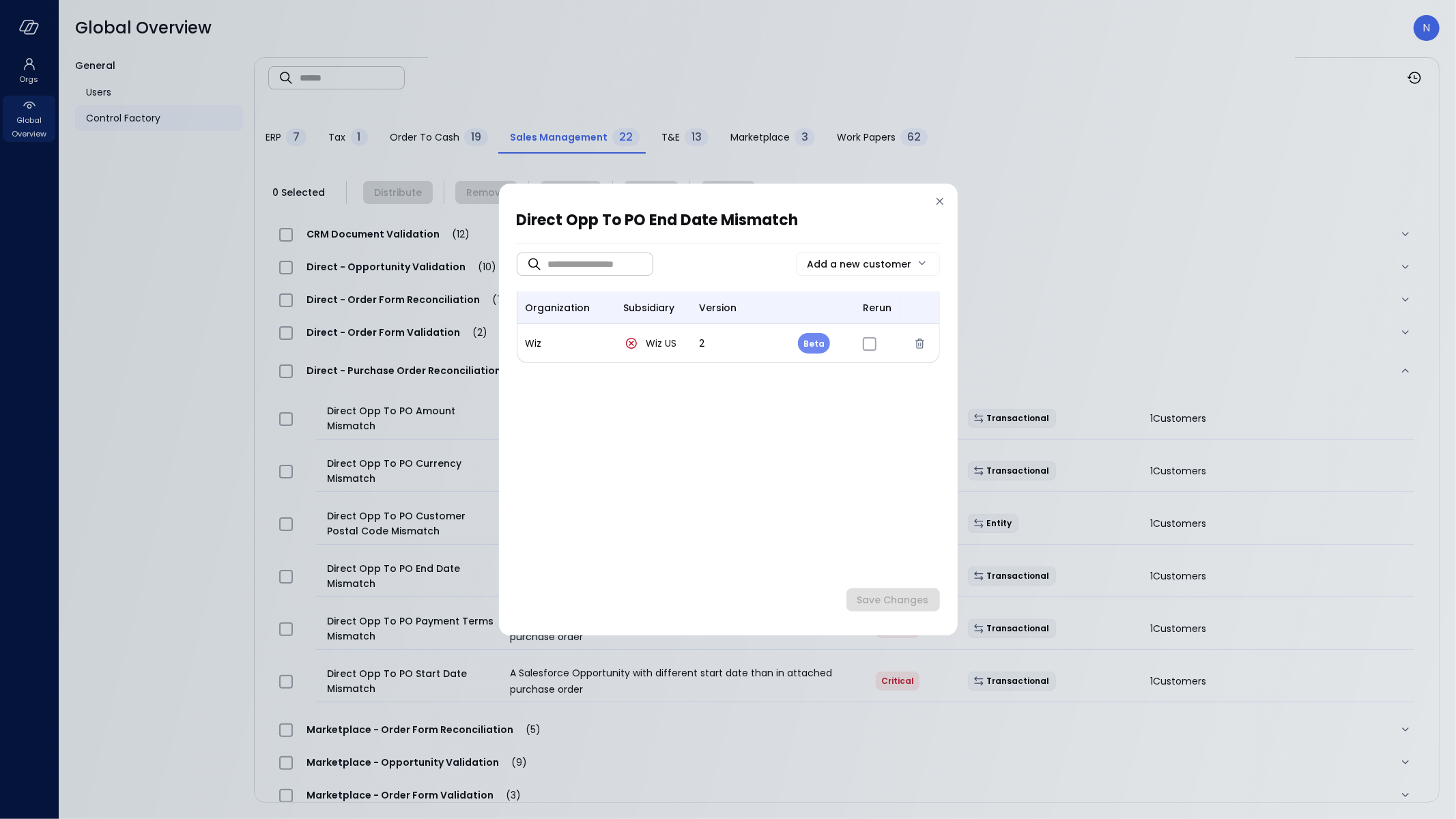
click at [819, 348] on body "Orgs Global Overview Global Overview N General Users Control Factory ​ ​ ERP 7 …" at bounding box center [728, 410] width 1456 height 819
click at [836, 406] on li "Release" at bounding box center [832, 405] width 68 height 28
type input "*"
click at [892, 600] on div "Save Changes" at bounding box center [893, 600] width 72 height 17
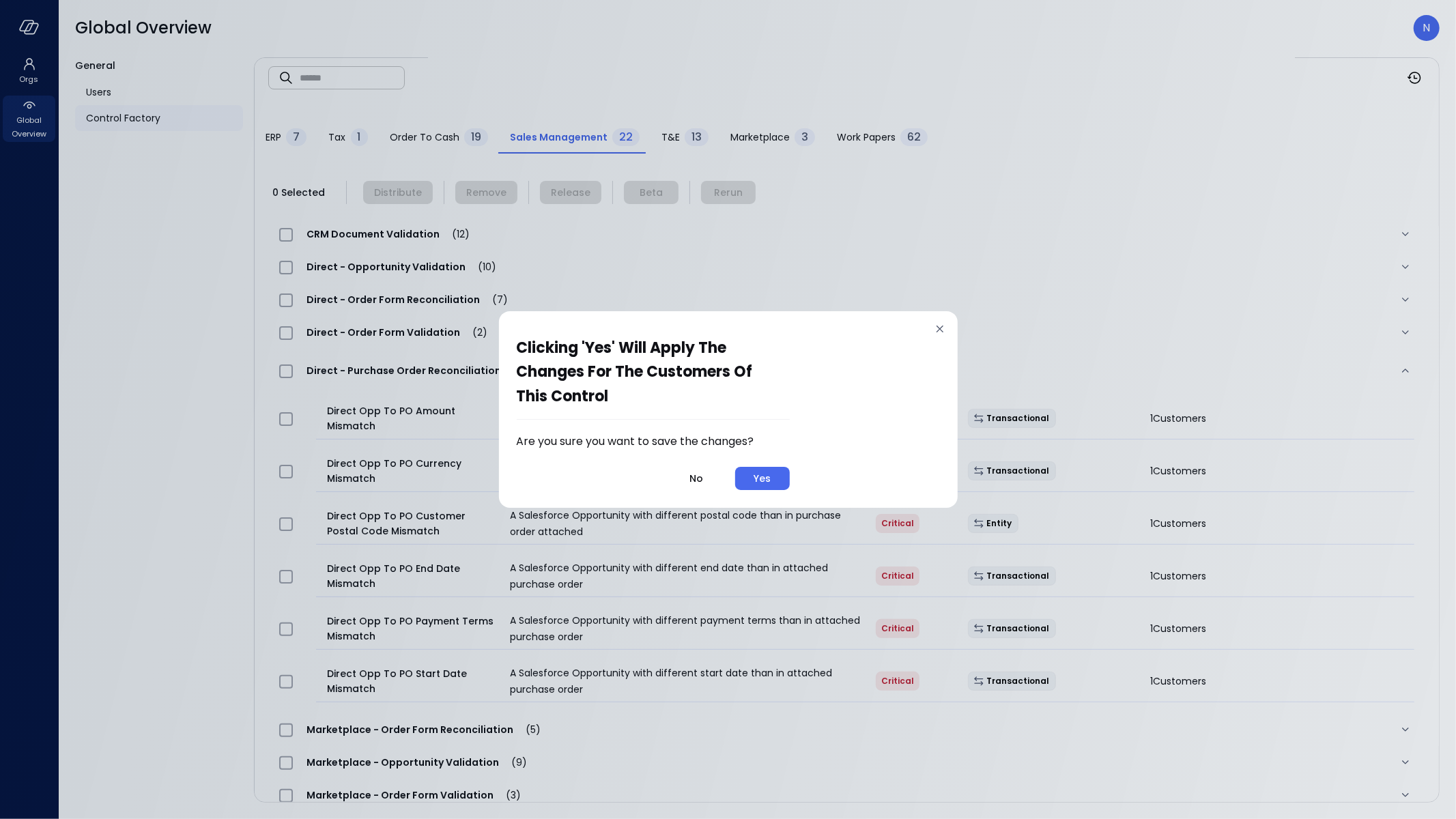
click at [786, 485] on button "Yes" at bounding box center [762, 478] width 55 height 23
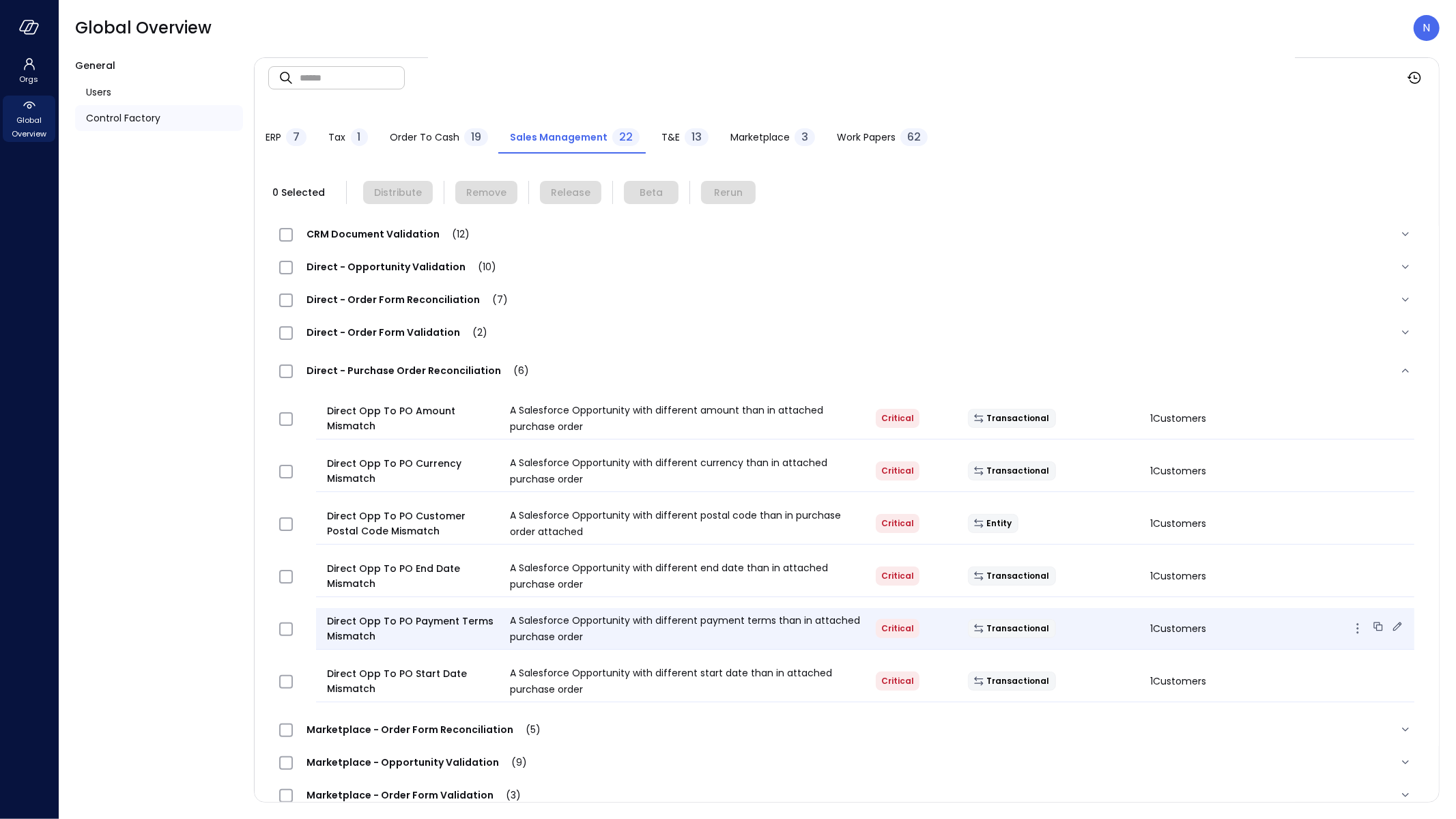
click at [1107, 629] on div "Transactional" at bounding box center [1049, 628] width 183 height 19
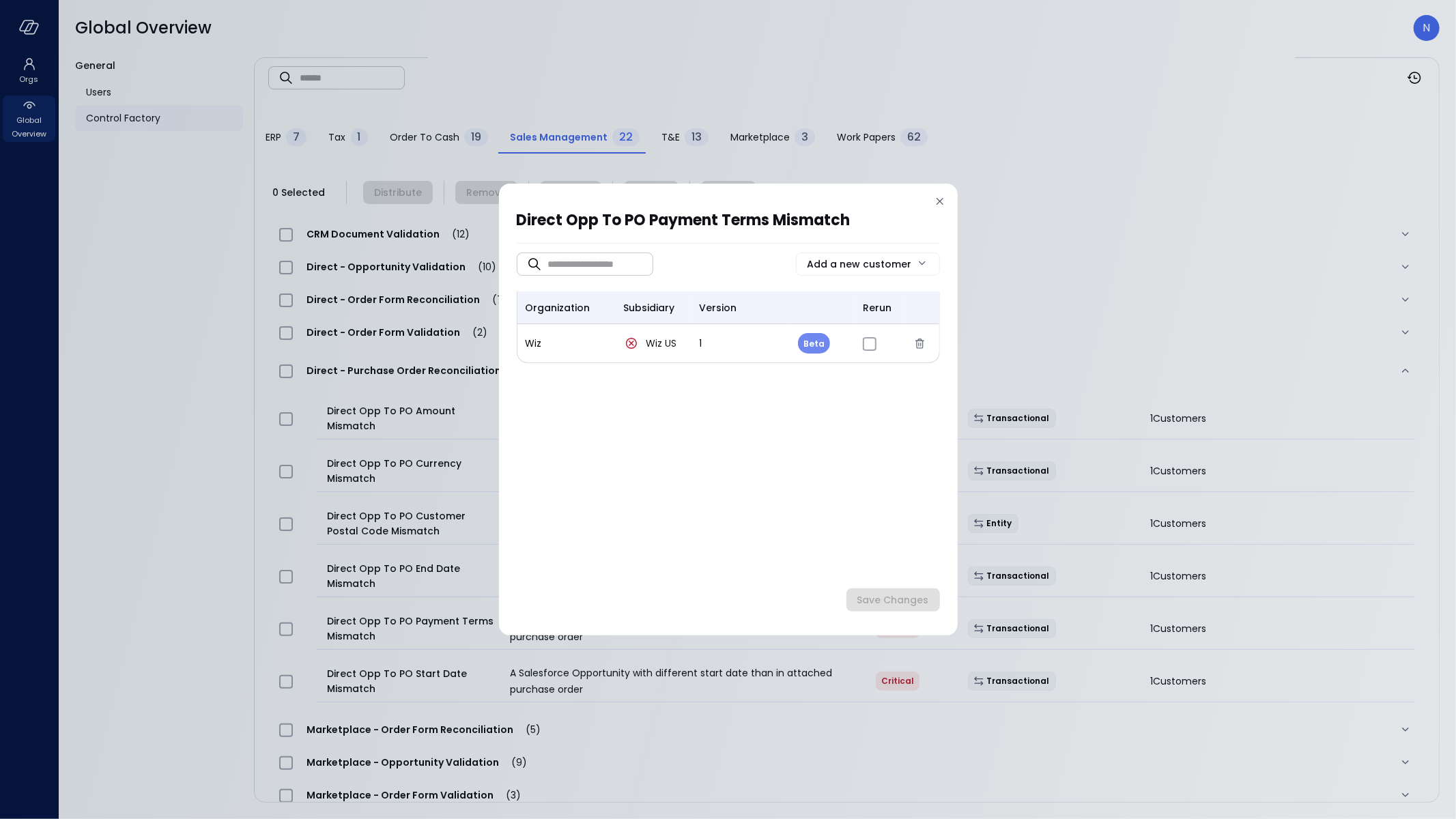
click at [815, 336] on body "Orgs Global Overview Global Overview N General Users Control Factory ​ ​ ERP 7 …" at bounding box center [728, 410] width 1456 height 819
click at [839, 407] on li "Release" at bounding box center [832, 405] width 68 height 28
type input "*"
click at [884, 596] on div "Save Changes" at bounding box center [893, 600] width 72 height 17
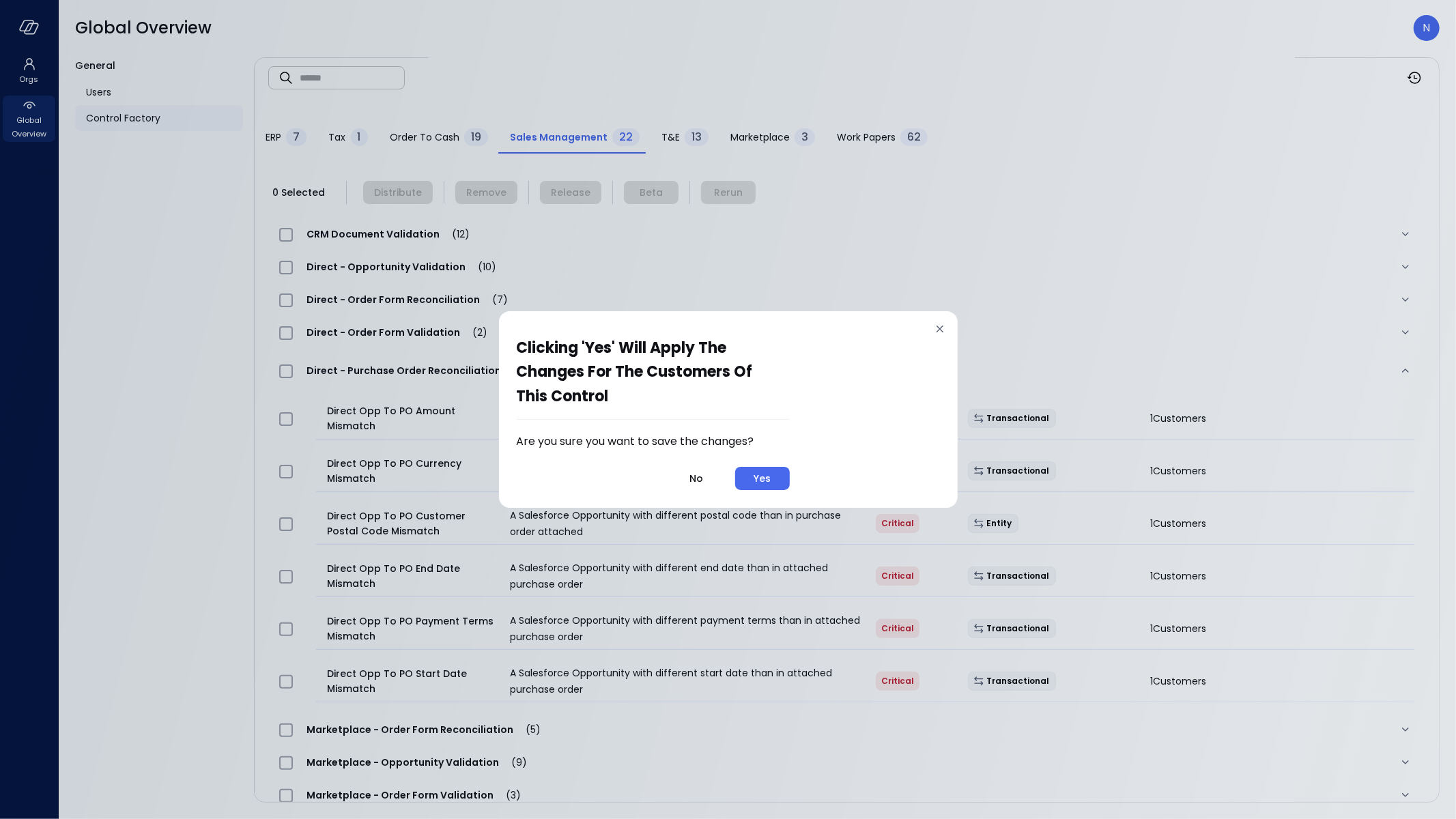
click at [774, 477] on button "Yes" at bounding box center [762, 478] width 55 height 23
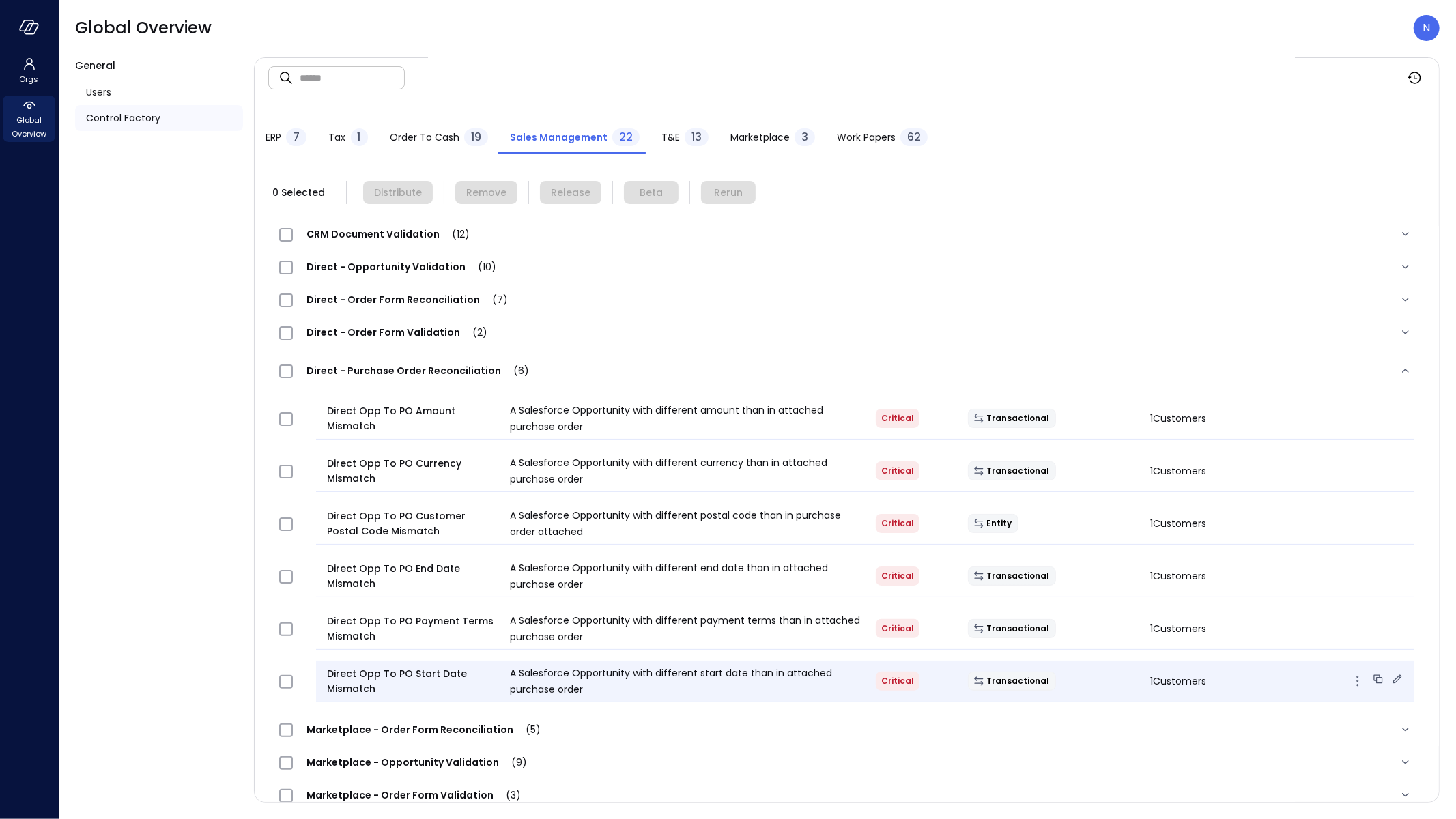
click at [1116, 671] on div "Transactional" at bounding box center [1049, 681] width 183 height 19
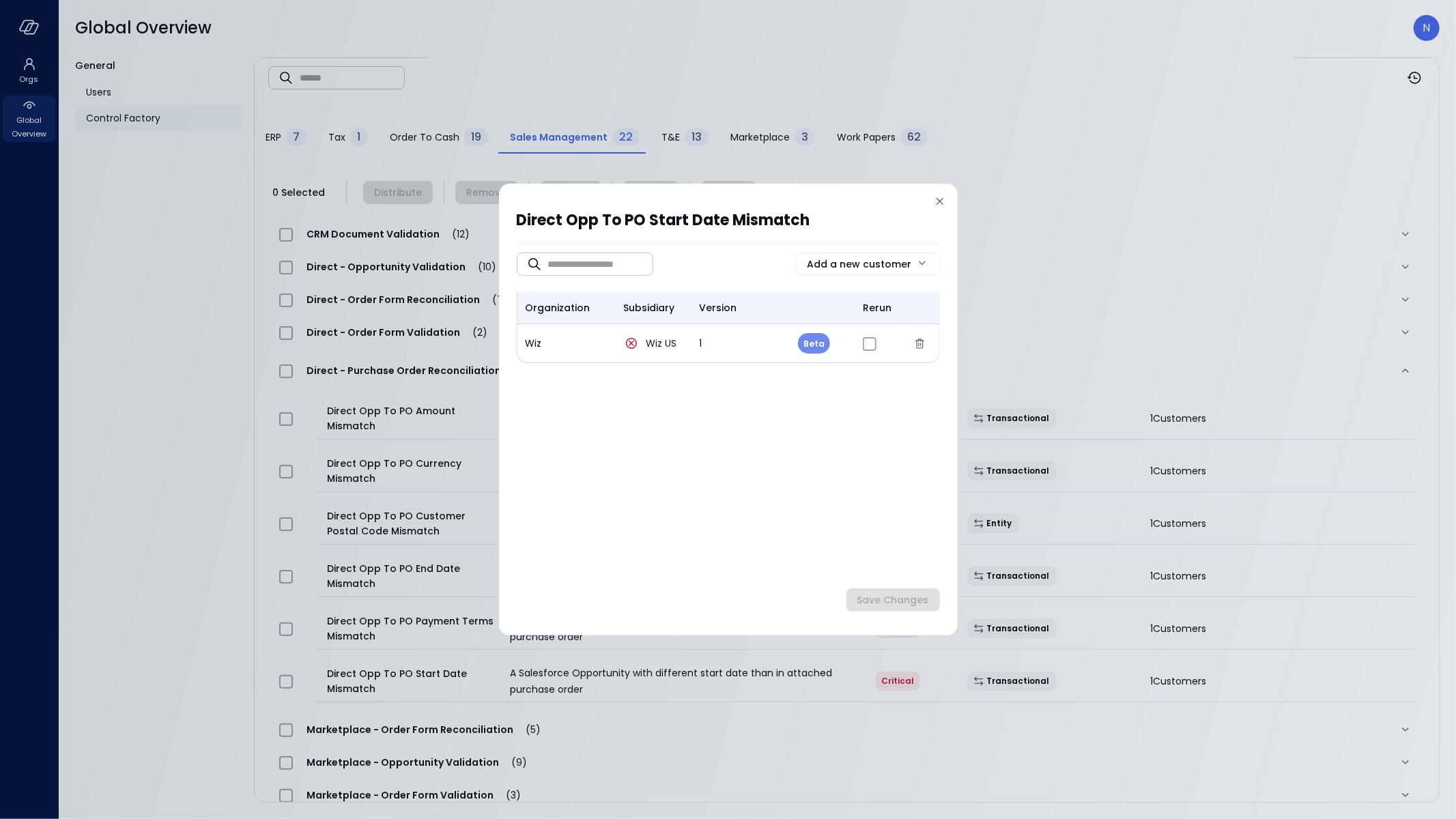
click at [823, 342] on body "Orgs Global Overview Global Overview N General Users Control Factory ​ ​ ERP 7 …" at bounding box center [728, 410] width 1456 height 819
click at [836, 394] on li "Release" at bounding box center [832, 405] width 68 height 28
type input "*"
click at [883, 589] on button "Save Changes" at bounding box center [894, 600] width 94 height 23
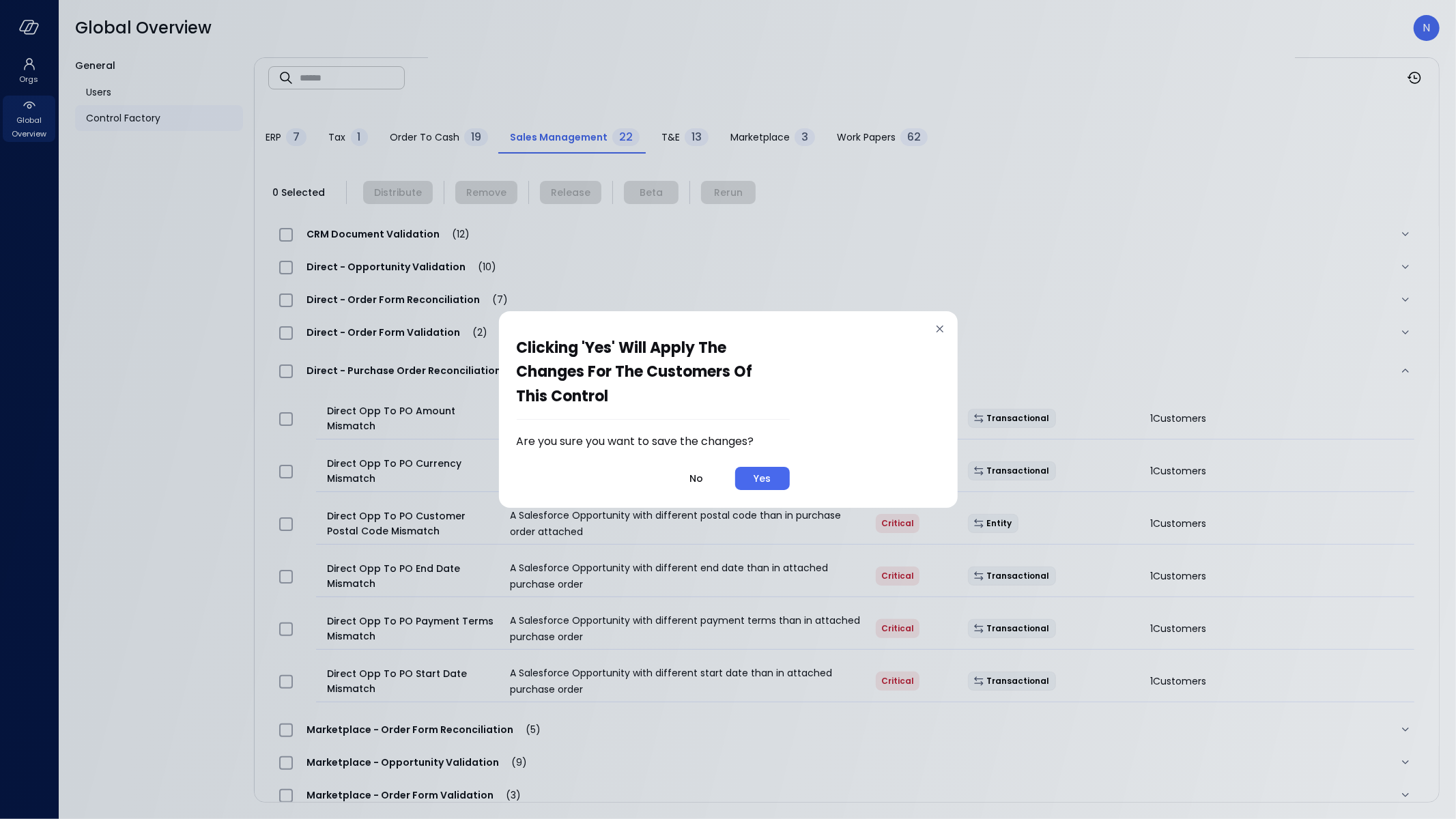
click at [782, 480] on button "Yes" at bounding box center [762, 478] width 55 height 23
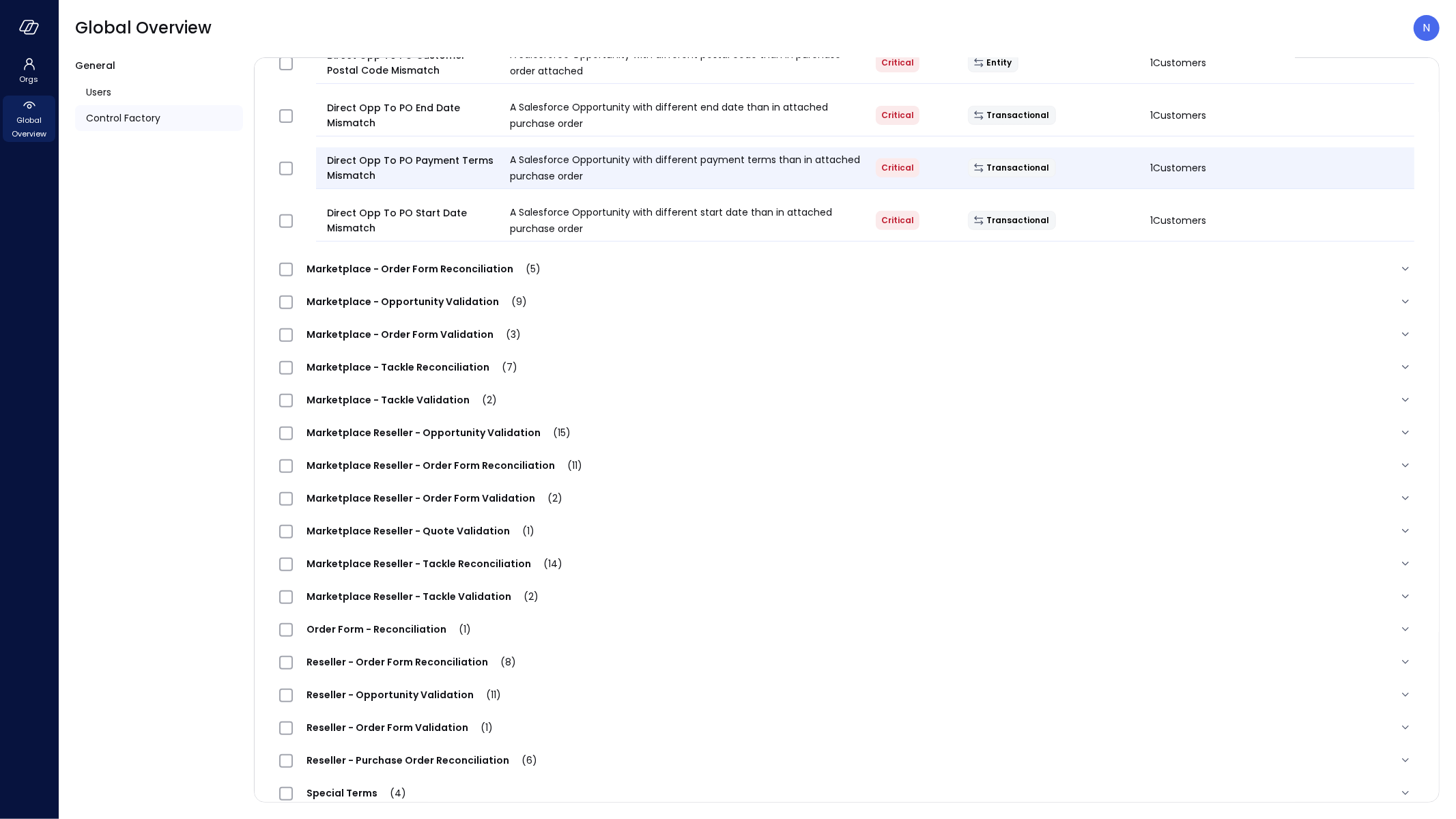
scroll to position [485, 0]
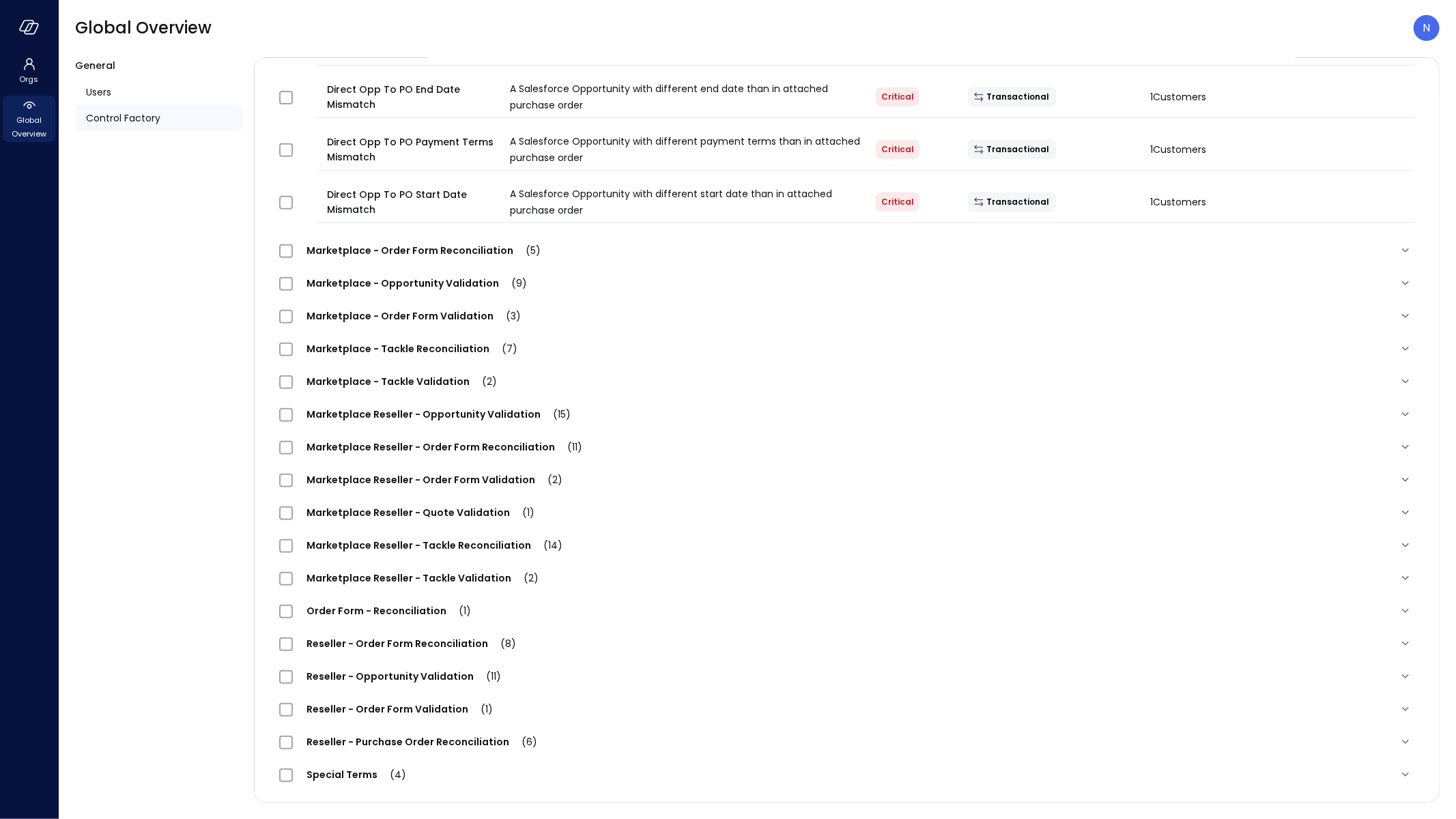
click at [459, 735] on span "Reseller - Purchase Order Reconciliation (6)" at bounding box center [422, 742] width 258 height 13
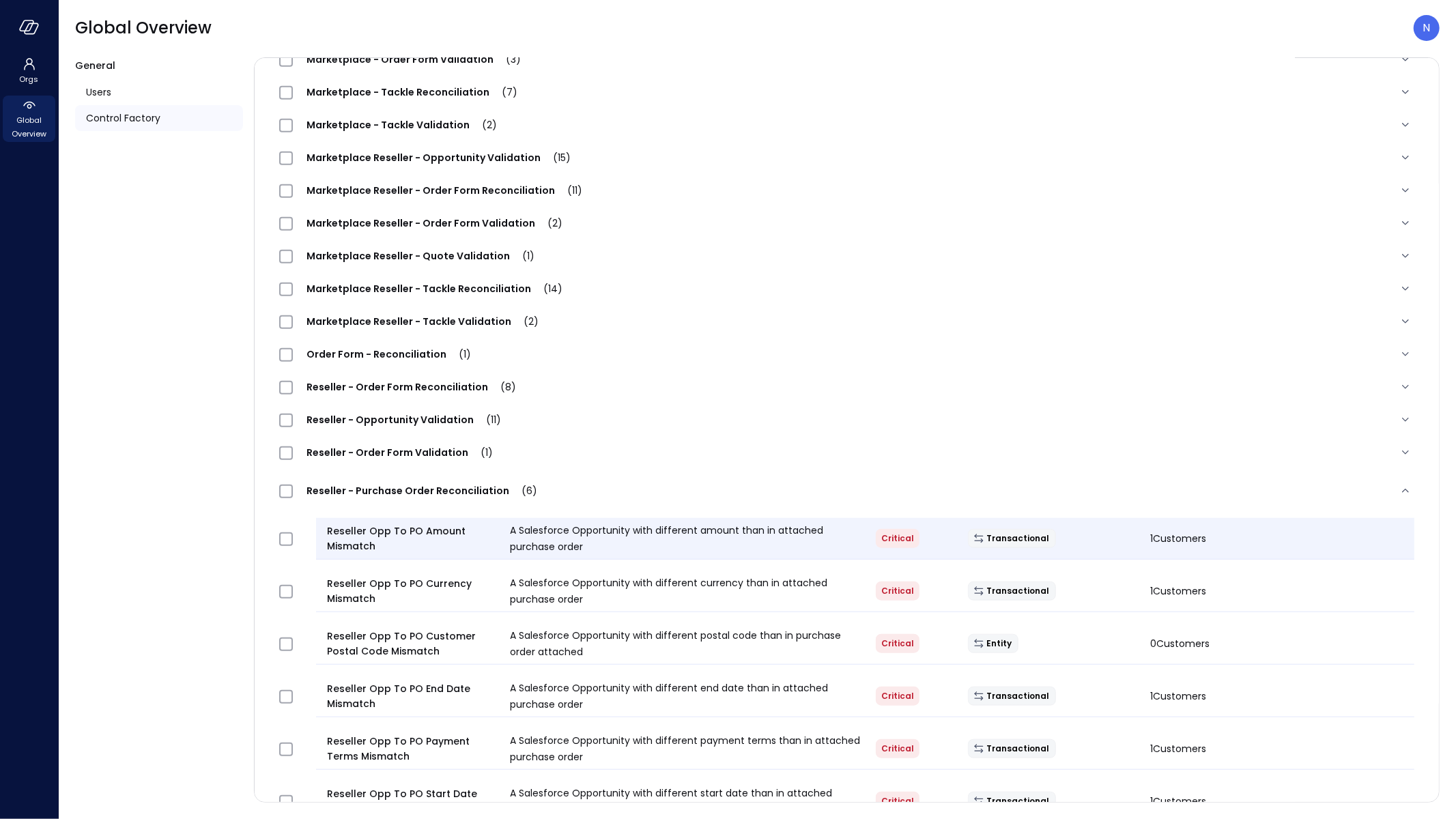
scroll to position [814, 0]
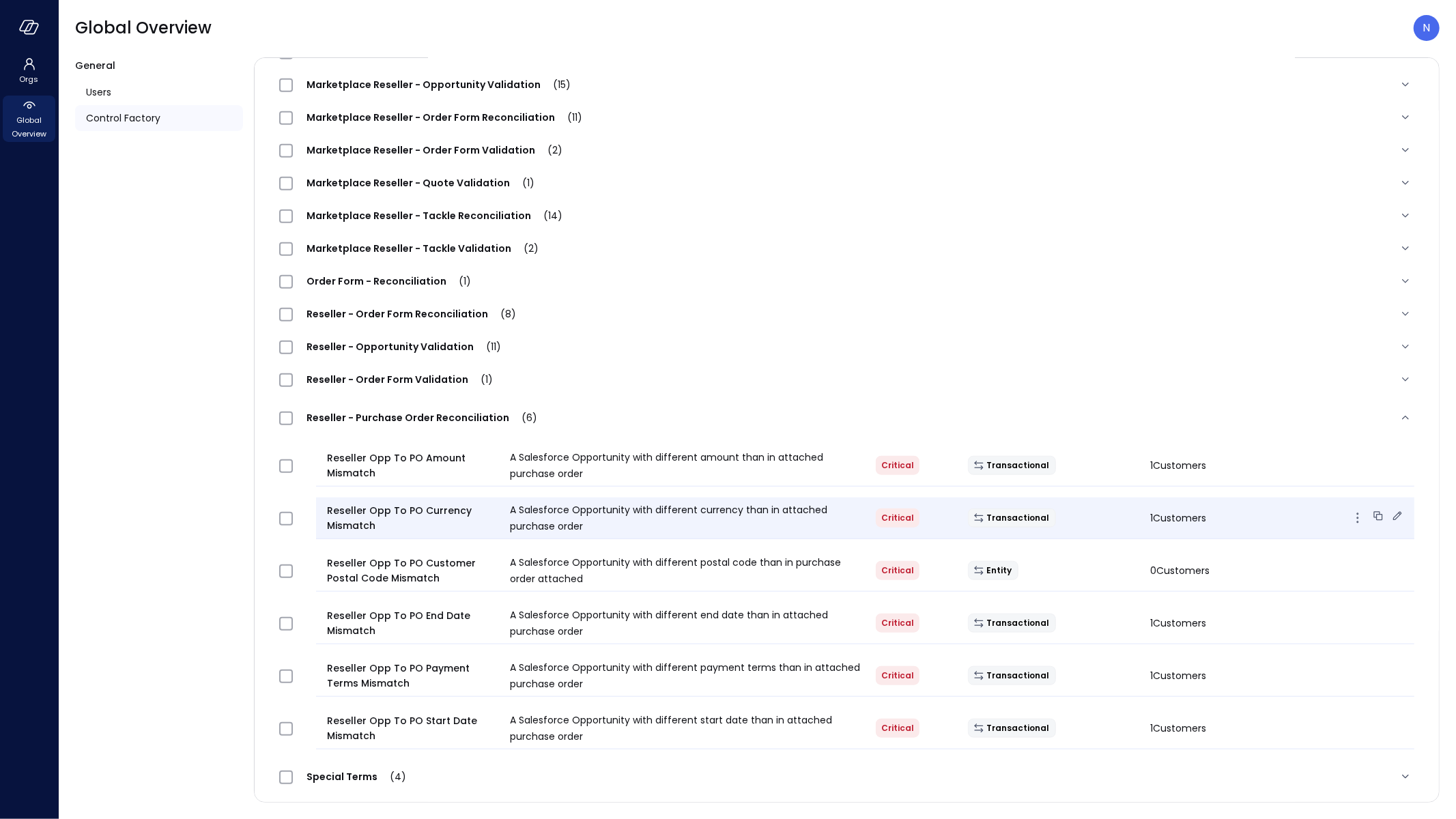
click at [1095, 522] on div "Transactional" at bounding box center [1049, 517] width 183 height 19
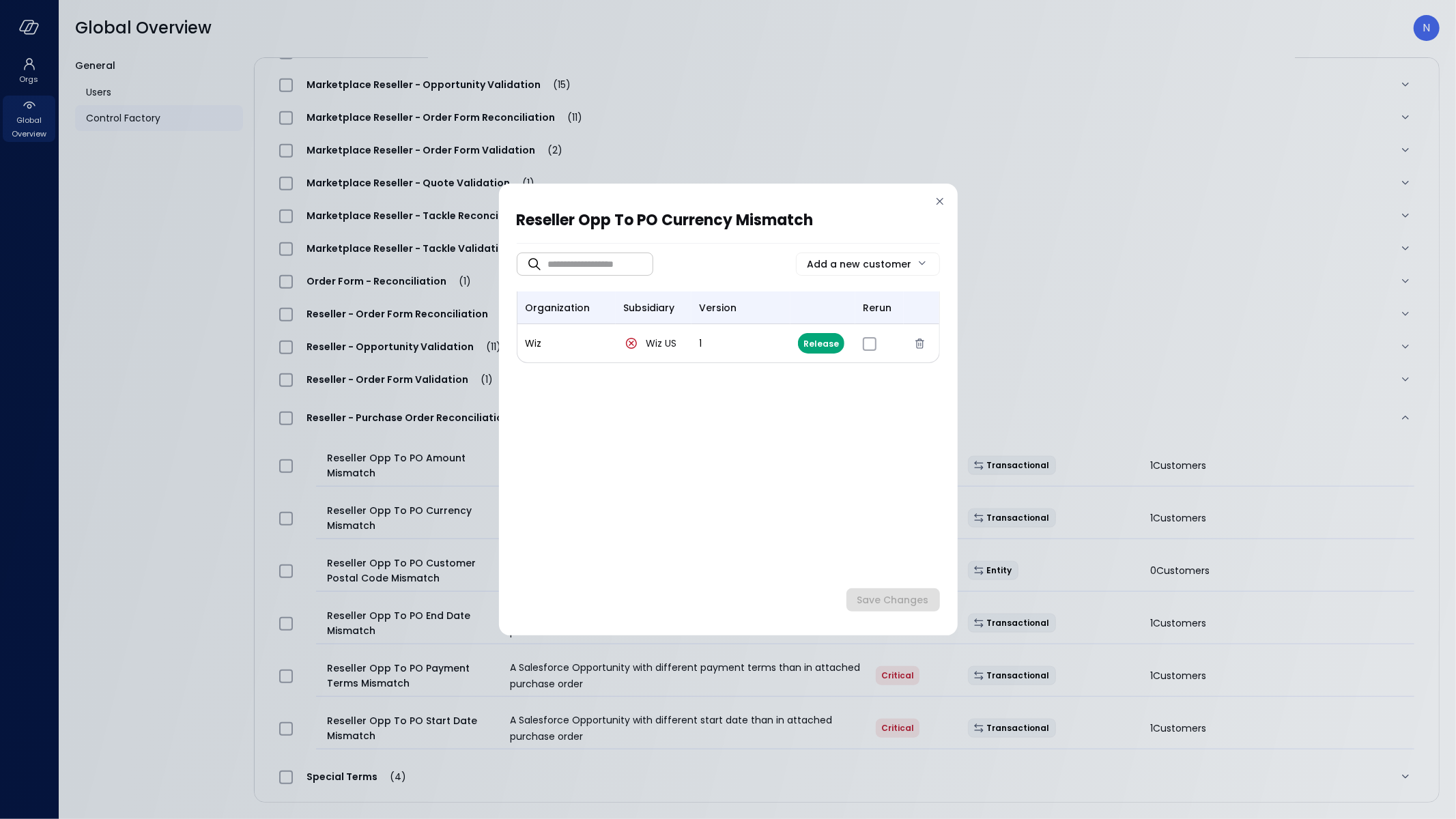
click at [1122, 341] on div "Reseller Opp To PO Currency Mismatch ​ ​ Add a new customer organization subsid…" at bounding box center [728, 410] width 1456 height 819
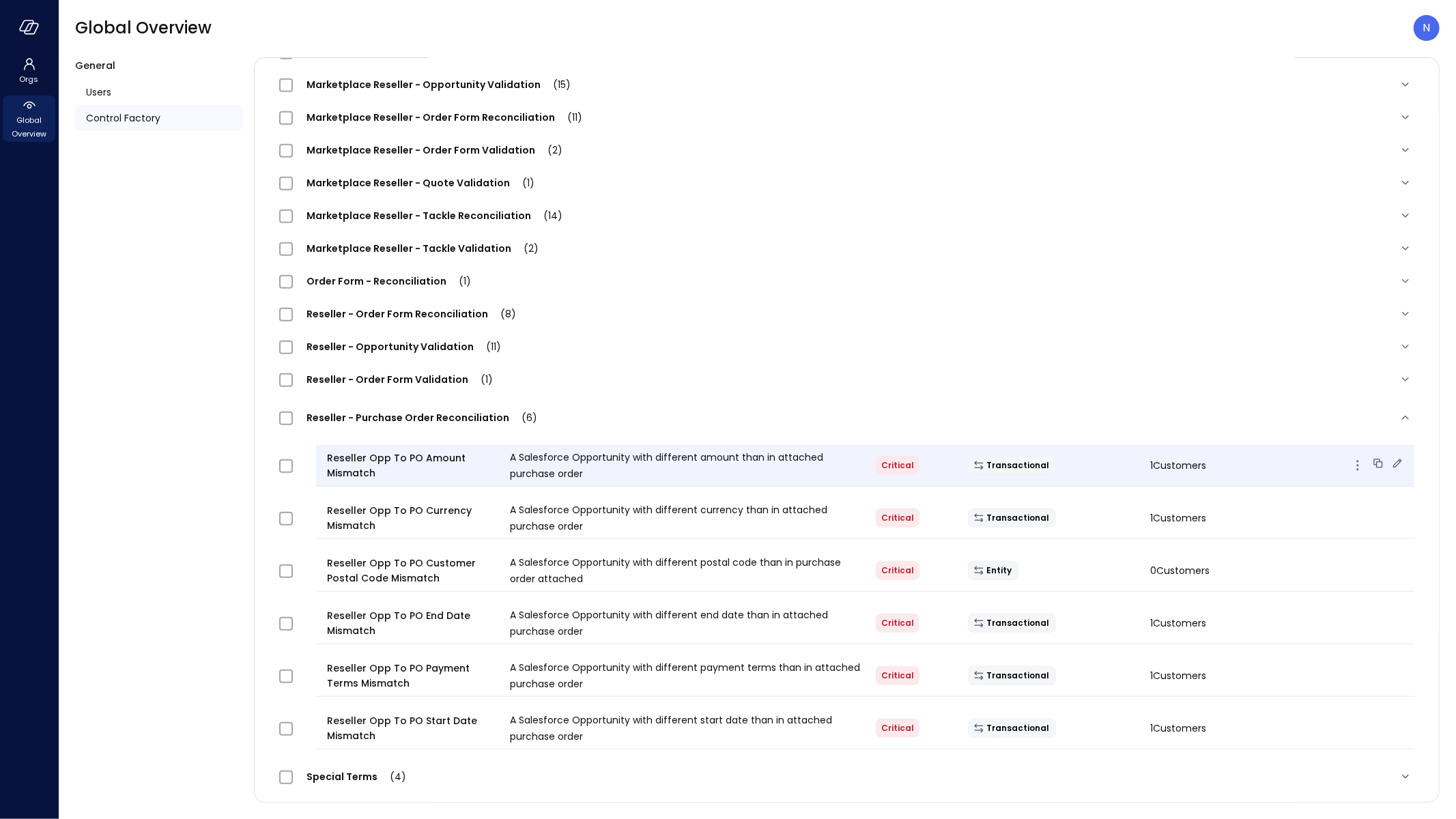
click at [1120, 458] on div "Transactional" at bounding box center [1049, 465] width 183 height 19
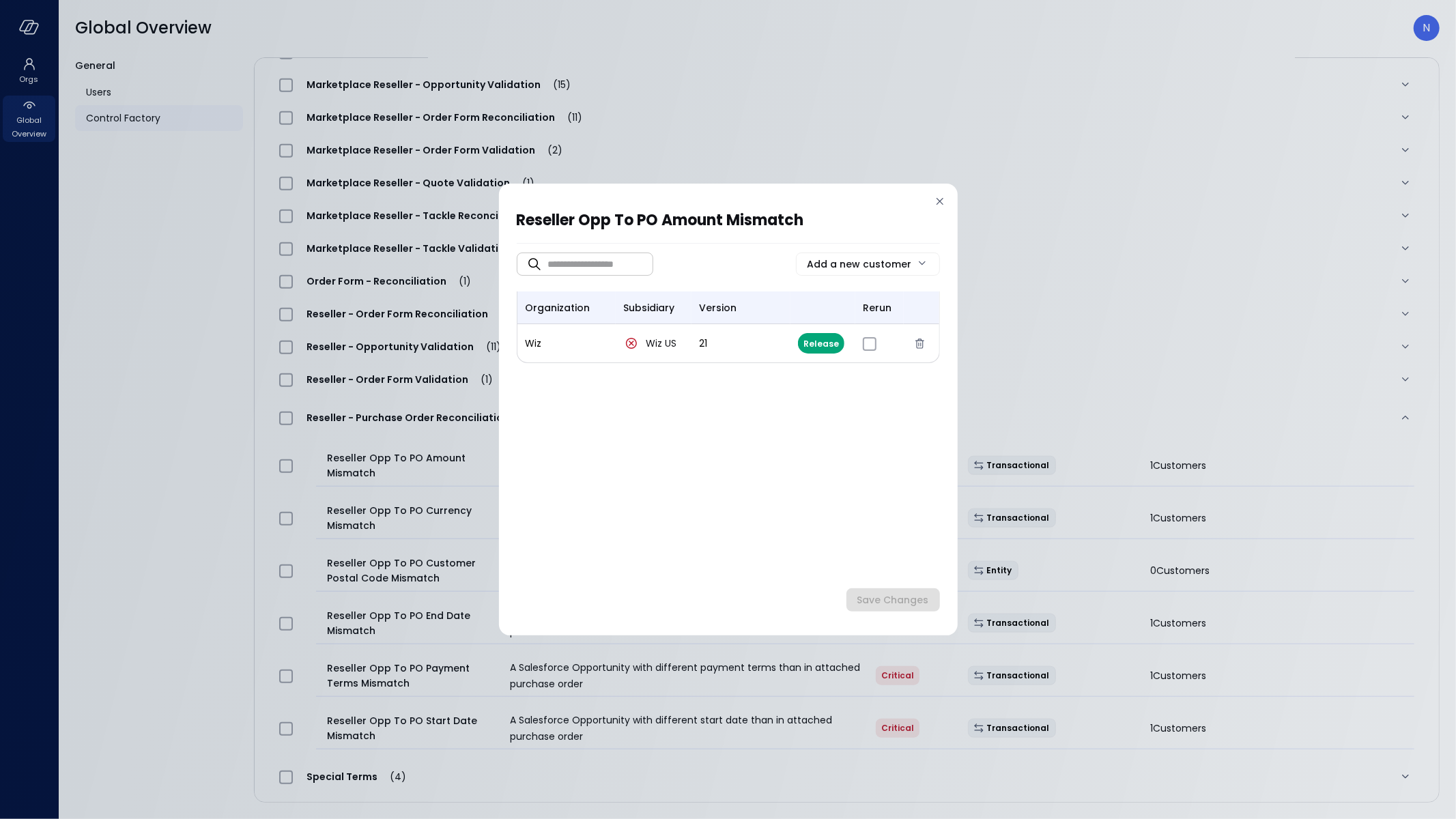
click at [1255, 341] on div "Reseller Opp To PO Amount Mismatch ​ ​ Add a new customer organization subsidia…" at bounding box center [728, 410] width 1456 height 819
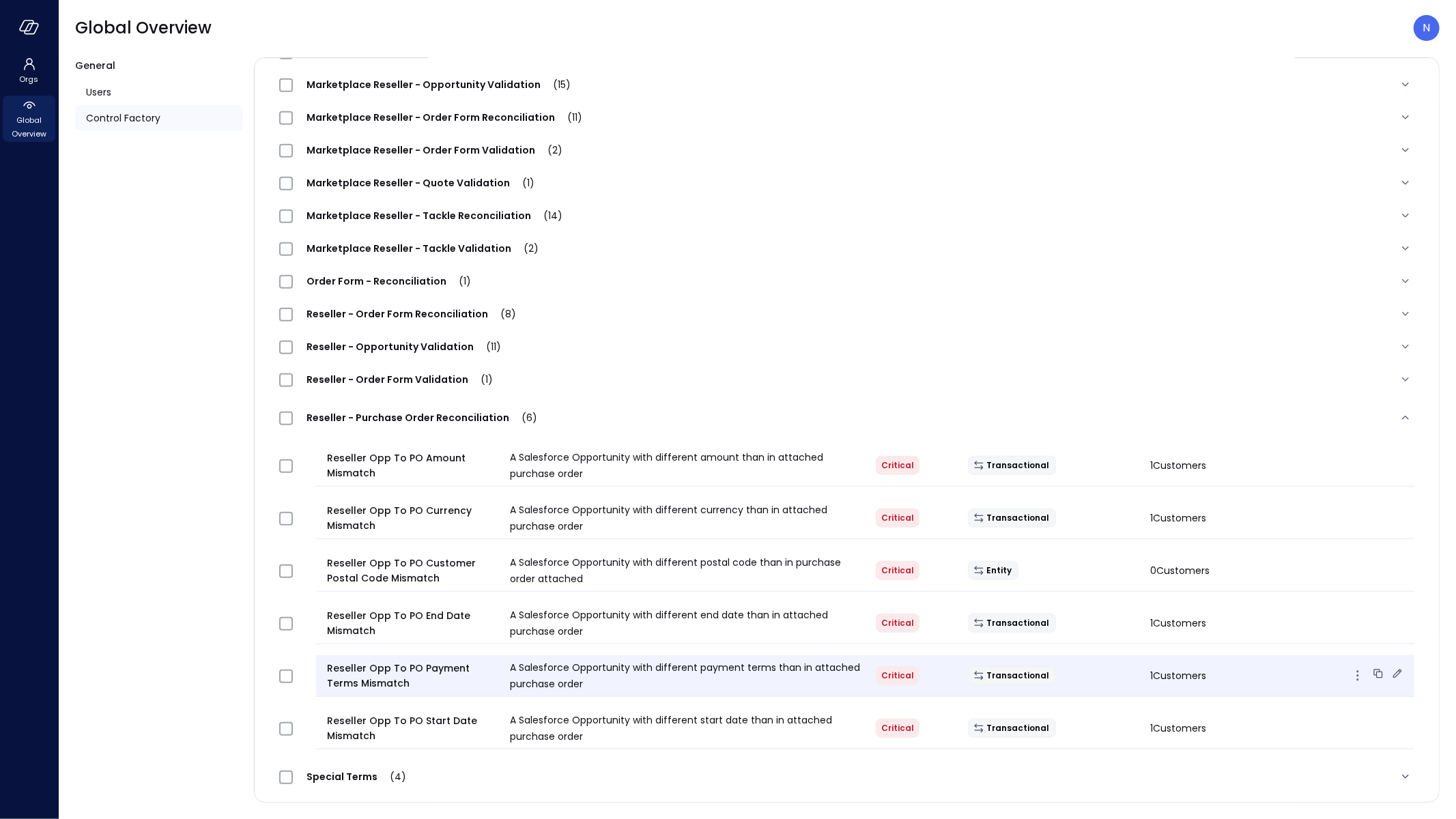
click at [1097, 655] on div "Reseller Opp To PO Payment Terms Mismatch A Salesforce Opportunity with differe…" at bounding box center [865, 676] width 1098 height 42
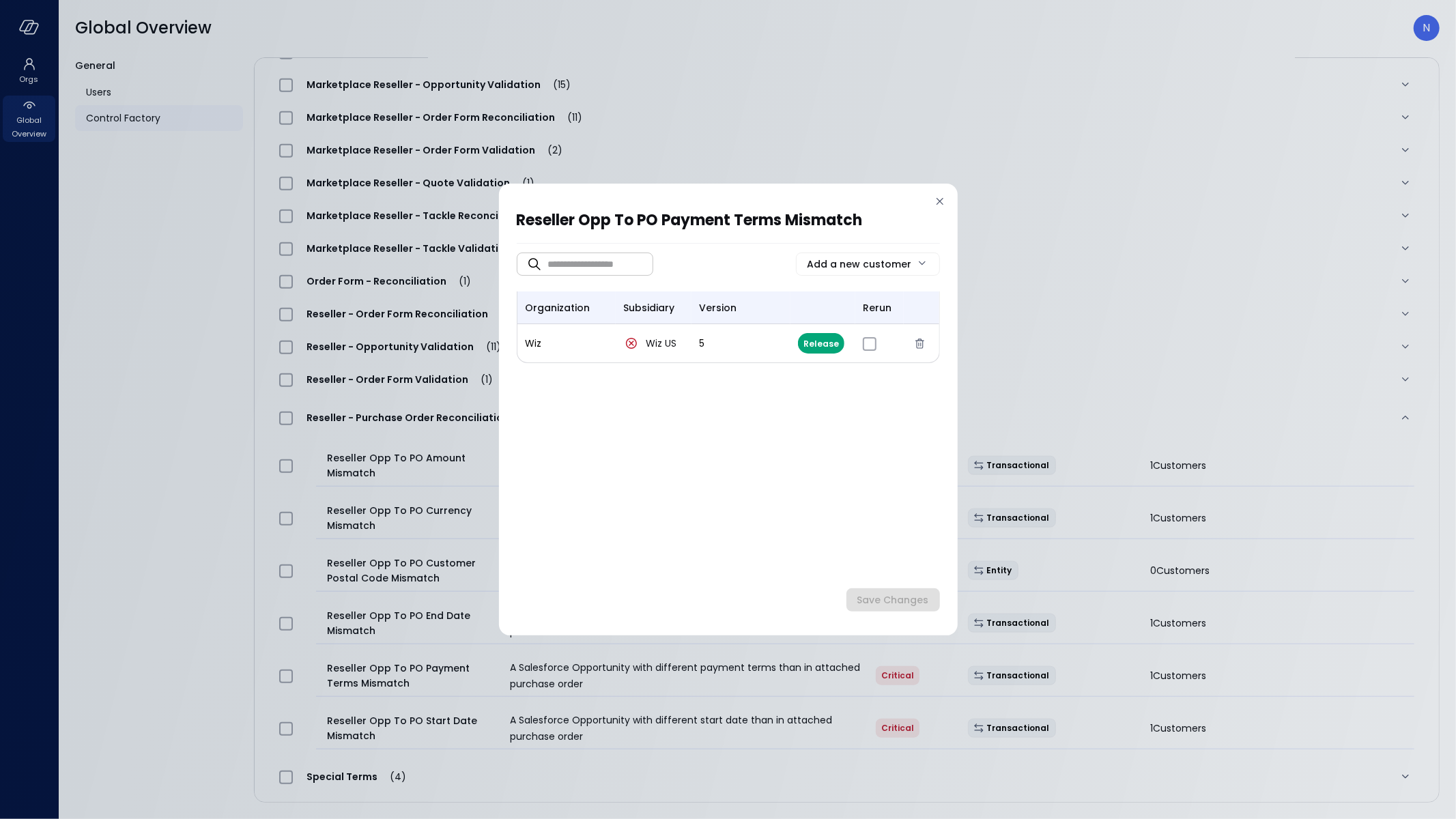
click at [1175, 184] on div "Reseller Opp To PO Payment Terms Mismatch ​ ​ Add a new customer organization s…" at bounding box center [728, 410] width 1456 height 819
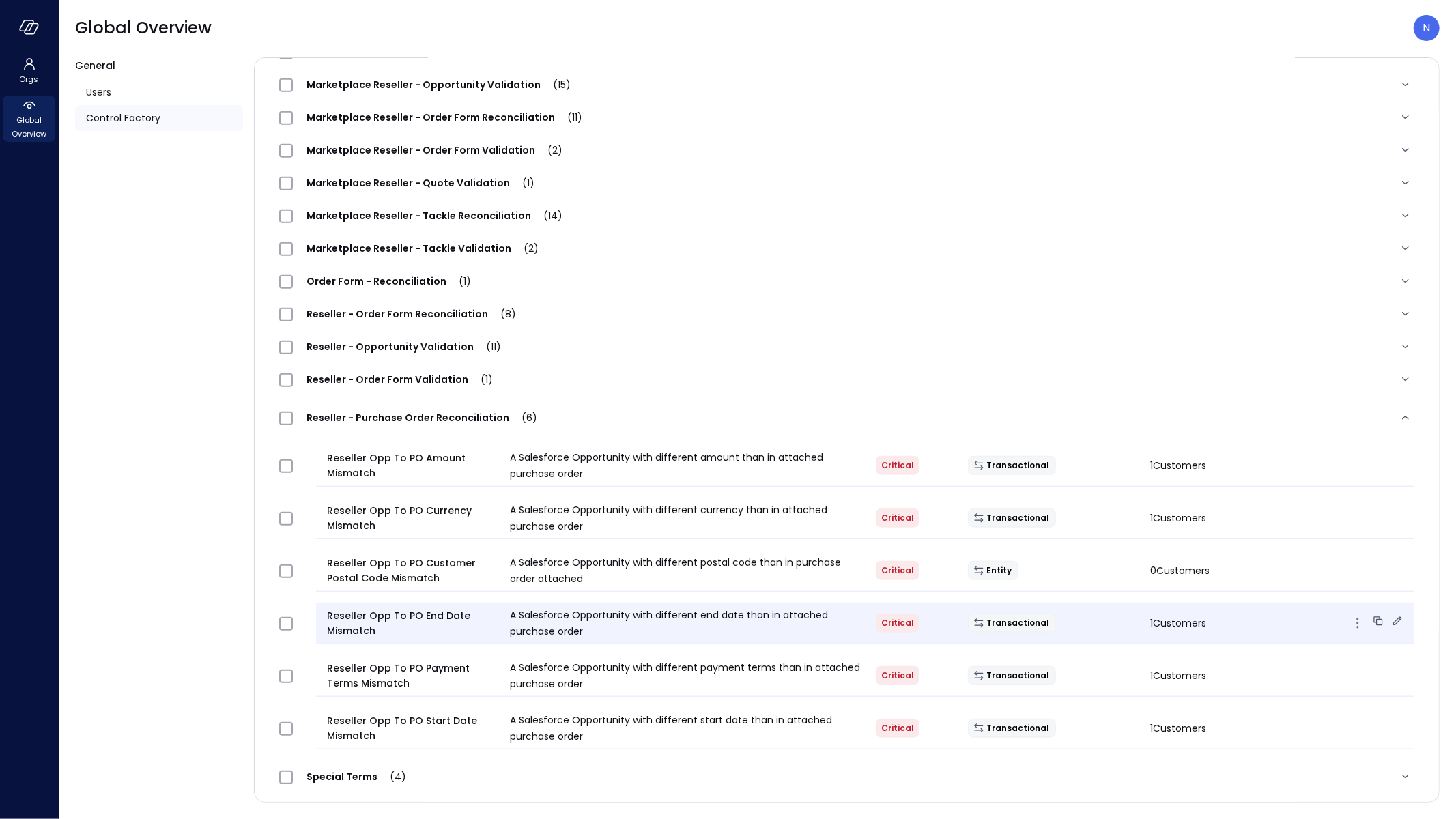
click at [1115, 632] on div "Reseller Opp To PO End Date Mismatch A Salesforce Opportunity with different en…" at bounding box center [865, 623] width 1098 height 42
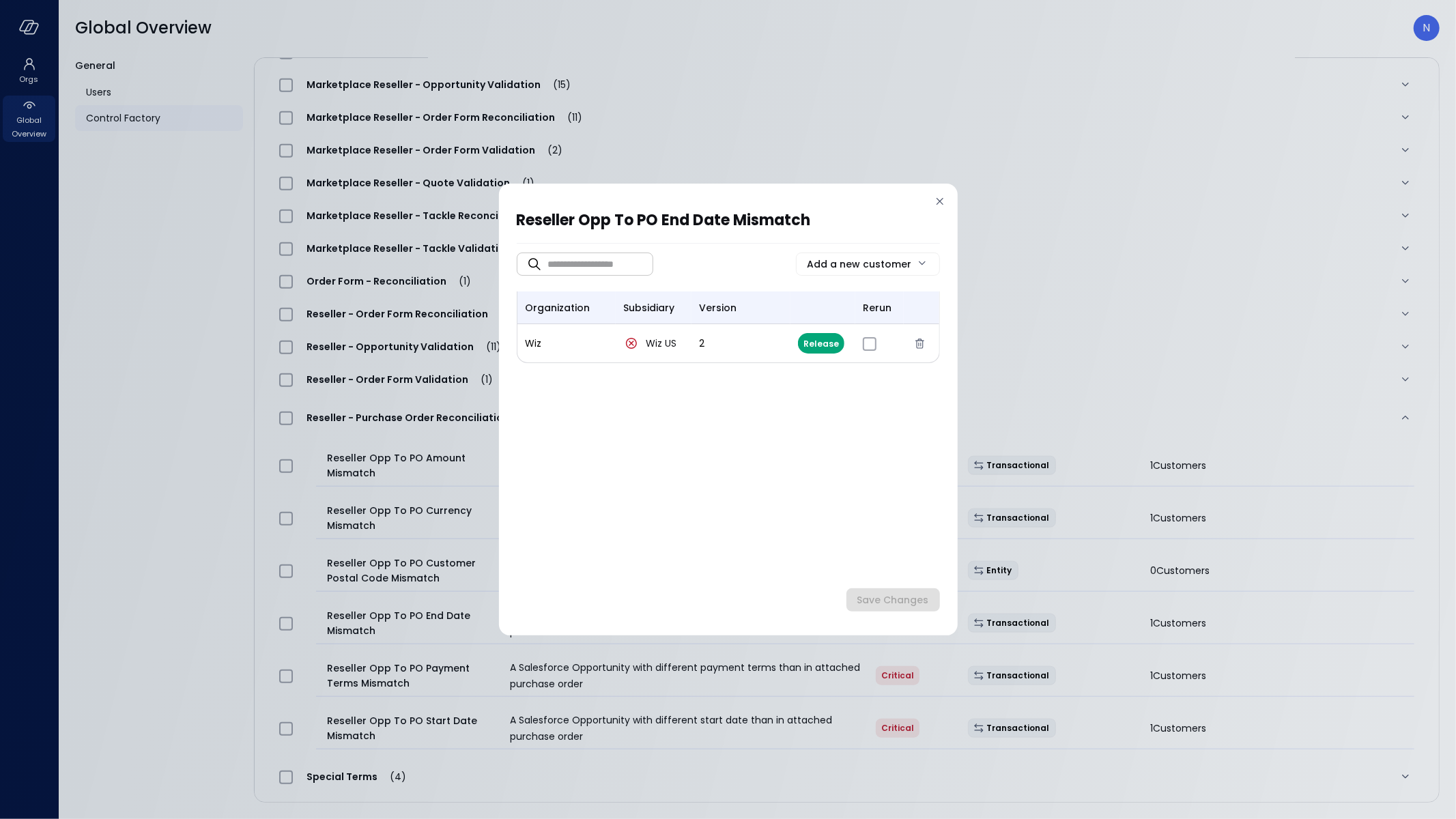
click at [1135, 231] on div "Reseller Opp To PO End Date Mismatch ​ ​ Add a new customer organization subsid…" at bounding box center [728, 410] width 1456 height 819
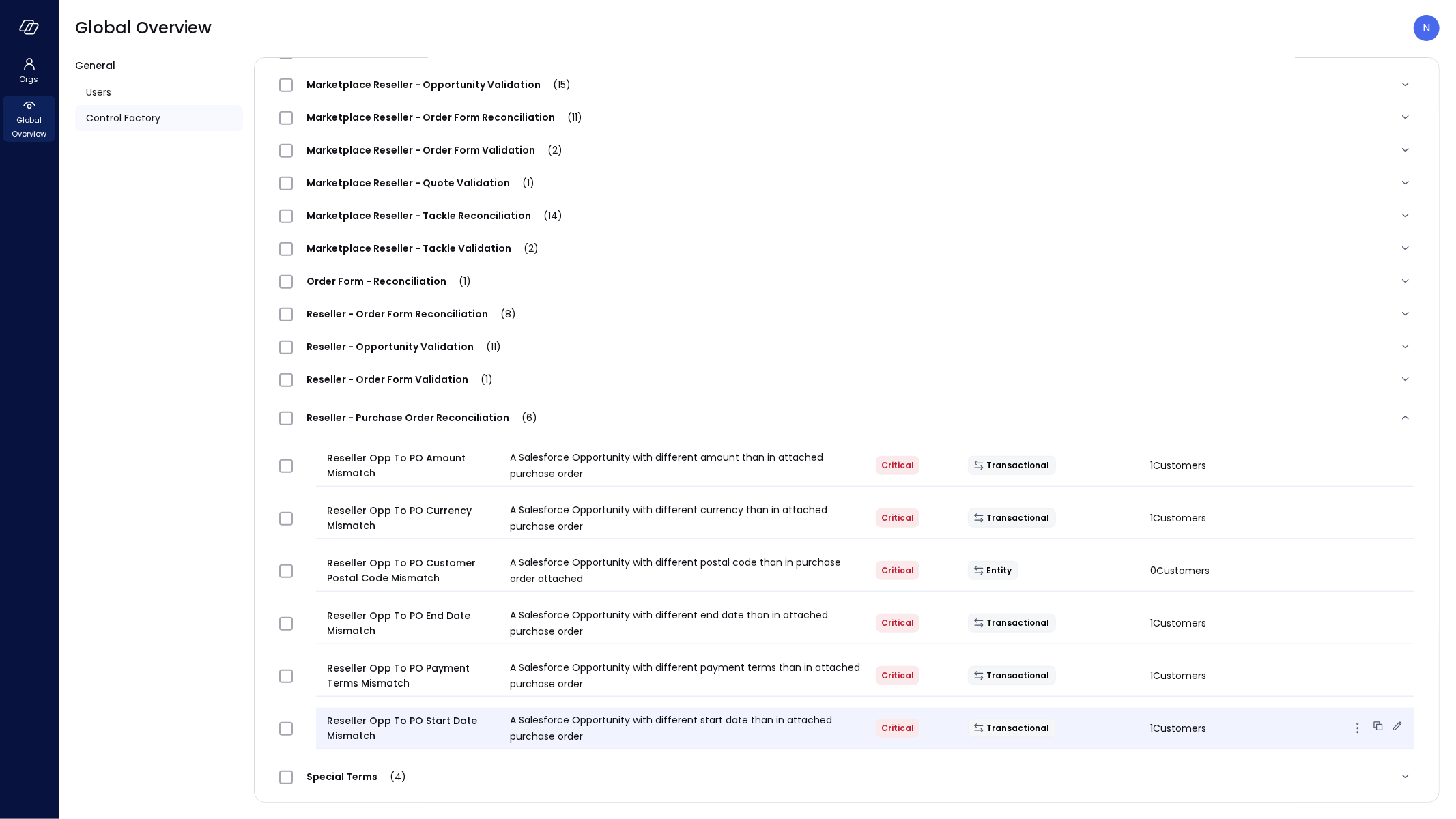
click at [1115, 720] on div "Transactional" at bounding box center [1049, 728] width 183 height 19
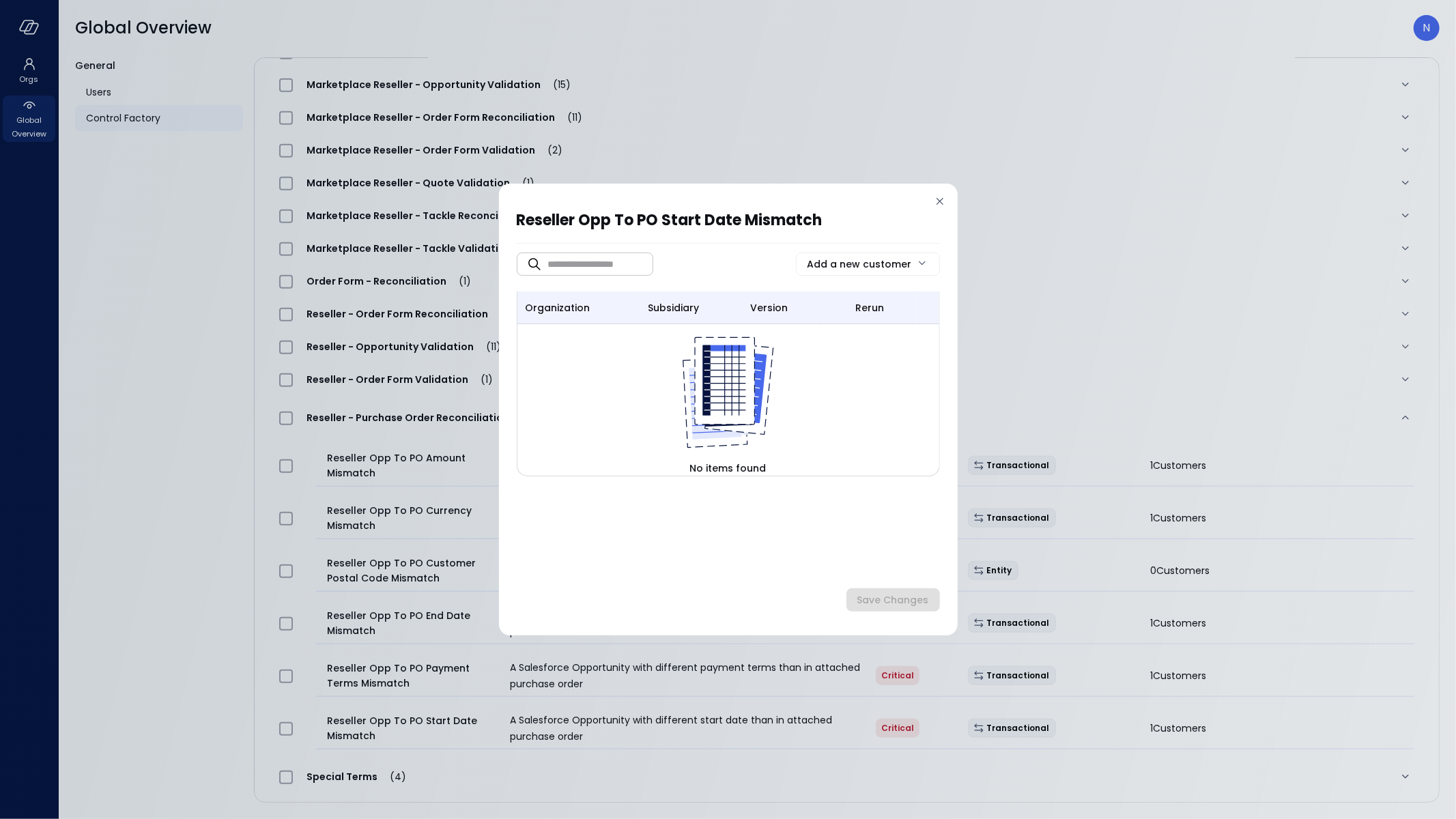
click at [1166, 226] on div "Reseller Opp To PO Start Date Mismatch ​ ​ Add a new customer organization subs…" at bounding box center [728, 410] width 1456 height 819
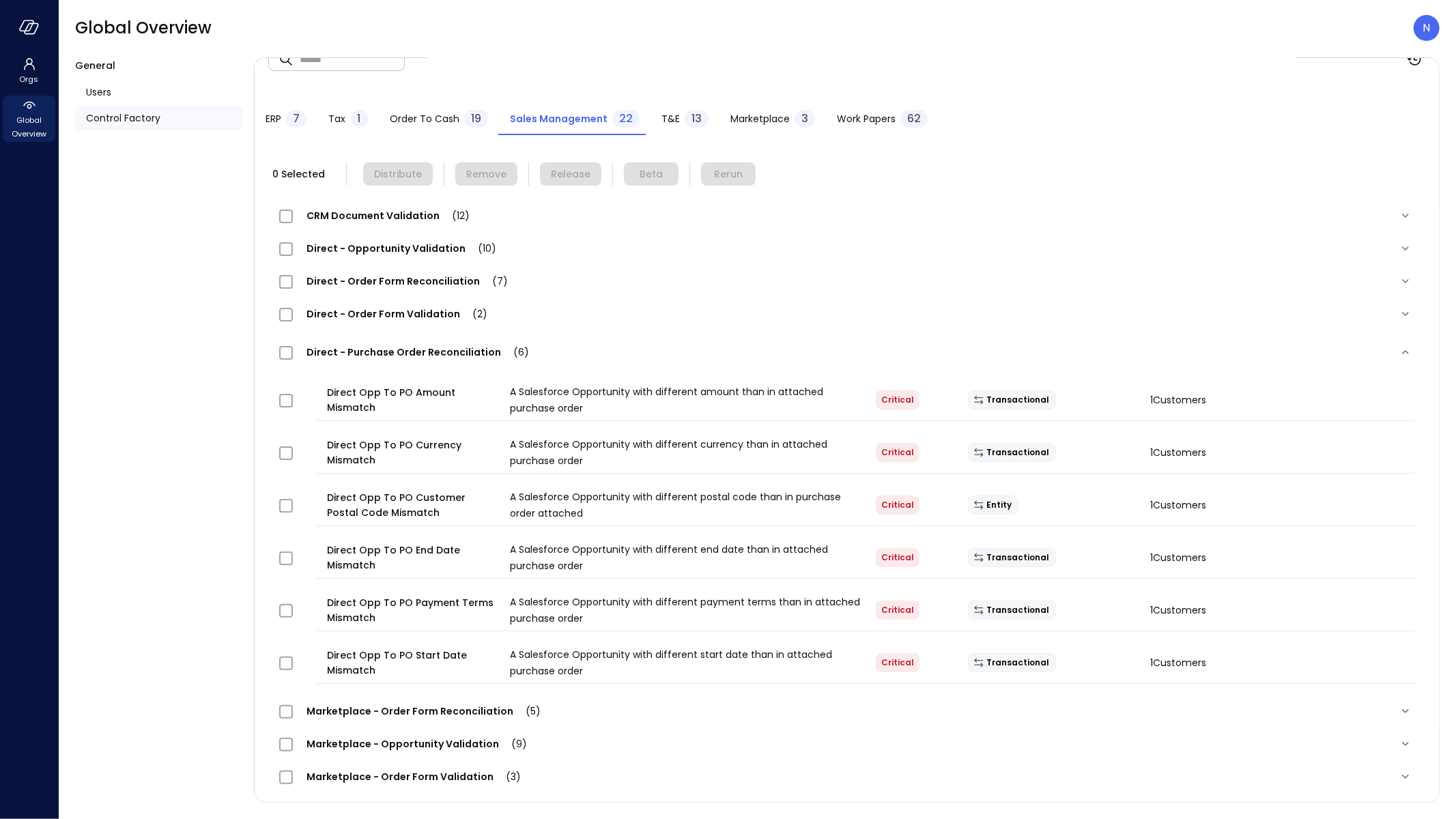
scroll to position [0, 0]
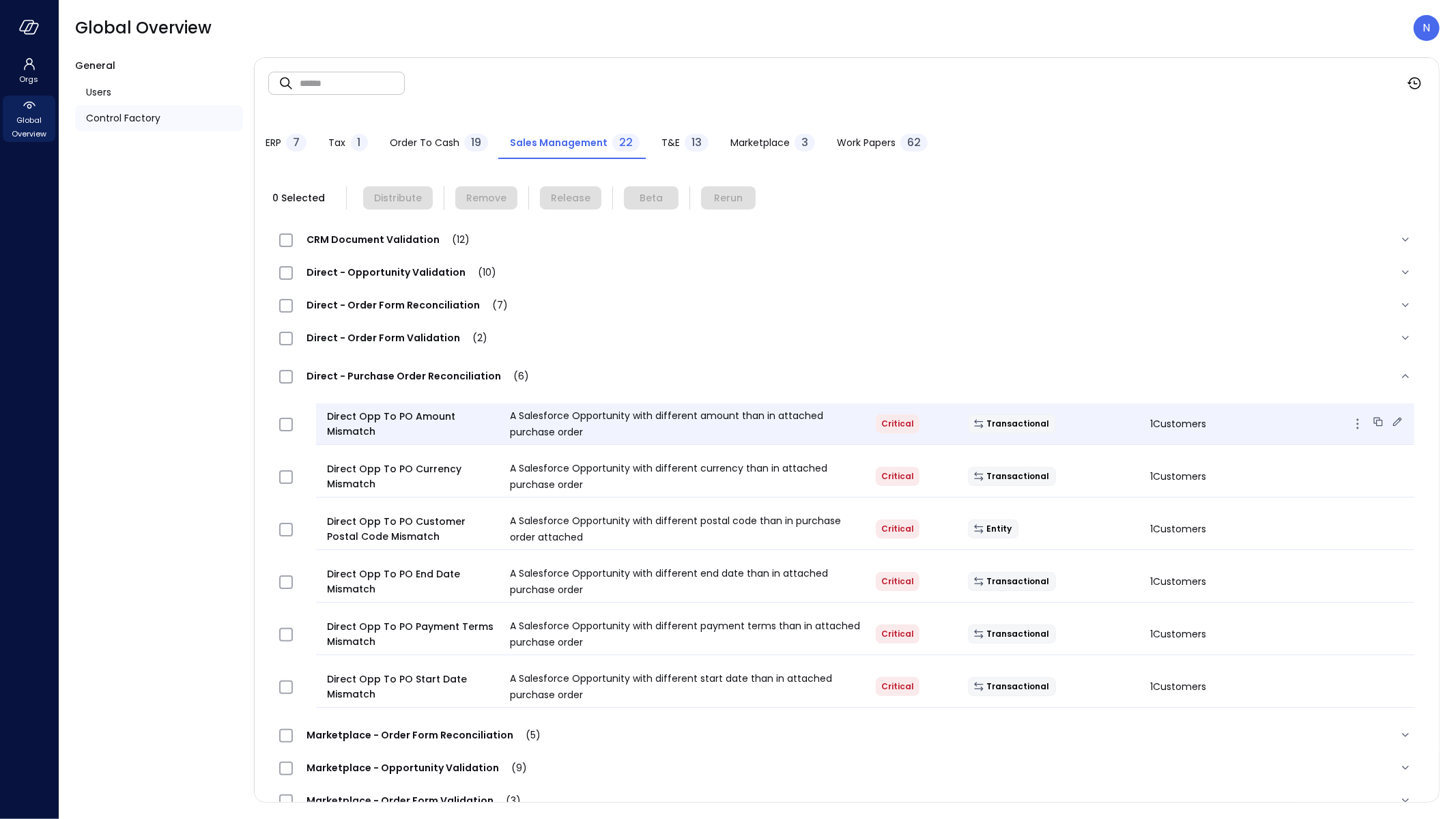
click at [1391, 422] on icon at bounding box center [1397, 422] width 13 height 13
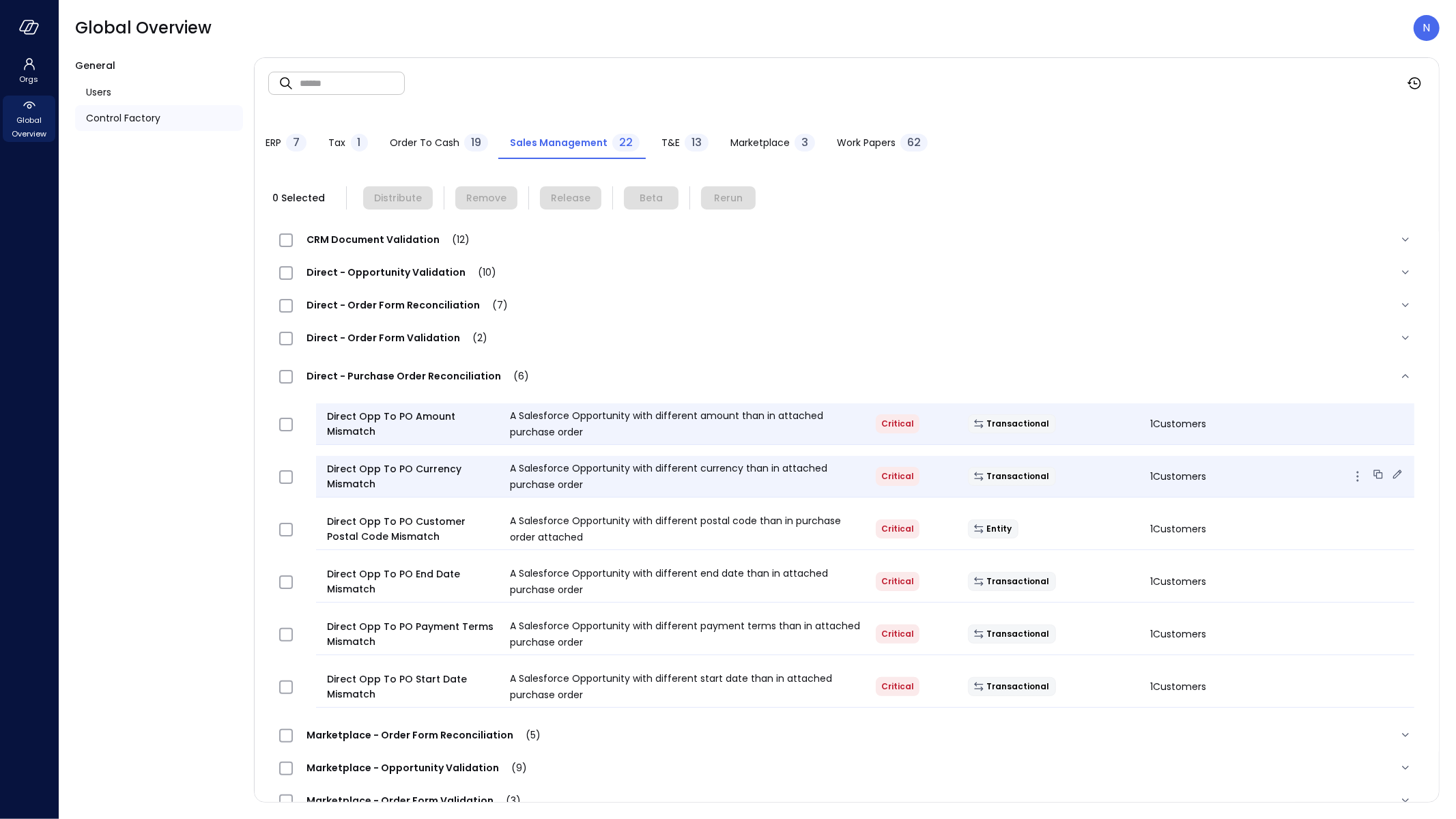
click at [1391, 468] on icon at bounding box center [1397, 474] width 13 height 13
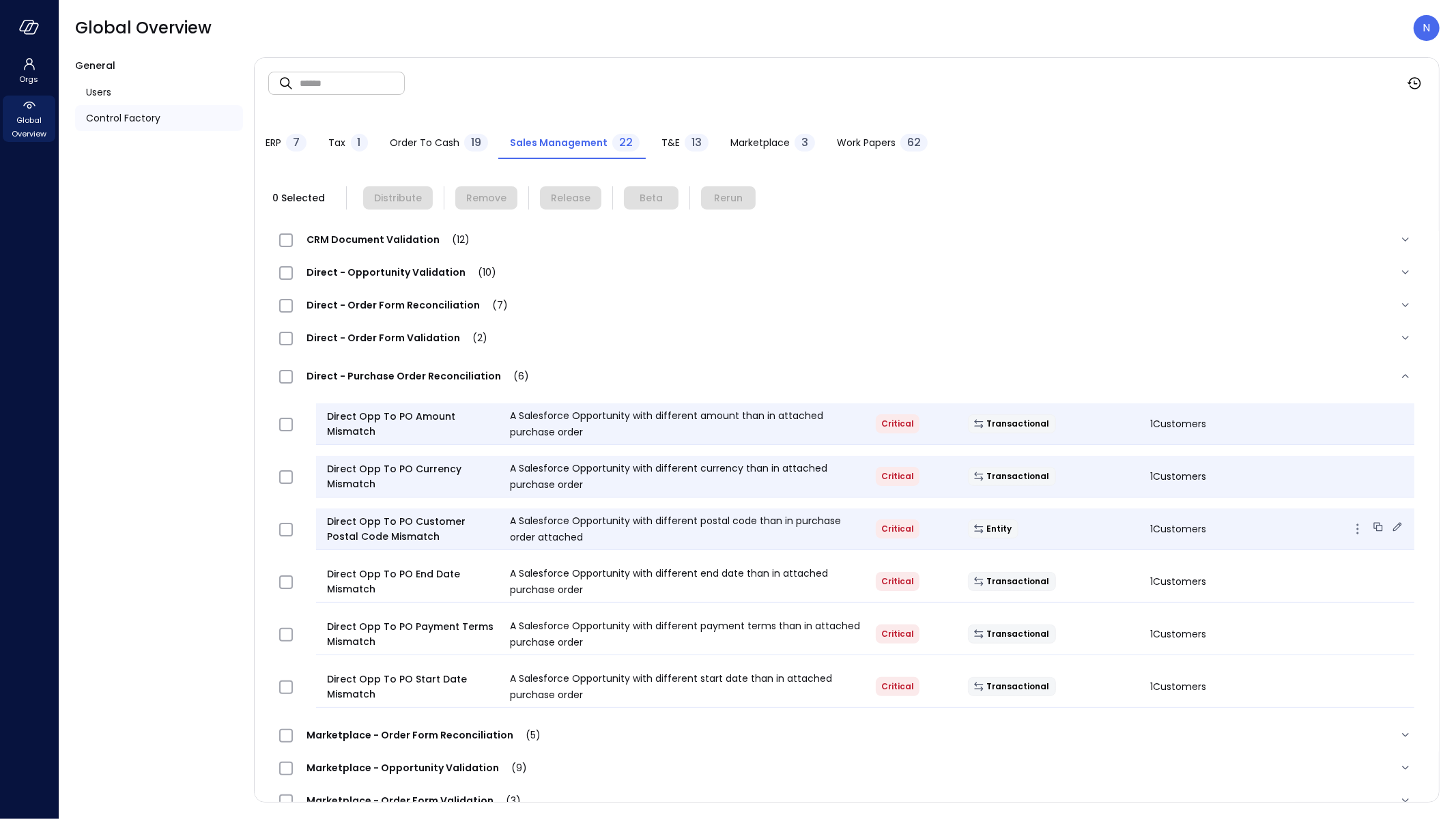
click at [1391, 520] on icon at bounding box center [1397, 527] width 13 height 13
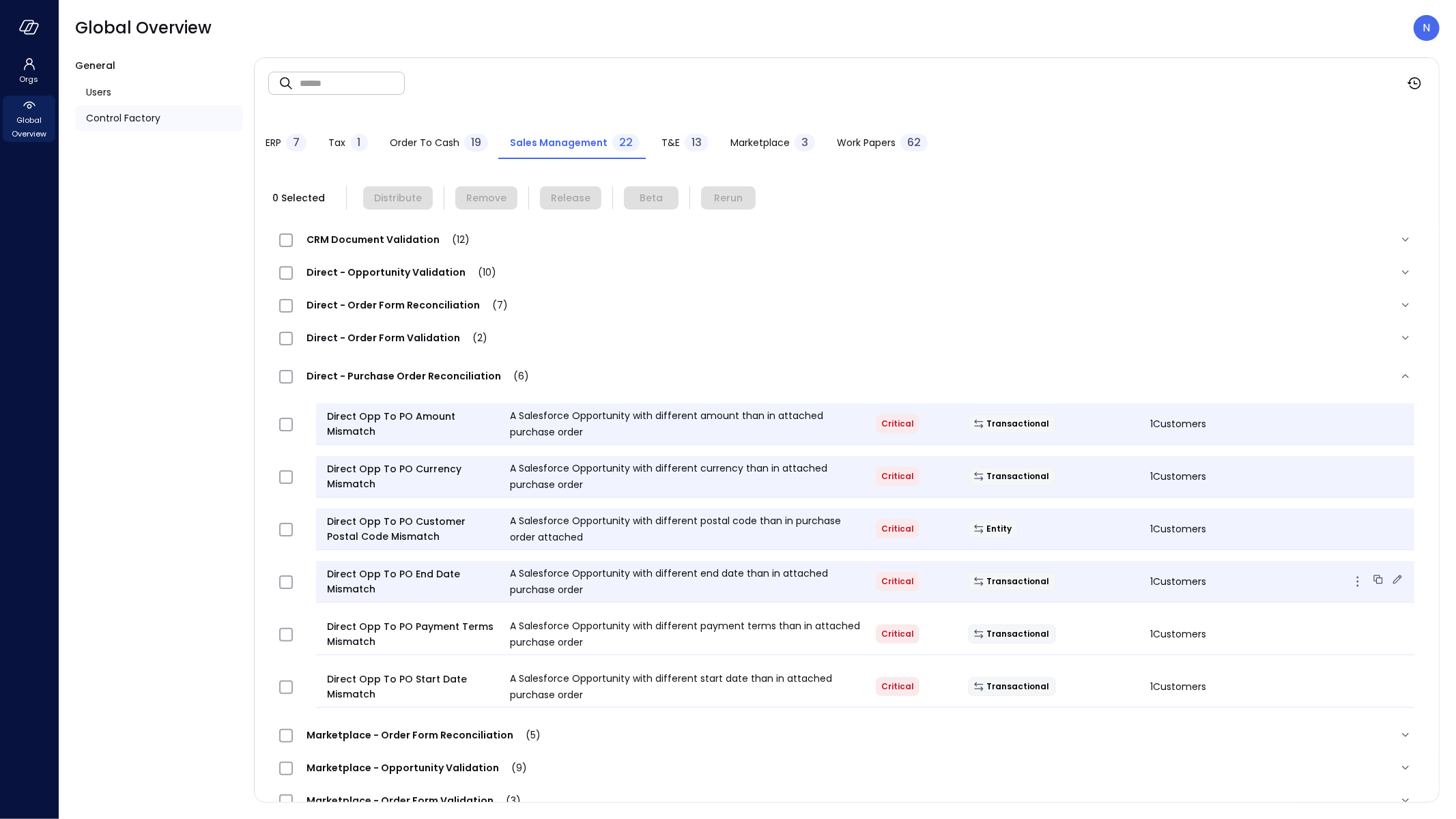
click at [1391, 576] on icon at bounding box center [1397, 579] width 13 height 13
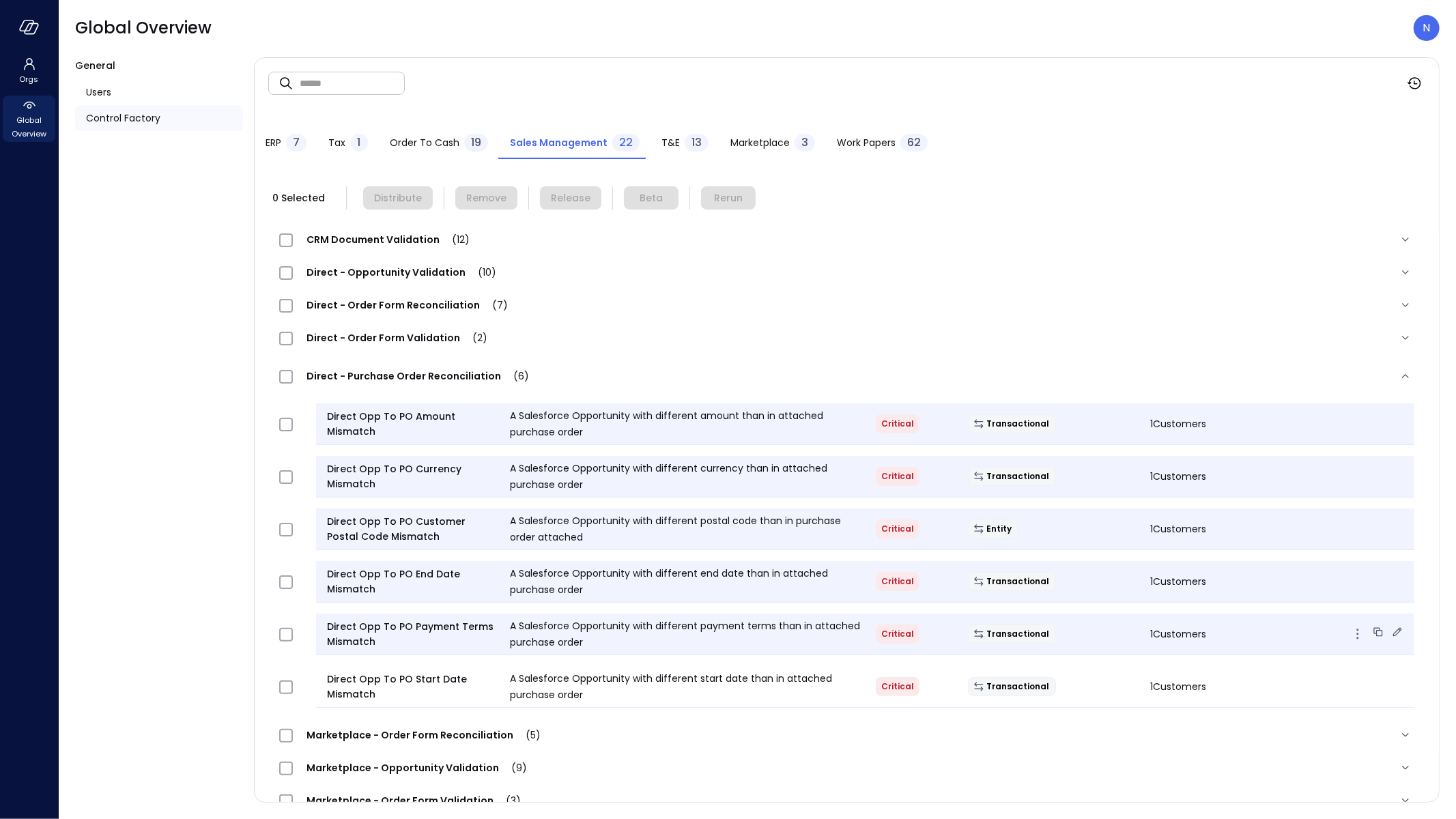
click at [1386, 622] on div "Direct Opp To PO Payment Terms Mismatch A Salesforce Opportunity with different…" at bounding box center [865, 634] width 1098 height 42
click at [1391, 625] on icon at bounding box center [1397, 632] width 13 height 13
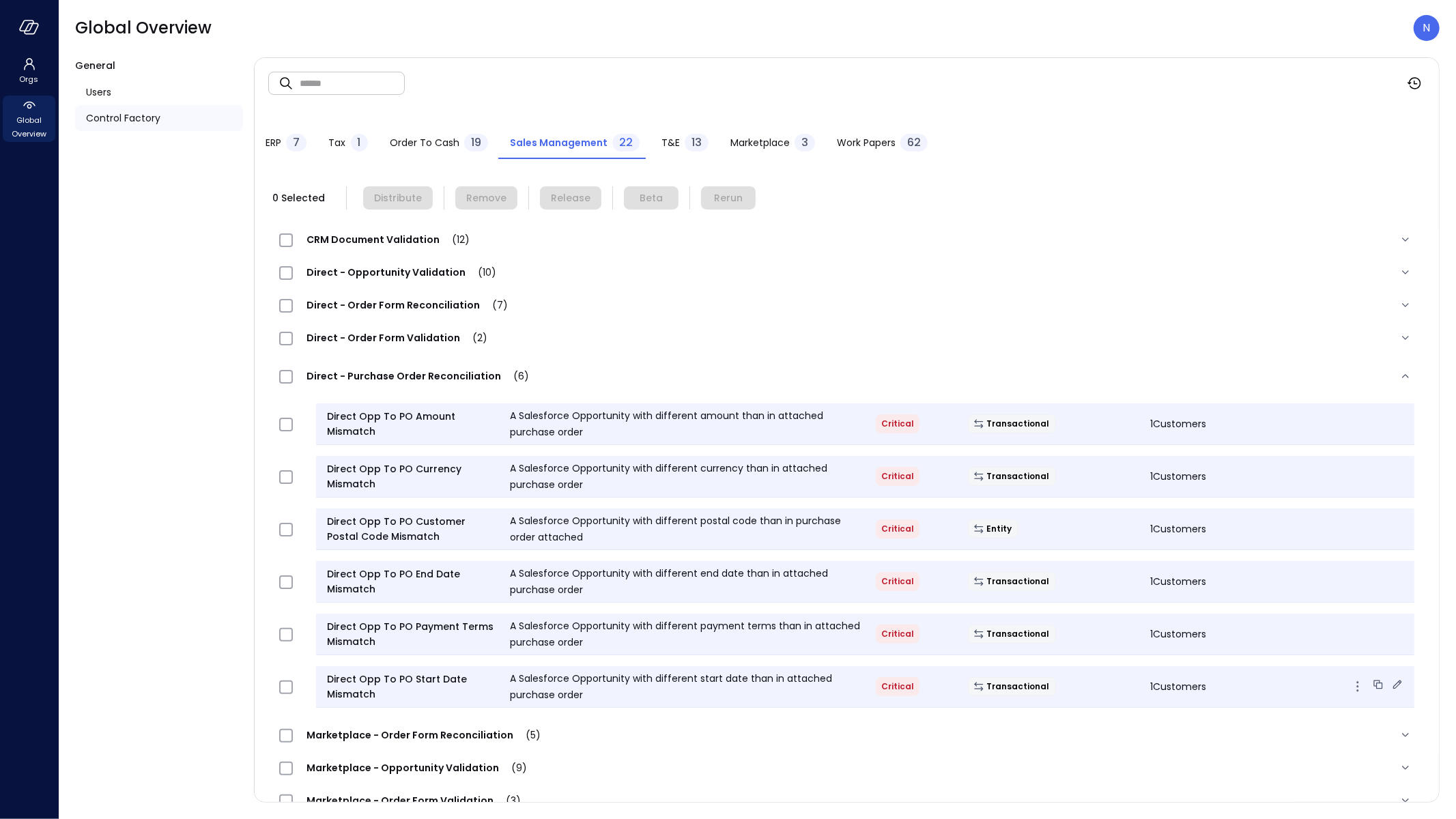
click at [1391, 684] on icon at bounding box center [1397, 684] width 13 height 13
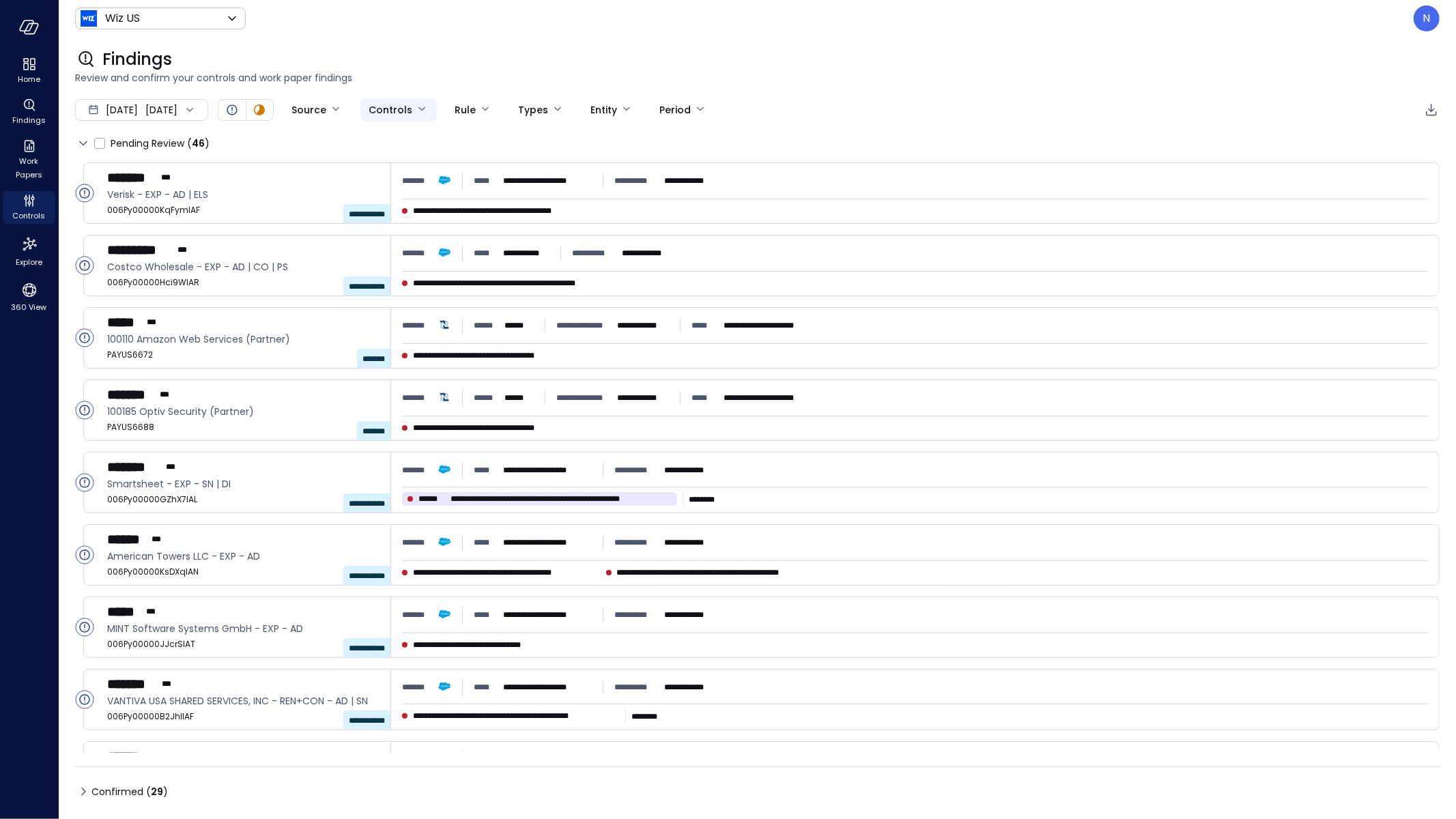
click at [416, 100] on body "**********" at bounding box center [728, 410] width 1456 height 819
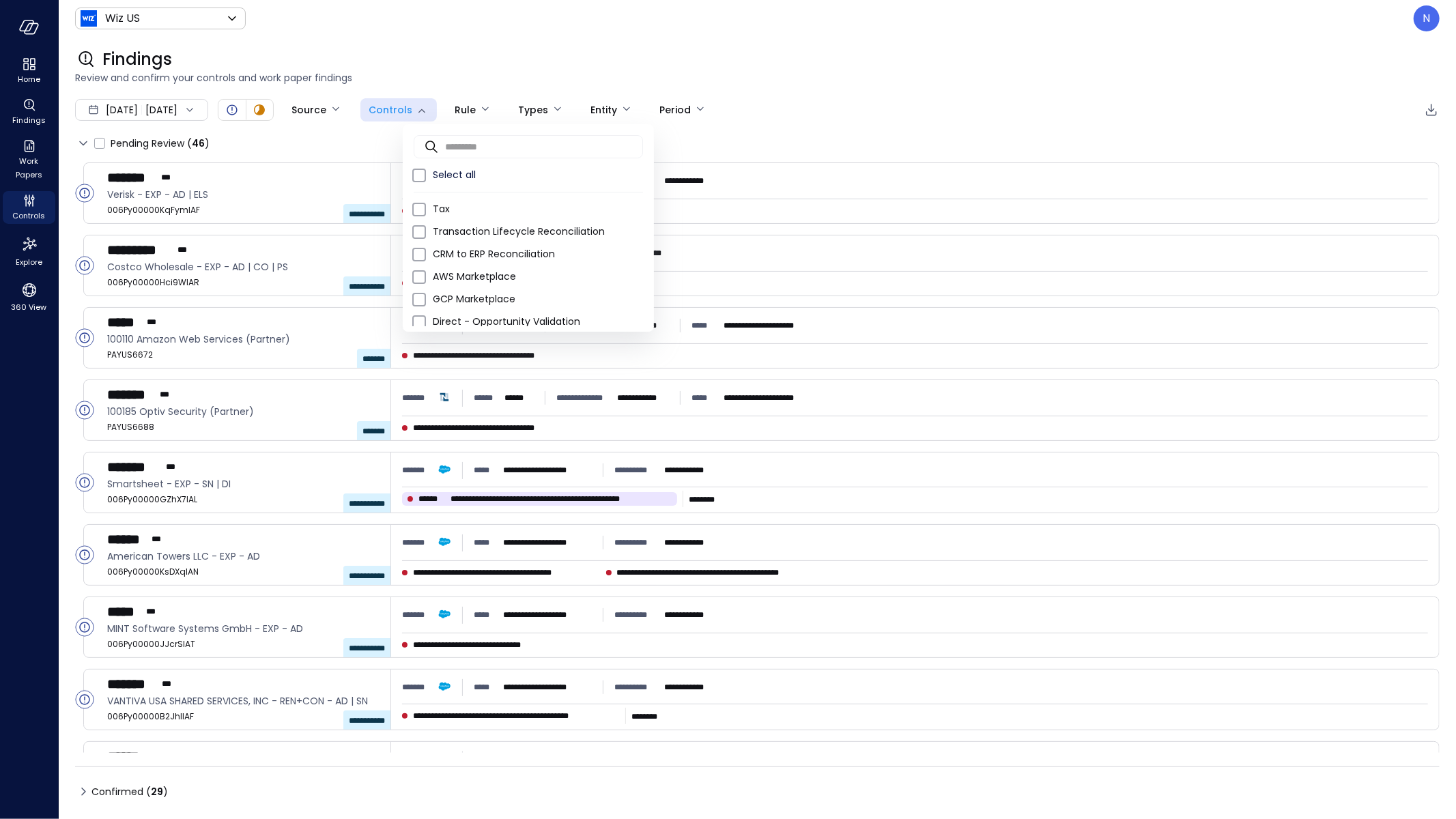
click at [377, 107] on div at bounding box center [728, 410] width 1456 height 819
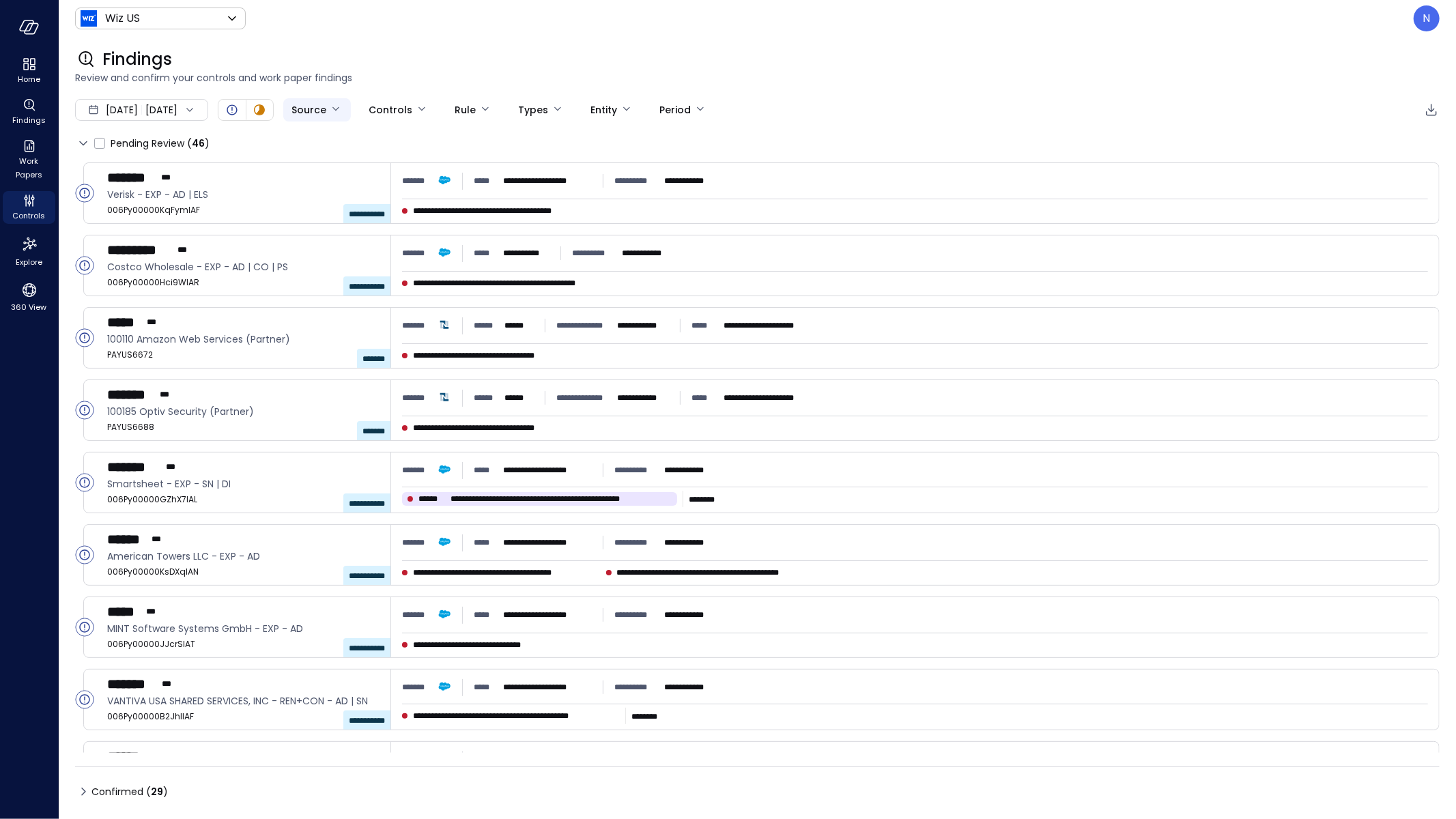
click at [362, 109] on body "**********" at bounding box center [728, 410] width 1456 height 819
click at [393, 249] on span "Salesforce" at bounding box center [405, 254] width 96 height 14
type input "**********"
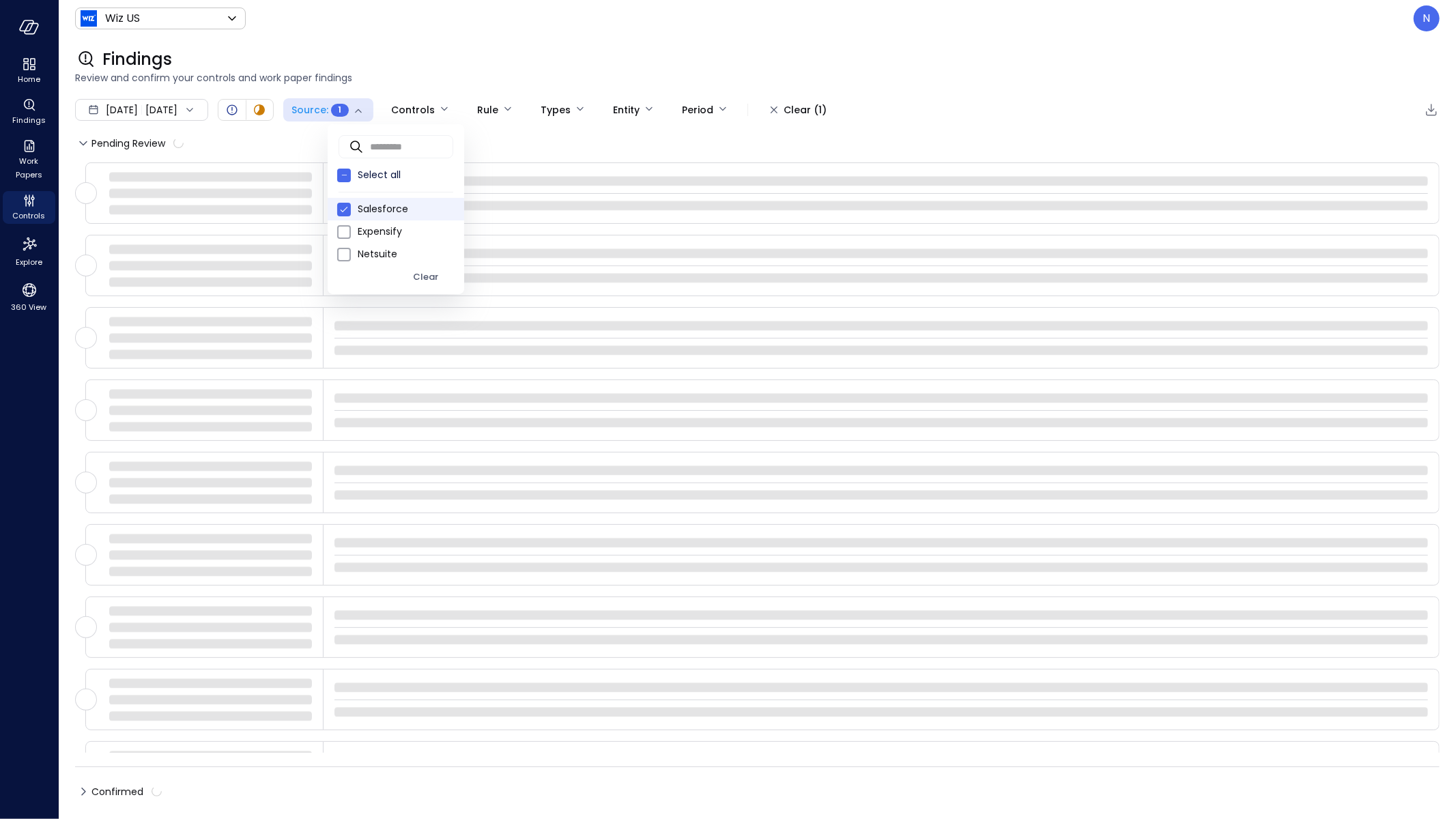
click at [510, 63] on div at bounding box center [728, 410] width 1456 height 819
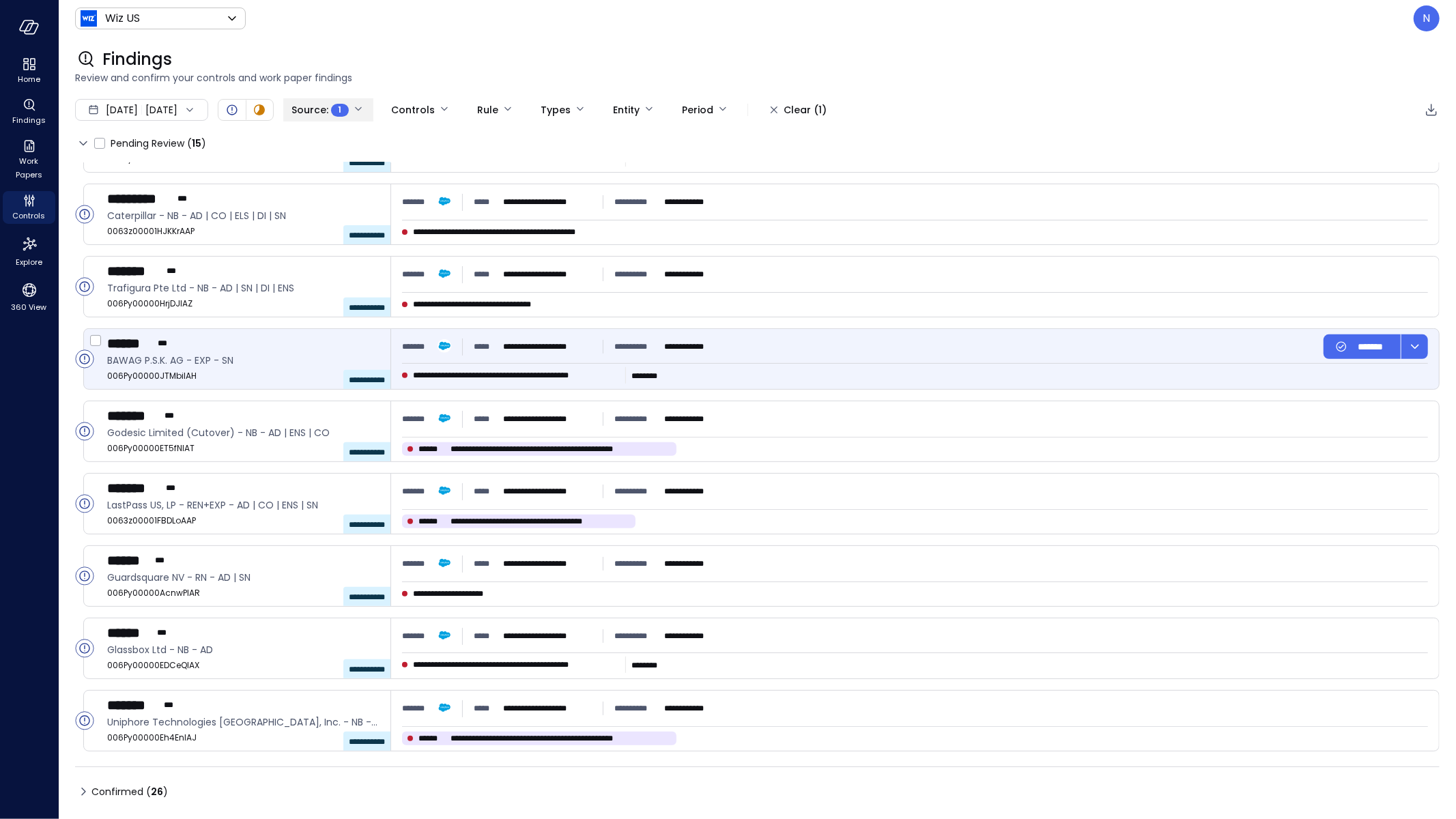
scroll to position [483, 0]
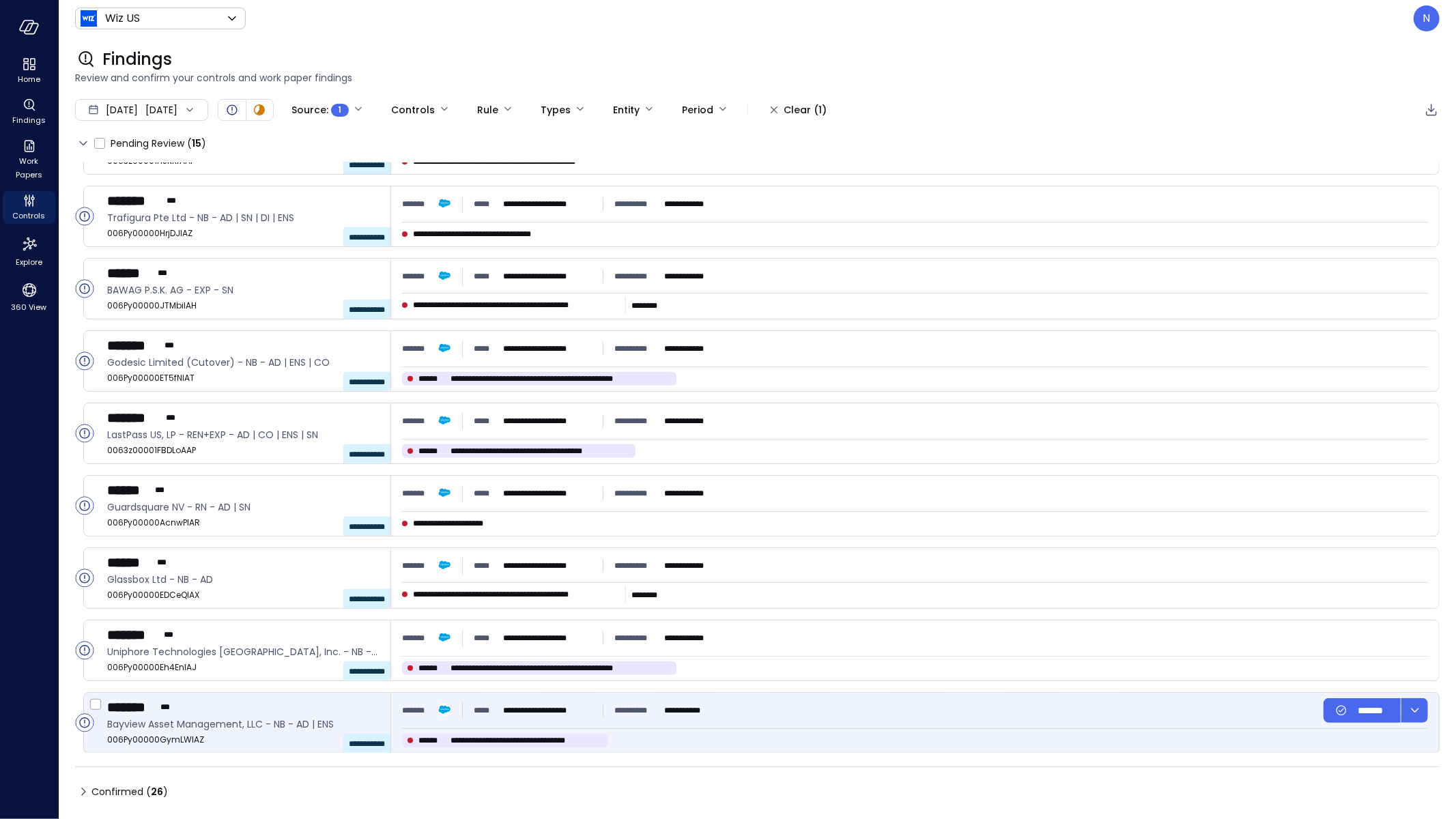
click at [657, 725] on div "**********" at bounding box center [915, 722] width 1048 height 60
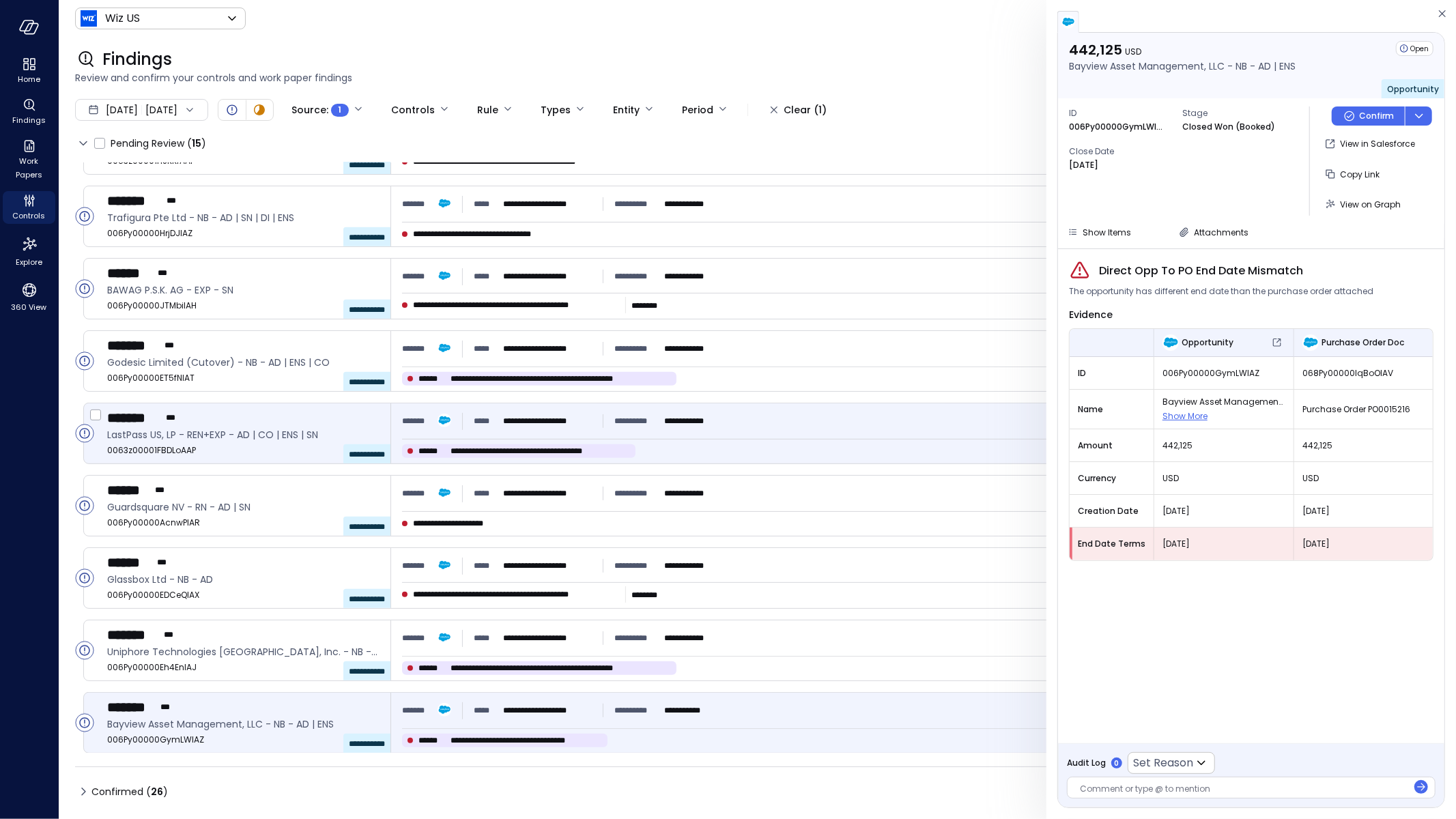
click at [630, 445] on span "**********" at bounding box center [540, 451] width 180 height 13
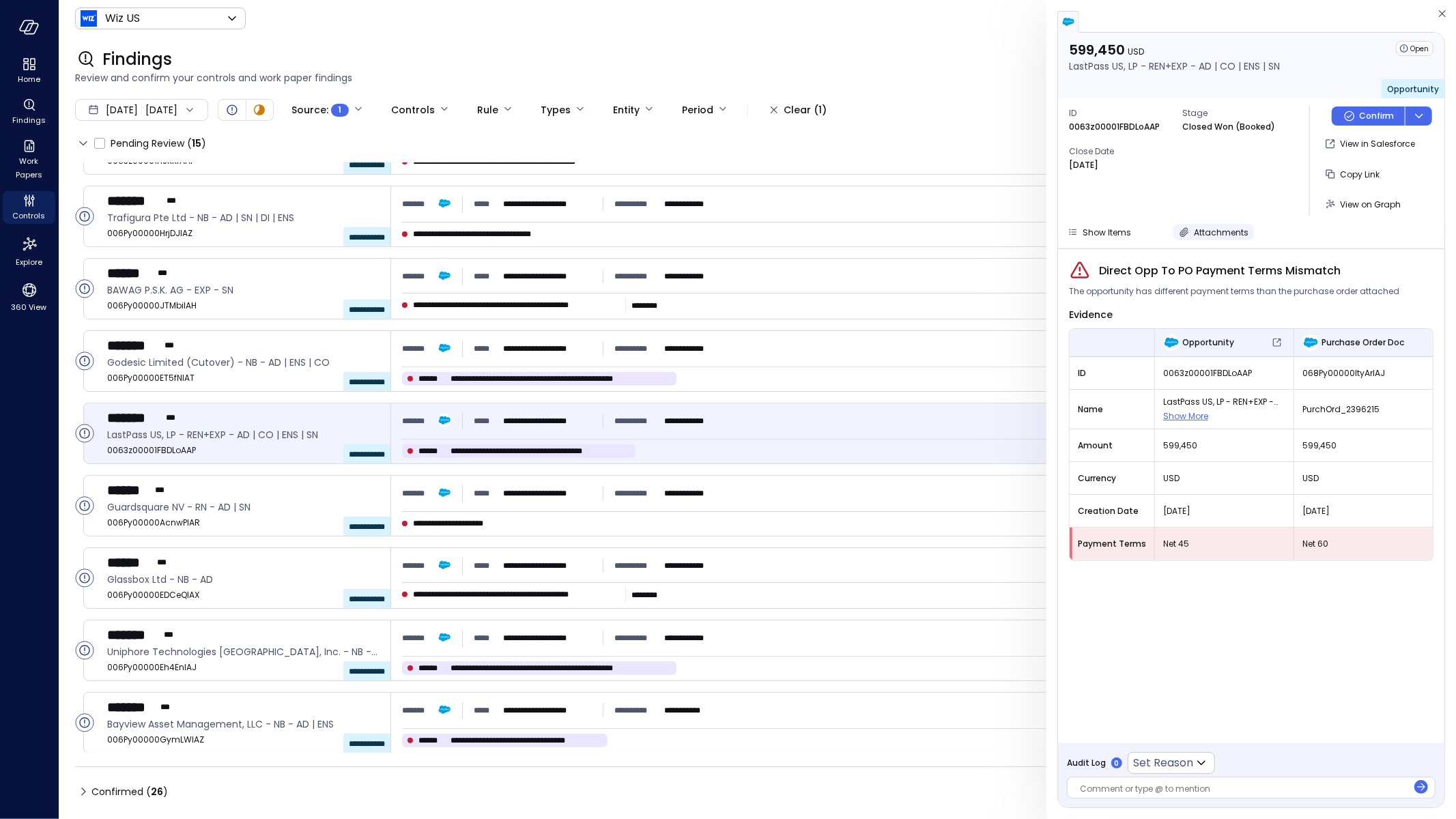
click at [1230, 231] on span "Attachments" at bounding box center [1221, 232] width 55 height 11
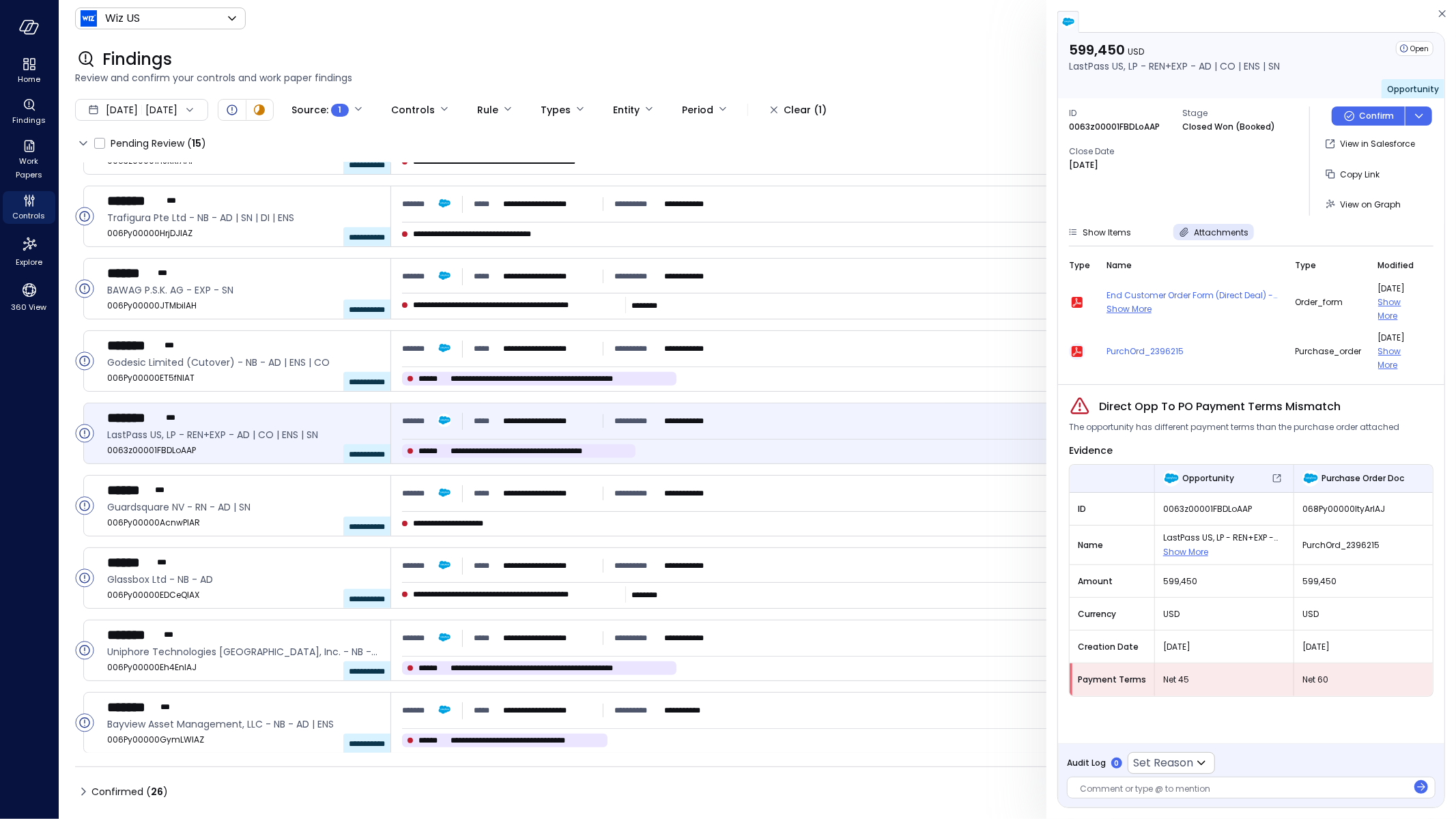
click at [1078, 349] on icon "button" at bounding box center [1077, 351] width 11 height 11
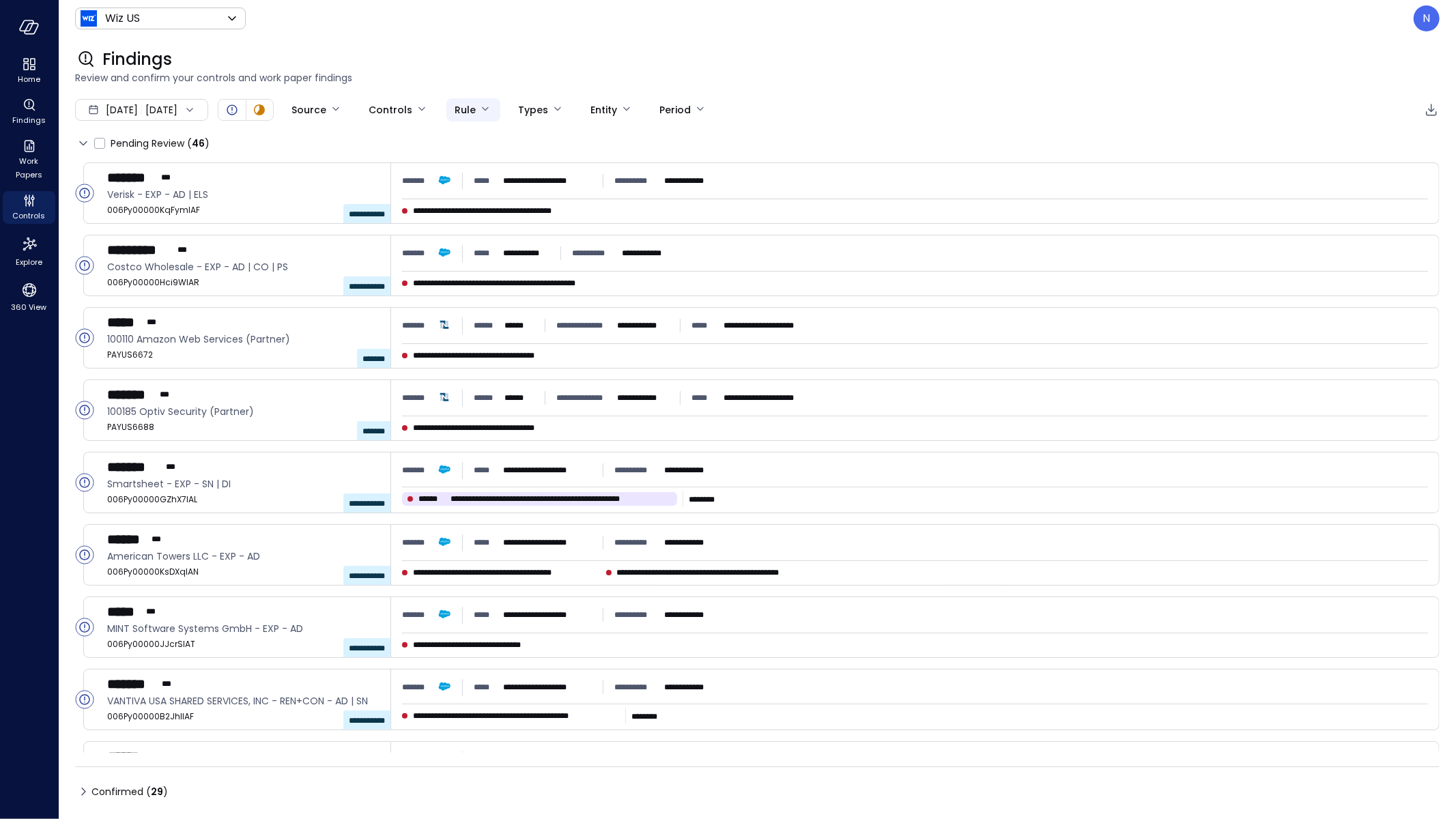
click at [510, 105] on body "**********" at bounding box center [728, 410] width 1456 height 819
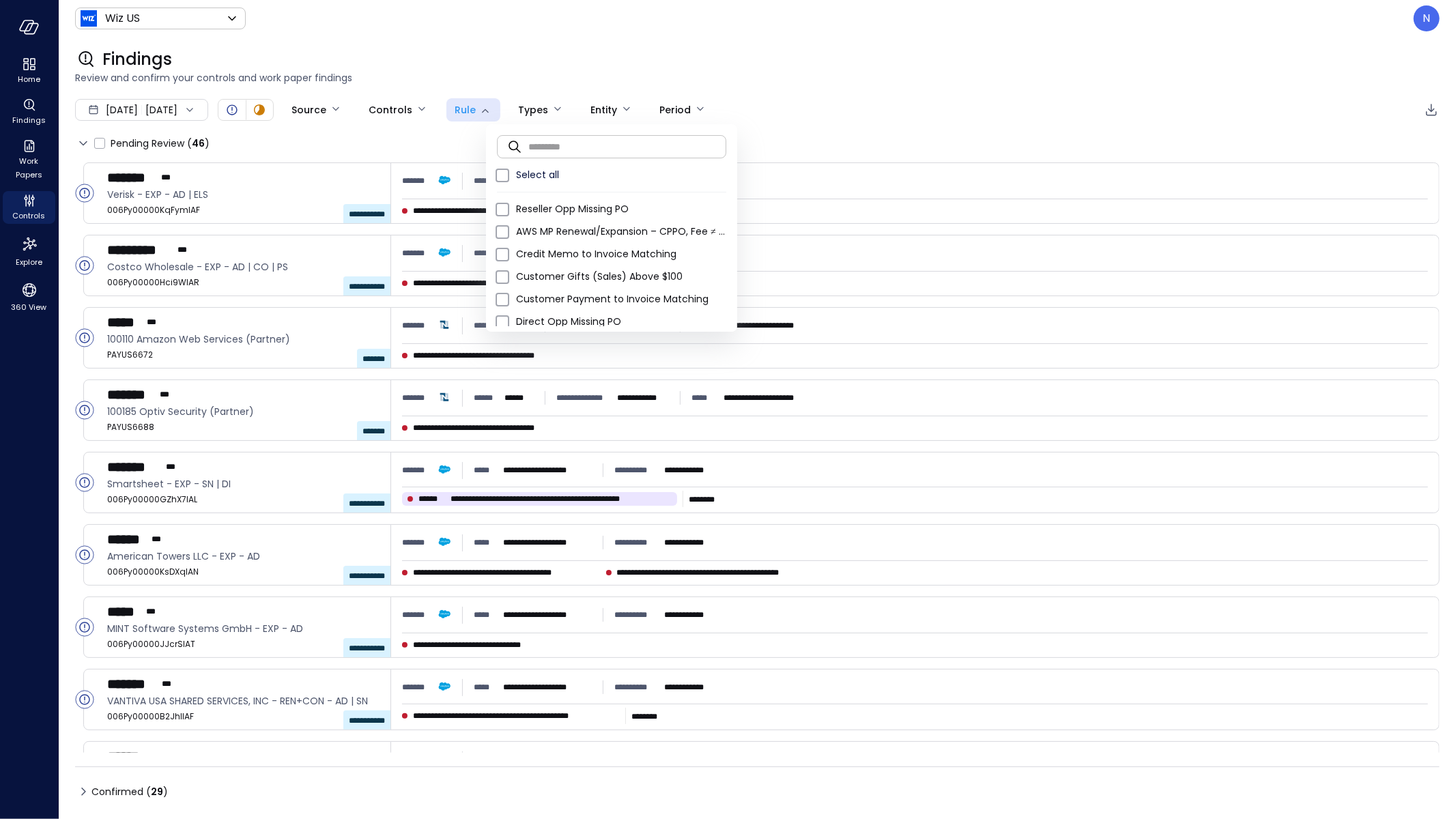
click at [560, 133] on input "text" at bounding box center [627, 146] width 198 height 36
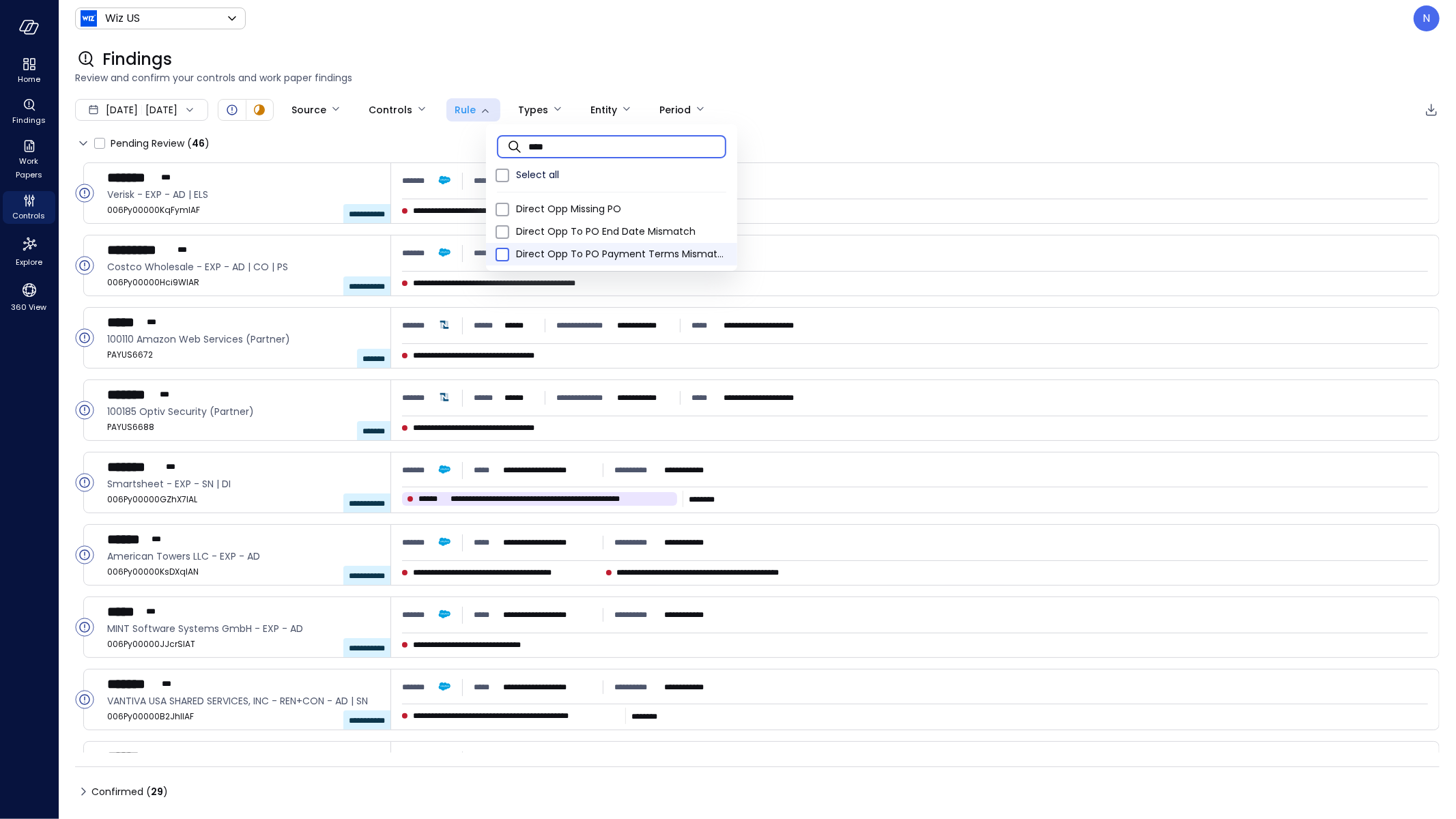
type input "****"
click at [508, 250] on span at bounding box center [502, 254] width 13 height 13
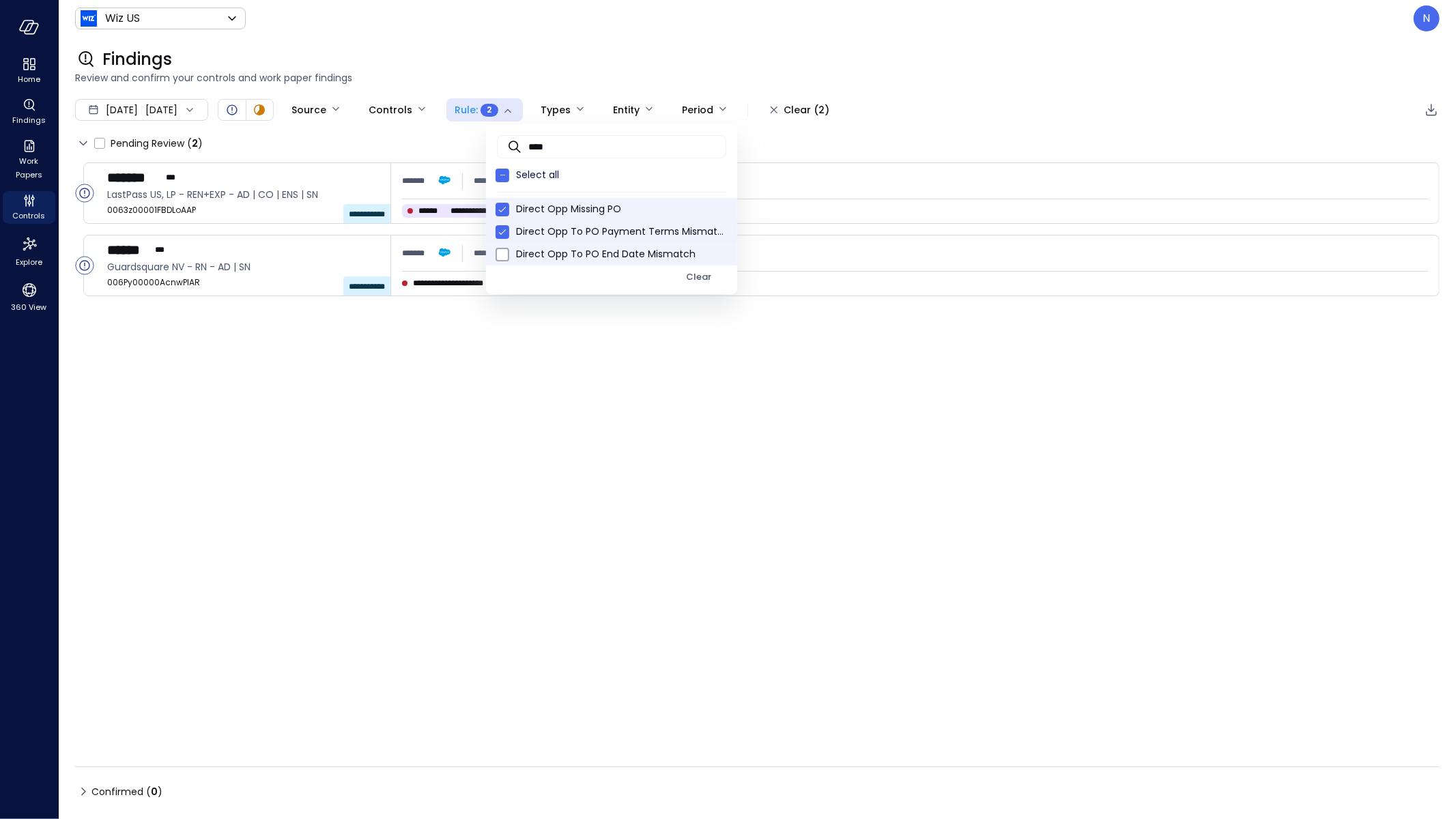
click at [491, 259] on li "Direct Opp To PO End Date Mismatch" at bounding box center [612, 254] width 251 height 23
type input "**********"
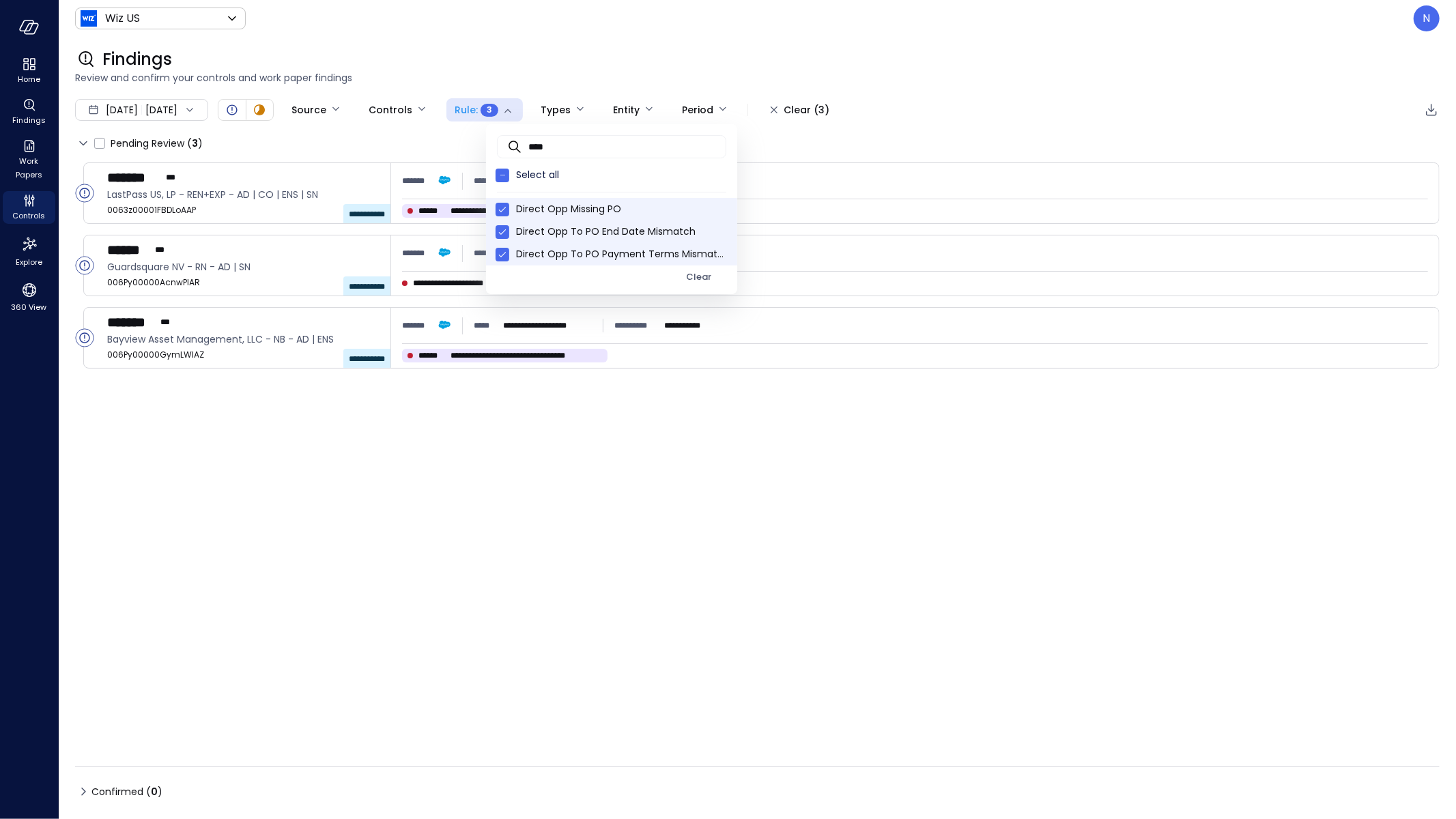
click at [857, 34] on div at bounding box center [728, 410] width 1456 height 819
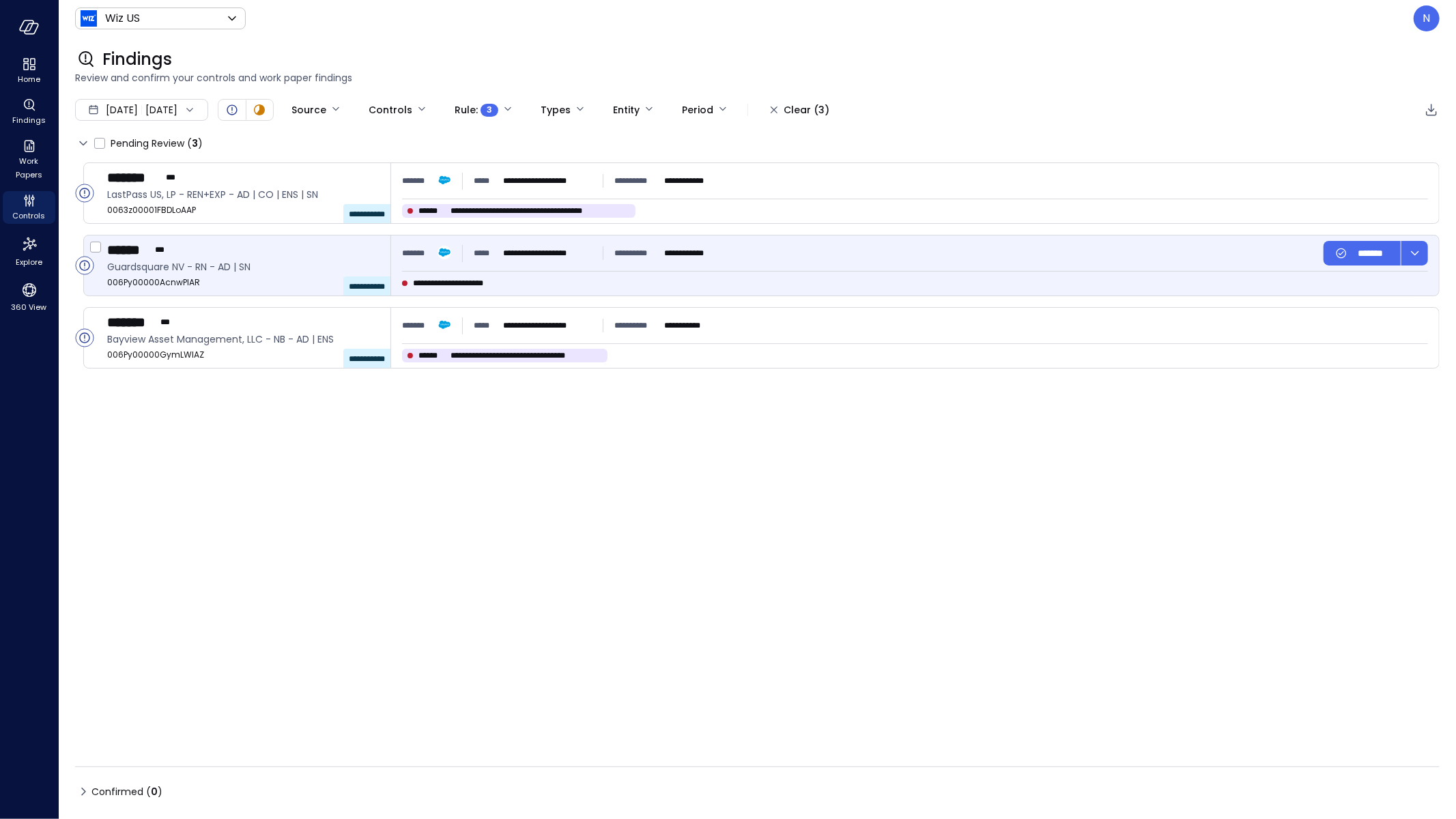
click at [534, 276] on div "**********" at bounding box center [915, 265] width 1048 height 60
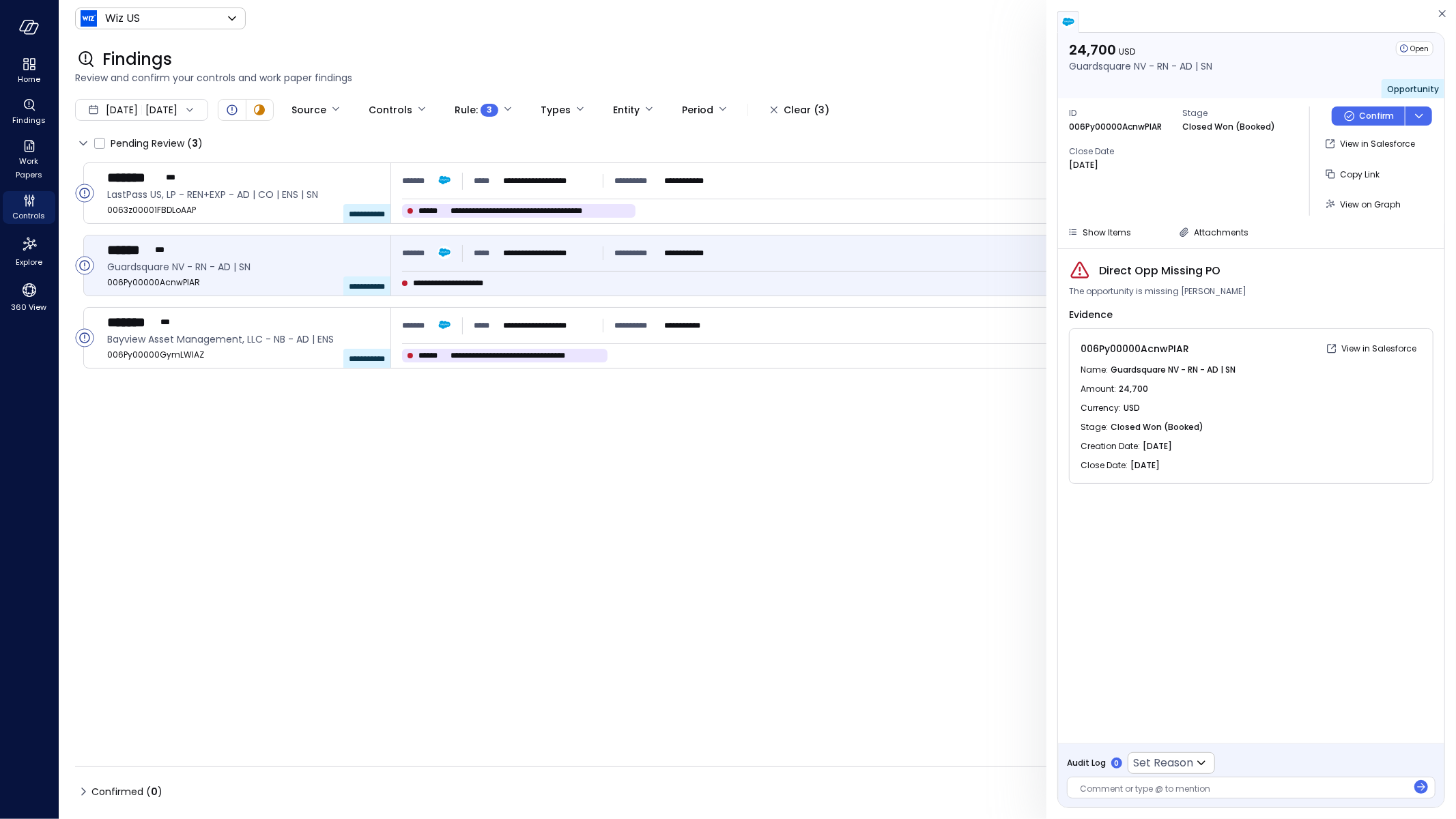
click at [1222, 221] on div "ID 006Py00000AcnwPIAR Stage Closed Won (Booked) Close Date Aug 13, 2025 Confirm…" at bounding box center [1252, 160] width 386 height 126
click at [1215, 226] on span "Attachments" at bounding box center [1221, 232] width 55 height 11
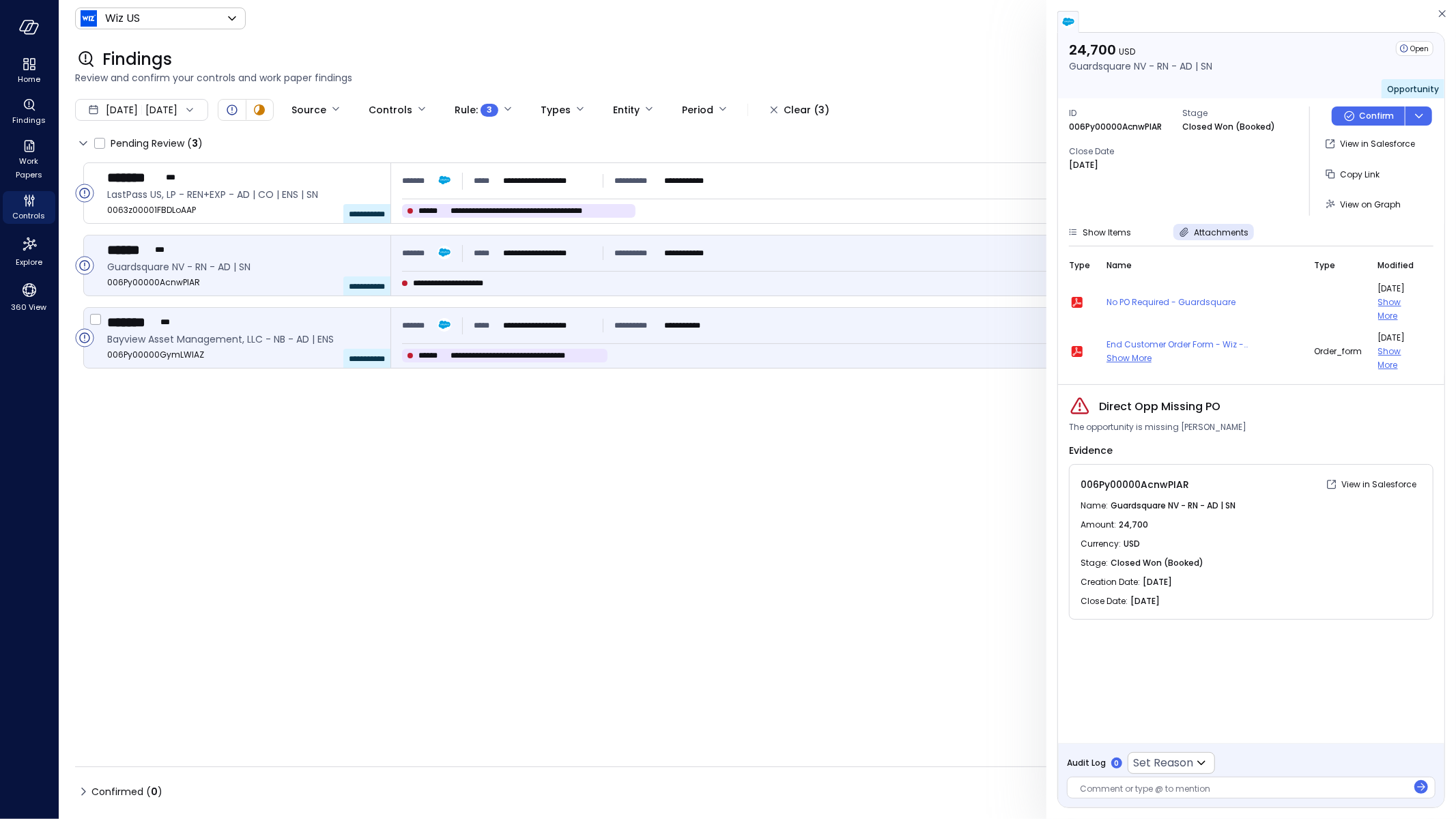
click at [710, 318] on div "**********" at bounding box center [914, 325] width 1026 height 25
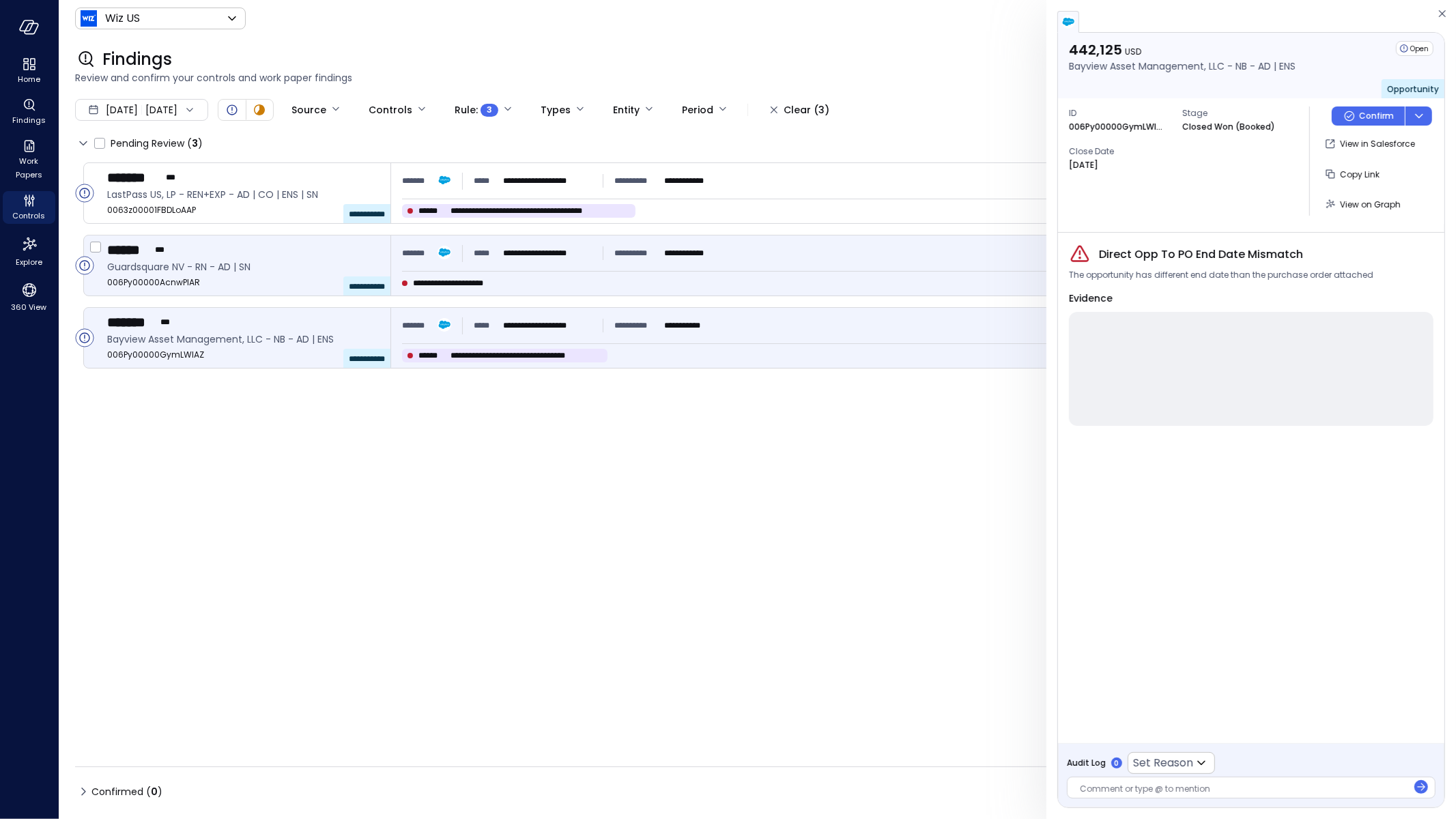
click at [720, 236] on div "**********" at bounding box center [915, 265] width 1048 height 60
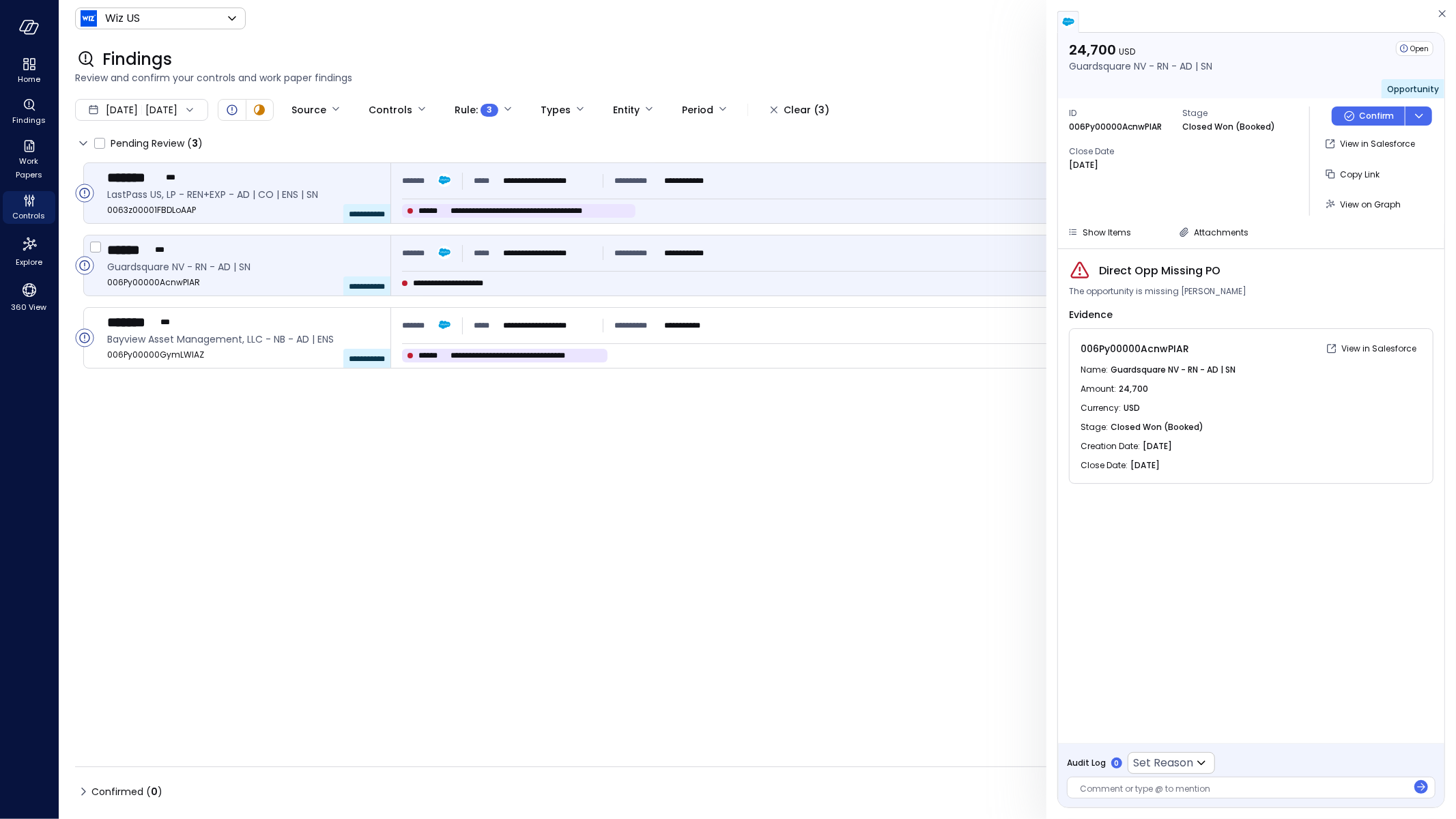
click at [733, 202] on div "**********" at bounding box center [915, 193] width 1048 height 60
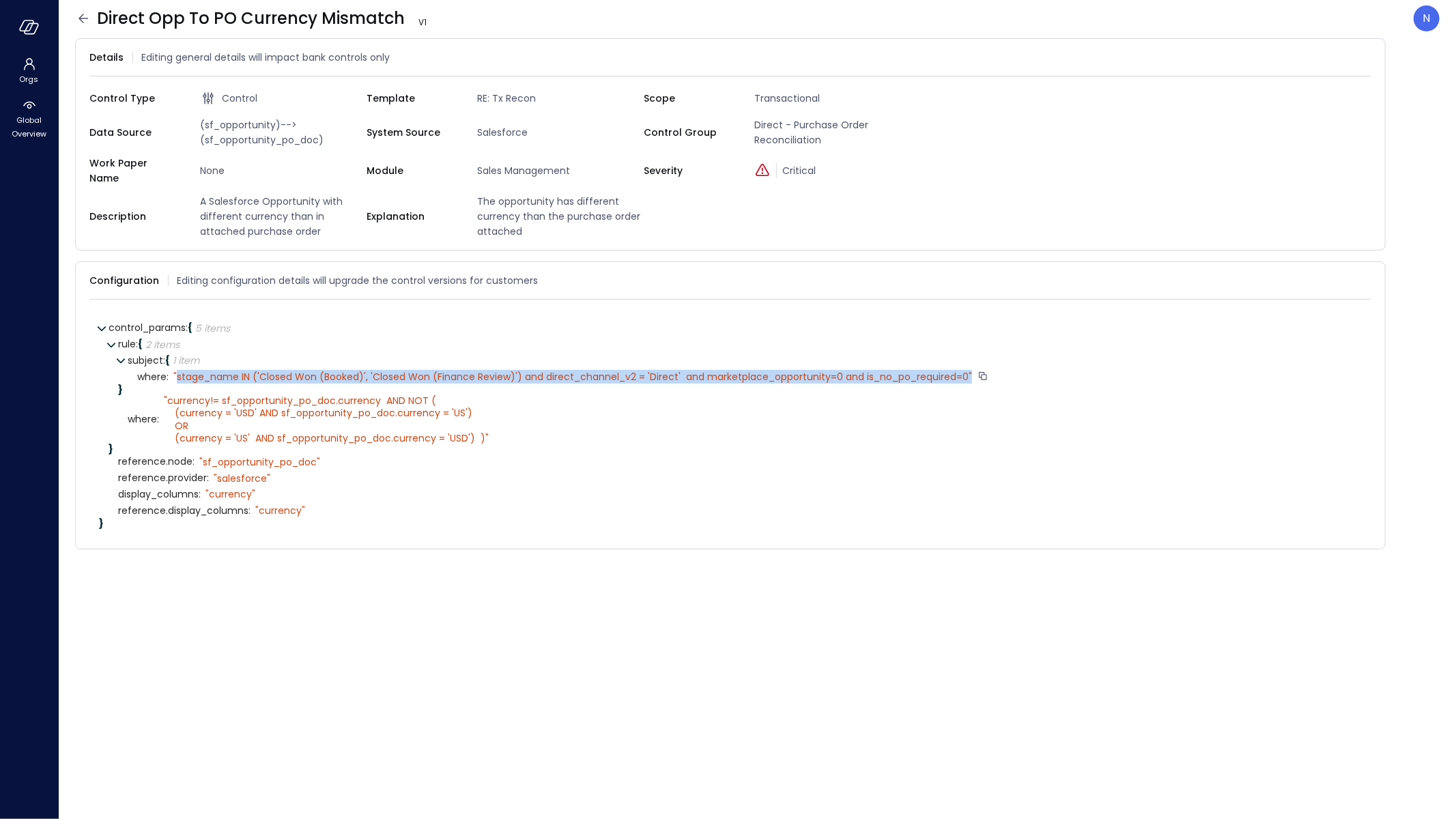
drag, startPoint x: 196, startPoint y: 366, endPoint x: 973, endPoint y: 365, distance: 777.0
click at [973, 370] on div "" stage_name IN ('Closed Won (Booked)', 'Closed Won (Finance Review)') and dire…" at bounding box center [579, 376] width 821 height 12
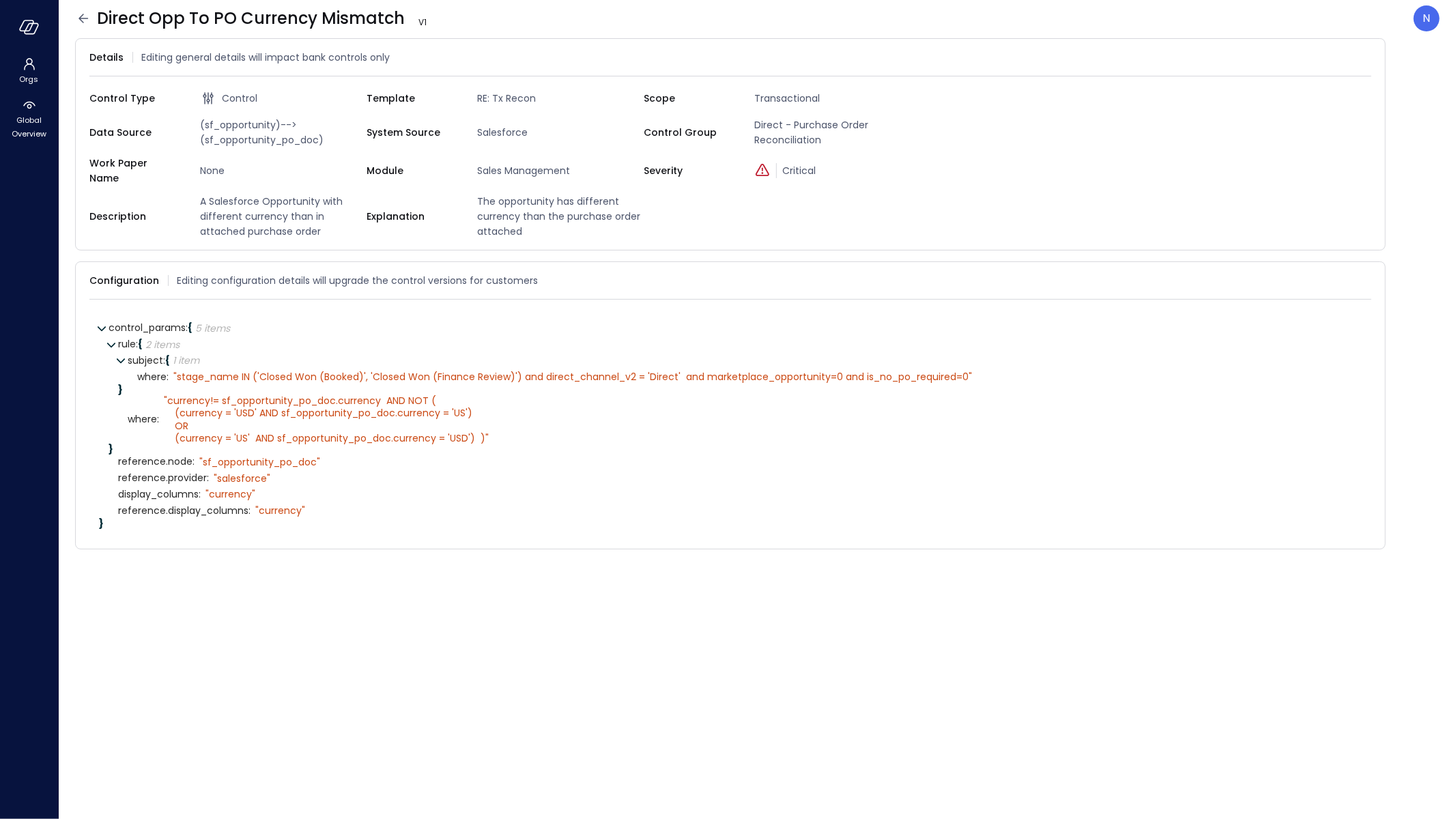
click at [583, 487] on div "display_columns : " currency"" at bounding box center [740, 495] width 1244 height 16
drag, startPoint x: 376, startPoint y: 18, endPoint x: 97, endPoint y: 16, distance: 279.0
click at [97, 16] on span "Direct Opp To PO Currency Mismatch V 1" at bounding box center [275, 18] width 355 height 22
copy span "Direct Opp To PO Currency Mismatch"
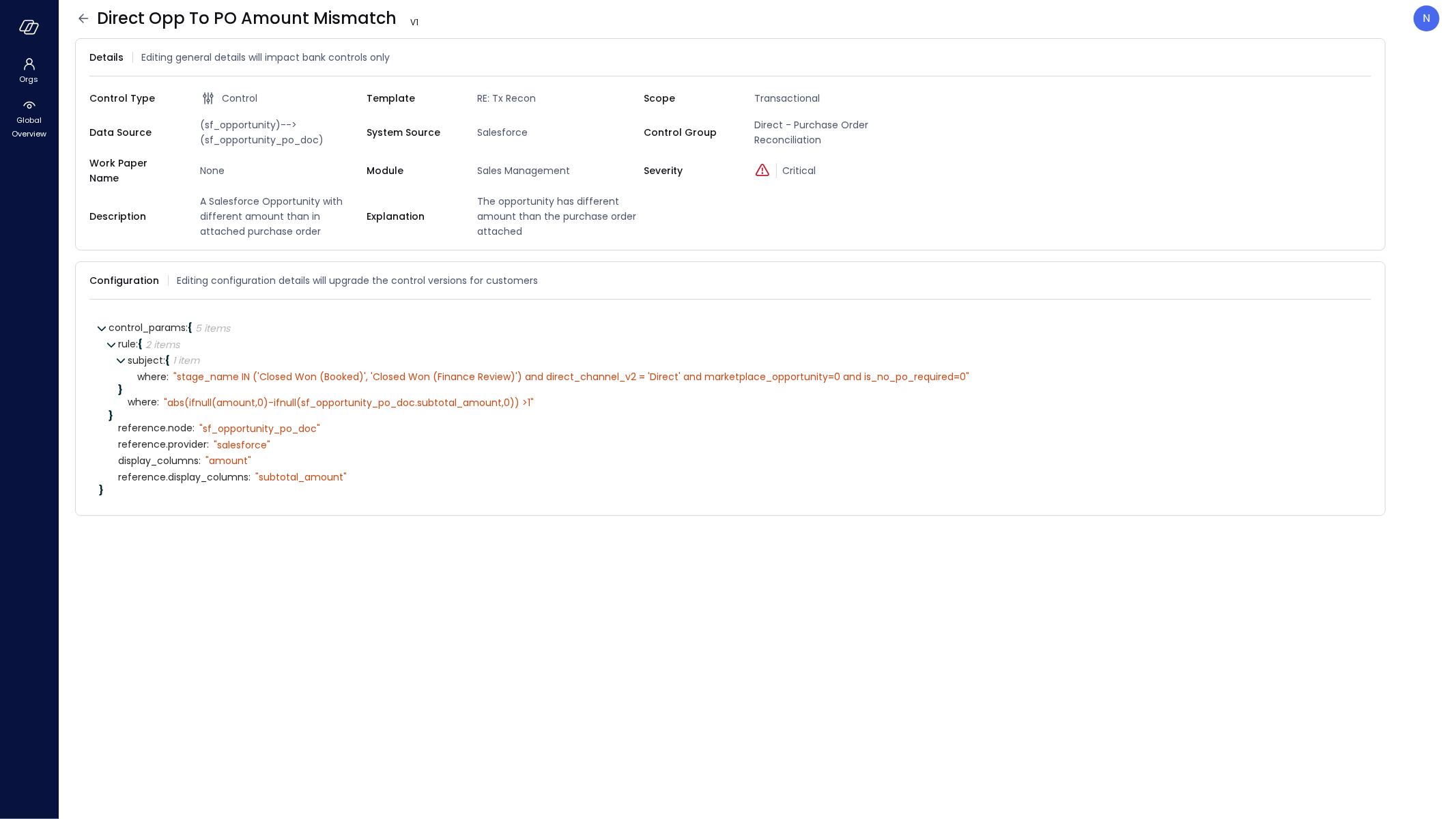
drag, startPoint x: 383, startPoint y: 18, endPoint x: 89, endPoint y: 23, distance: 294.0
drag, startPoint x: 94, startPoint y: 18, endPoint x: 375, endPoint y: 22, distance: 281.0
click at [388, 17] on div "Direct Opp To PO Amount Mismatch V 1" at bounding box center [265, 18] width 380 height 22
click at [984, 23] on div "Direct Opp To PO Amount Mismatch V 1 N" at bounding box center [757, 18] width 1364 height 26
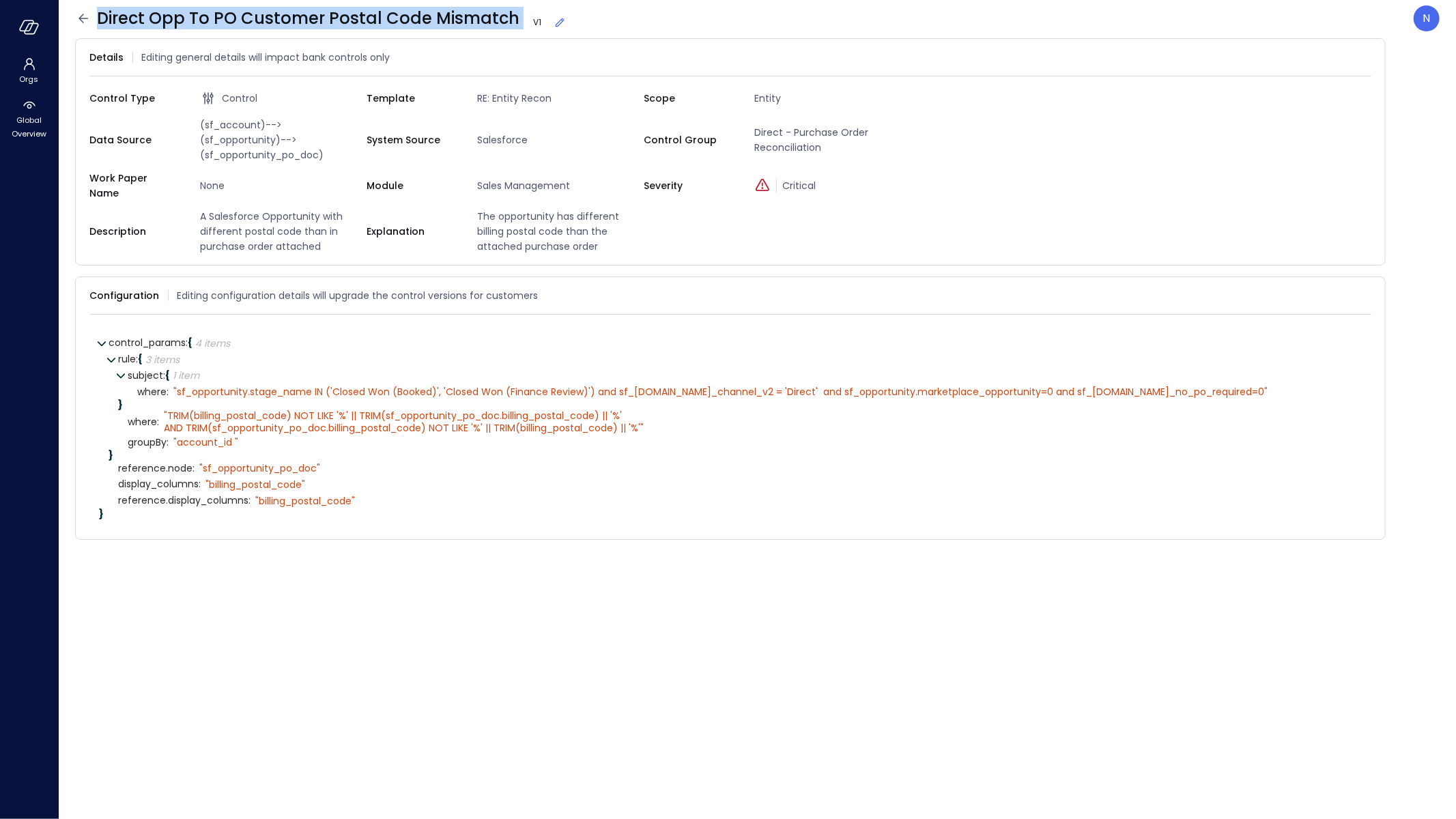
drag, startPoint x: 102, startPoint y: 19, endPoint x: 521, endPoint y: 21, distance: 419.0
click at [521, 21] on span "Direct Opp To PO Customer Postal Code Mismatch V 1" at bounding box center [332, 18] width 470 height 22
copy span "Direct Opp To PO Customer Postal Code Mismatch"
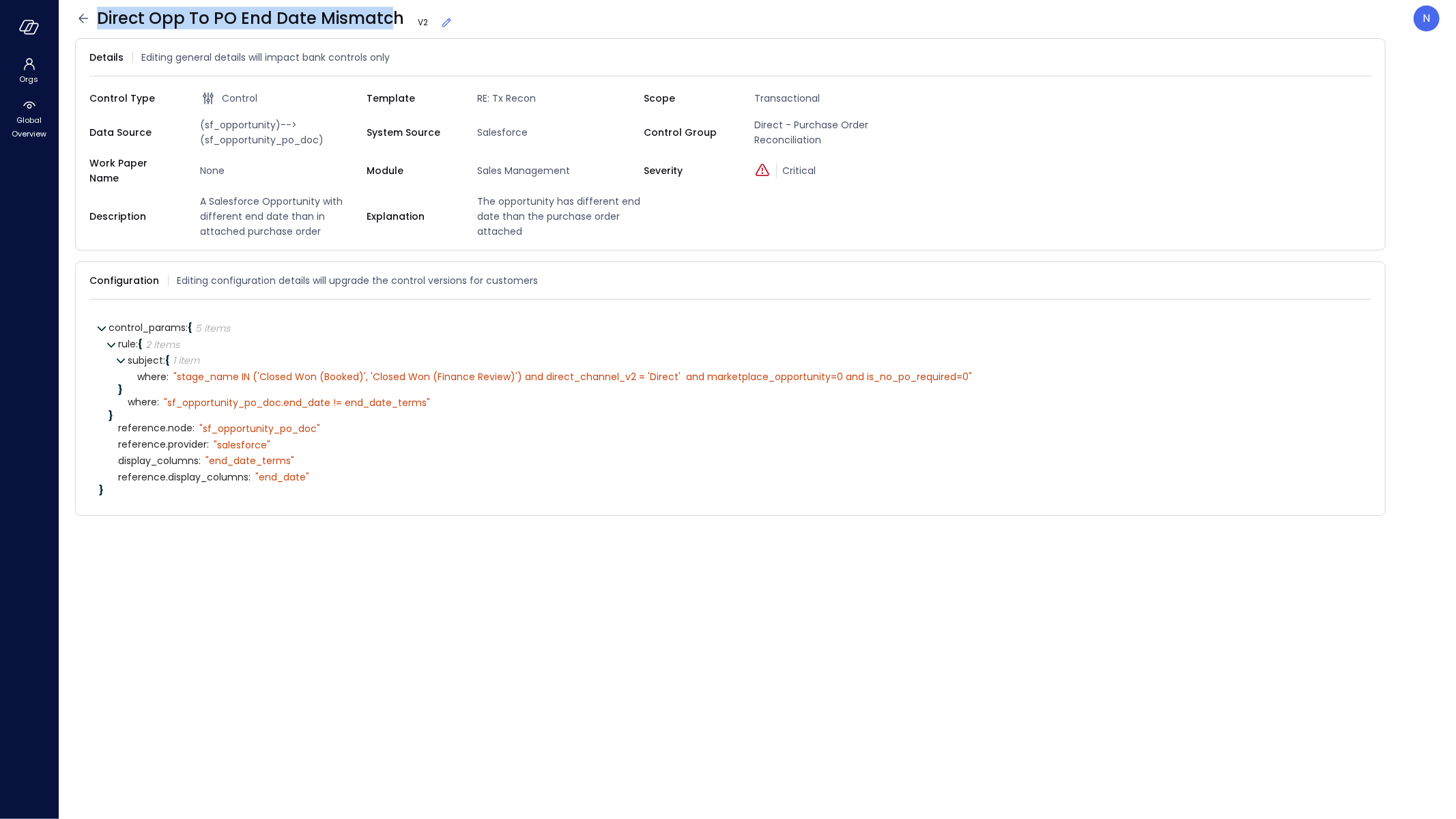
drag, startPoint x: 396, startPoint y: 28, endPoint x: 99, endPoint y: 23, distance: 297.0
click at [99, 23] on span "Direct Opp To PO End Date Mismatch V 2" at bounding box center [275, 18] width 356 height 22
copy span "Direct Opp To PO End Date Mismatc"
drag, startPoint x: 459, startPoint y: 17, endPoint x: 116, endPoint y: 23, distance: 343.1
click at [346, 0] on header "Direct Opp To PO Start Date Mismatch V 1 N" at bounding box center [757, 18] width 1398 height 37
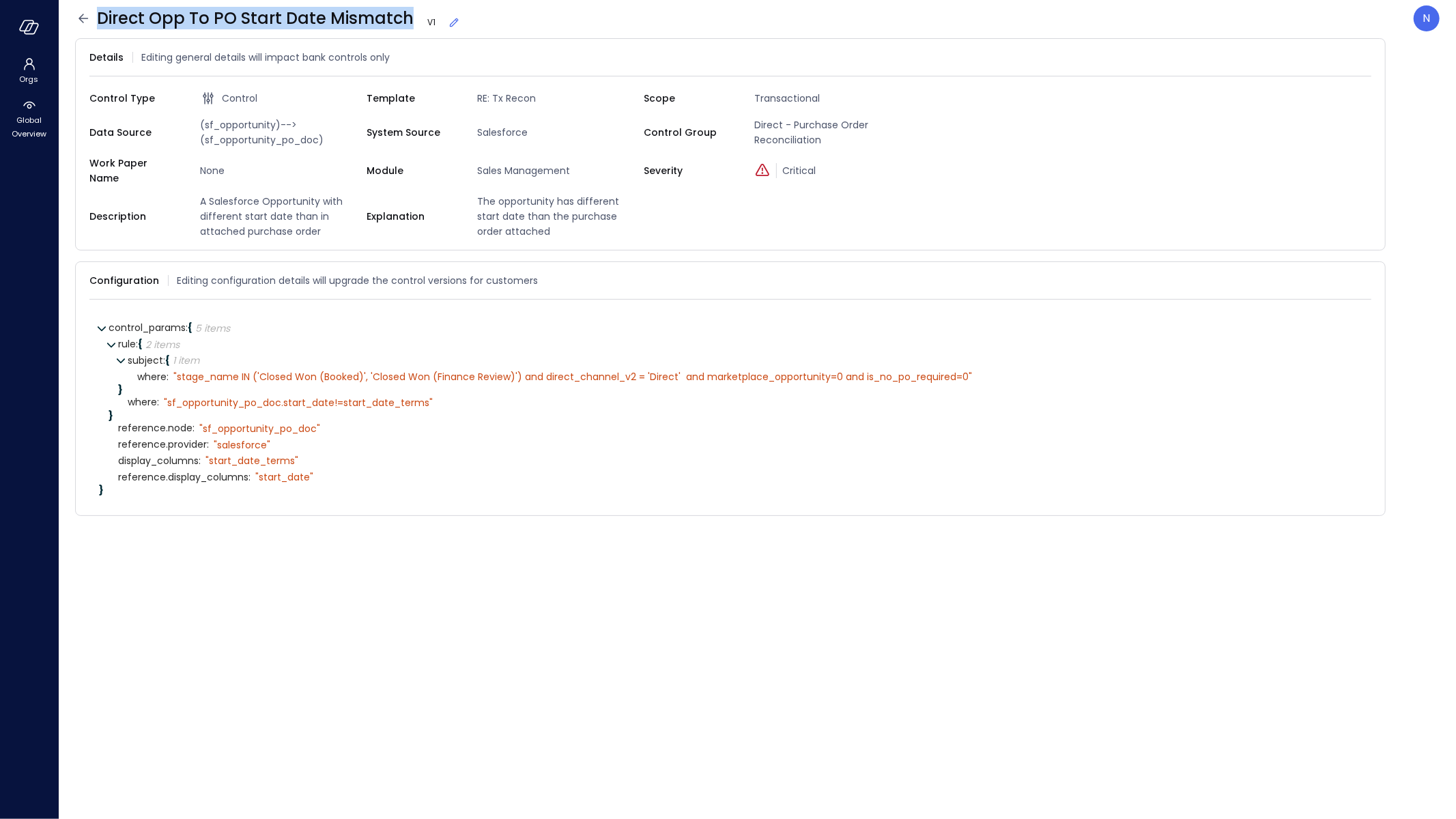
drag, startPoint x: 407, startPoint y: 16, endPoint x: 98, endPoint y: 18, distance: 309.0
click at [98, 18] on span "Direct Opp To PO Start Date Mismatch V 1" at bounding box center [279, 18] width 364 height 22
copy span "Direct Opp To PO Start Date Mismatch"
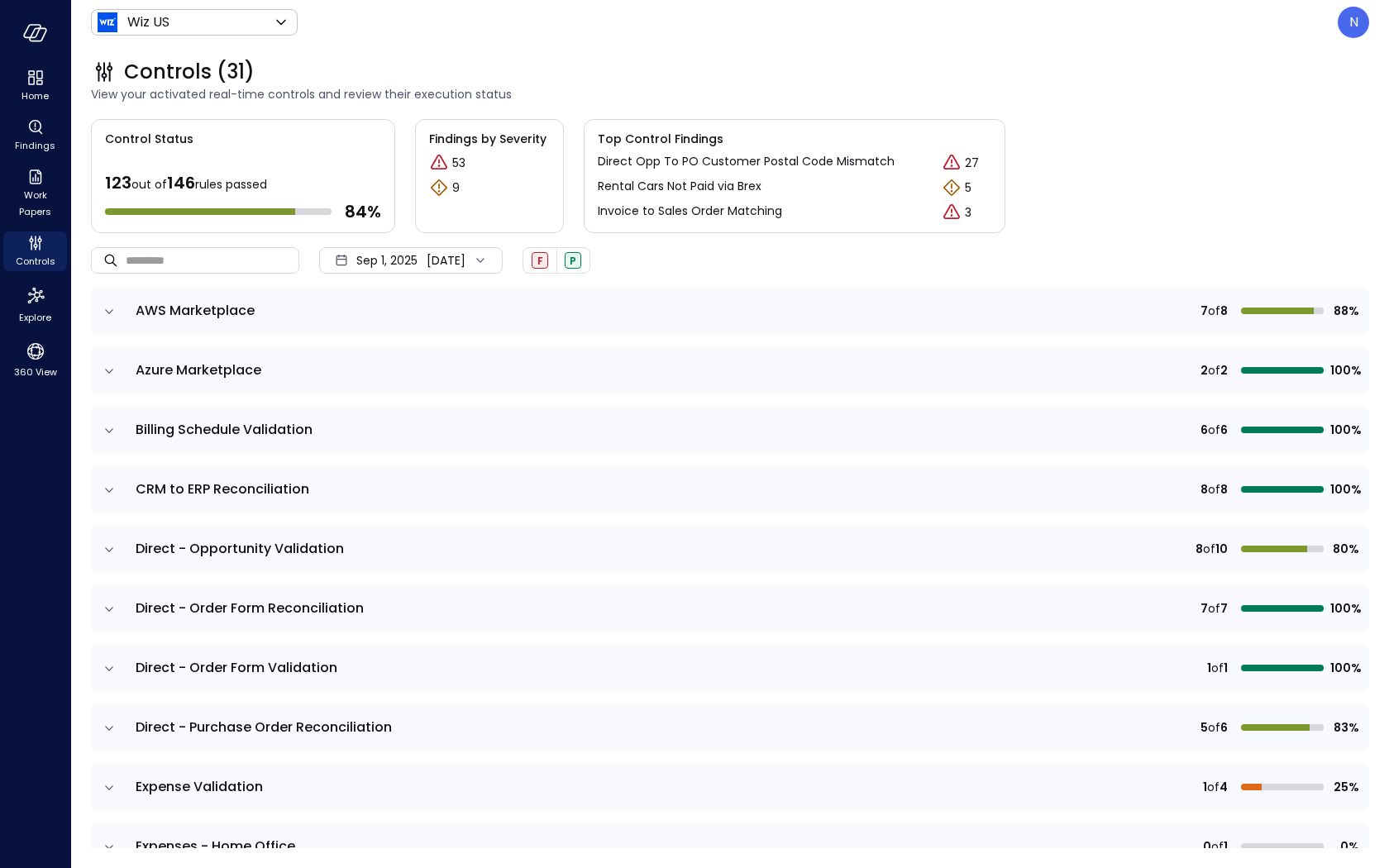
scroll to position [808, 0]
